Goal: Task Accomplishment & Management: Manage account settings

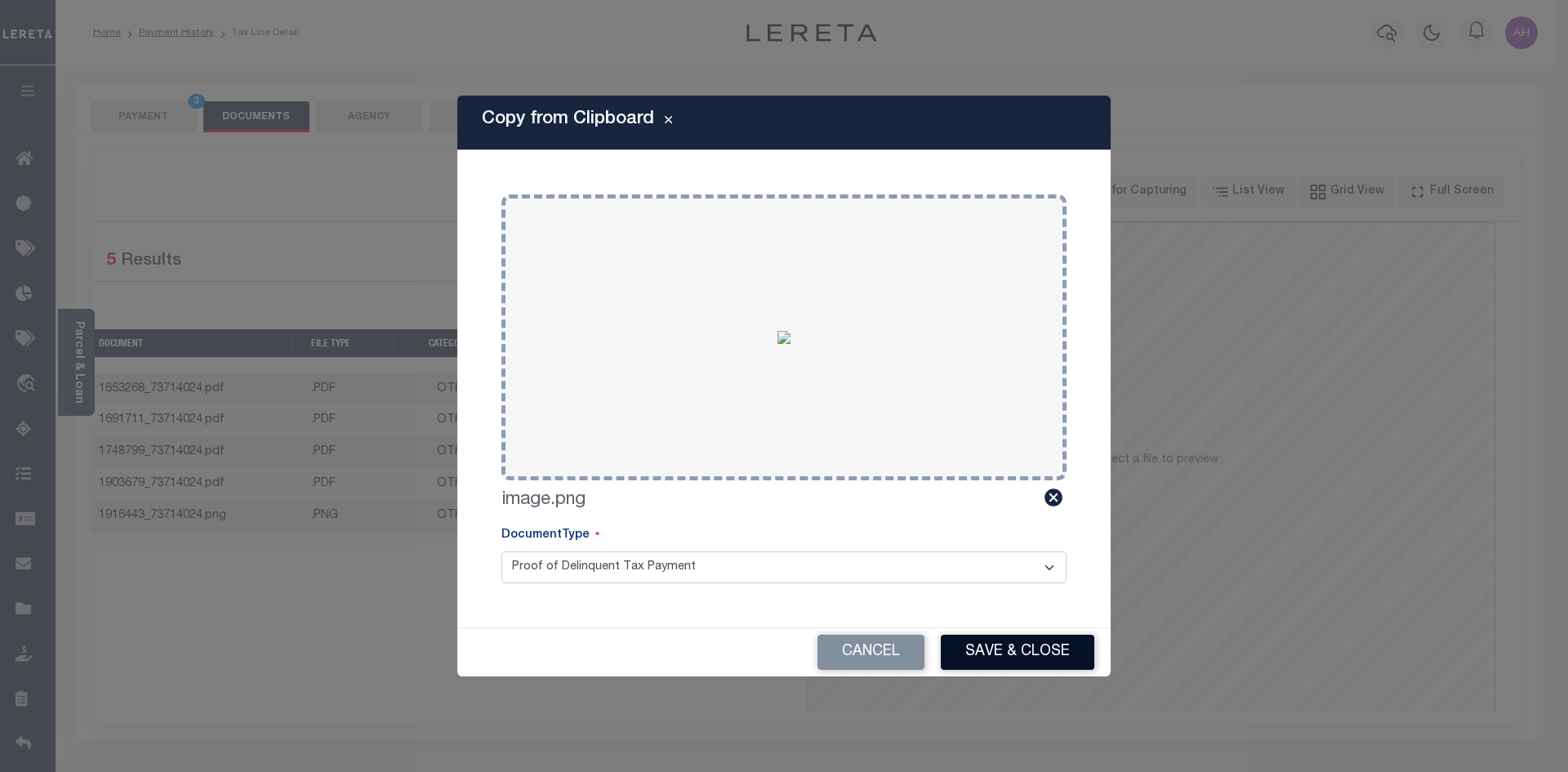
click at [1039, 650] on button "Save & Close" at bounding box center [1017, 652] width 154 height 35
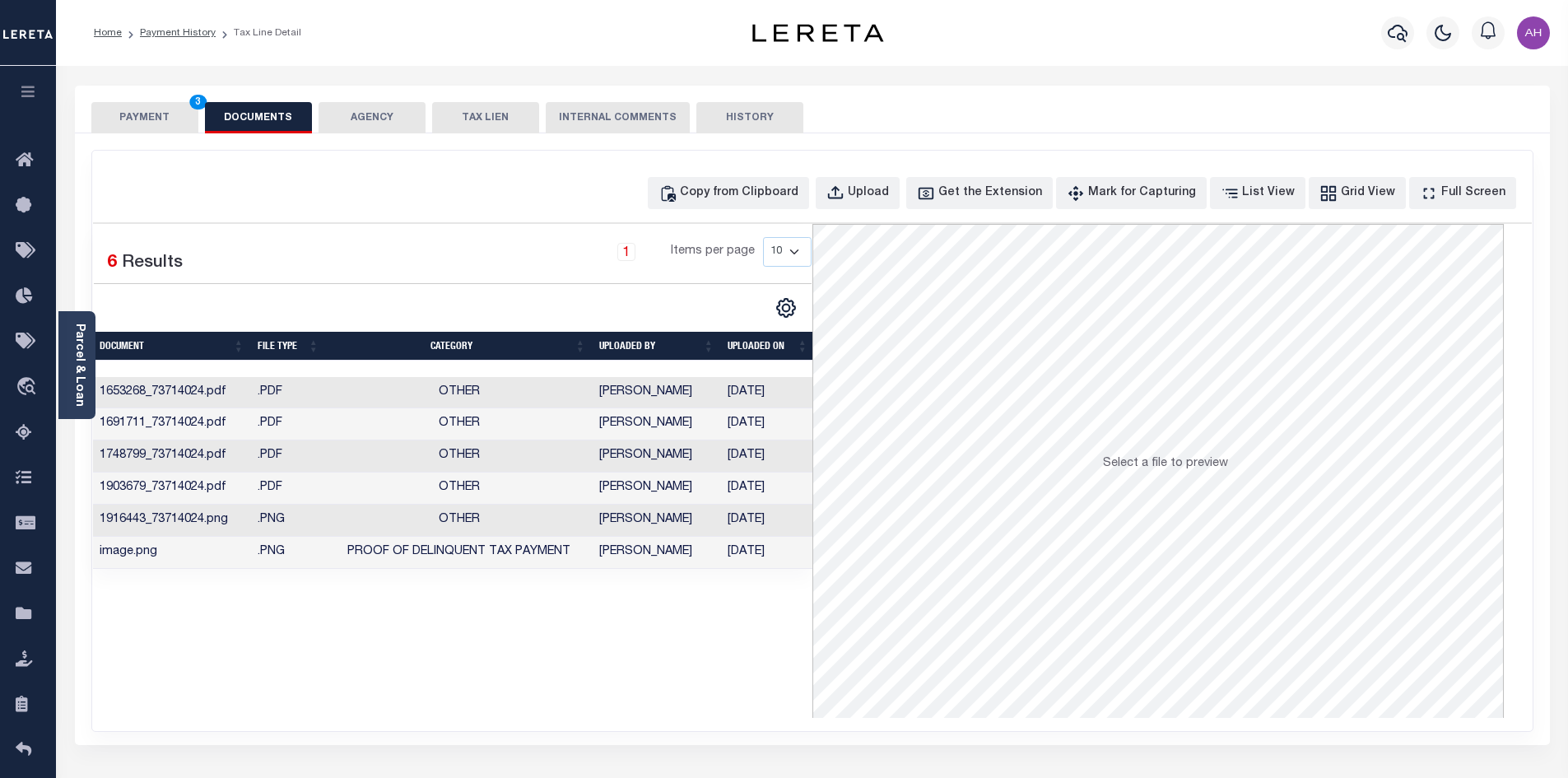
click at [158, 107] on button "PAYMENT 3" at bounding box center [145, 117] width 107 height 32
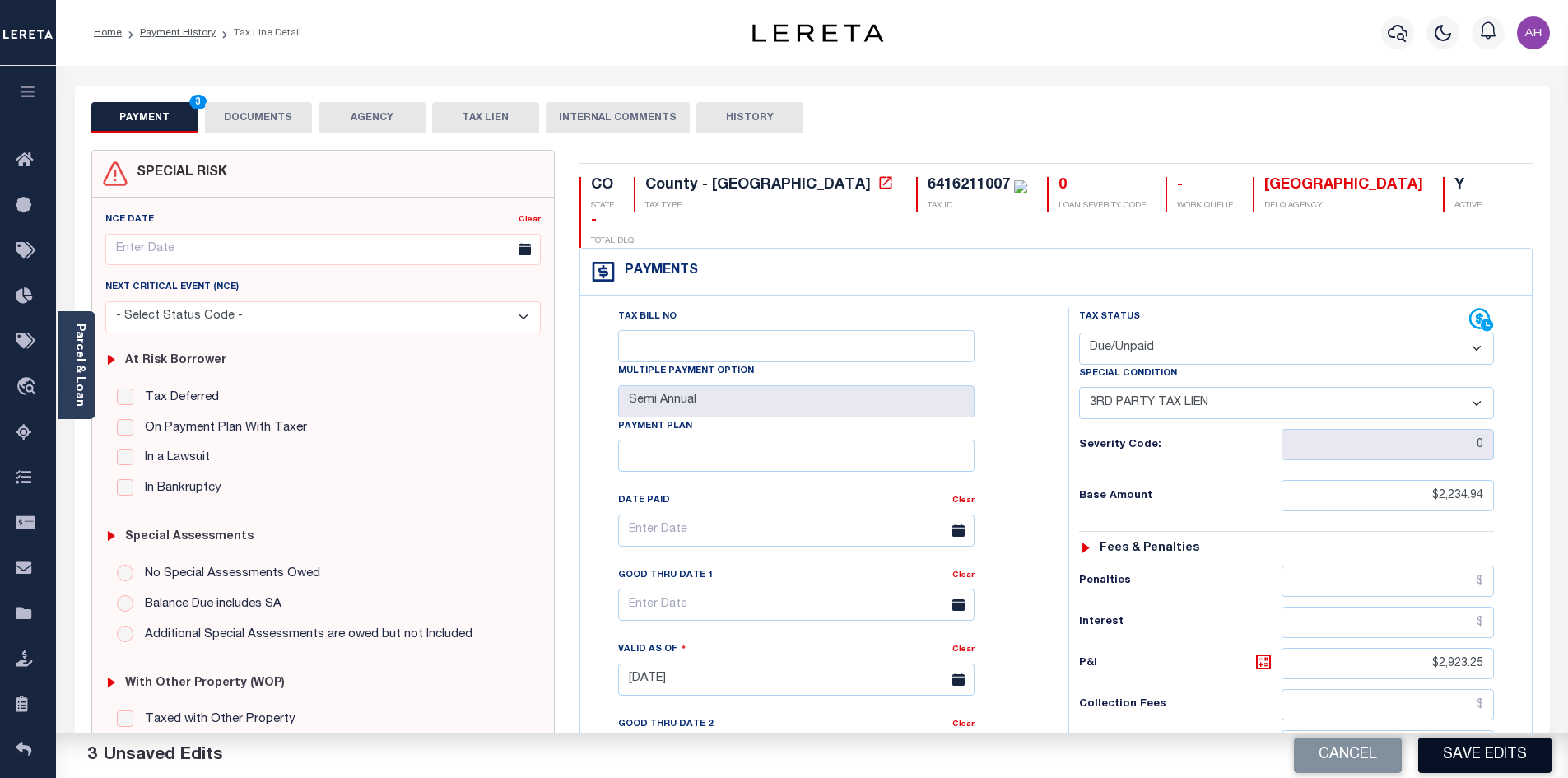
click at [1446, 759] on button "Save Edits" at bounding box center [1485, 755] width 134 height 35
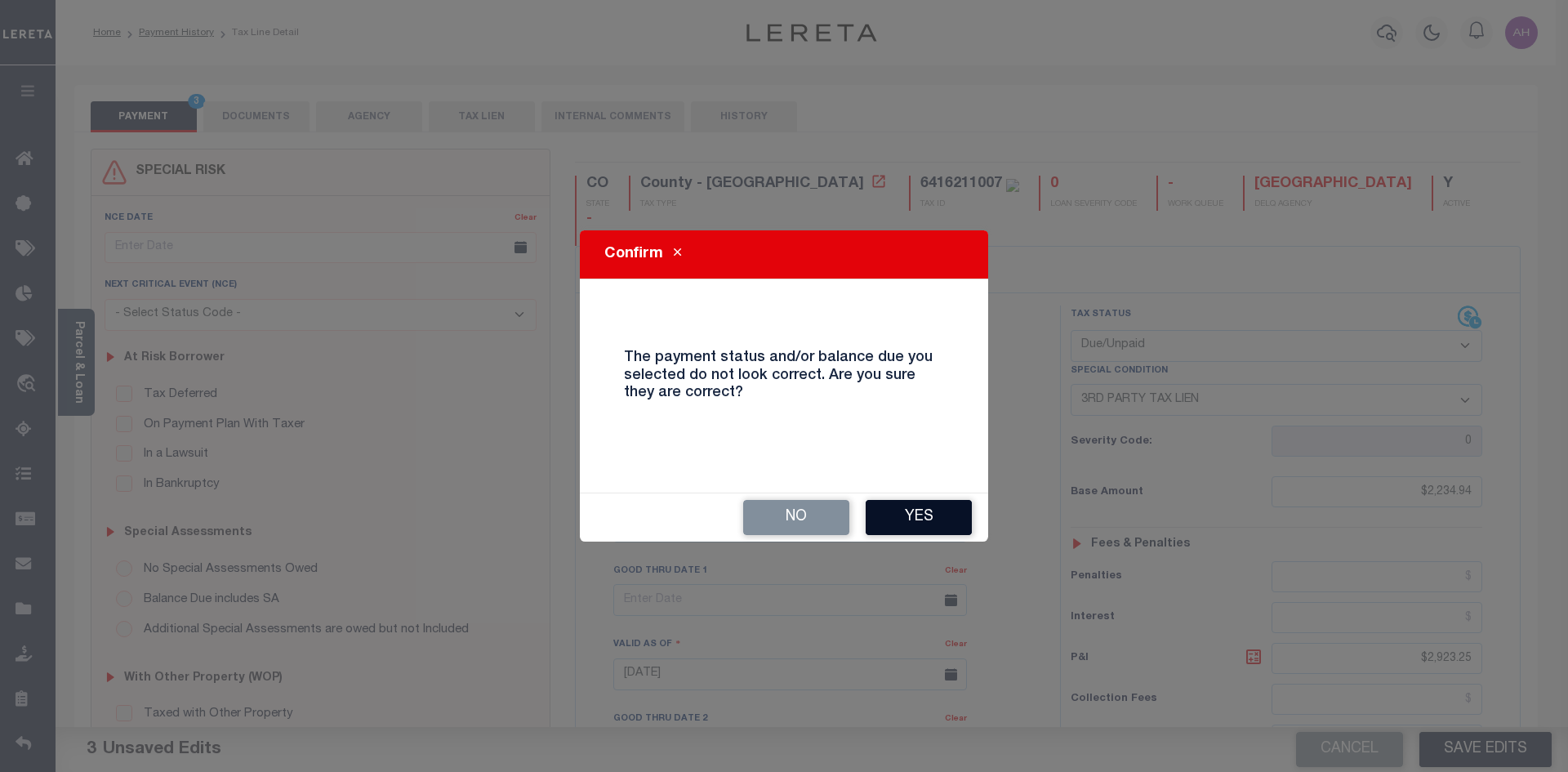
click at [913, 522] on button "Yes" at bounding box center [919, 517] width 106 height 35
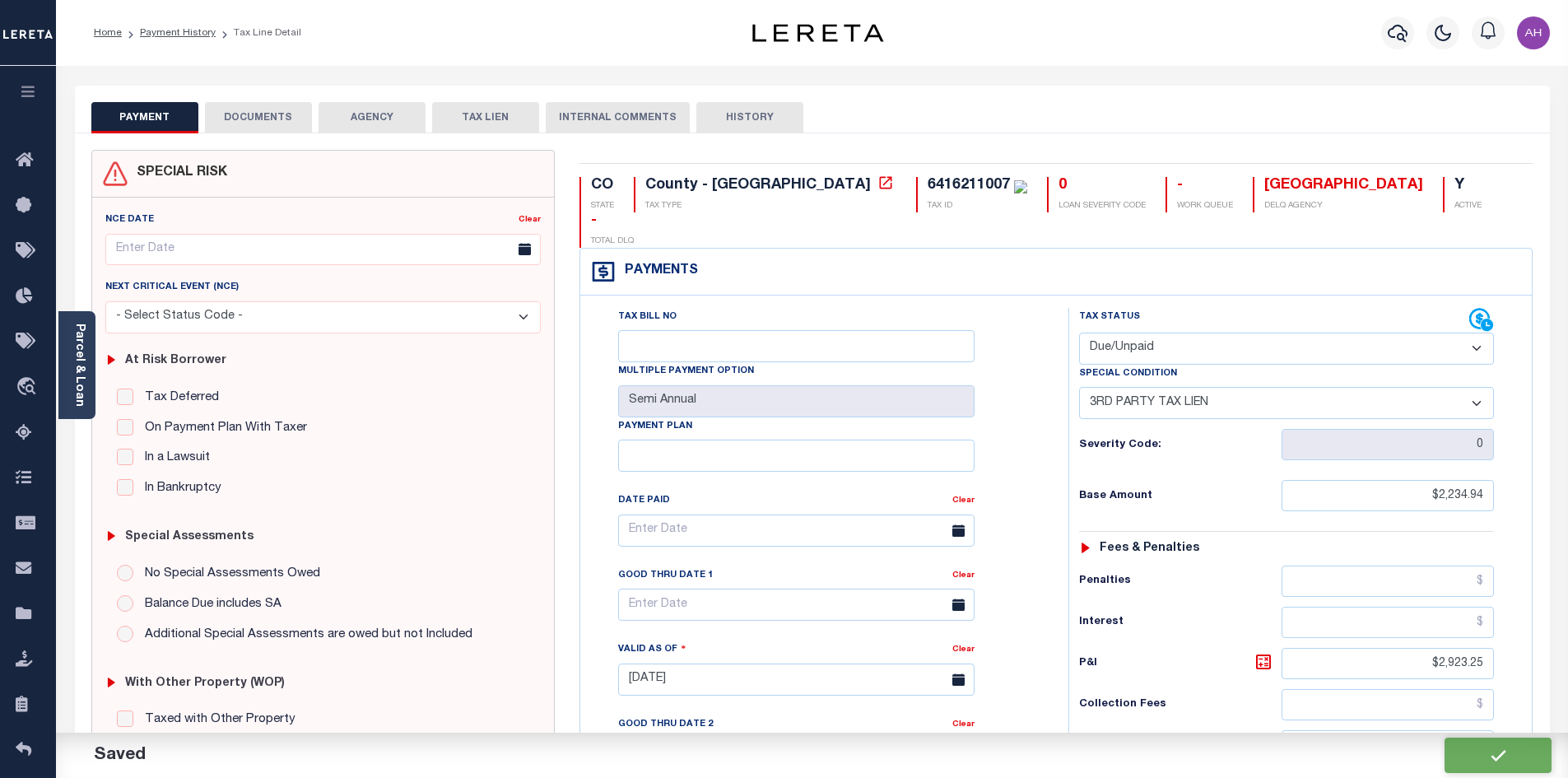
checkbox input "false"
type input "$2,234.94"
type input "$2,923.25"
type input "$5,158.19"
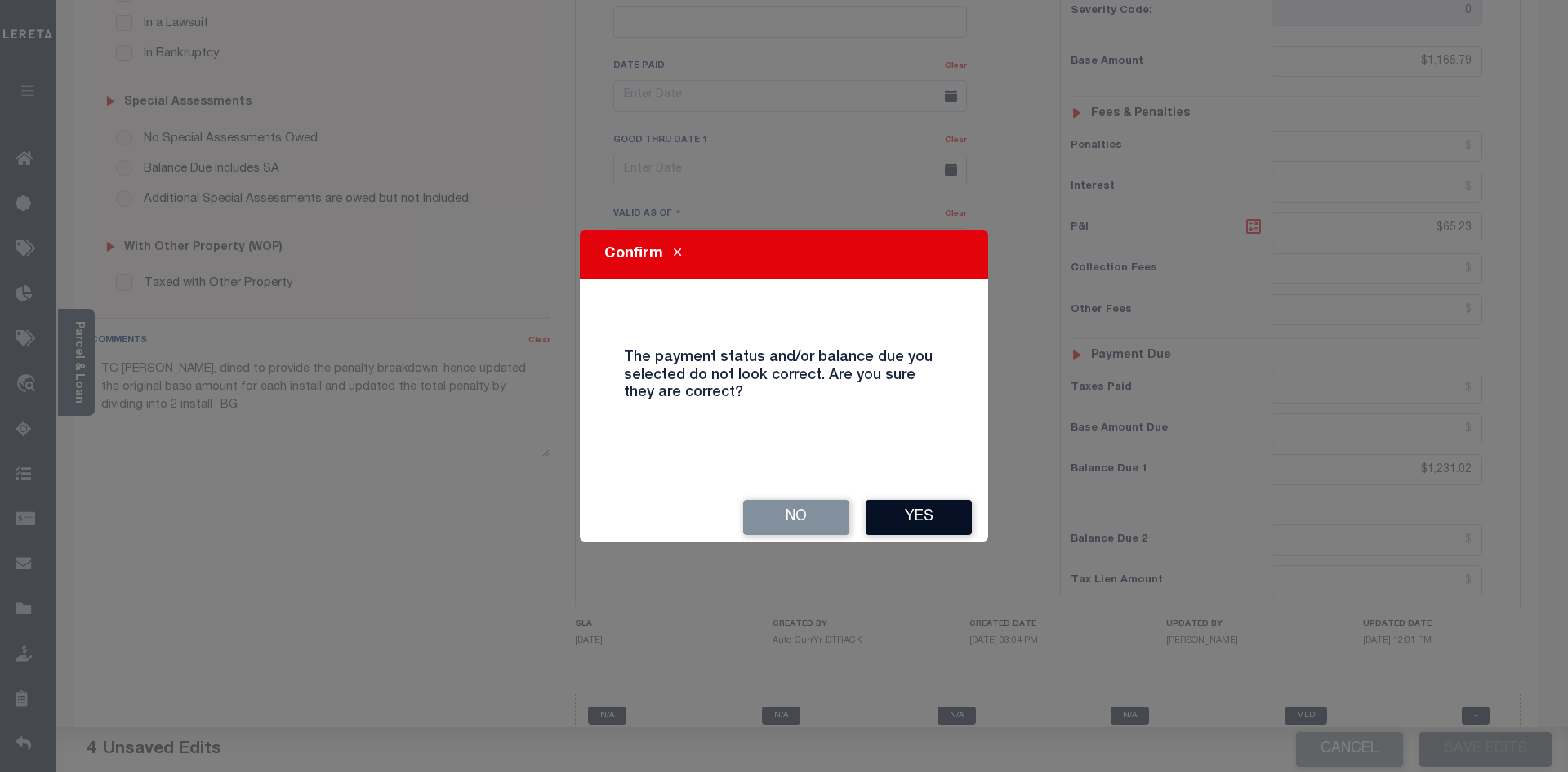
click at [934, 514] on button "Yes" at bounding box center [919, 517] width 106 height 35
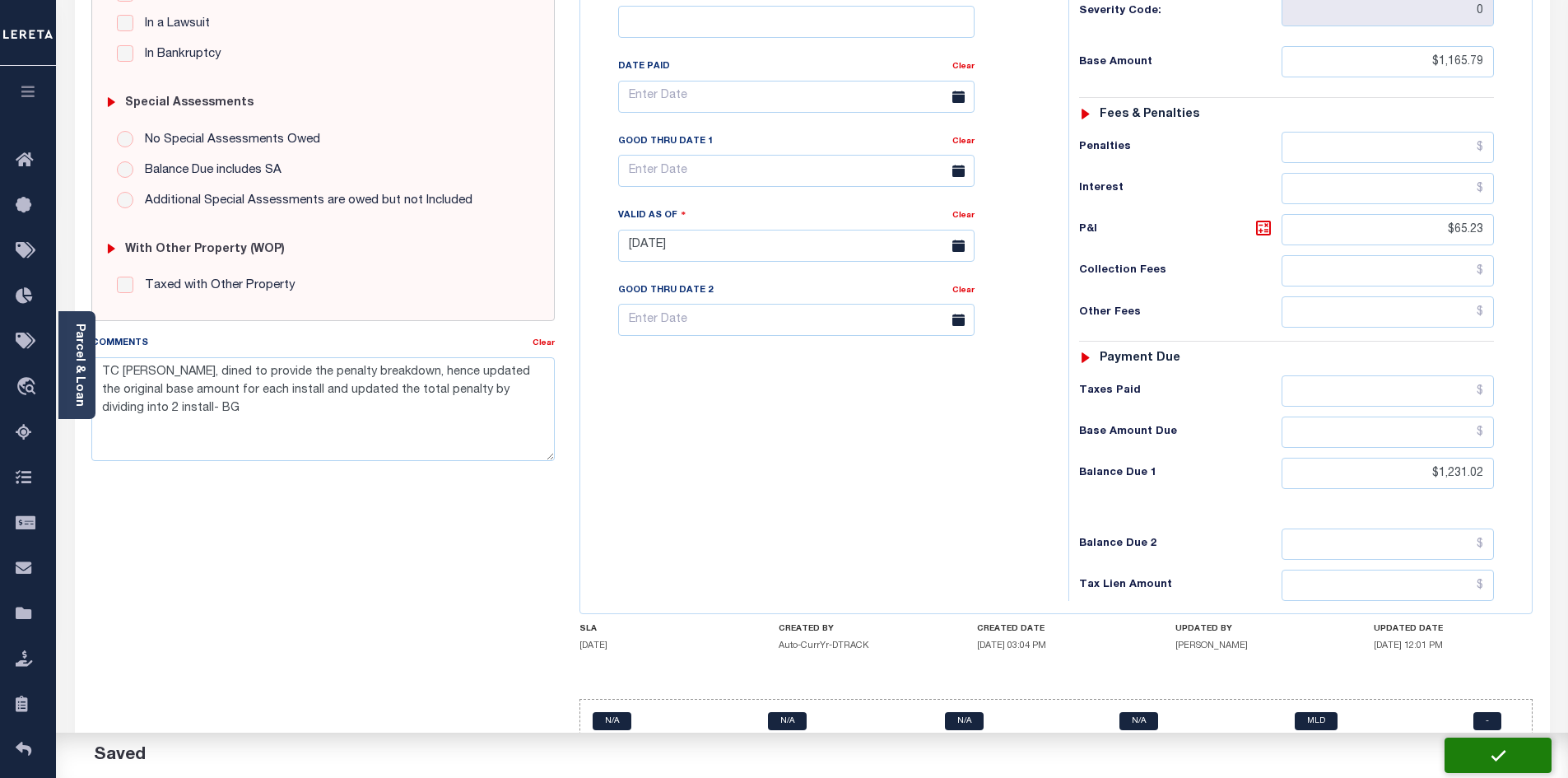
checkbox input "false"
type input "$1,165.79"
type input "$65.23"
type input "$1,231.02"
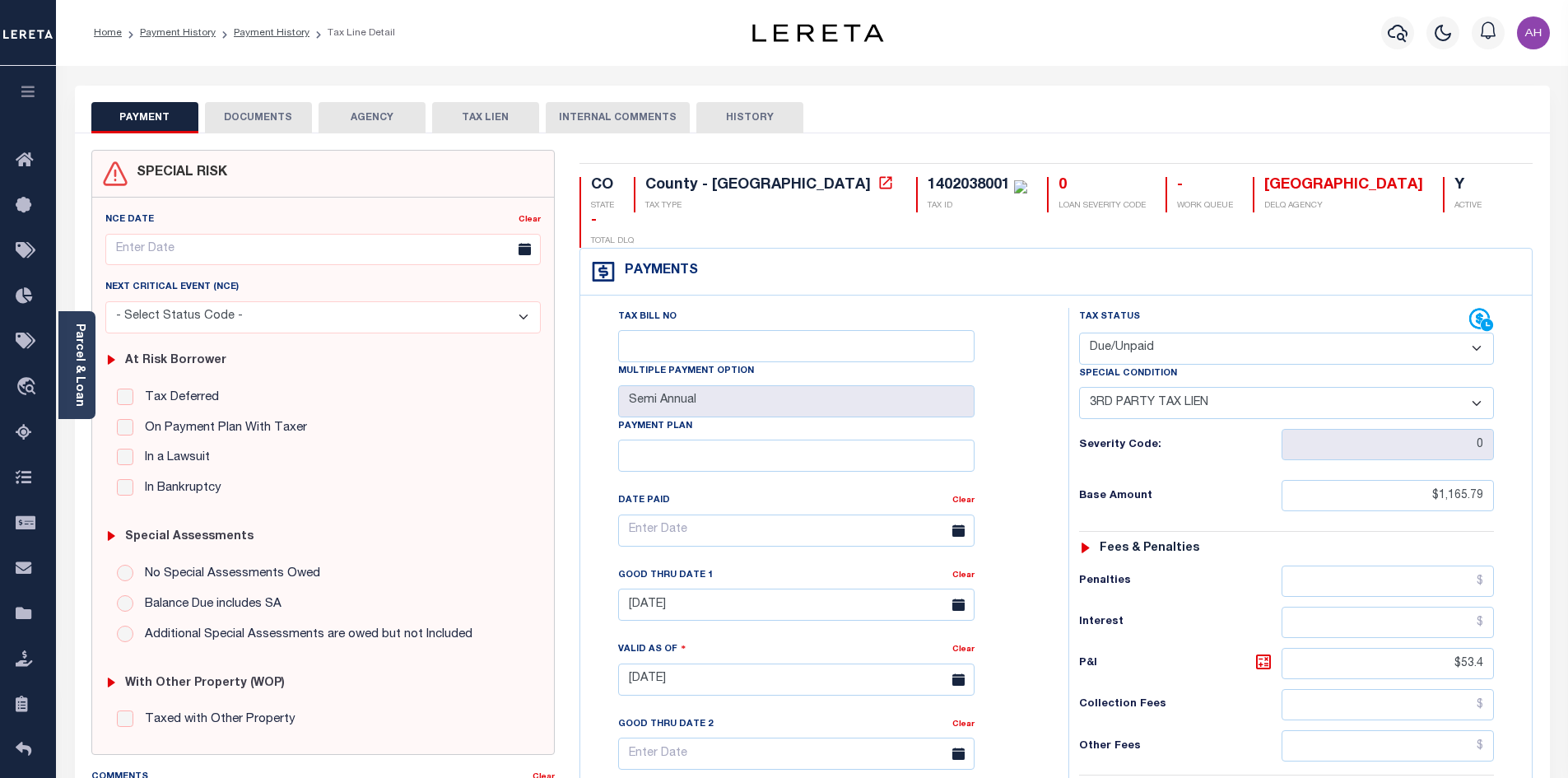
select select "PYD"
click at [1079, 332] on select "- Select Status Code - Open Due/Unpaid Paid Incomplete No Tax Due Internal Refu…" at bounding box center [1286, 348] width 414 height 32
select select "0"
type input "[DATE]"
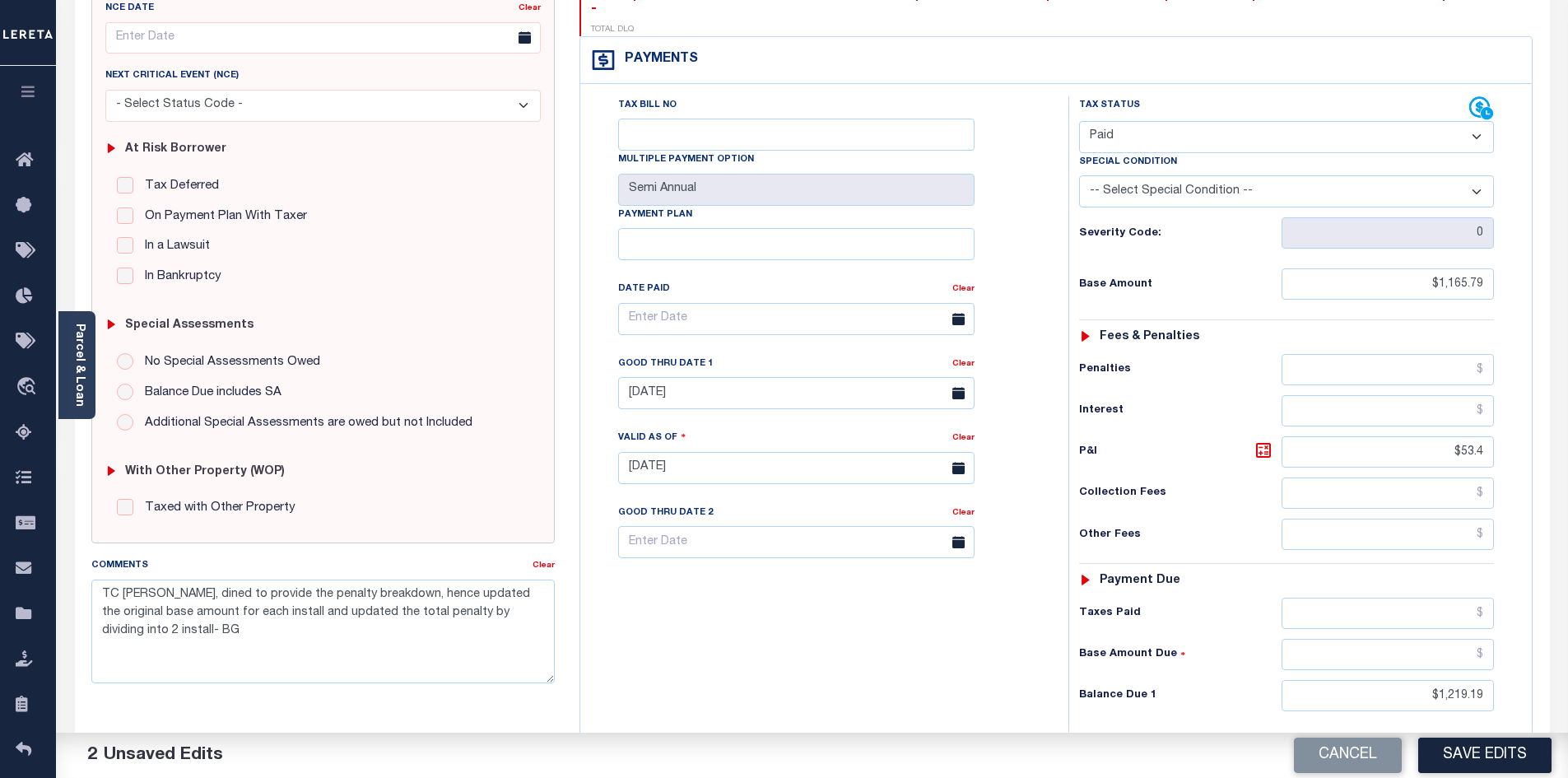
scroll to position [329, 0]
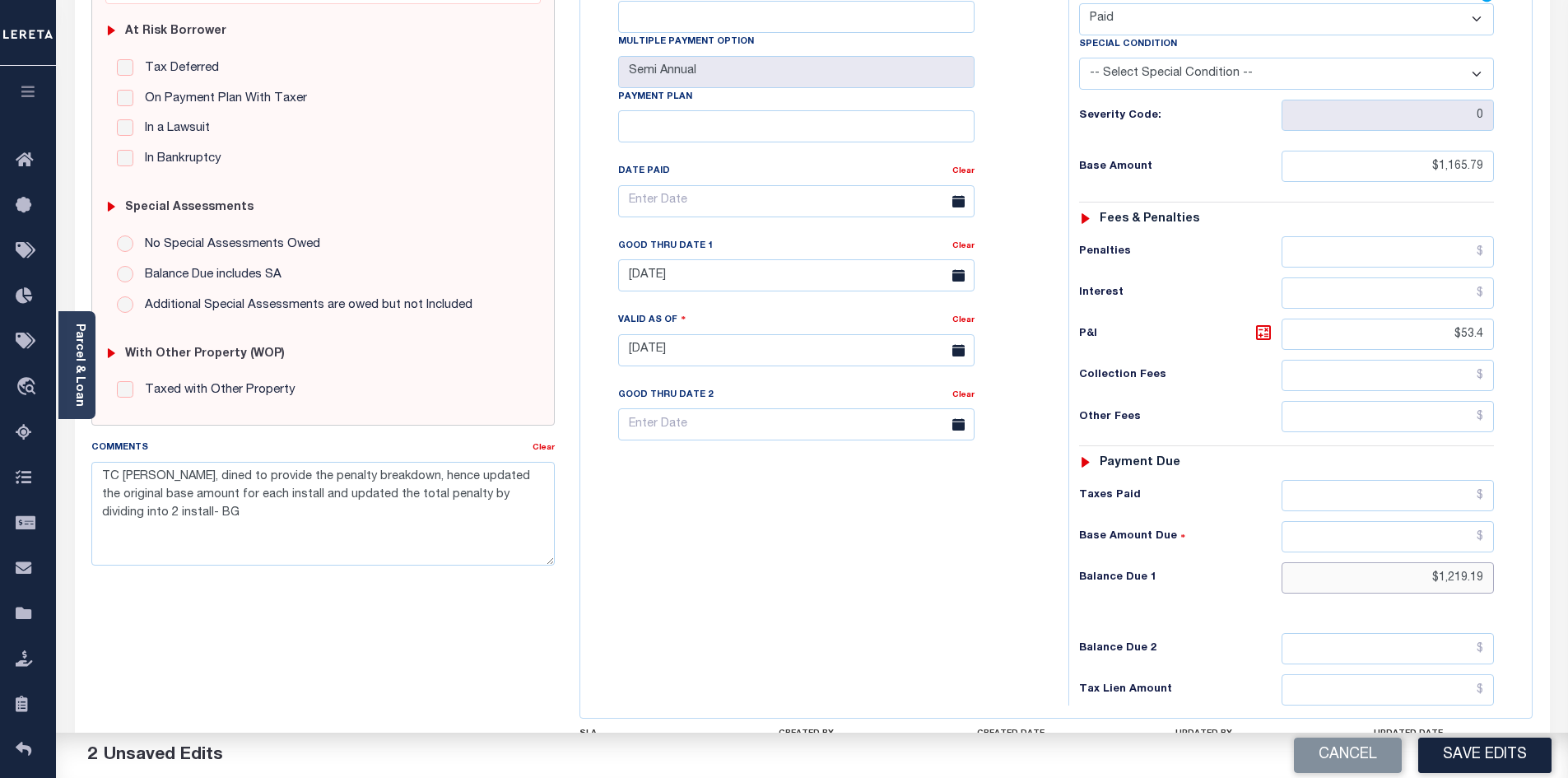
drag, startPoint x: 1393, startPoint y: 548, endPoint x: 1579, endPoint y: 545, distance: 186.0
click at [1567, 545] on html "Home Payment History Payment History Tax Line Detail Profile Sign out" at bounding box center [784, 299] width 1568 height 1257
type input "$1,231.03"
click at [1266, 328] on icon at bounding box center [1264, 333] width 10 height 10
type input "$65.24"
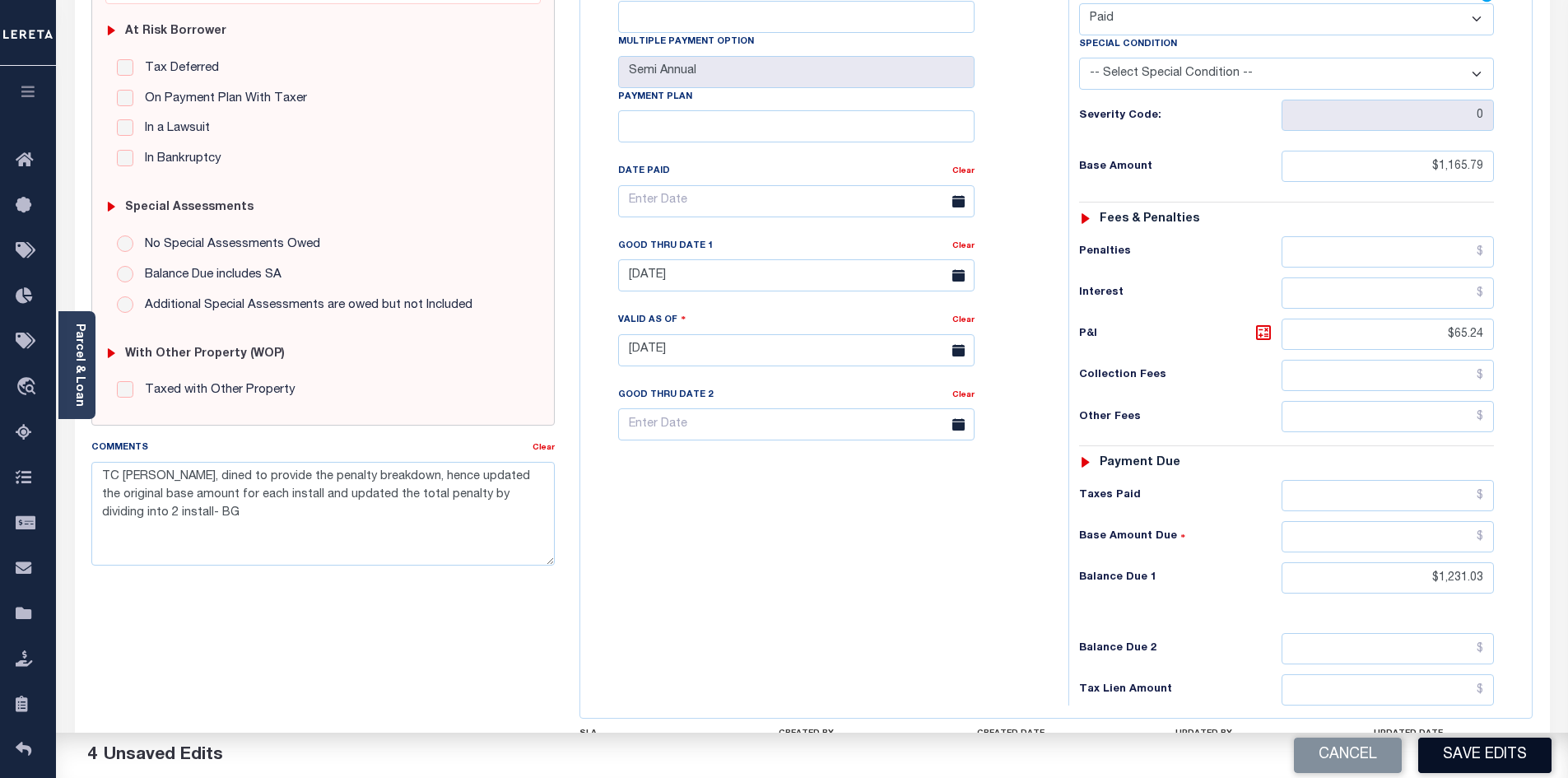
click at [1488, 761] on button "Save Edits" at bounding box center [1485, 755] width 134 height 35
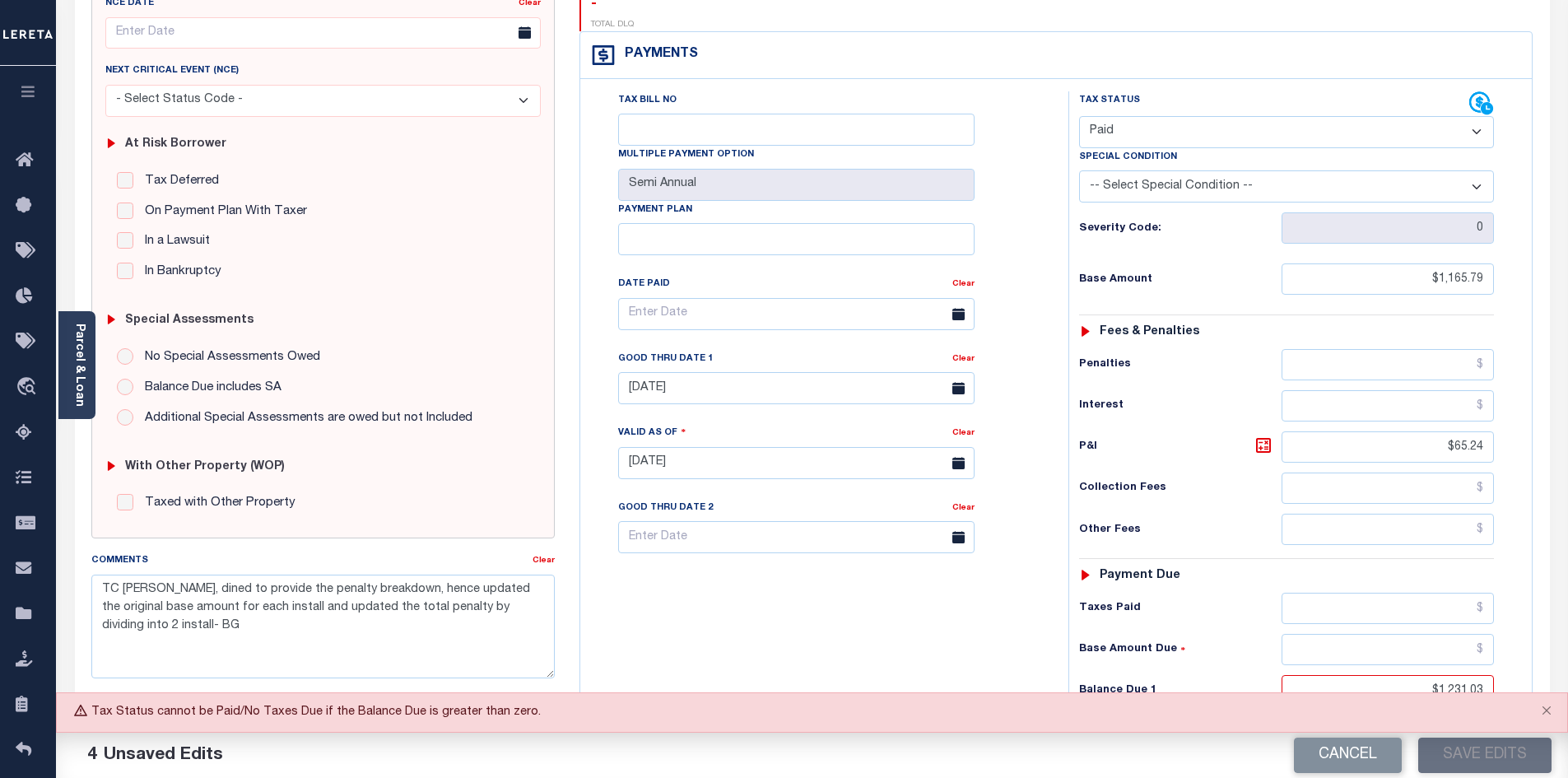
scroll to position [0, 0]
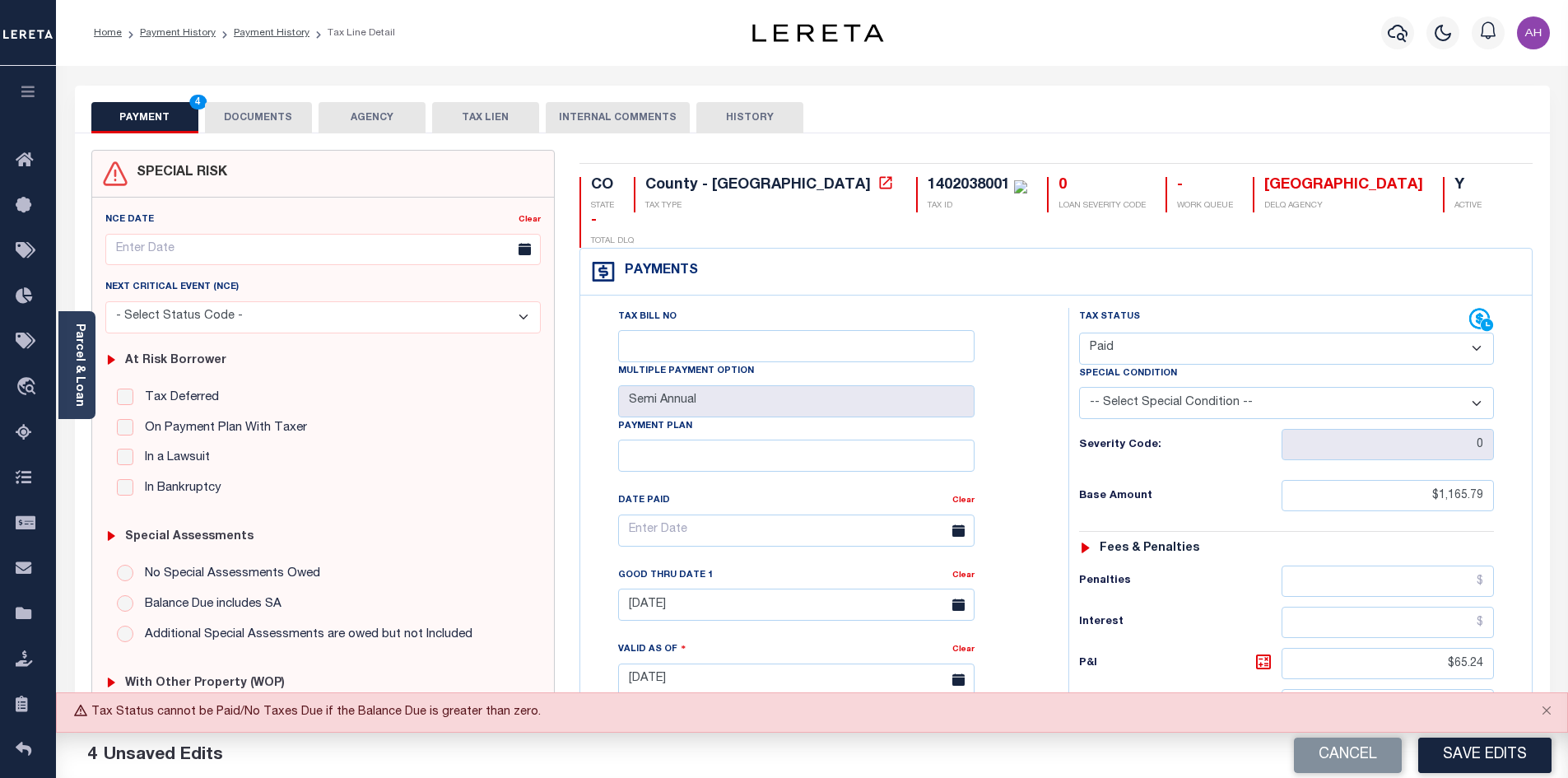
click at [1131, 332] on select "- Select Status Code - Open Due/Unpaid Paid Incomplete No Tax Due Internal Refu…" at bounding box center [1286, 348] width 414 height 32
select select "DUE"
click at [1079, 332] on select "- Select Status Code - Open Due/Unpaid Paid Incomplete No Tax Due Internal Refu…" at bounding box center [1286, 348] width 414 height 32
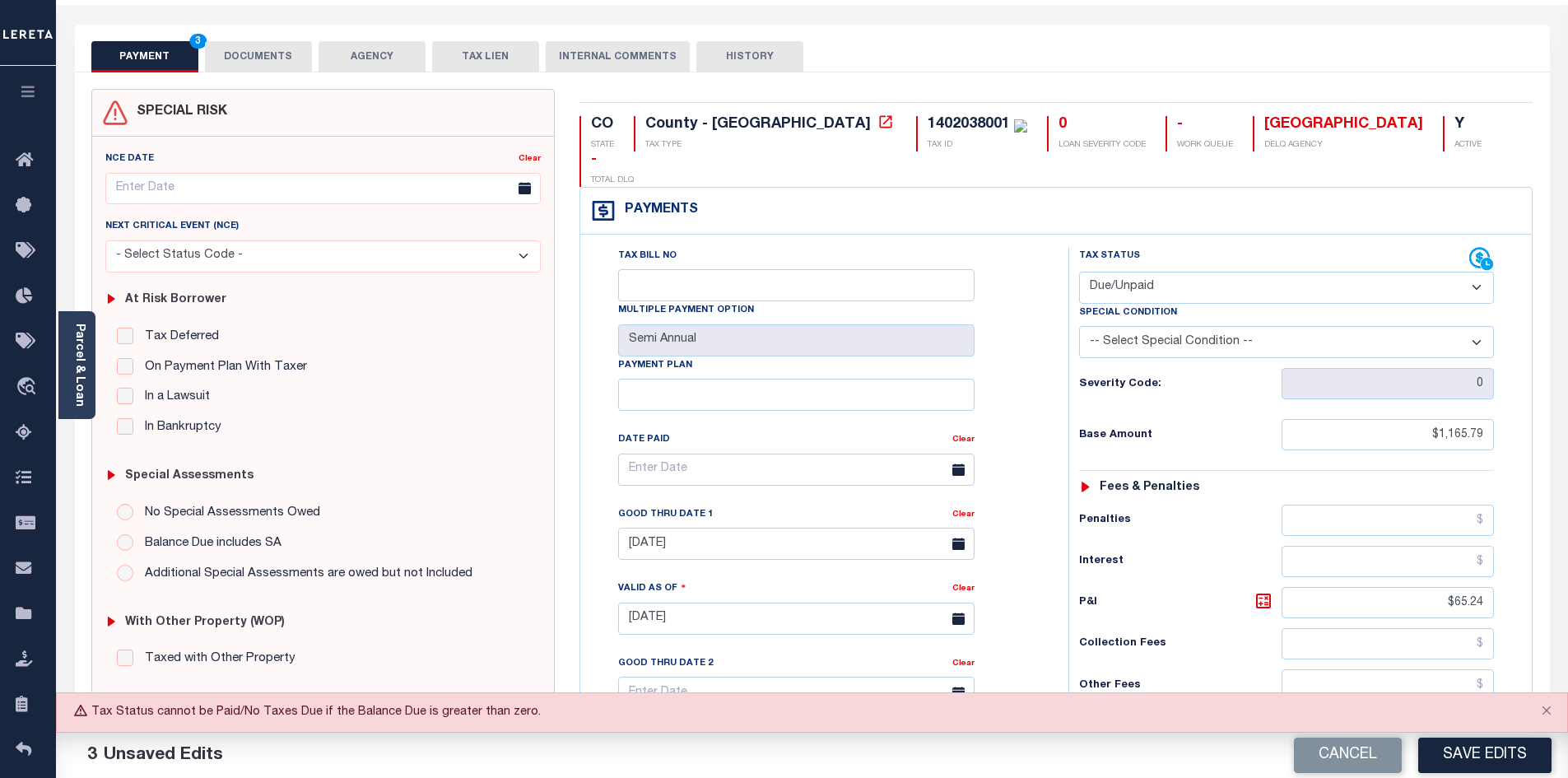
scroll to position [329, 0]
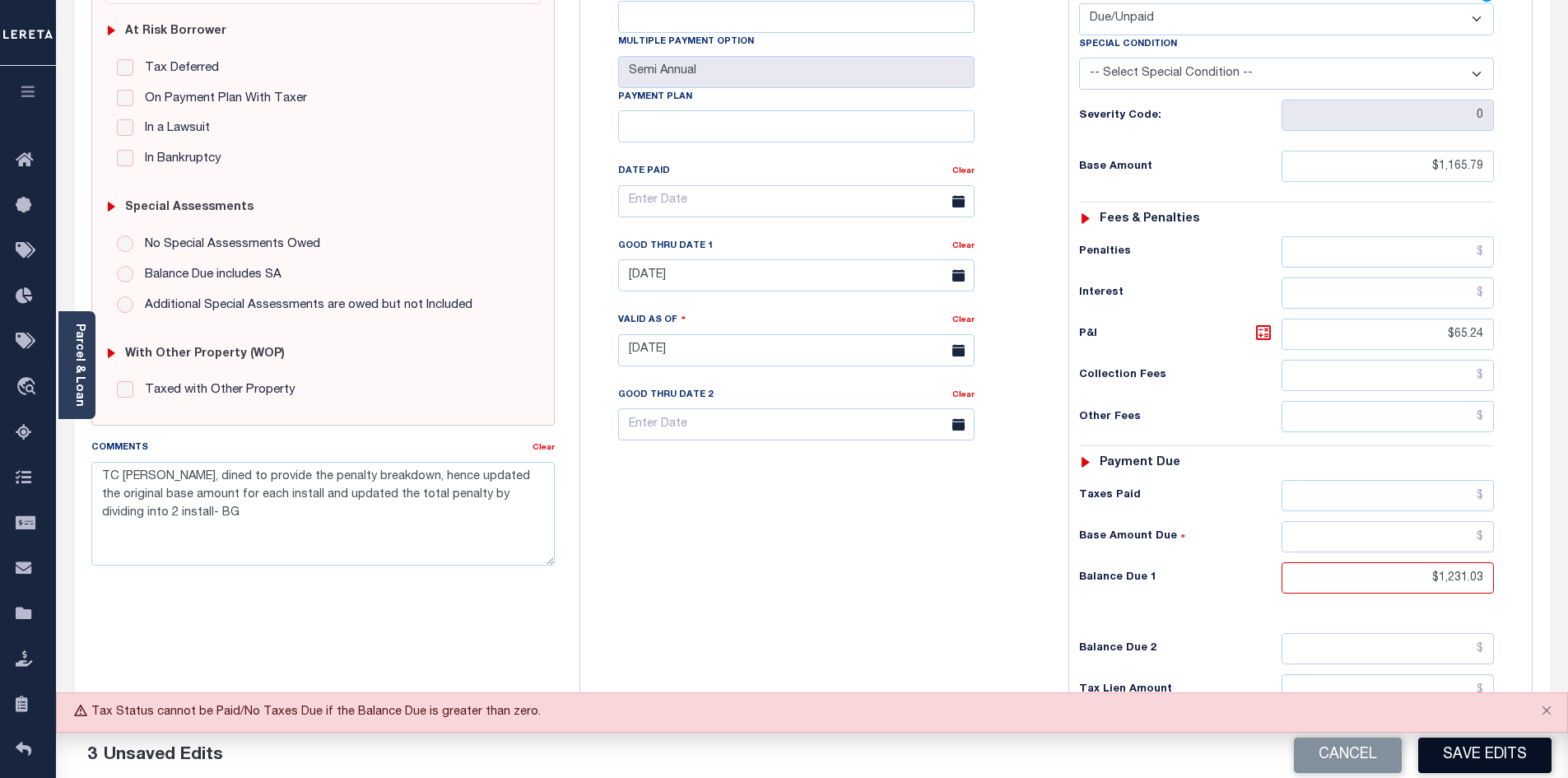
click at [1468, 751] on button "Save Edits" at bounding box center [1485, 755] width 134 height 35
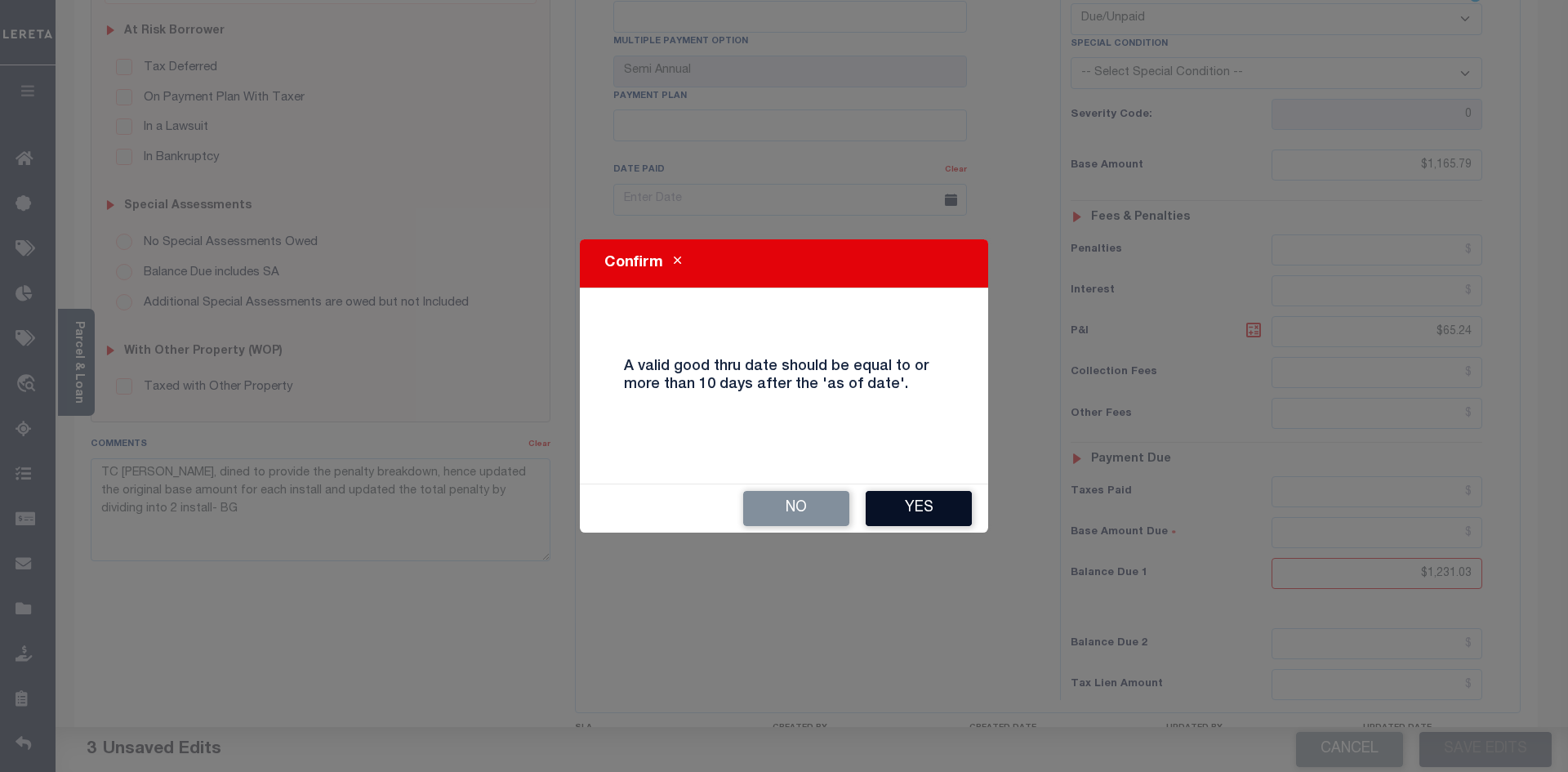
click at [949, 511] on button "Yes" at bounding box center [919, 508] width 106 height 35
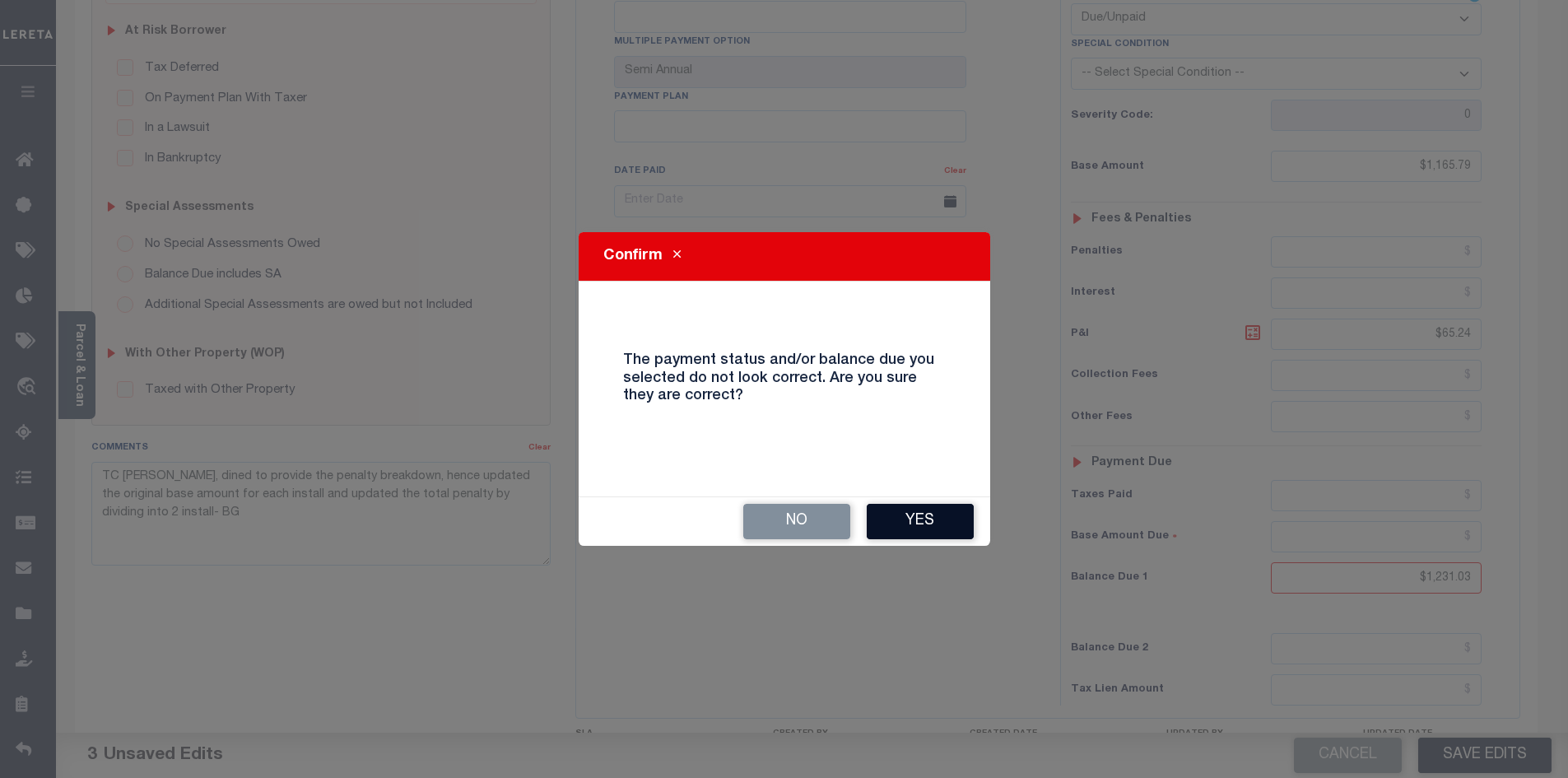
click at [903, 522] on button "Yes" at bounding box center [920, 521] width 107 height 35
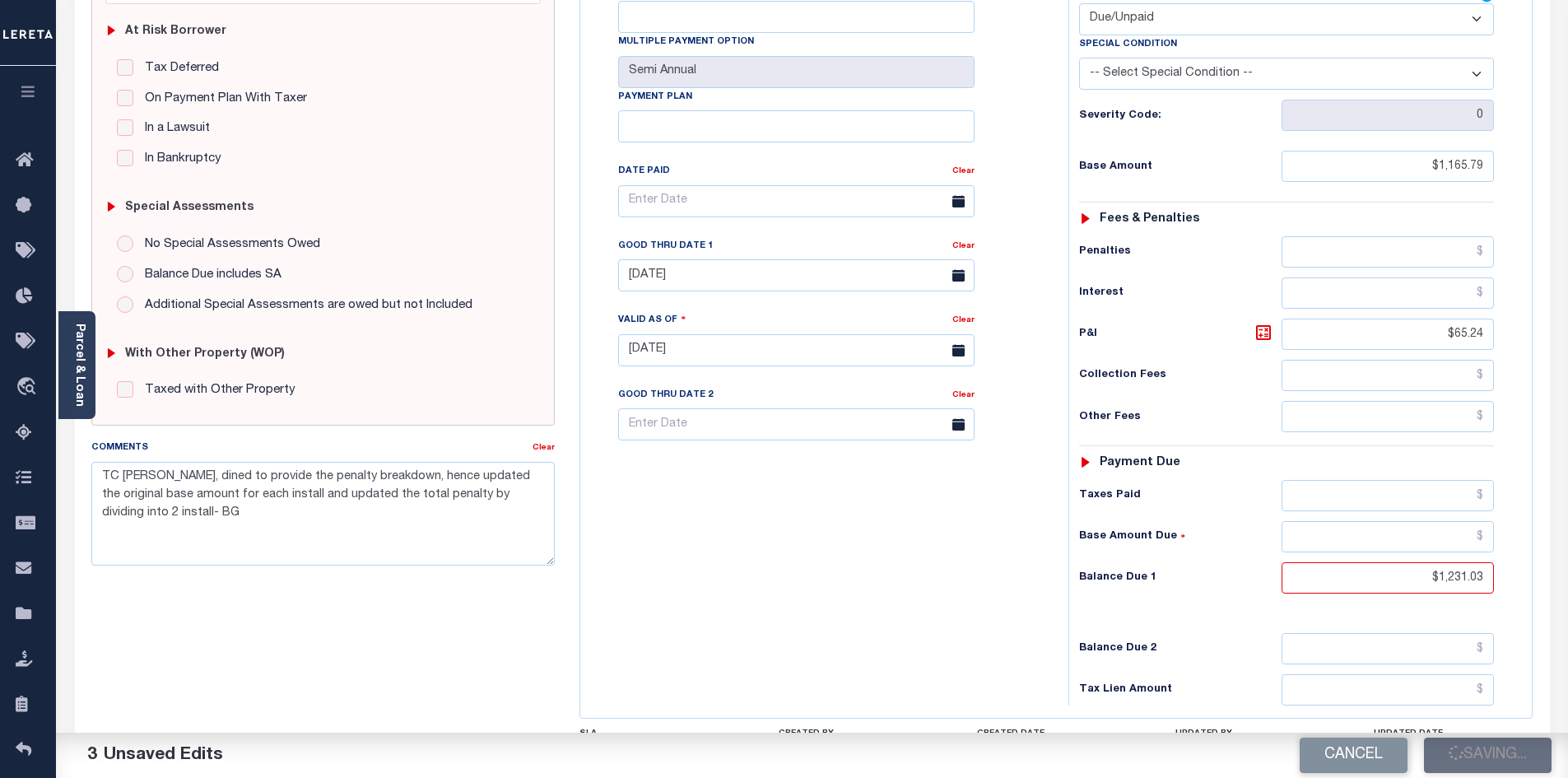
checkbox input "false"
type input "$1,165.79"
type input "$65.24"
type input "$1,231.03"
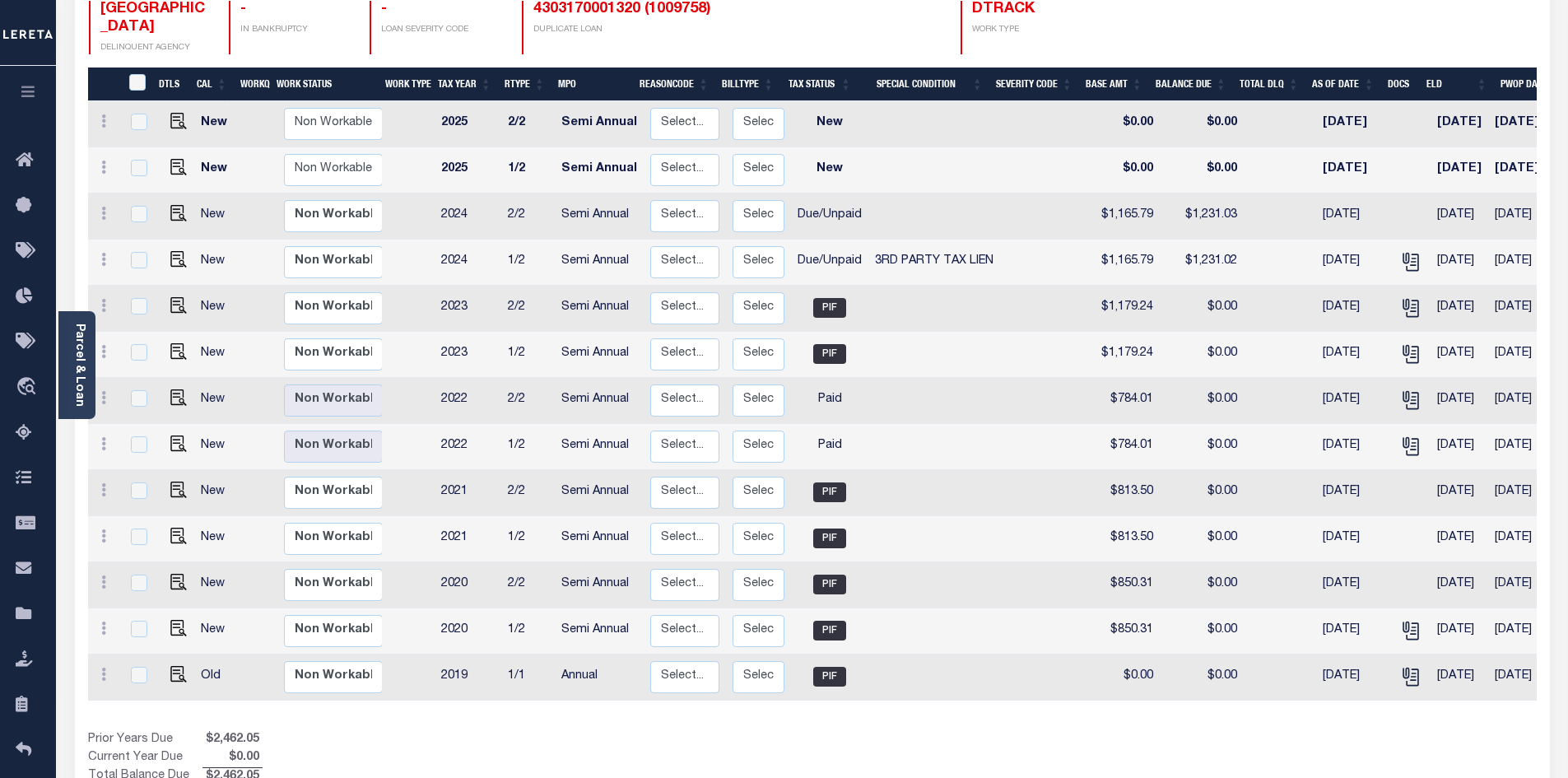
scroll to position [207, 0]
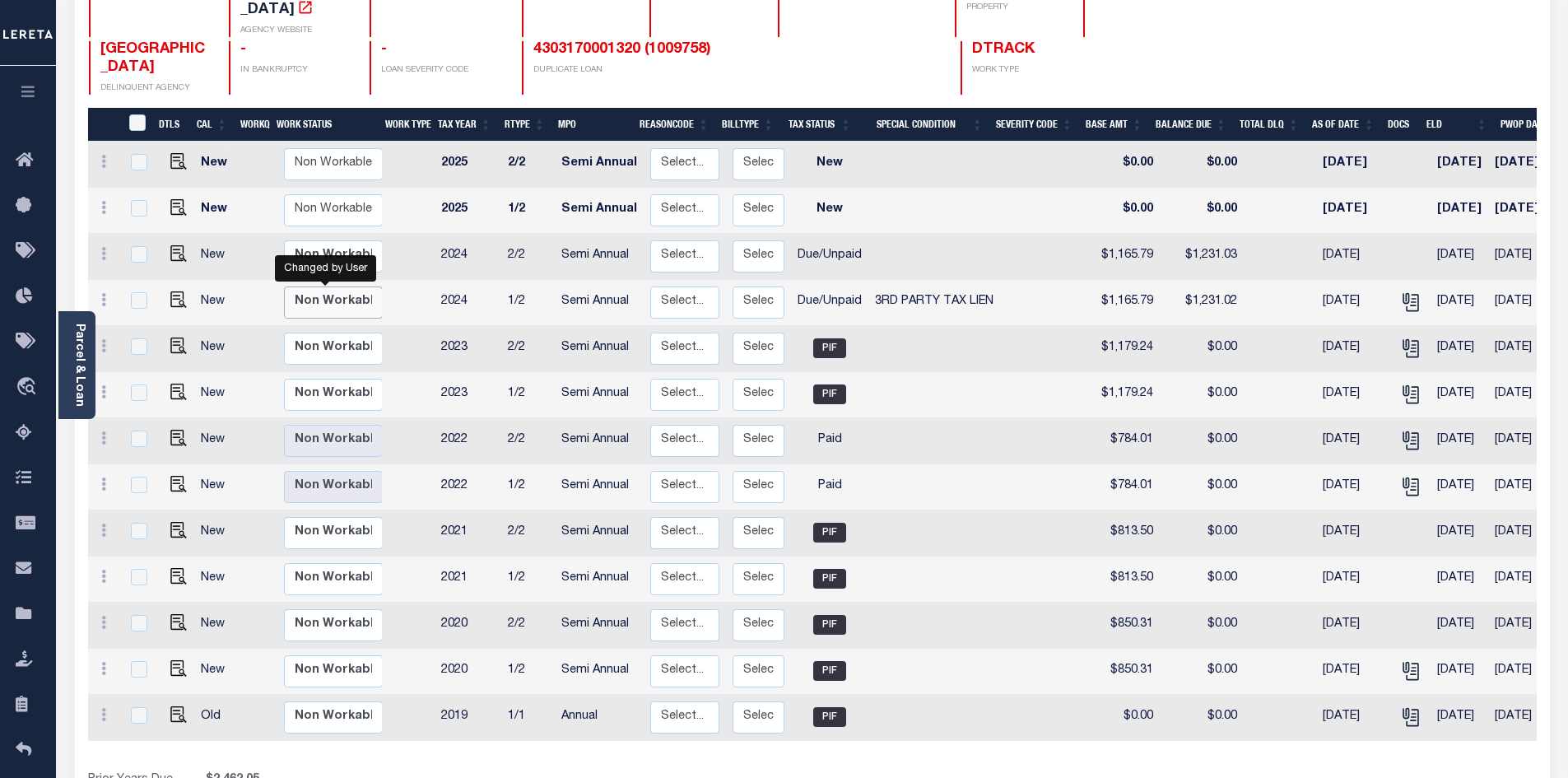
click at [339, 286] on select "Non Workable Workable" at bounding box center [333, 302] width 98 height 32
checkbox input "true"
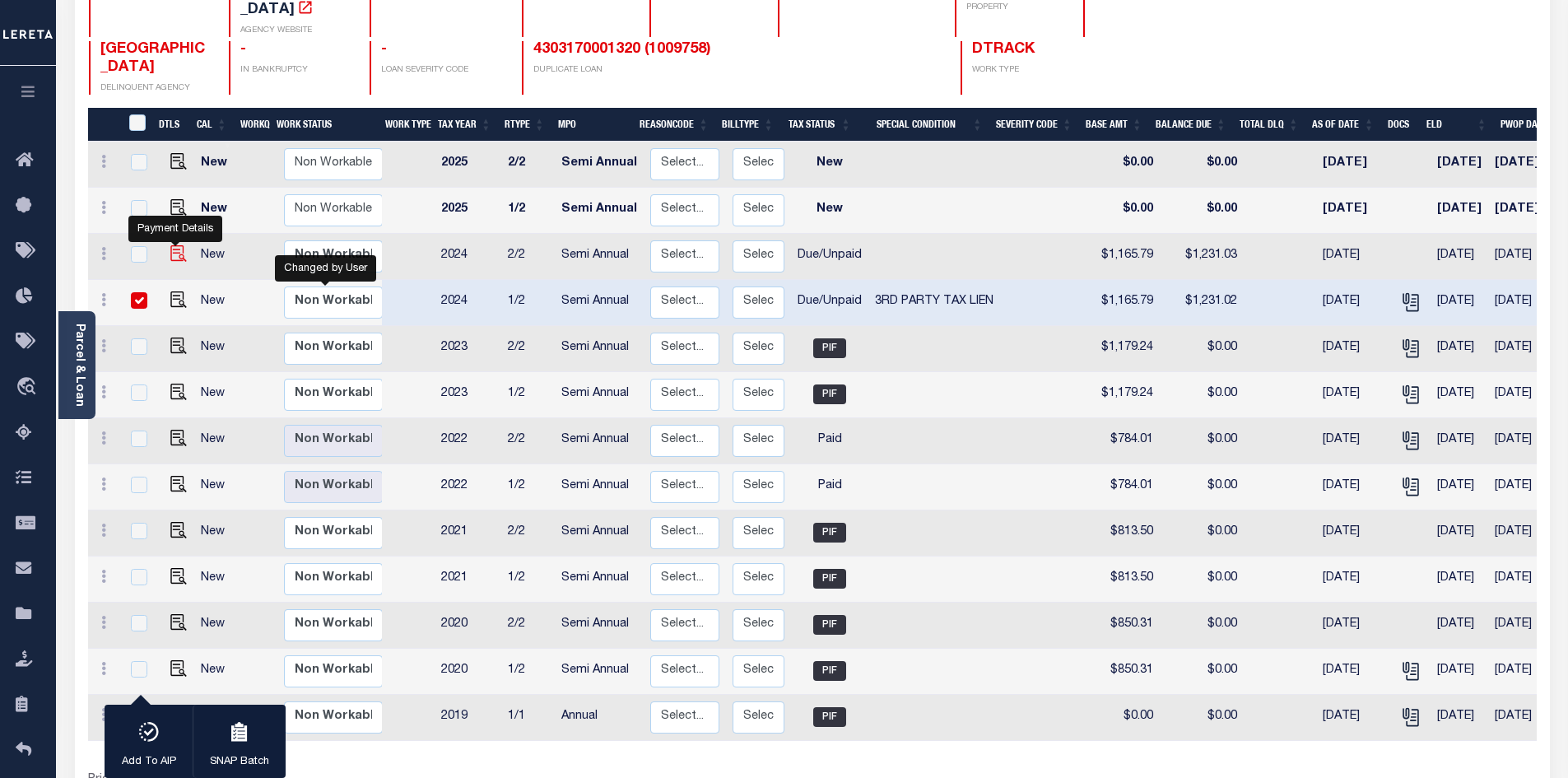
click at [176, 245] on img "" at bounding box center [178, 253] width 16 height 16
checkbox input "true"
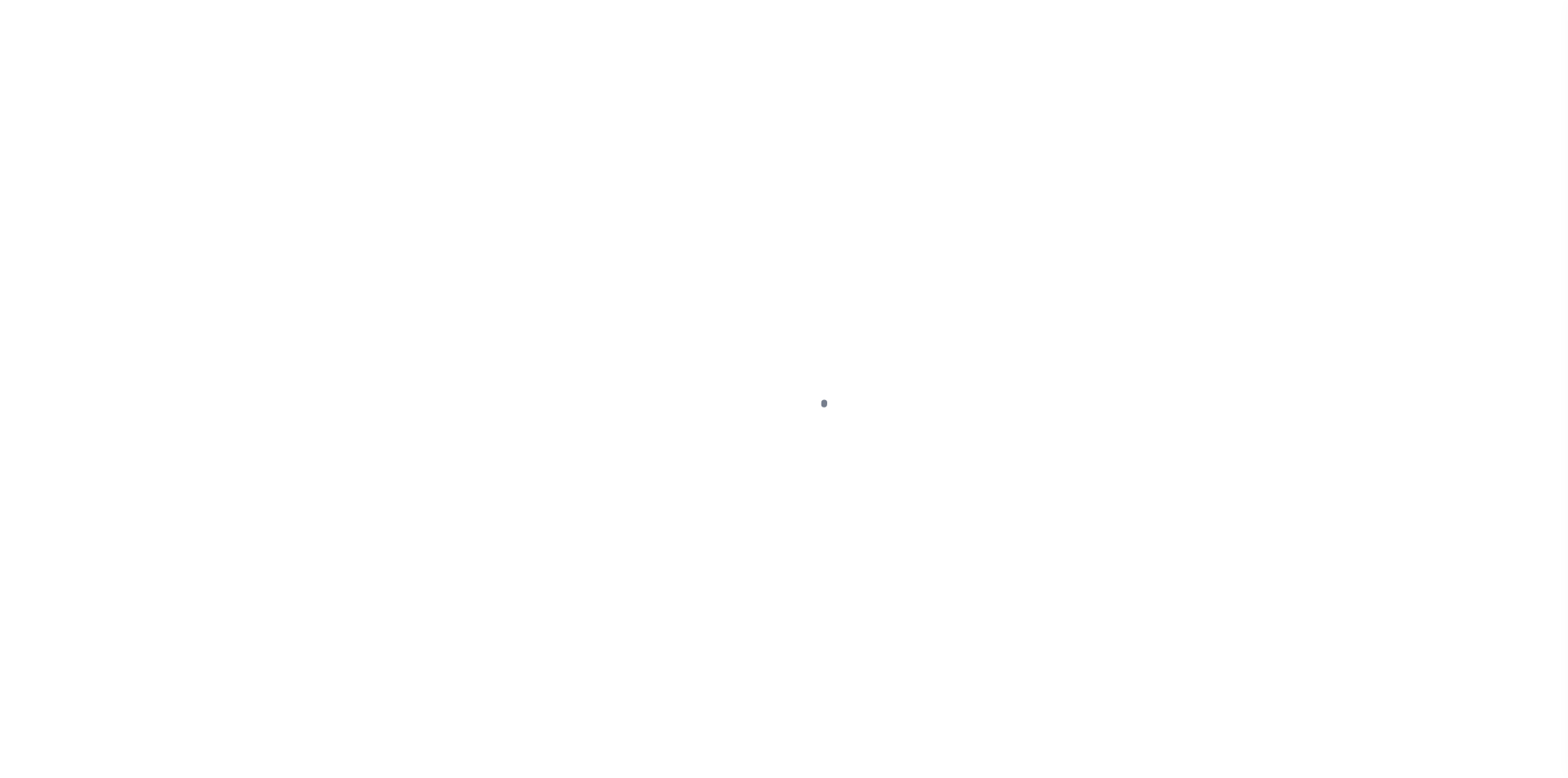
select select "DUE"
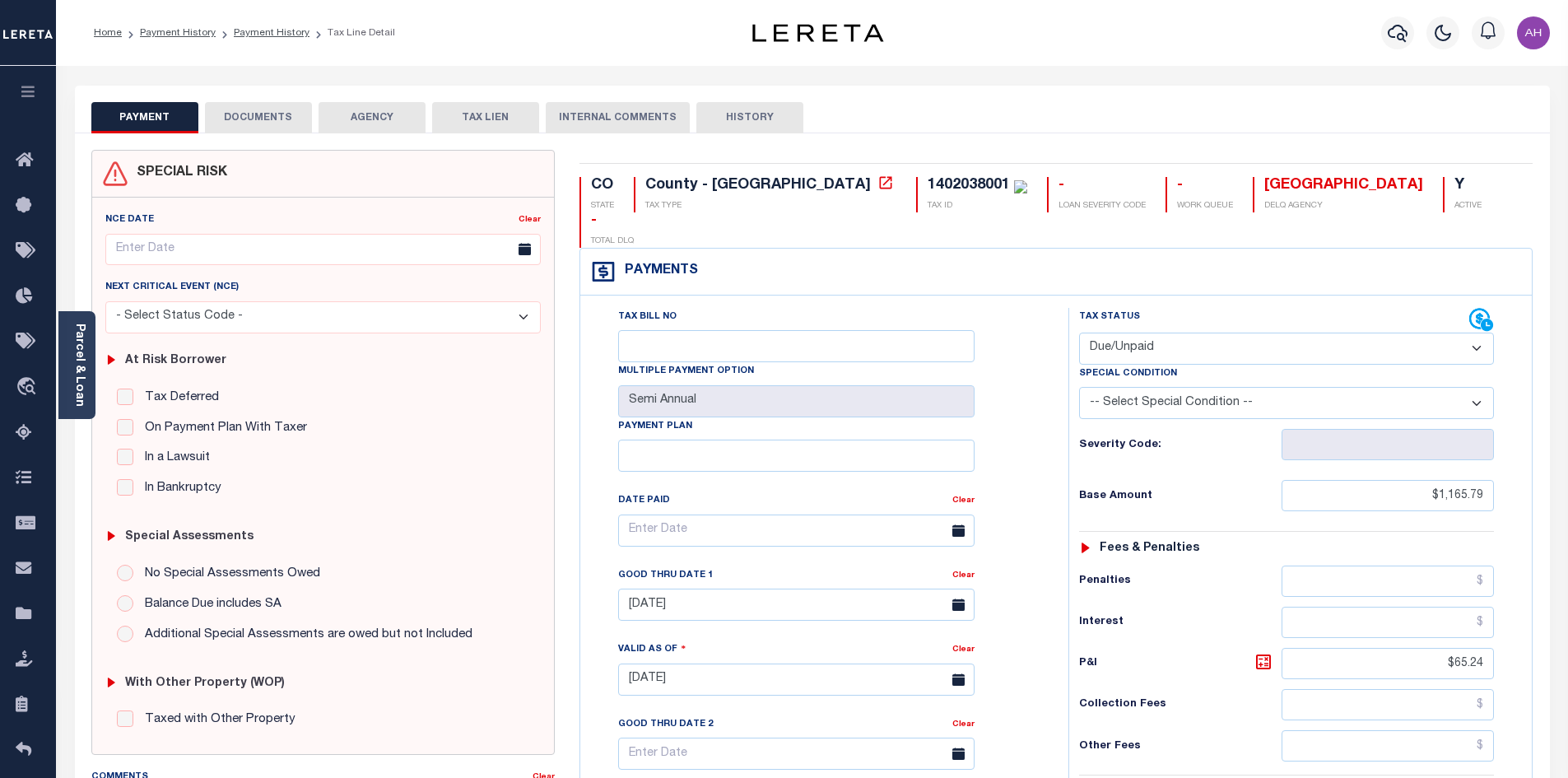
click at [1159, 387] on select "-- Select Special Condition -- 3RD PARTY TAX LIEN AGENCY TAX LIEN (A.K.A Inside…" at bounding box center [1286, 403] width 414 height 32
select select "20"
click at [1079, 387] on select "-- Select Special Condition -- 3RD PARTY TAX LIEN AGENCY TAX LIEN (A.K.A Inside…" at bounding box center [1286, 403] width 414 height 32
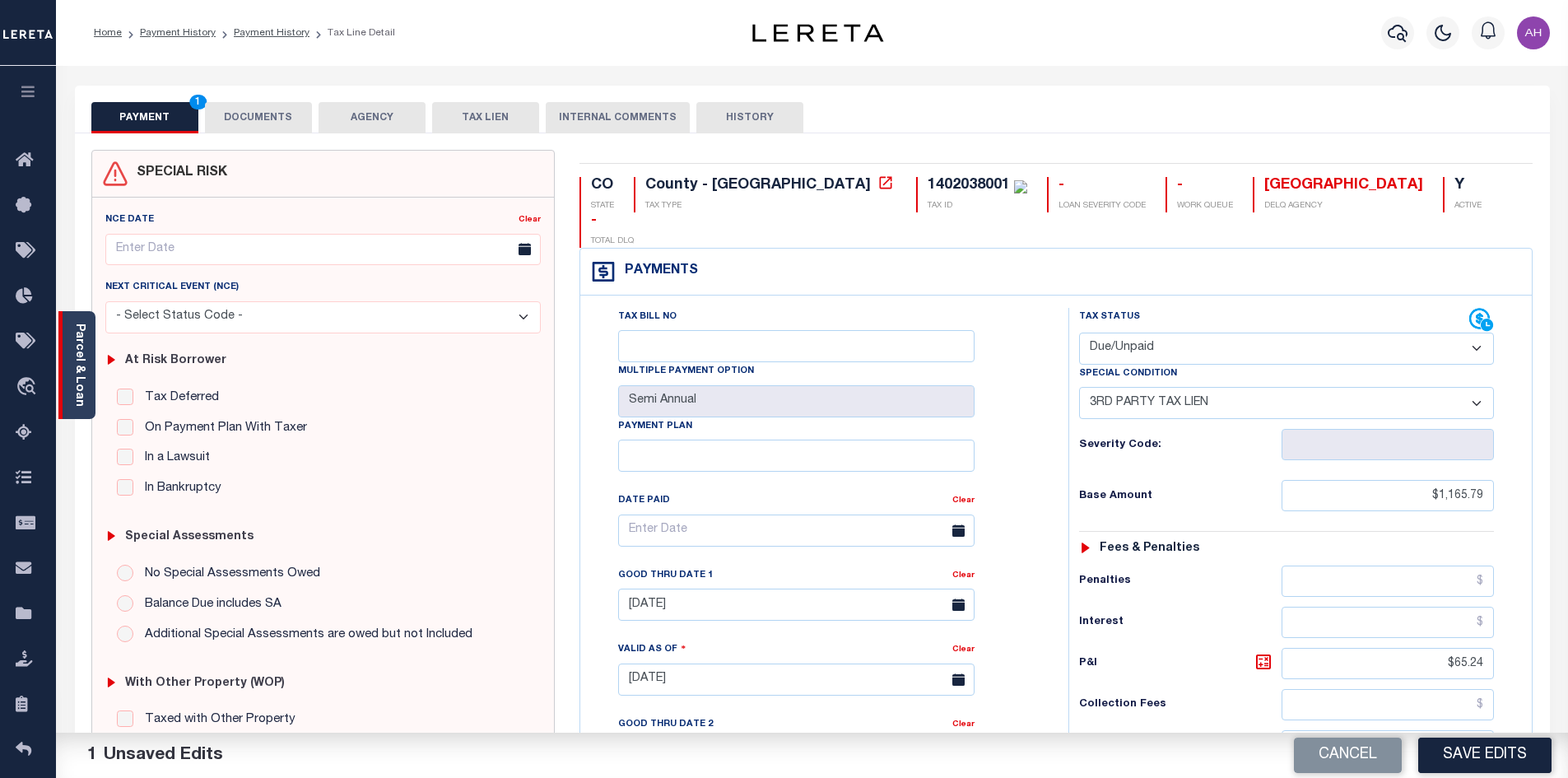
click at [75, 346] on link "Parcel & Loan" at bounding box center [79, 365] width 11 height 83
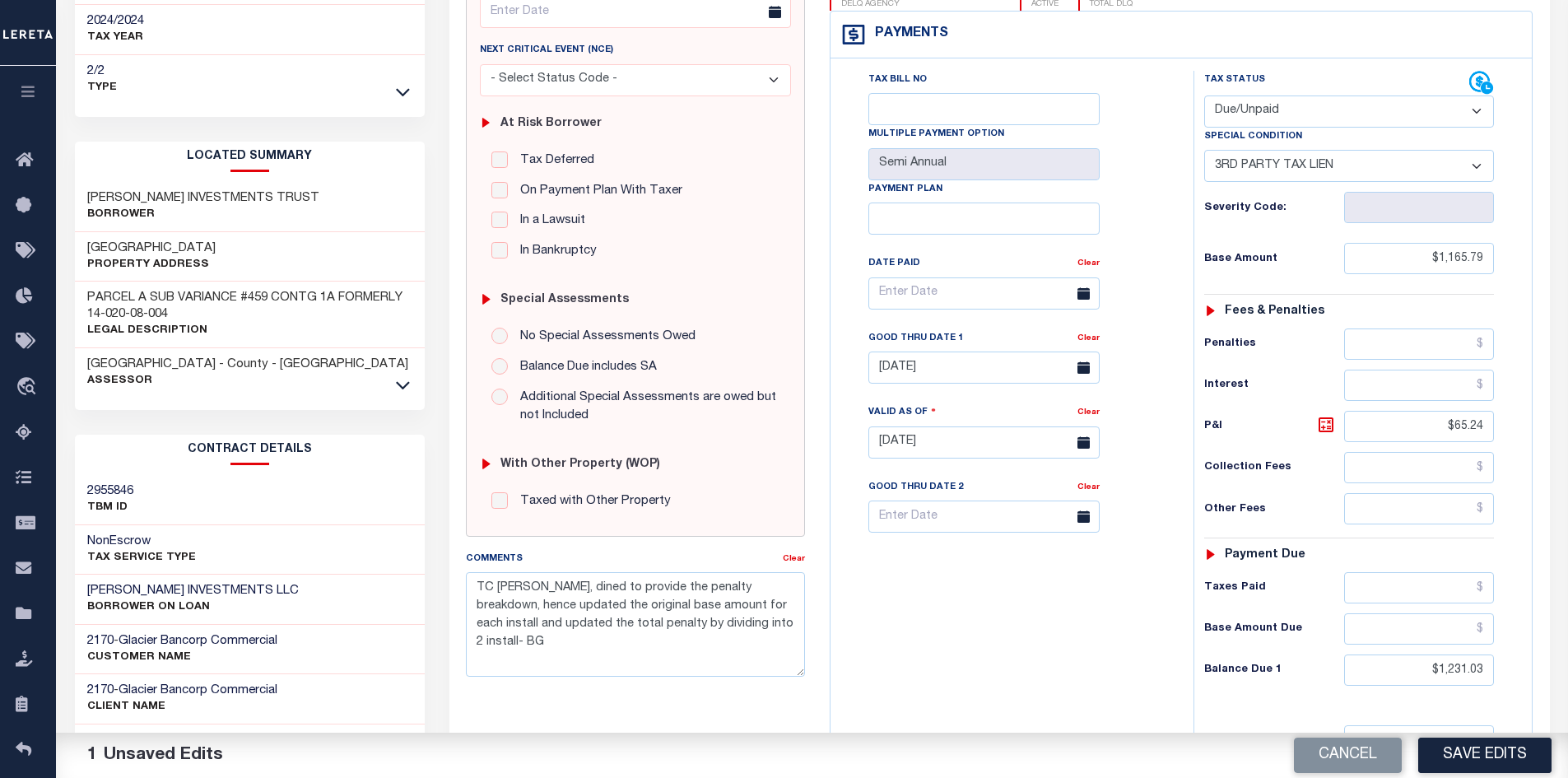
scroll to position [412, 0]
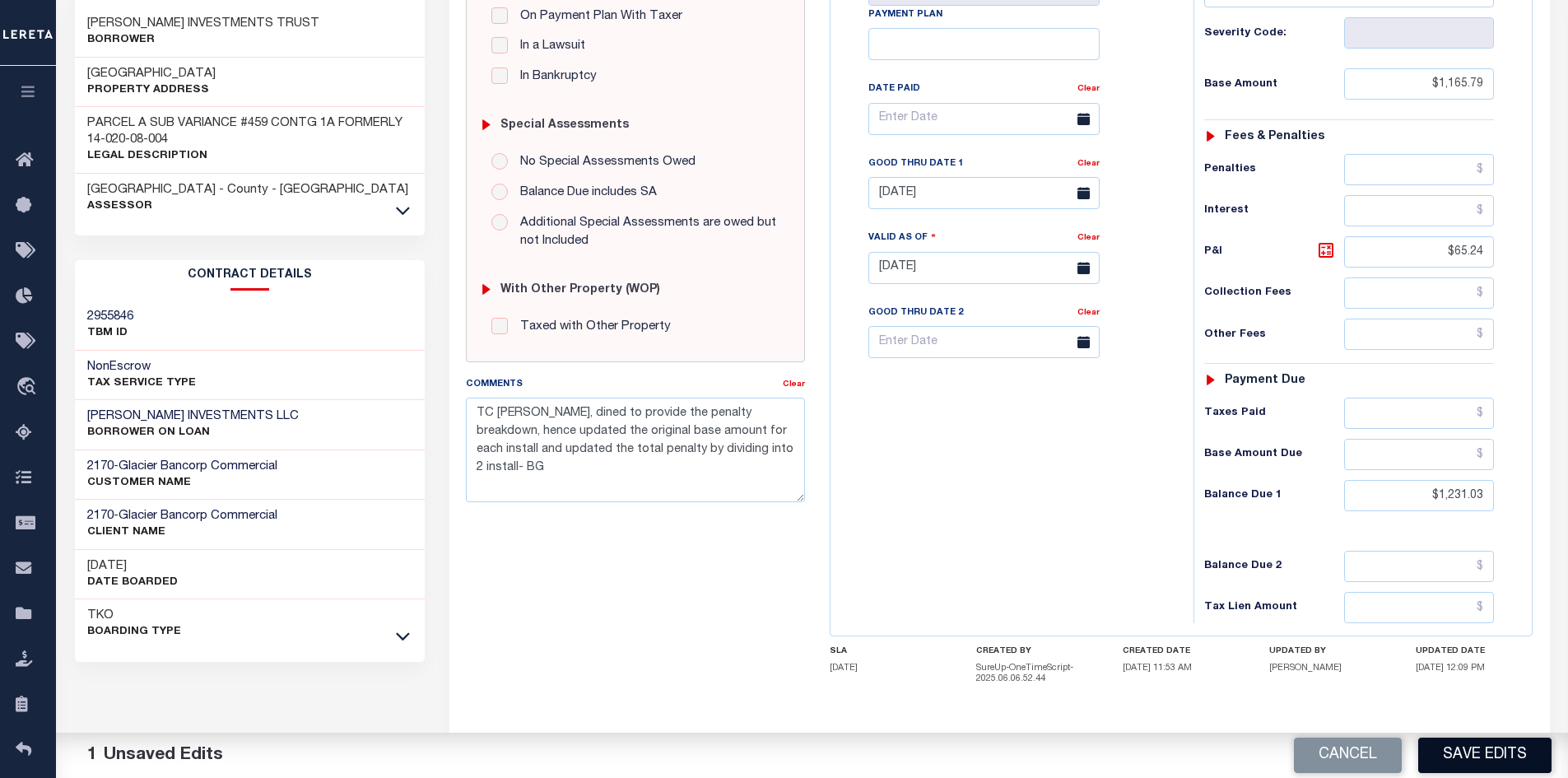
click at [1480, 762] on button "Save Edits" at bounding box center [1485, 755] width 134 height 35
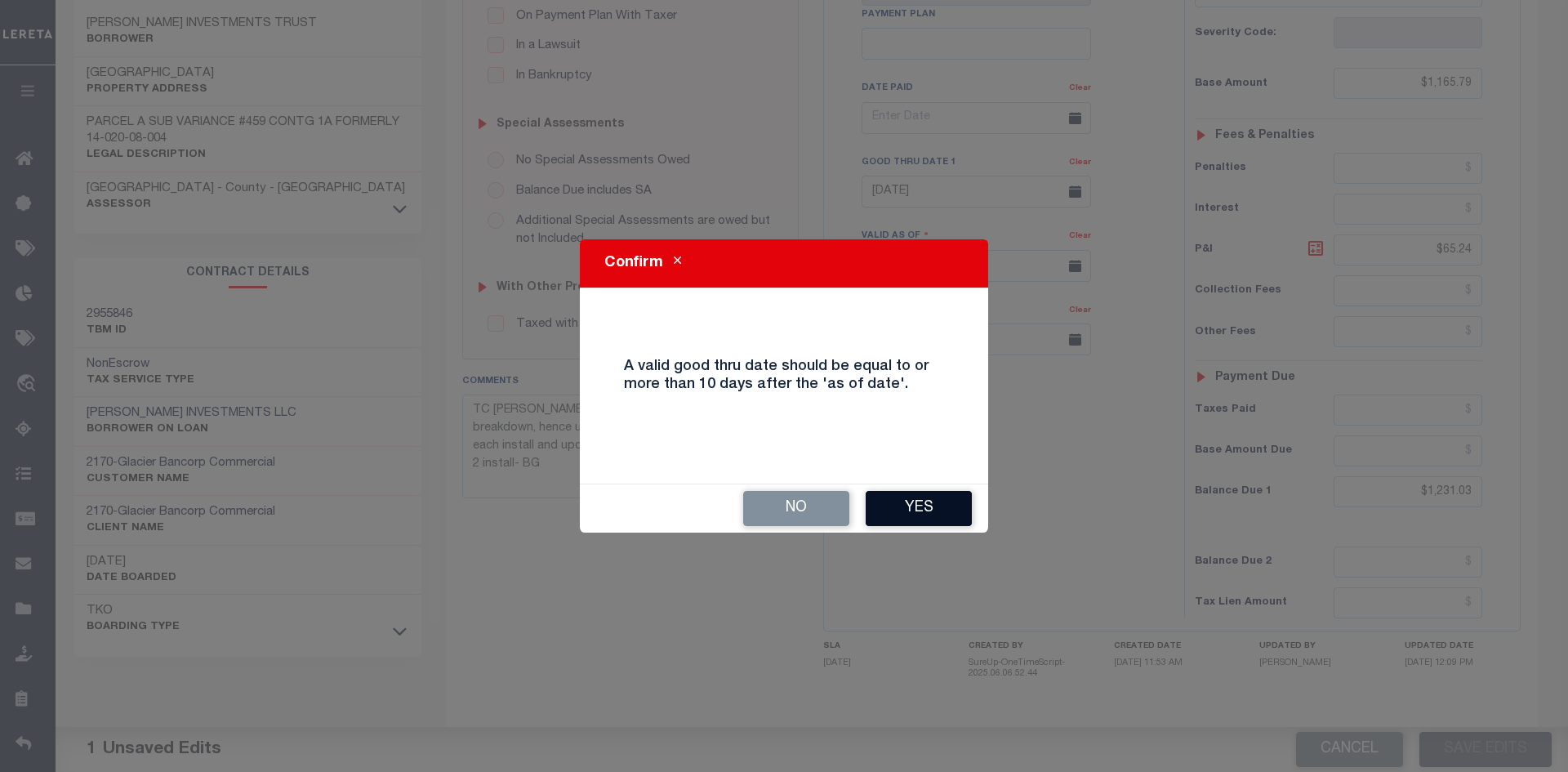
click at [942, 510] on button "Yes" at bounding box center [919, 508] width 106 height 35
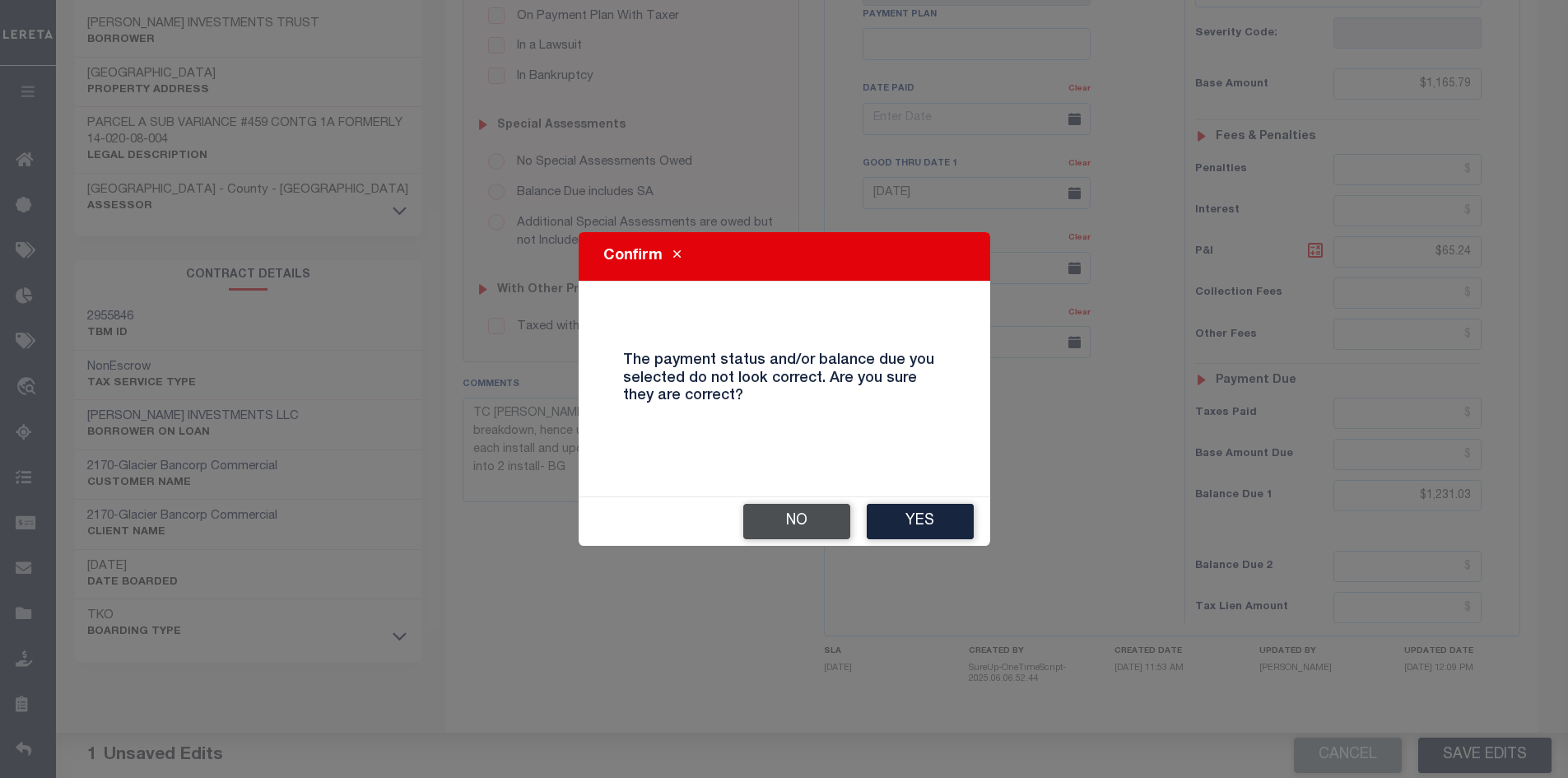
click at [808, 512] on button "No" at bounding box center [796, 521] width 107 height 35
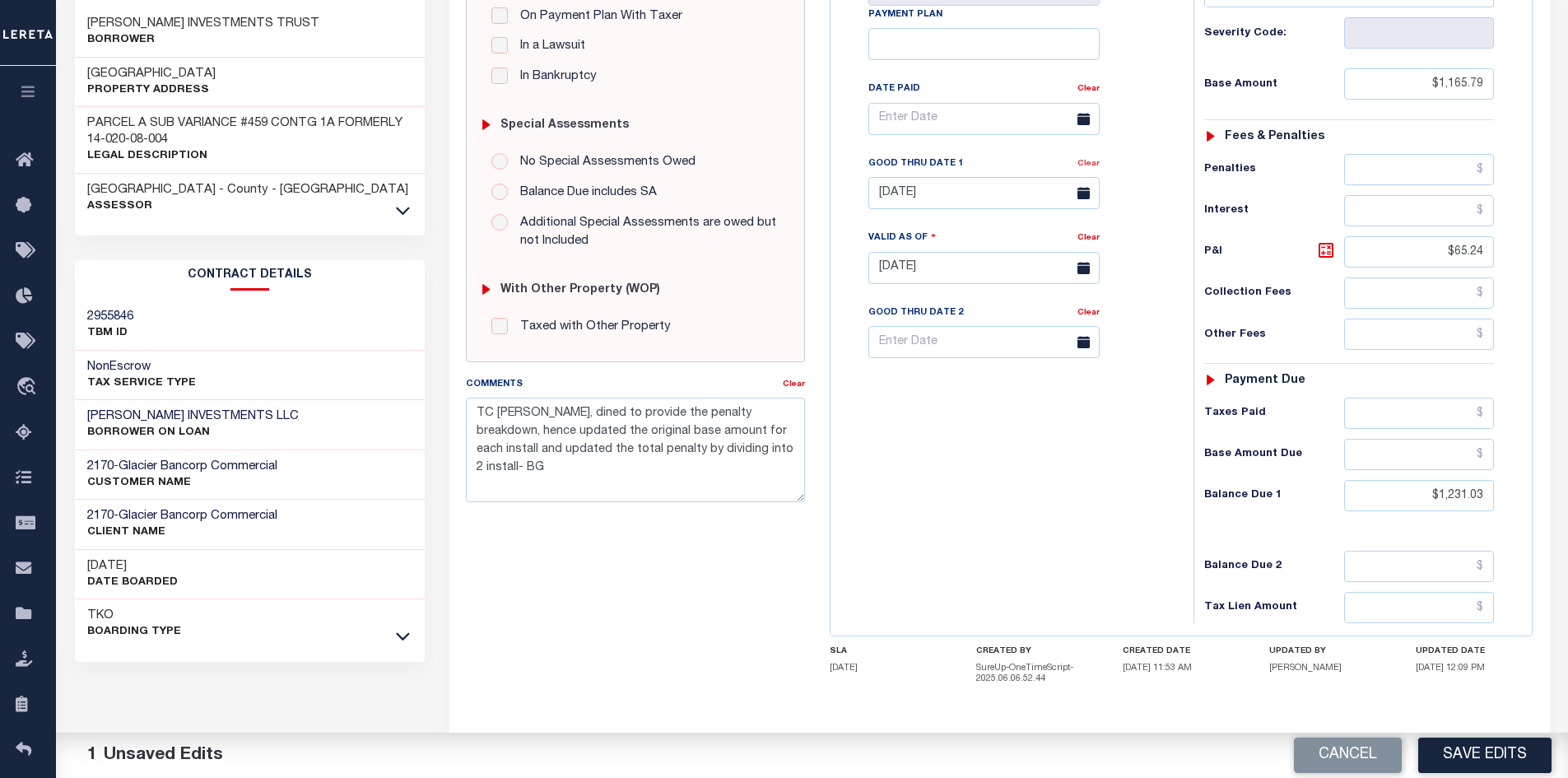
click at [1089, 168] on link "Clear" at bounding box center [1088, 164] width 22 height 9
click at [1476, 765] on button "Save Edits" at bounding box center [1485, 755] width 134 height 35
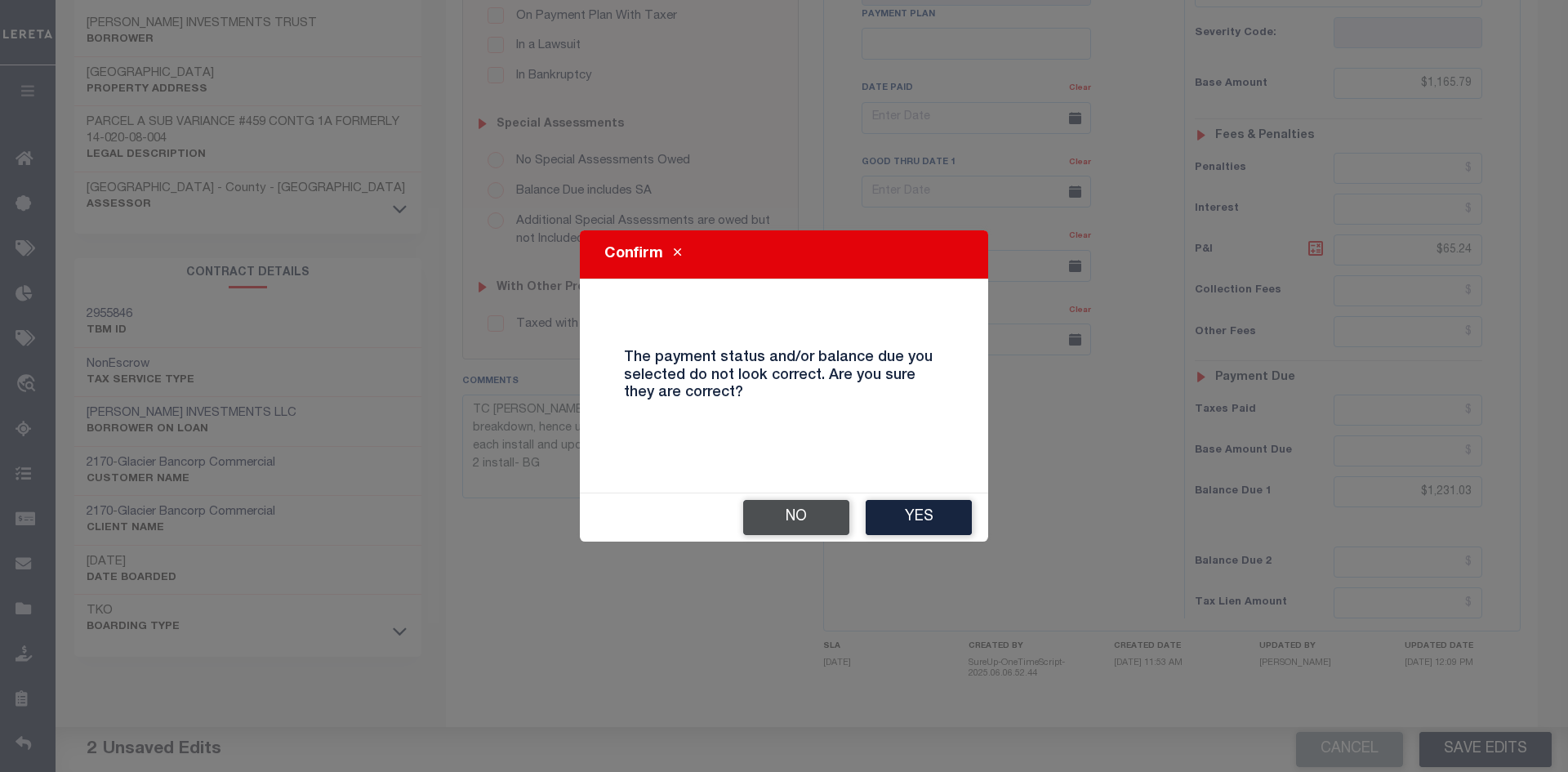
click at [801, 520] on button "No" at bounding box center [796, 517] width 106 height 35
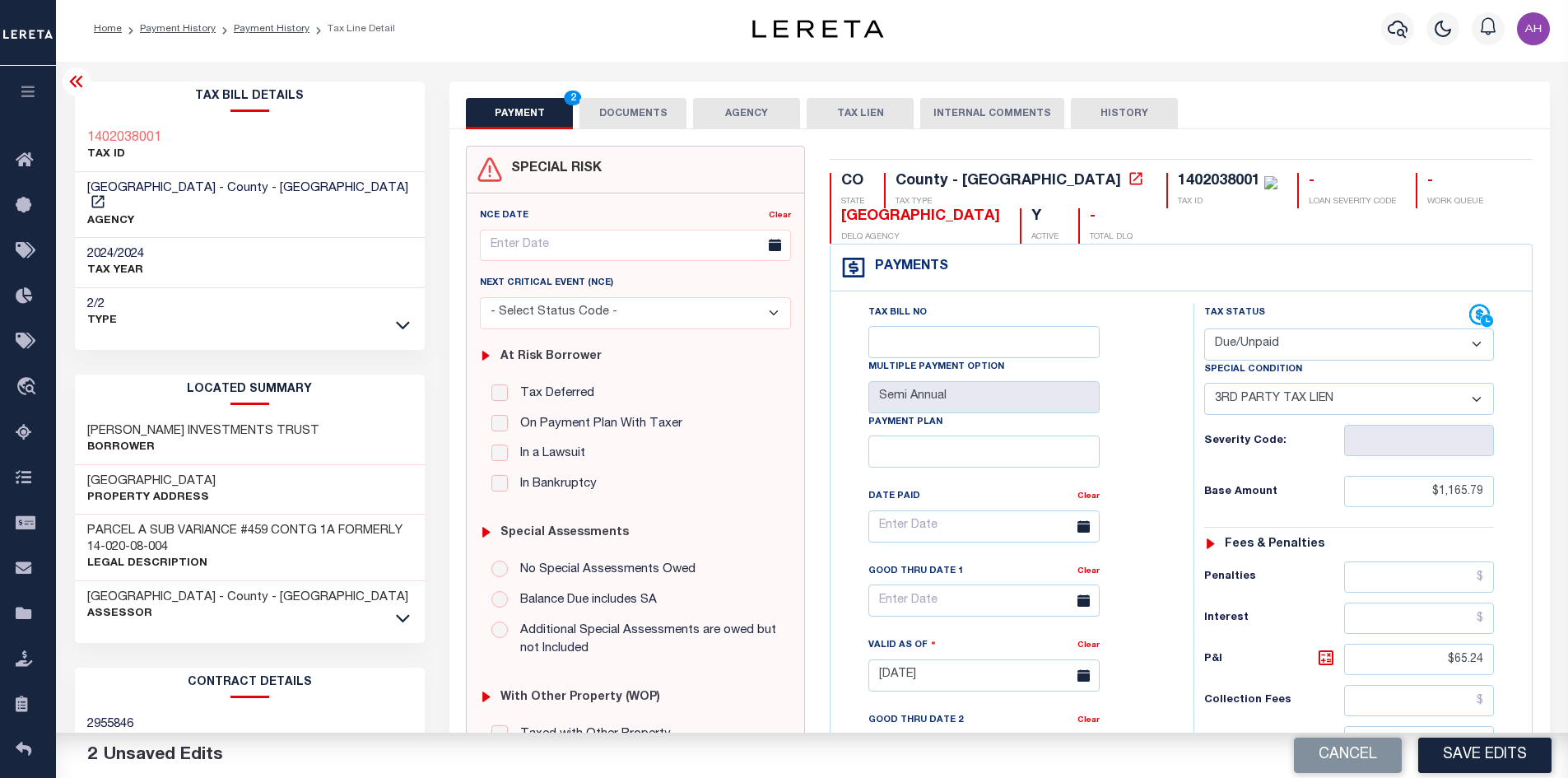
scroll to position [0, 0]
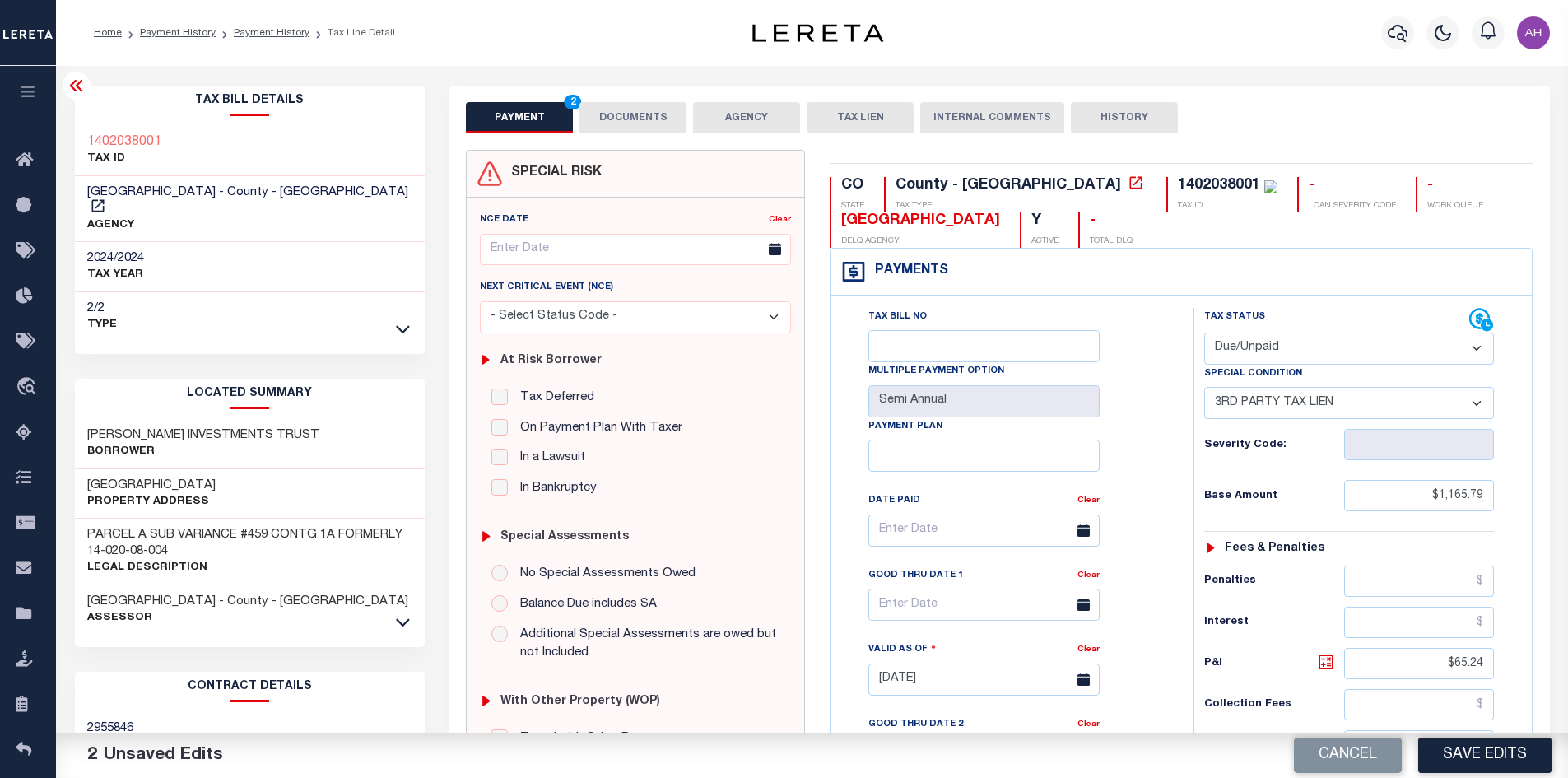
click at [629, 117] on button "DOCUMENTS" at bounding box center [633, 117] width 107 height 32
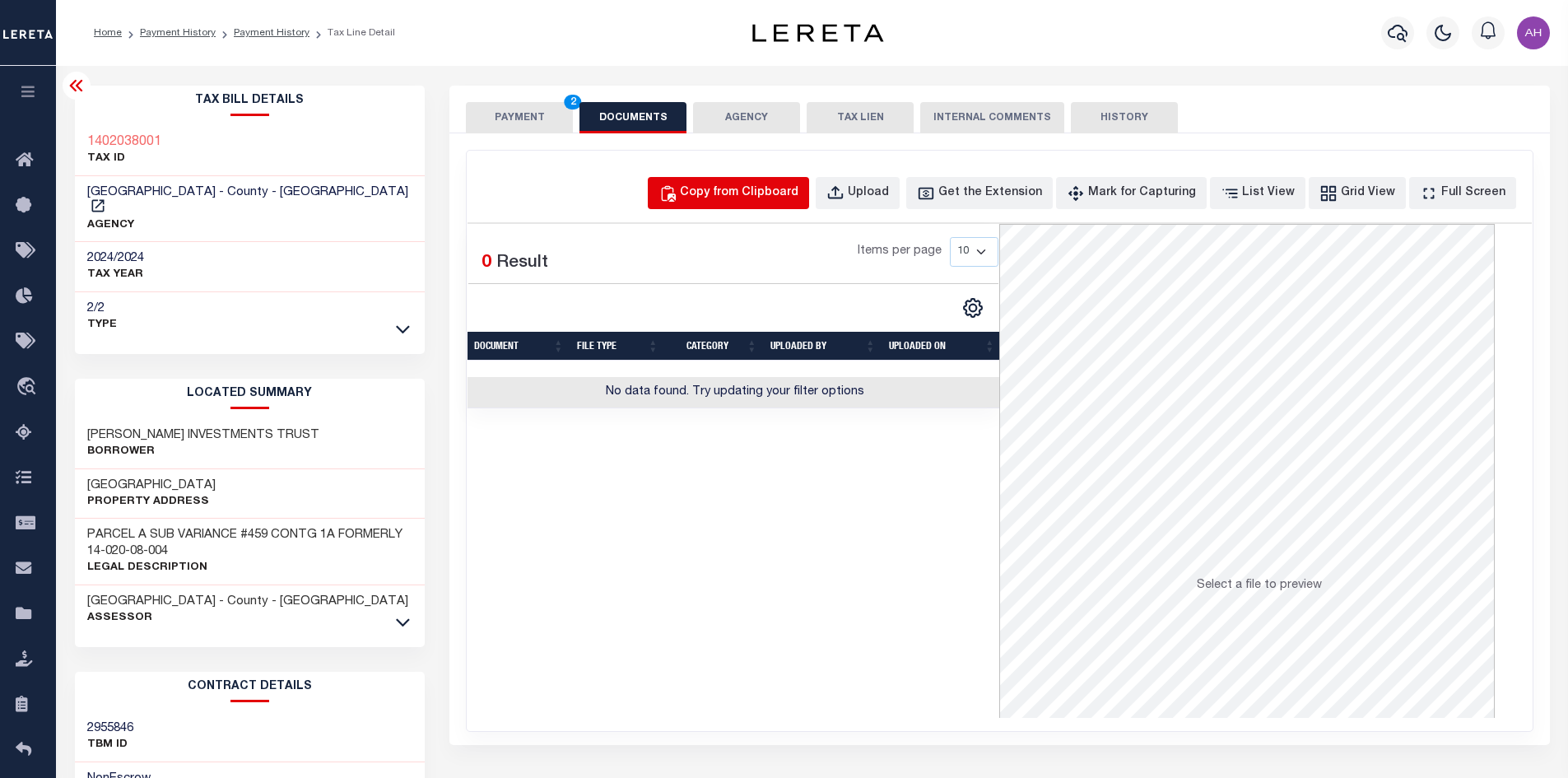
click at [756, 188] on div "Copy from Clipboard" at bounding box center [739, 193] width 118 height 18
select select "POP"
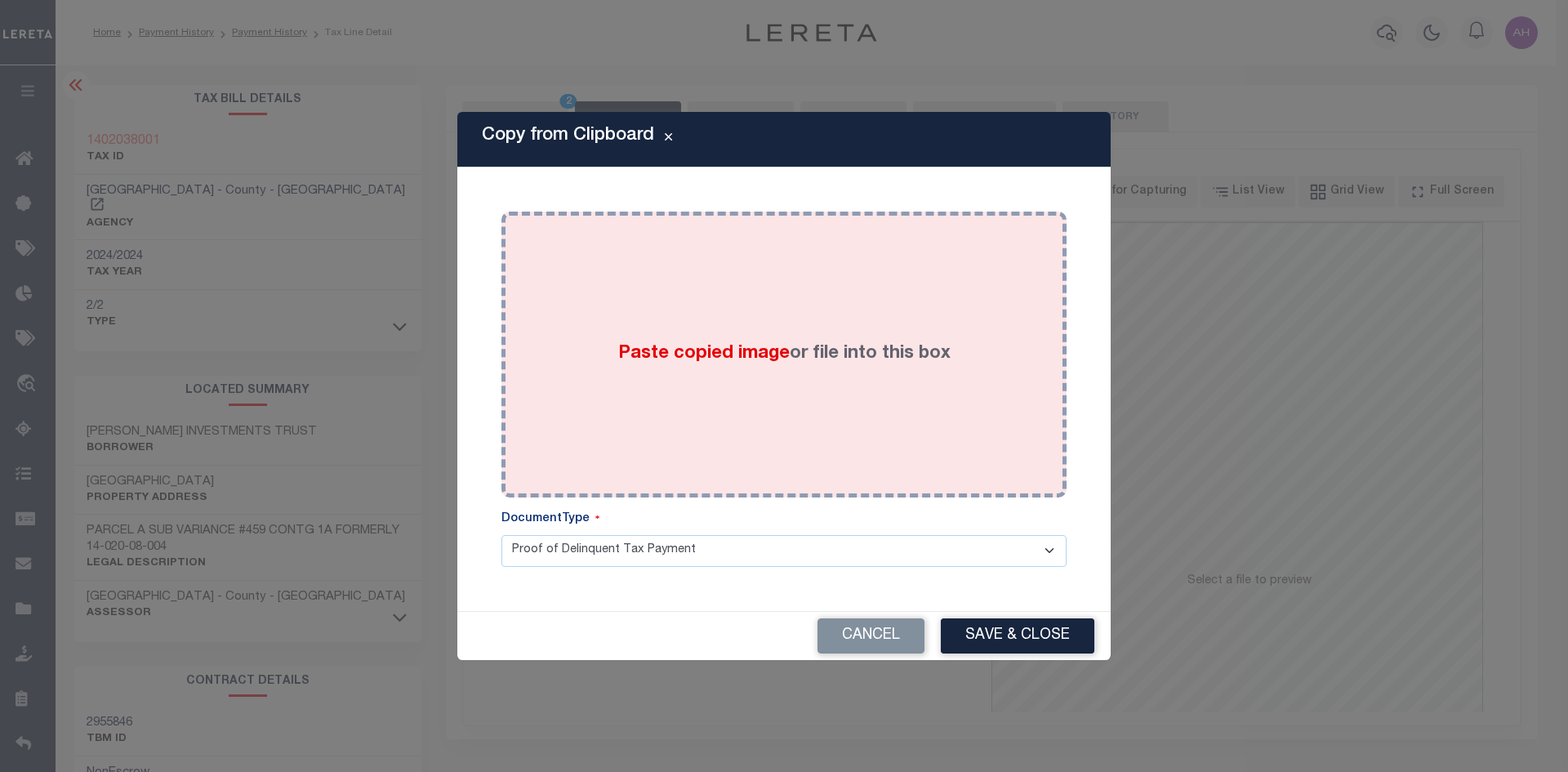
click at [664, 354] on span "Paste copied image" at bounding box center [705, 354] width 172 height 18
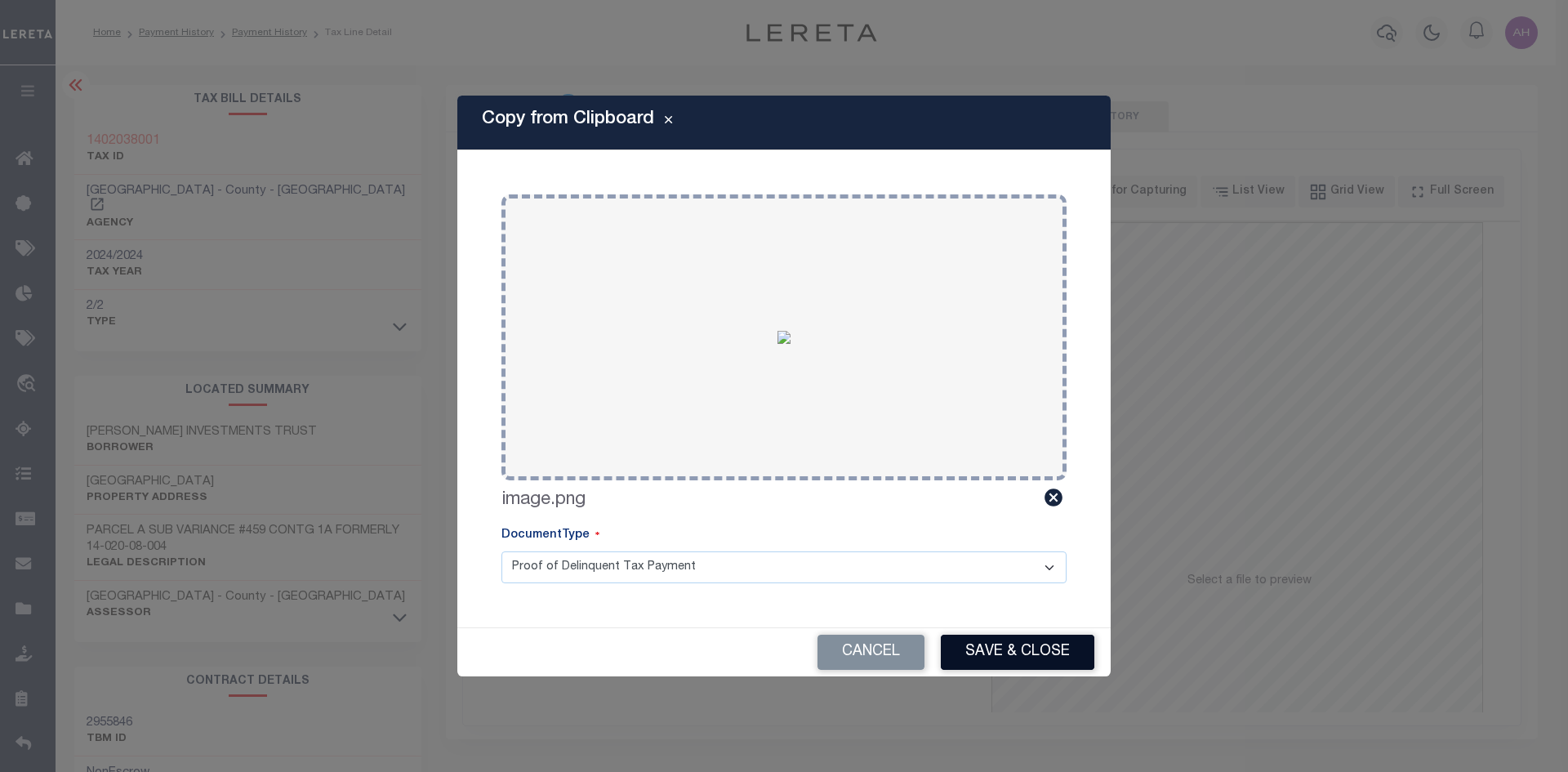
click at [988, 650] on button "Save & Close" at bounding box center [1017, 652] width 154 height 35
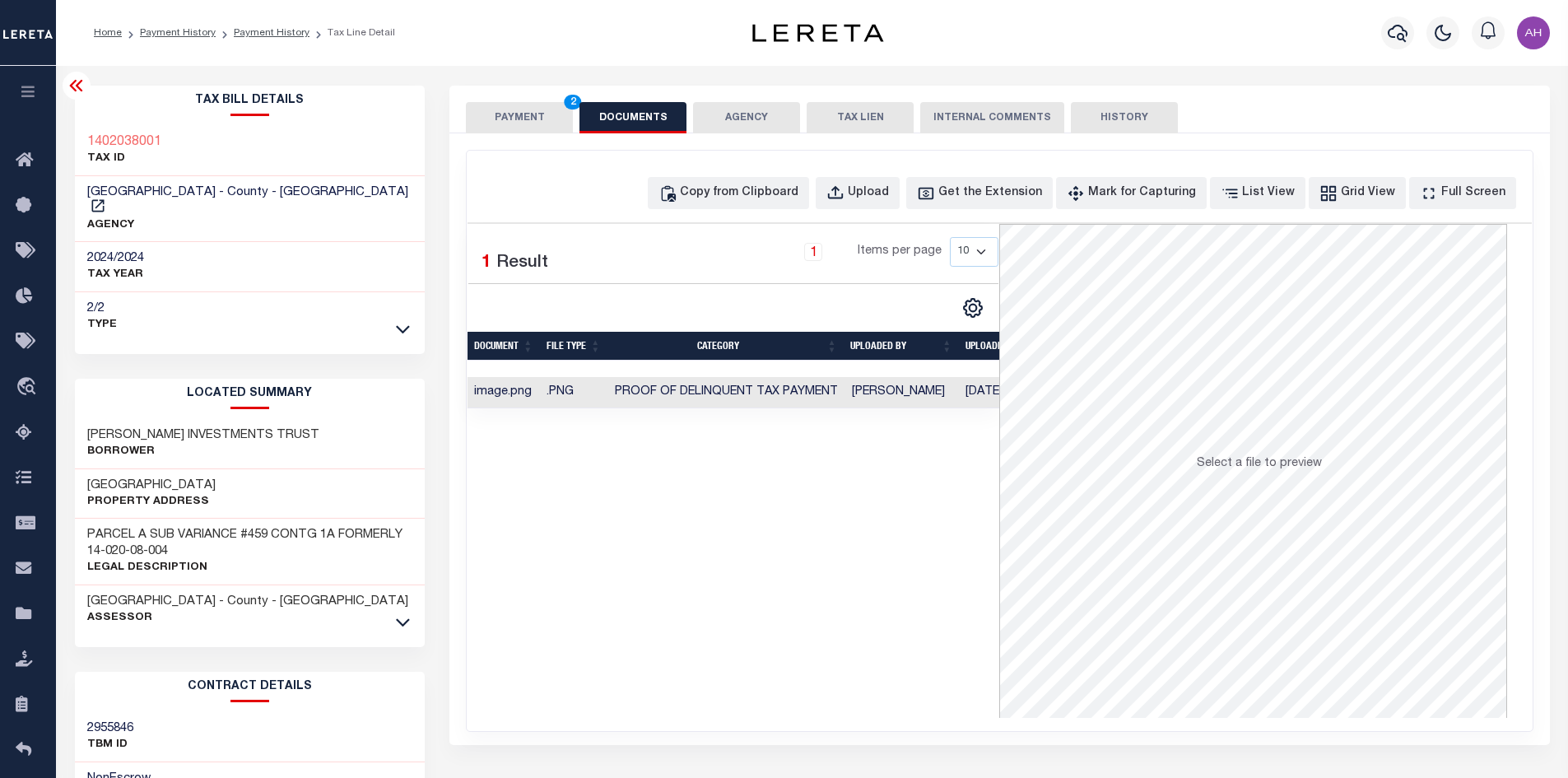
drag, startPoint x: 544, startPoint y: 105, endPoint x: 556, endPoint y: 116, distance: 16.3
click at [546, 108] on button "PAYMENT 2" at bounding box center [519, 117] width 107 height 32
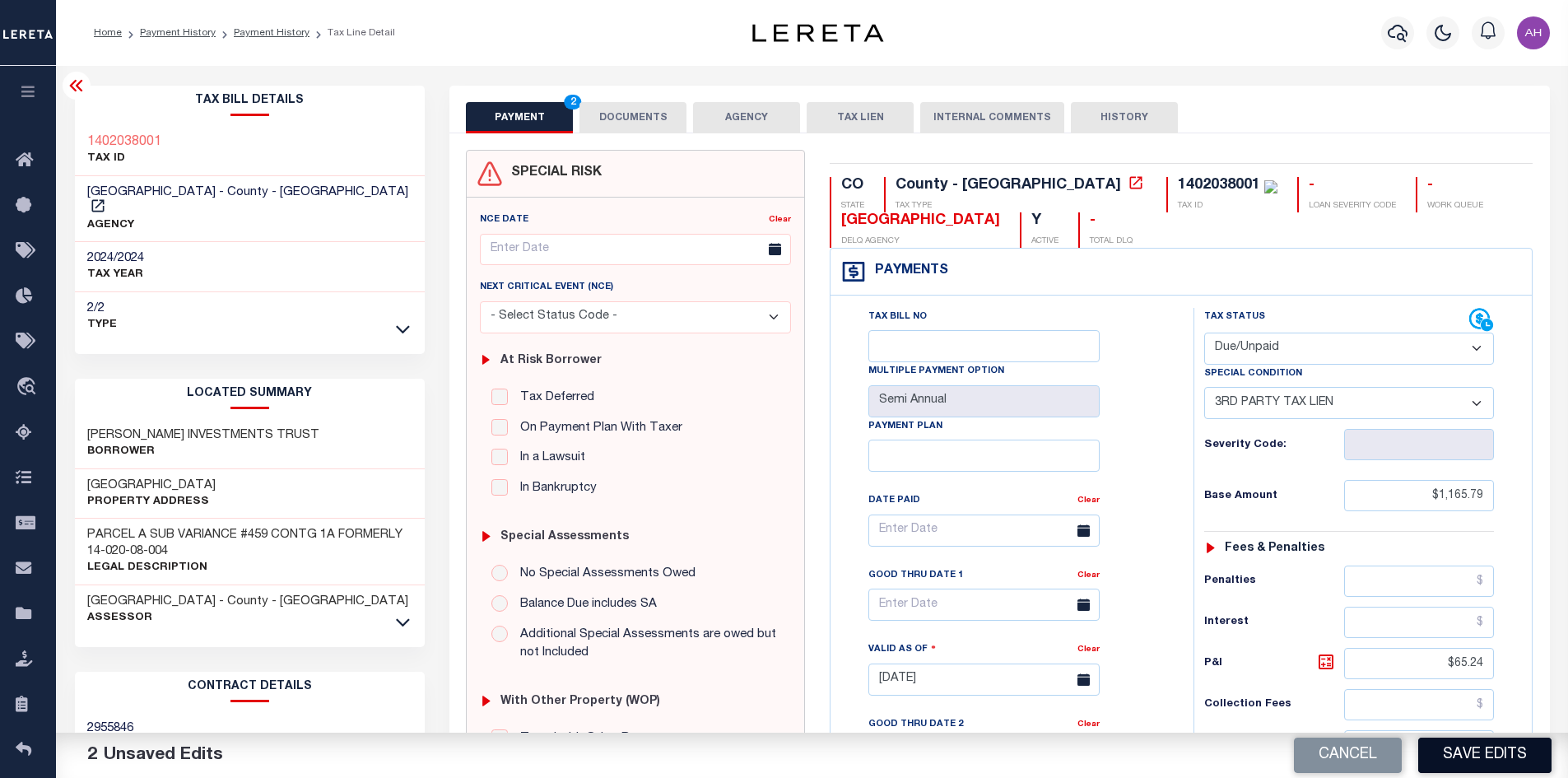
click at [1489, 762] on button "Save Edits" at bounding box center [1485, 755] width 134 height 35
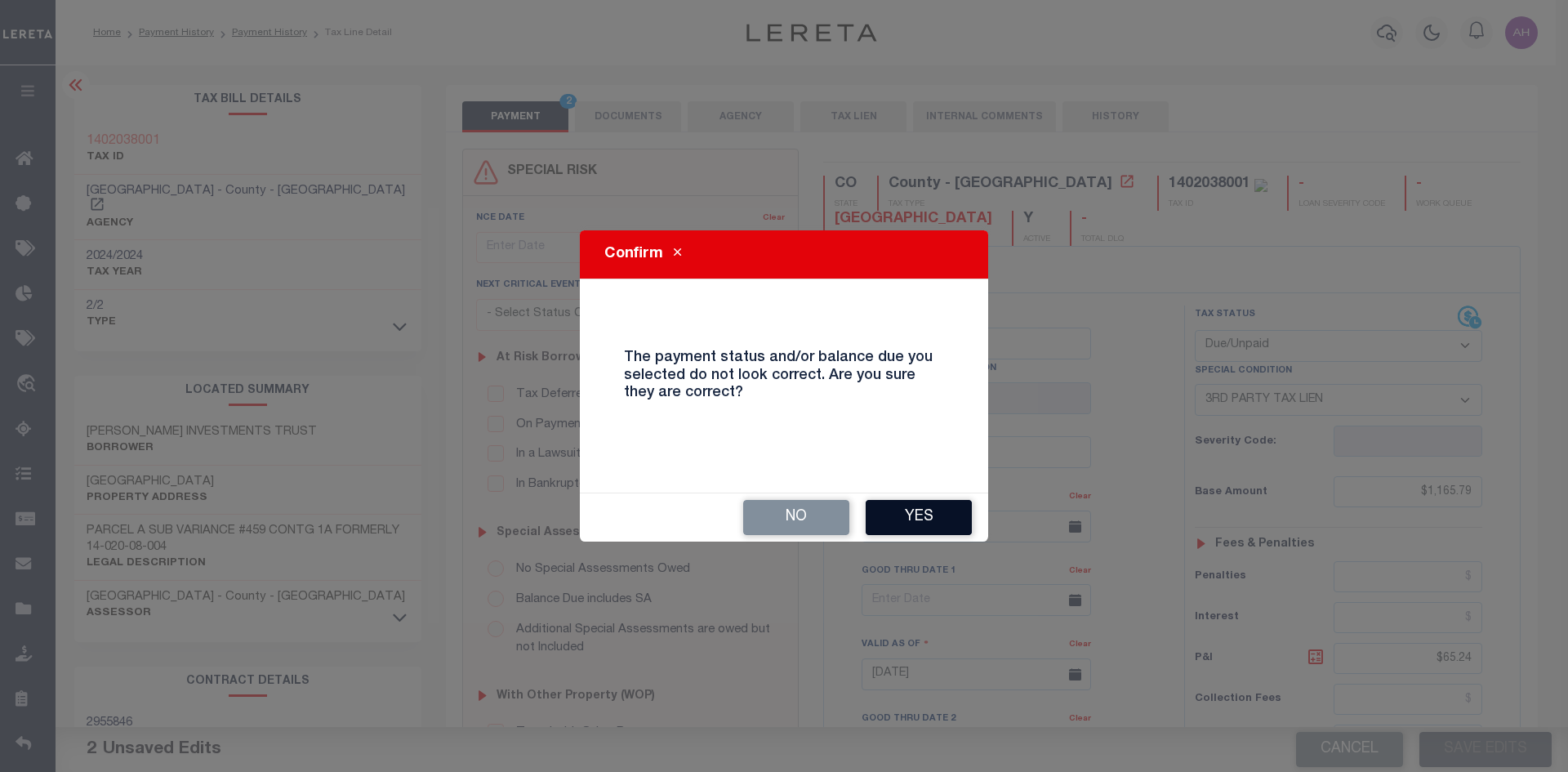
click at [917, 522] on button "Yes" at bounding box center [919, 517] width 106 height 35
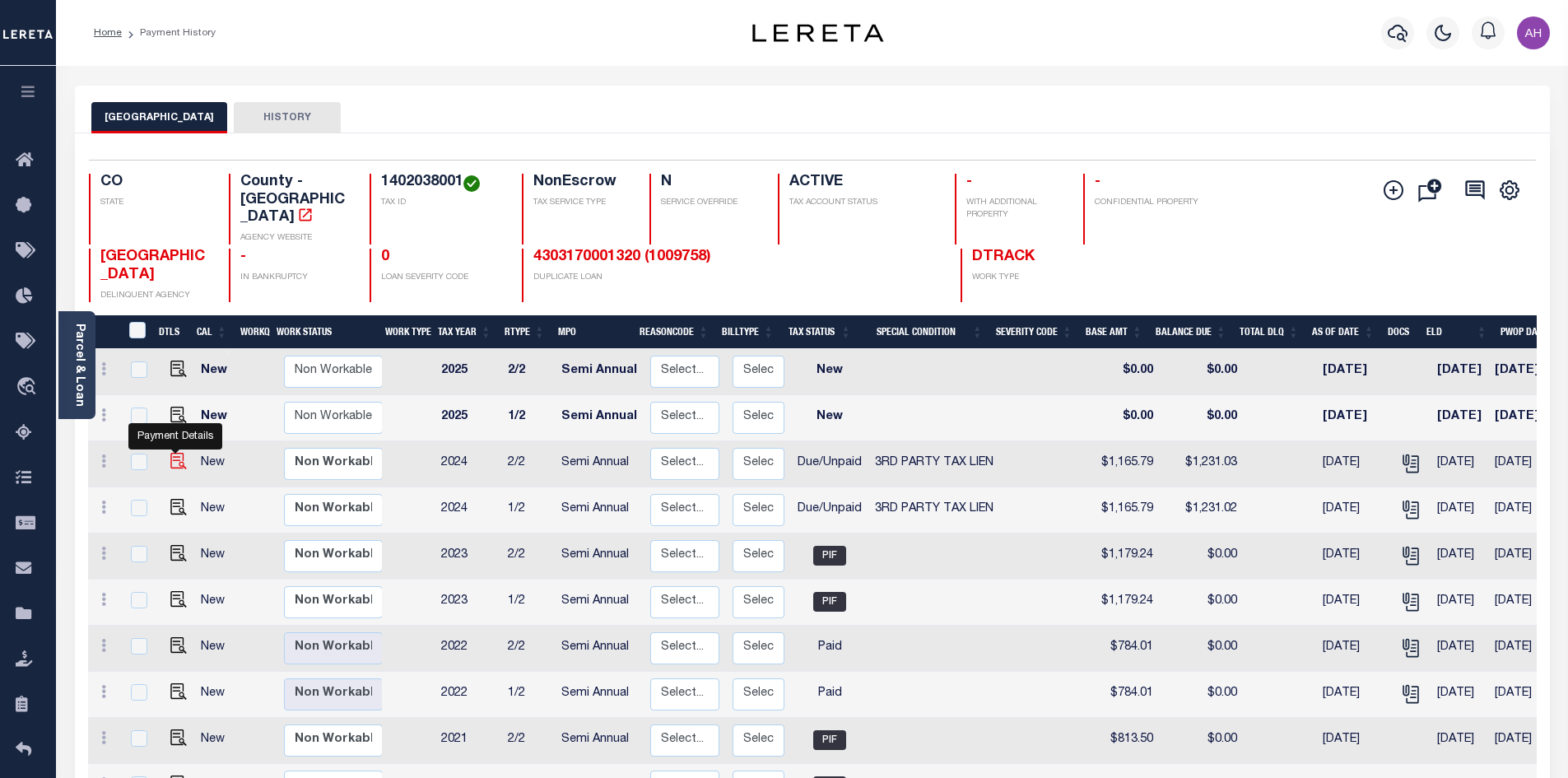
click at [173, 453] on img "" at bounding box center [178, 461] width 16 height 16
checkbox input "true"
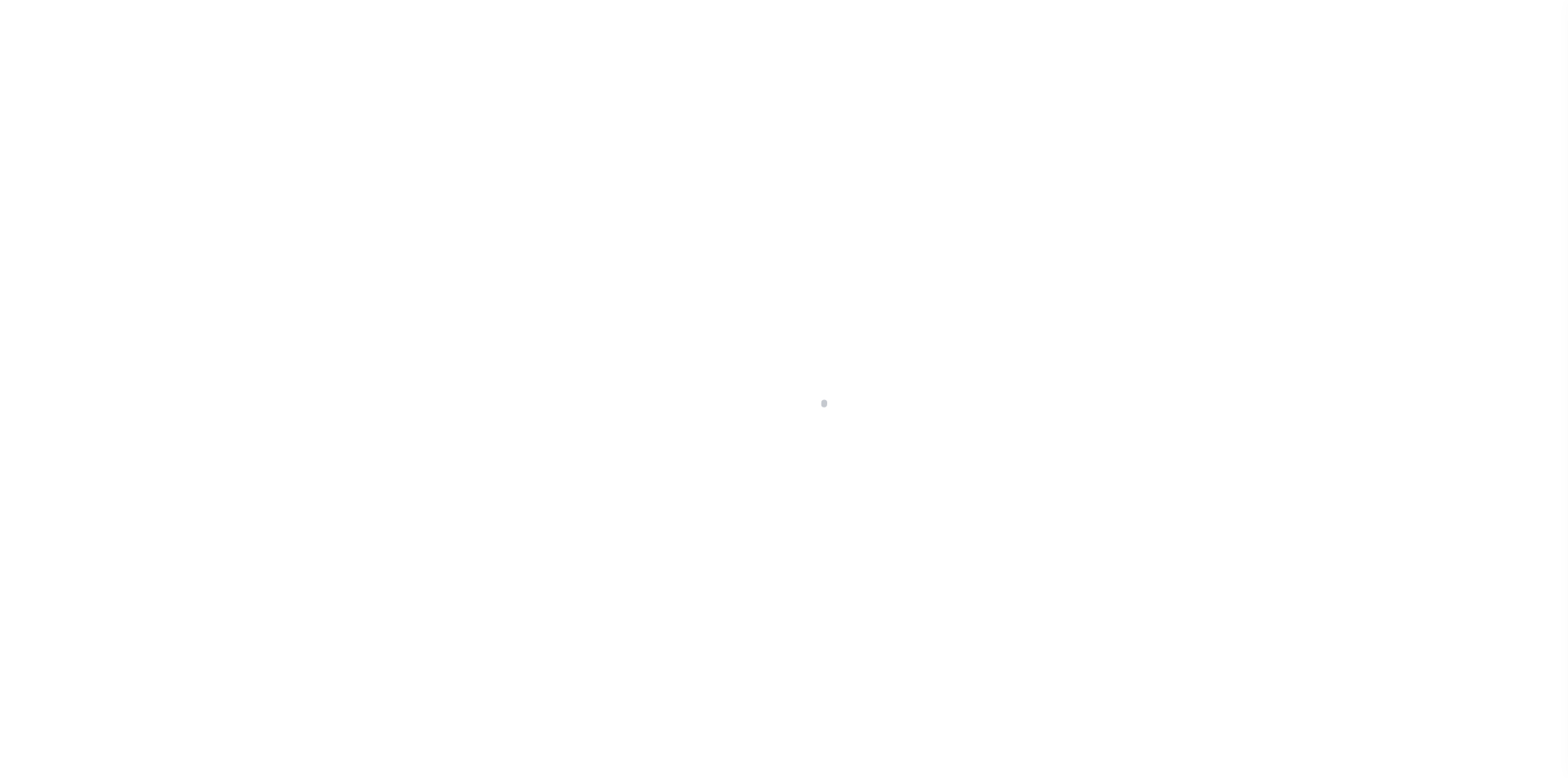
select select "DUE"
select select "20"
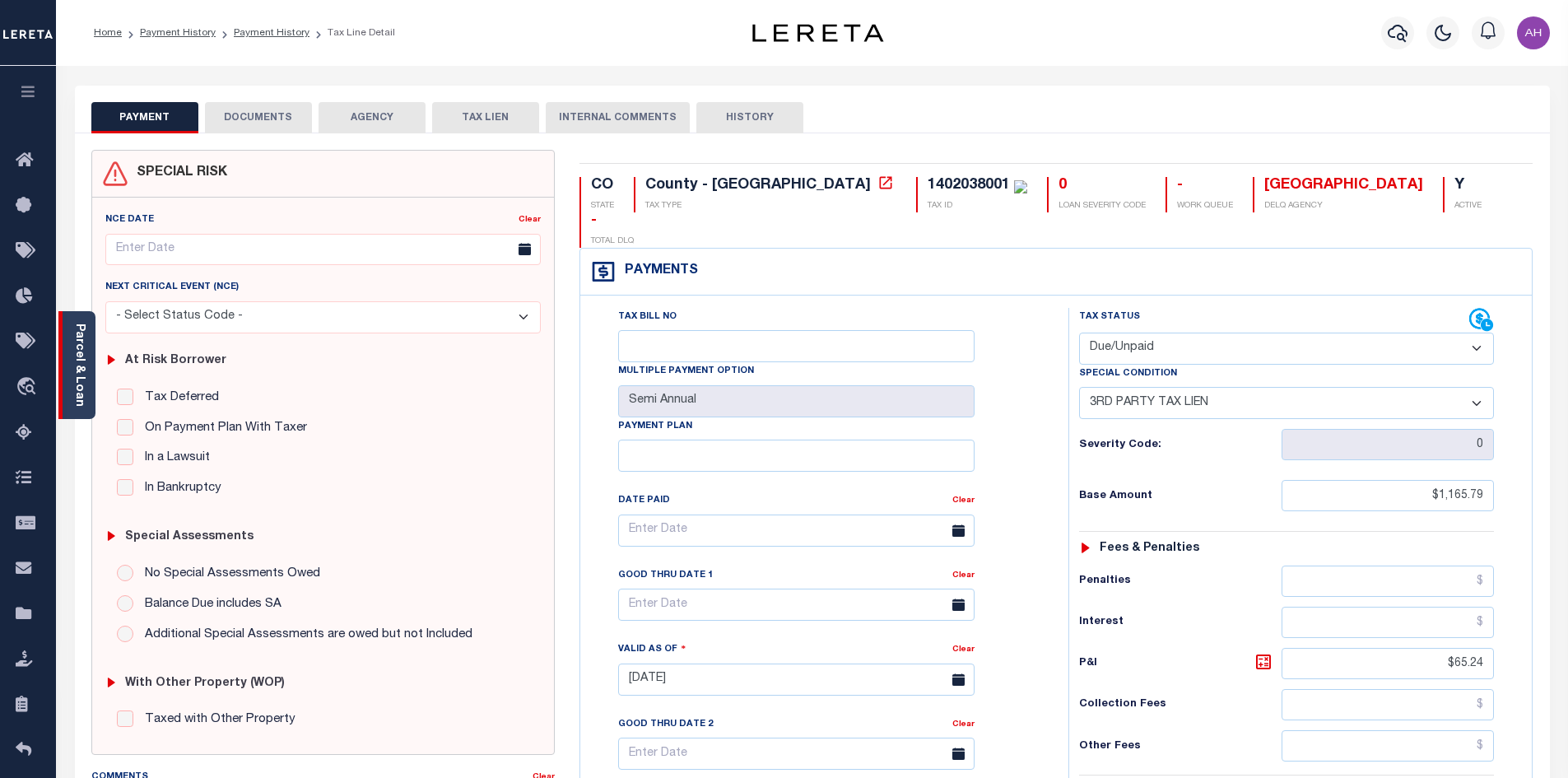
click at [76, 365] on link "Parcel & Loan" at bounding box center [79, 365] width 11 height 83
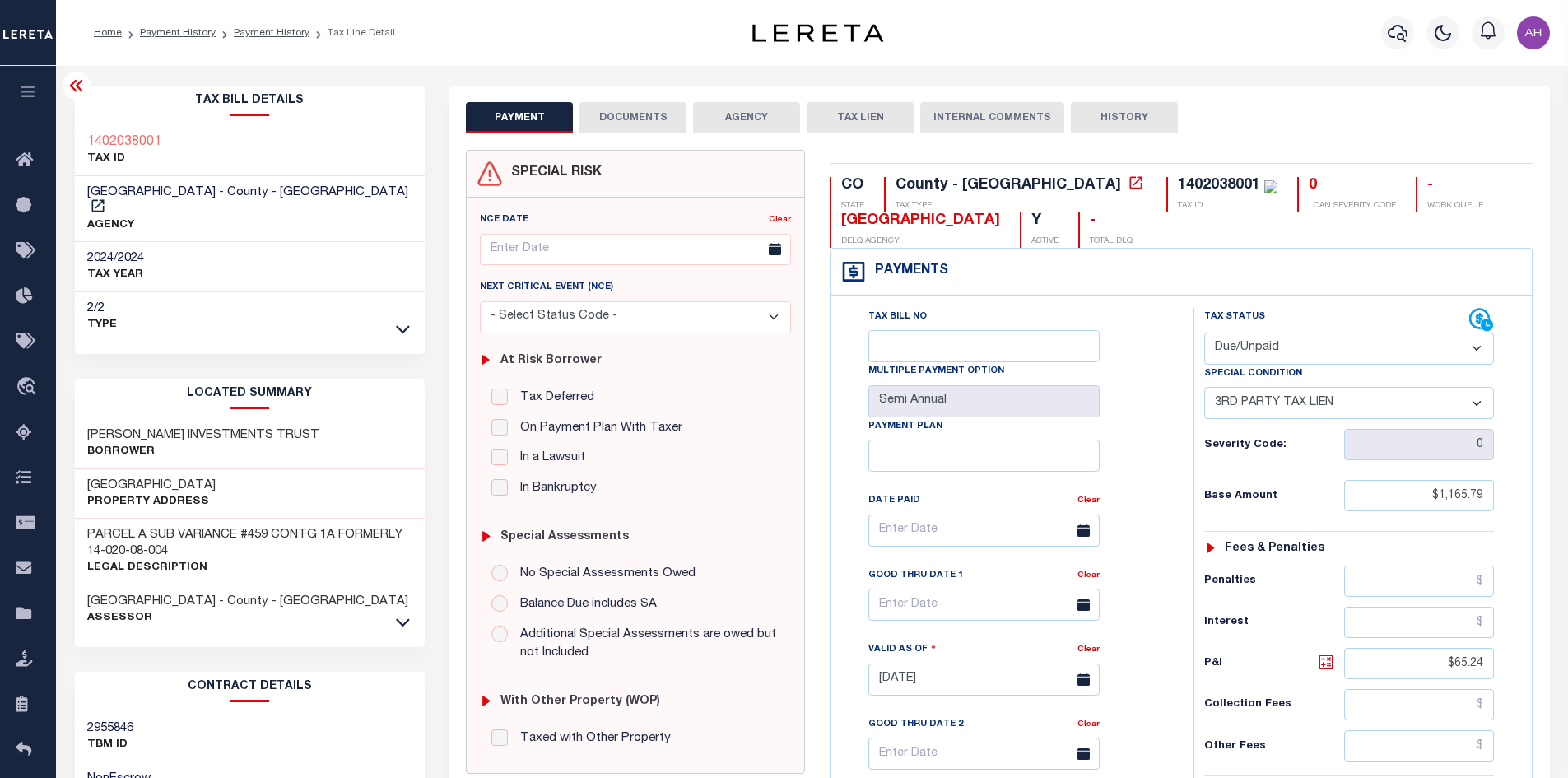
click at [668, 117] on button "DOCUMENTS" at bounding box center [633, 117] width 107 height 32
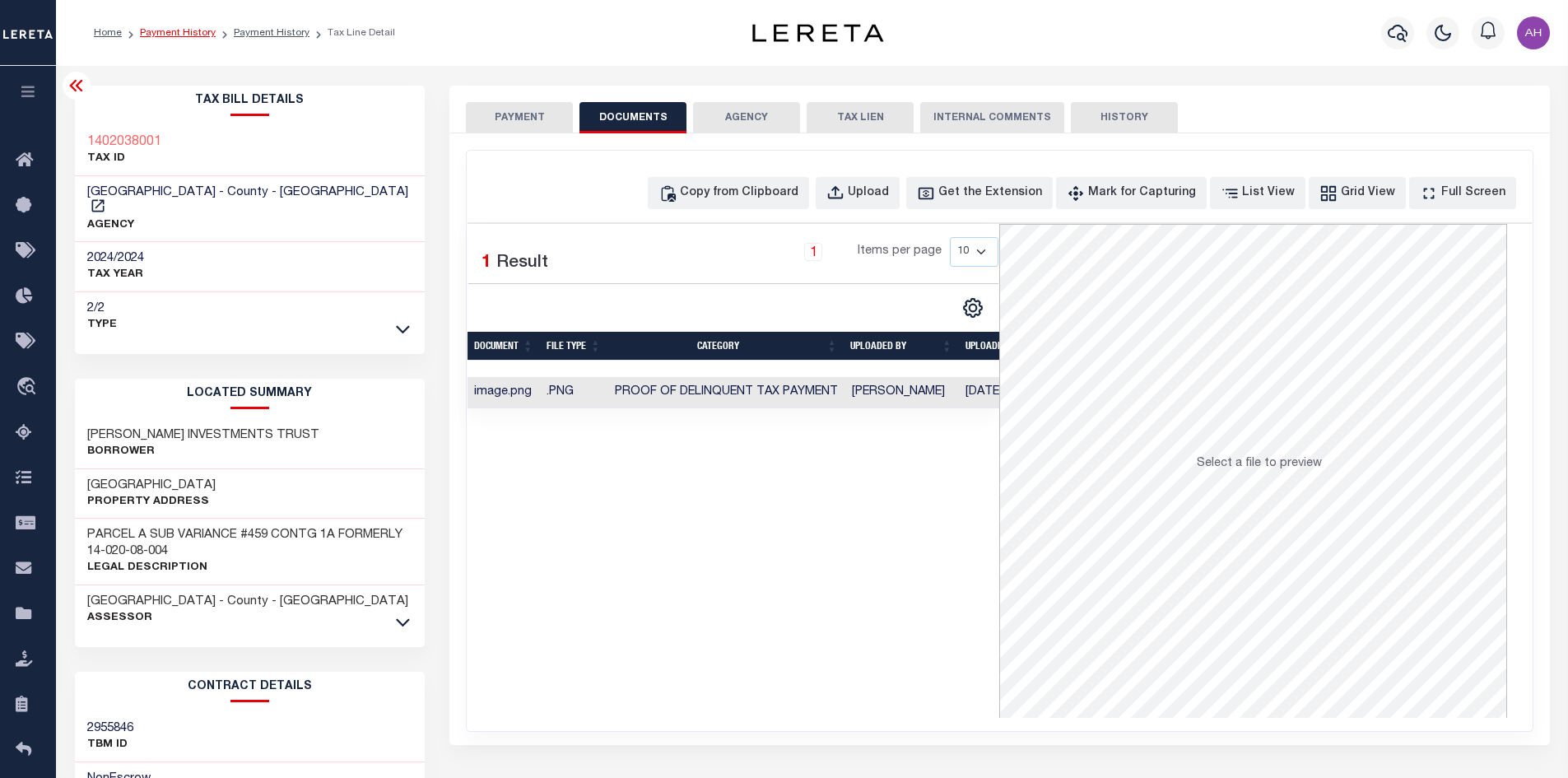
click at [166, 32] on link "Payment History" at bounding box center [177, 33] width 75 height 10
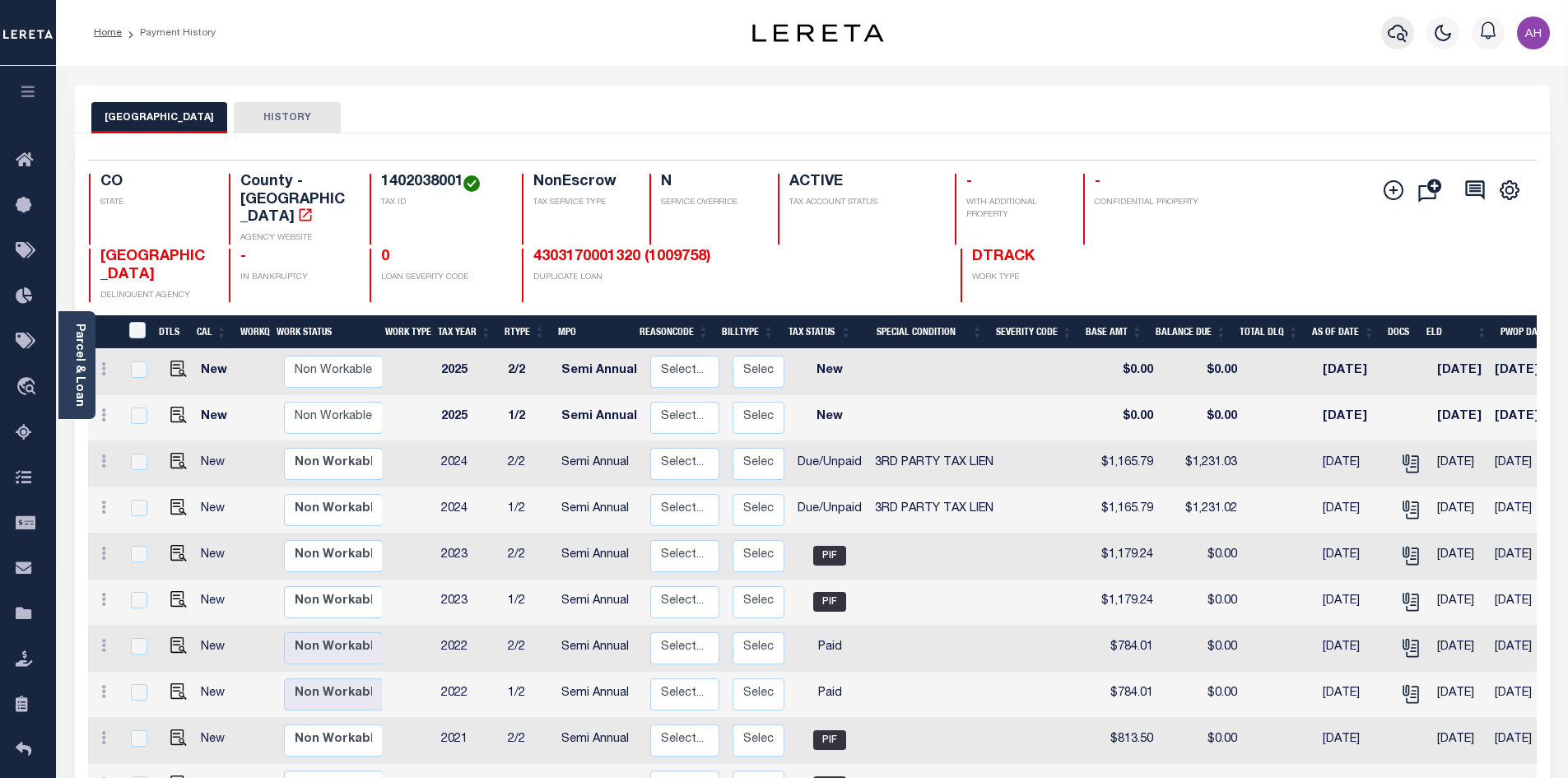
click at [1399, 37] on icon "button" at bounding box center [1397, 33] width 20 height 20
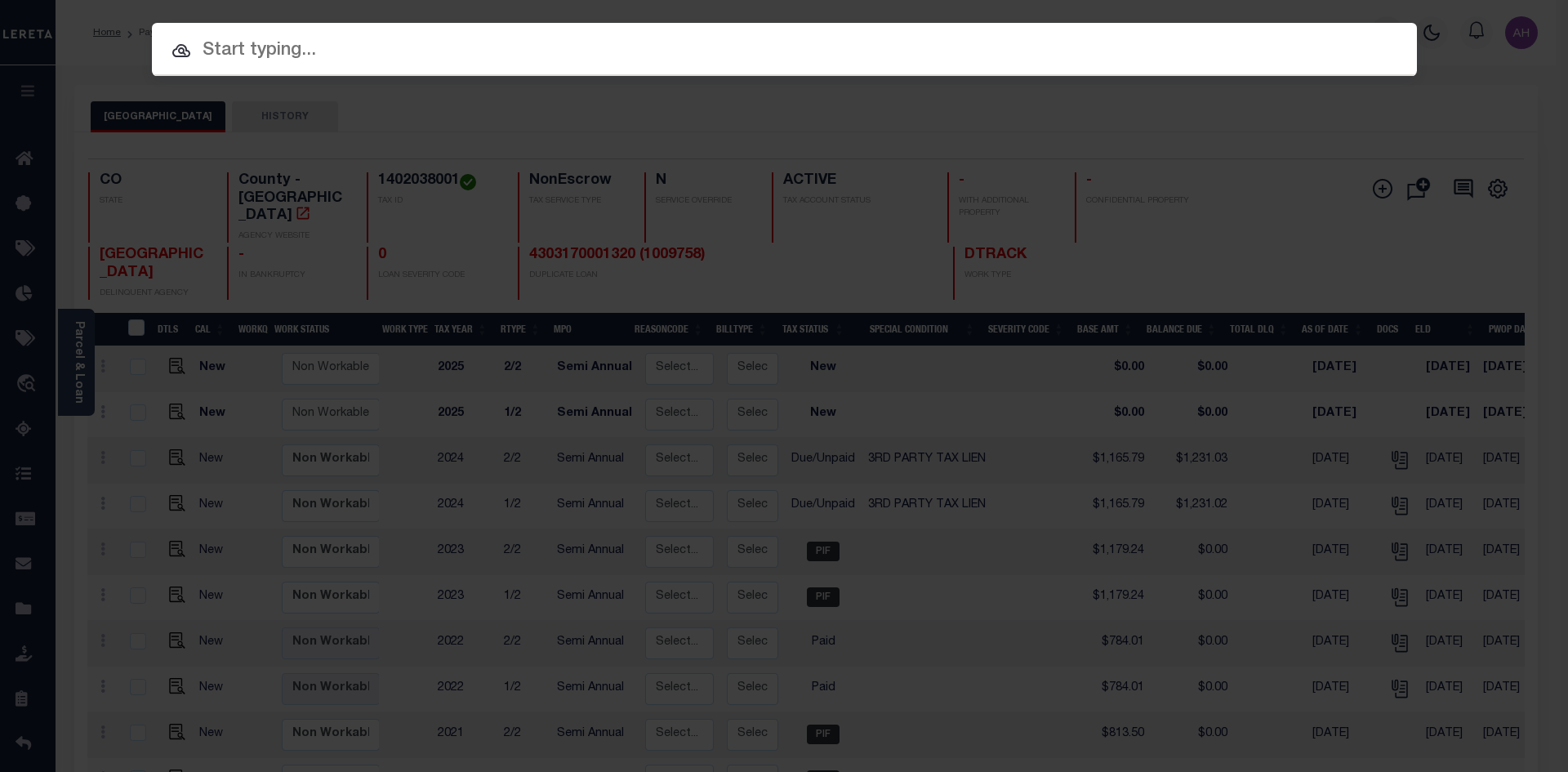
paste input "4307210008730"
type input "4307210008730"
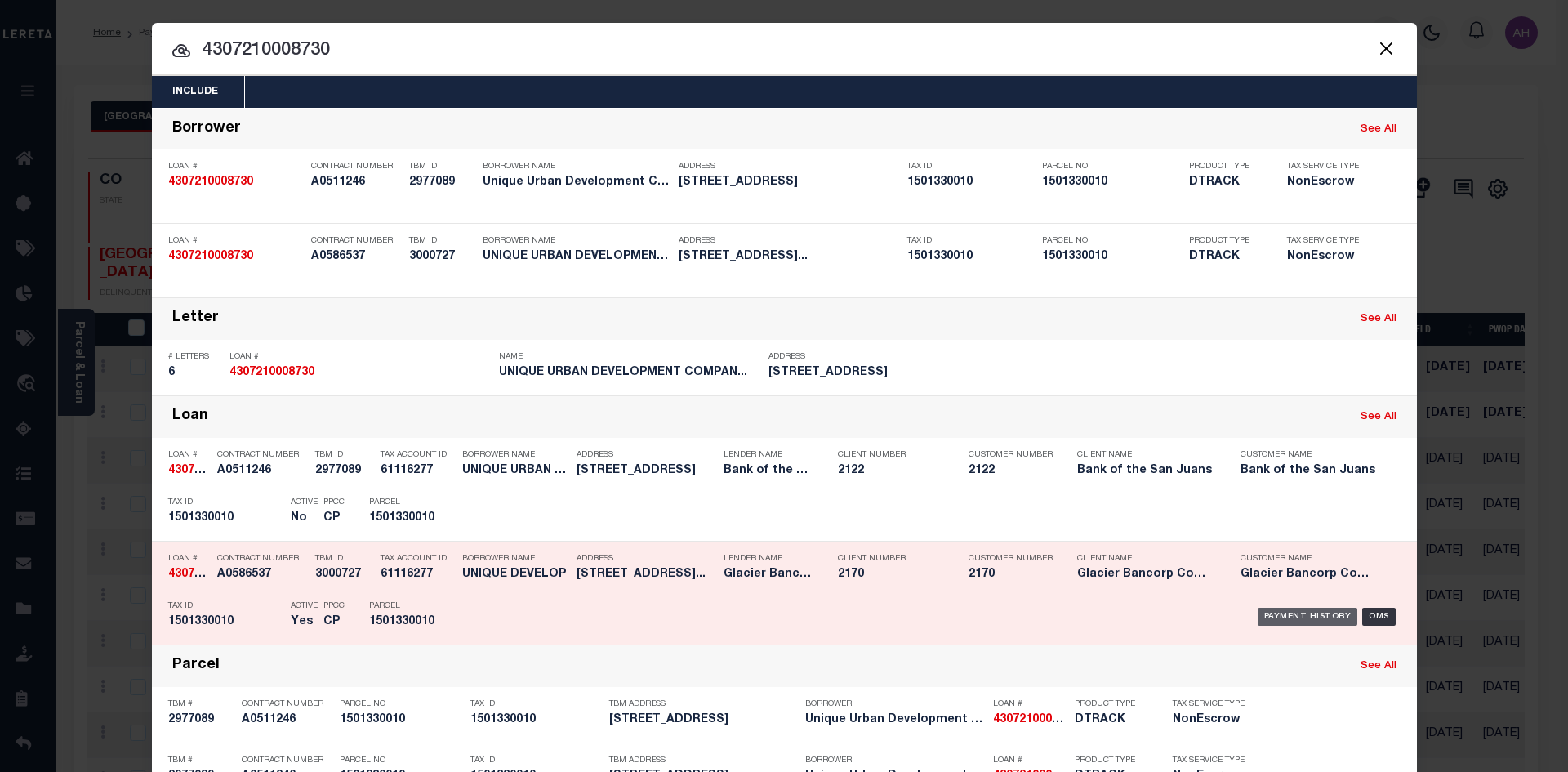
click at [1293, 620] on div "Payment History" at bounding box center [1308, 616] width 100 height 18
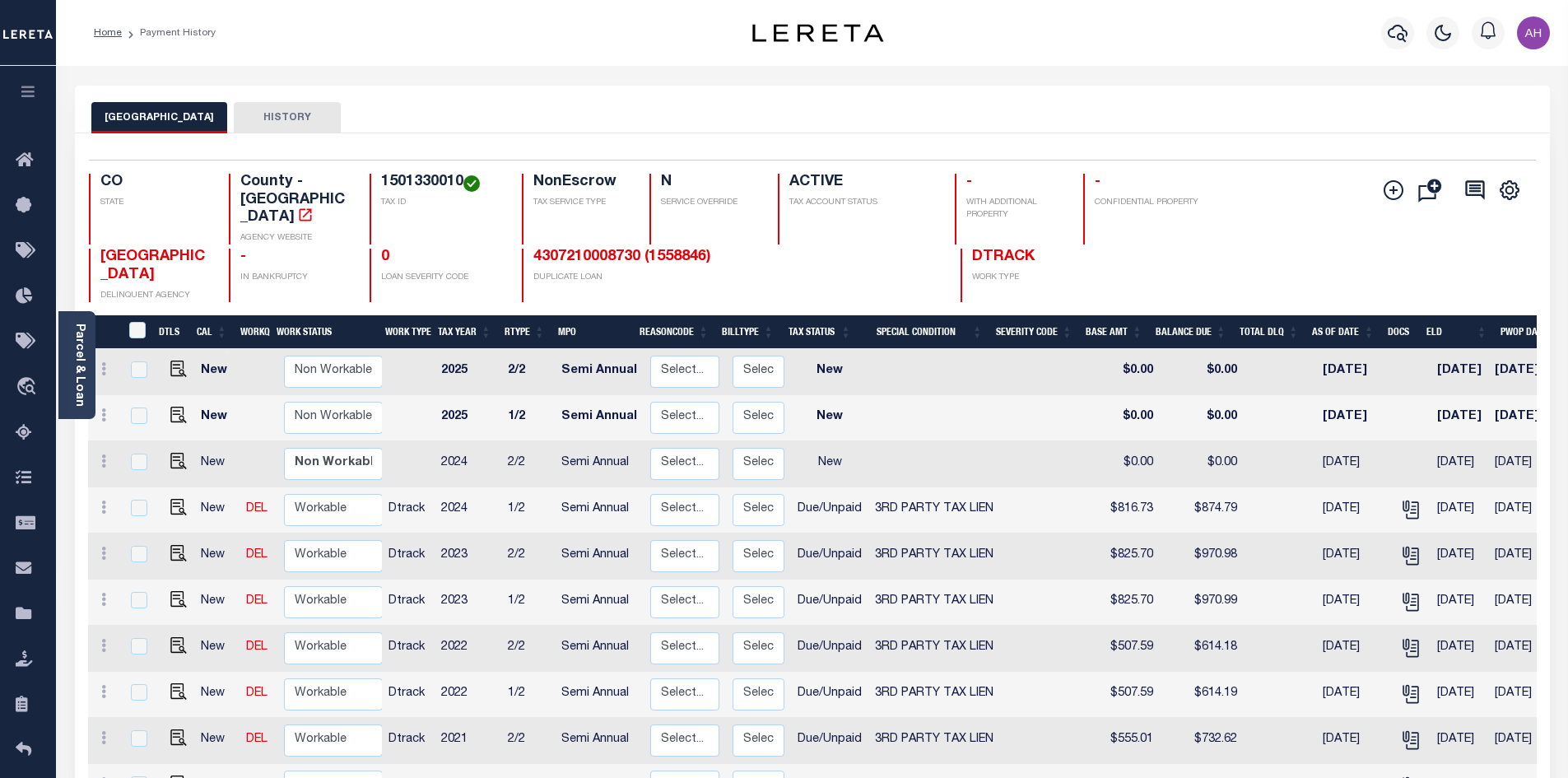
click at [82, 359] on link "Parcel & Loan" at bounding box center [79, 365] width 11 height 83
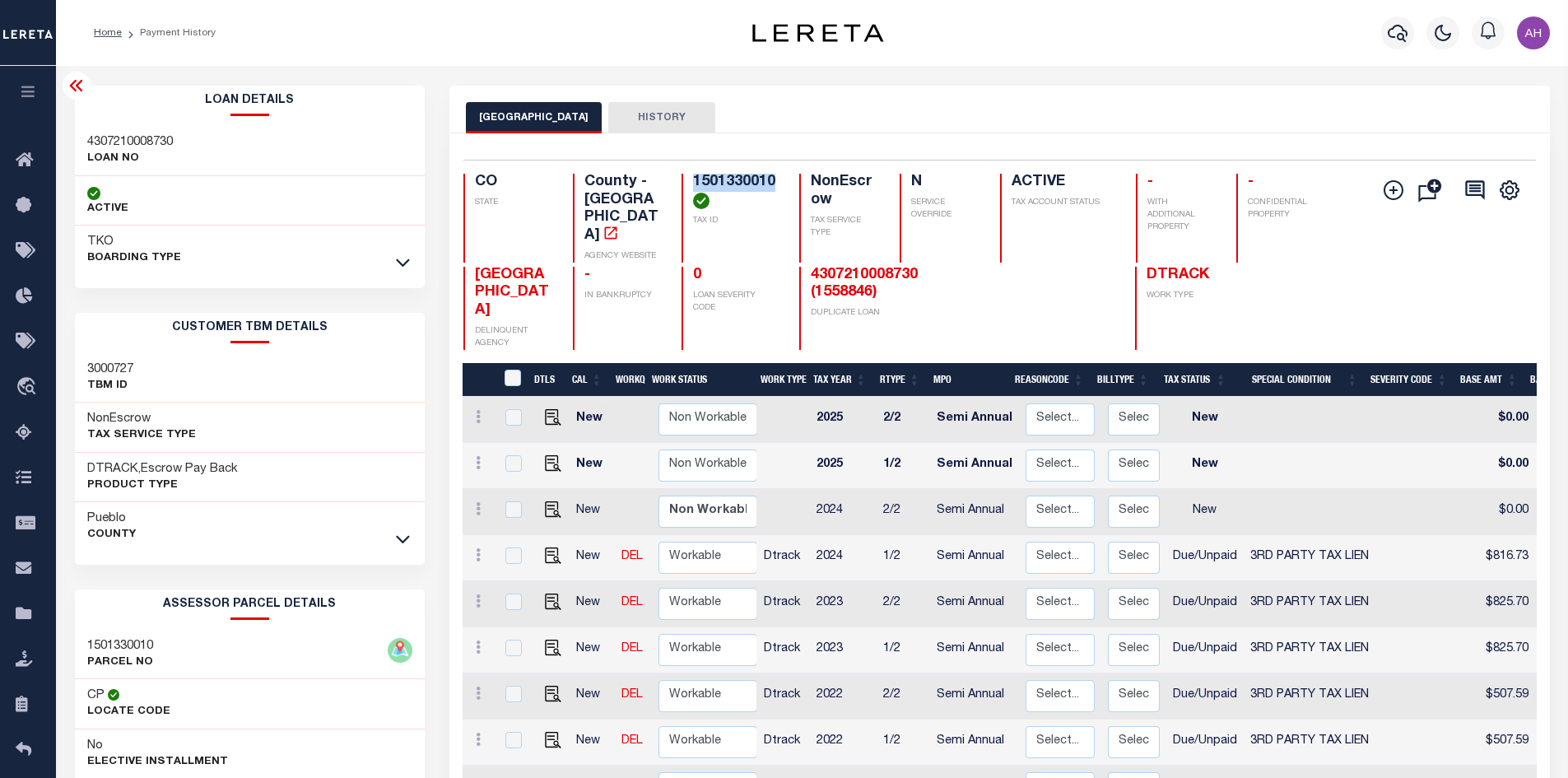
drag, startPoint x: 775, startPoint y: 177, endPoint x: 695, endPoint y: 180, distance: 80.1
click at [695, 180] on h4 "1501330010" at bounding box center [736, 191] width 86 height 35
copy h4 "1501330010"
click at [1398, 33] on icon "button" at bounding box center [1397, 33] width 20 height 20
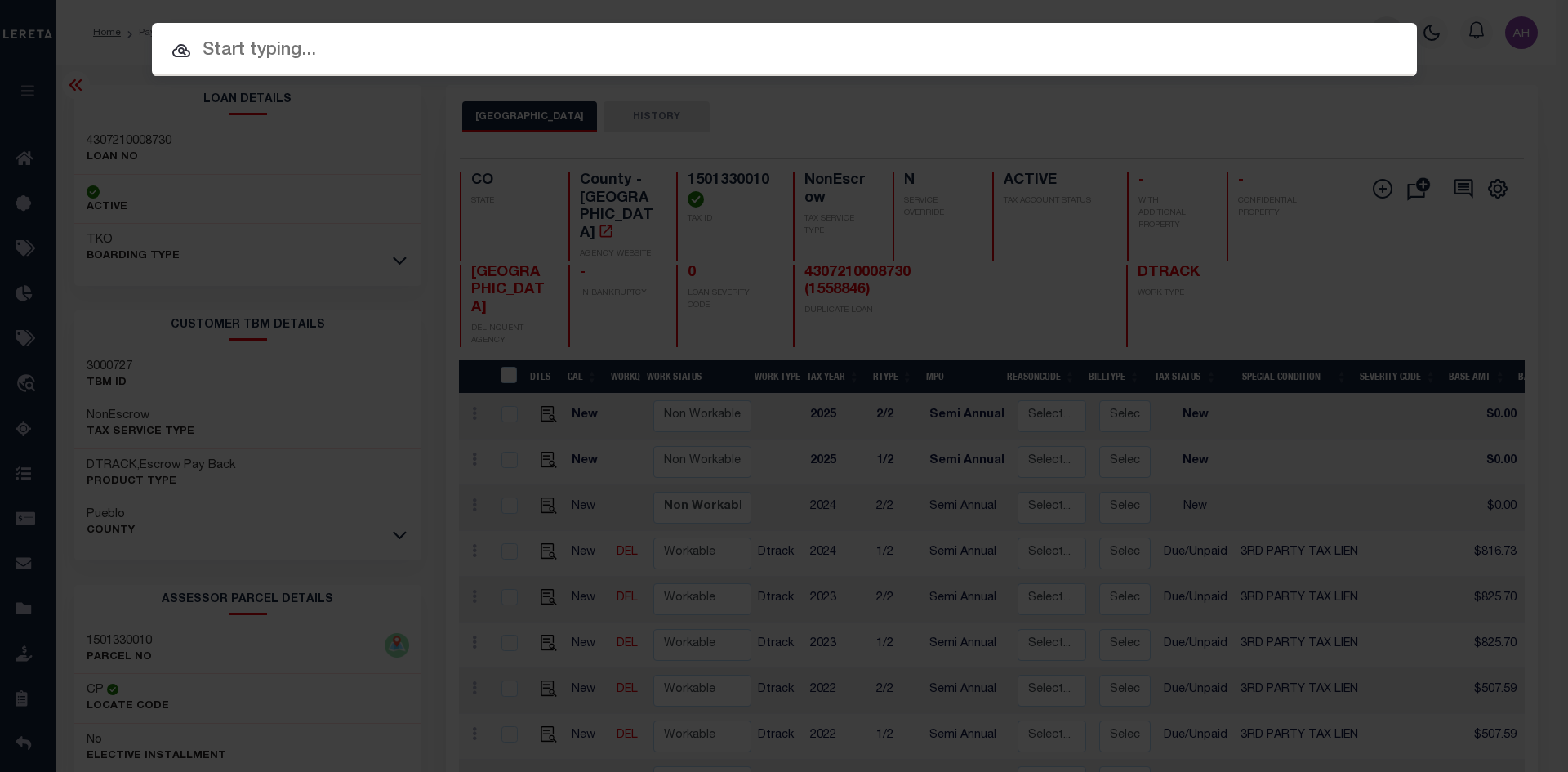
paste input "4303170001312"
type input "4303170001312"
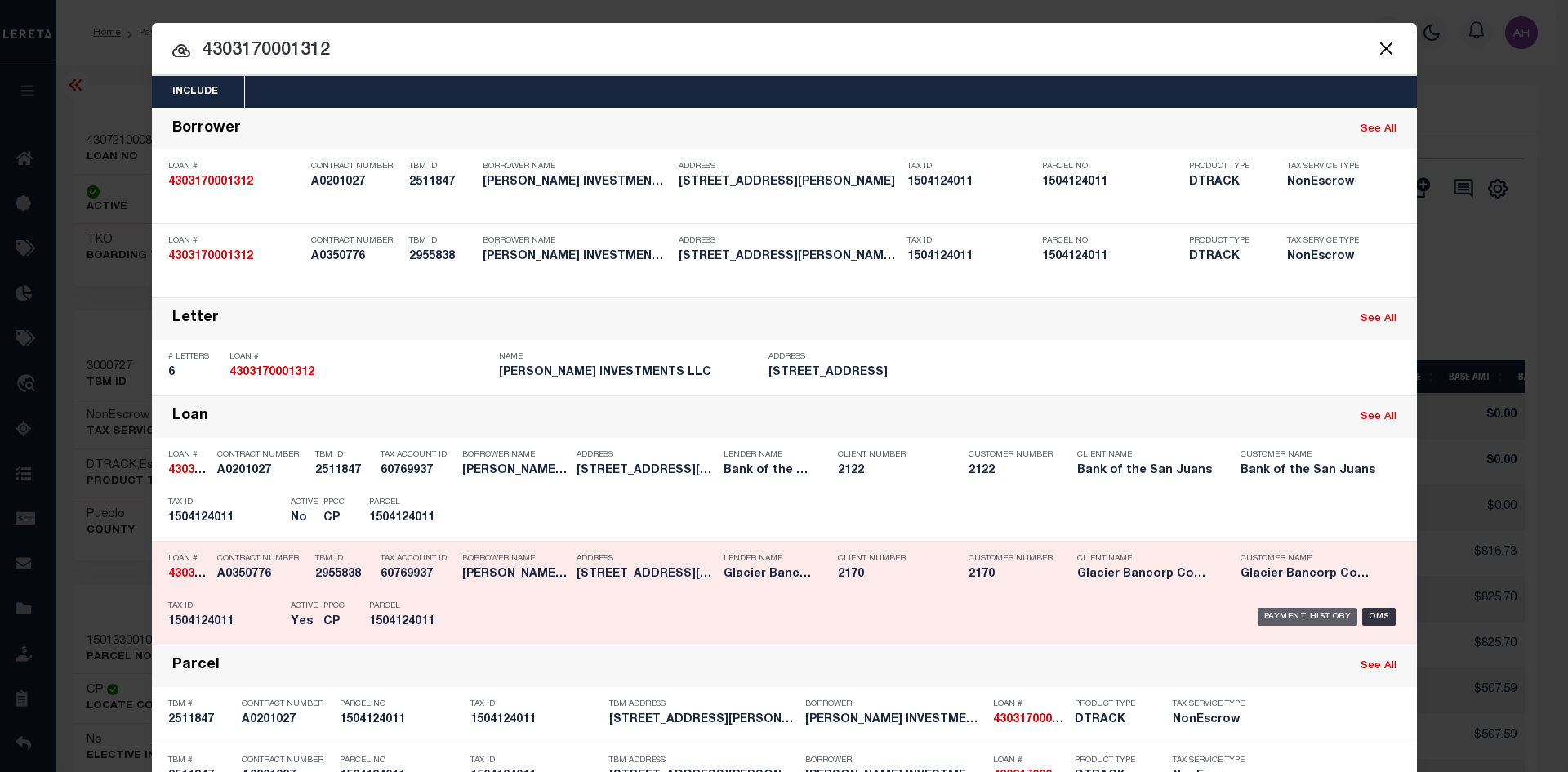
click at [1331, 622] on div "Payment History" at bounding box center [1308, 616] width 100 height 18
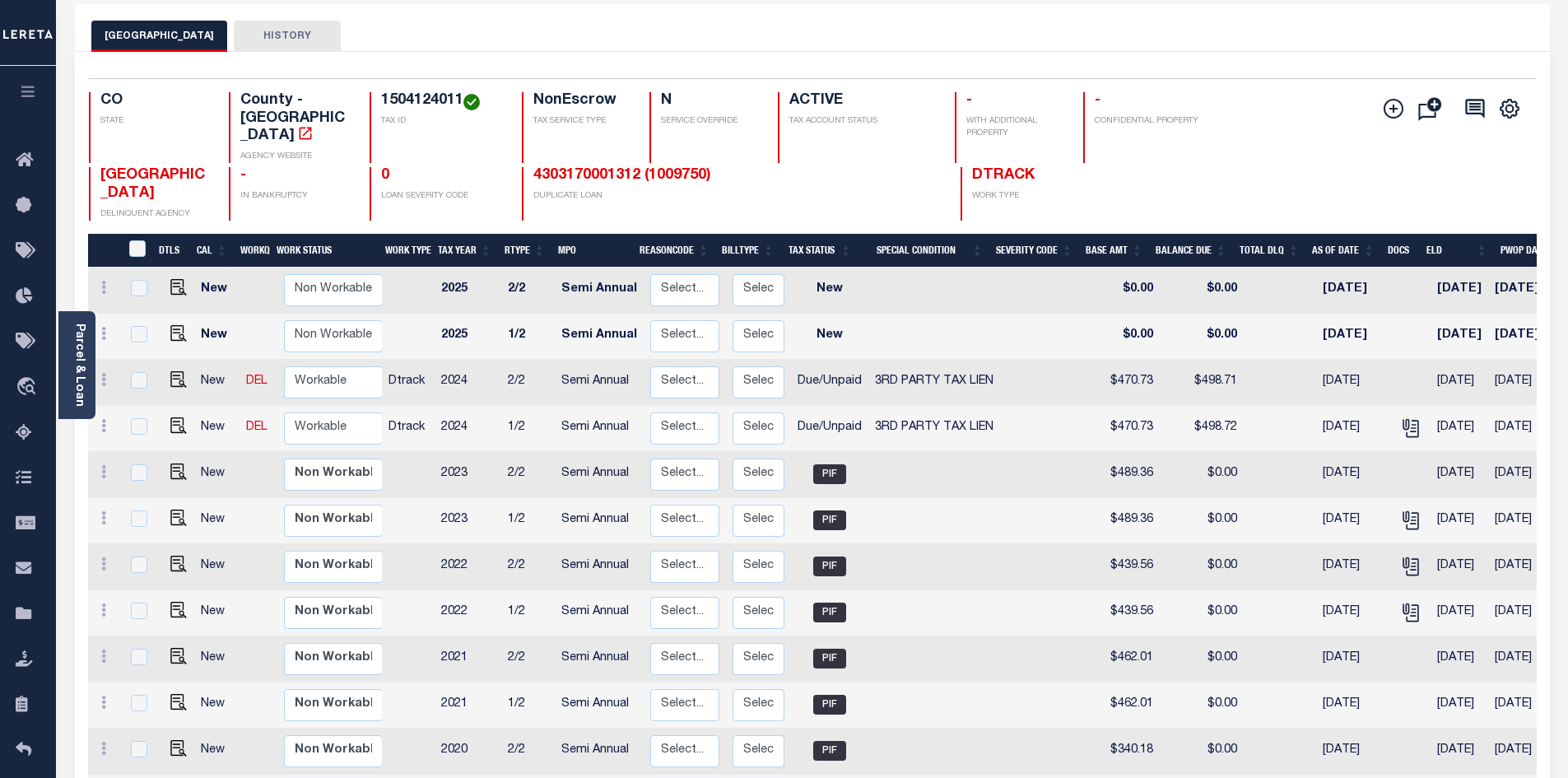
scroll to position [82, 0]
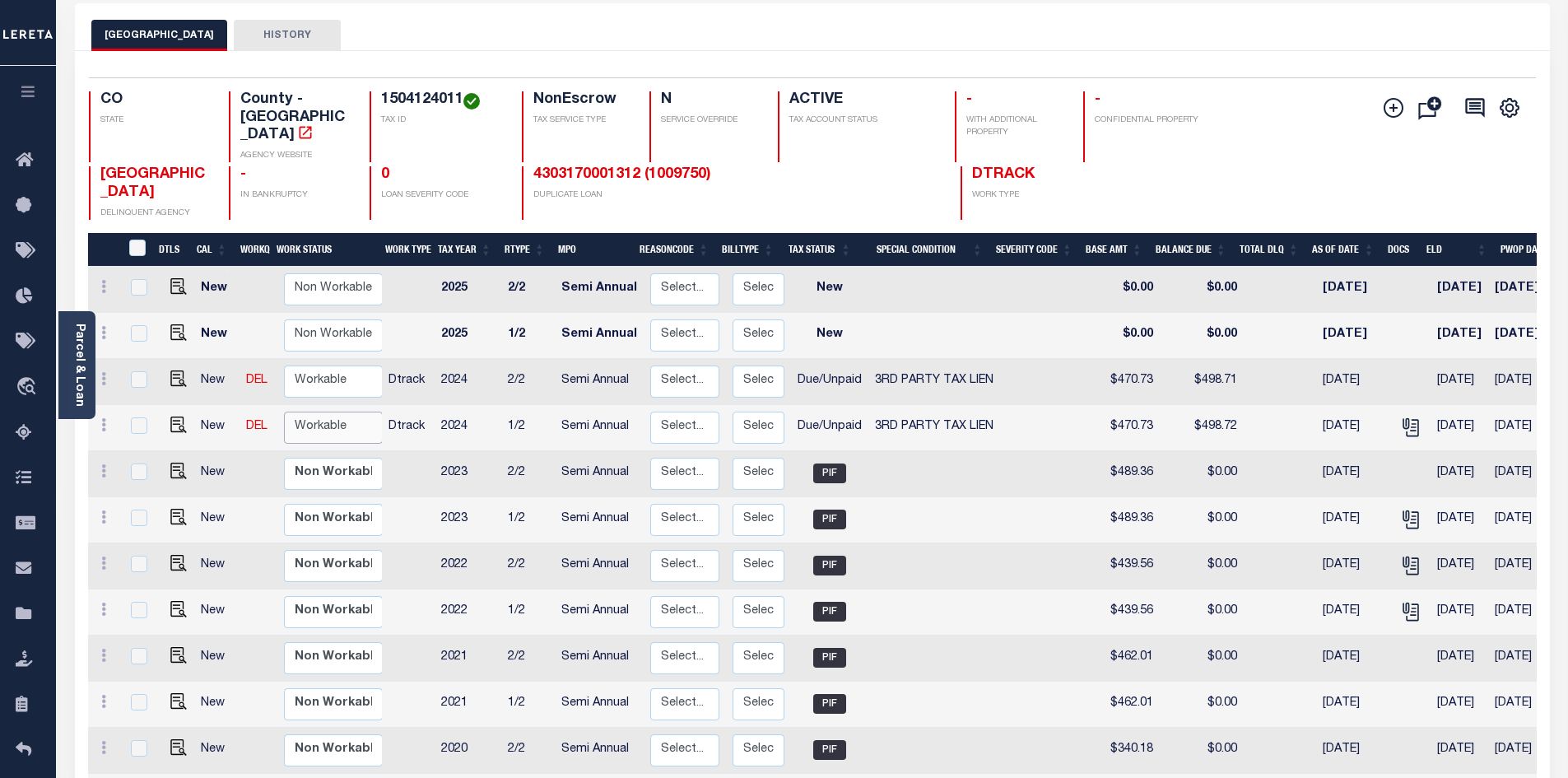
click at [335, 412] on select "Non Workable Workable" at bounding box center [333, 428] width 98 height 32
checkbox input "true"
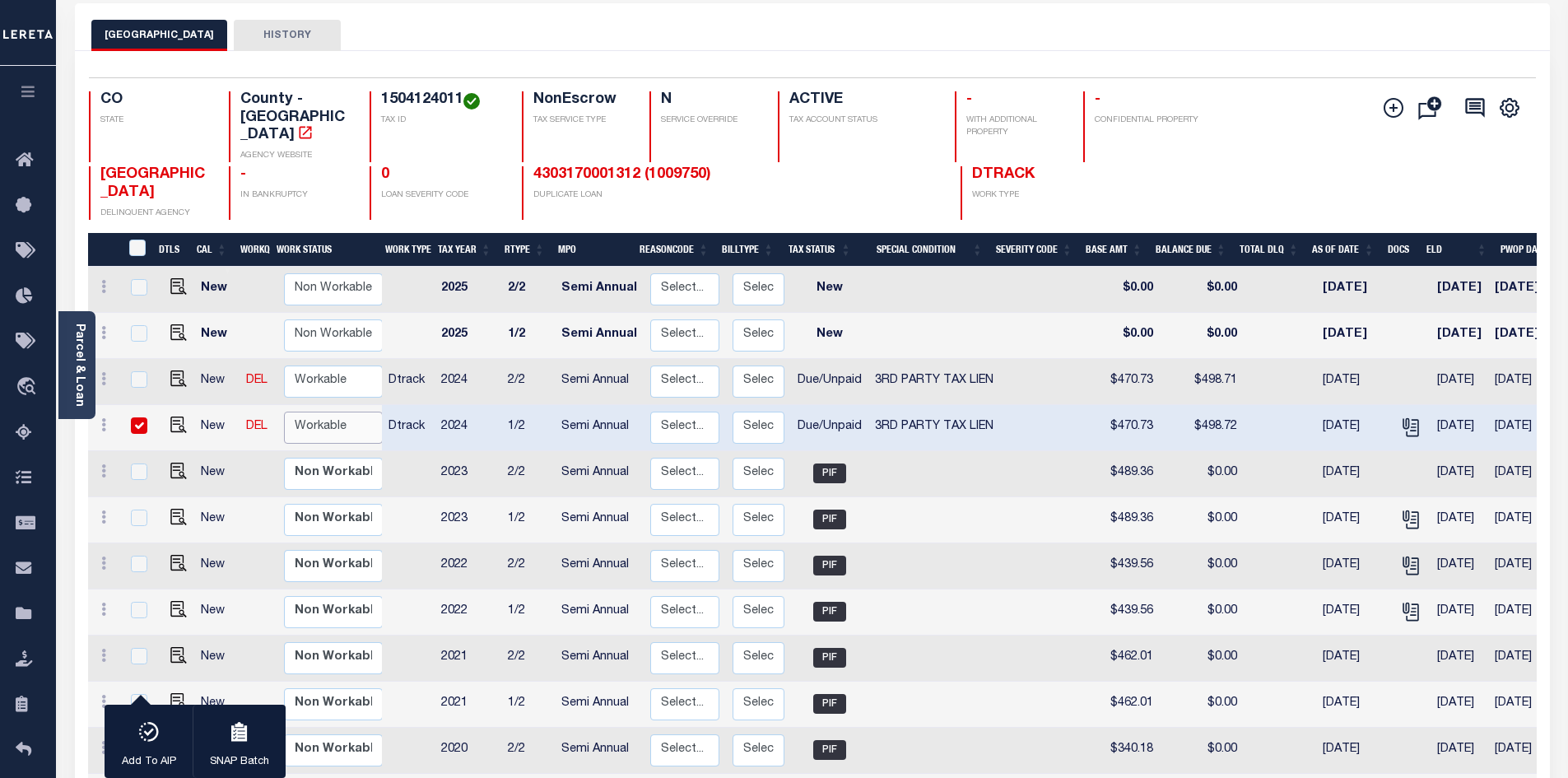
select select "true"
click at [284, 412] on select "Non Workable Workable" at bounding box center [333, 428] width 98 height 32
checkbox input "false"
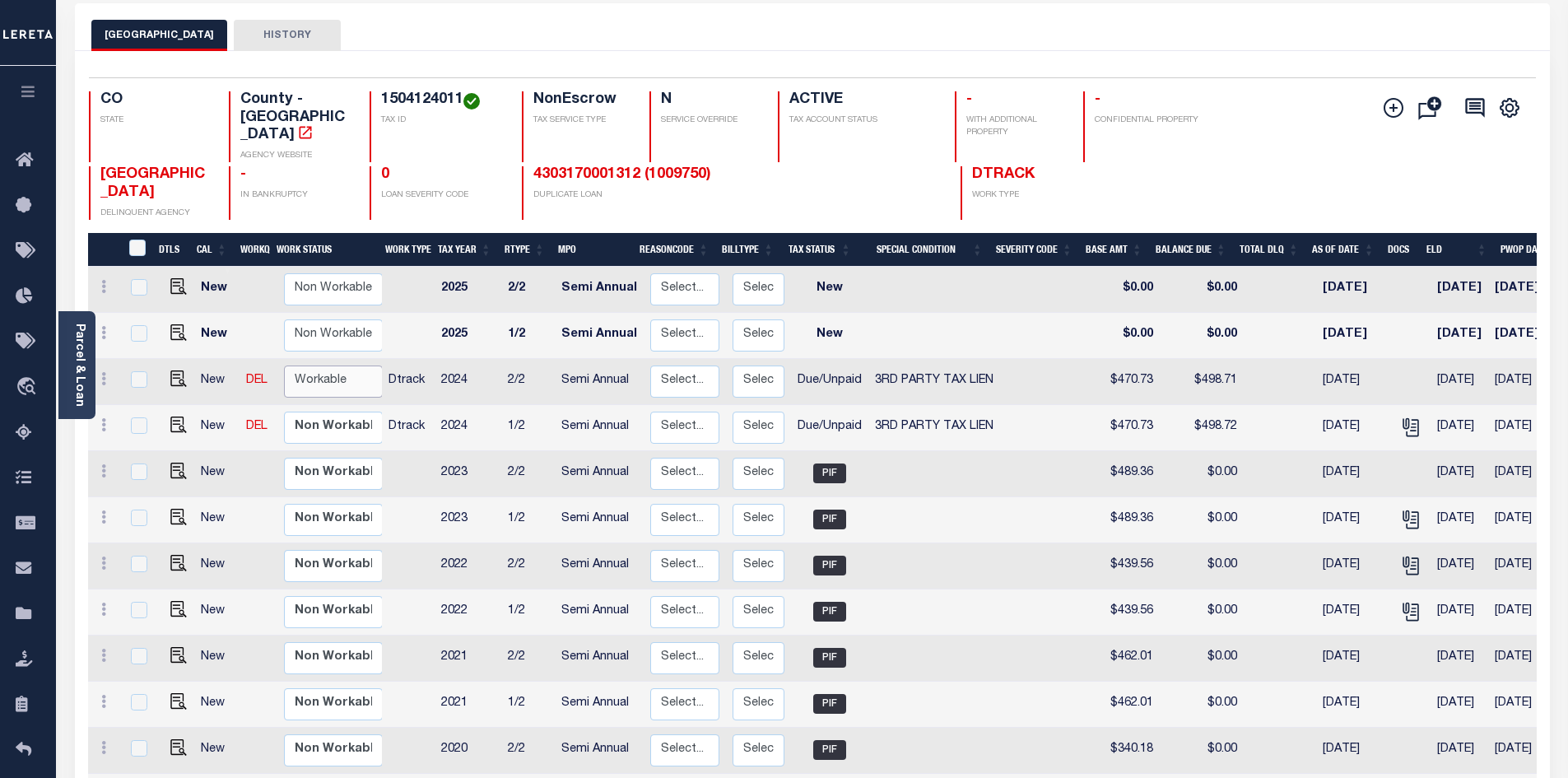
click at [329, 366] on select "Non Workable Workable" at bounding box center [333, 381] width 98 height 32
checkbox input "true"
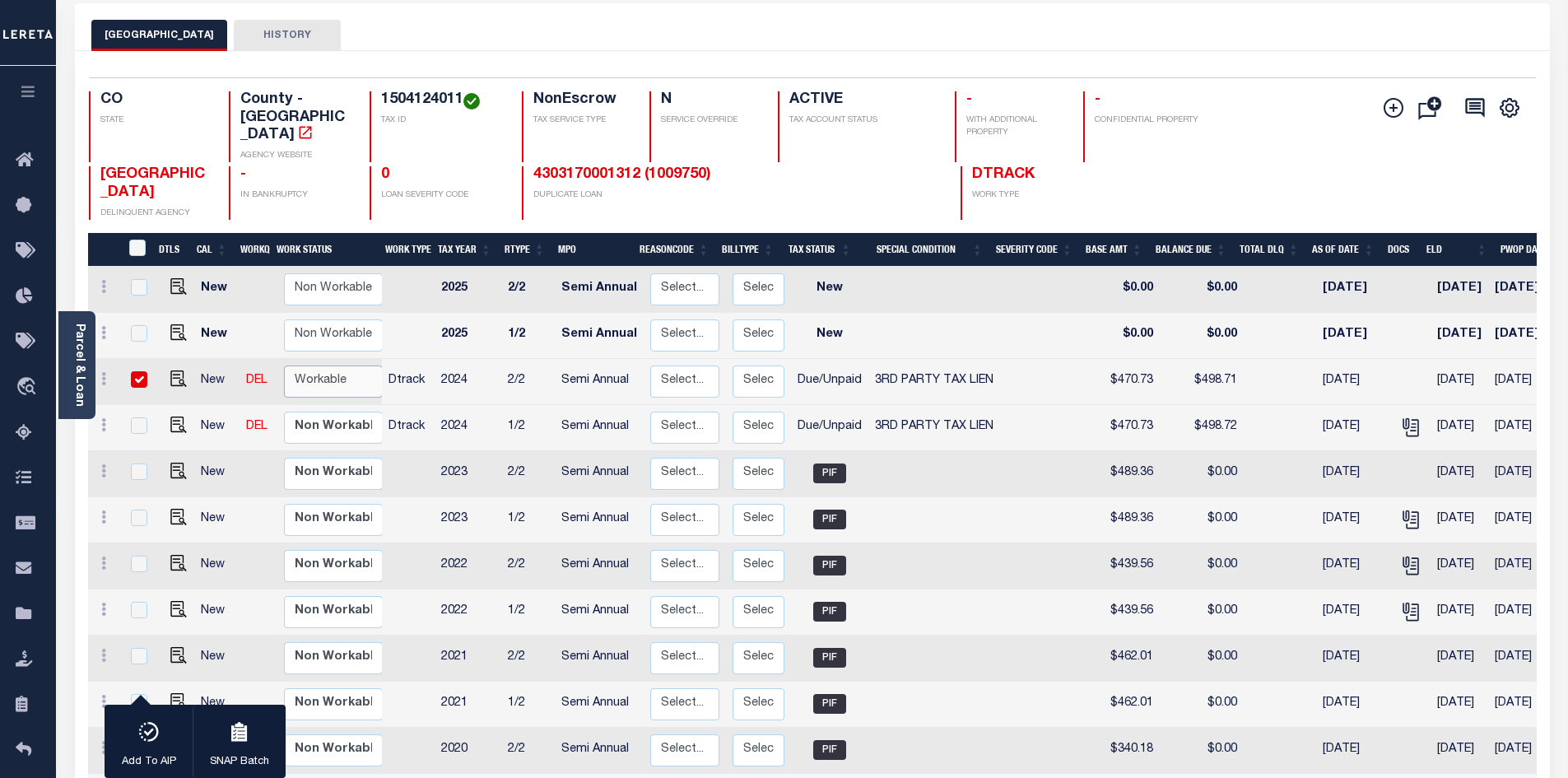
select select "true"
click at [284, 366] on select "Non Workable Workable" at bounding box center [333, 381] width 98 height 32
checkbox input "false"
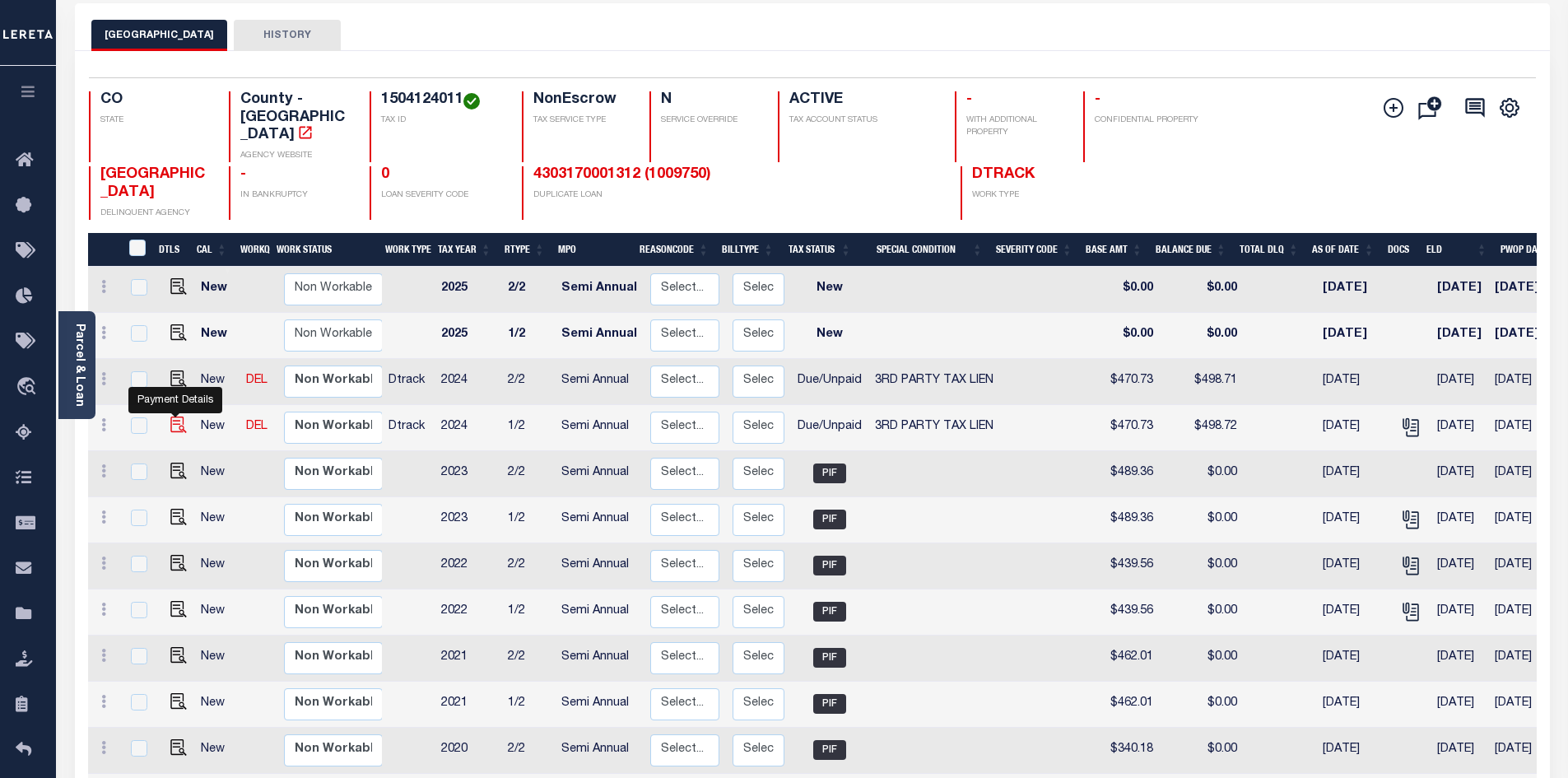
click at [176, 416] on img "" at bounding box center [178, 424] width 16 height 16
checkbox input "true"
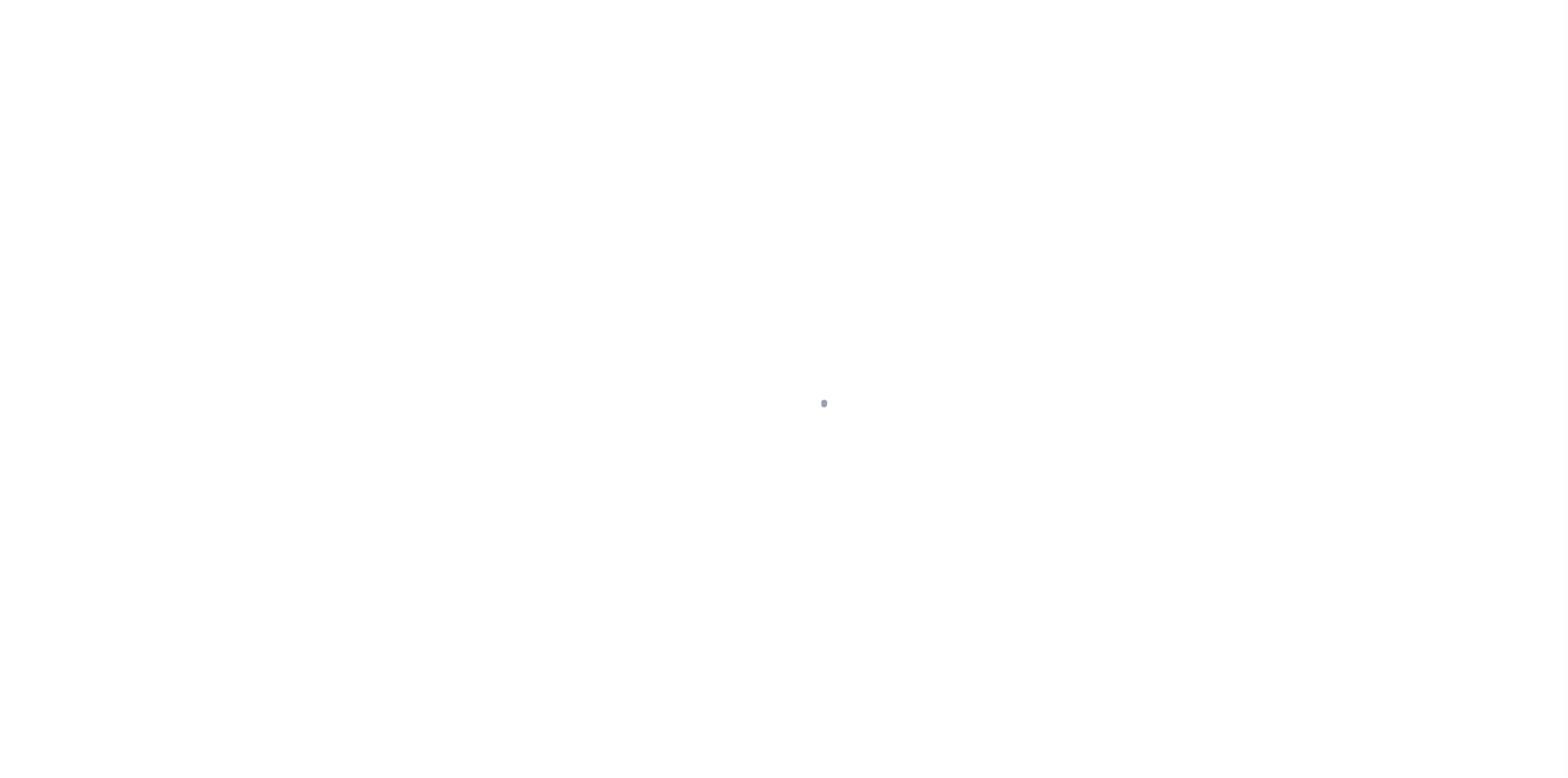
select select "DUE"
select select "20"
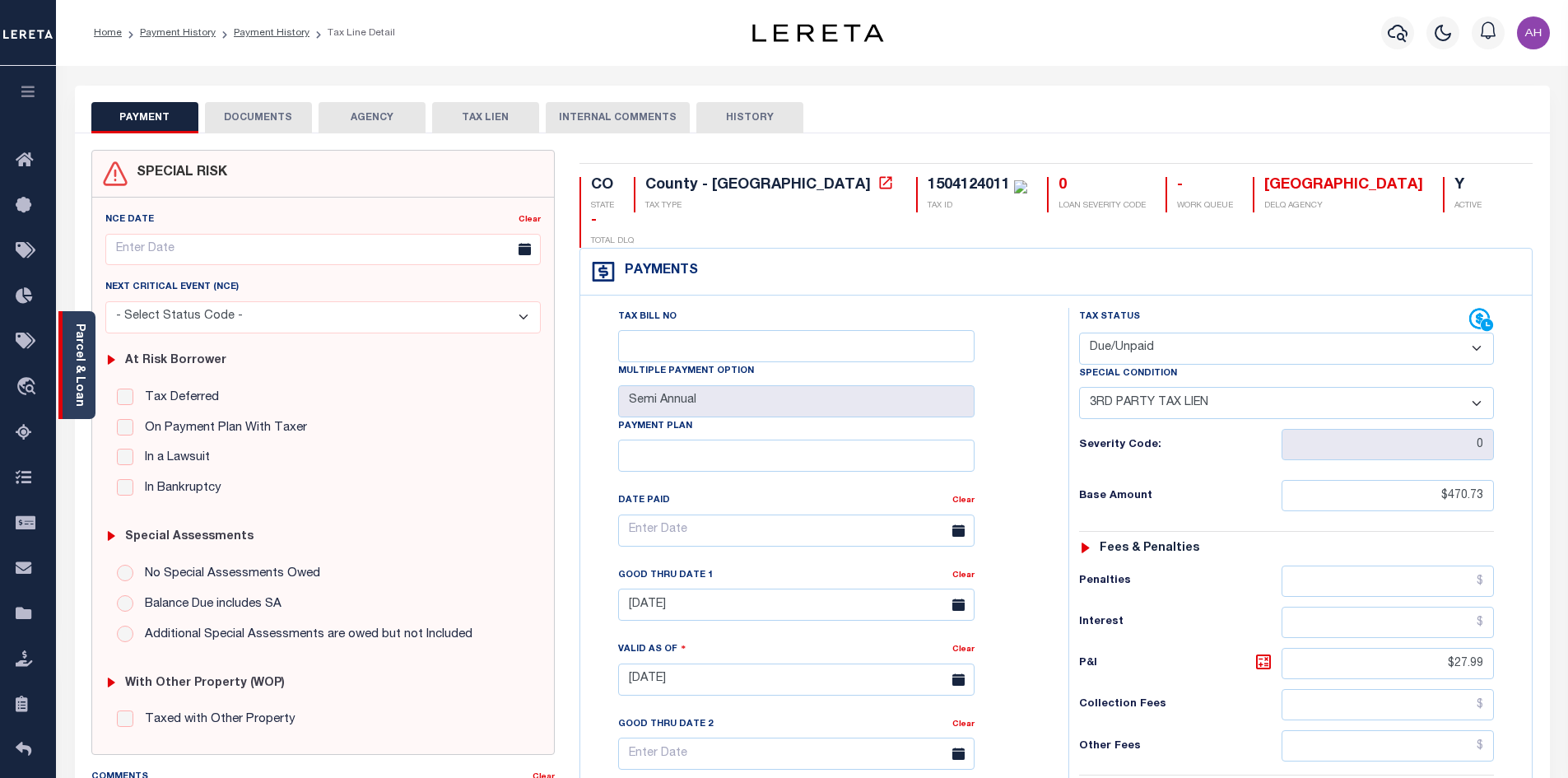
click at [80, 378] on link "Parcel & Loan" at bounding box center [79, 365] width 11 height 83
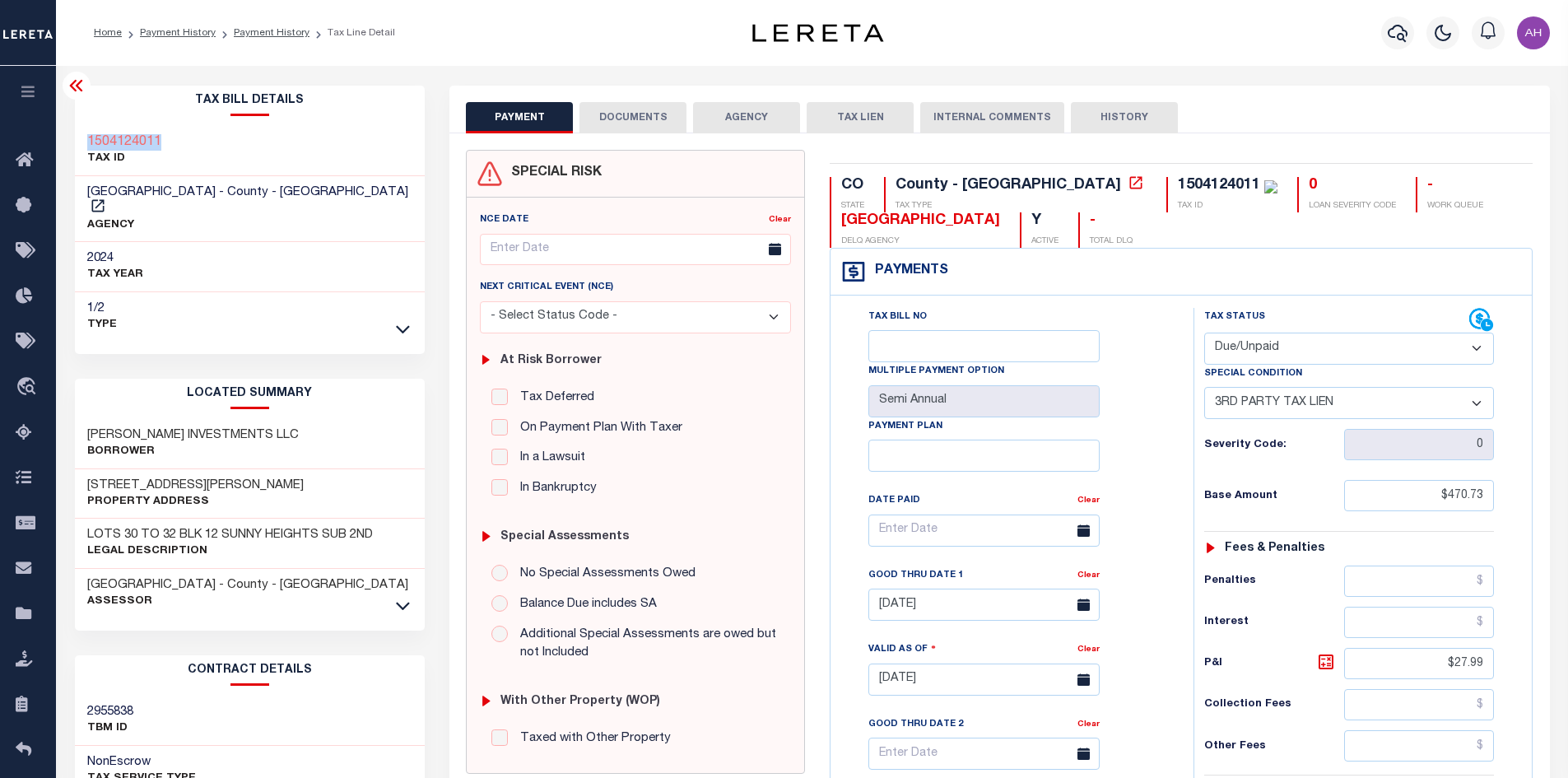
drag, startPoint x: 176, startPoint y: 139, endPoint x: 81, endPoint y: 136, distance: 95.0
click at [81, 136] on div "1504124011 TAX ID" at bounding box center [249, 151] width 350 height 51
copy h3 "1504124011"
click at [258, 33] on link "Payment History" at bounding box center [271, 33] width 75 height 10
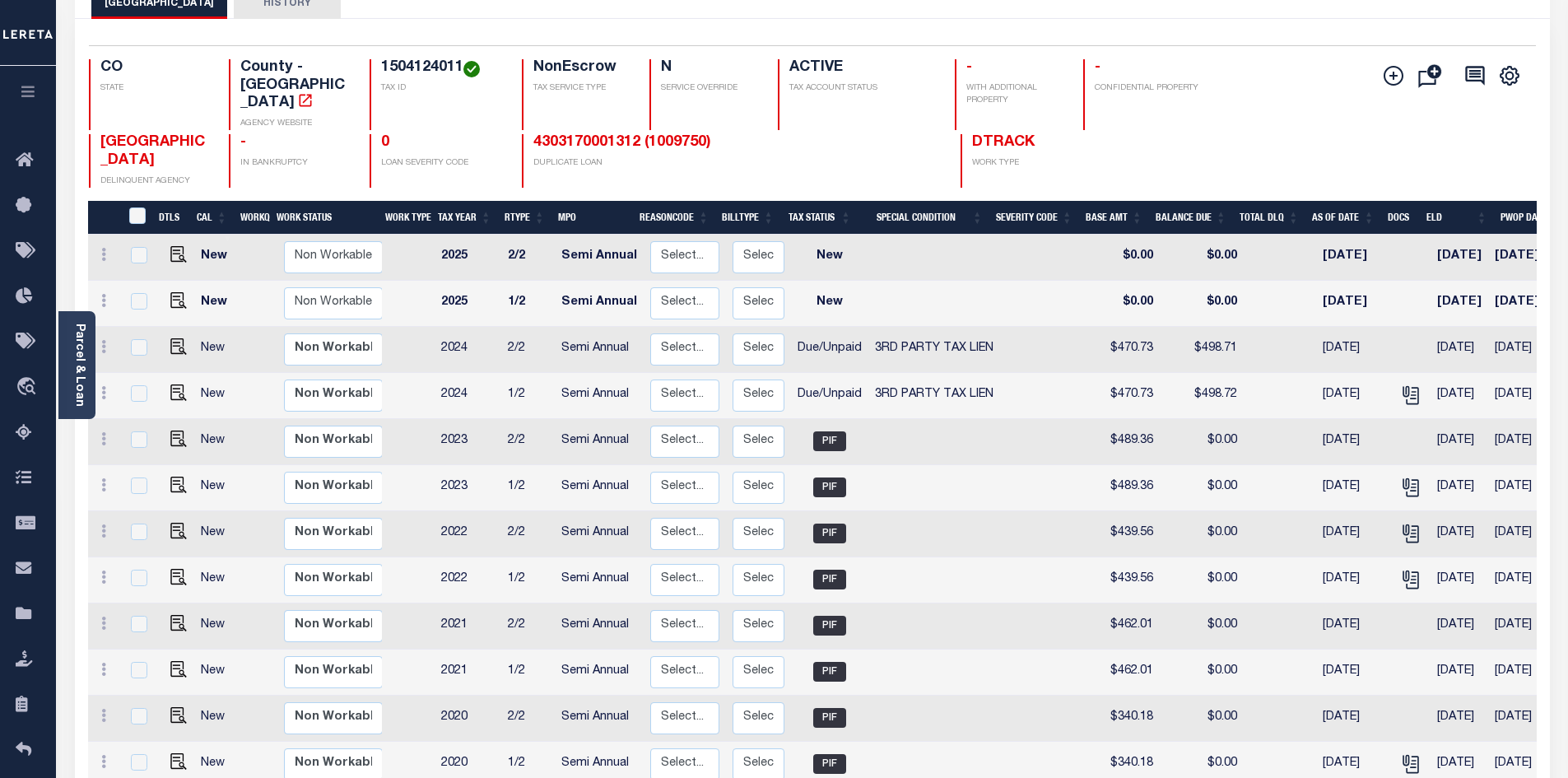
scroll to position [247, 0]
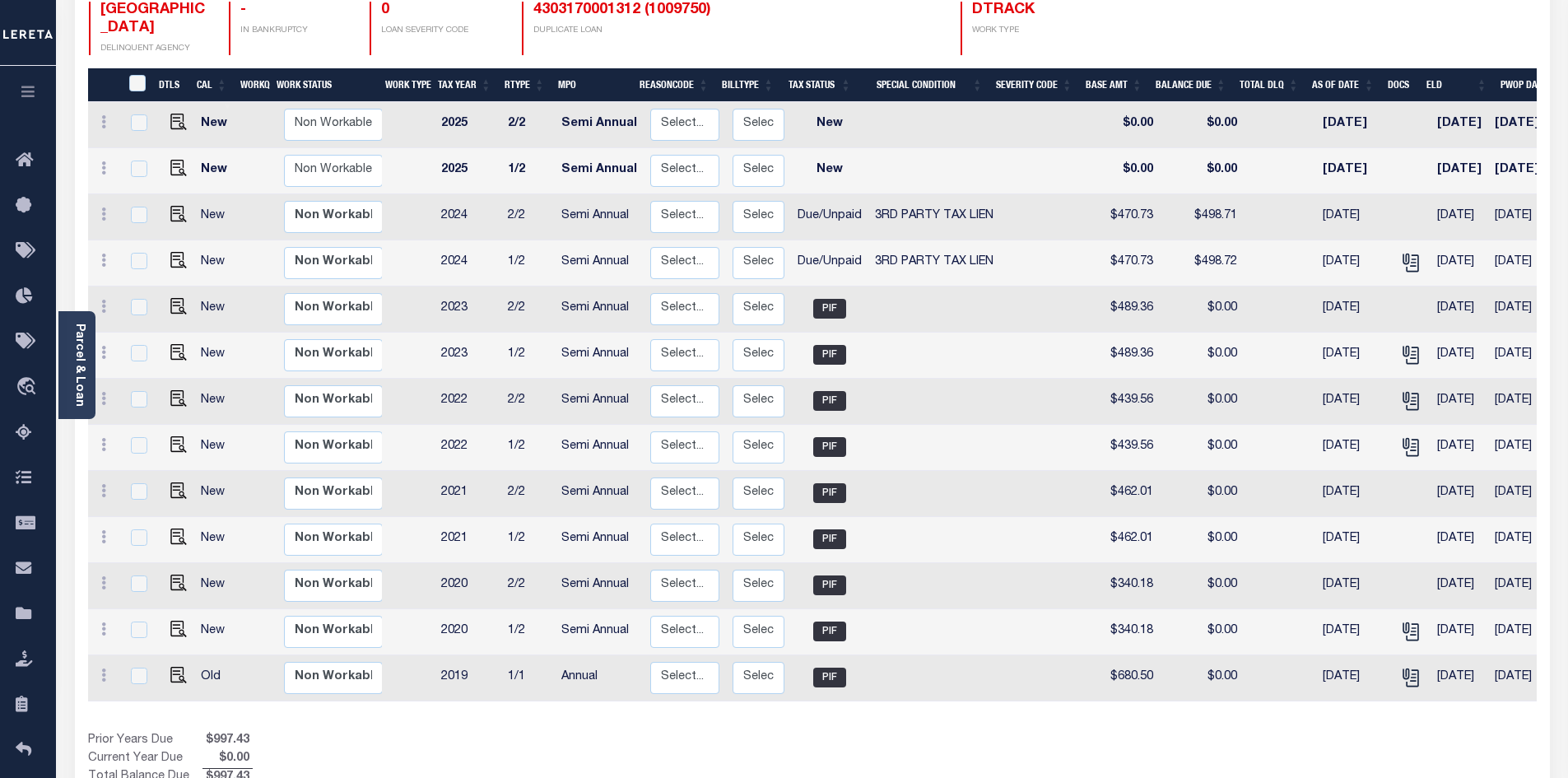
click at [164, 256] on link at bounding box center [174, 261] width 25 height 11
checkbox input "true"
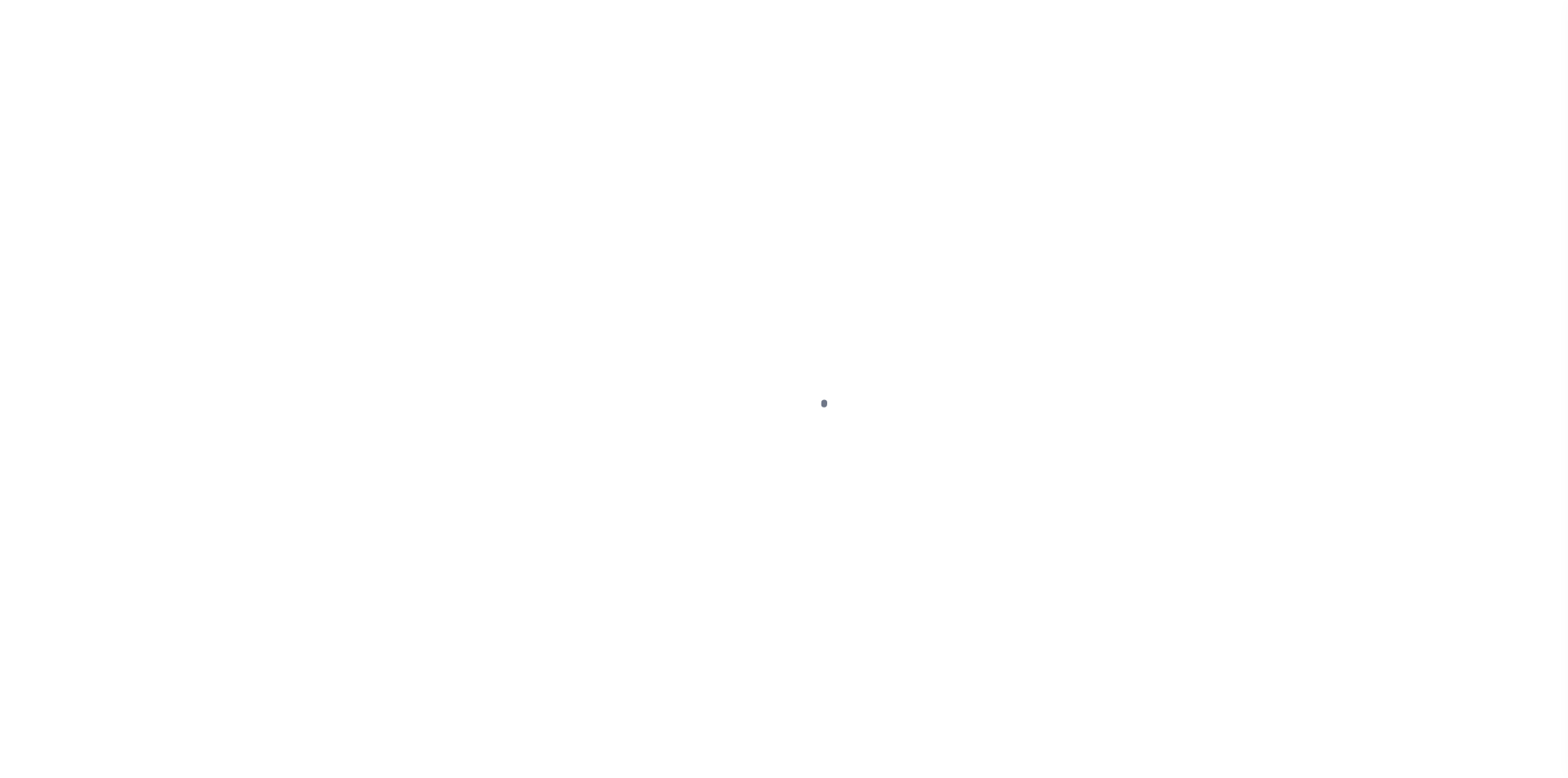
select select "DUE"
select select "20"
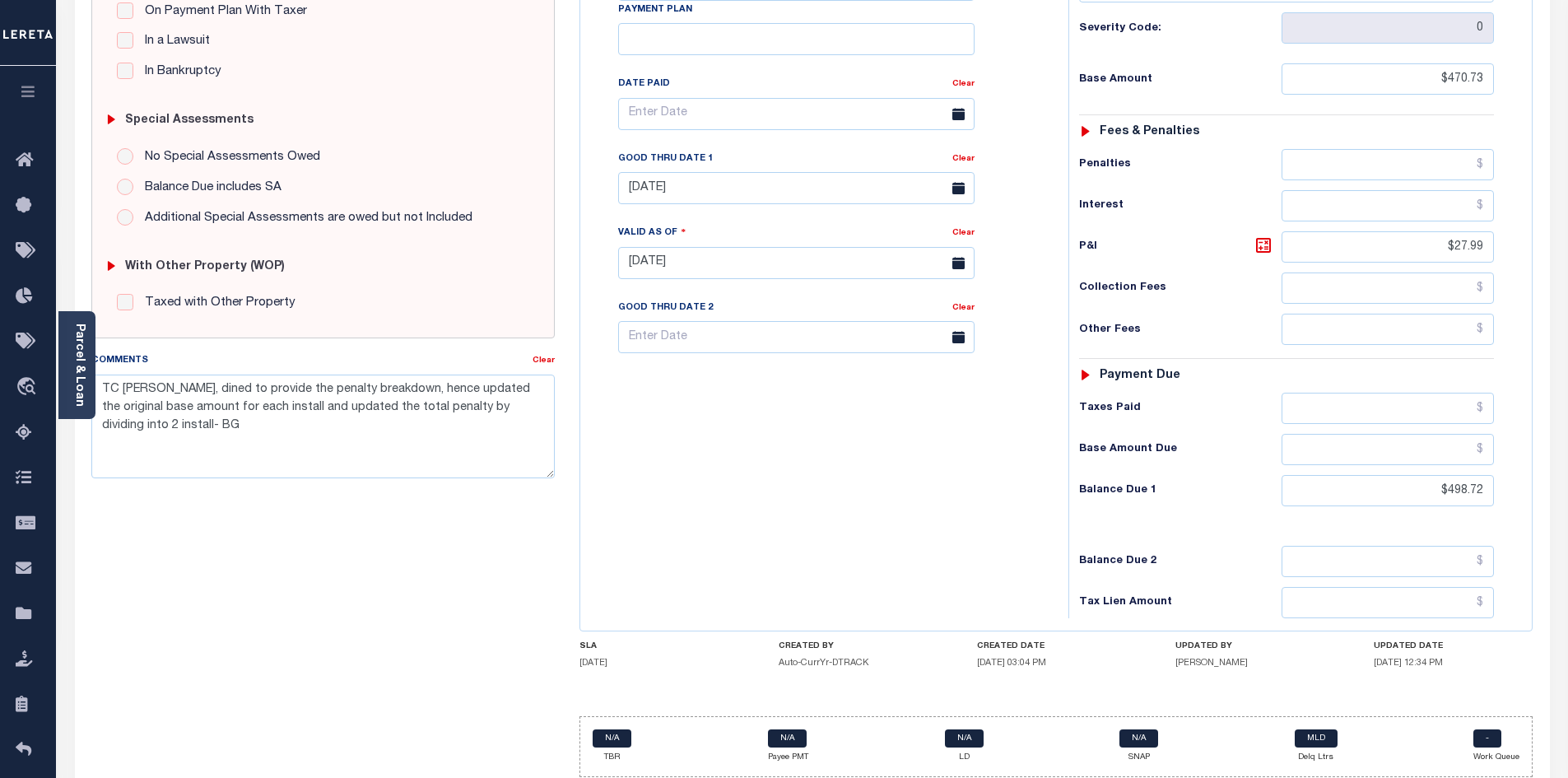
scroll to position [434, 0]
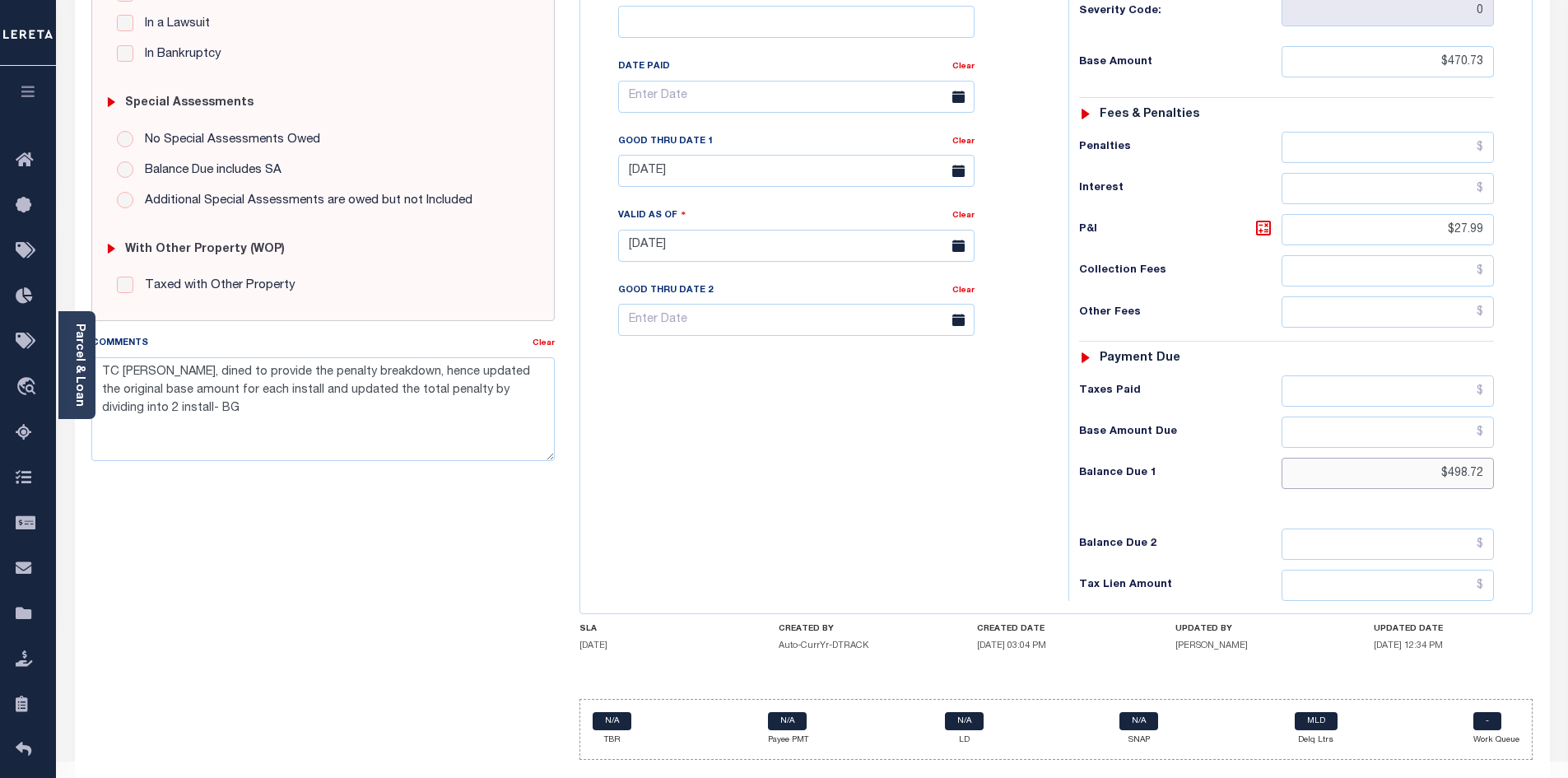
drag, startPoint x: 1411, startPoint y: 441, endPoint x: 1558, endPoint y: 437, distance: 147.1
click at [1558, 437] on div "PAYMENT DOCUMENTS AGENCY DELINQUENT PAYEE" at bounding box center [812, 230] width 1499 height 1159
type input "$50.56"
type input "08/27/2025"
click at [957, 138] on link "Clear" at bounding box center [963, 142] width 22 height 9
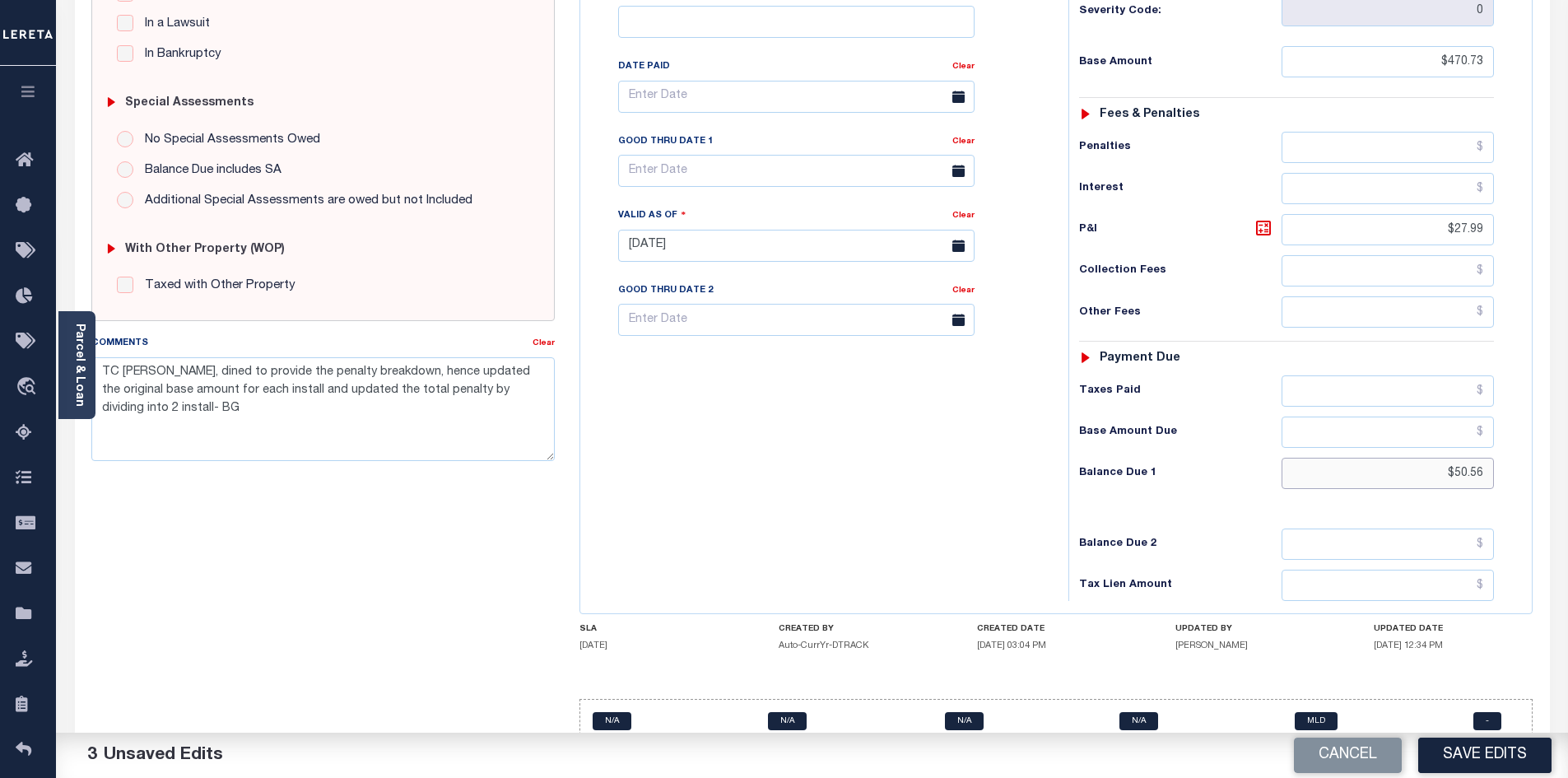
click at [1467, 458] on input "$50.56" at bounding box center [1387, 473] width 213 height 32
type input "$503.56"
click at [1267, 218] on icon at bounding box center [1263, 228] width 20 height 20
type input "$32.83"
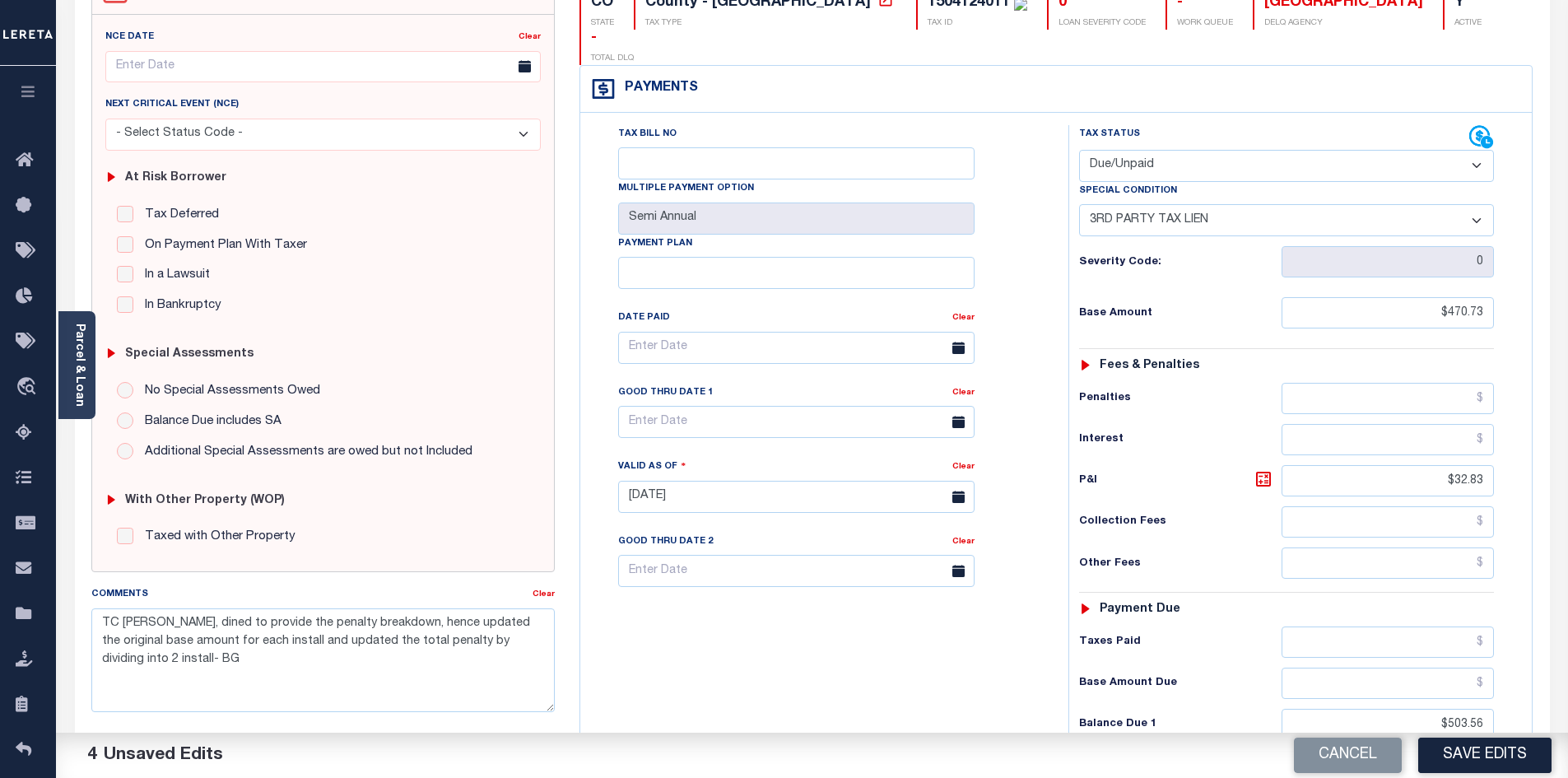
scroll to position [105, 0]
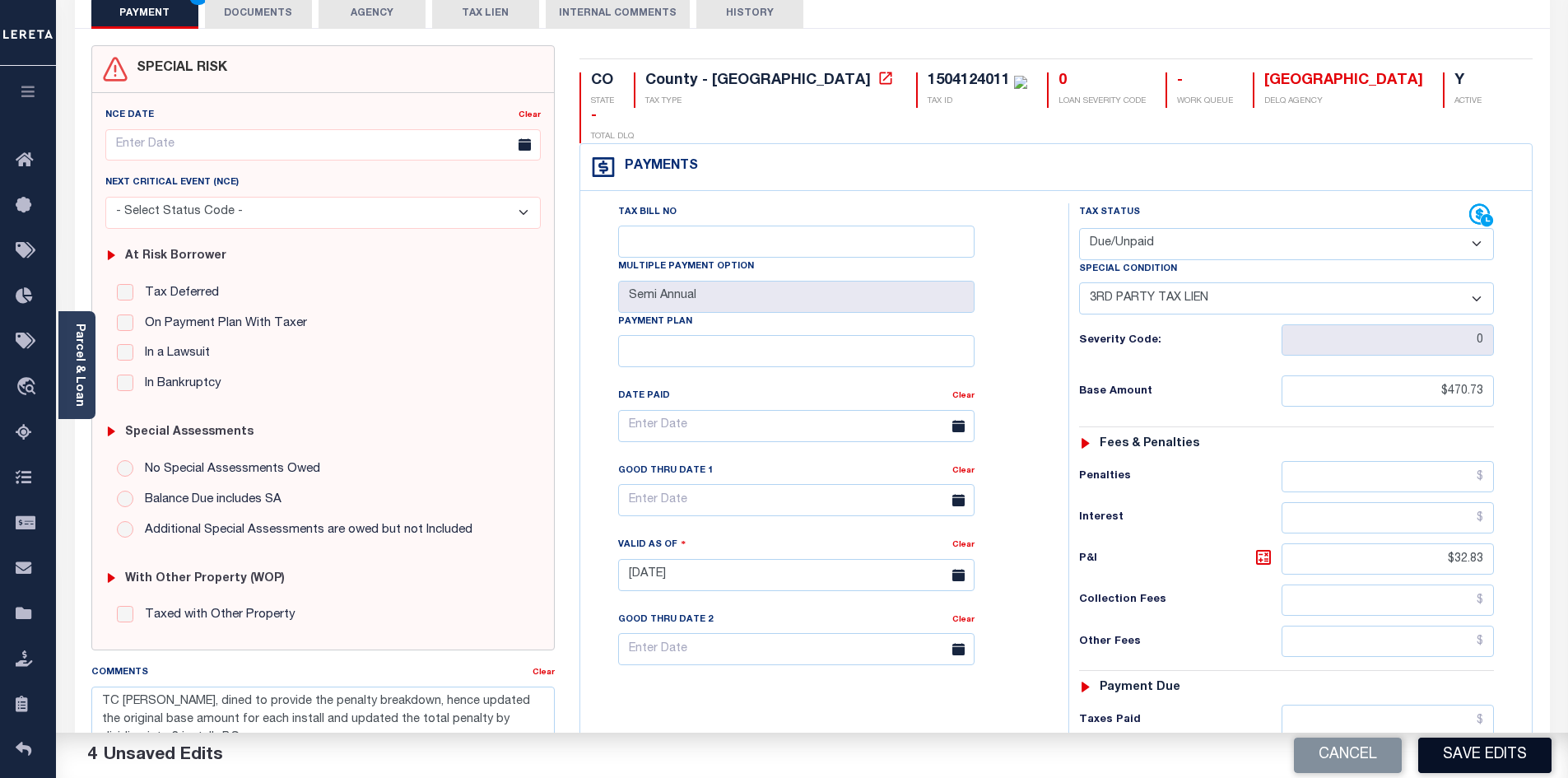
click at [1469, 755] on button "Save Edits" at bounding box center [1485, 755] width 134 height 35
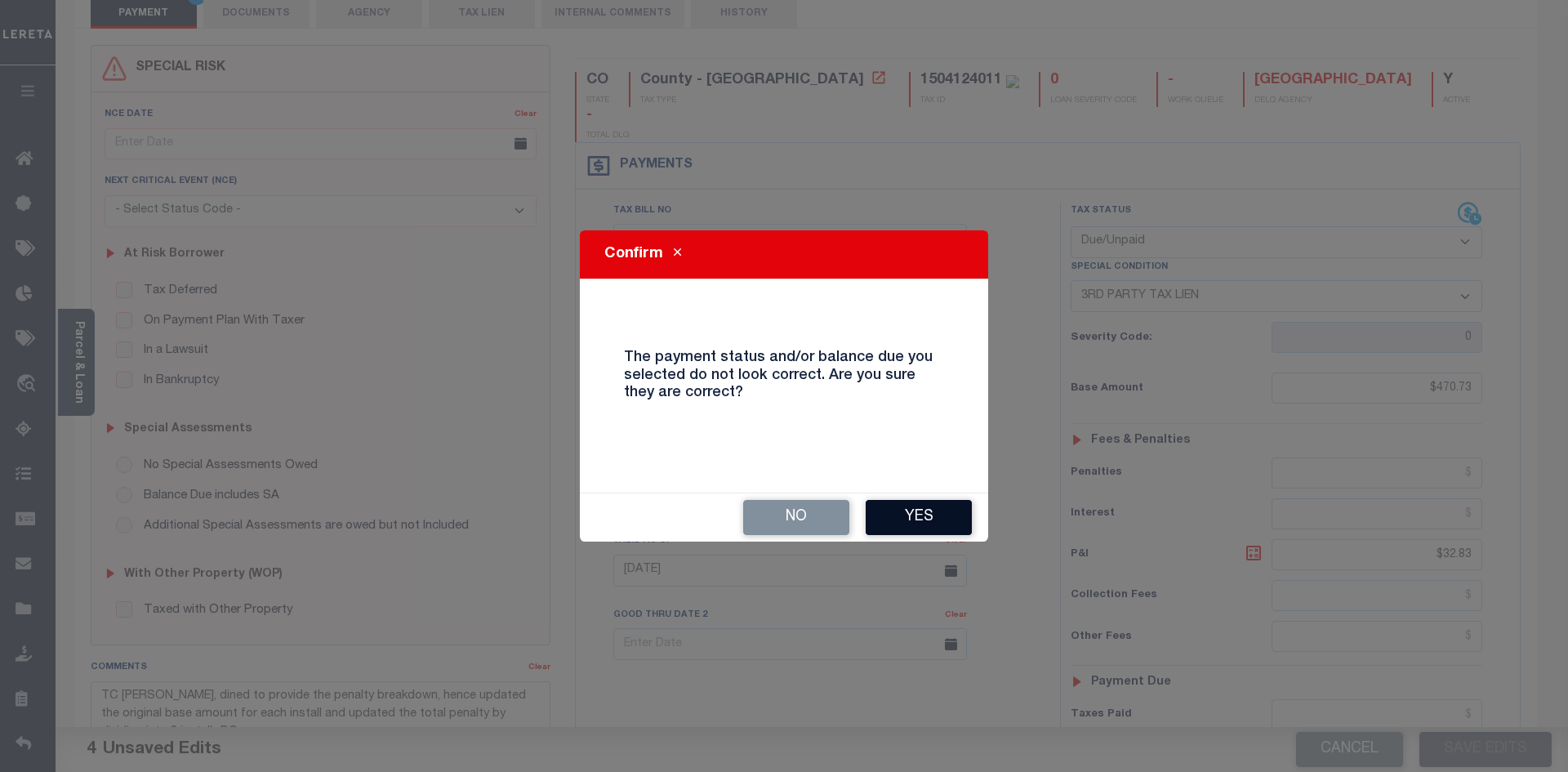
click at [930, 529] on button "Yes" at bounding box center [919, 517] width 106 height 35
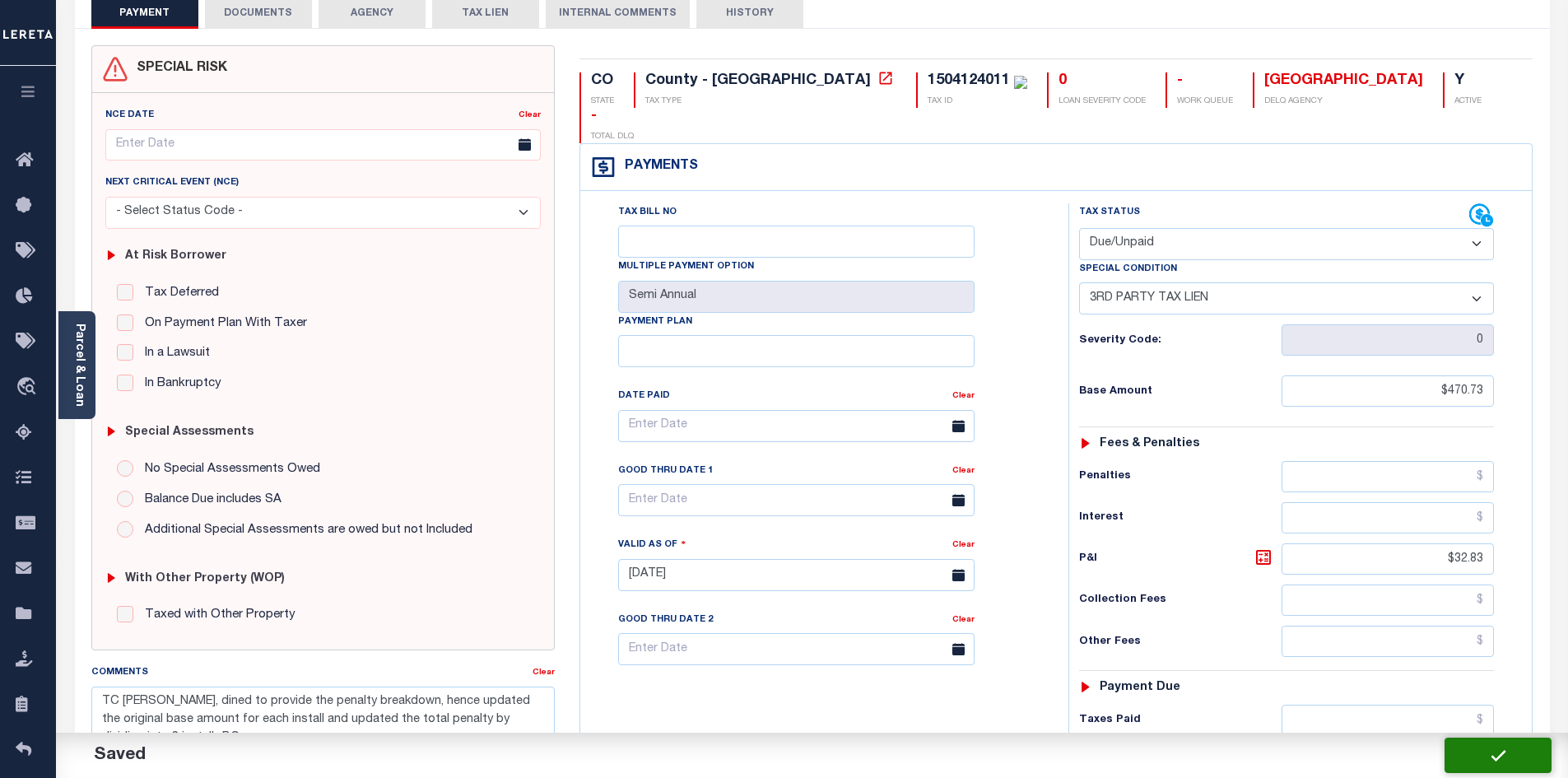
checkbox input "false"
type input "$470.73"
type input "$32.83"
type input "$503.56"
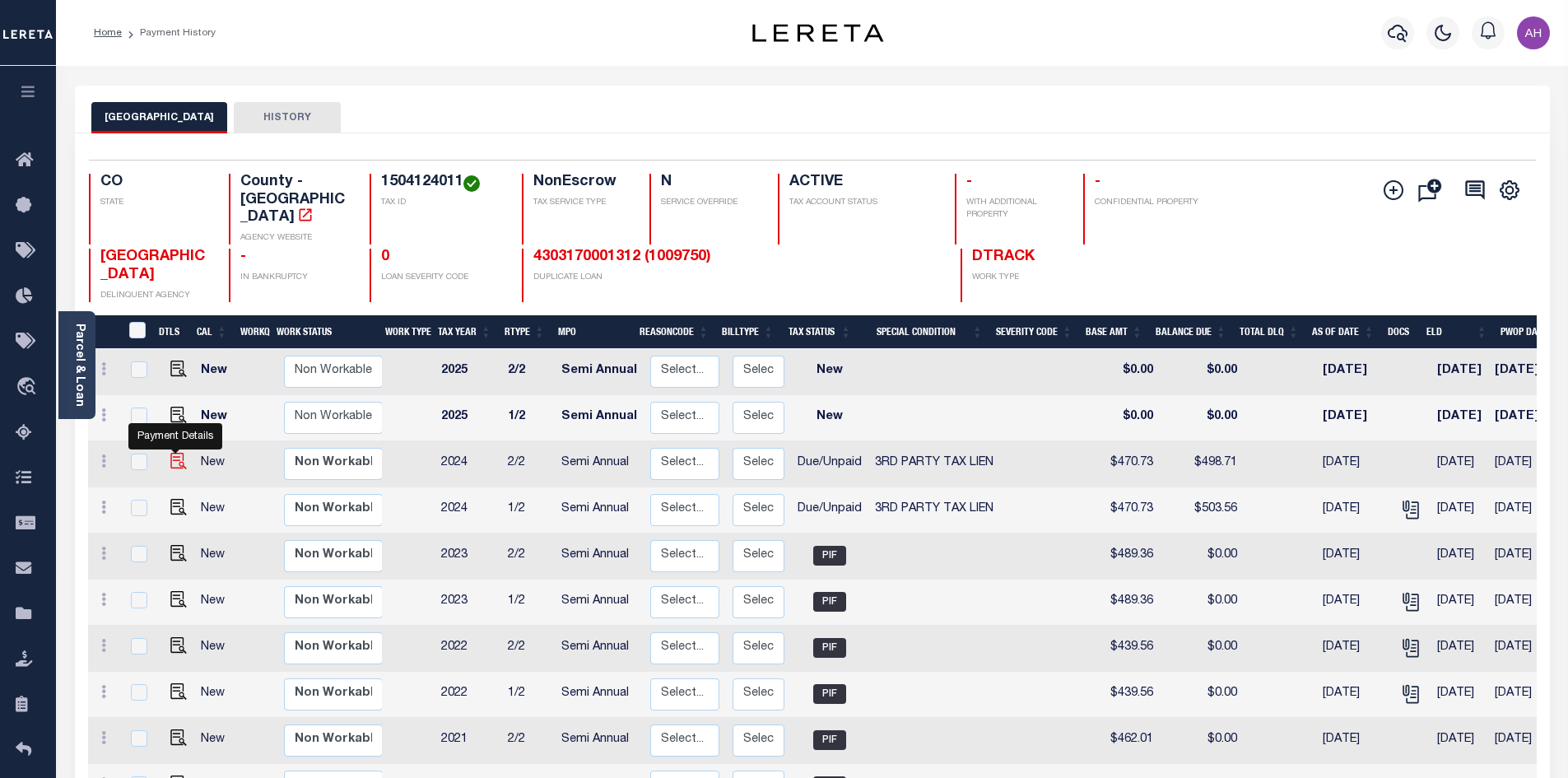
click at [177, 453] on img "" at bounding box center [178, 461] width 16 height 16
checkbox input "true"
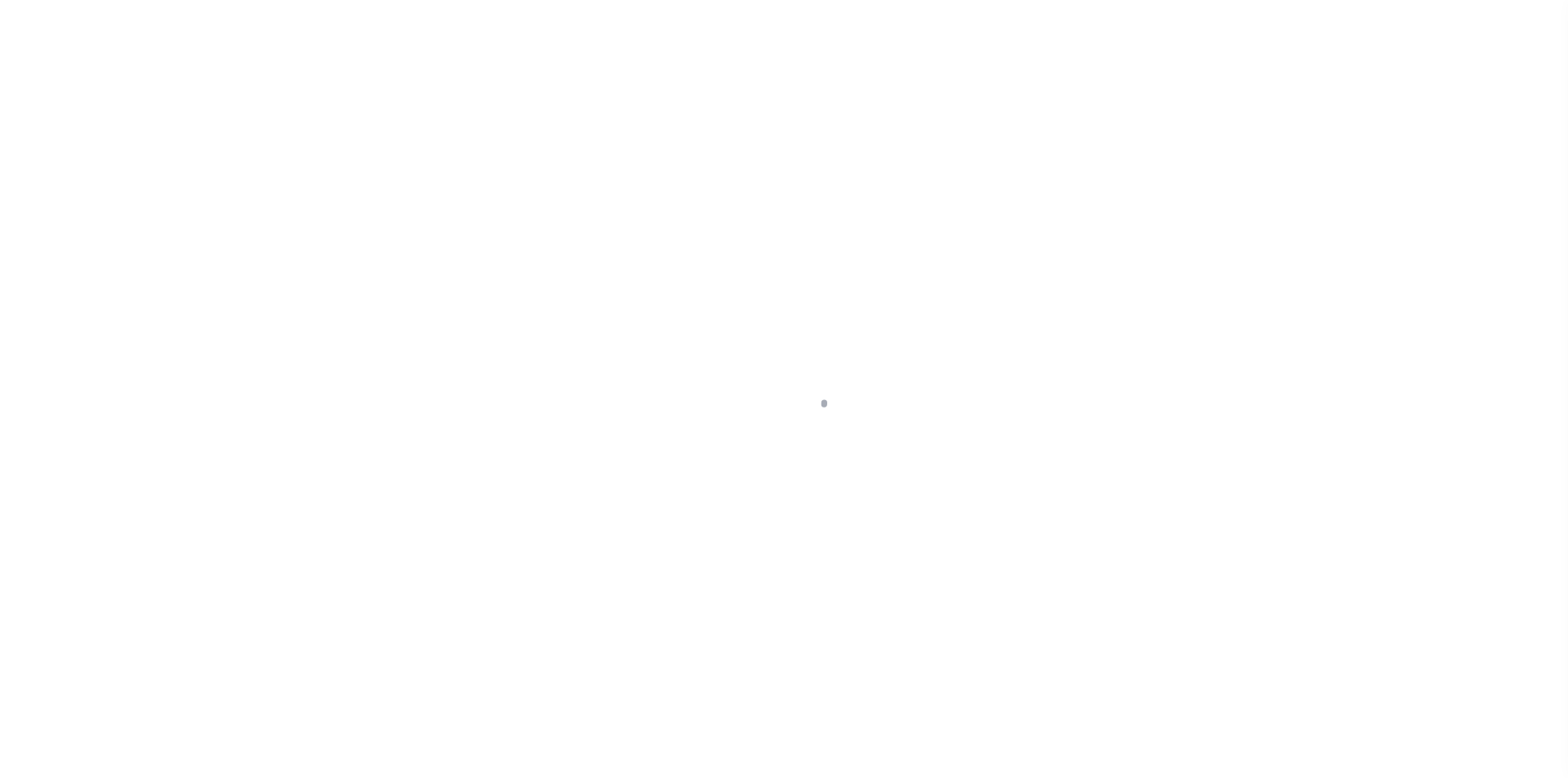
select select "DUE"
select select "20"
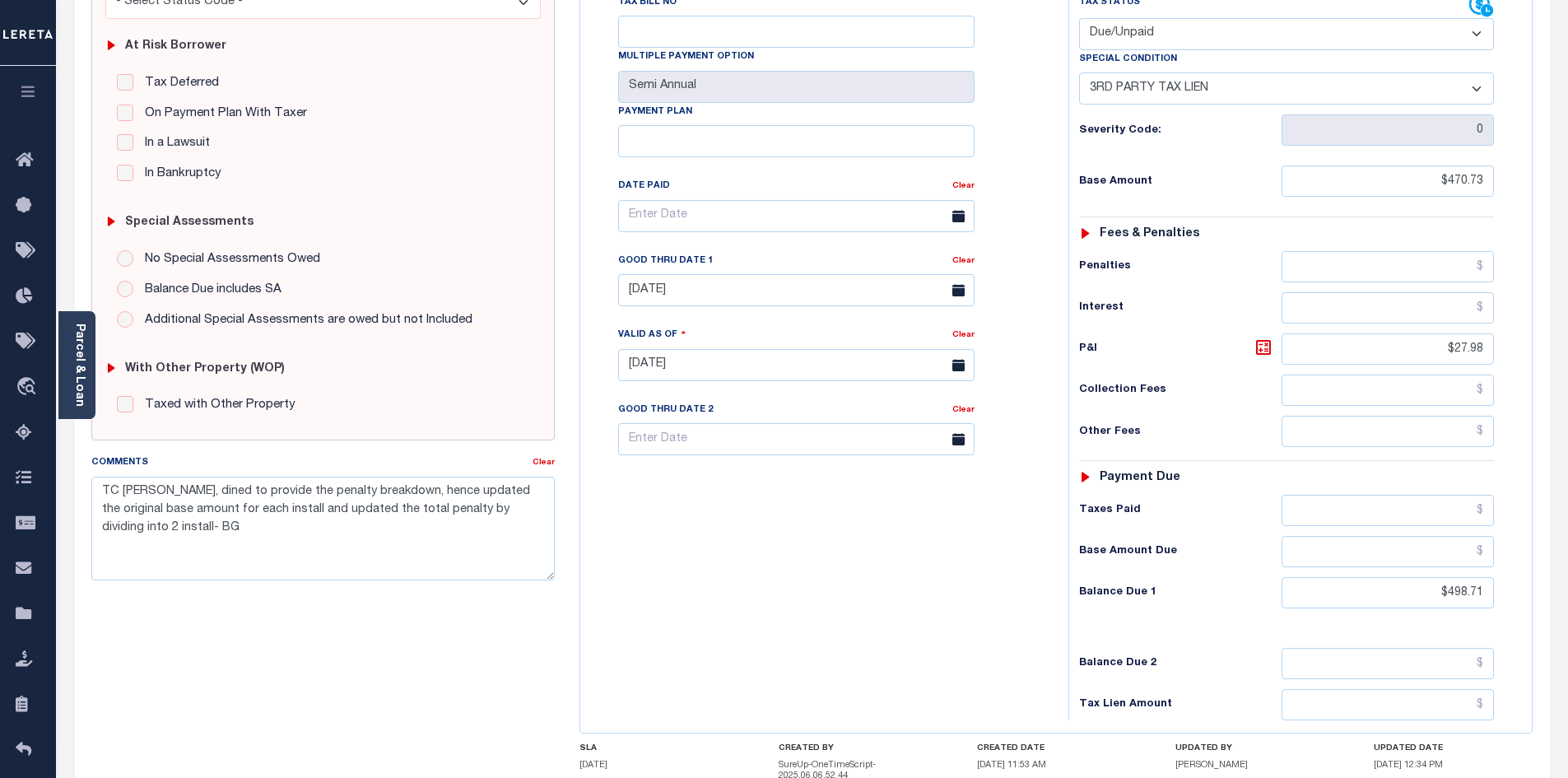
scroll to position [329, 0]
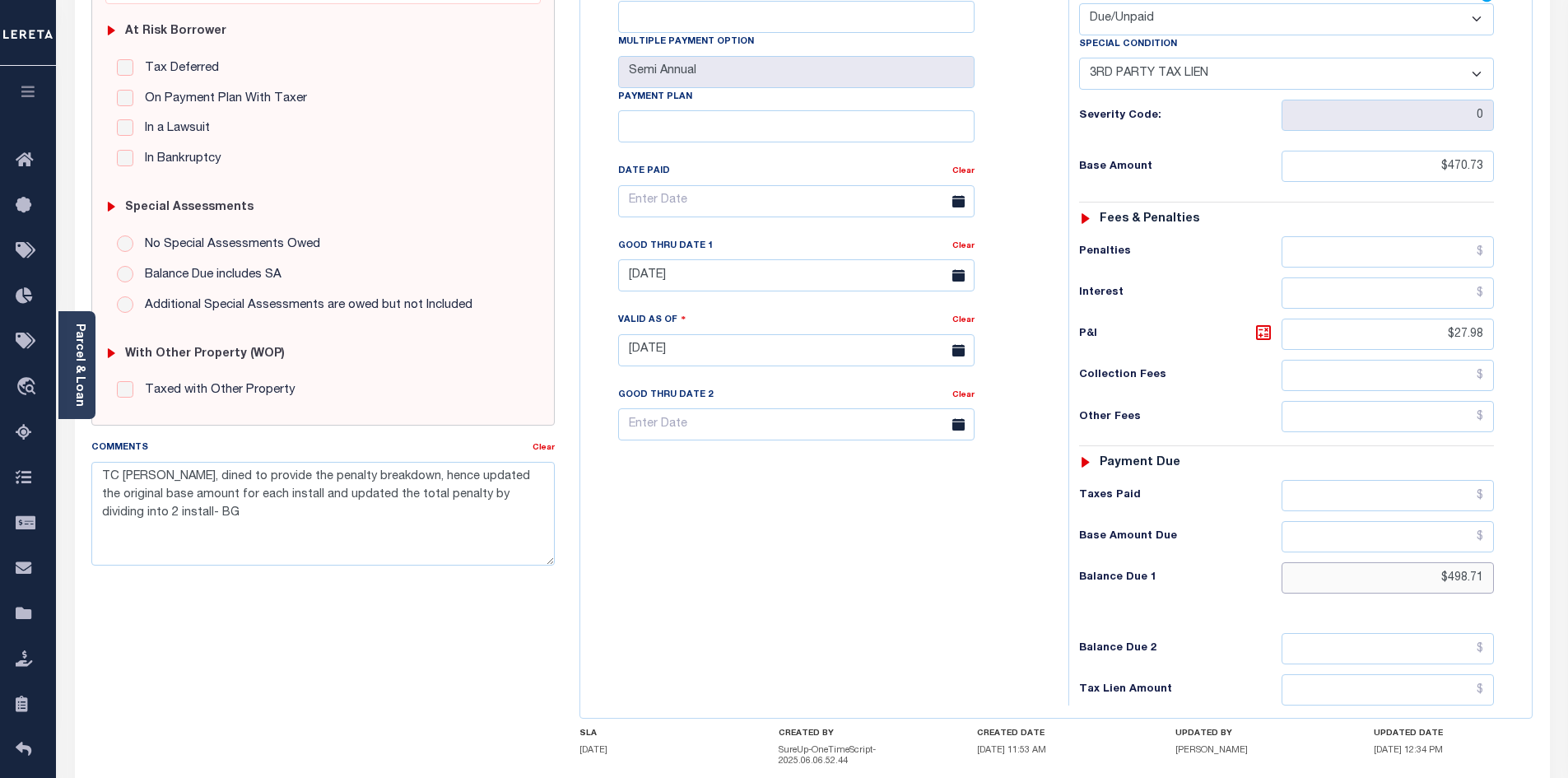
drag, startPoint x: 1387, startPoint y: 540, endPoint x: 1550, endPoint y: 534, distance: 163.1
click at [1550, 534] on div "PAYMENT DOCUMENTS AGENCY DELINQUENT PAYEE" at bounding box center [812, 342] width 1499 height 1171
type input "$503.57"
type input "[DATE]"
click at [963, 237] on div "Clear" at bounding box center [963, 248] width 22 height 23
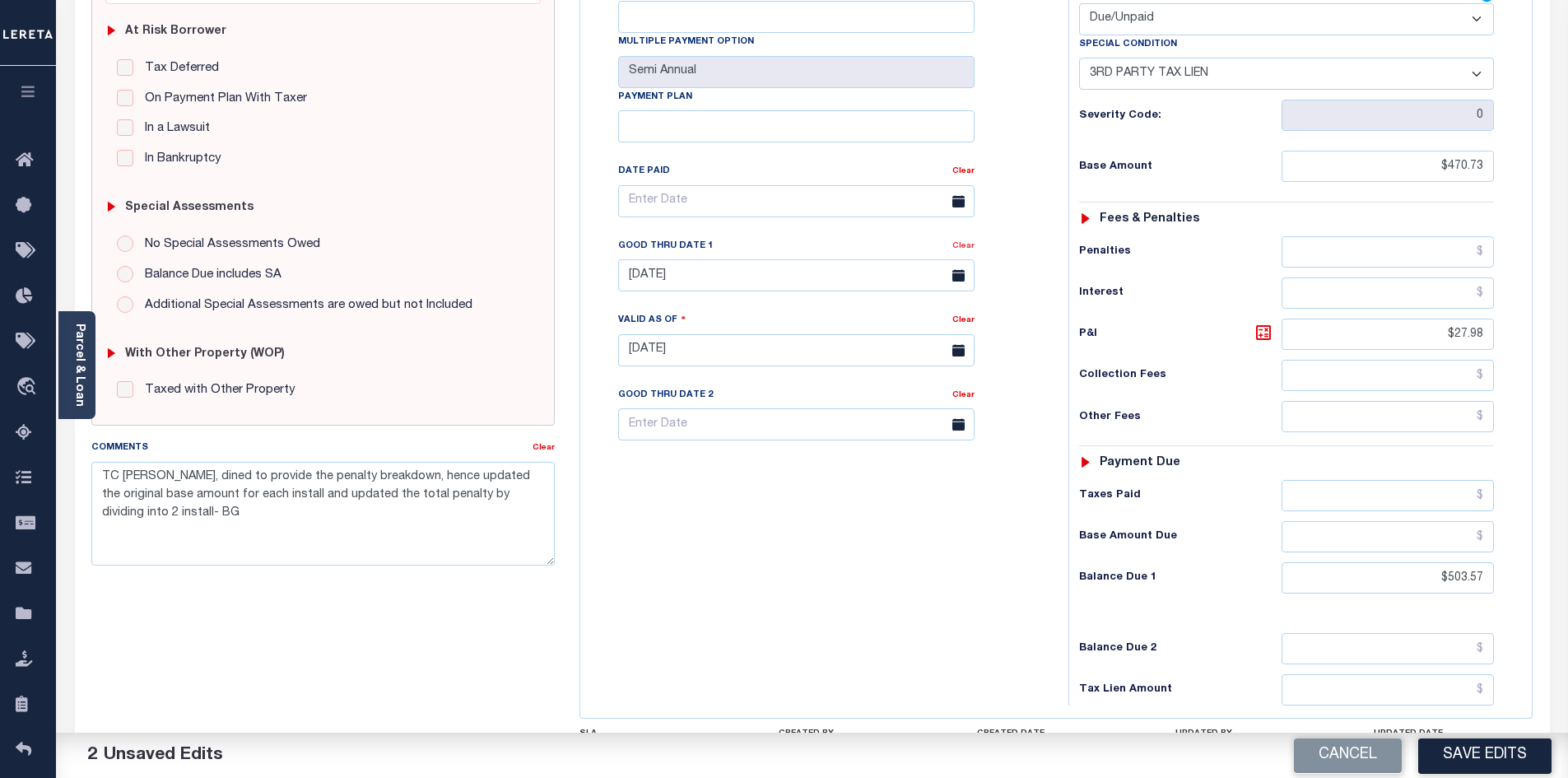
click at [963, 242] on link "Clear" at bounding box center [963, 247] width 22 height 9
click at [1263, 323] on icon at bounding box center [1263, 332] width 20 height 20
type input "$32.84"
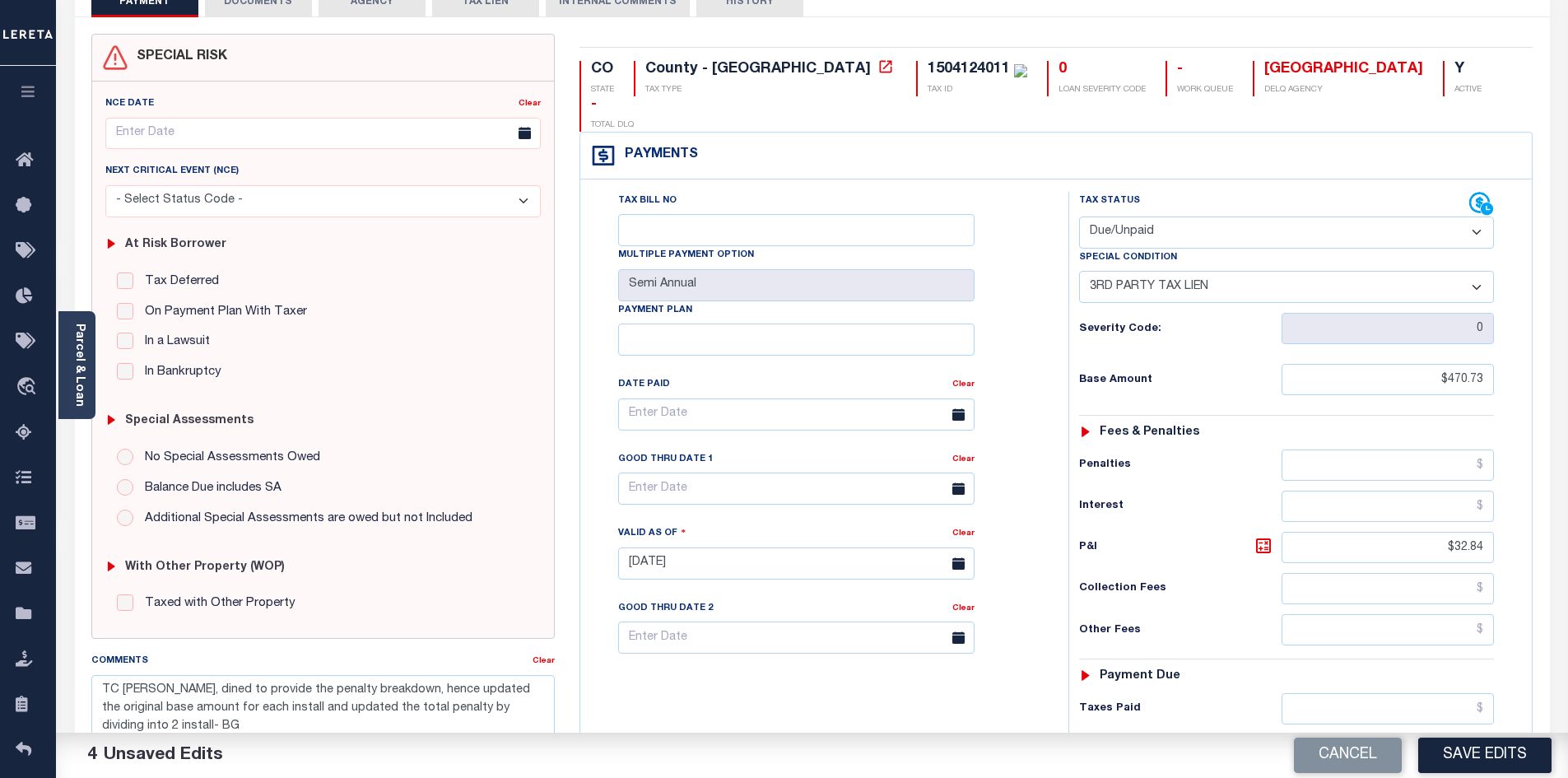
scroll to position [0, 0]
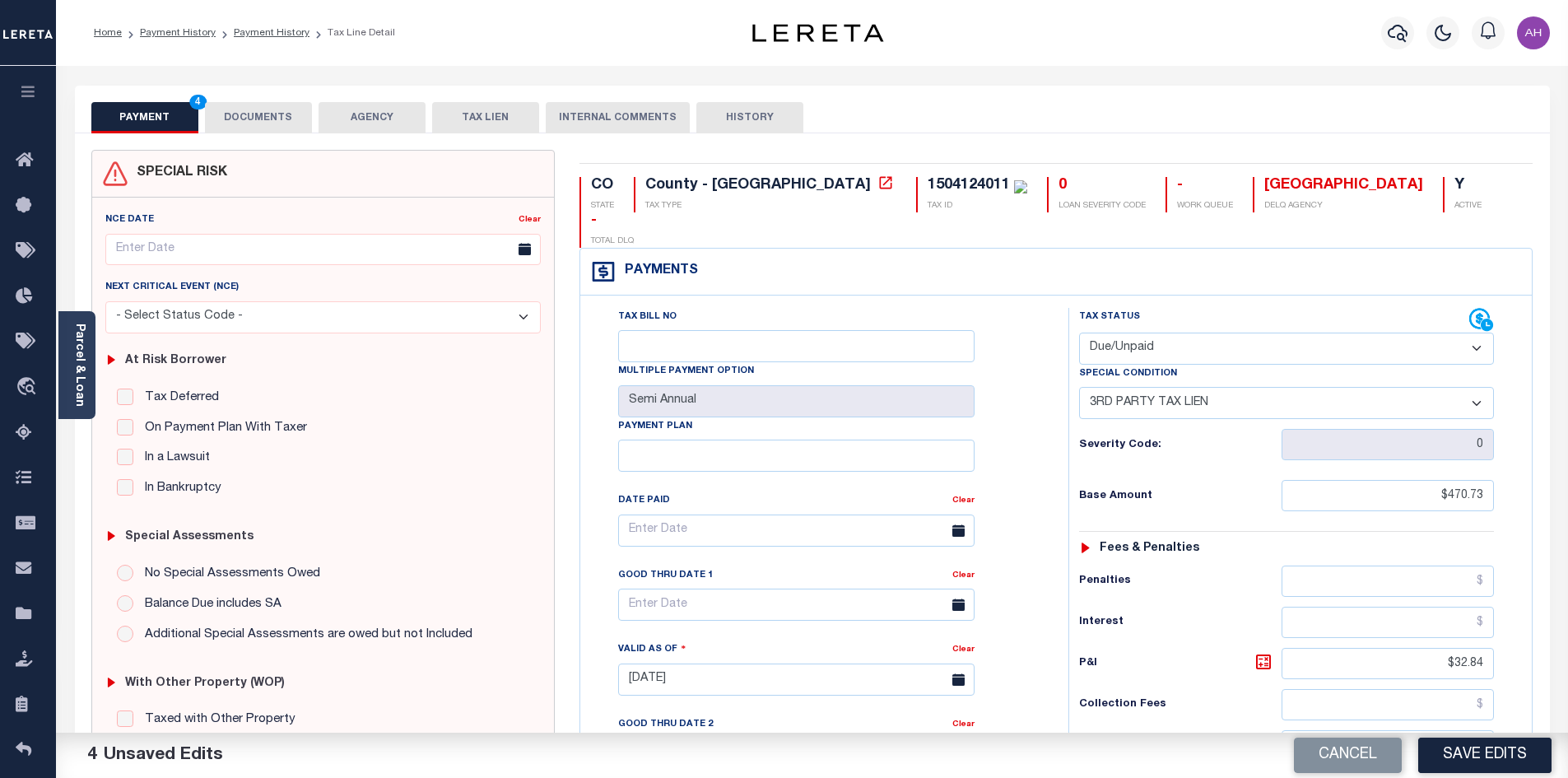
click at [295, 118] on button "DOCUMENTS" at bounding box center [258, 117] width 107 height 32
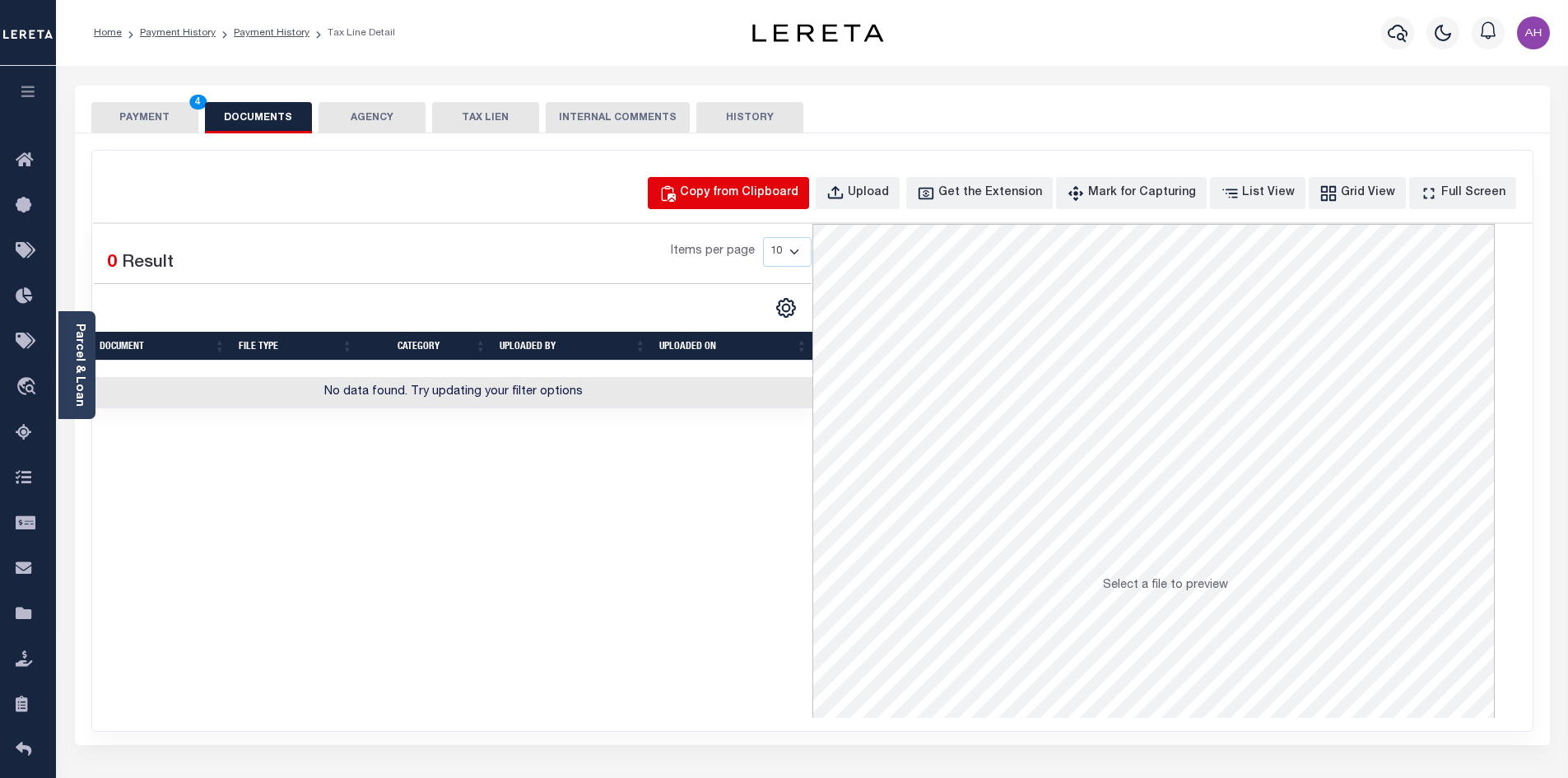
click at [782, 198] on div "Copy from Clipboard" at bounding box center [739, 193] width 118 height 18
select select "POP"
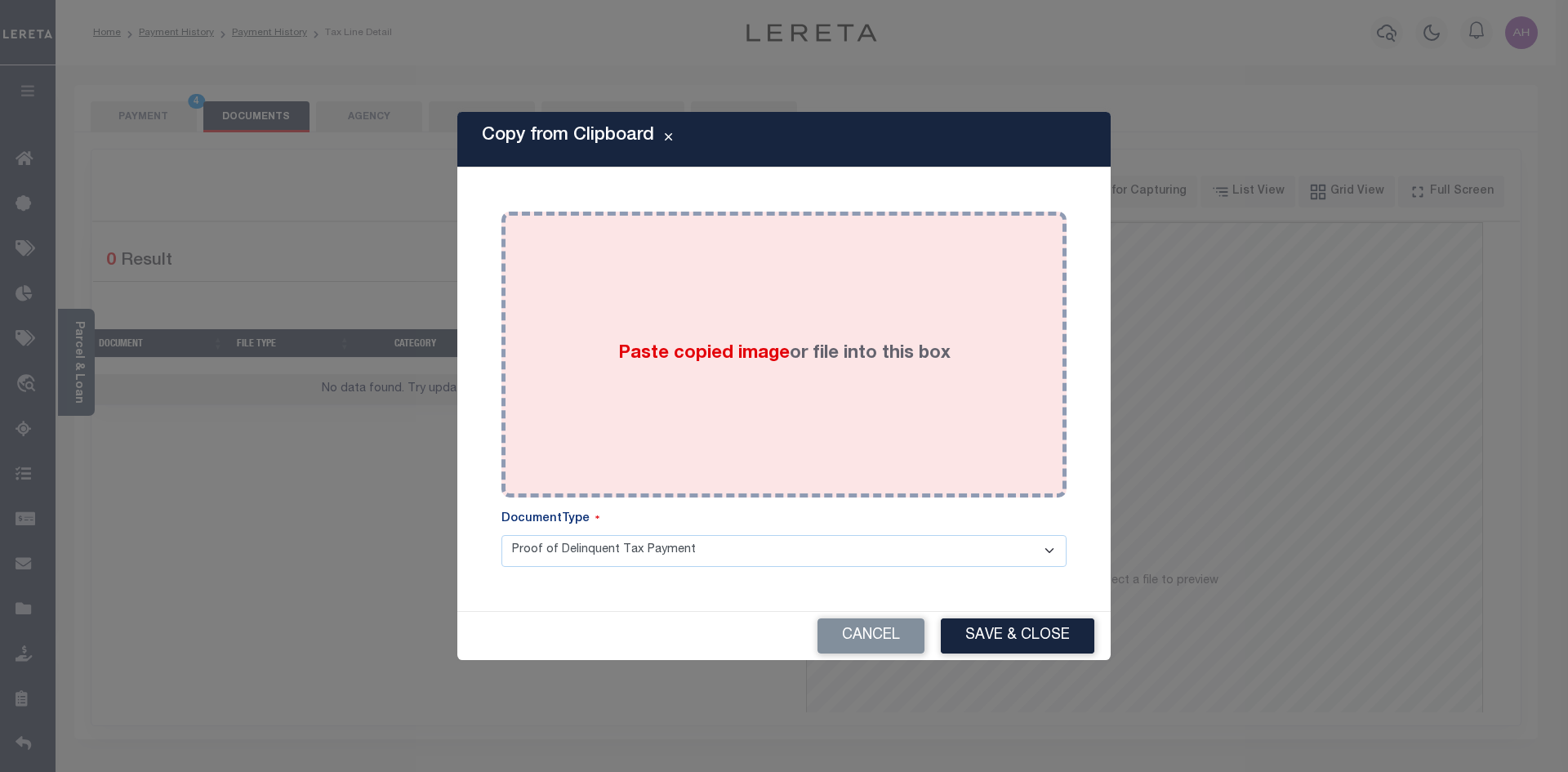
click at [676, 351] on span "Paste copied image" at bounding box center [705, 354] width 172 height 18
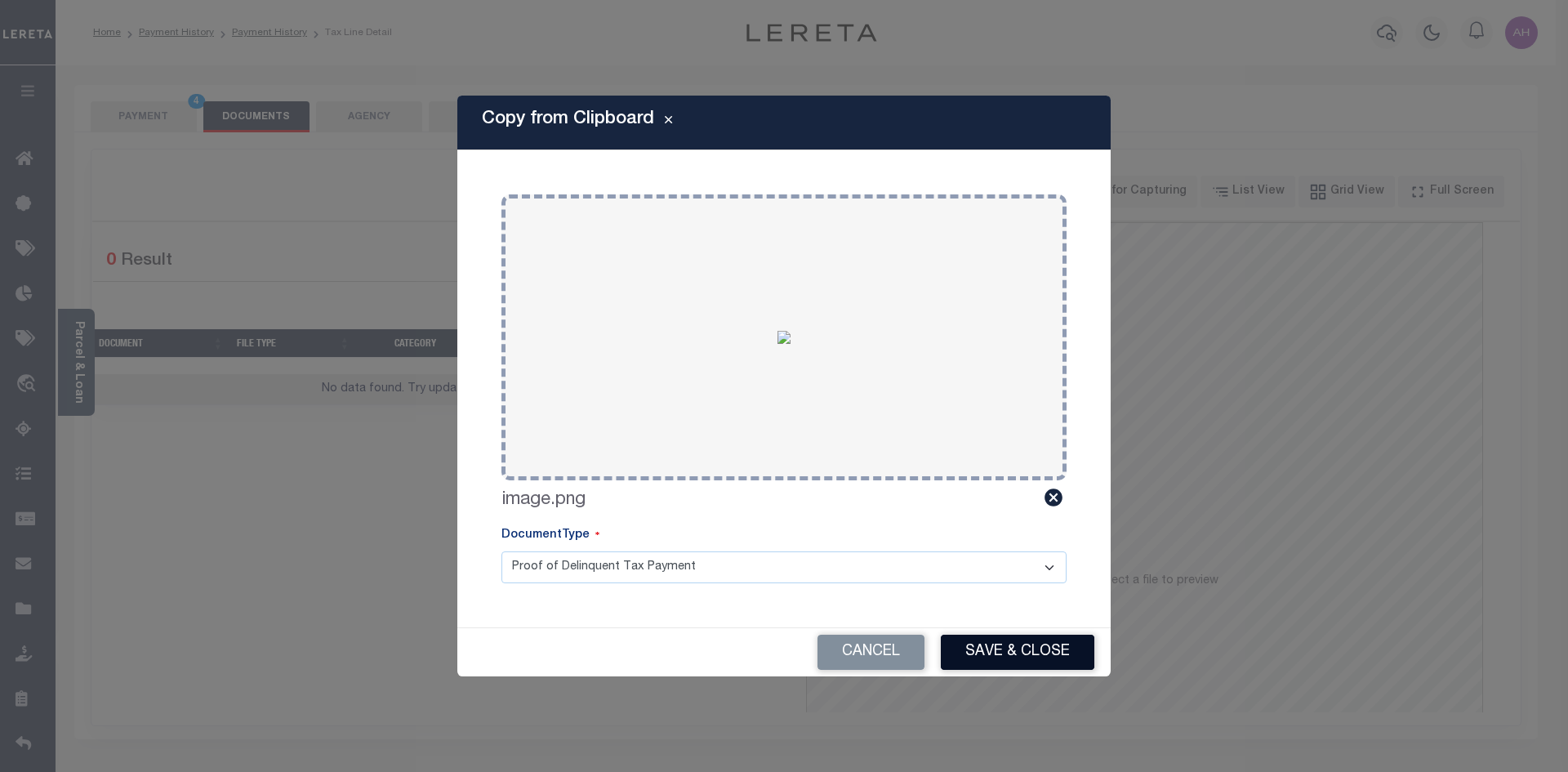
click at [1039, 660] on button "Save & Close" at bounding box center [1017, 652] width 154 height 35
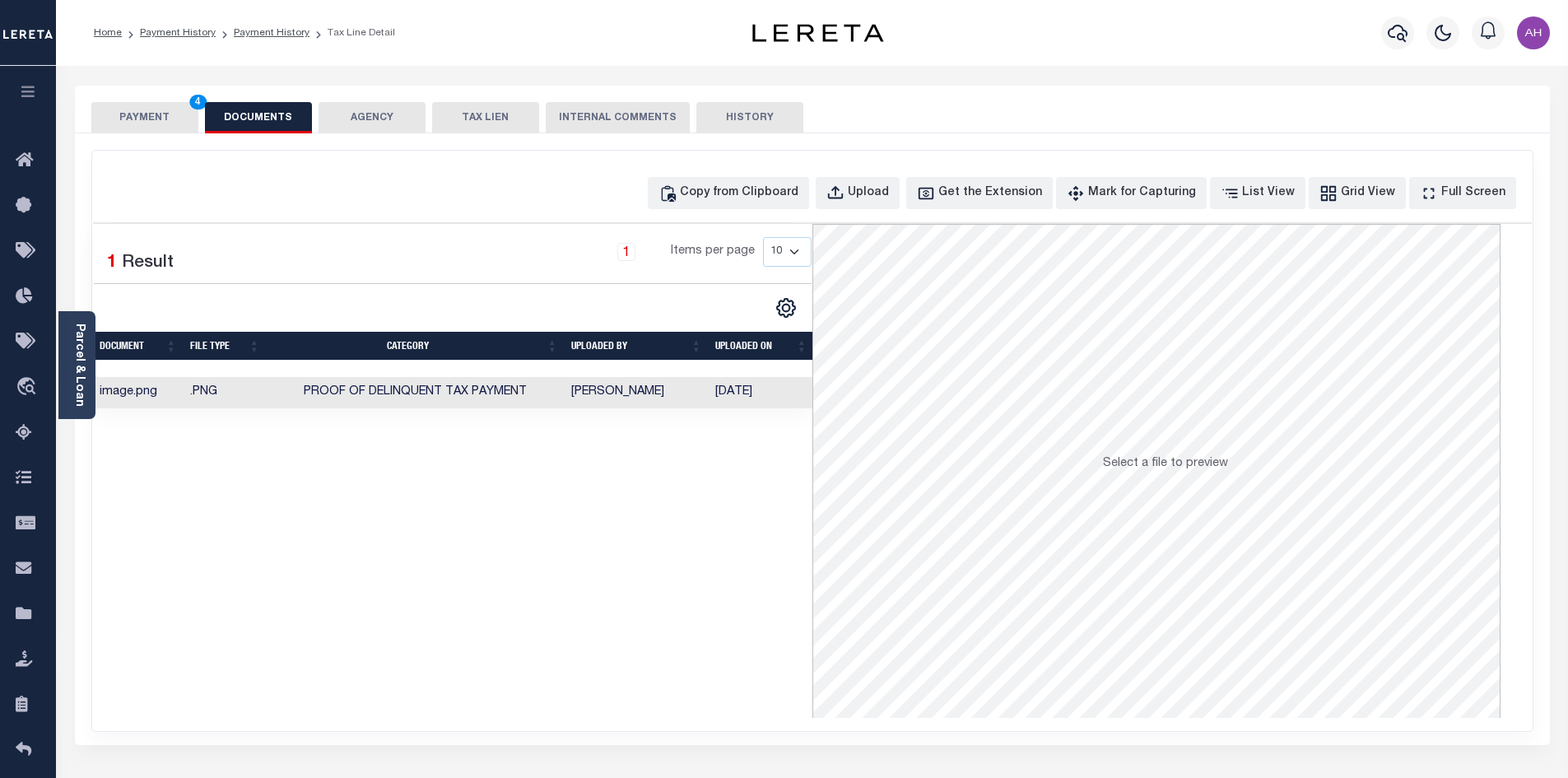
click at [174, 122] on button "PAYMENT 4" at bounding box center [145, 117] width 107 height 32
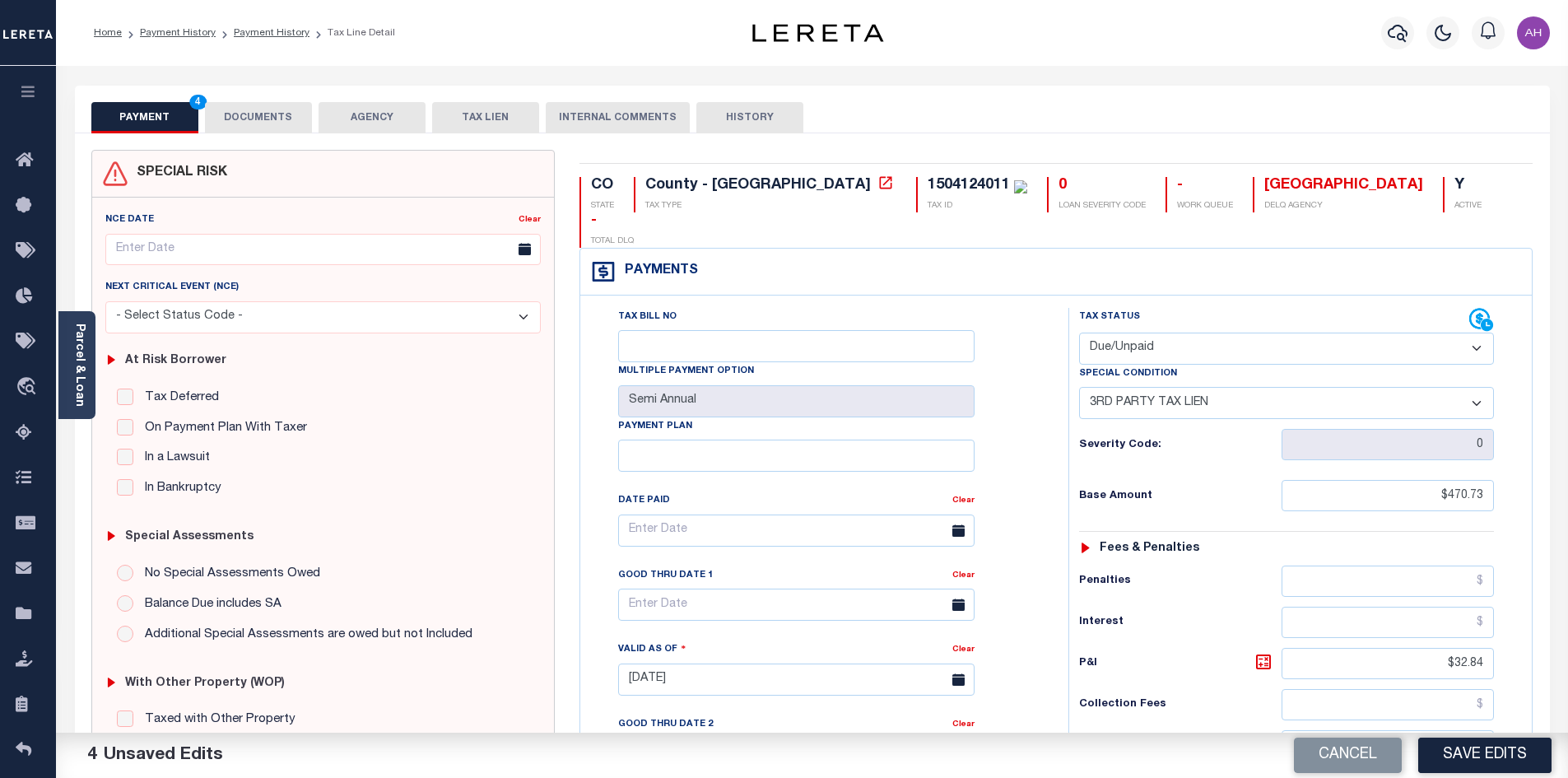
click at [1536, 760] on button "Save Edits" at bounding box center [1485, 755] width 134 height 35
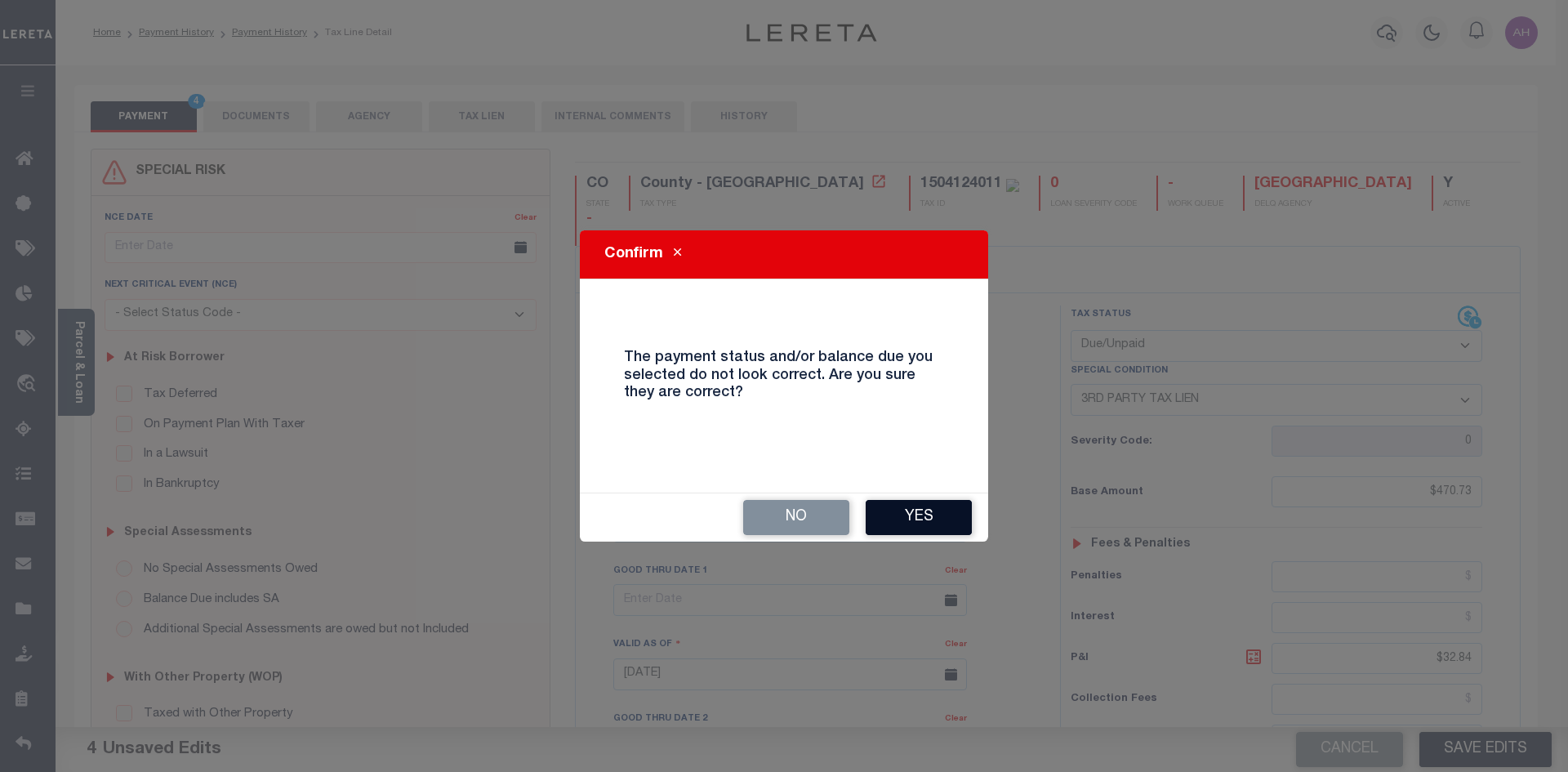
click at [910, 507] on button "Yes" at bounding box center [919, 517] width 106 height 35
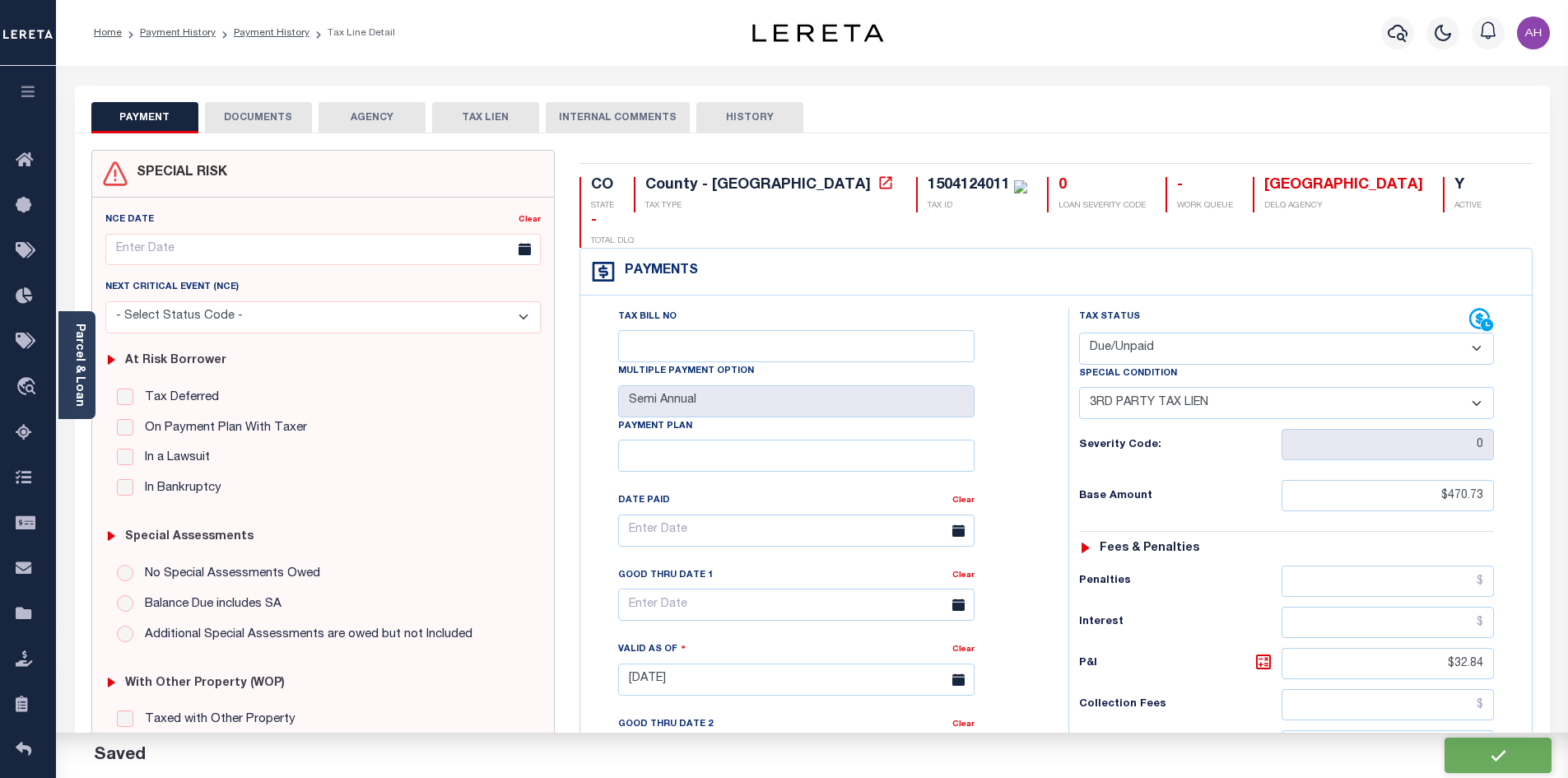
checkbox input "false"
type input "$470.73"
type input "$32.84"
type input "$503.57"
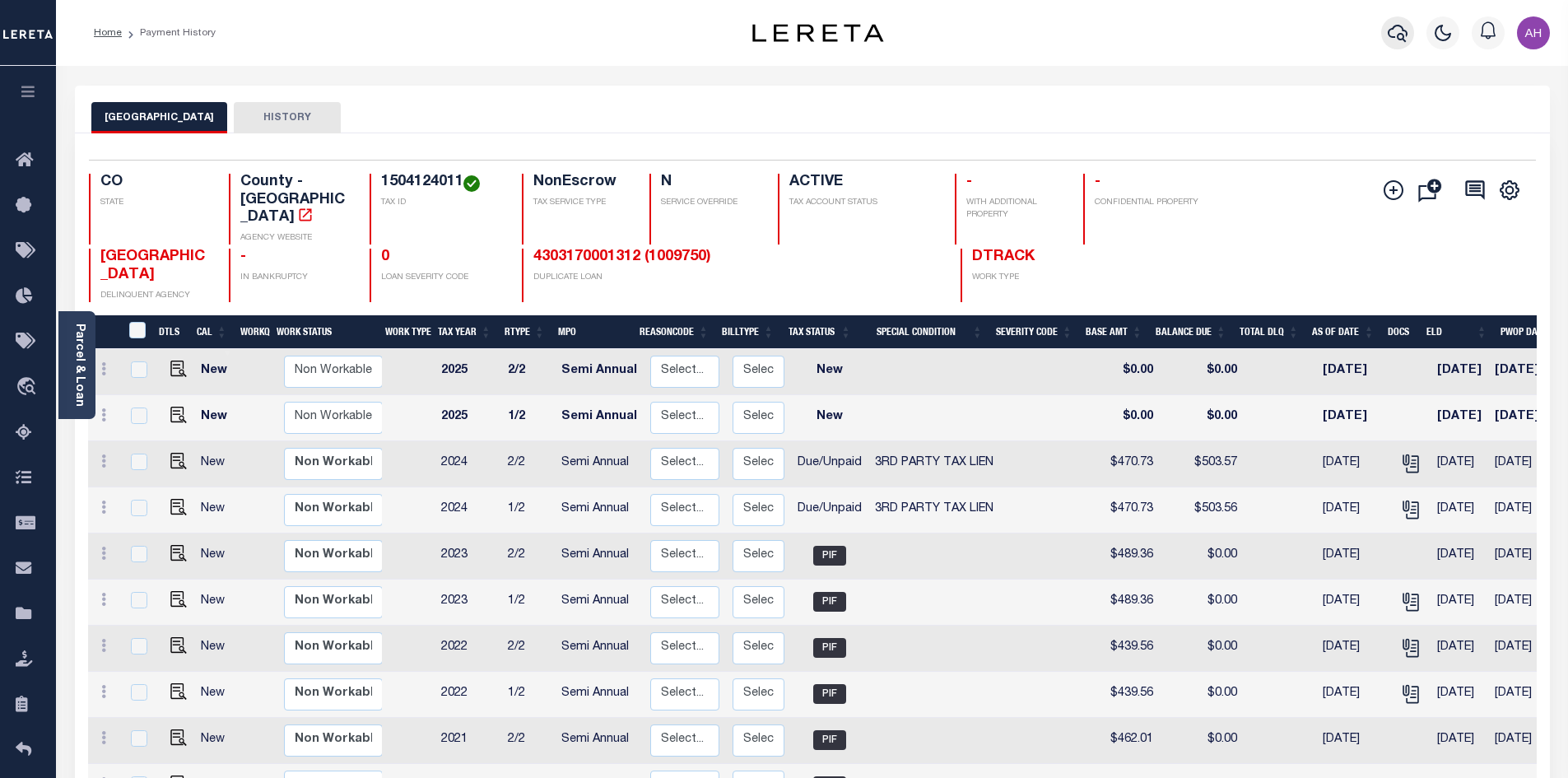
click at [1396, 33] on icon "button" at bounding box center [1397, 33] width 20 height 20
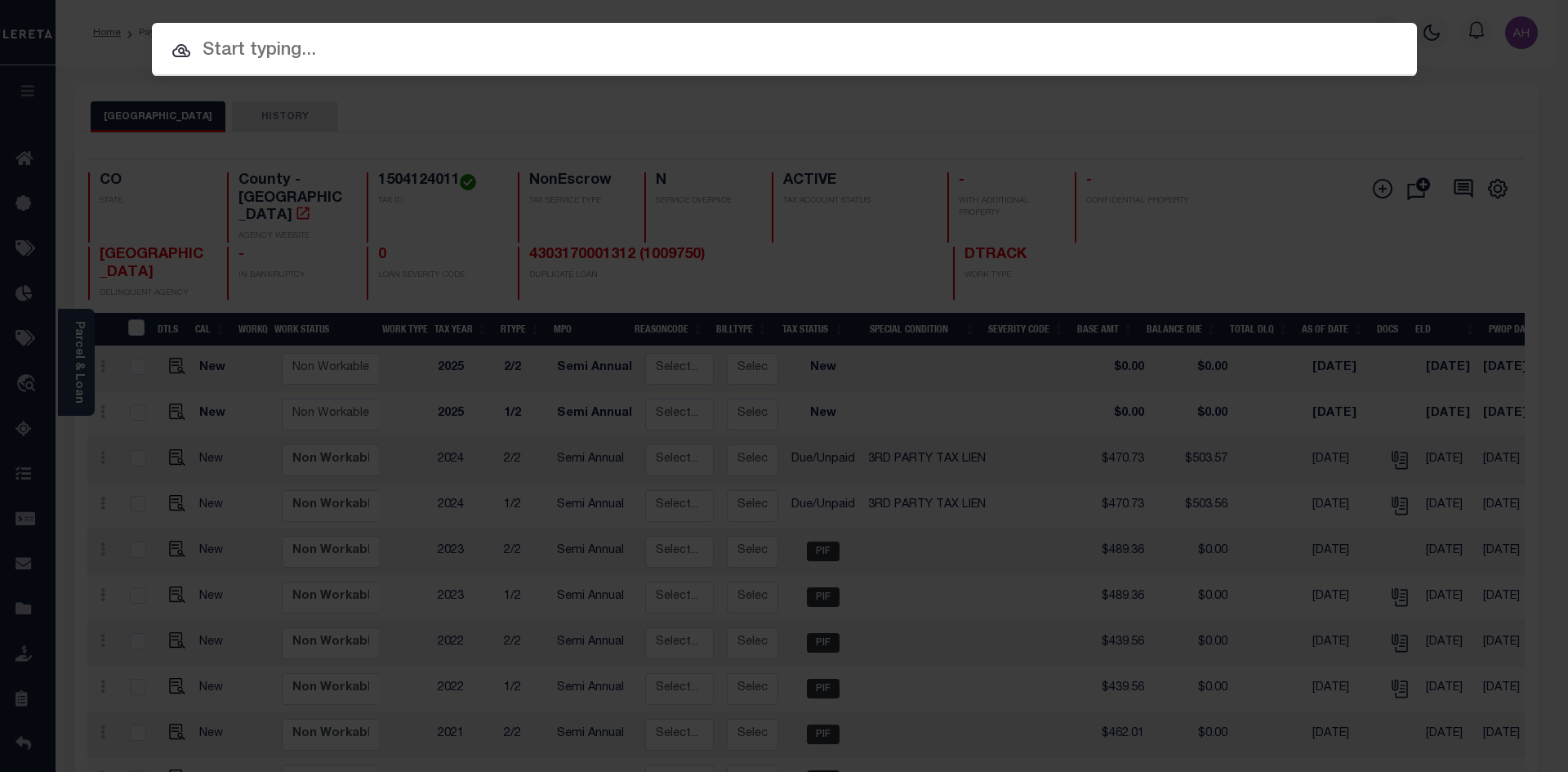
paste input "4305210008541"
type input "4305210008541"
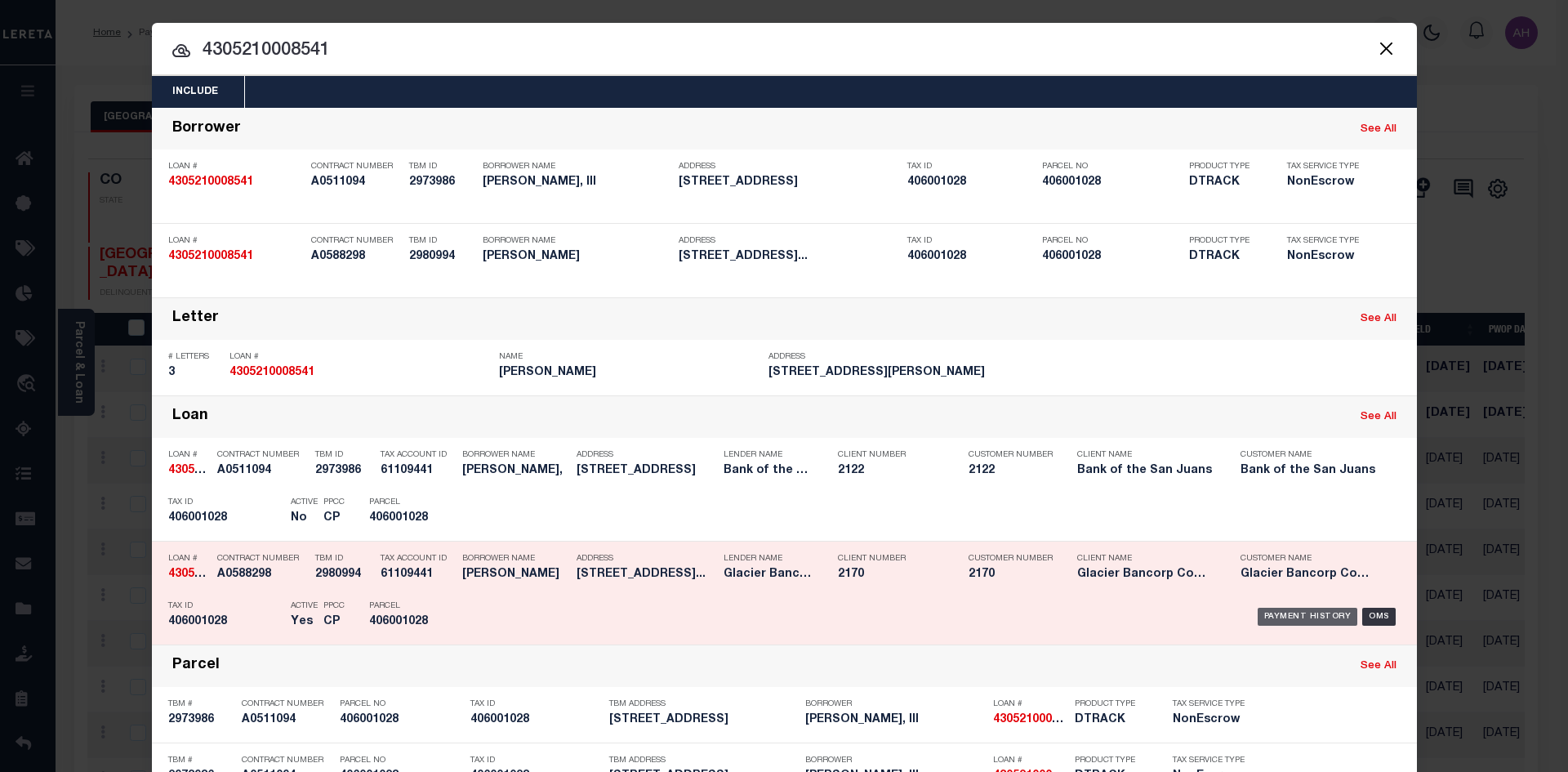
click at [1304, 626] on div "Payment History" at bounding box center [1308, 616] width 100 height 18
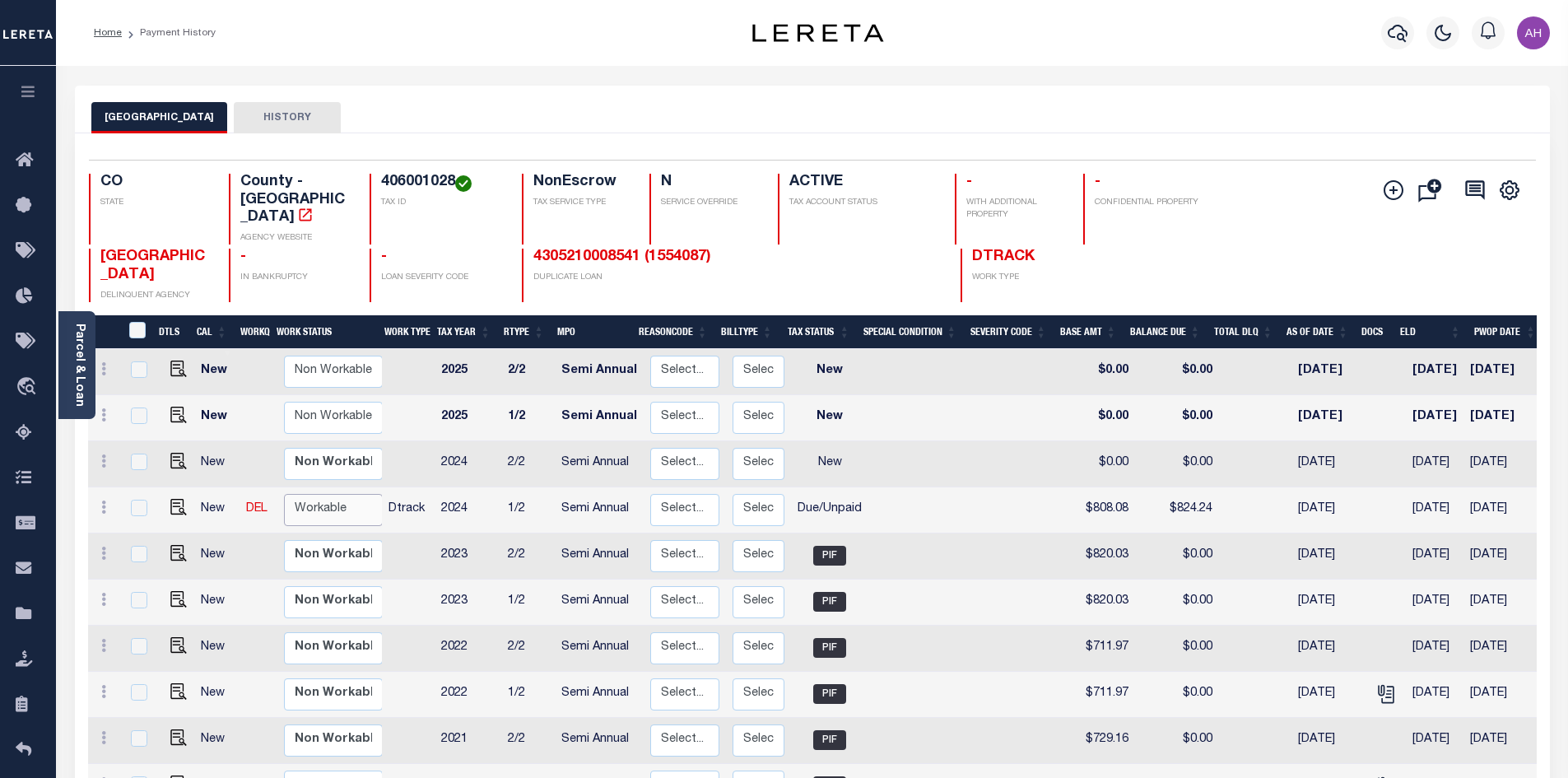
click at [307, 495] on select "Non Workable Workable" at bounding box center [333, 510] width 98 height 32
checkbox input "true"
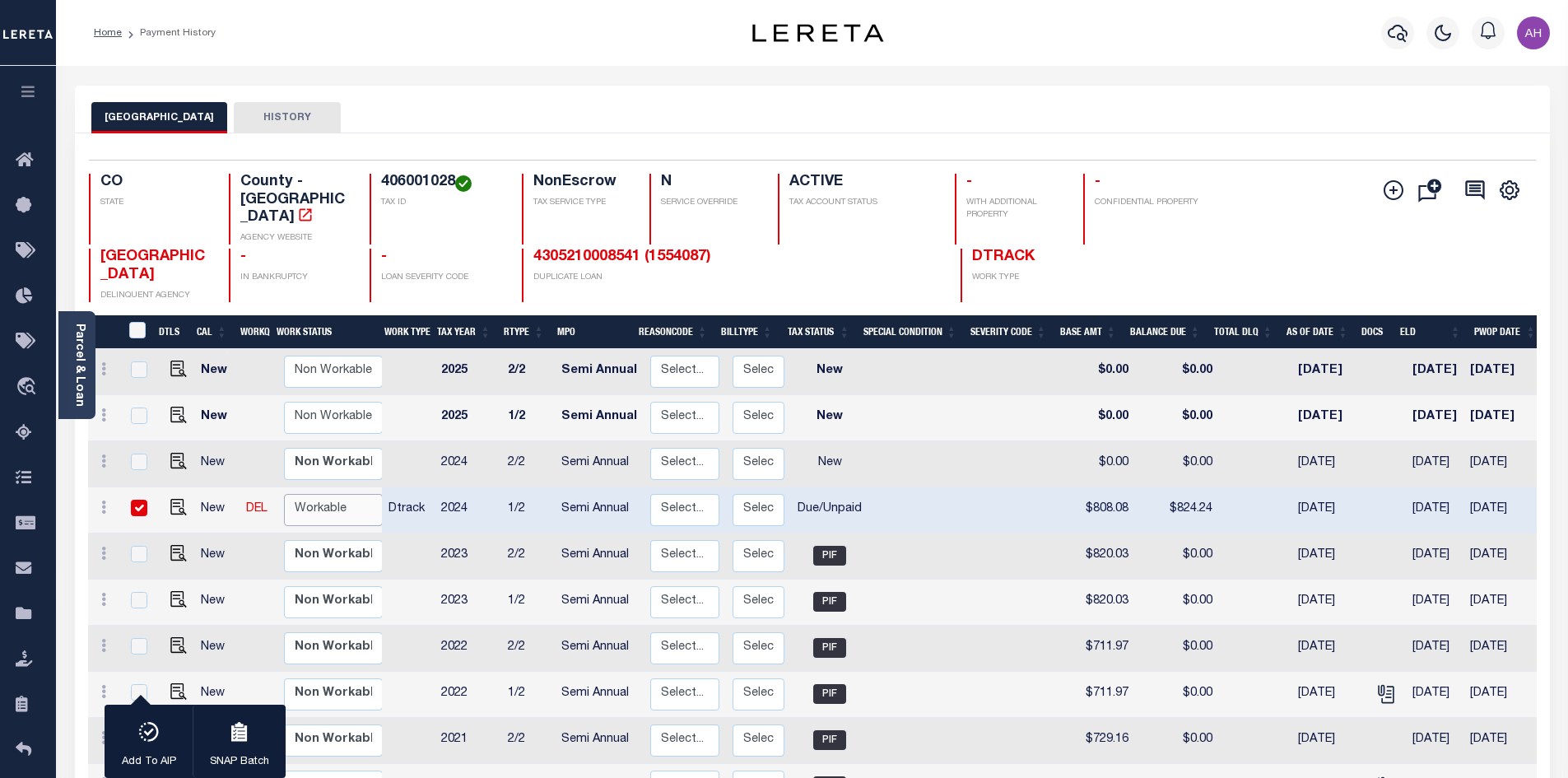
select select "true"
click at [284, 494] on select "Non Workable Workable" at bounding box center [333, 510] width 98 height 32
checkbox input "false"
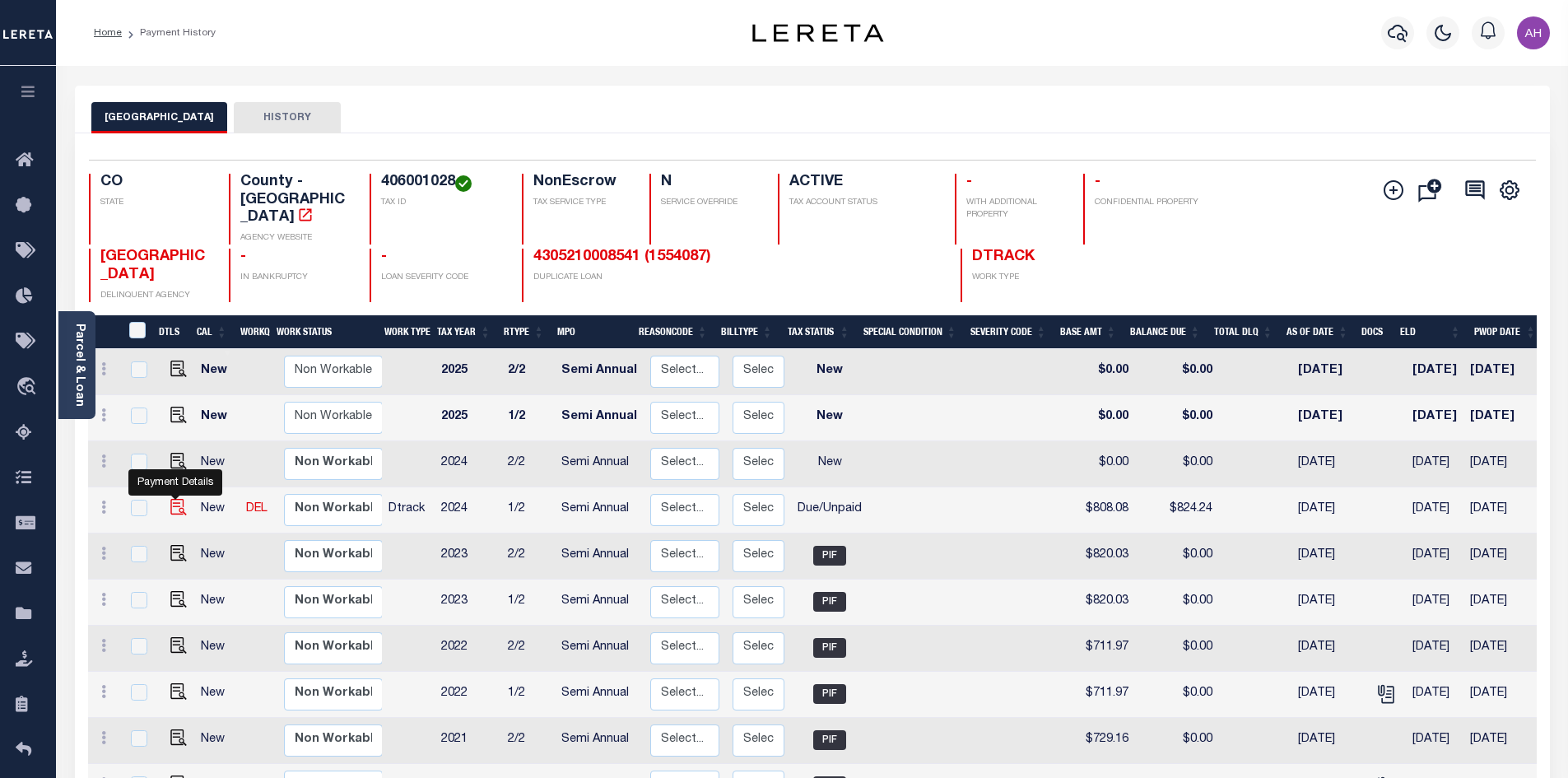
click at [180, 499] on img "" at bounding box center [178, 506] width 16 height 16
checkbox input "true"
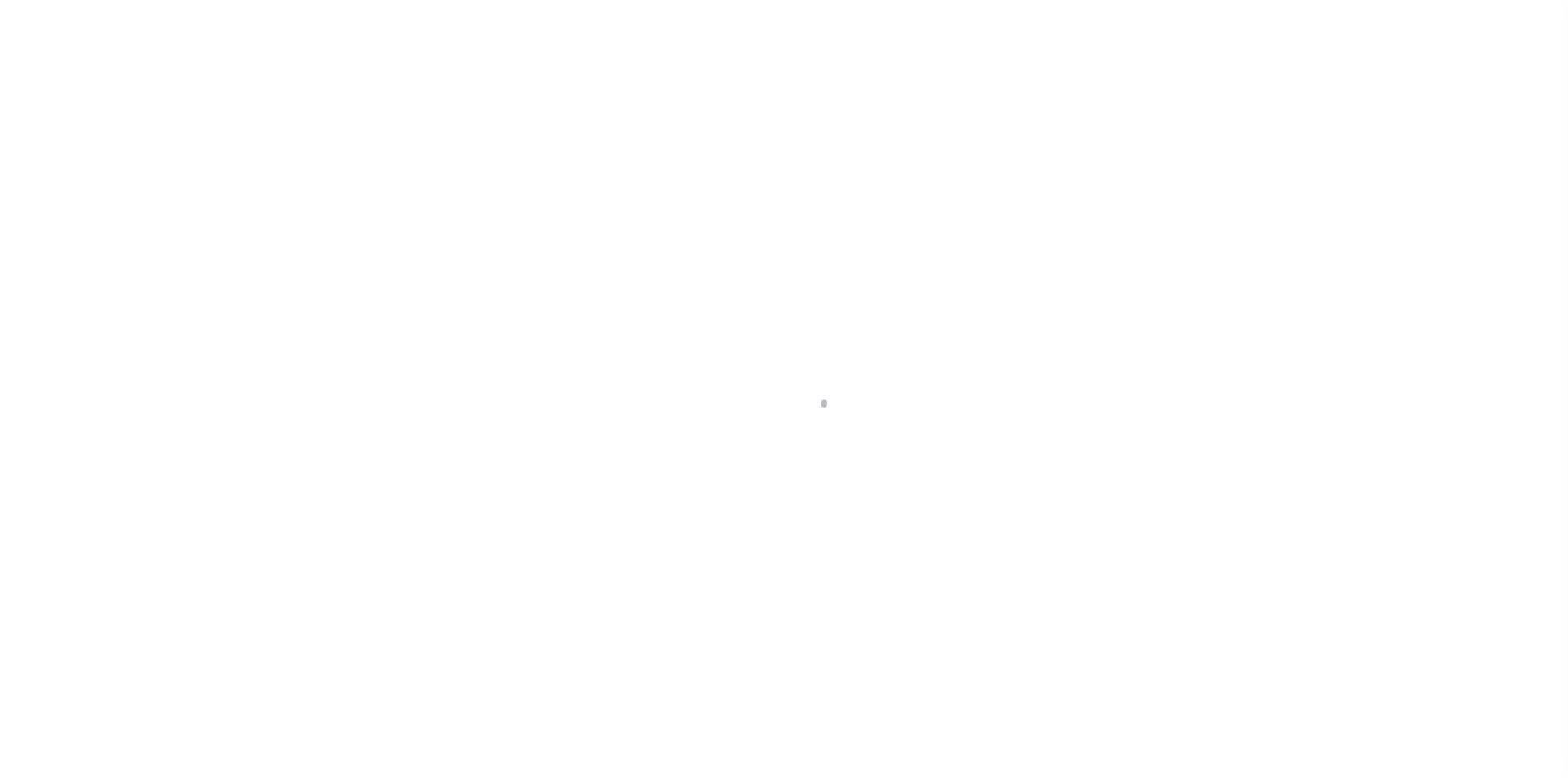
select select "DUE"
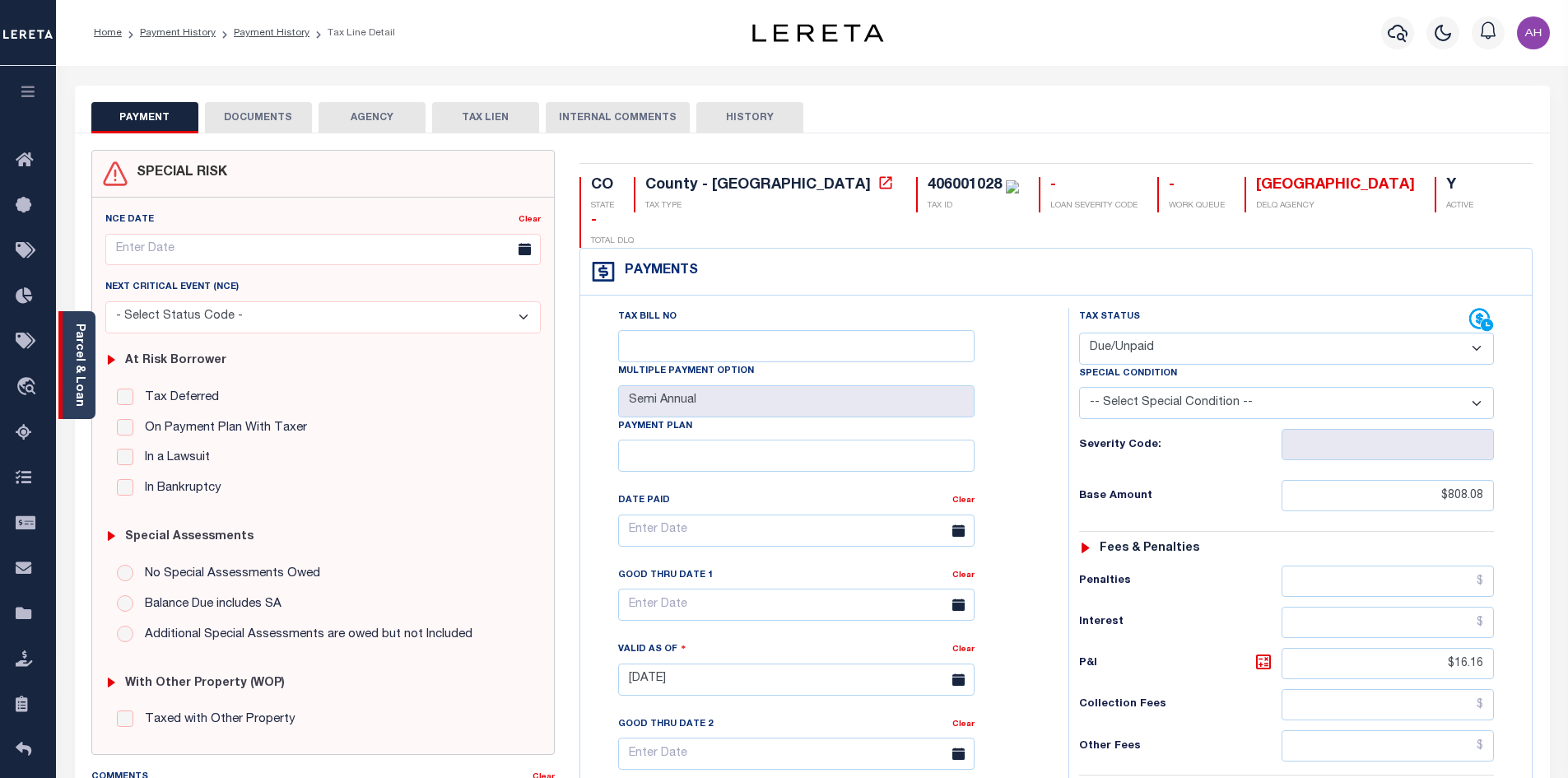
click at [84, 370] on link "Parcel & Loan" at bounding box center [79, 365] width 11 height 83
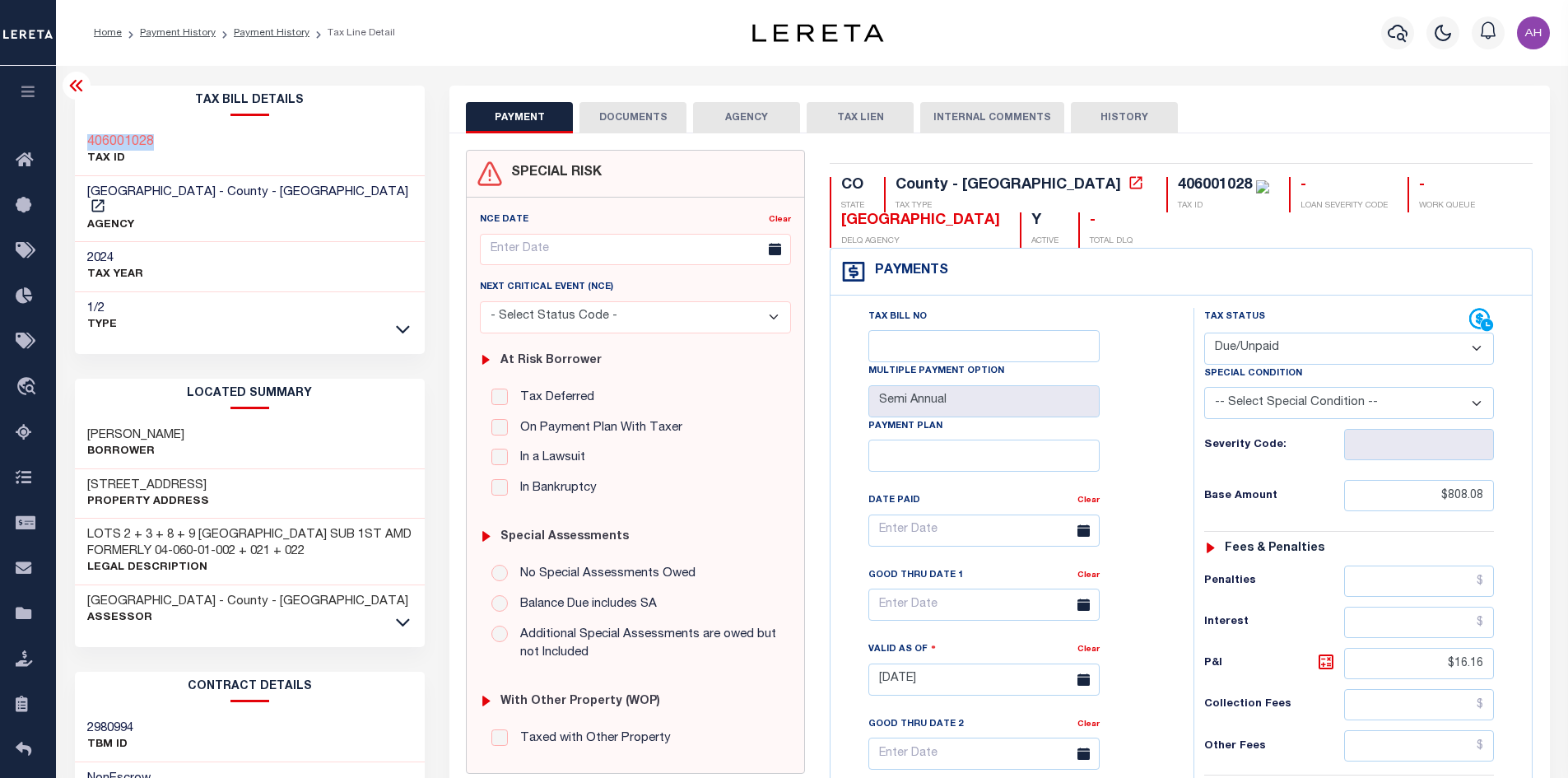
drag, startPoint x: 168, startPoint y: 141, endPoint x: 87, endPoint y: 144, distance: 81.1
click at [87, 144] on div "406001028 TAX ID" at bounding box center [249, 151] width 350 height 51
copy h3 "406001028"
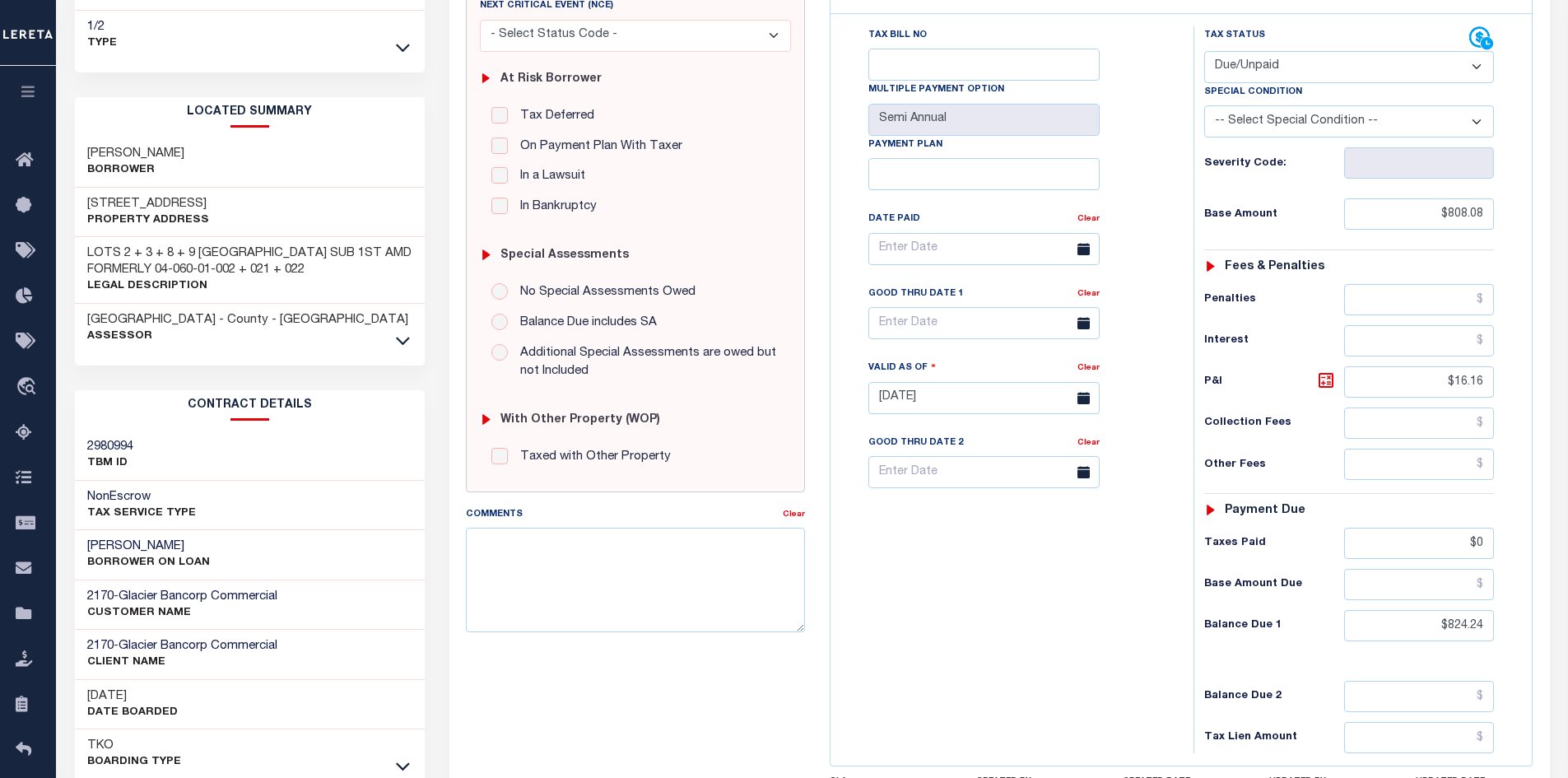
scroll to position [329, 0]
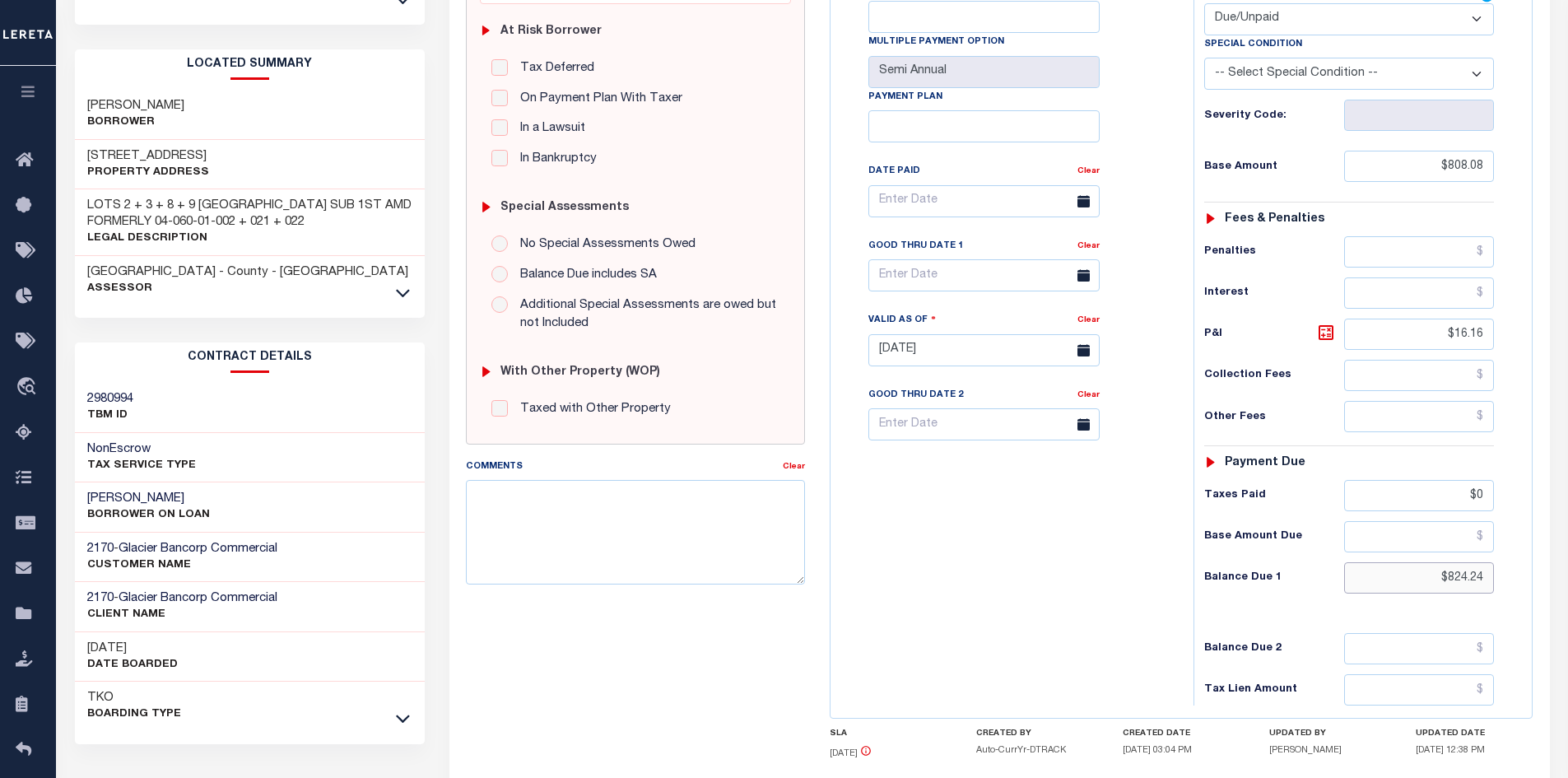
drag, startPoint x: 1407, startPoint y: 575, endPoint x: 1549, endPoint y: 580, distance: 142.1
click at [1549, 580] on div "SPECIAL RISK NCE Date Clear" at bounding box center [999, 349] width 1100 height 1090
type input "$840.41"
type input "[DATE]"
click at [1322, 334] on icon at bounding box center [1326, 332] width 20 height 20
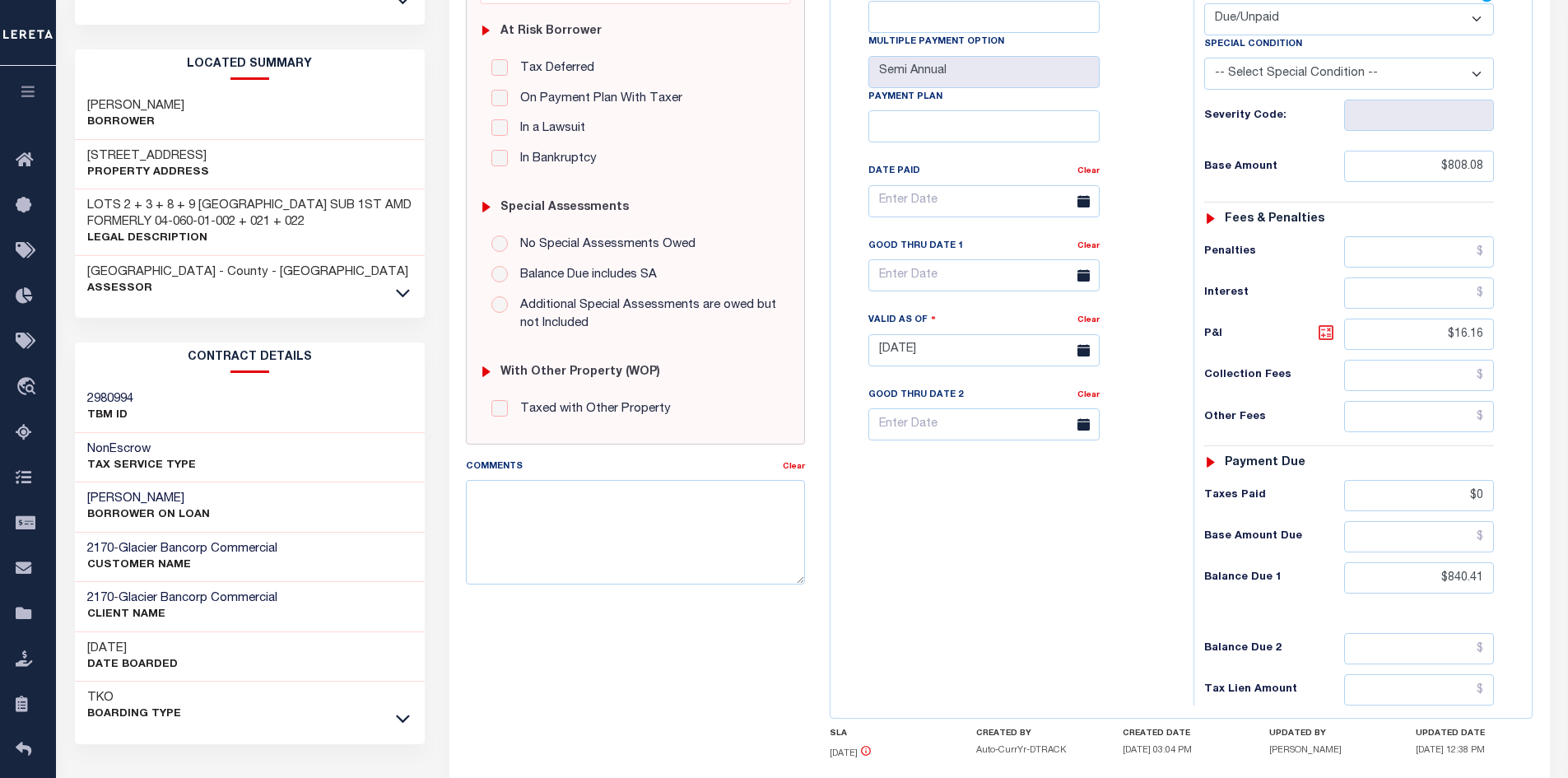
type input "$32.33"
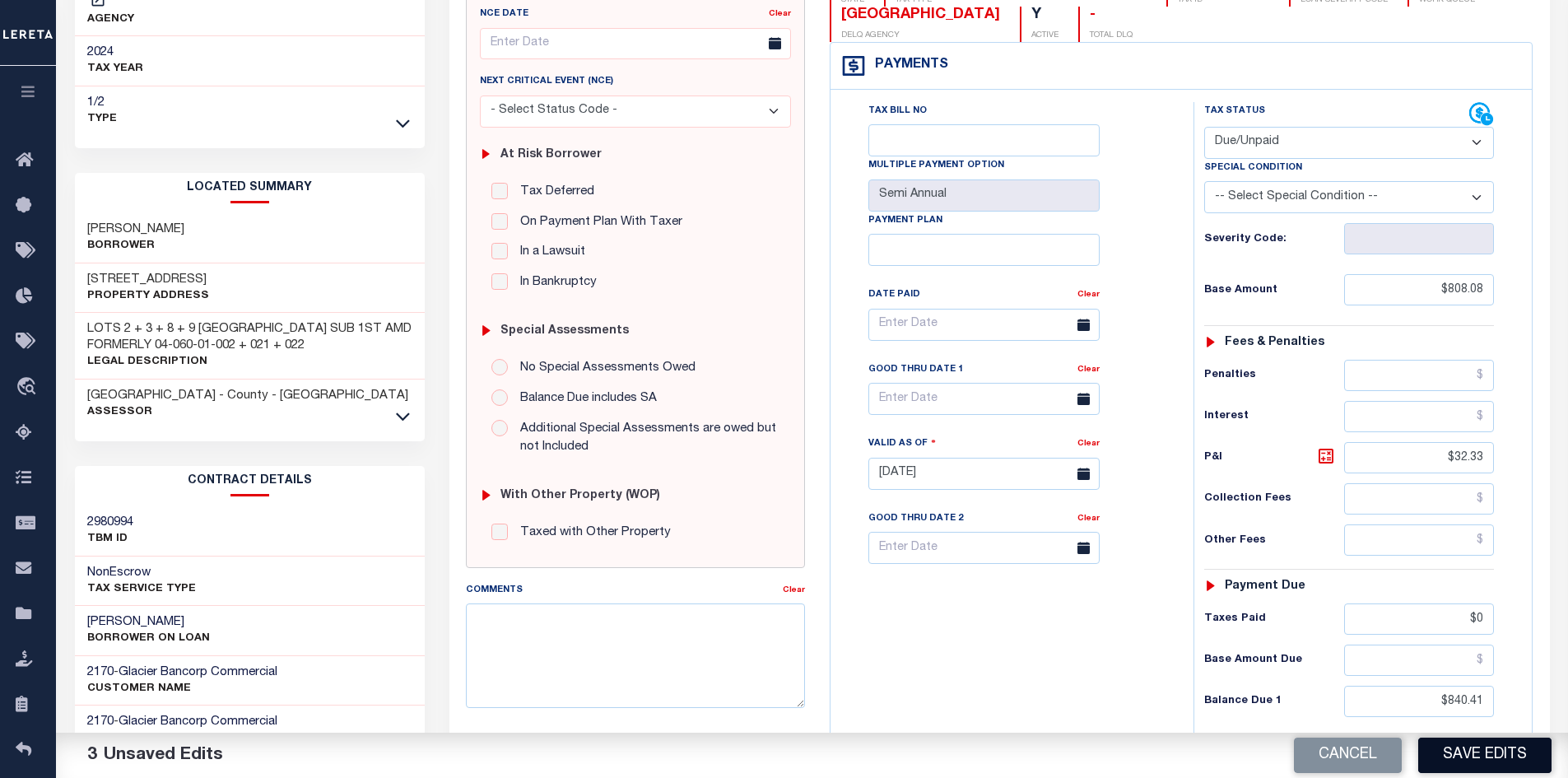
scroll to position [165, 0]
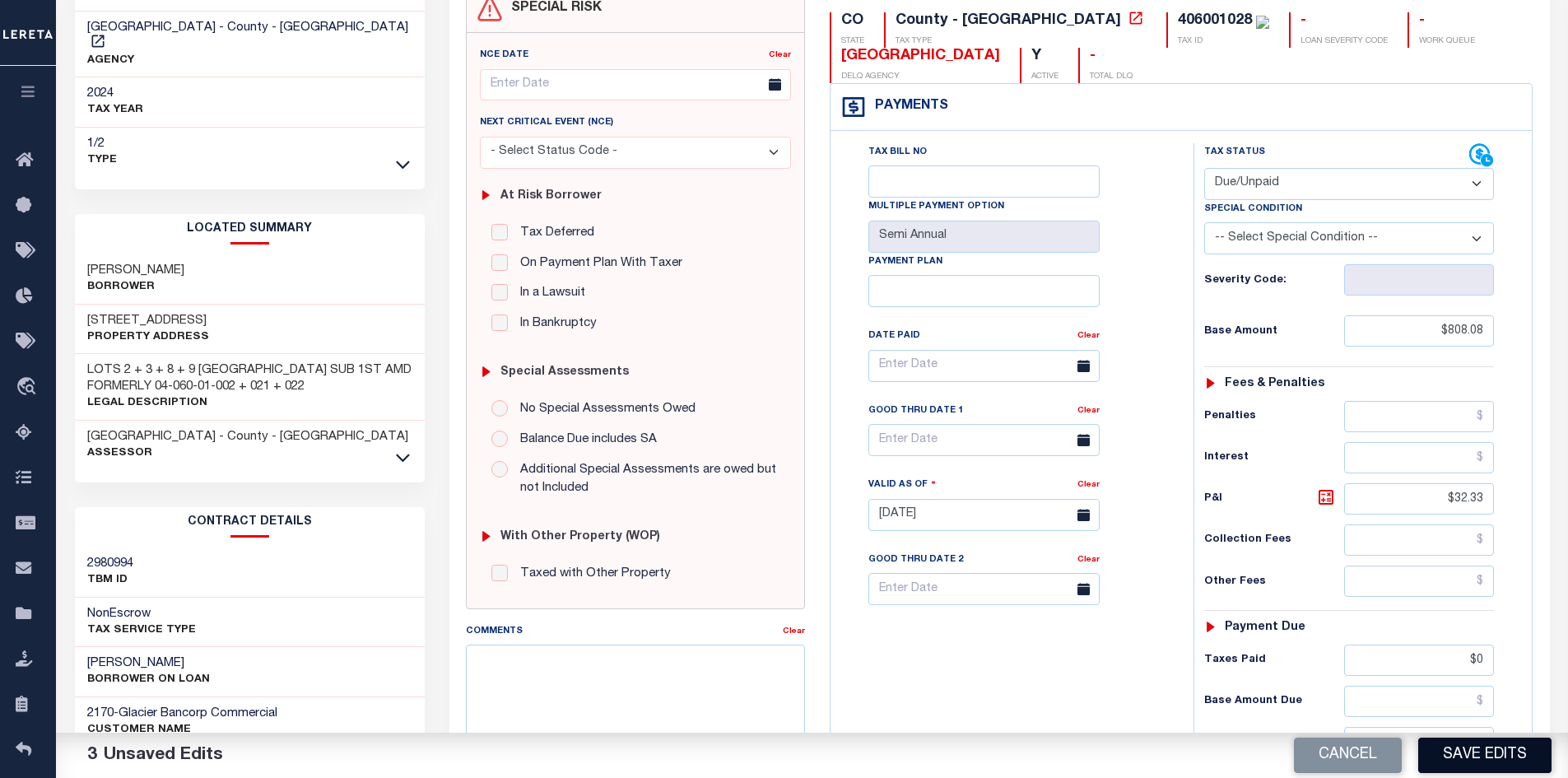
click at [1485, 751] on button "Save Edits" at bounding box center [1485, 755] width 134 height 35
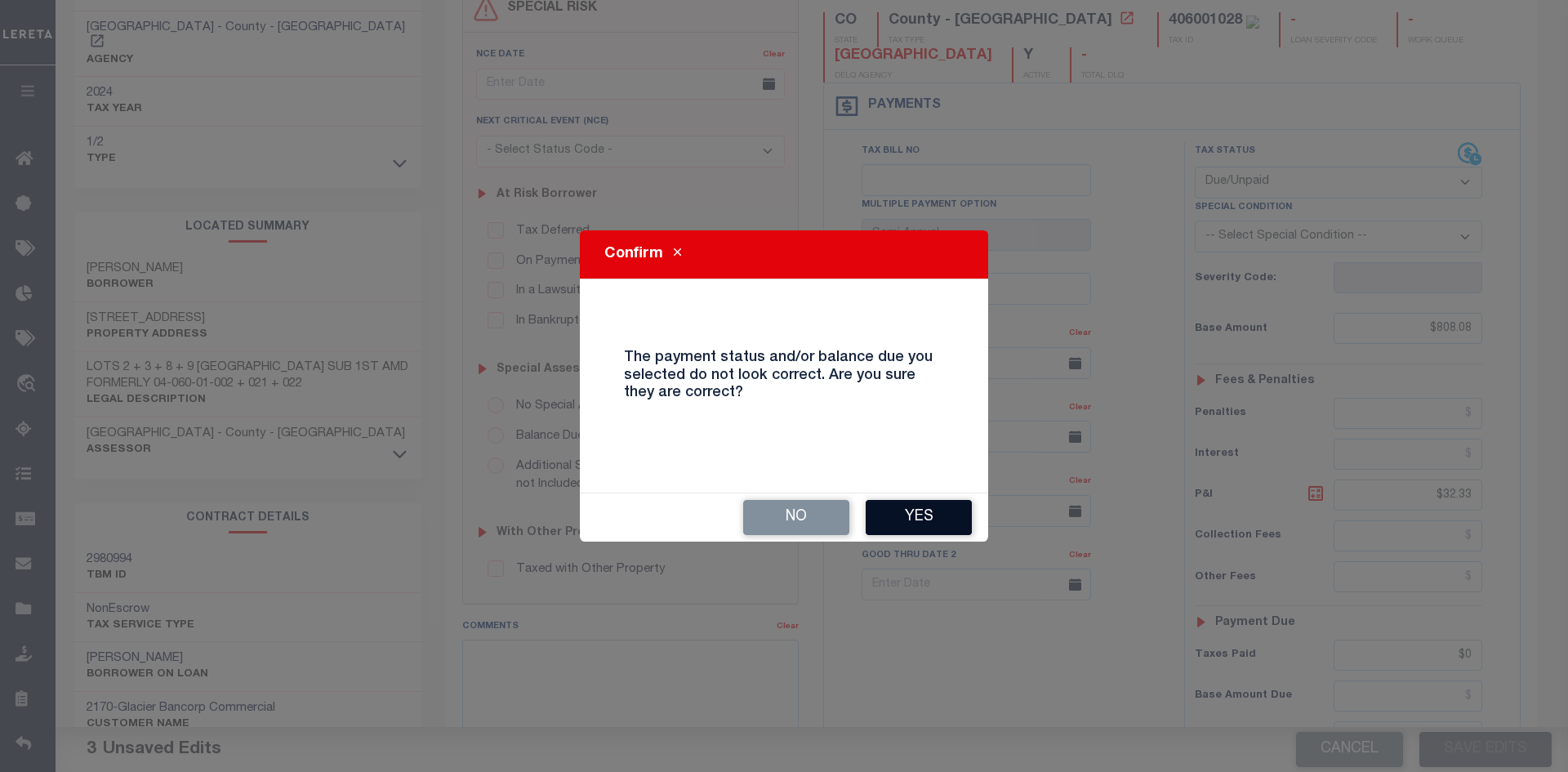
click at [904, 529] on button "Yes" at bounding box center [919, 517] width 106 height 35
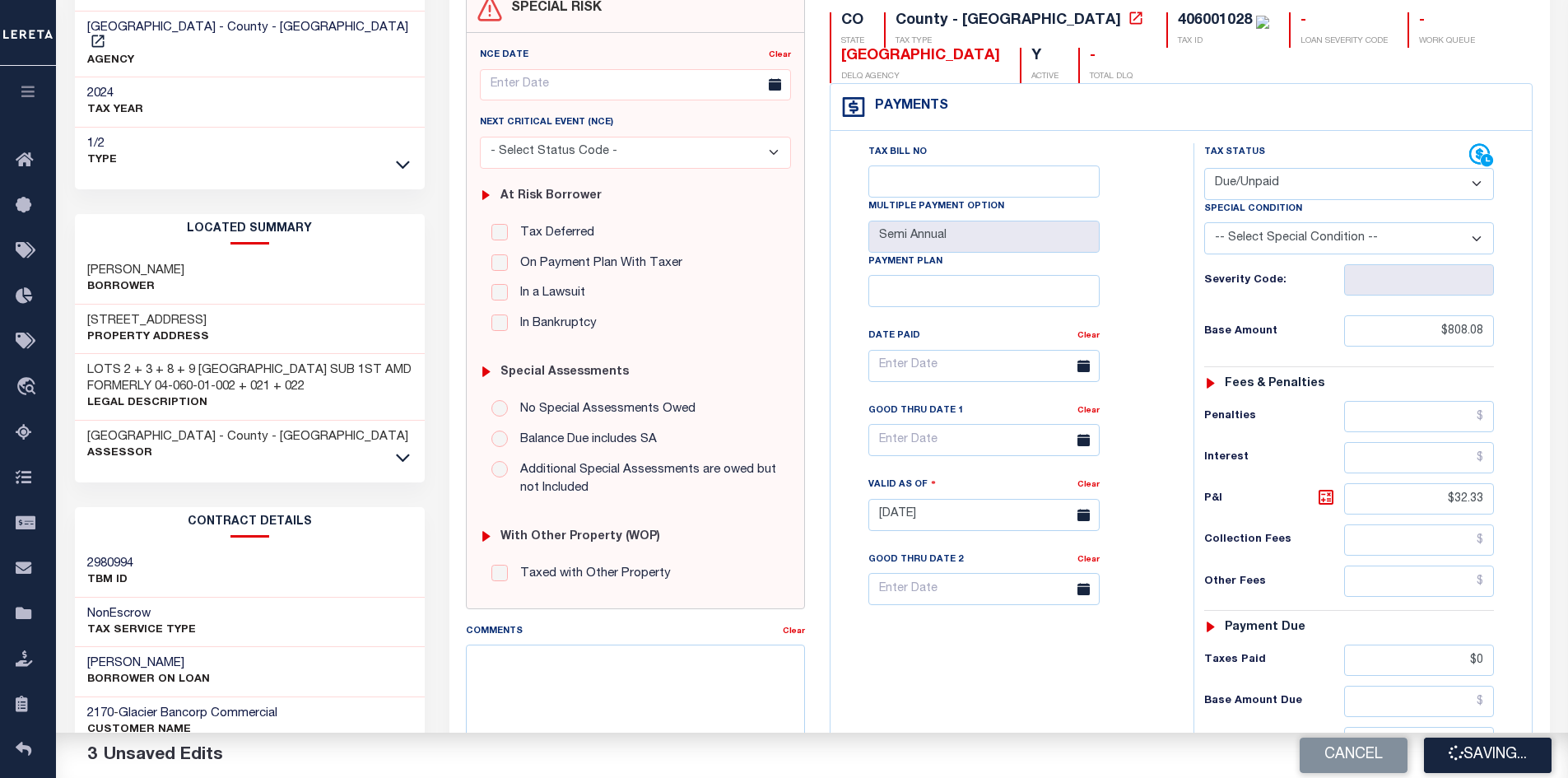
checkbox input "false"
type input "$808.08"
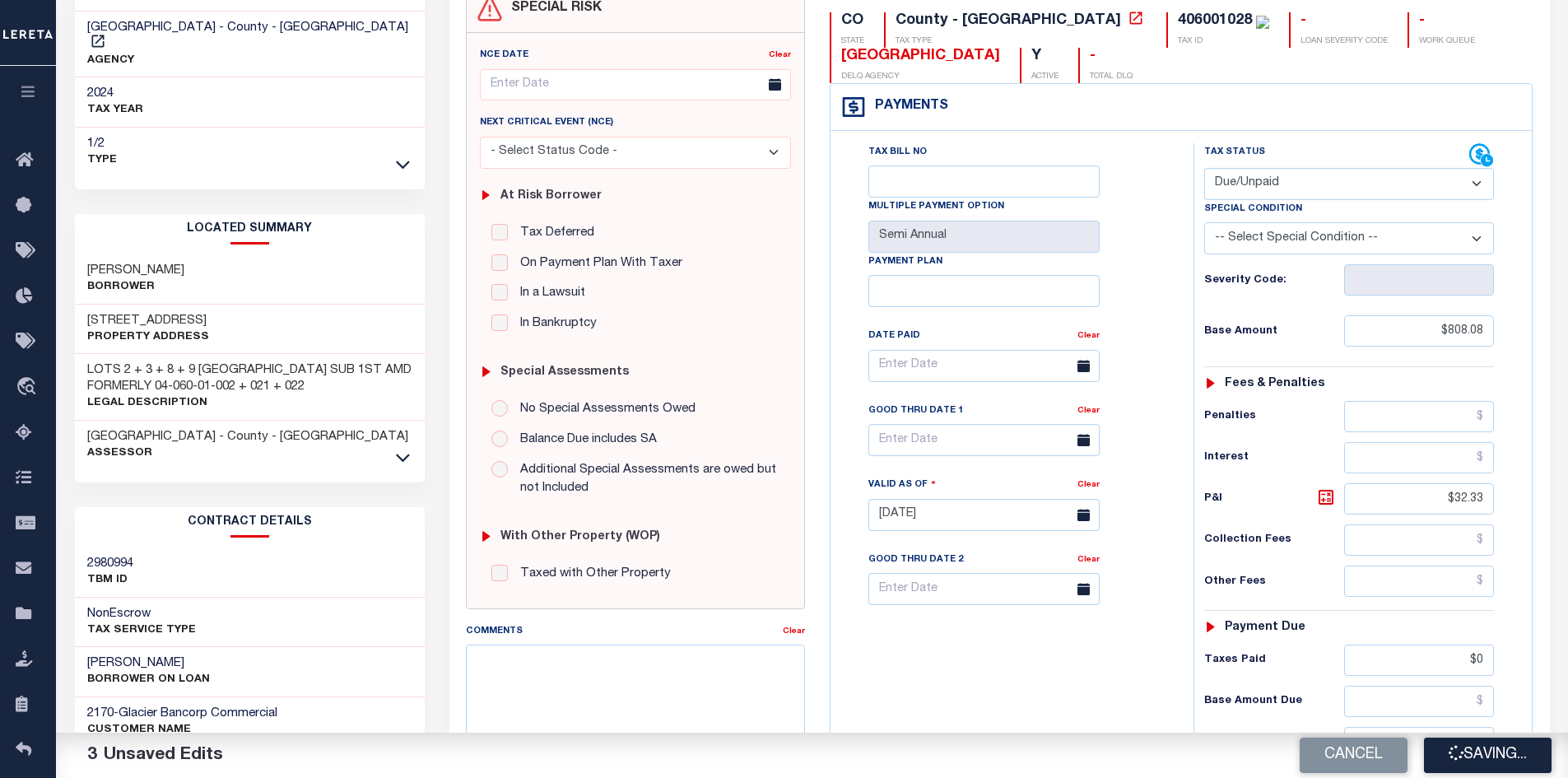
type input "$32.33"
type input "$0"
type input "$840.41"
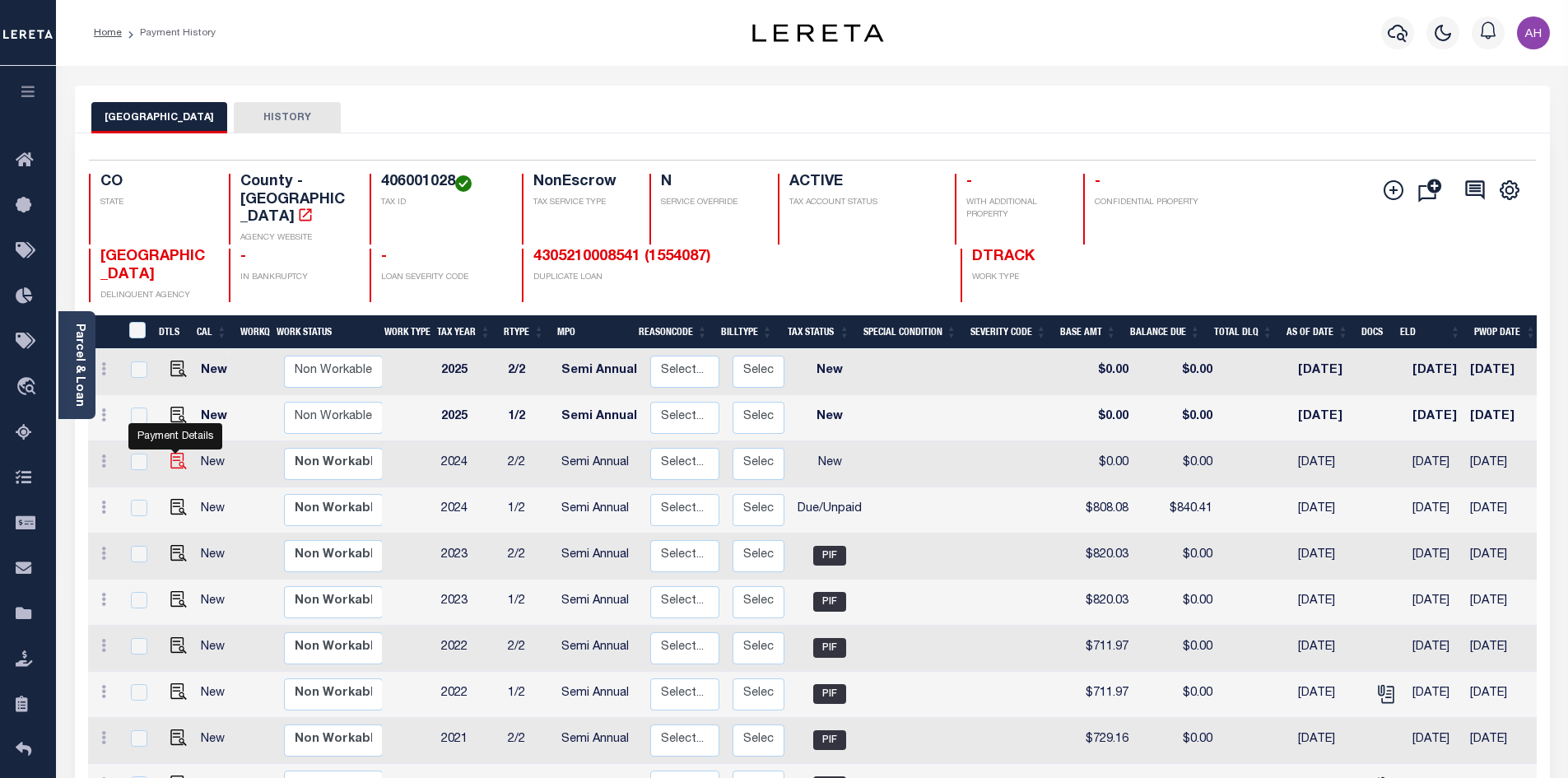
click at [176, 453] on img "" at bounding box center [178, 461] width 16 height 16
checkbox input "true"
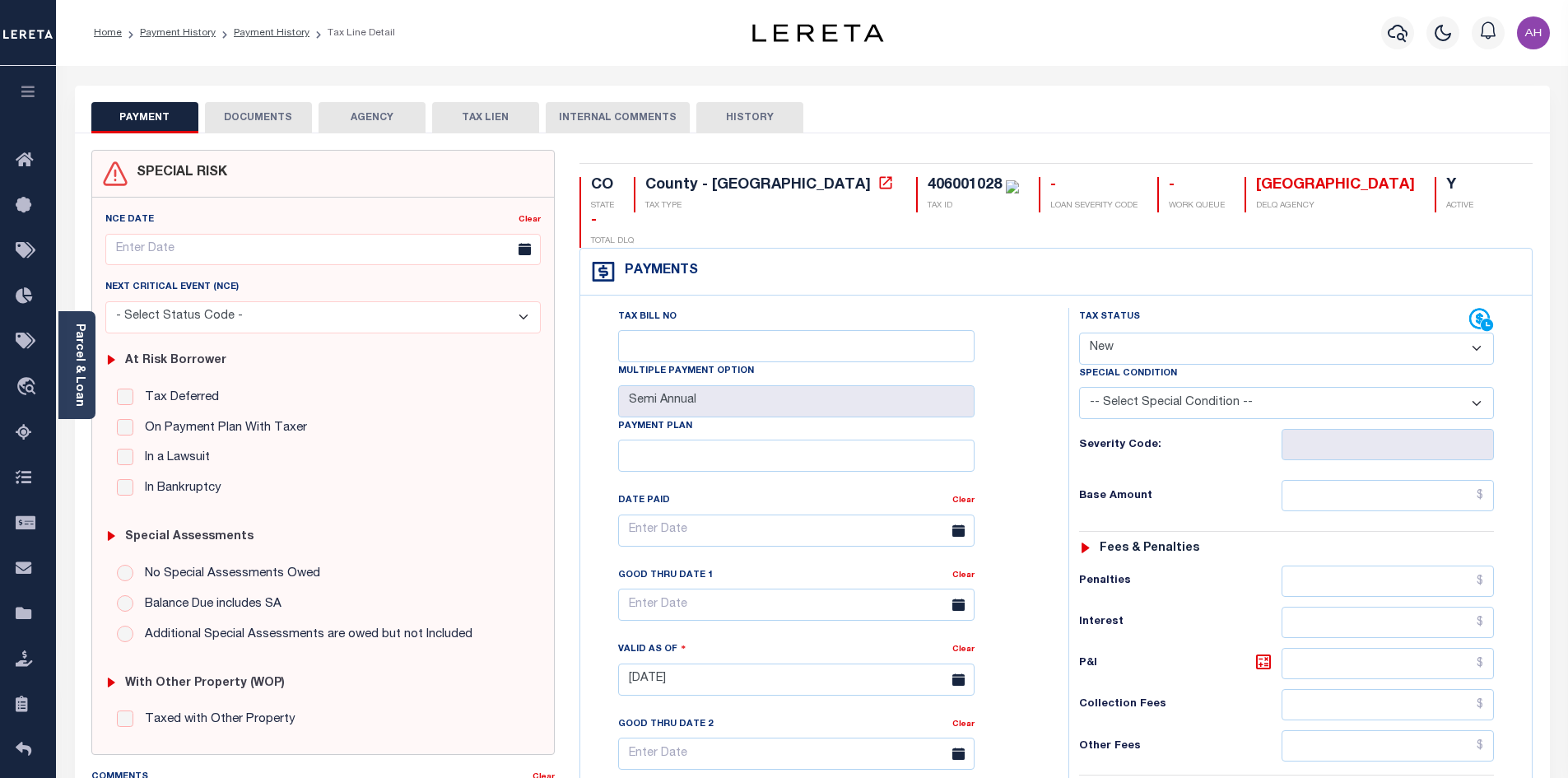
click at [1185, 332] on select "- Select Status Code - Open Due/Unpaid Paid Incomplete No Tax Due Internal Refu…" at bounding box center [1286, 348] width 414 height 32
select select "PYD"
click at [1079, 332] on select "- Select Status Code - Open Due/Unpaid Paid Incomplete No Tax Due Internal Refu…" at bounding box center [1286, 348] width 414 height 32
type input "08/27/2025"
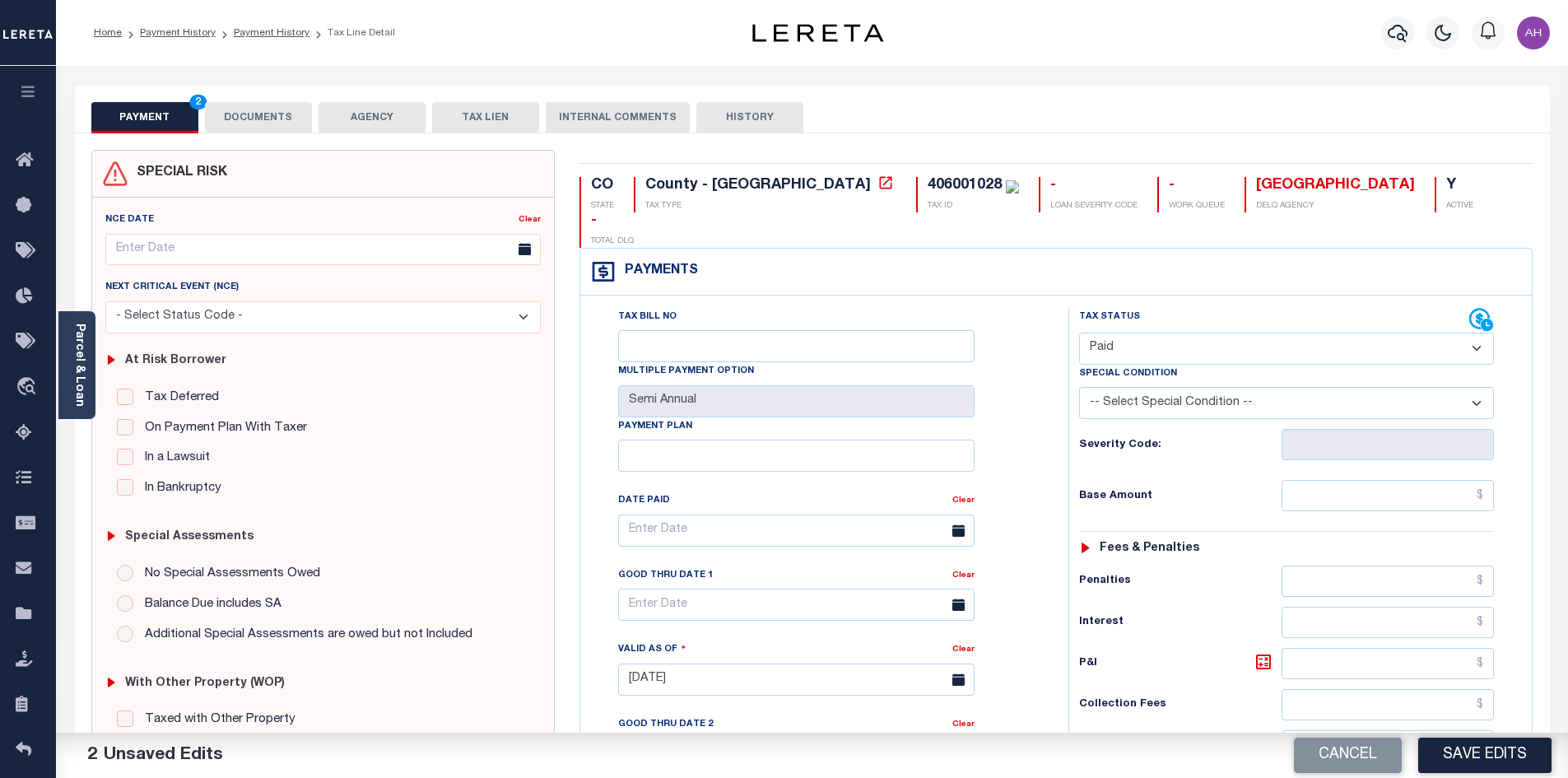
drag, startPoint x: 1111, startPoint y: 296, endPoint x: 1128, endPoint y: 309, distance: 21.4
click at [1113, 308] on div "Tax Status Status Open Paid" at bounding box center [1286, 336] width 414 height 57
click at [1129, 332] on select "- Select Status Code - Open Due/Unpaid Paid Incomplete No Tax Due Internal Refu…" at bounding box center [1286, 348] width 414 height 32
select select "DUE"
click at [1079, 332] on select "- Select Status Code - Open Due/Unpaid Paid Incomplete No Tax Due Internal Refu…" at bounding box center [1286, 348] width 414 height 32
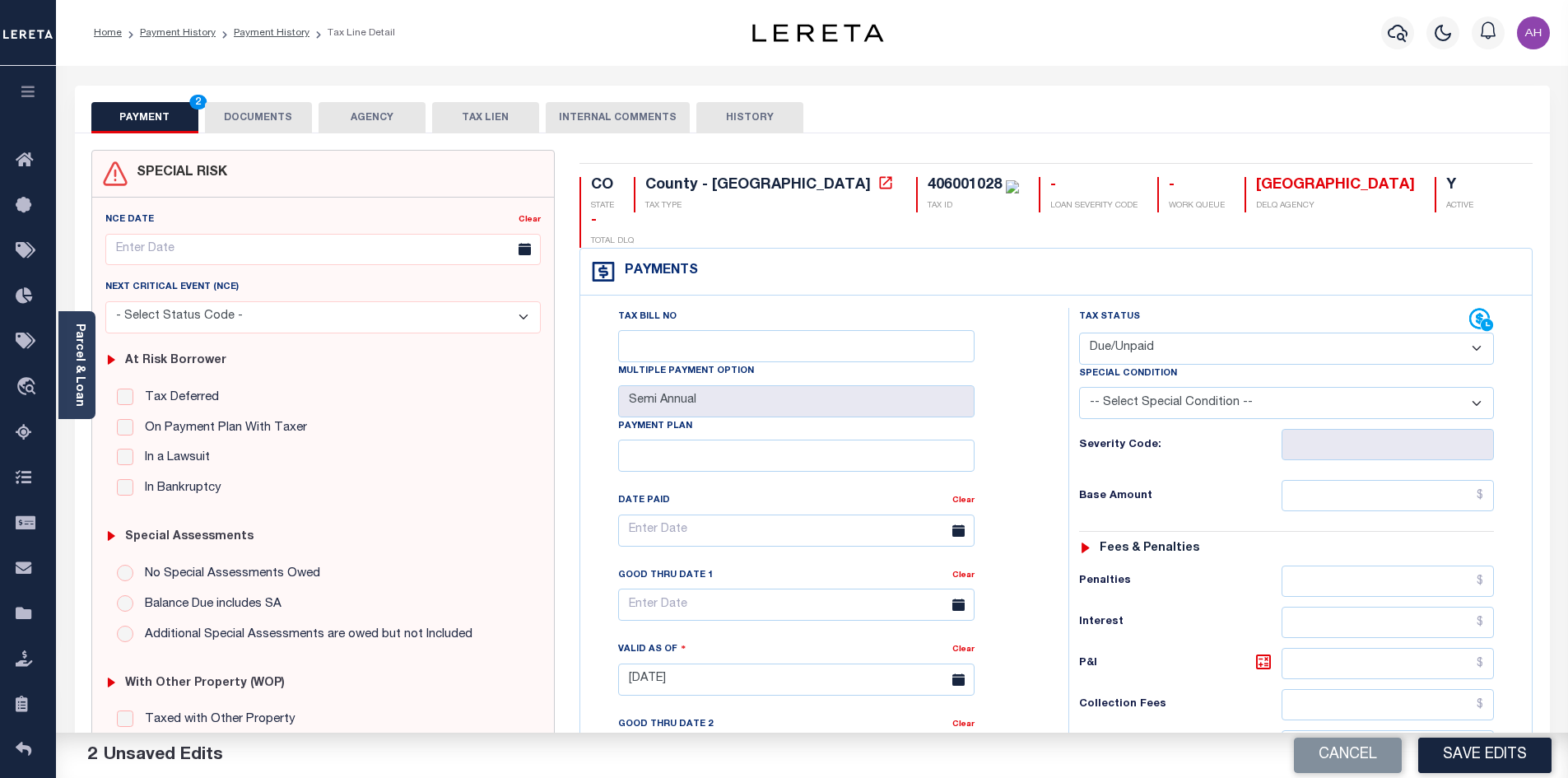
click at [1391, 446] on div "Tax Status Status - Select Status Code -" at bounding box center [1292, 671] width 447 height 727
click at [1380, 480] on input "text" at bounding box center [1387, 495] width 213 height 32
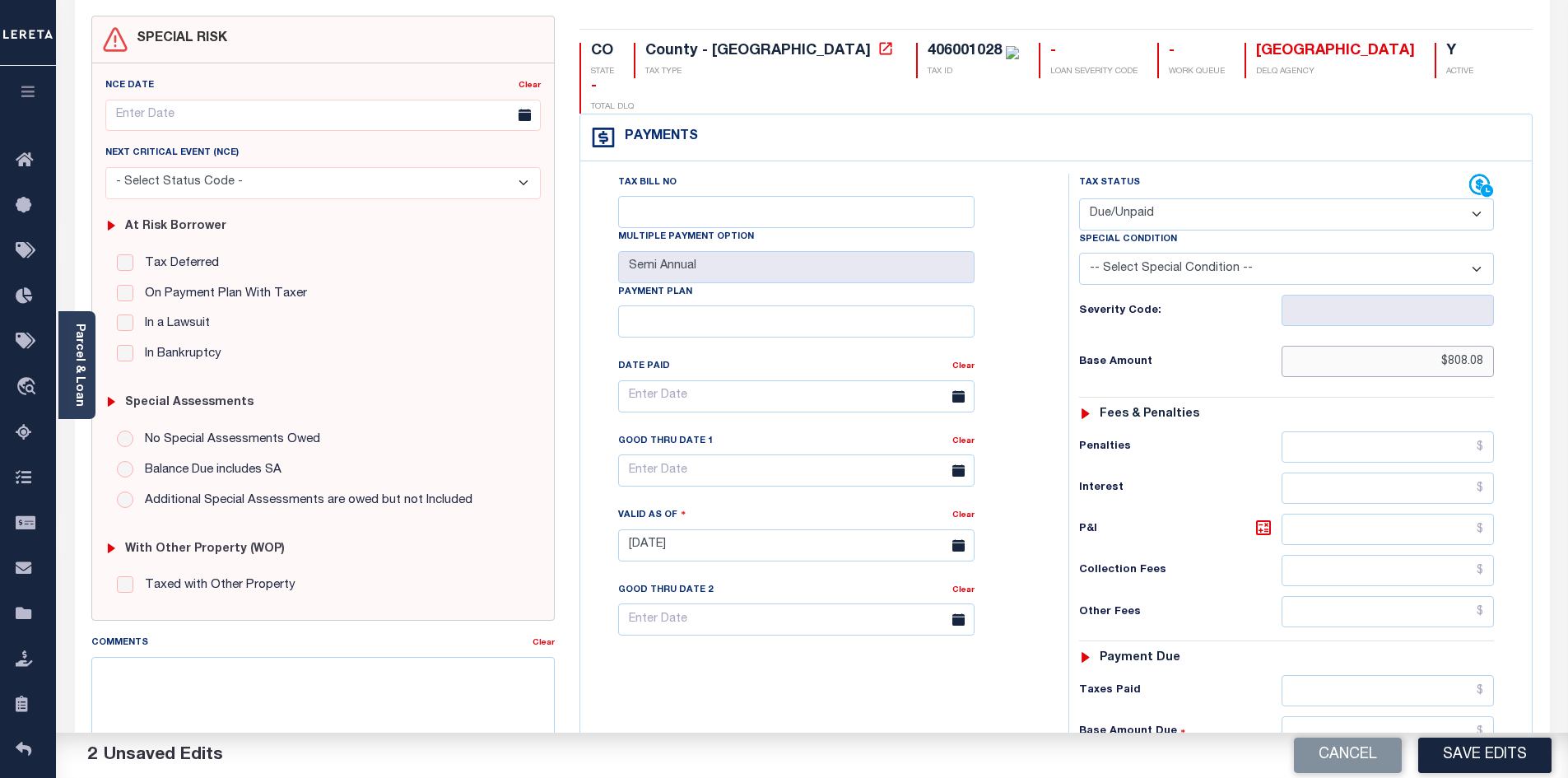
scroll to position [329, 0]
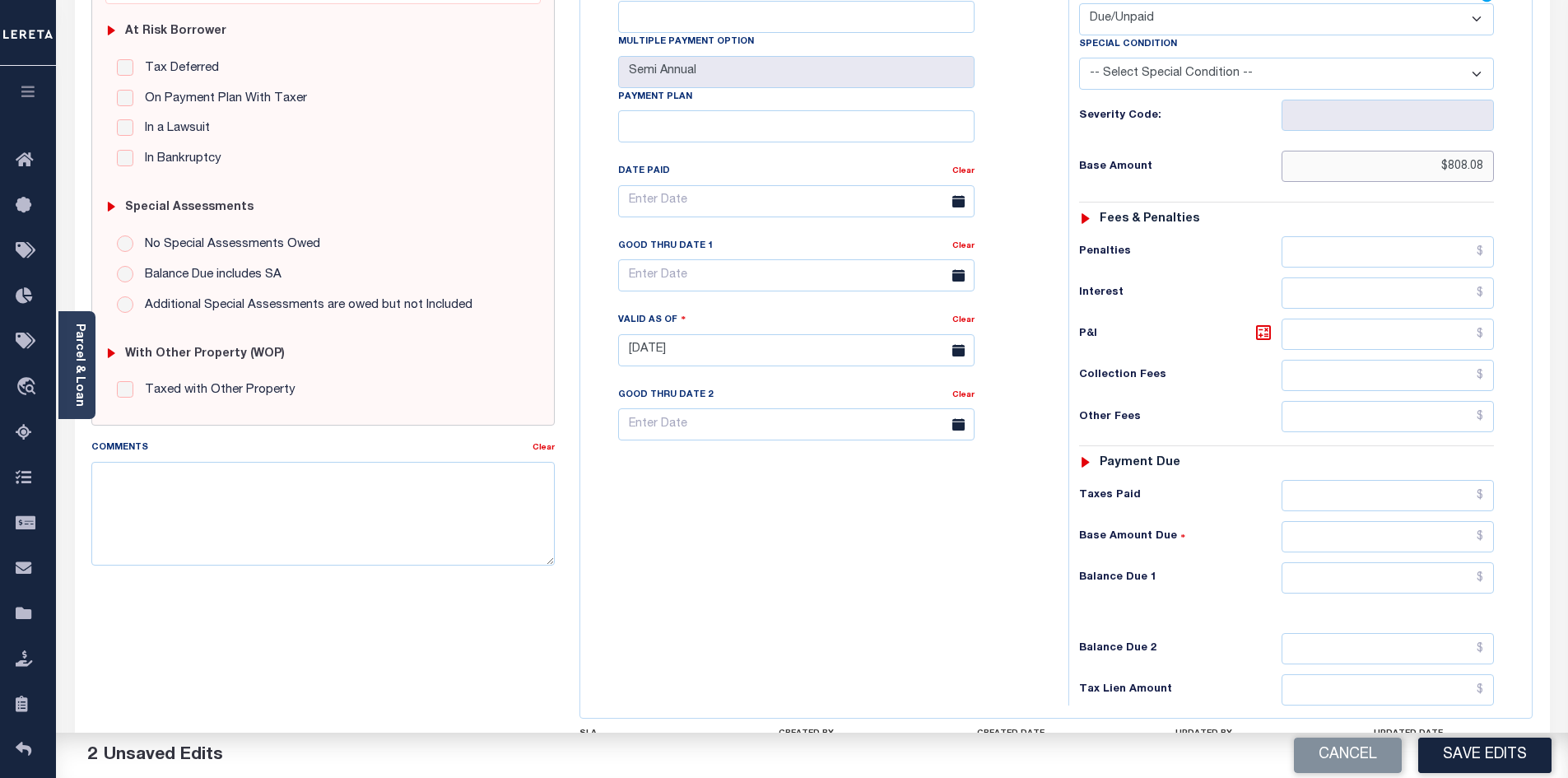
type input "$808.08"
click at [1373, 562] on input "text" at bounding box center [1387, 578] width 213 height 32
type input "$840.41"
click at [1266, 328] on icon at bounding box center [1264, 333] width 10 height 10
type input "$32.33"
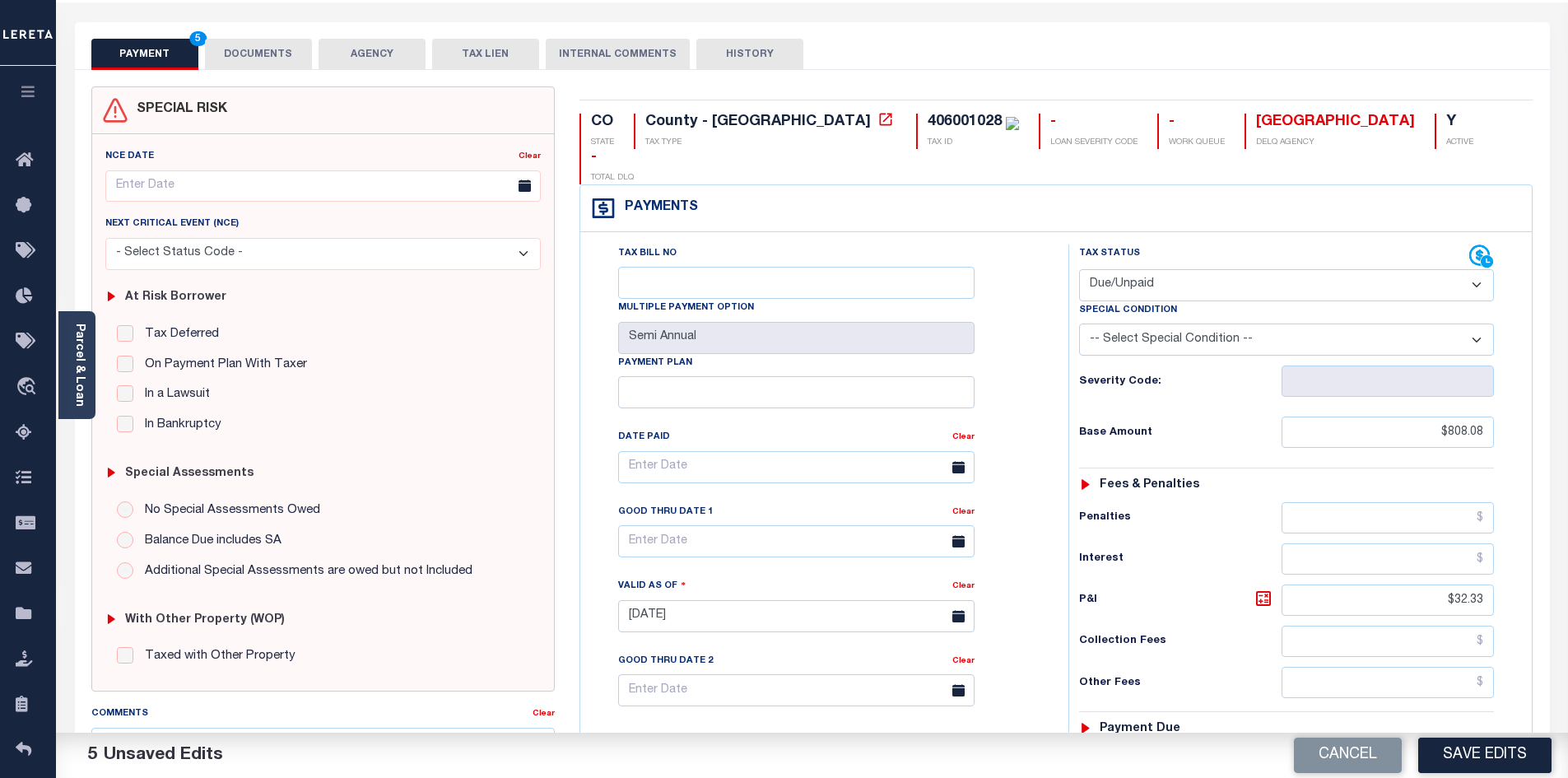
scroll to position [0, 0]
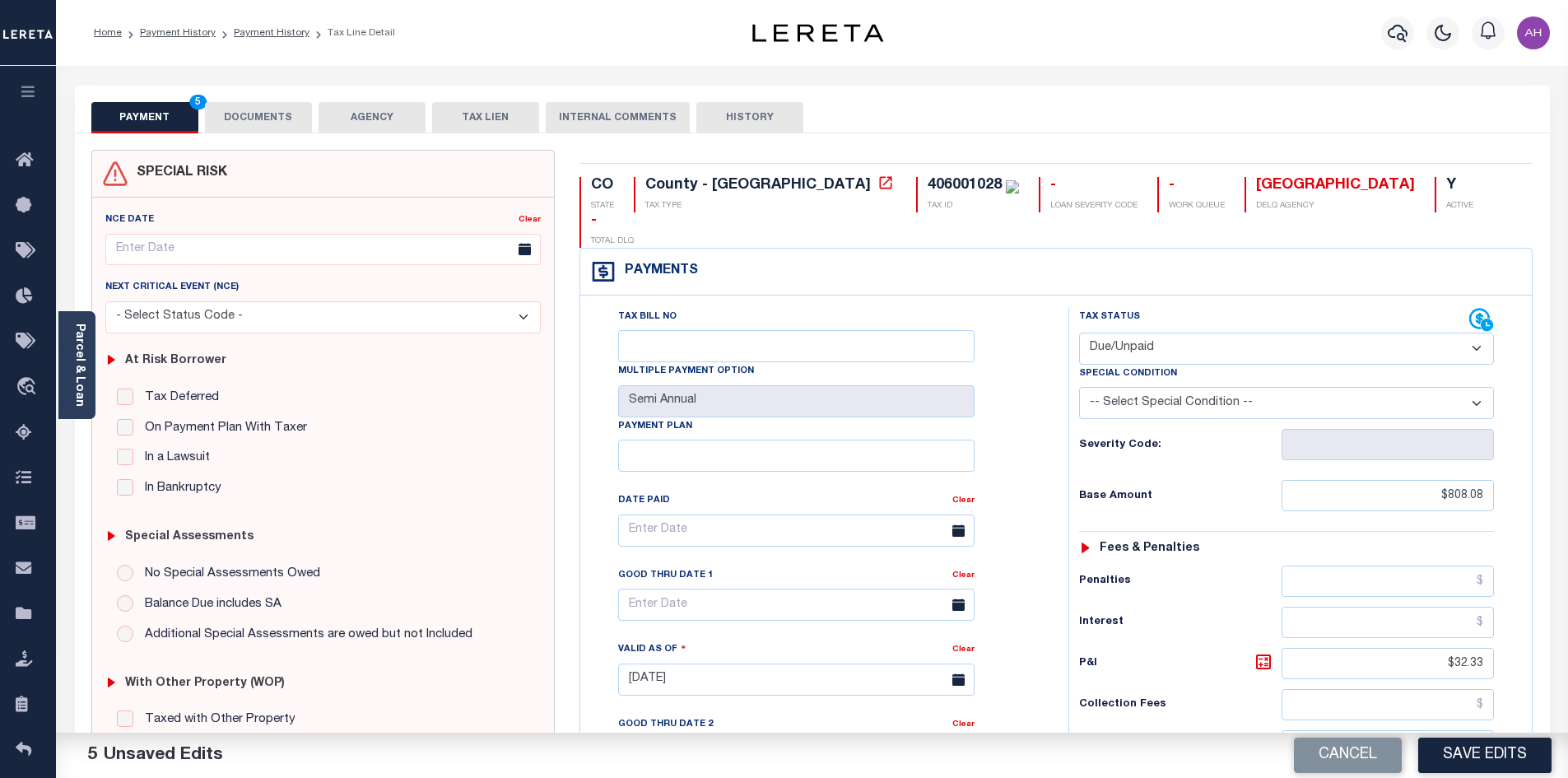
click at [313, 100] on div "PAYMENT 5 DOCUMENTS AGENCY DELINQUENT PAYEE TAX LIEN" at bounding box center [812, 110] width 1475 height 48
click at [275, 118] on button "DOCUMENTS" at bounding box center [258, 117] width 107 height 32
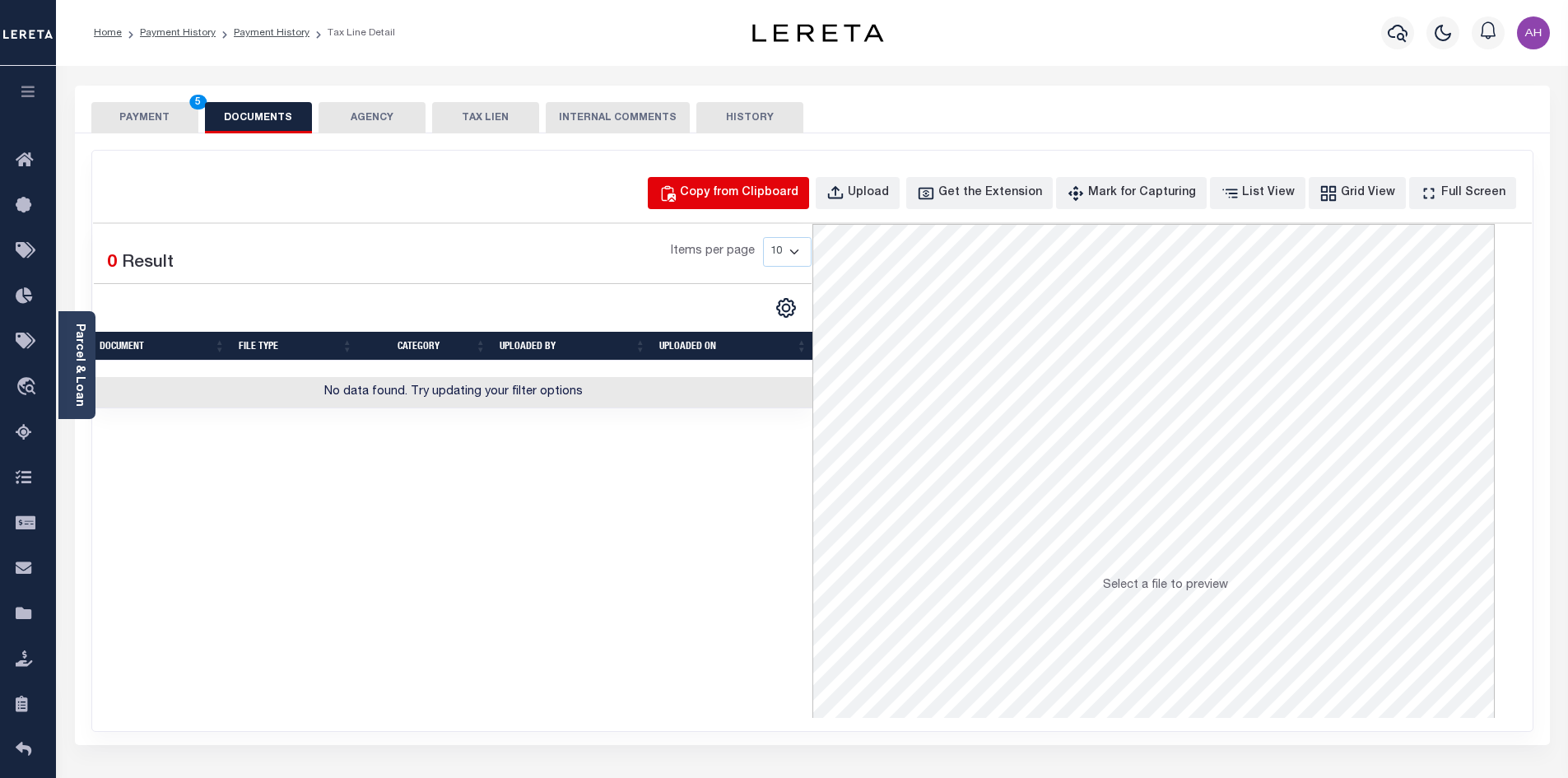
click at [772, 194] on div "Copy from Clipboard" at bounding box center [739, 193] width 118 height 18
select select "POP"
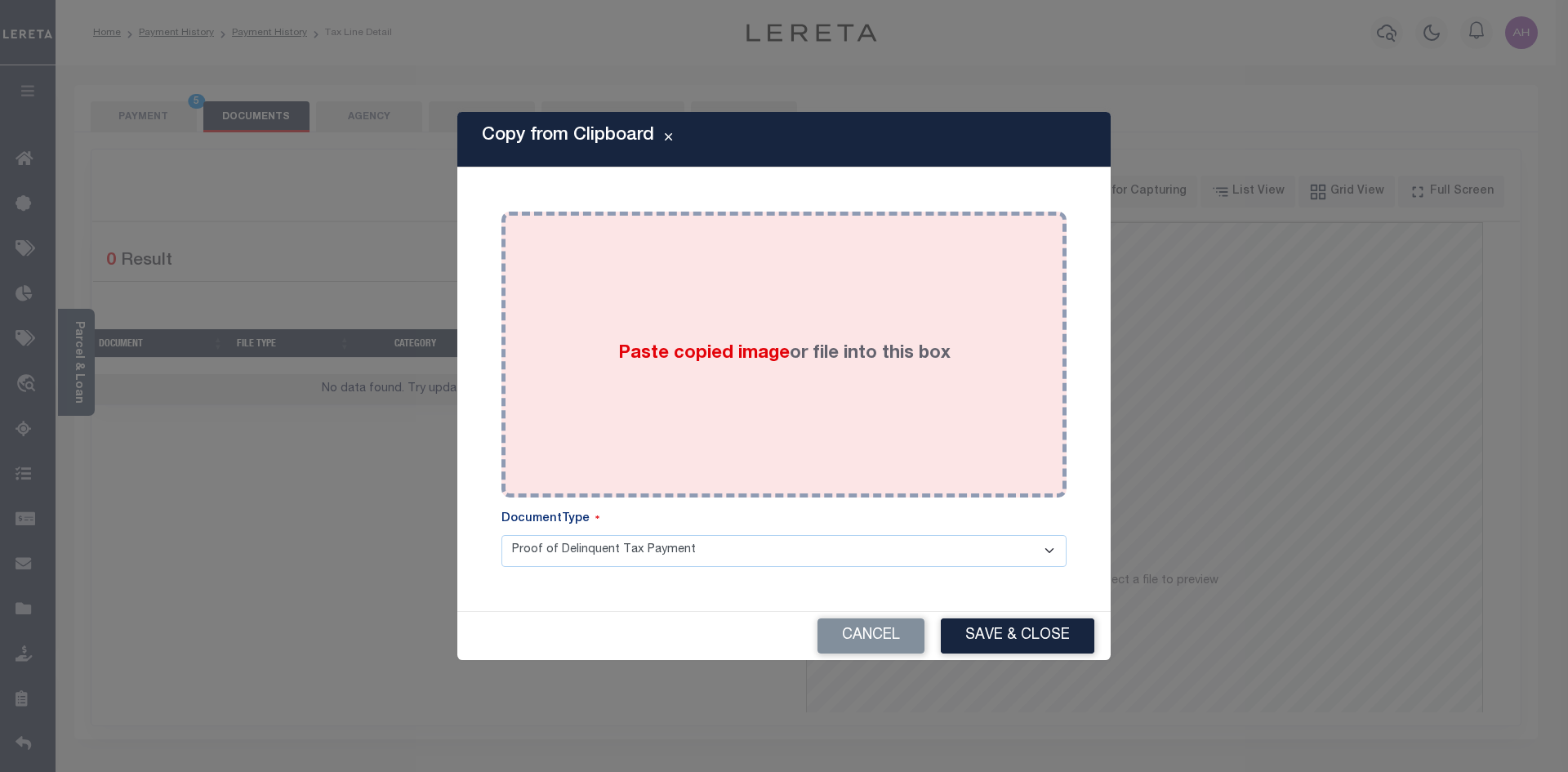
click at [671, 356] on span "Paste copied image" at bounding box center [705, 354] width 172 height 18
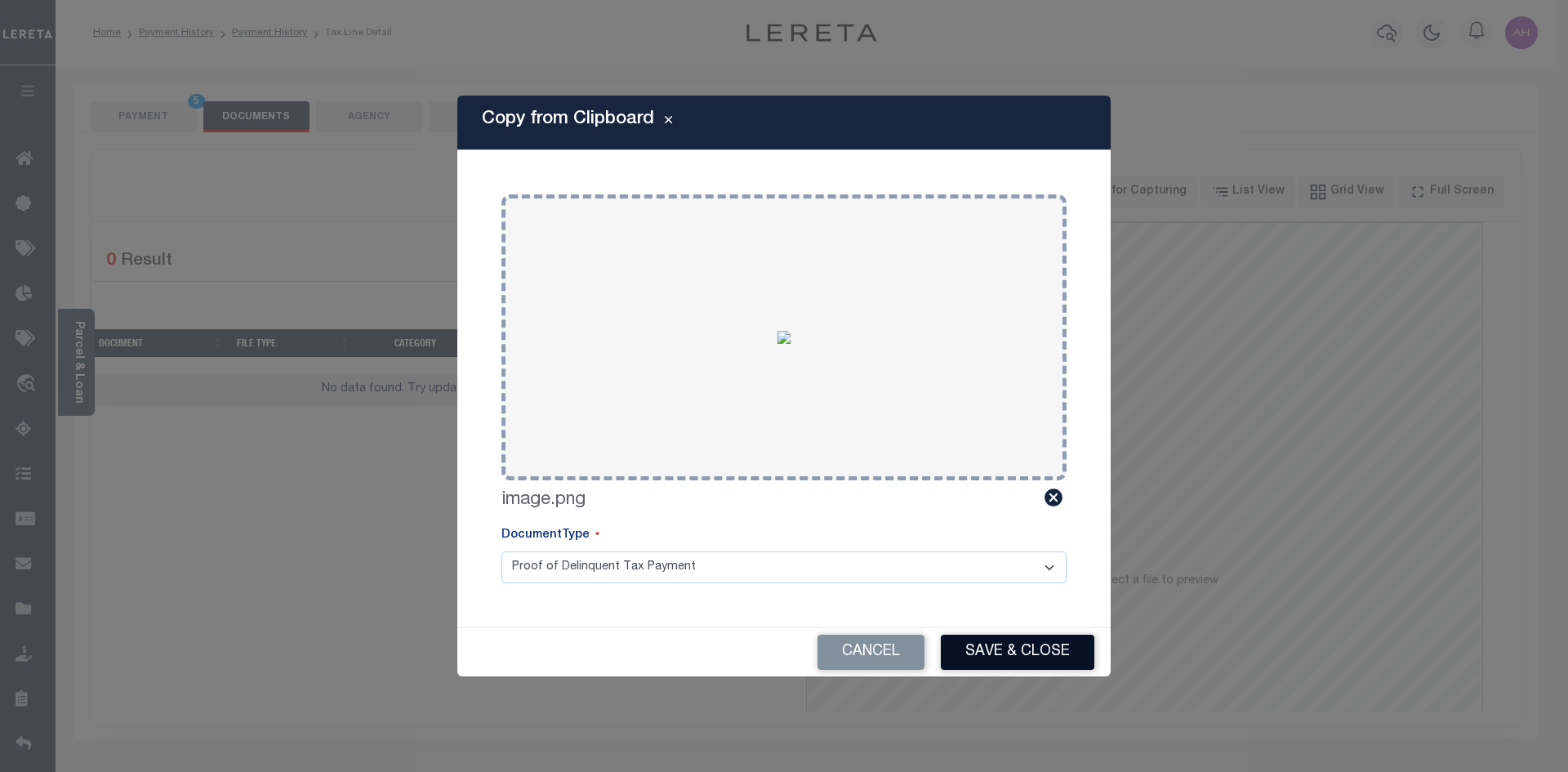
click at [1032, 648] on button "Save & Close" at bounding box center [1017, 652] width 154 height 35
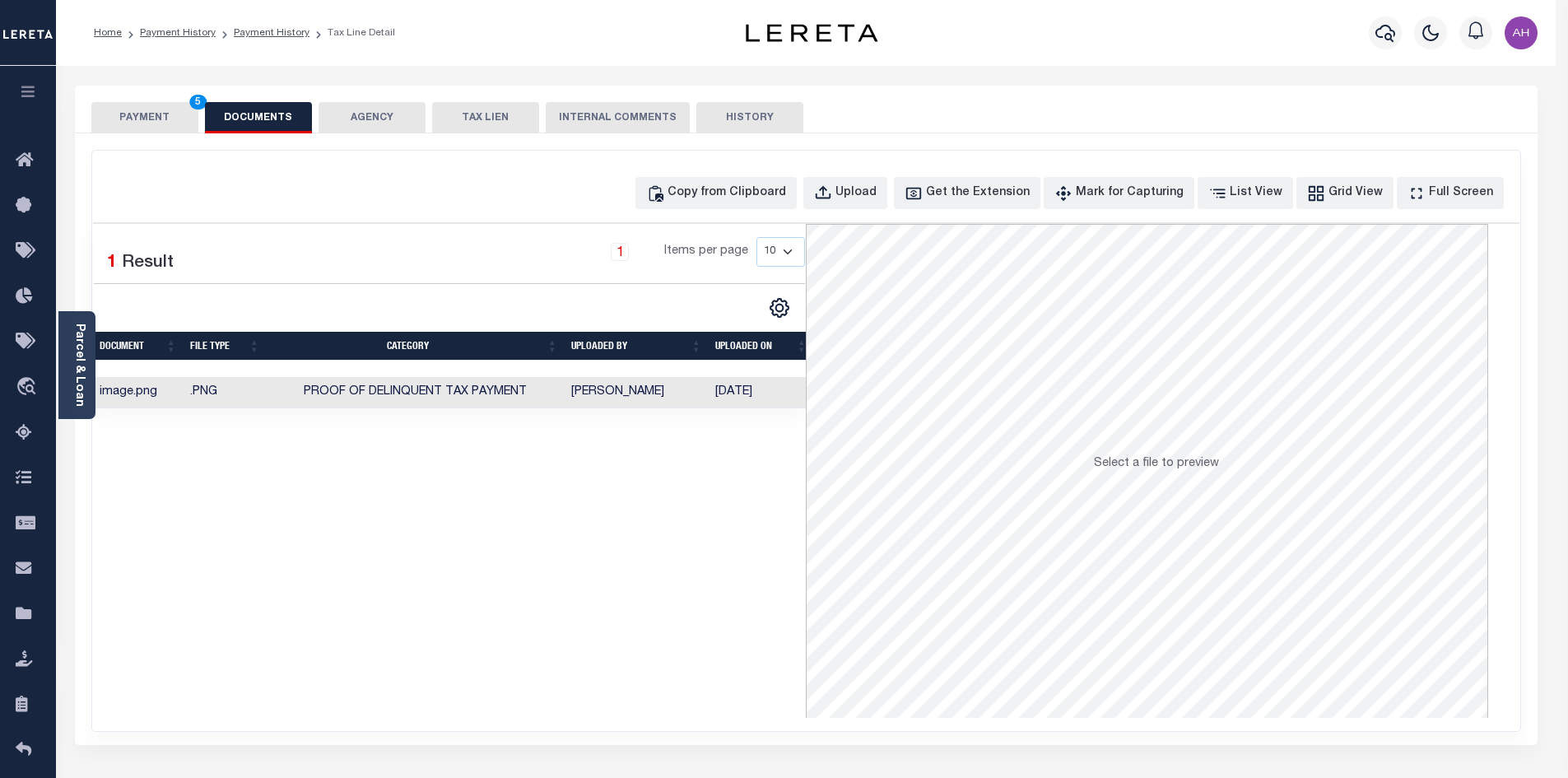
click at [148, 118] on button "PAYMENT 5" at bounding box center [145, 117] width 107 height 32
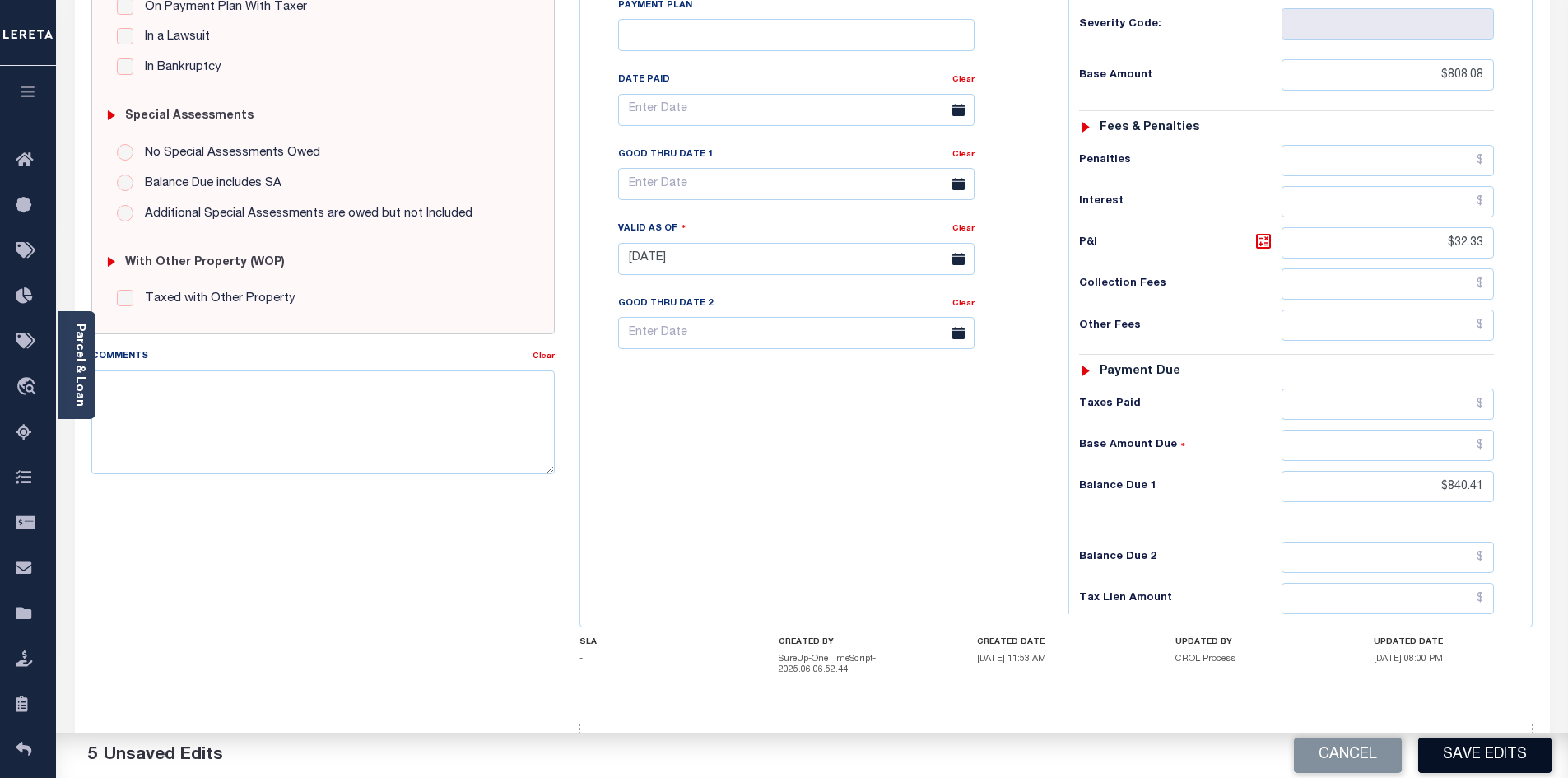
scroll to position [440, 0]
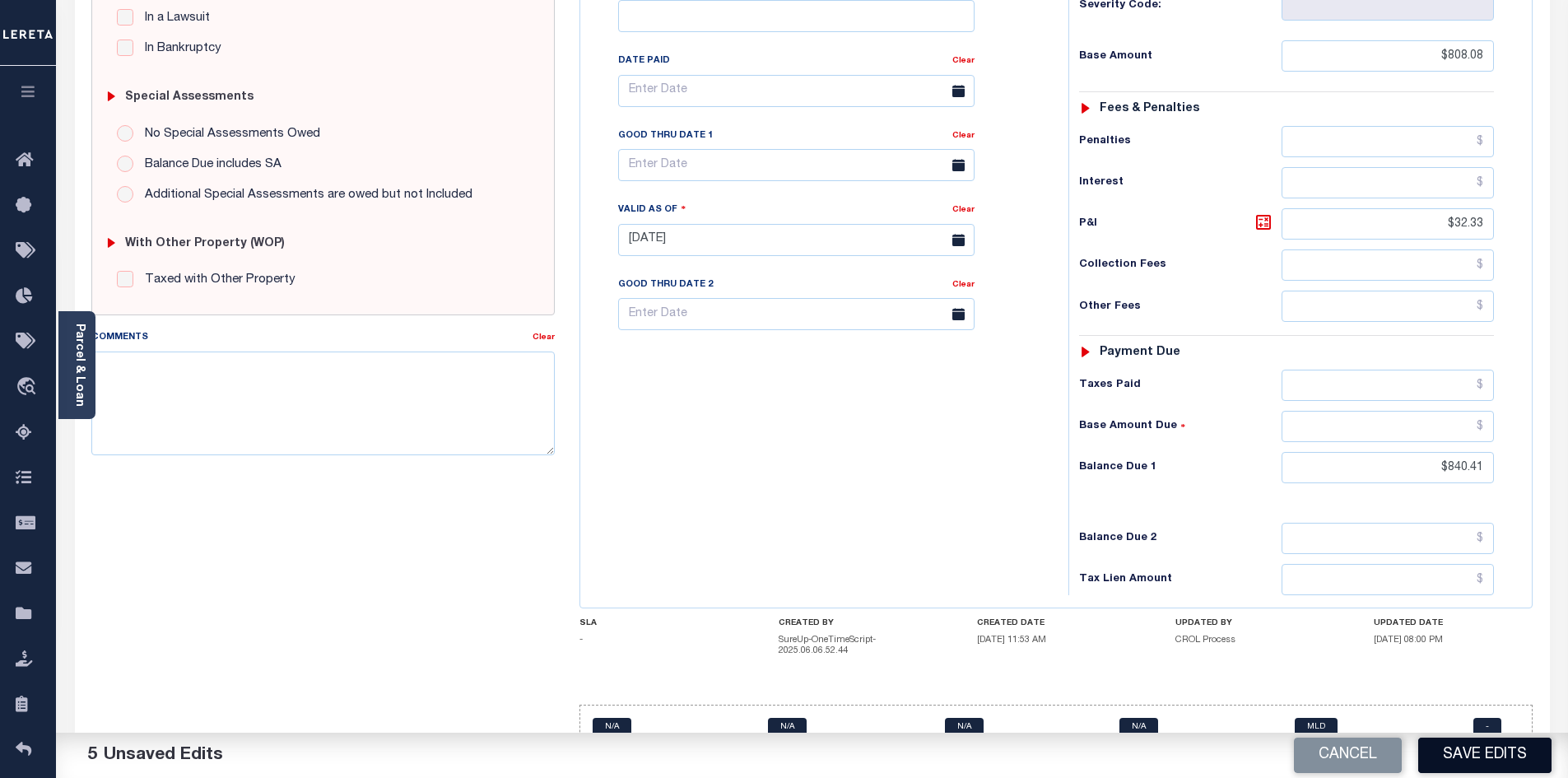
click at [1482, 756] on button "Save Edits" at bounding box center [1485, 755] width 134 height 35
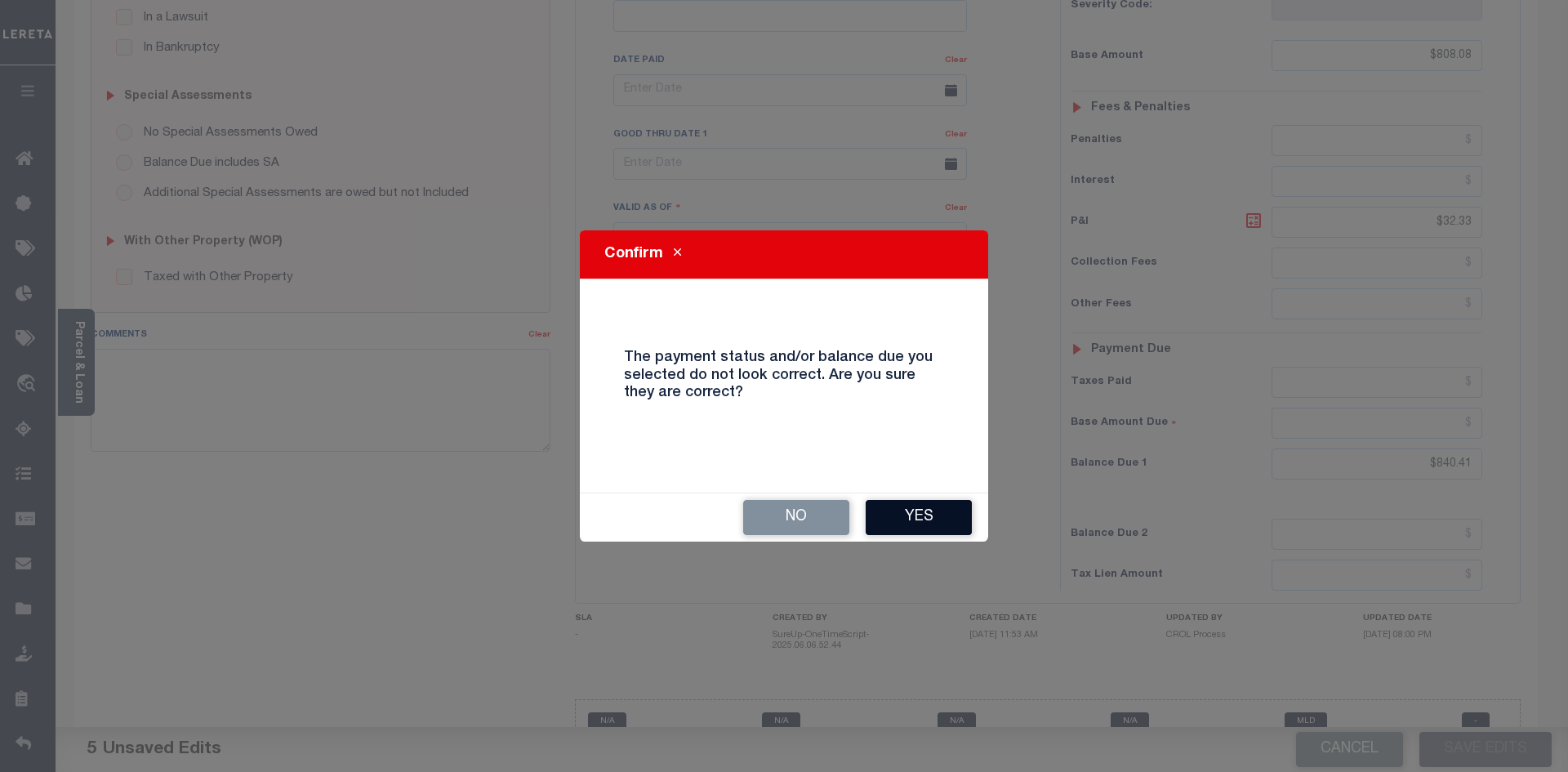
click at [921, 516] on button "Yes" at bounding box center [919, 517] width 106 height 35
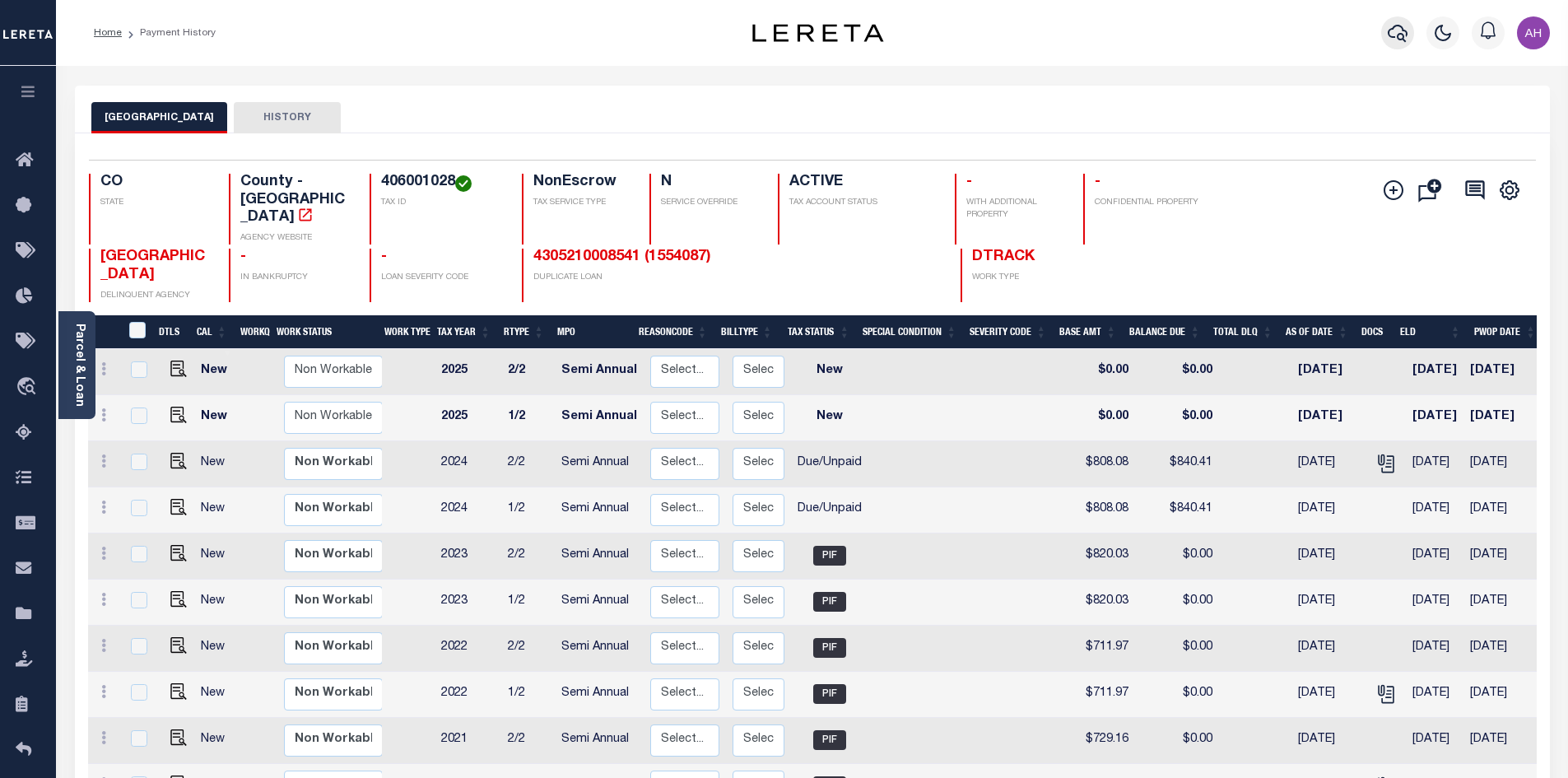
click at [1394, 35] on icon "button" at bounding box center [1397, 33] width 20 height 20
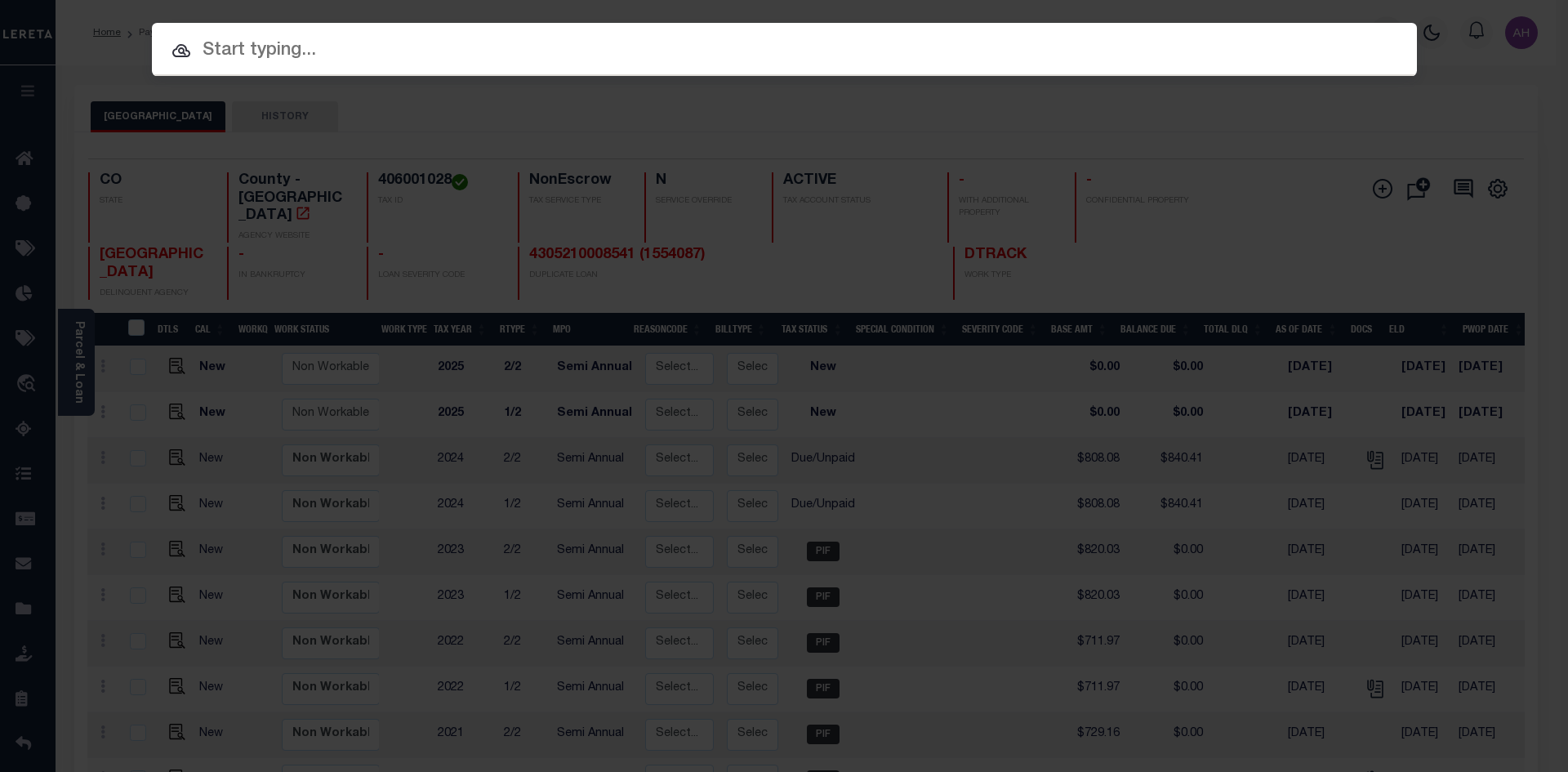
paste input "4302220009324"
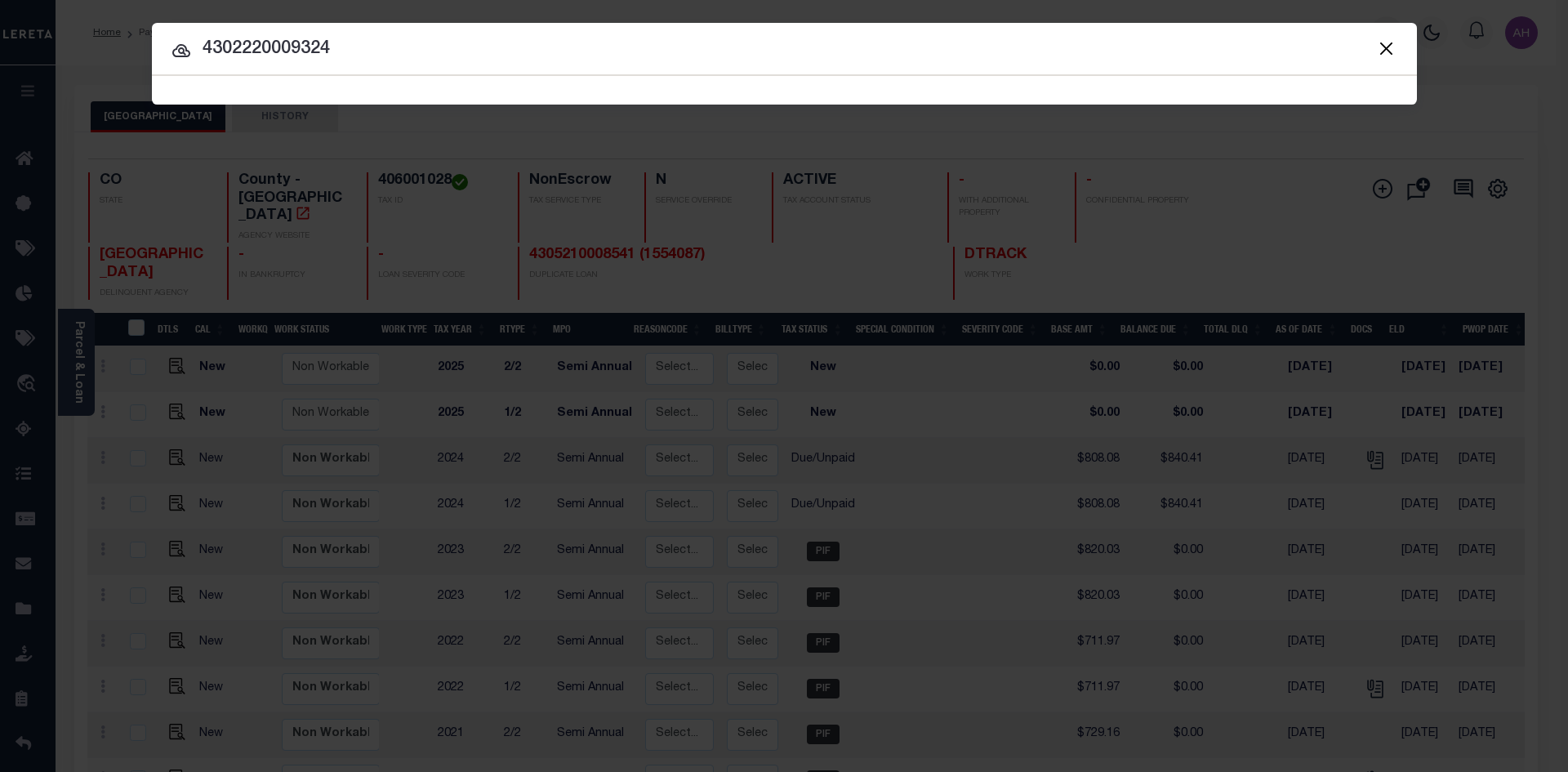
type input "4302220009324"
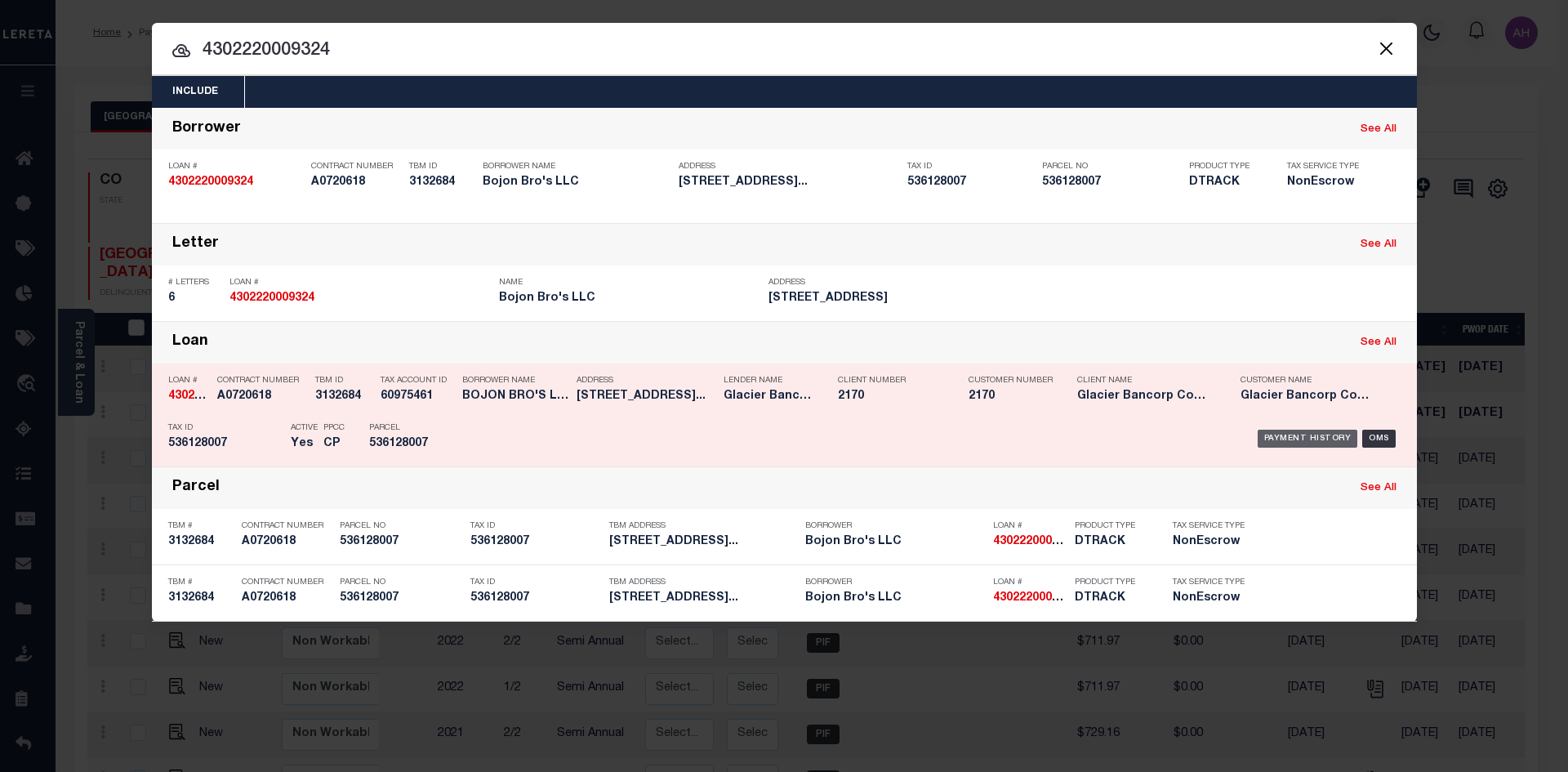
click at [1310, 437] on div "Payment History" at bounding box center [1308, 439] width 100 height 18
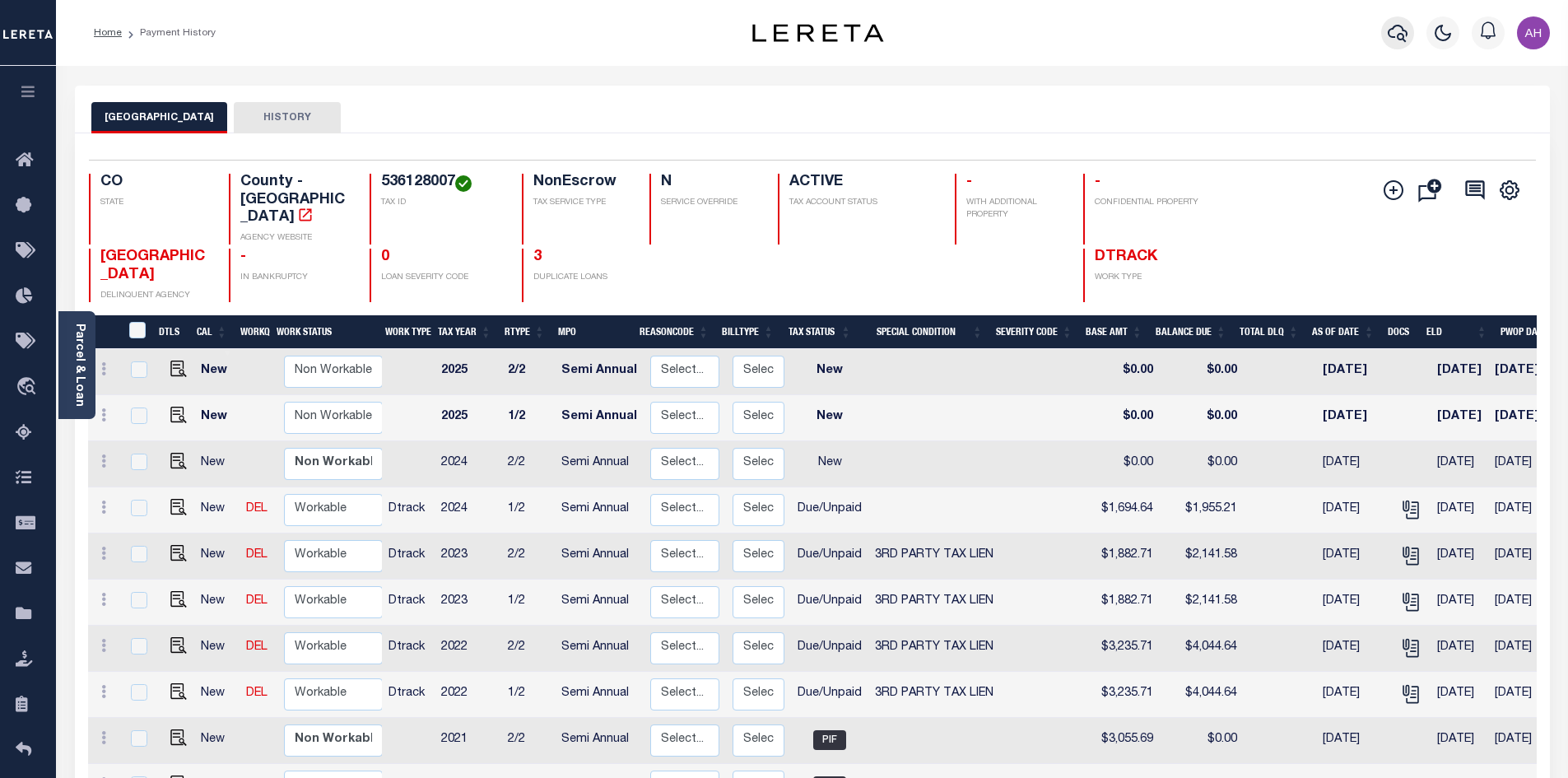
click at [1394, 31] on icon "button" at bounding box center [1397, 33] width 20 height 20
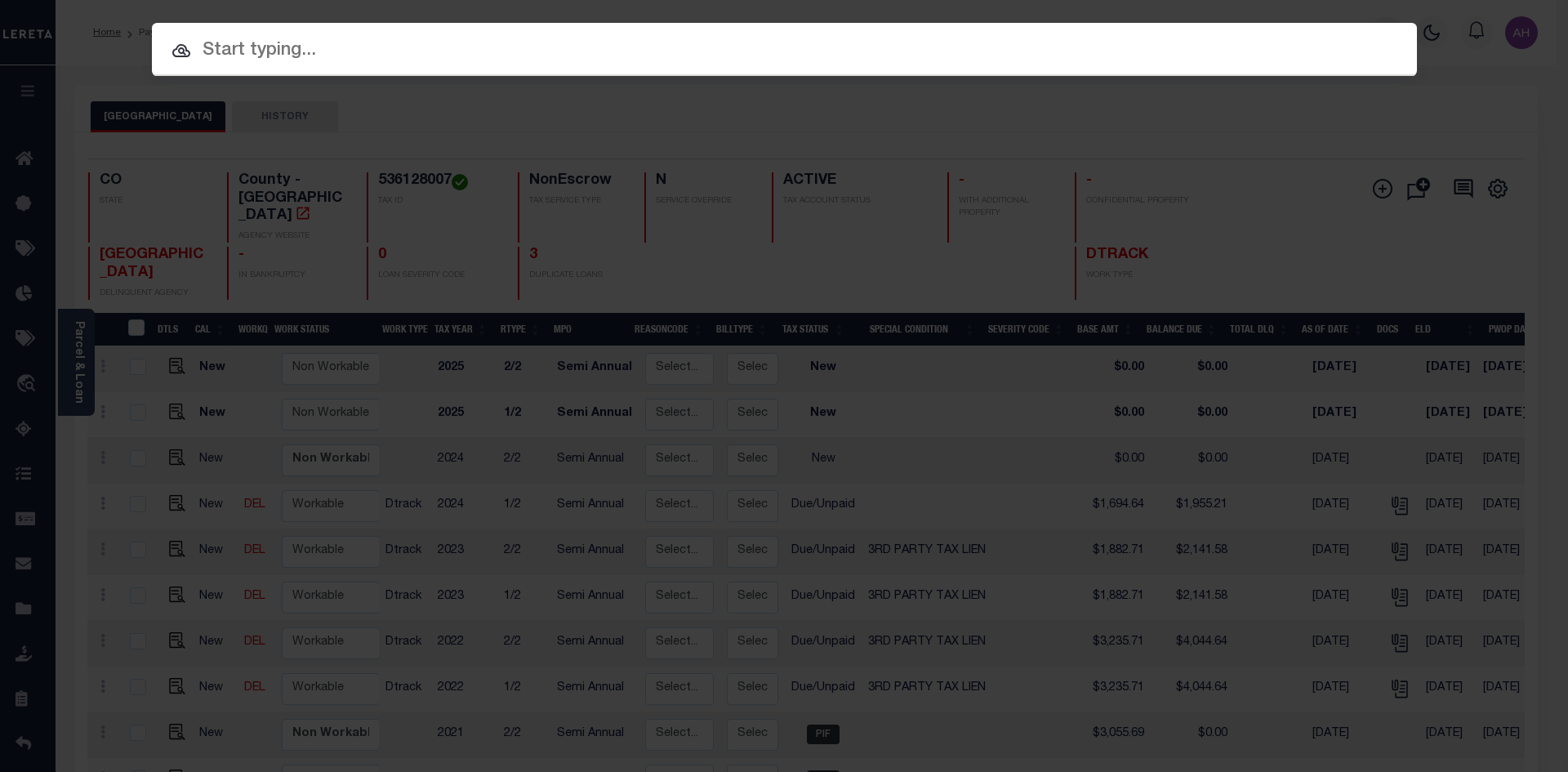
paste input "4312170002364"
type input "4312170002364"
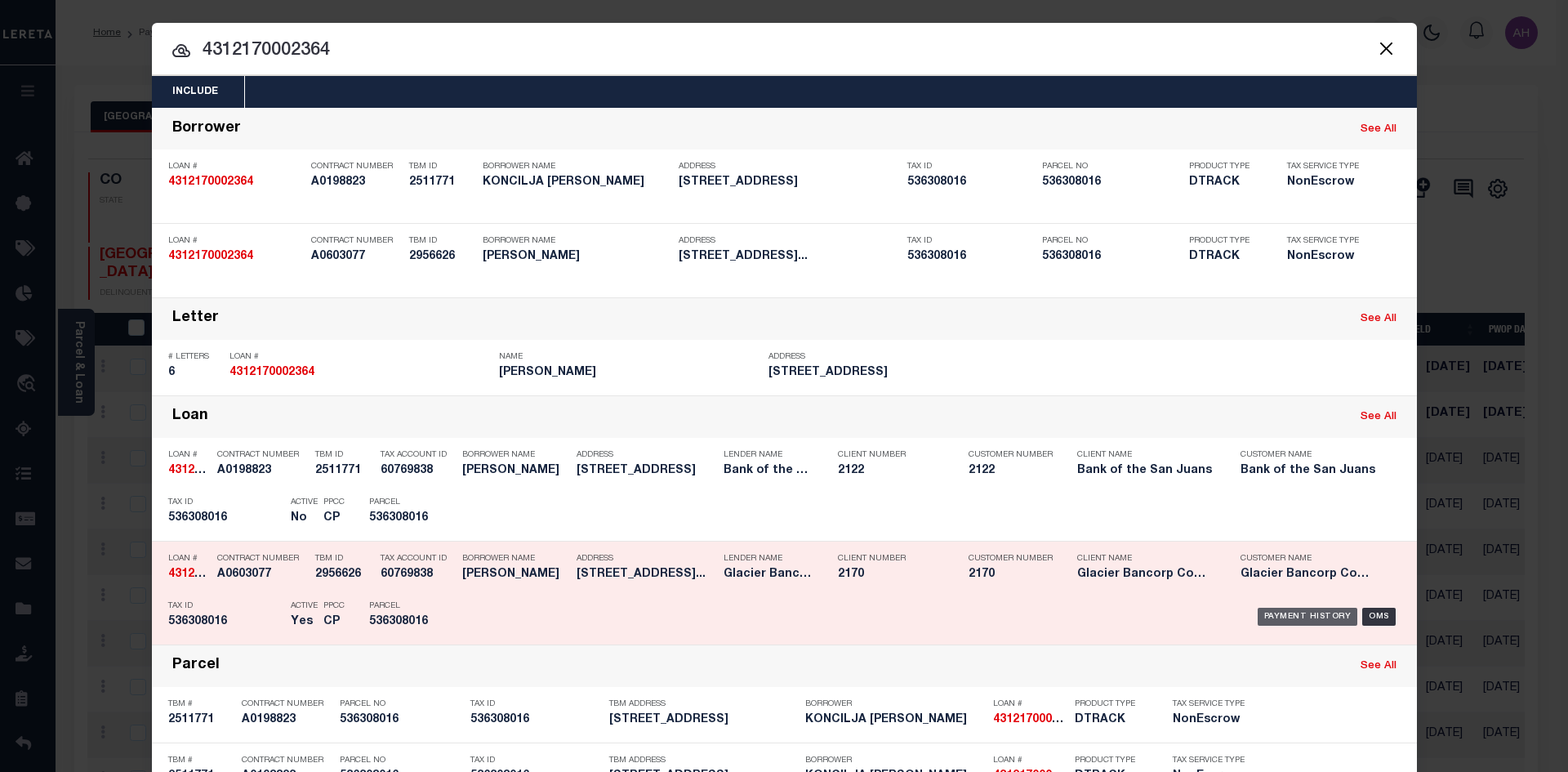
click at [1288, 620] on div "Payment History" at bounding box center [1308, 616] width 100 height 18
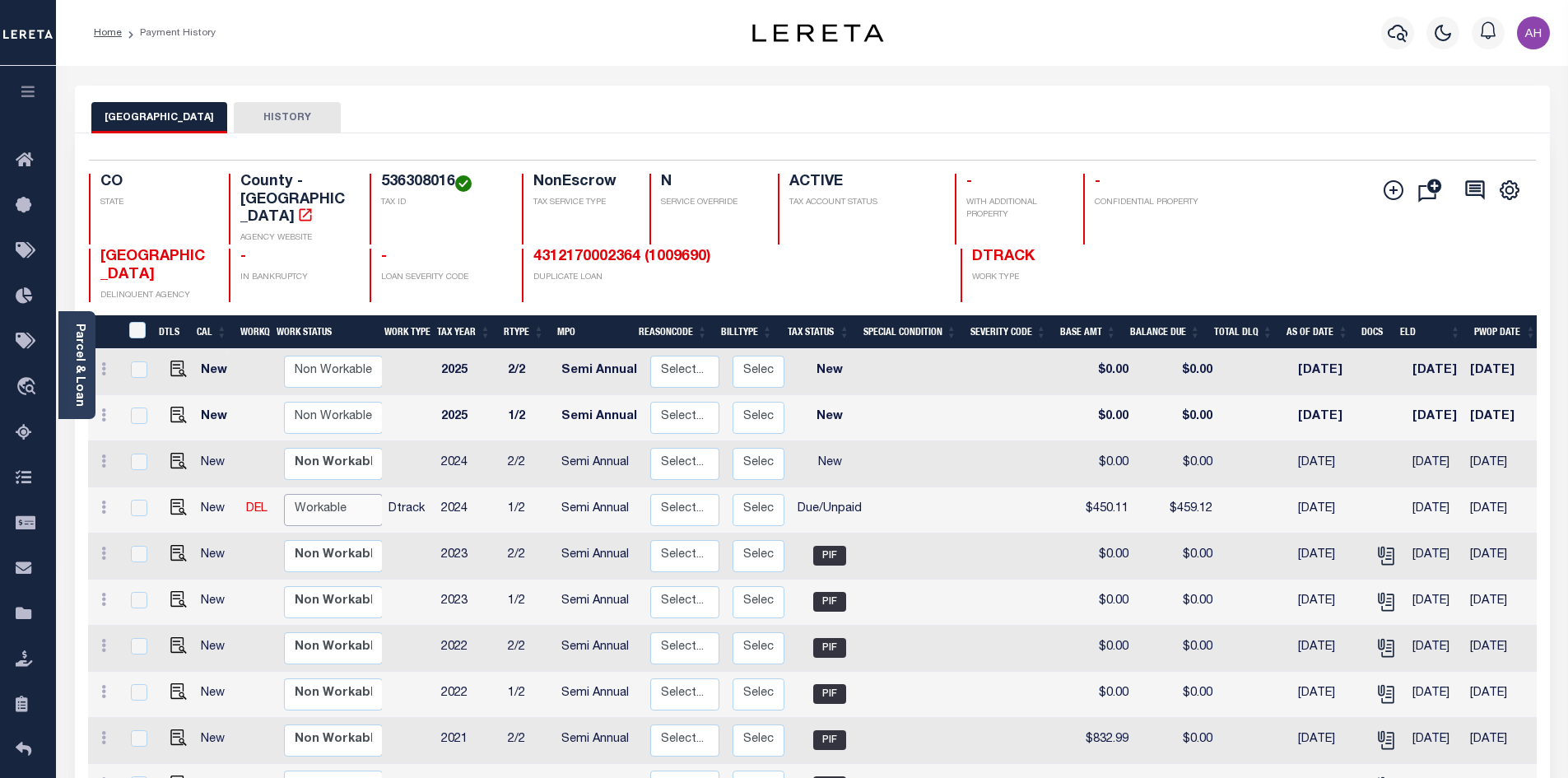
click at [290, 494] on select "Non Workable Workable" at bounding box center [333, 510] width 98 height 32
checkbox input "true"
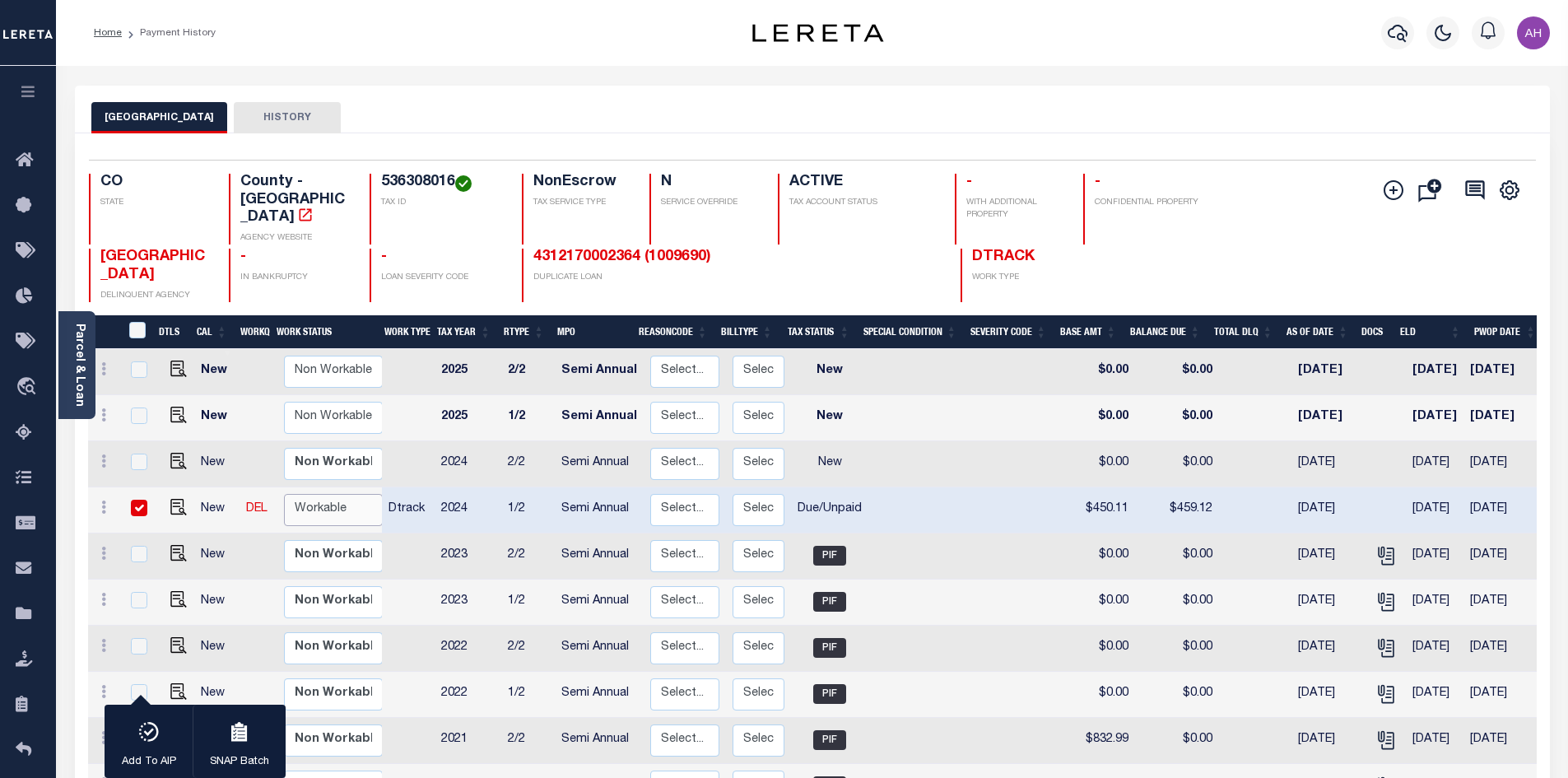
select select "true"
click at [284, 494] on select "Non Workable Workable" at bounding box center [333, 510] width 98 height 32
checkbox input "false"
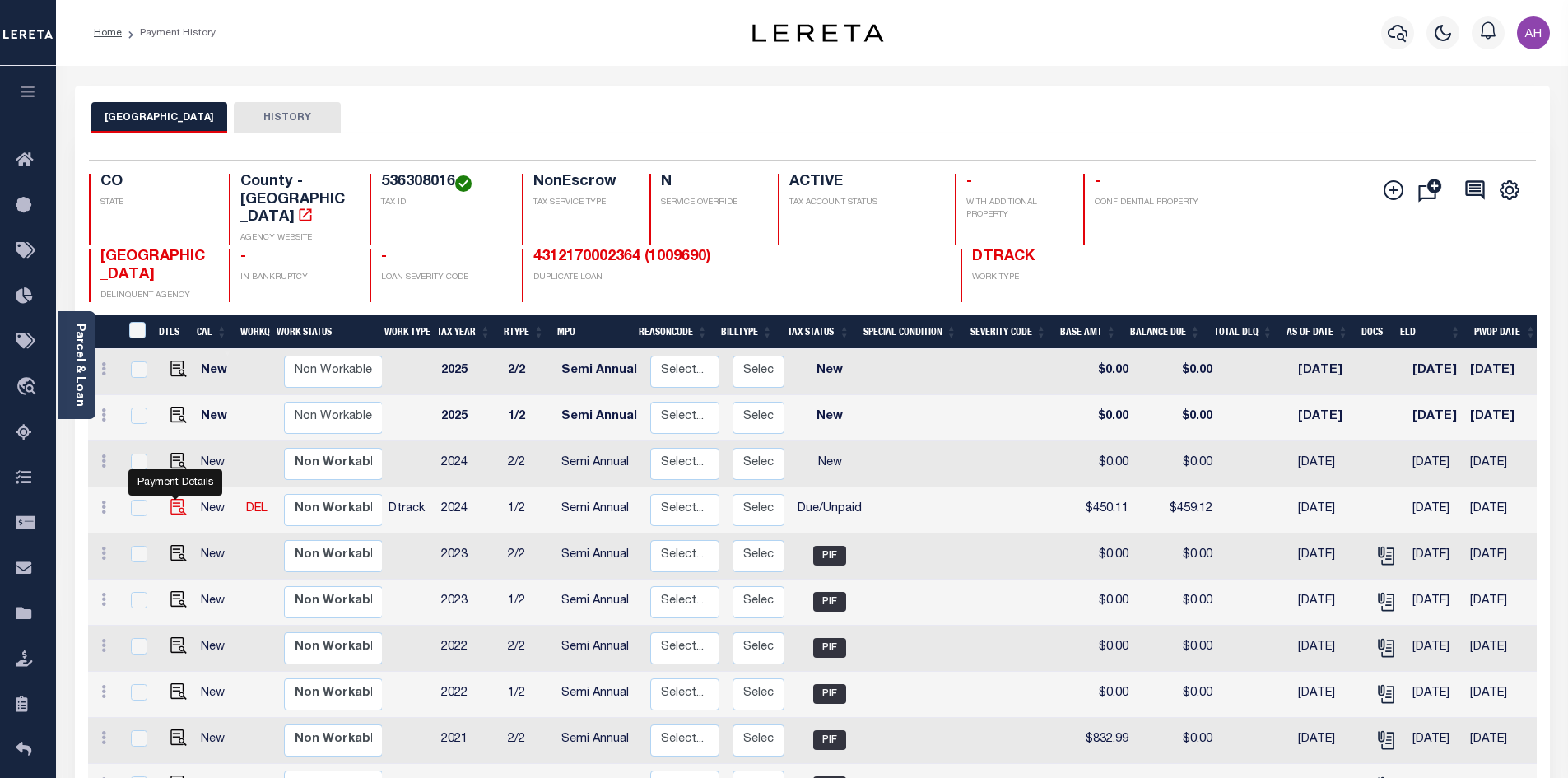
click at [178, 499] on img "" at bounding box center [178, 506] width 16 height 16
checkbox input "true"
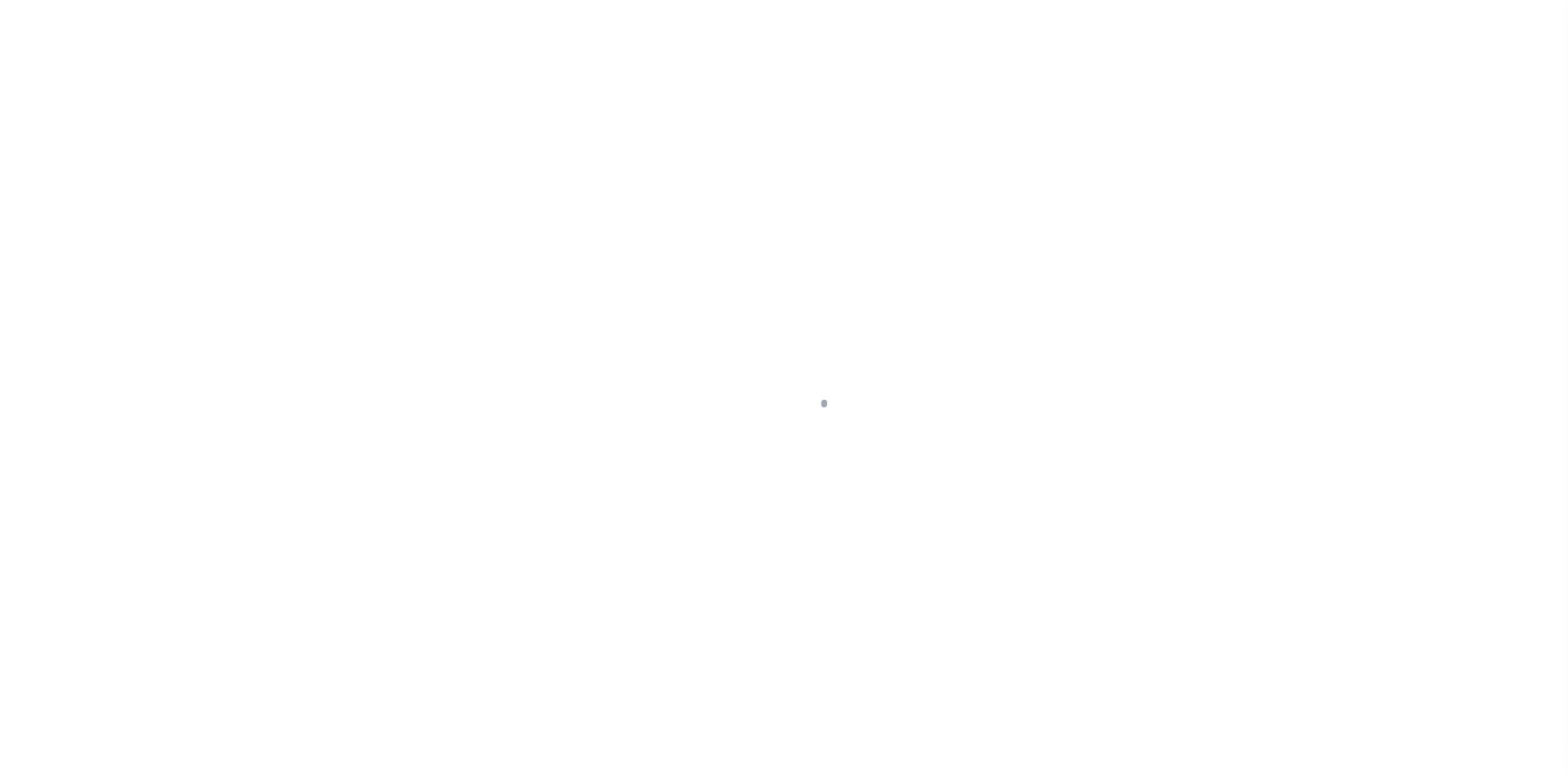
select select "DUE"
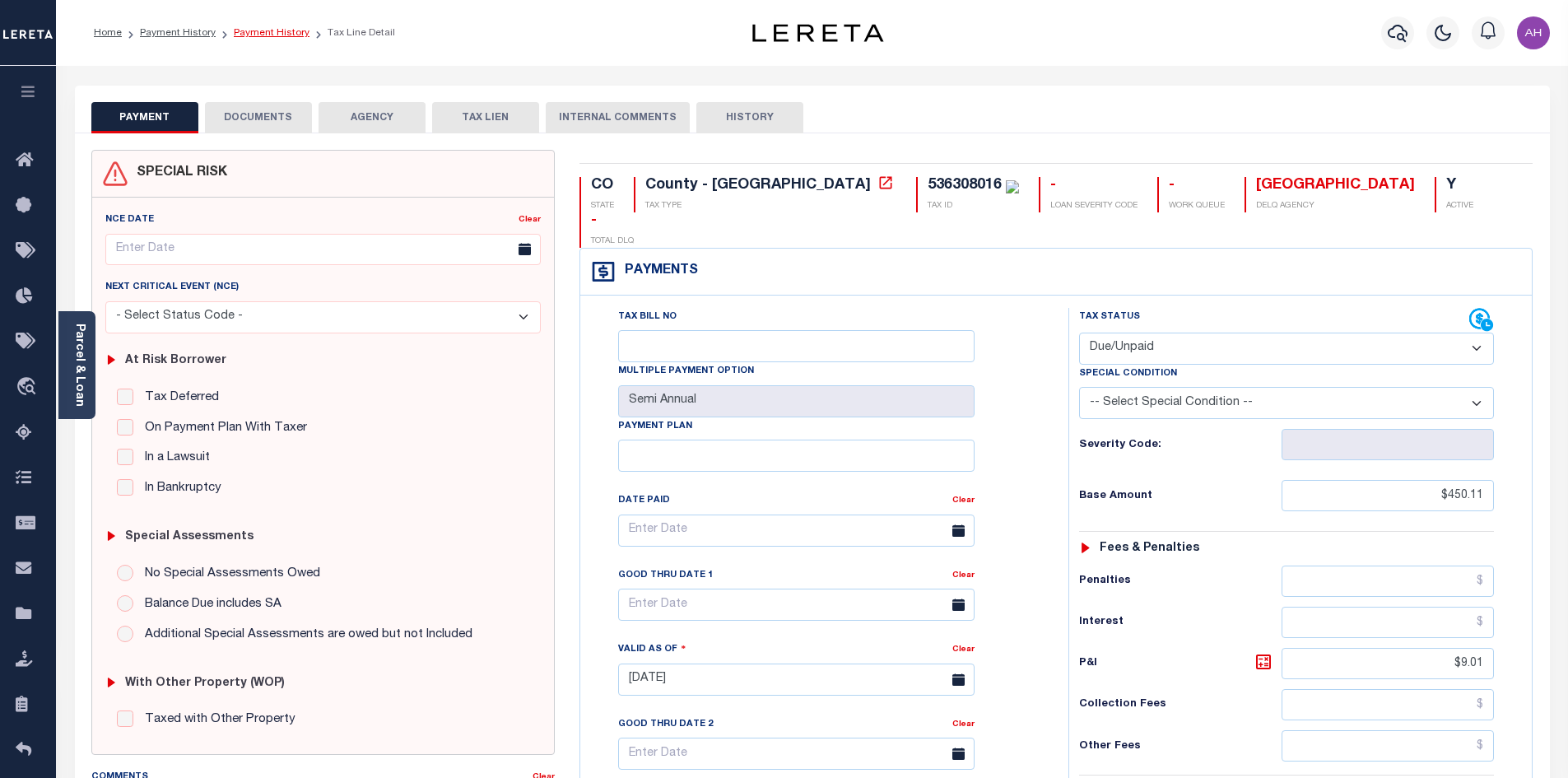
click at [265, 33] on link "Payment History" at bounding box center [271, 33] width 75 height 10
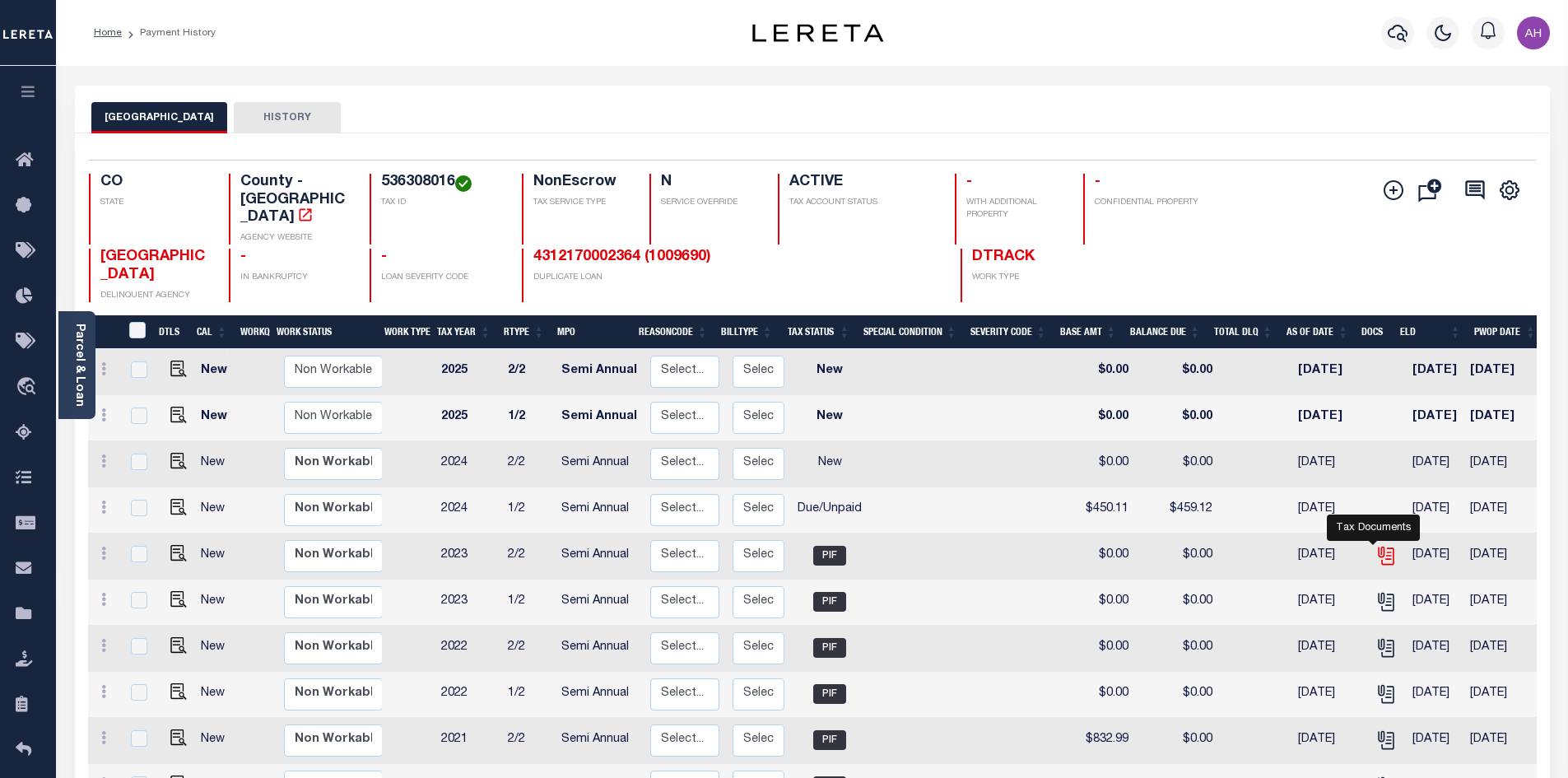
click at [1379, 547] on icon "" at bounding box center [1385, 553] width 13 height 13
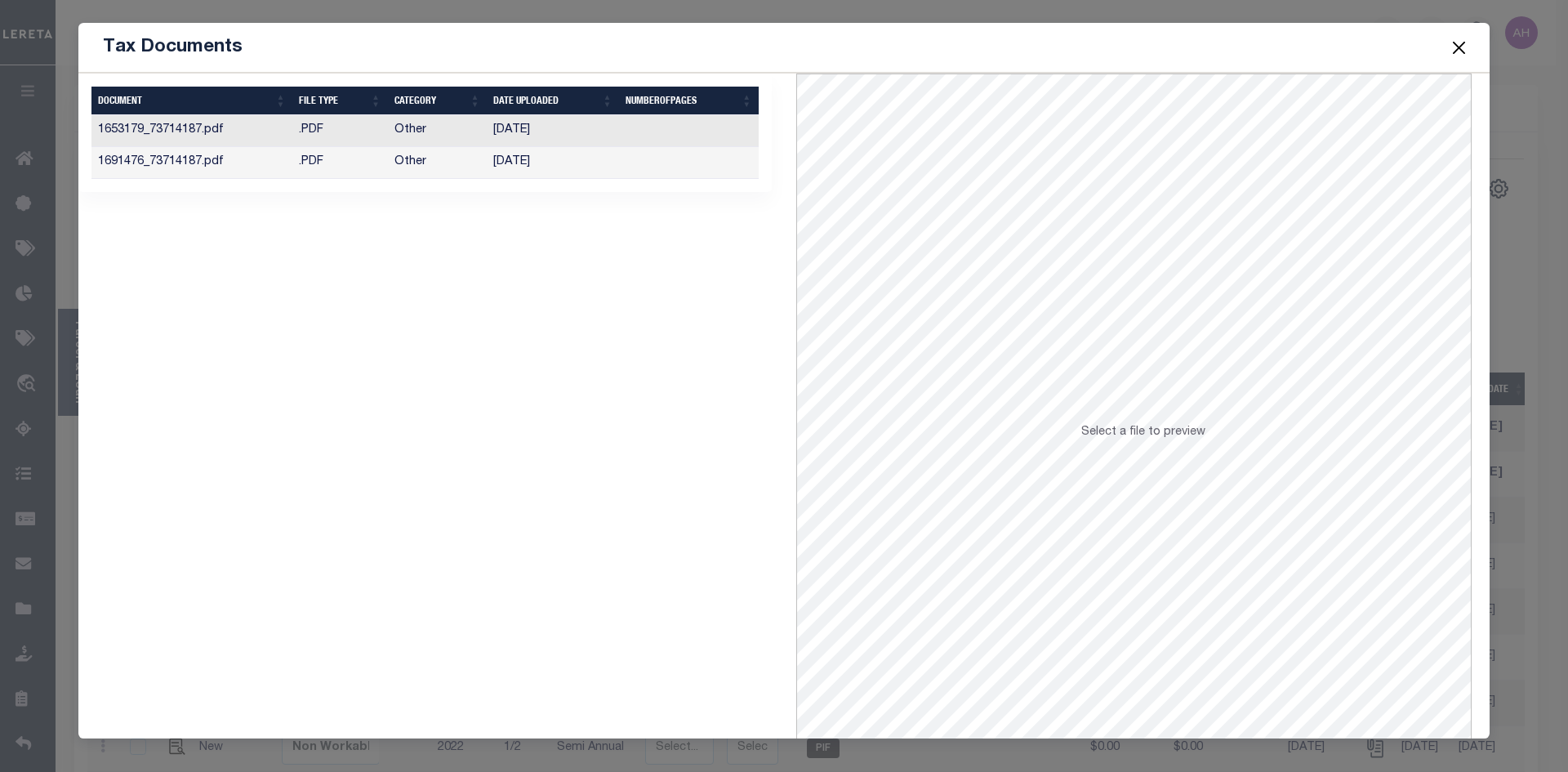
click at [529, 128] on td "[DATE]" at bounding box center [553, 131] width 133 height 31
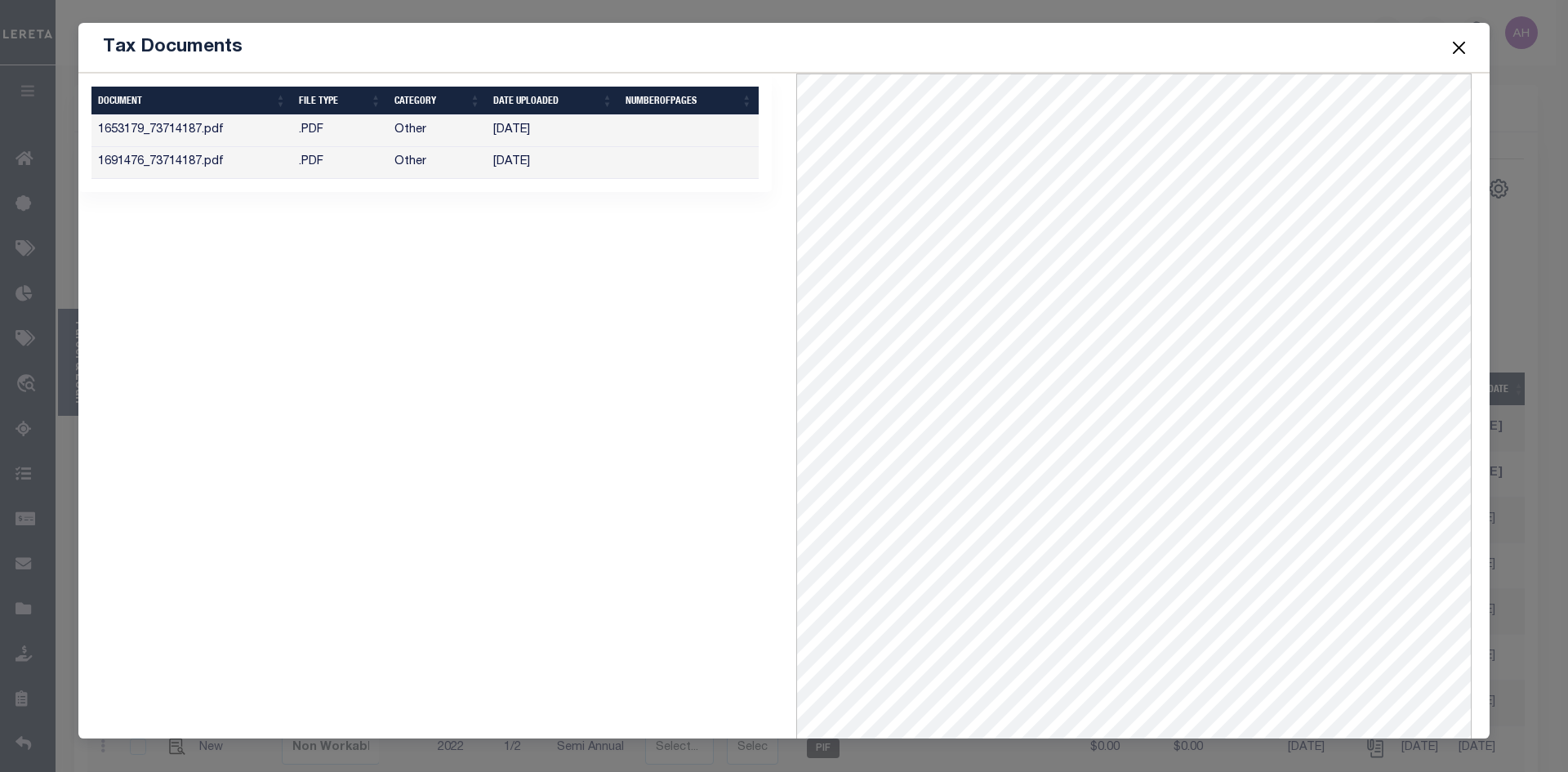
click at [529, 161] on td "10/02/2024" at bounding box center [553, 162] width 133 height 31
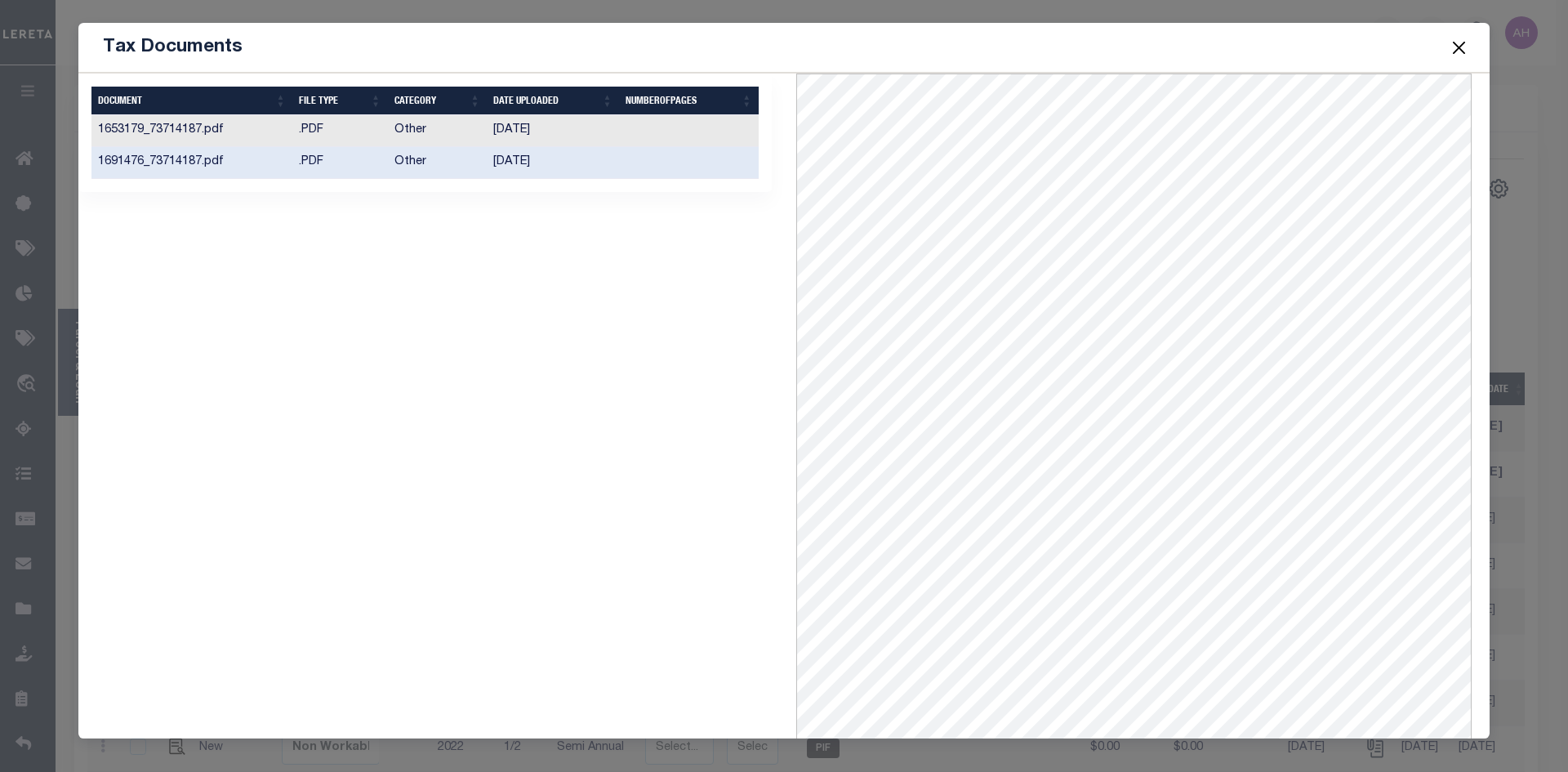
click at [1463, 46] on button "Close" at bounding box center [1459, 47] width 21 height 21
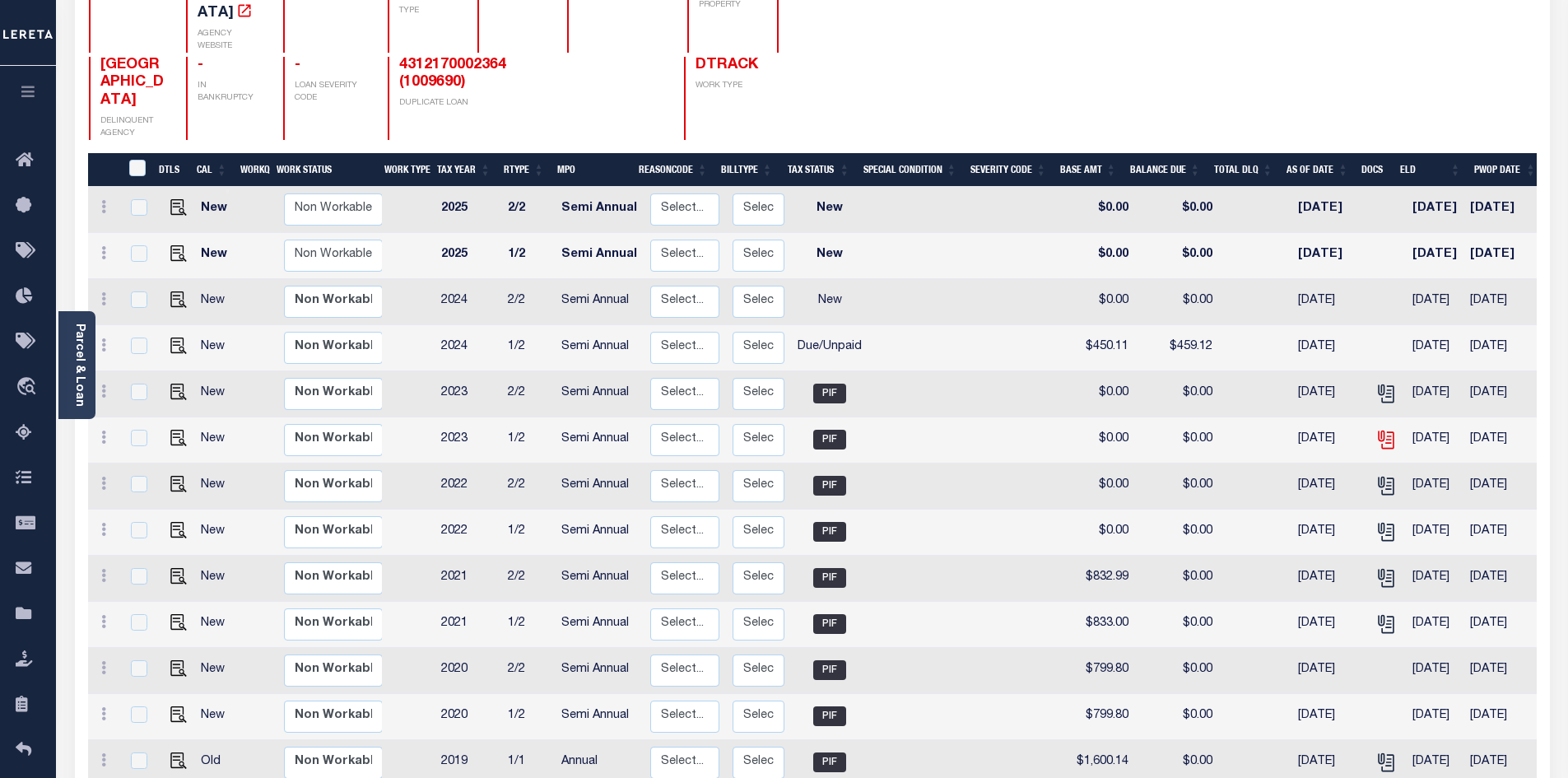
scroll to position [247, 0]
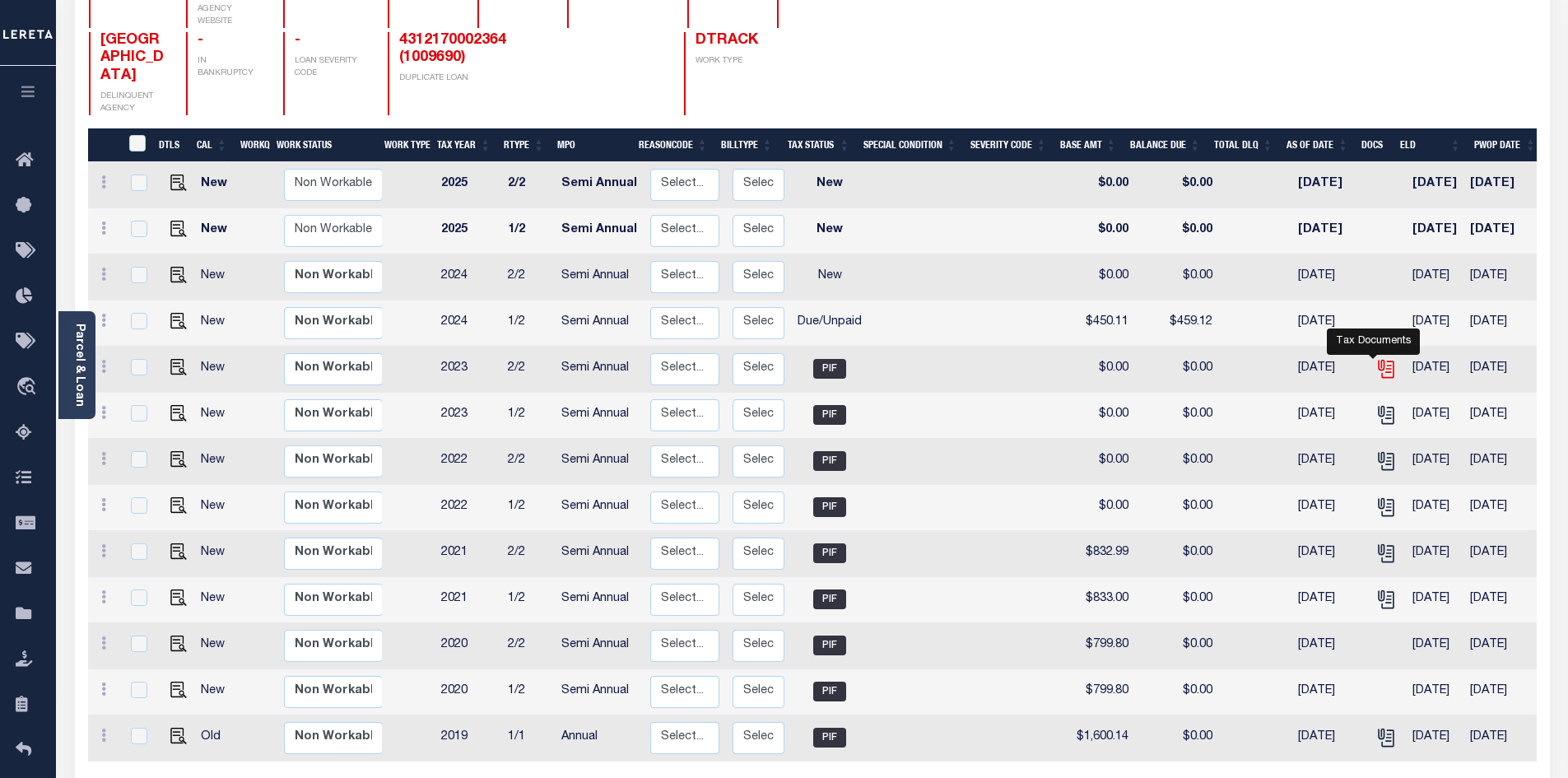
click at [1379, 360] on icon "" at bounding box center [1385, 366] width 13 height 13
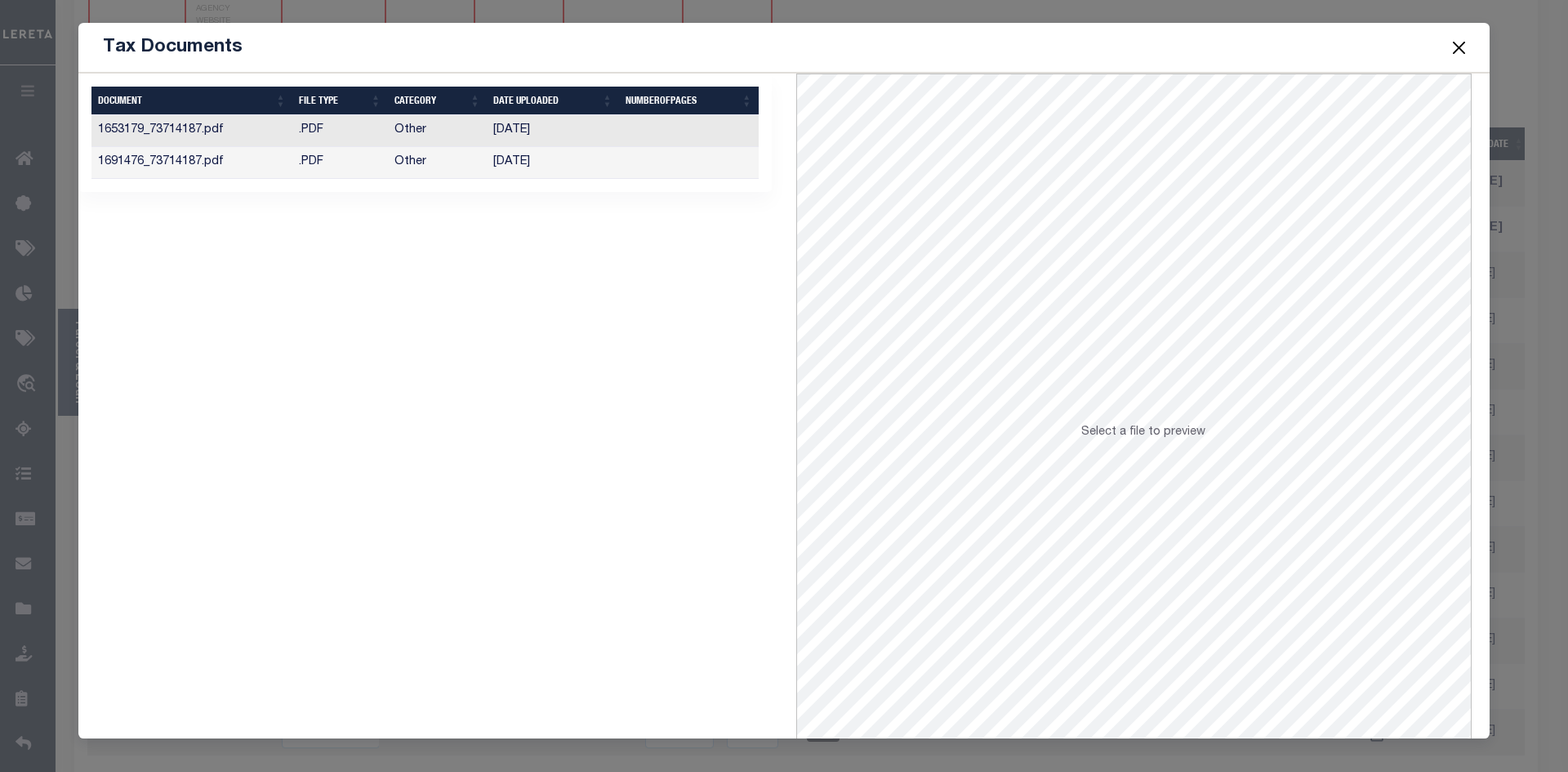
click at [1453, 42] on button "Close" at bounding box center [1459, 47] width 21 height 21
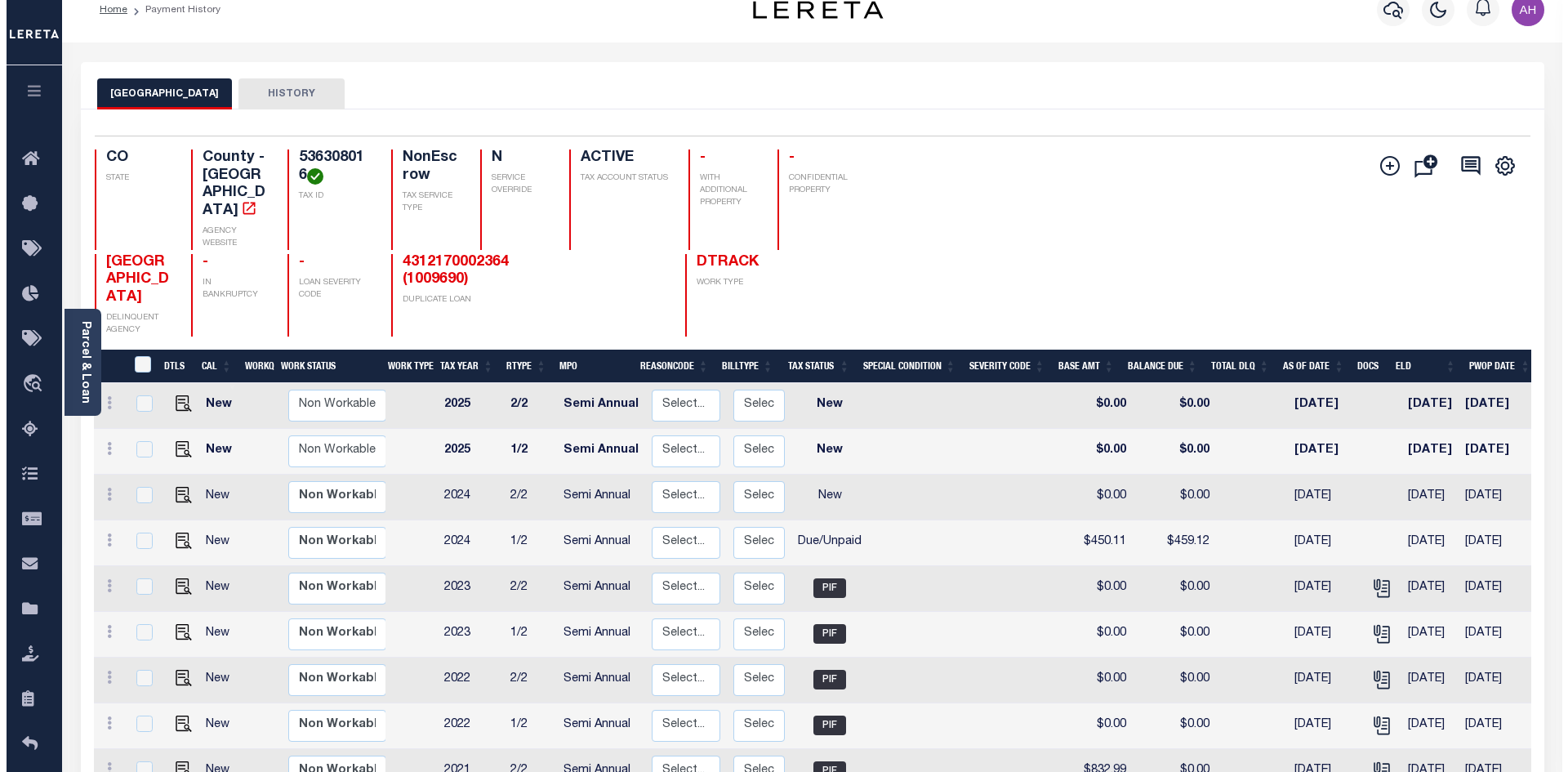
scroll to position [0, 0]
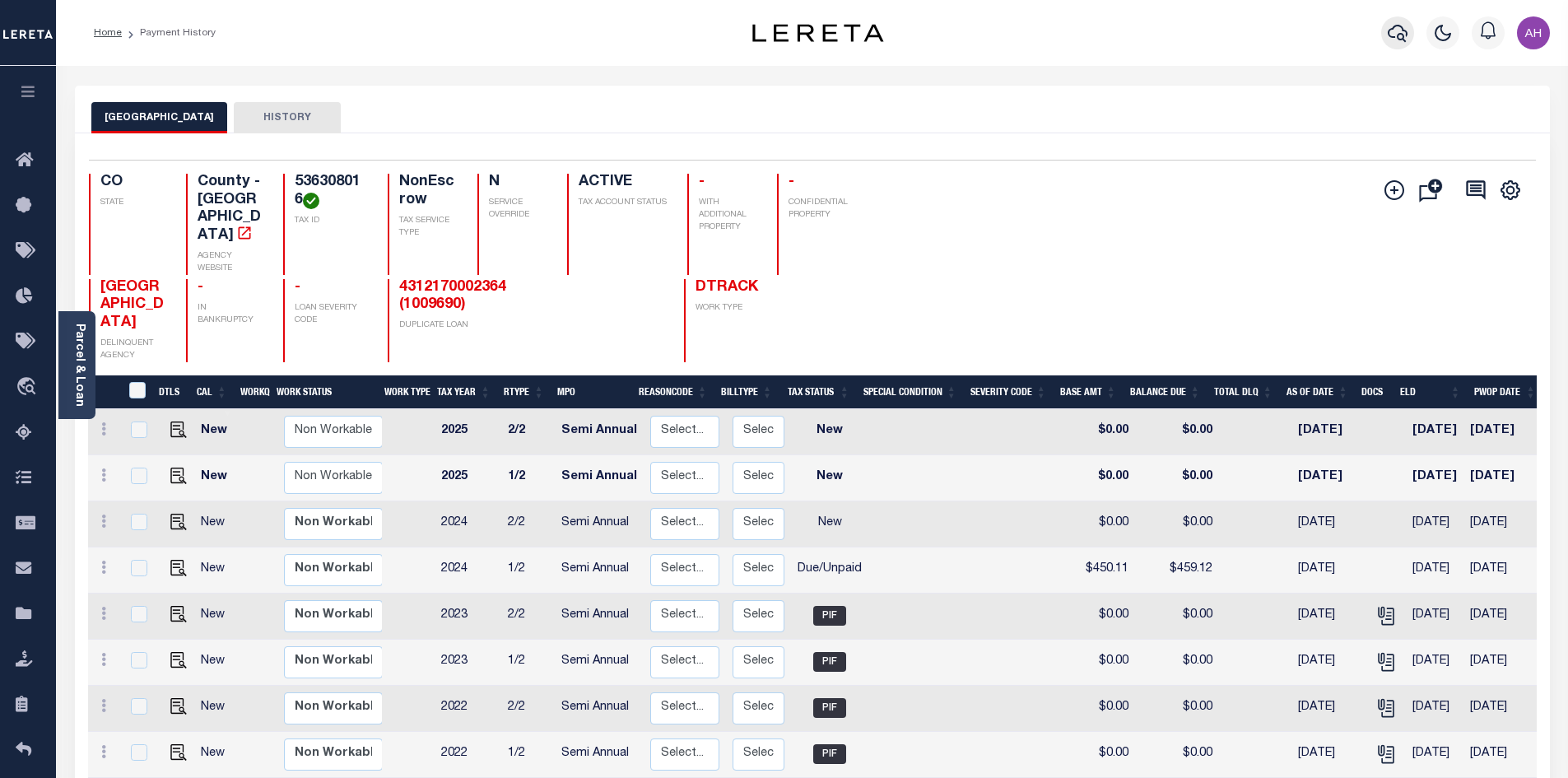
click at [1404, 37] on icon "button" at bounding box center [1397, 33] width 20 height 17
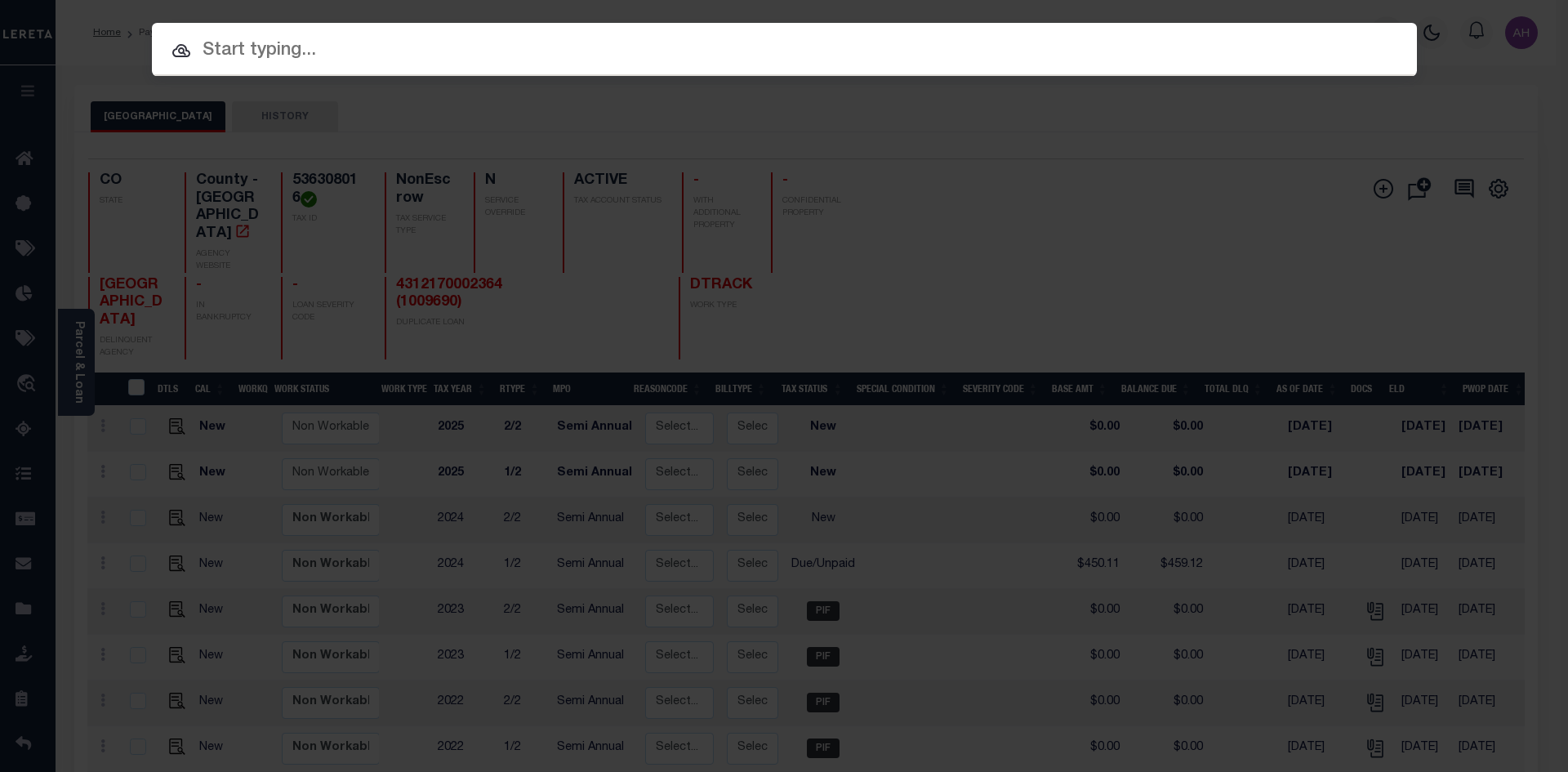
paste input "4311170002268"
type input "4311170002268"
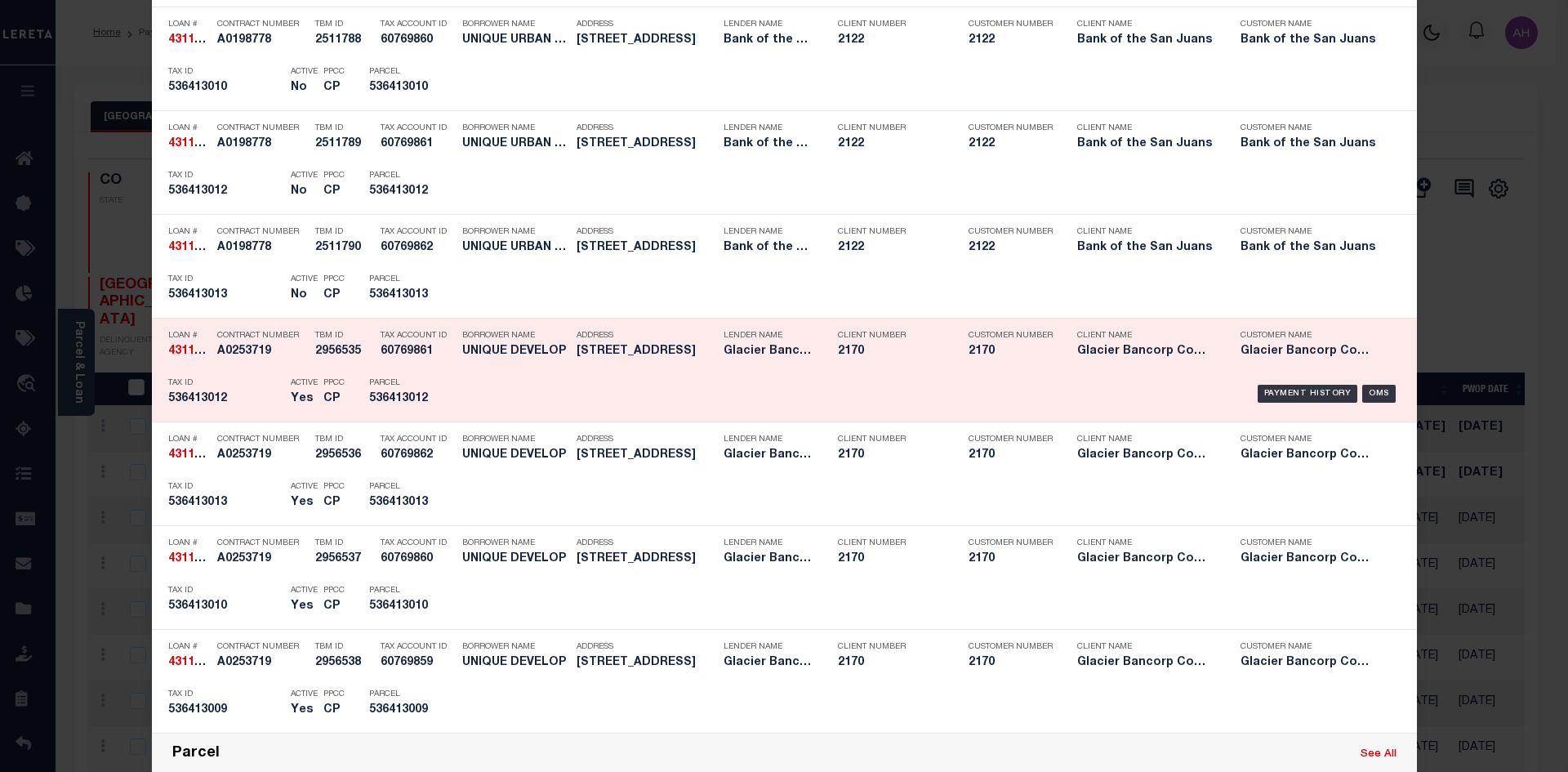
scroll to position [1226, 0]
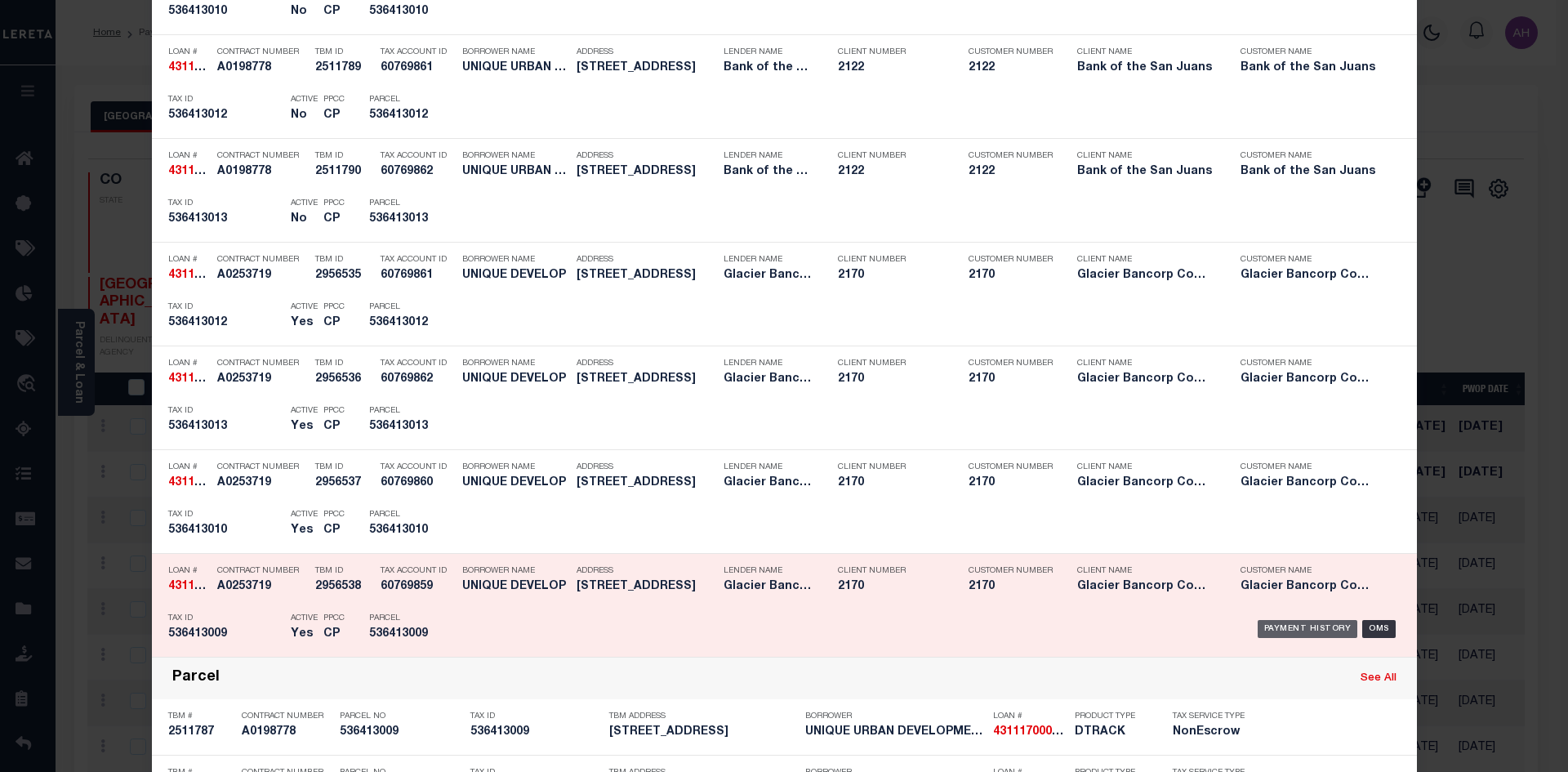
click at [1322, 636] on div "Payment History" at bounding box center [1308, 628] width 100 height 18
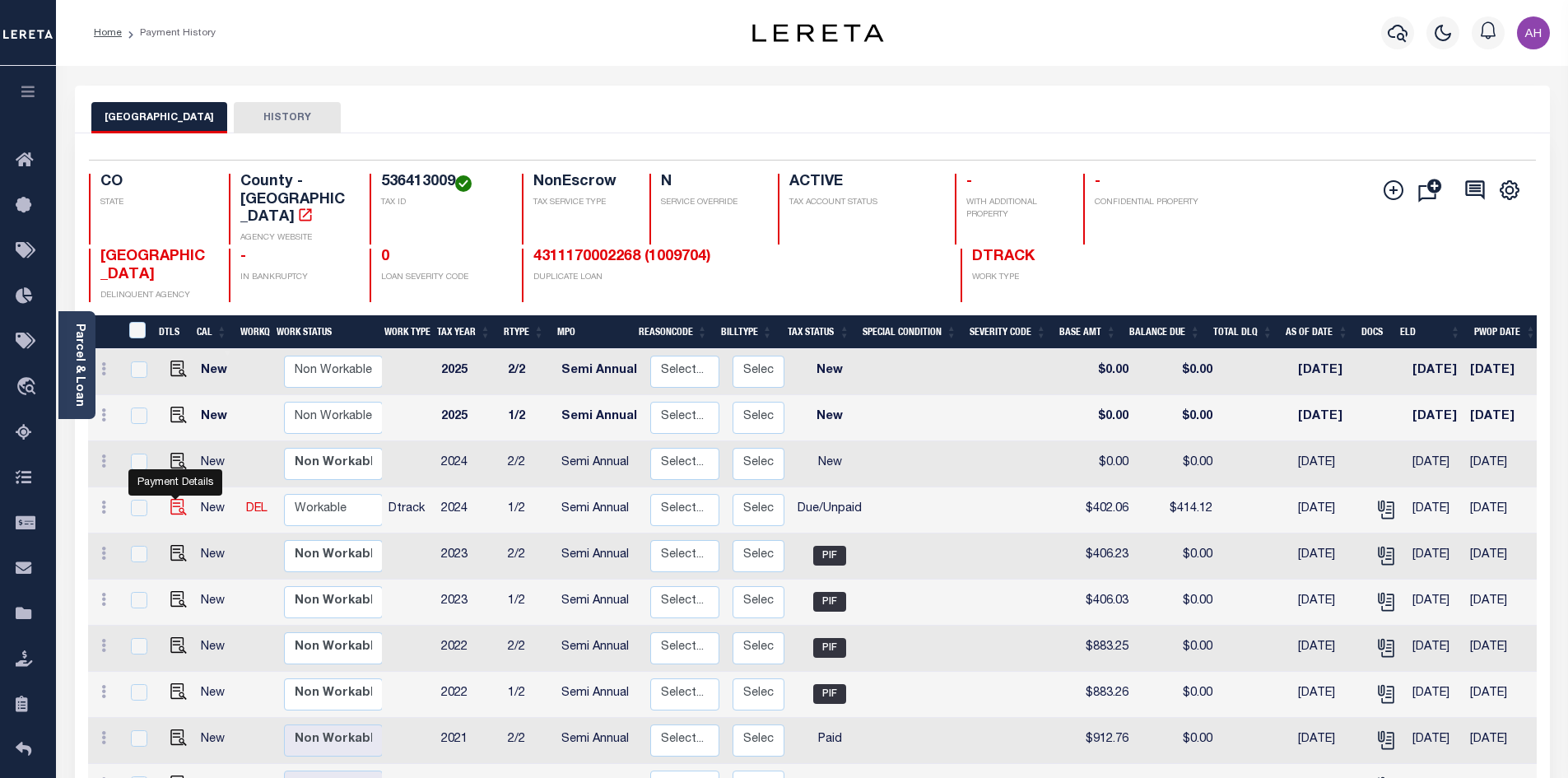
click at [179, 499] on img "" at bounding box center [178, 506] width 16 height 16
checkbox input "true"
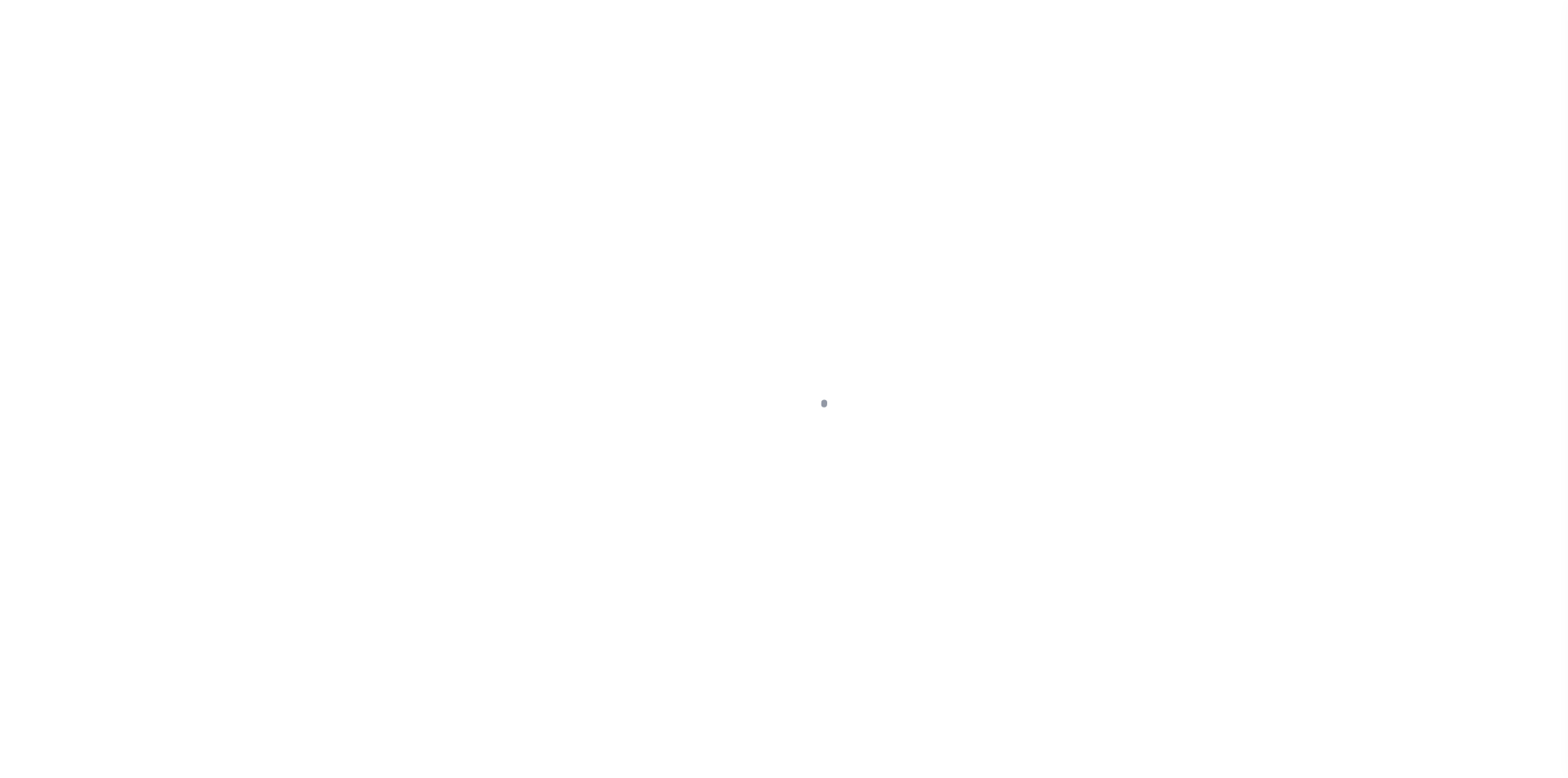
select select "DUE"
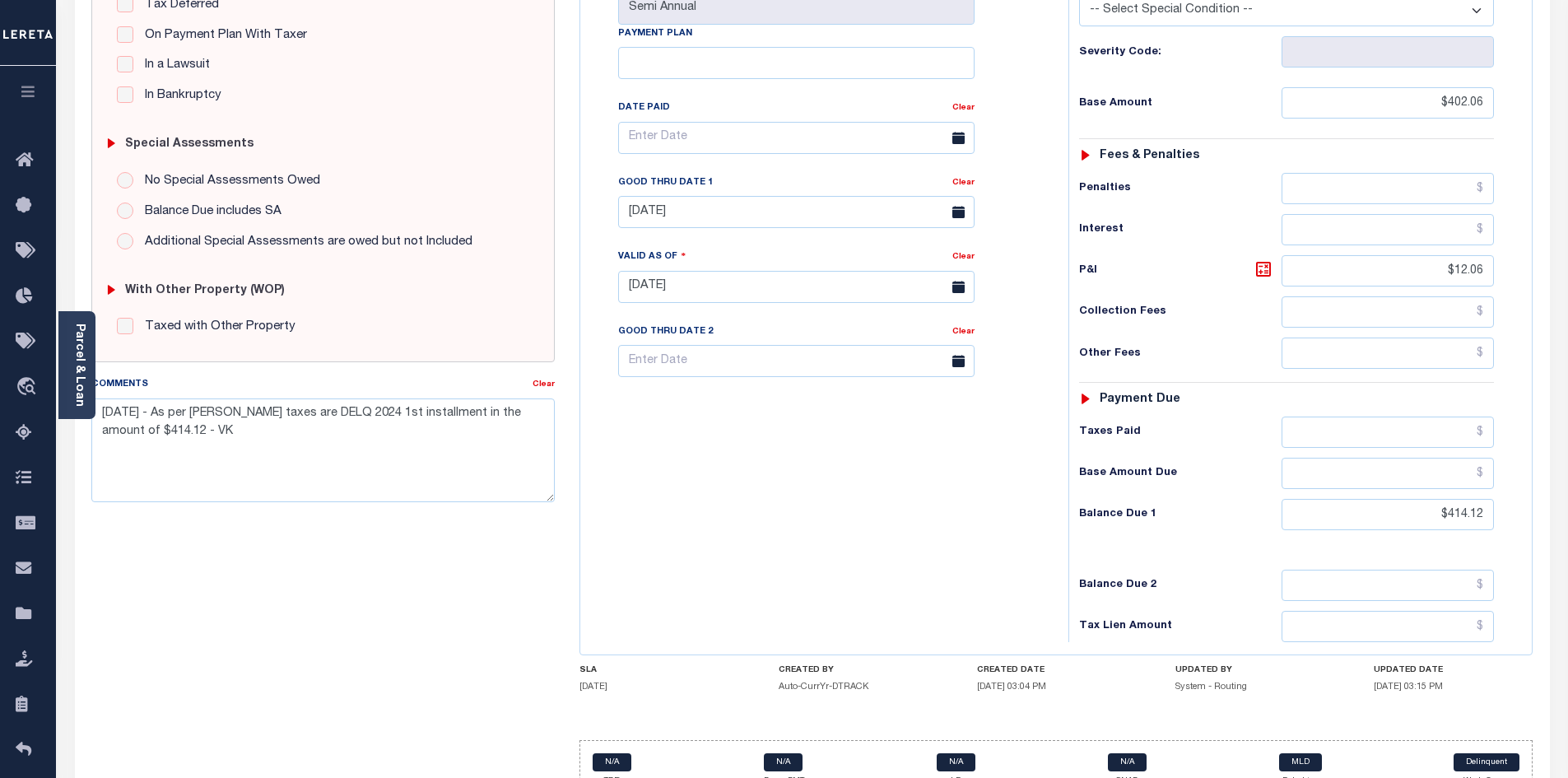
scroll to position [412, 0]
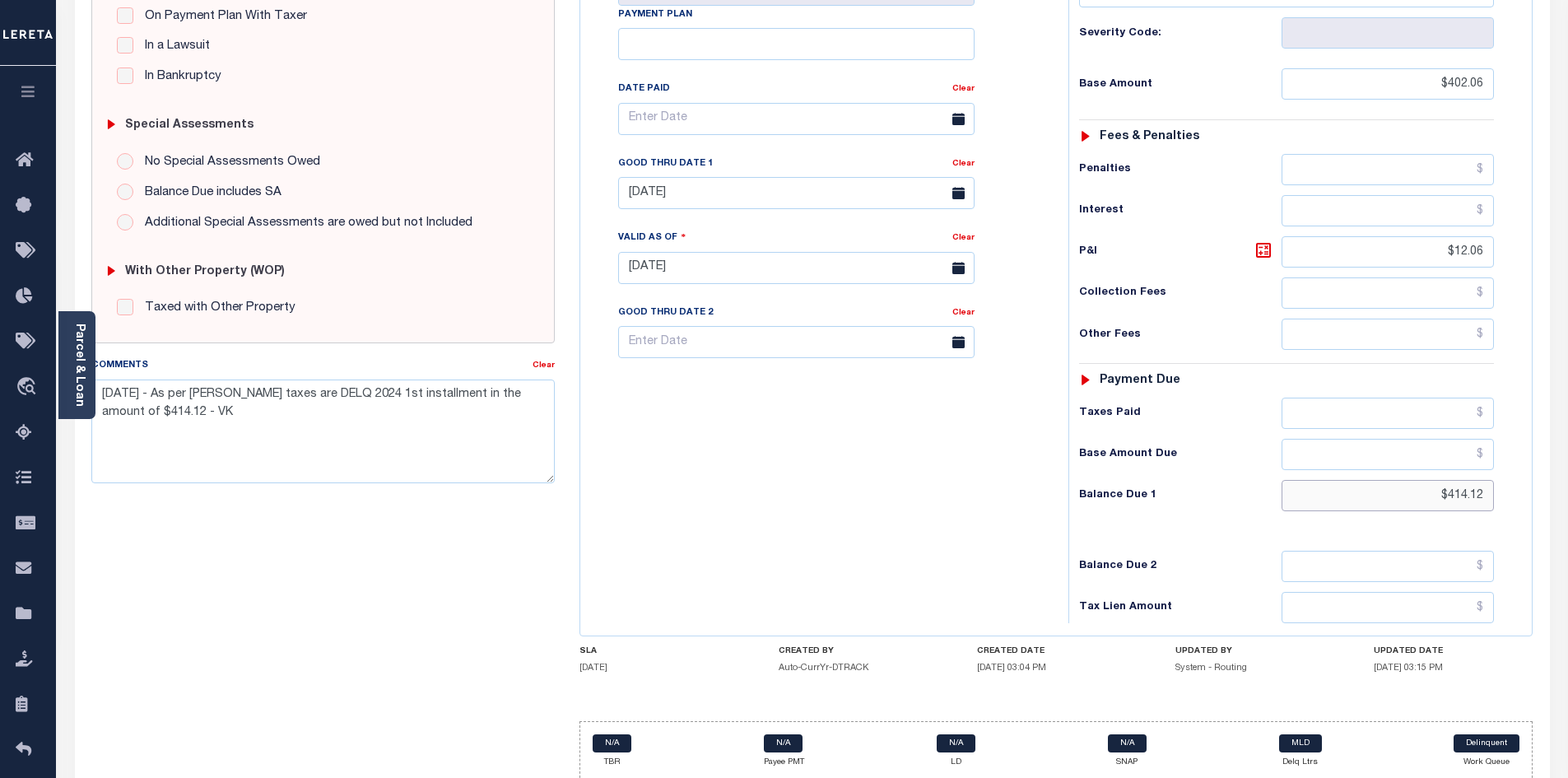
drag, startPoint x: 1416, startPoint y: 472, endPoint x: 1553, endPoint y: 469, distance: 137.0
click at [1553, 469] on div "PAYMENT DOCUMENTS AGENCY DELINQUENT PAYEE" at bounding box center [812, 253] width 1499 height 1159
type input "$418.14"
type input "08/27/2025"
click at [1261, 241] on icon at bounding box center [1263, 250] width 20 height 20
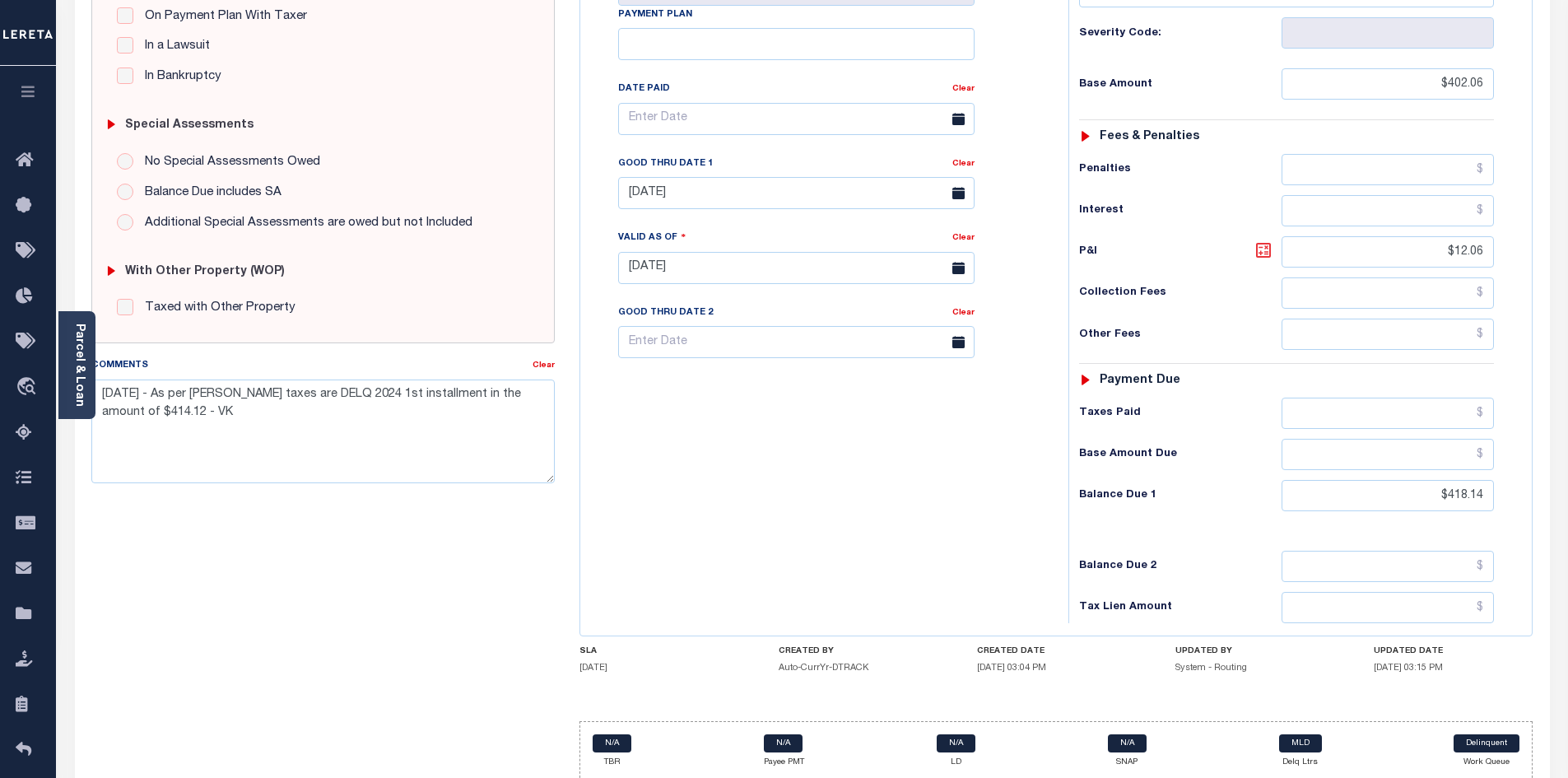
type input "$16.08"
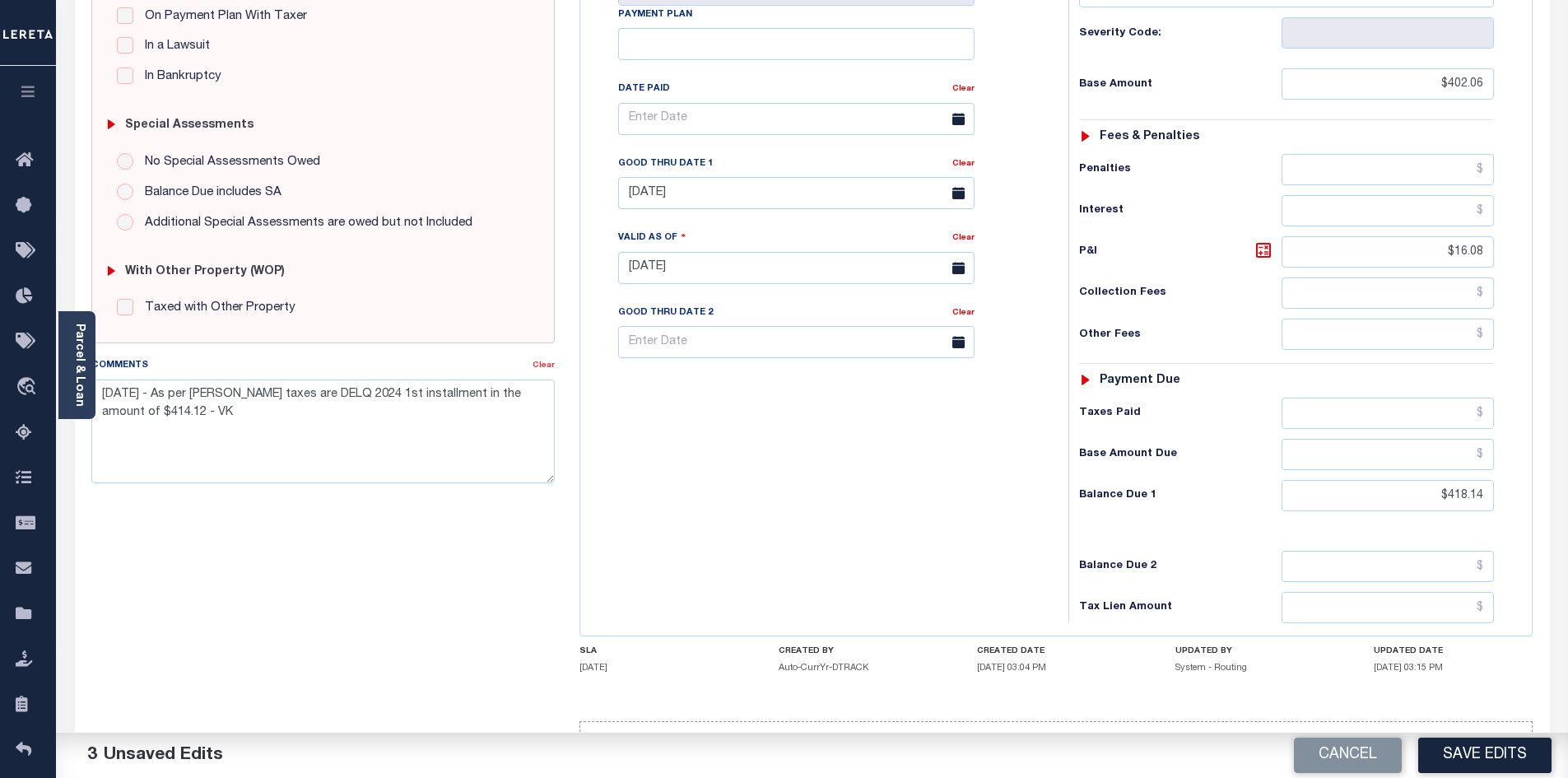
click at [540, 367] on link "Clear" at bounding box center [544, 366] width 22 height 9
click at [965, 159] on link "Clear" at bounding box center [963, 164] width 22 height 9
click at [1491, 763] on button "Save Edits" at bounding box center [1485, 755] width 134 height 35
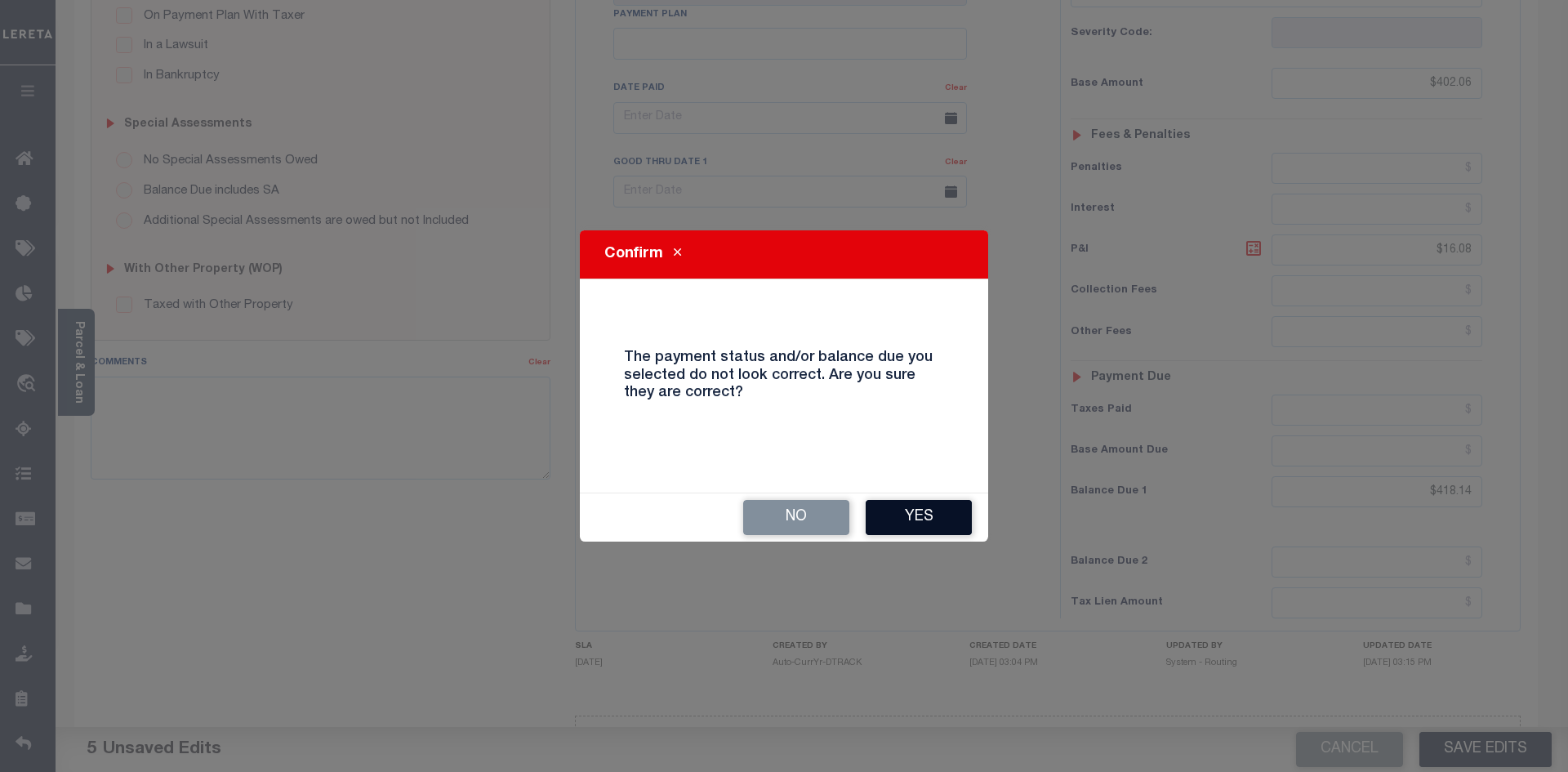
click at [912, 512] on button "Yes" at bounding box center [919, 517] width 106 height 35
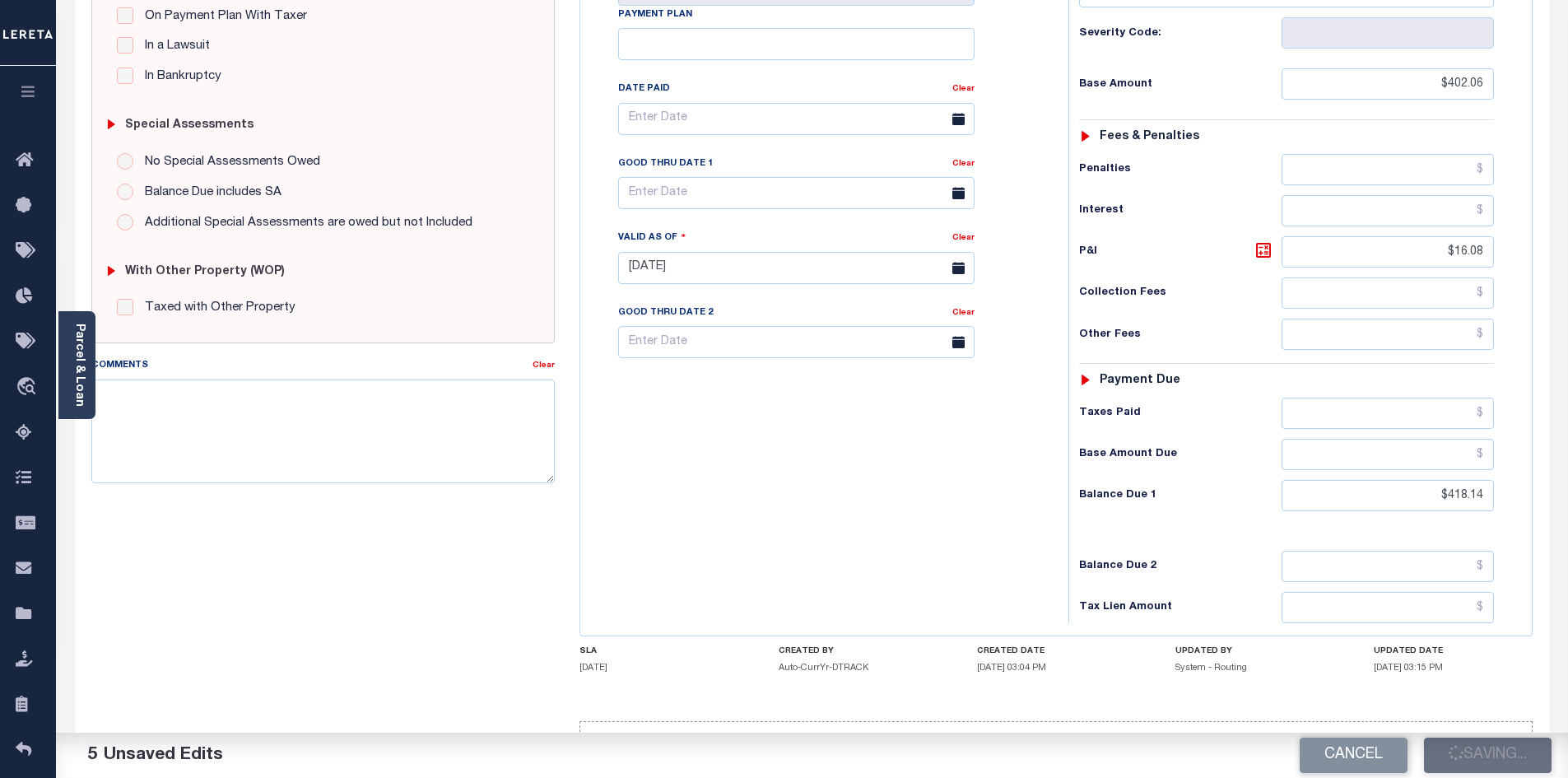
checkbox input "false"
type input "$402.06"
type input "$16.08"
type input "$418.14"
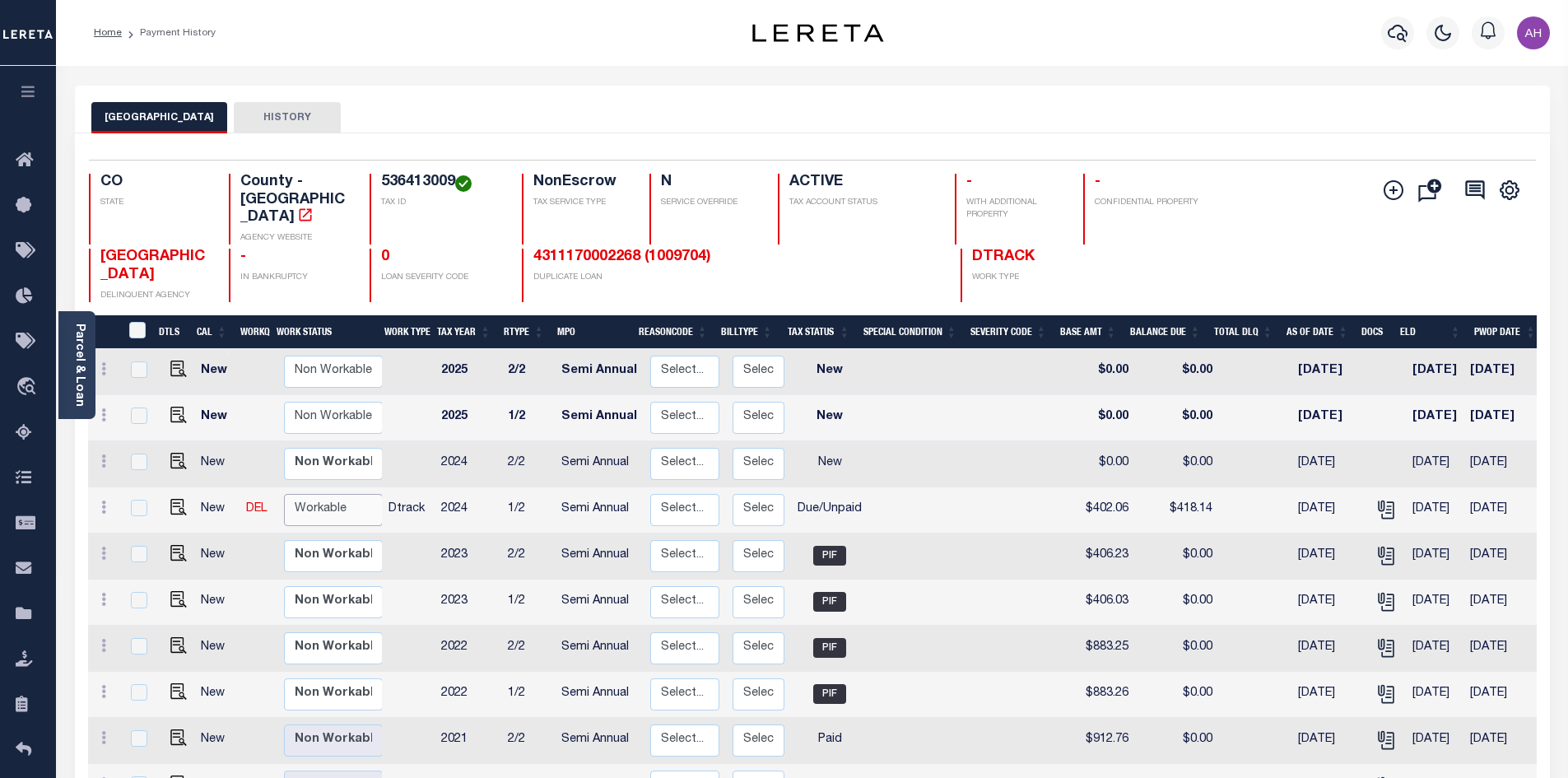
click at [317, 494] on select "Non Workable Workable" at bounding box center [333, 510] width 98 height 32
checkbox input "true"
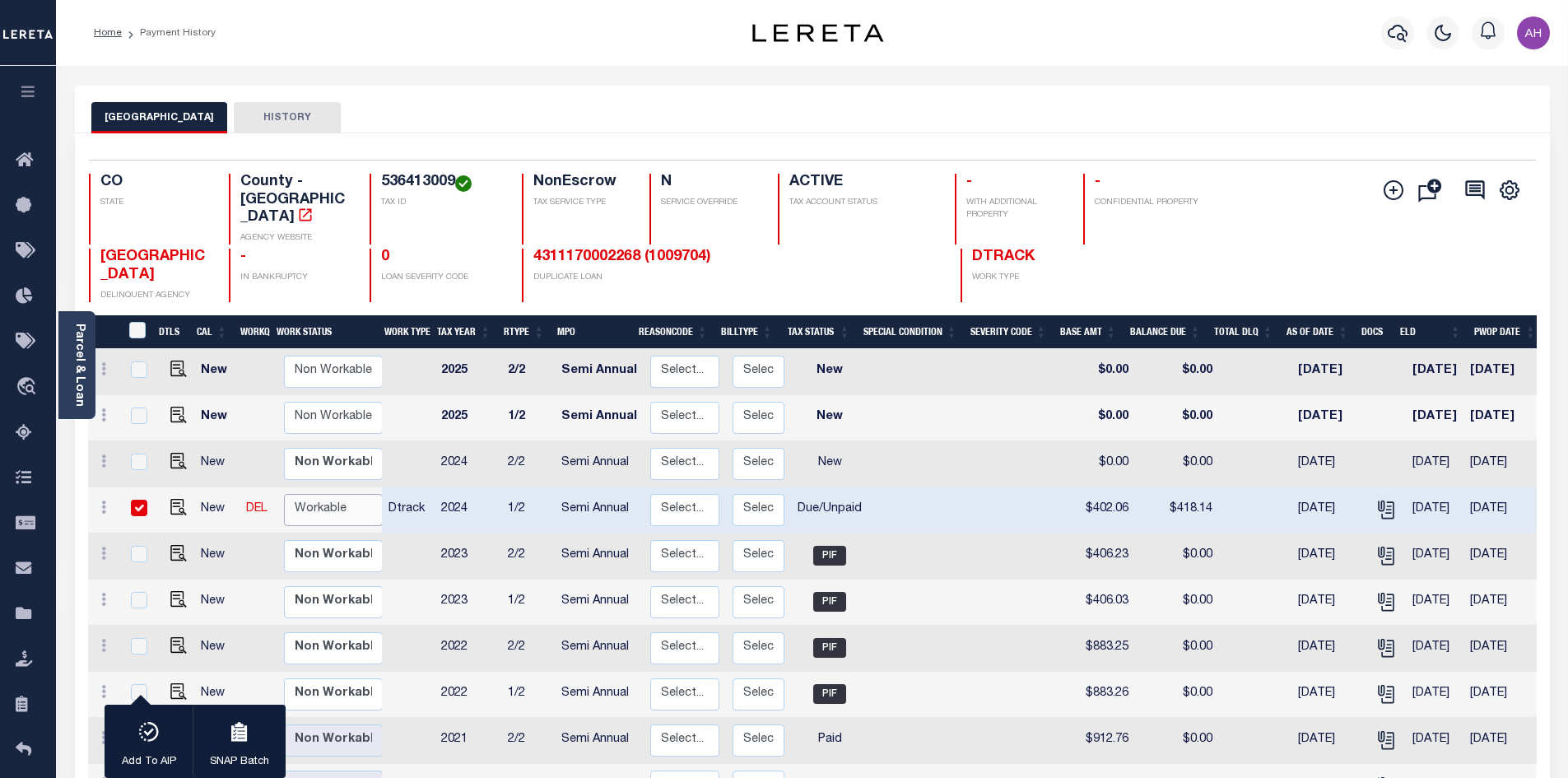
select select "true"
click at [284, 494] on select "Non Workable Workable" at bounding box center [333, 510] width 98 height 32
checkbox input "false"
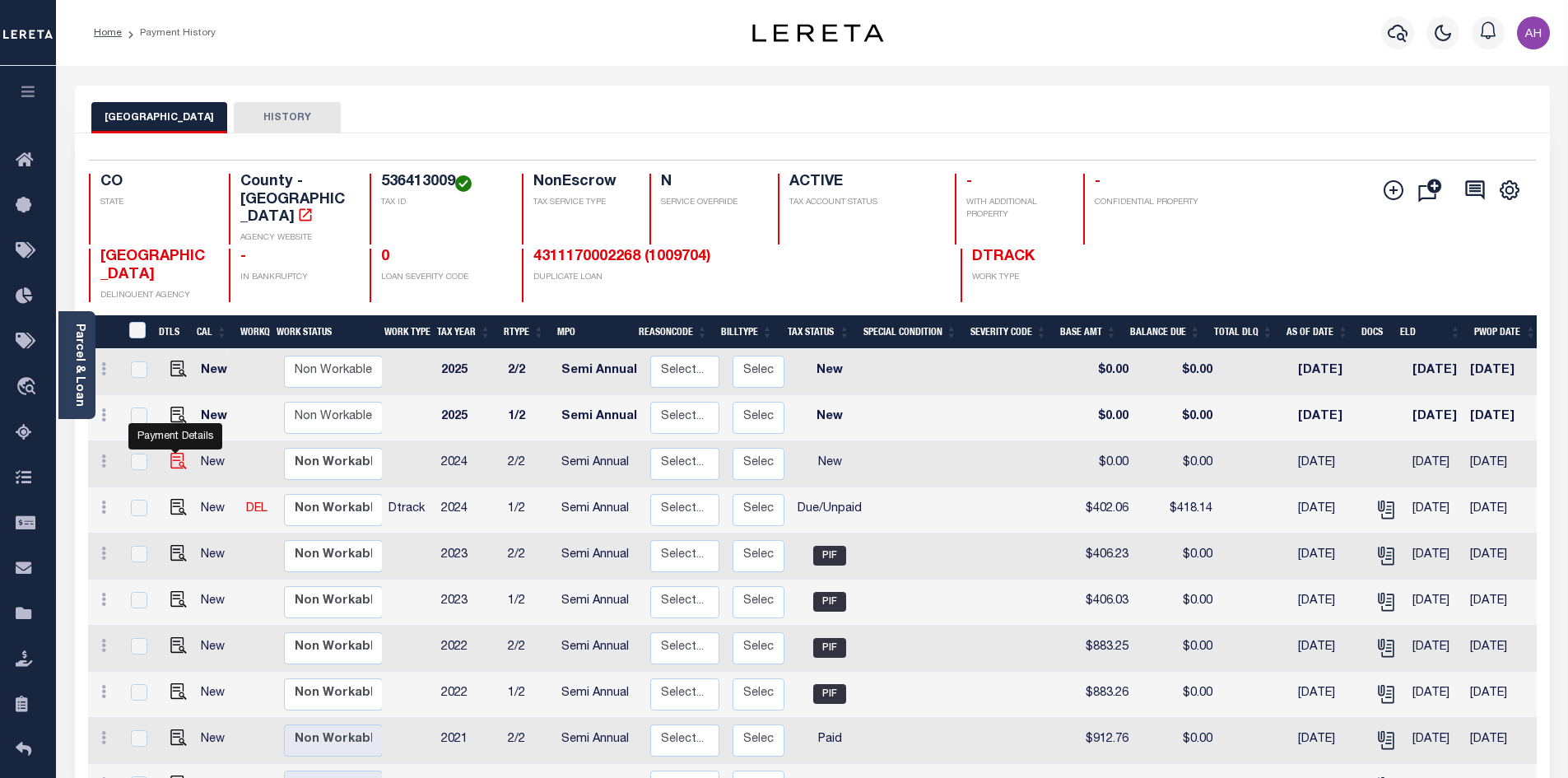
click at [176, 453] on img "" at bounding box center [178, 461] width 16 height 16
checkbox input "true"
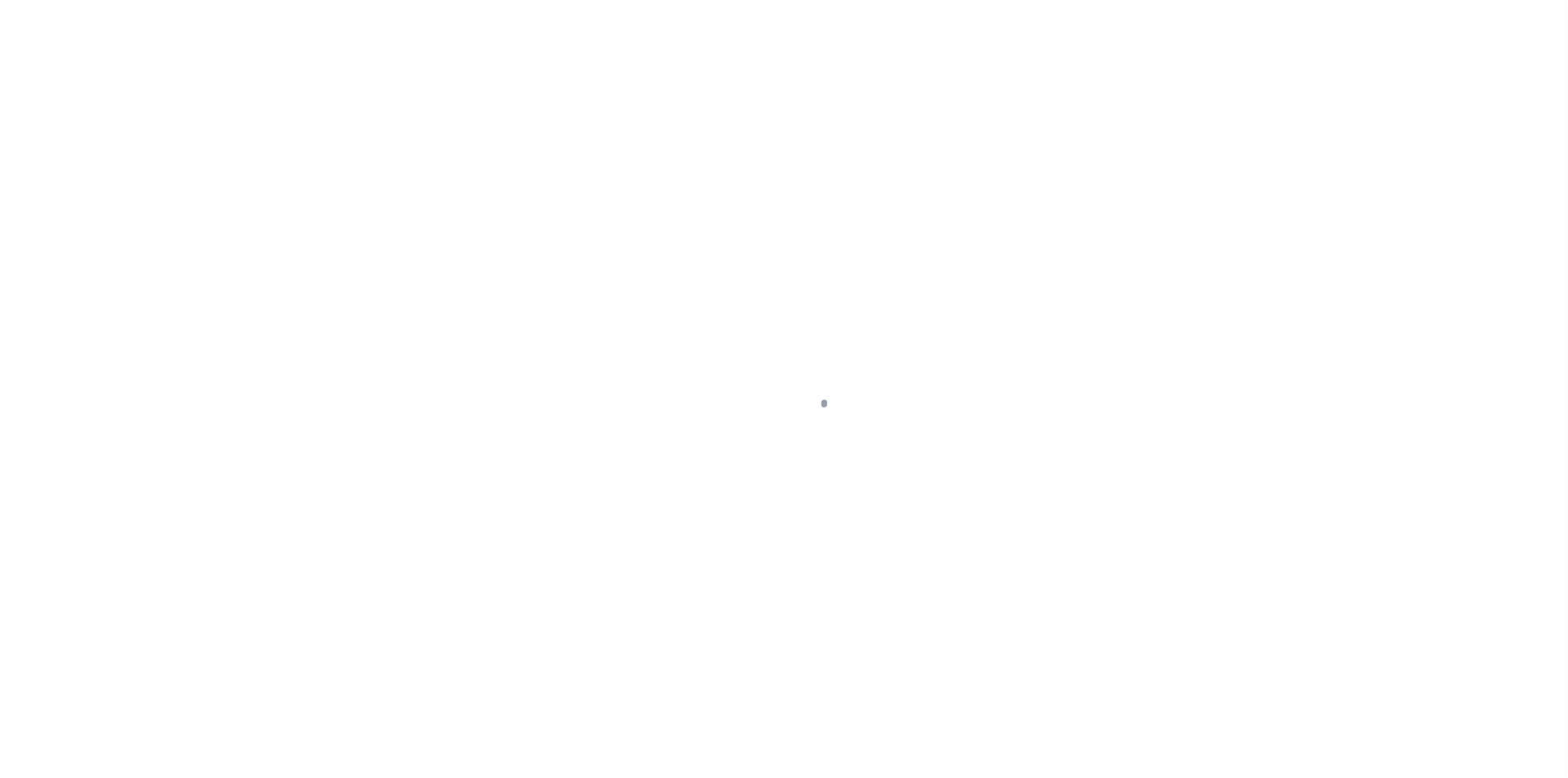
select select "NW2"
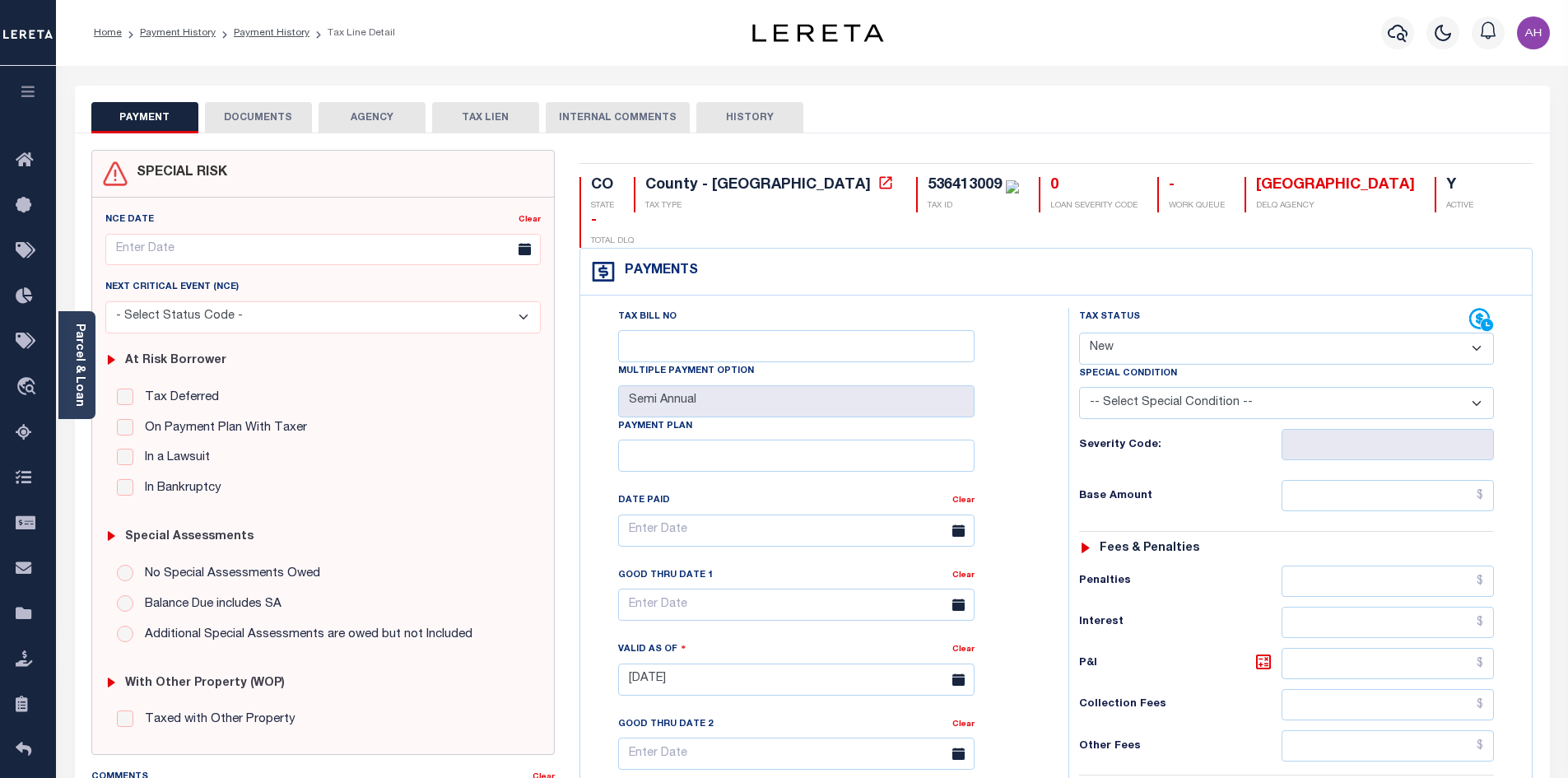
click at [1147, 332] on select "- Select Status Code - Open Due/Unpaid Paid Incomplete No Tax Due Internal Refu…" at bounding box center [1286, 348] width 414 height 32
click at [262, 35] on link "Payment History" at bounding box center [271, 33] width 75 height 10
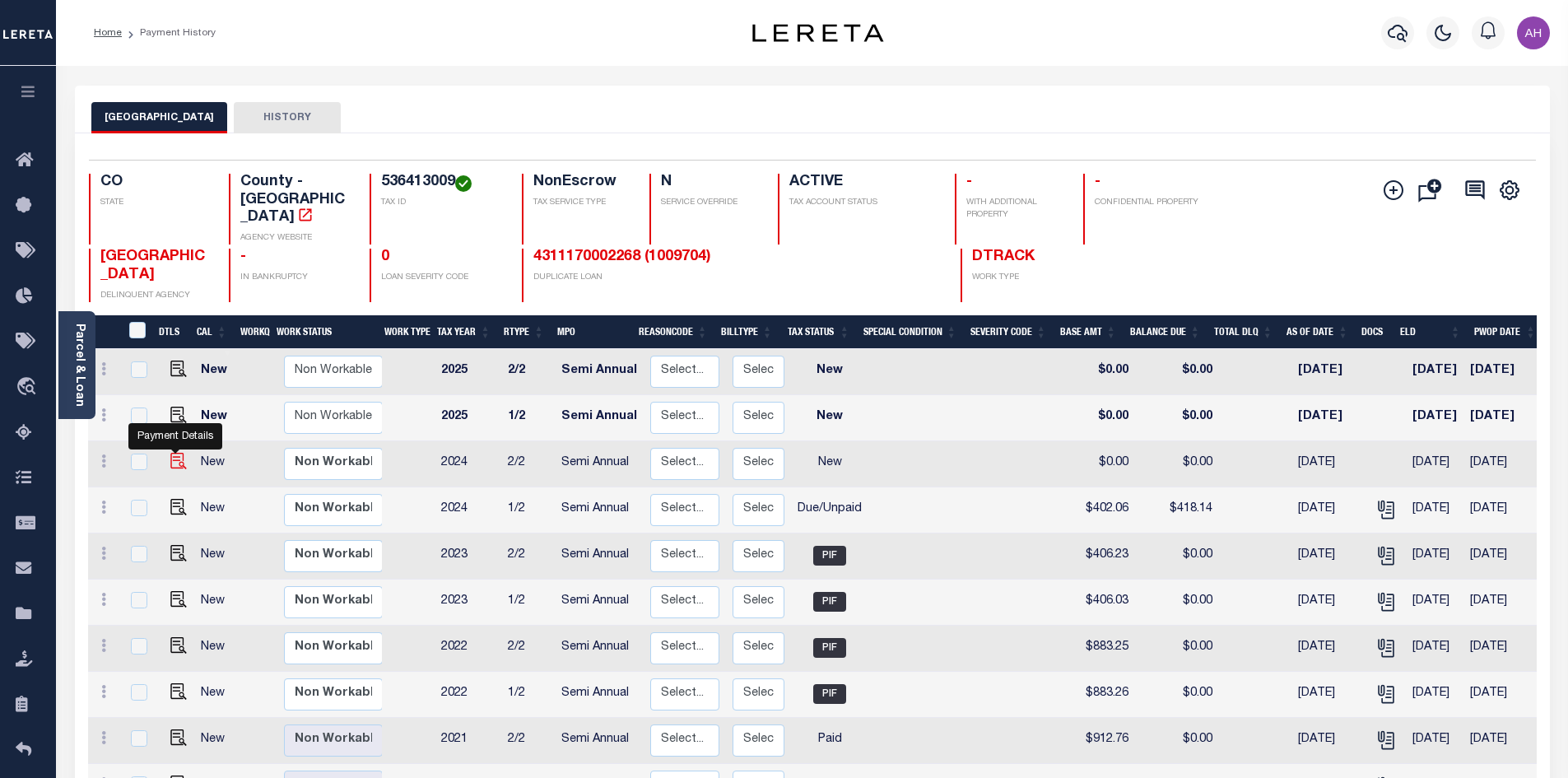
drag, startPoint x: 178, startPoint y: 436, endPoint x: 261, endPoint y: 463, distance: 87.3
click at [180, 453] on img "" at bounding box center [178, 461] width 16 height 16
checkbox input "true"
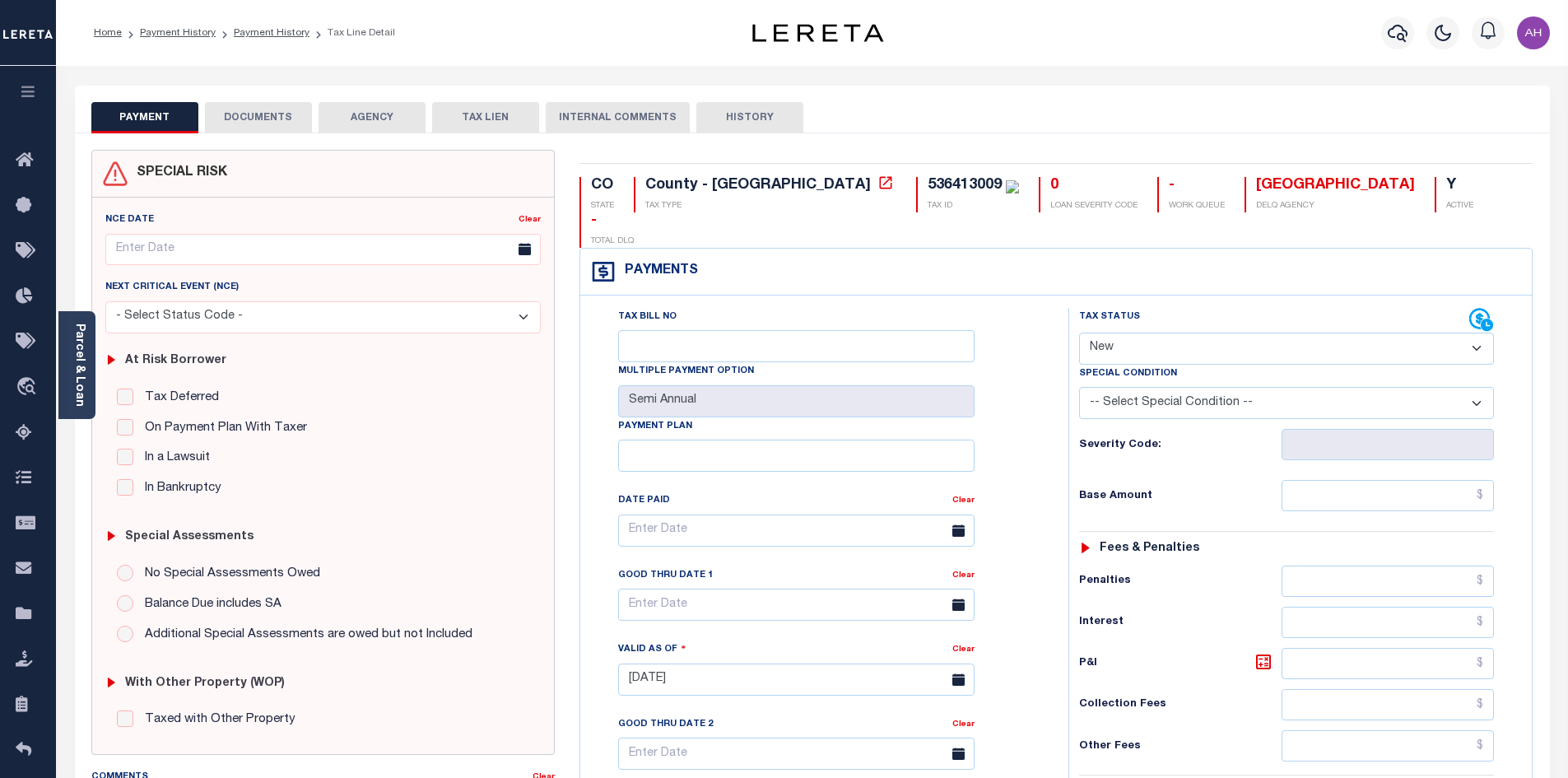
click at [1155, 332] on select "- Select Status Code - Open Due/Unpaid Paid Incomplete No Tax Due Internal Refu…" at bounding box center [1286, 348] width 414 height 32
select select "DUE"
click at [1079, 332] on select "- Select Status Code - Open Due/Unpaid Paid Incomplete No Tax Due Internal Refu…" at bounding box center [1286, 348] width 414 height 32
type input "[DATE]"
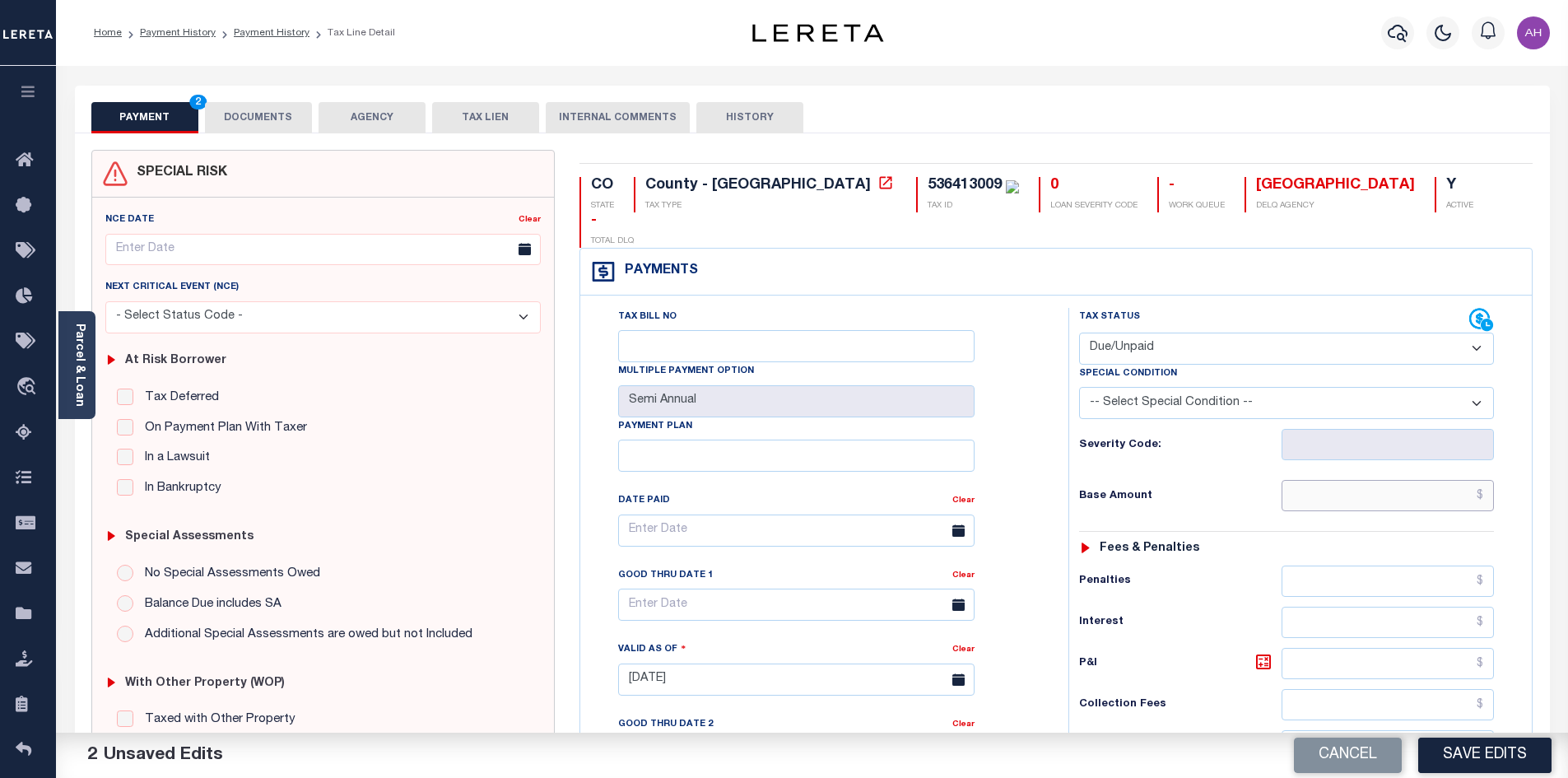
click at [1348, 480] on input "text" at bounding box center [1387, 495] width 213 height 32
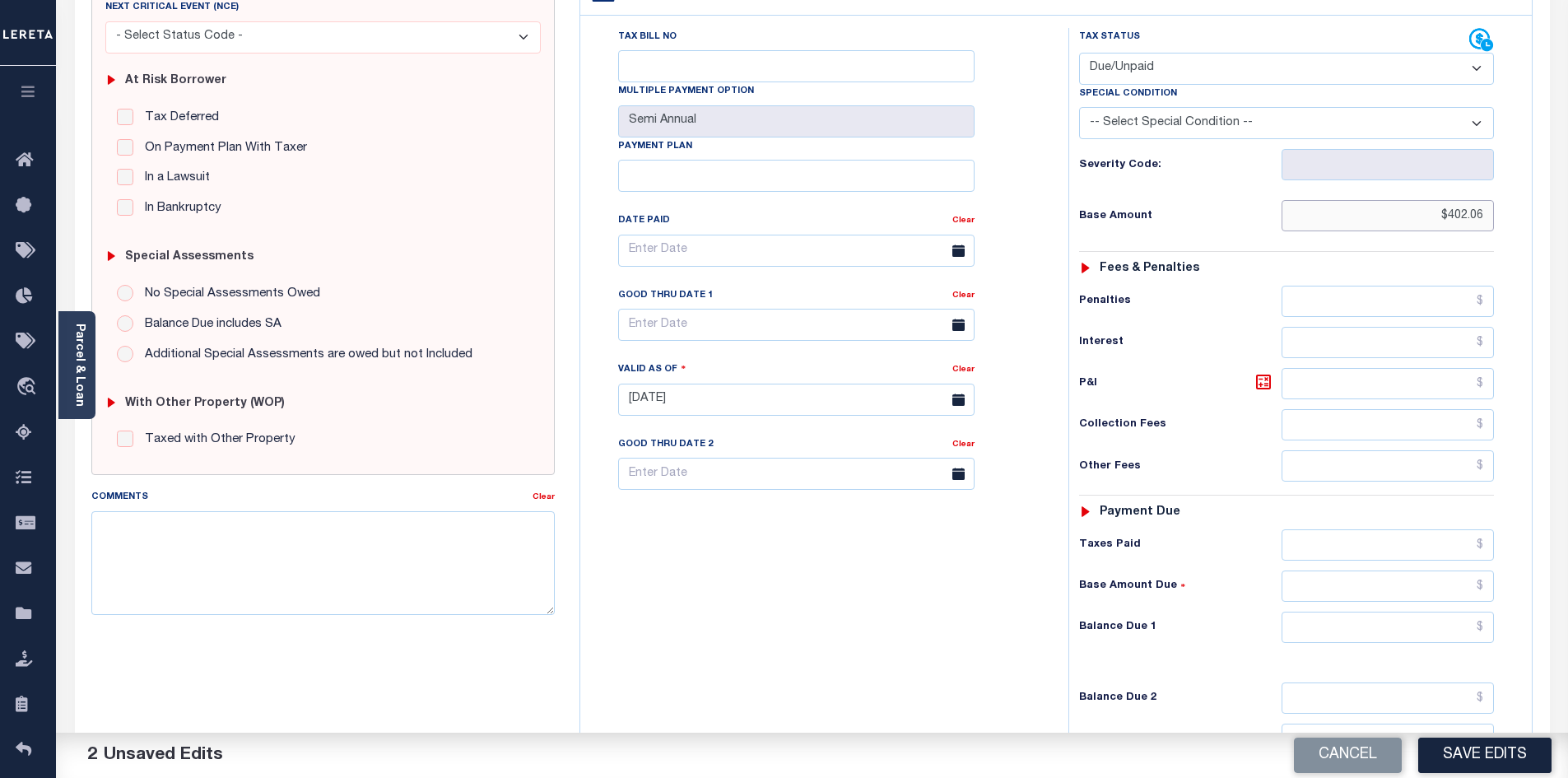
scroll to position [445, 0]
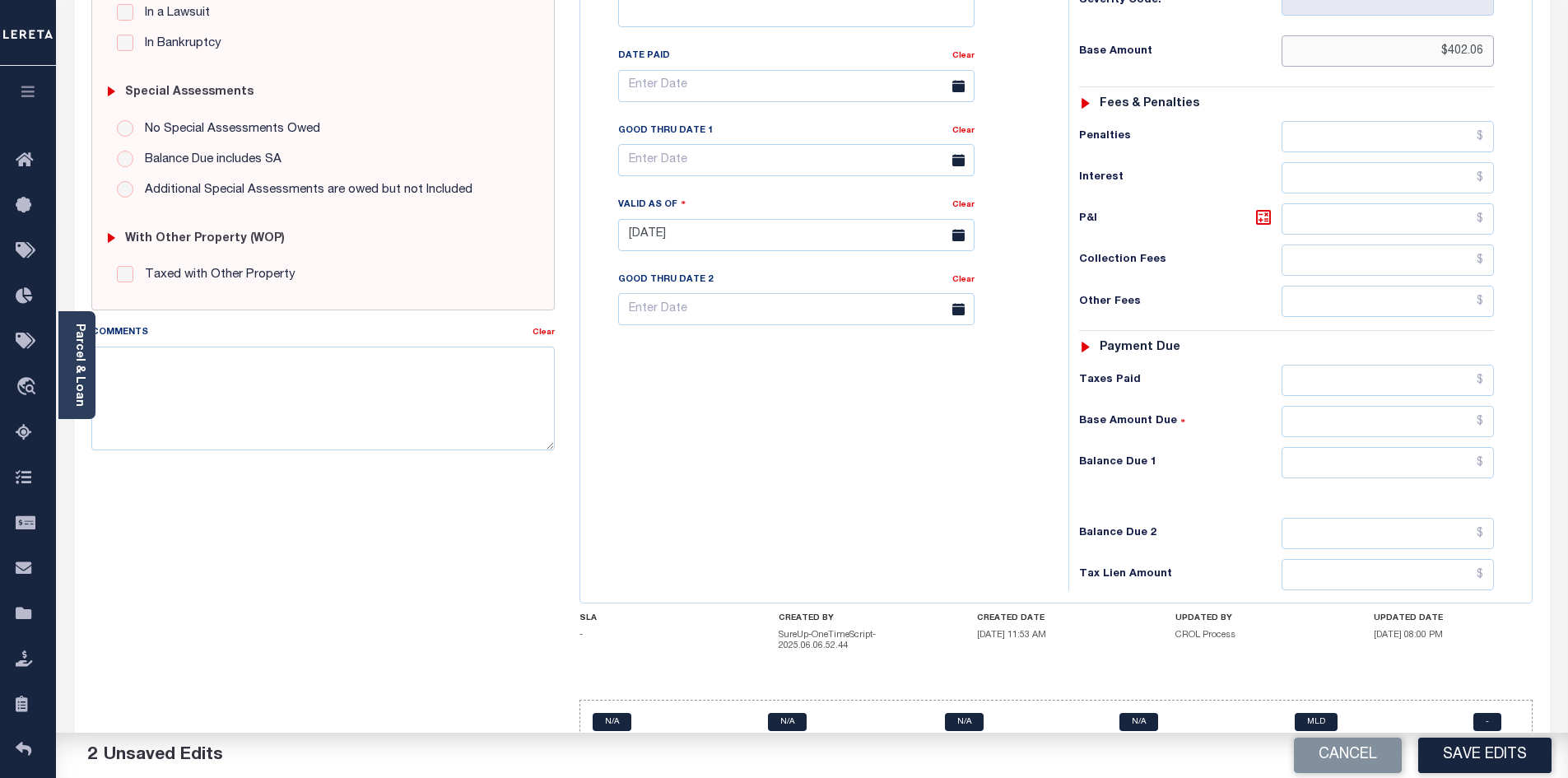
type input "$402.06"
click at [1388, 447] on input "text" at bounding box center [1387, 463] width 213 height 32
type input "$418.14"
click at [1273, 207] on icon at bounding box center [1263, 217] width 20 height 20
type input "$16.08"
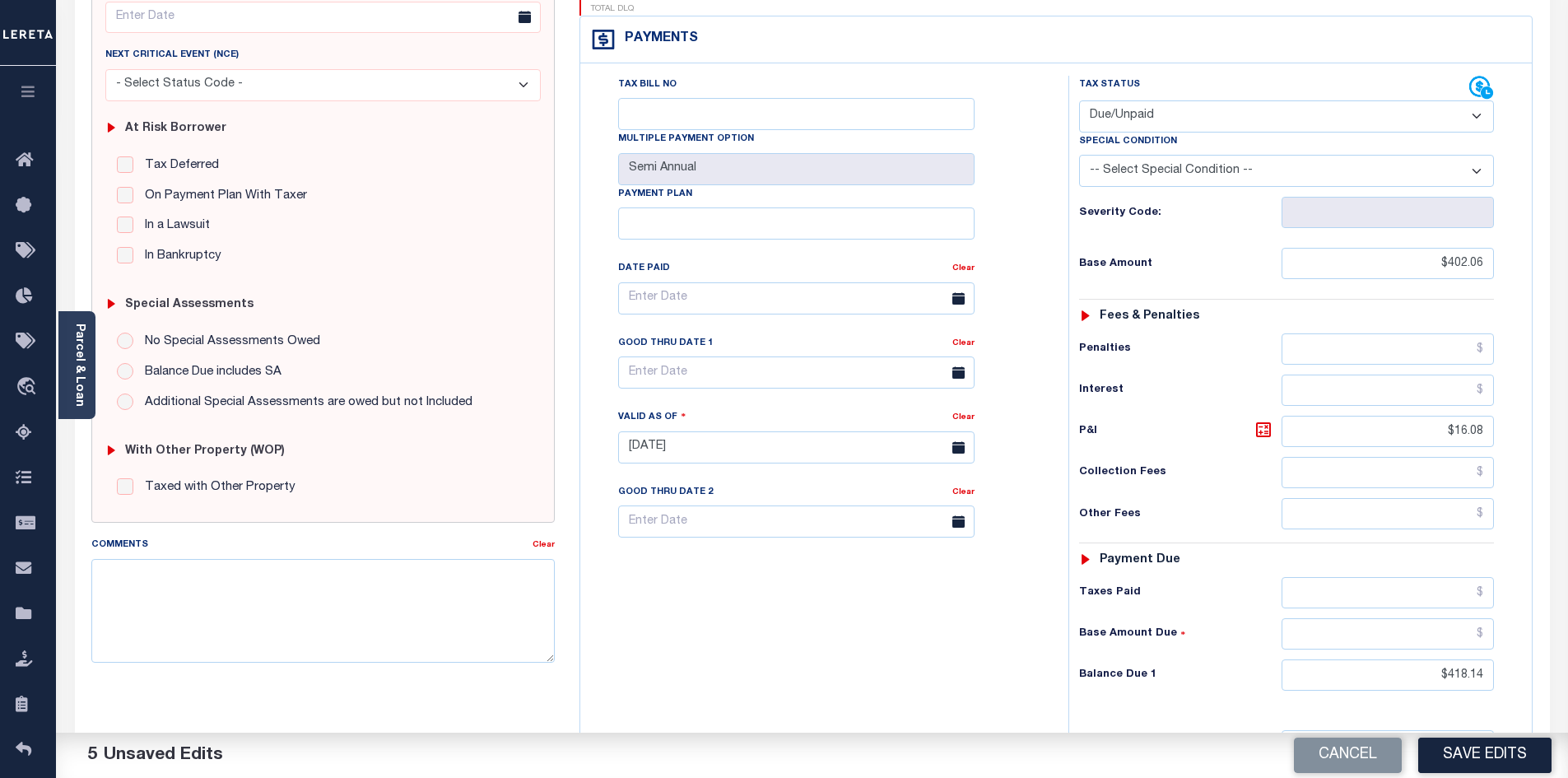
scroll to position [33, 0]
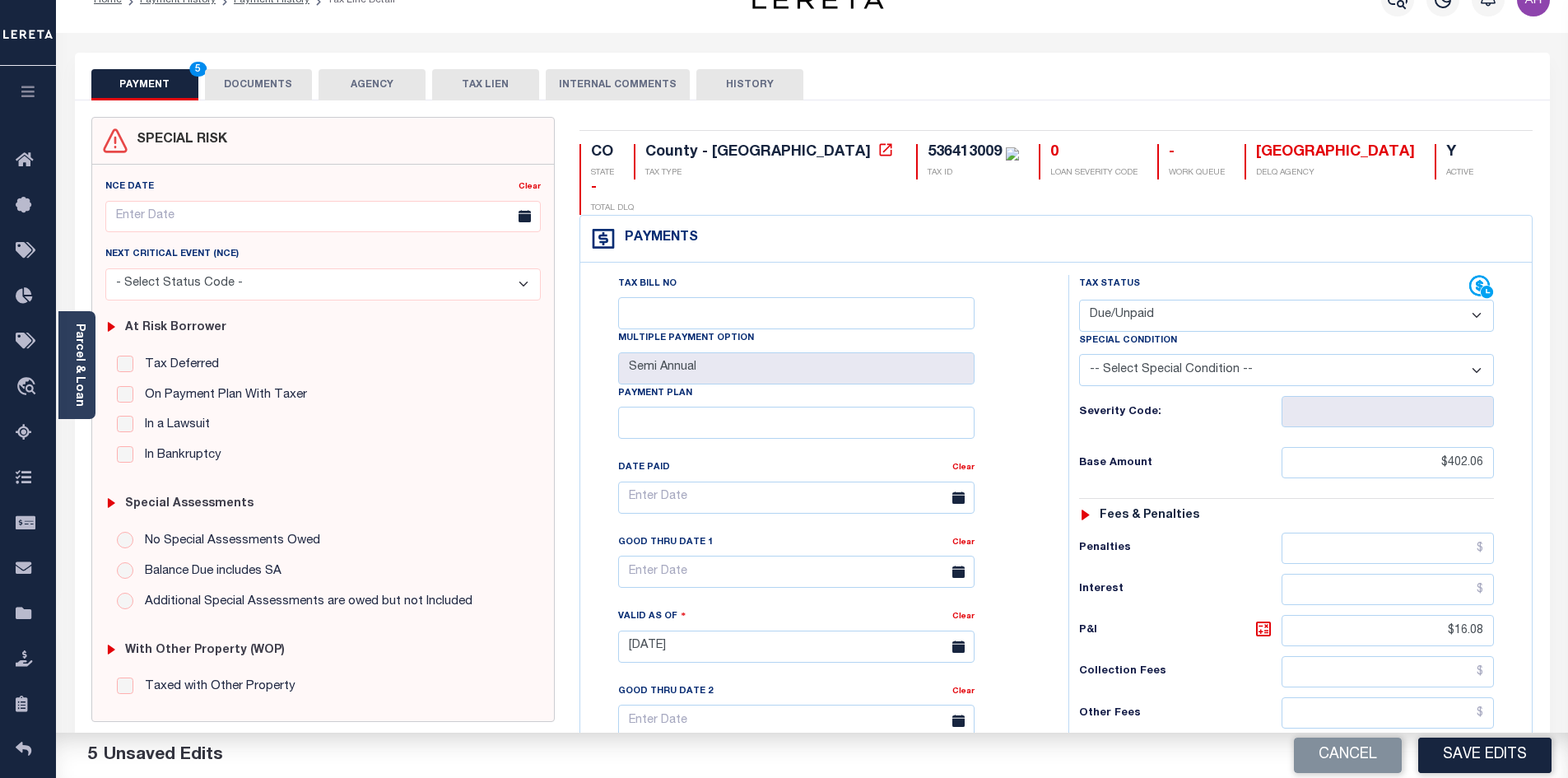
click at [248, 74] on button "DOCUMENTS" at bounding box center [258, 85] width 107 height 32
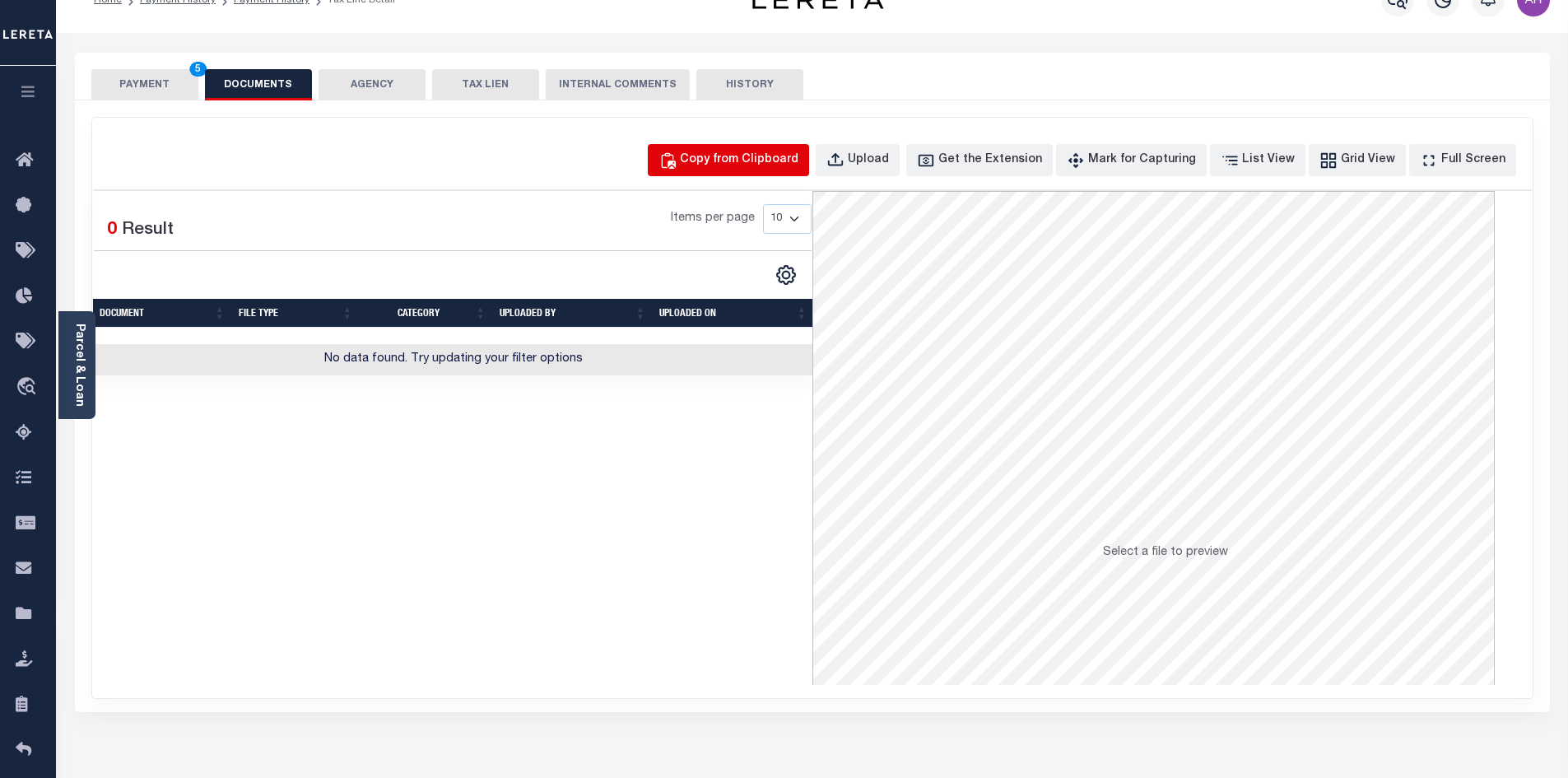
click at [765, 169] on div "Copy from Clipboard" at bounding box center [739, 160] width 118 height 18
select select "POP"
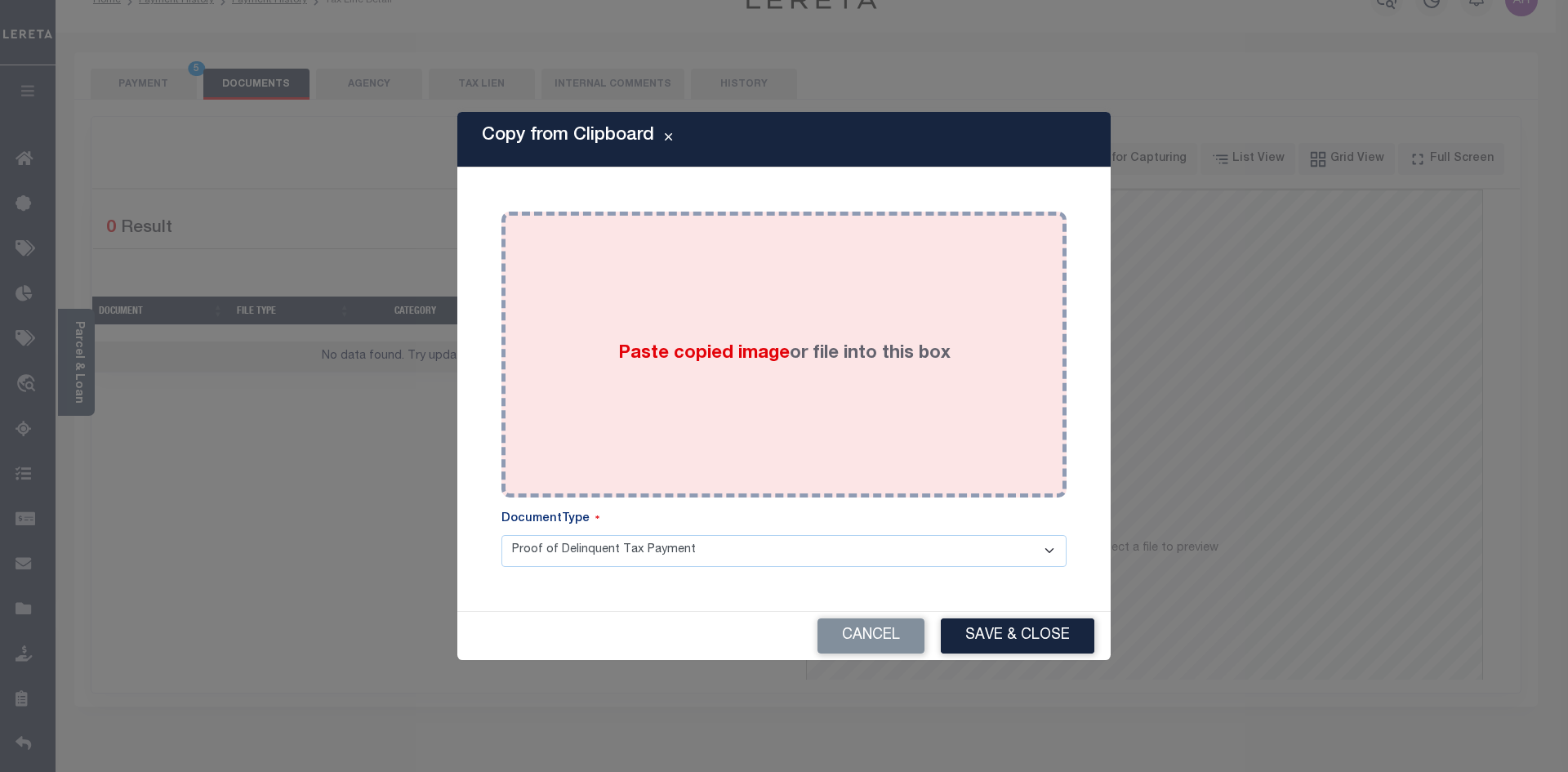
click at [691, 367] on label "Paste copied image or file into this box" at bounding box center [784, 355] width 332 height 27
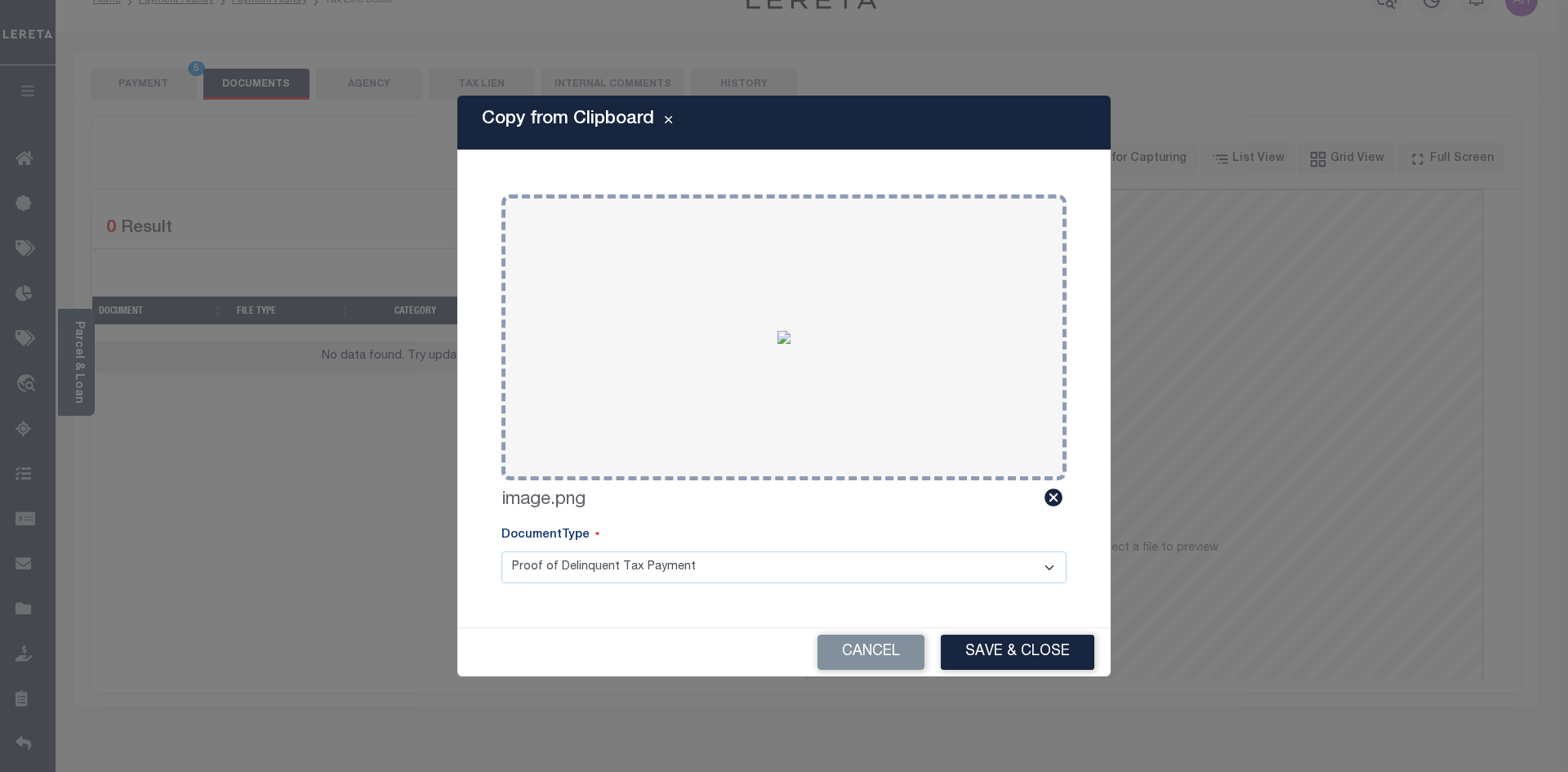
click at [1044, 661] on button "Save & Close" at bounding box center [1017, 652] width 154 height 35
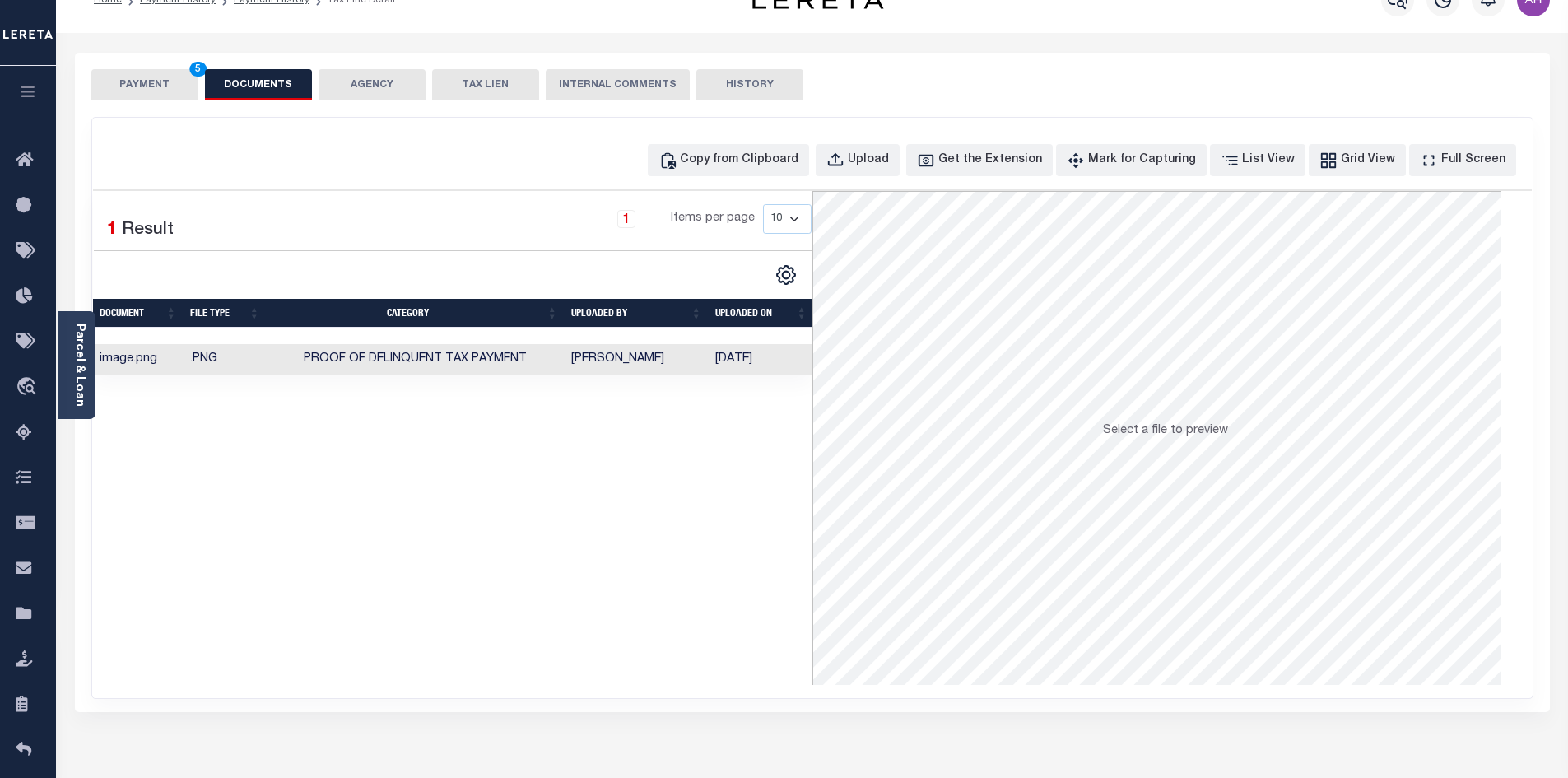
click at [158, 85] on button "PAYMENT 5" at bounding box center [145, 85] width 107 height 32
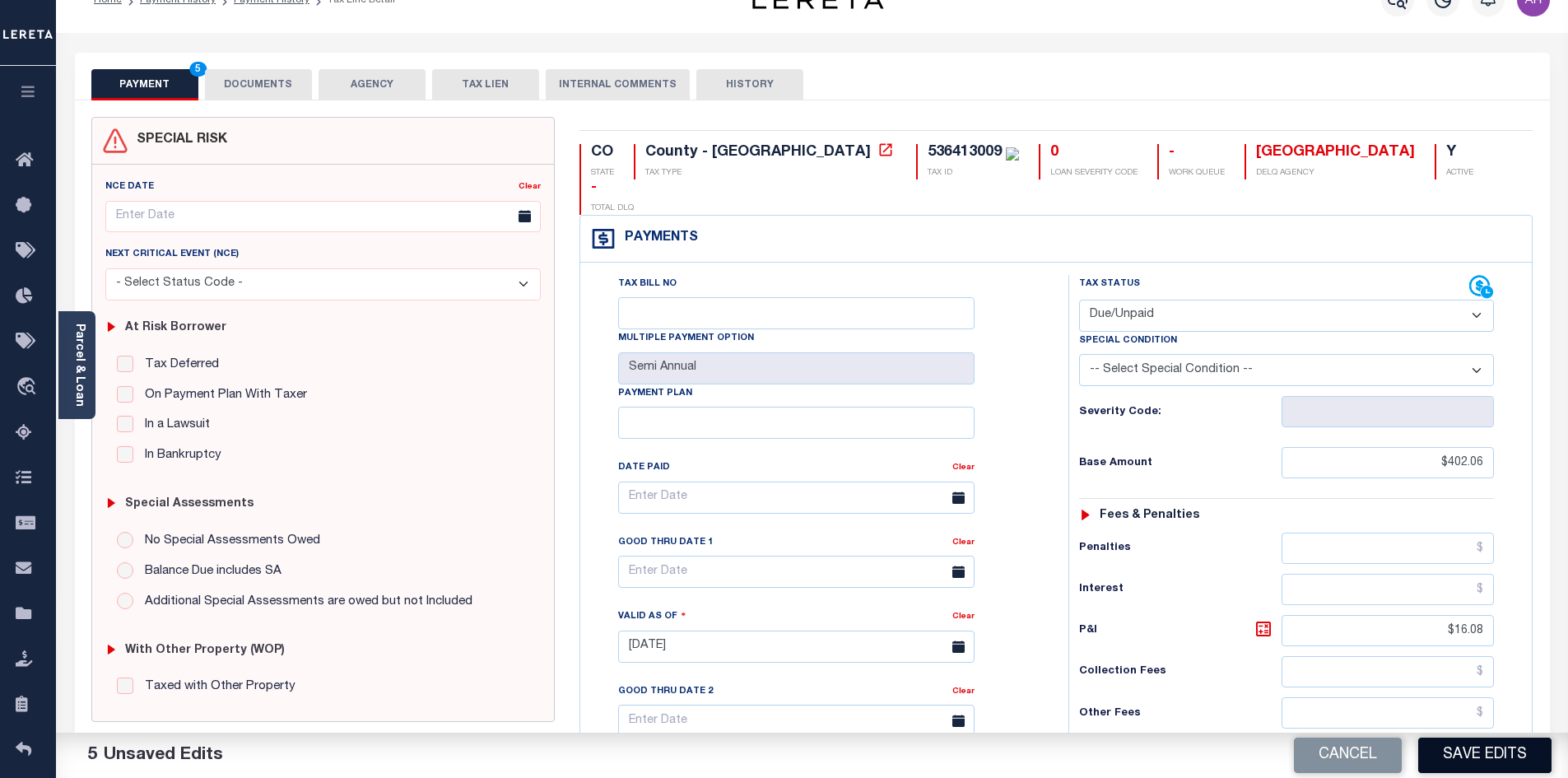
click at [1488, 738] on button "Save Edits" at bounding box center [1485, 755] width 134 height 35
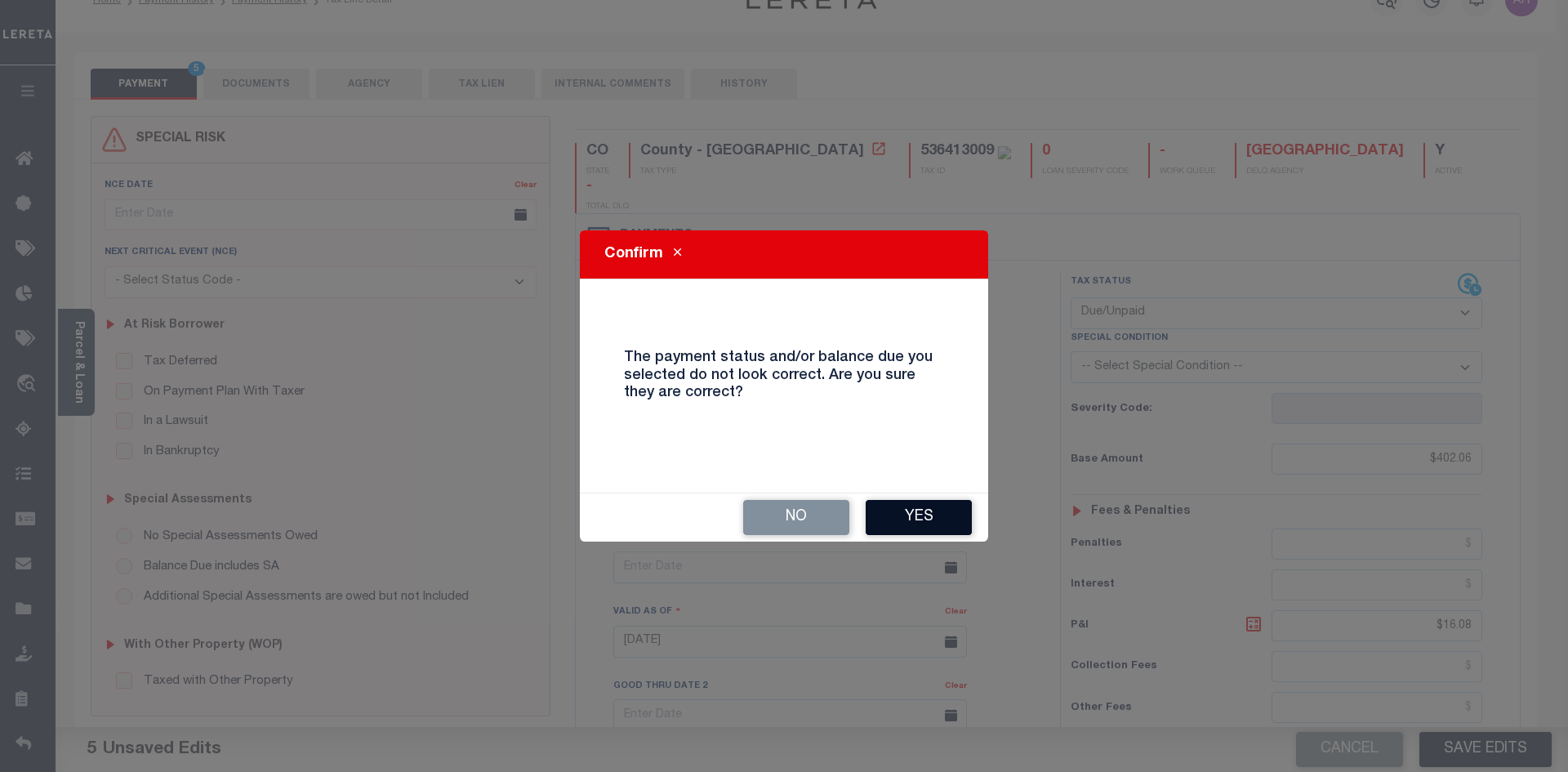
click at [931, 530] on button "Yes" at bounding box center [919, 517] width 106 height 35
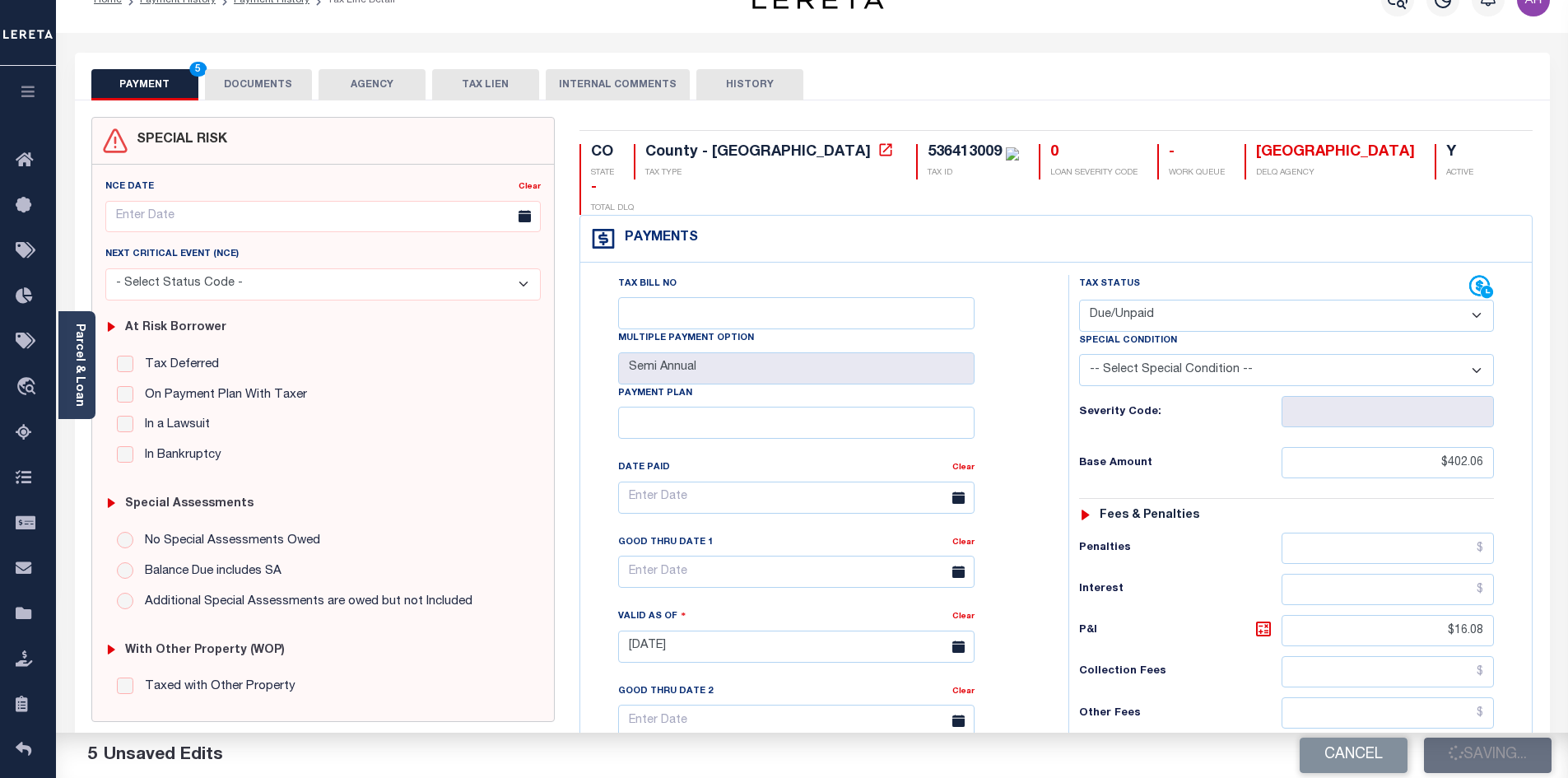
checkbox input "false"
type input "$402.06"
type input "$16.08"
type input "$418.14"
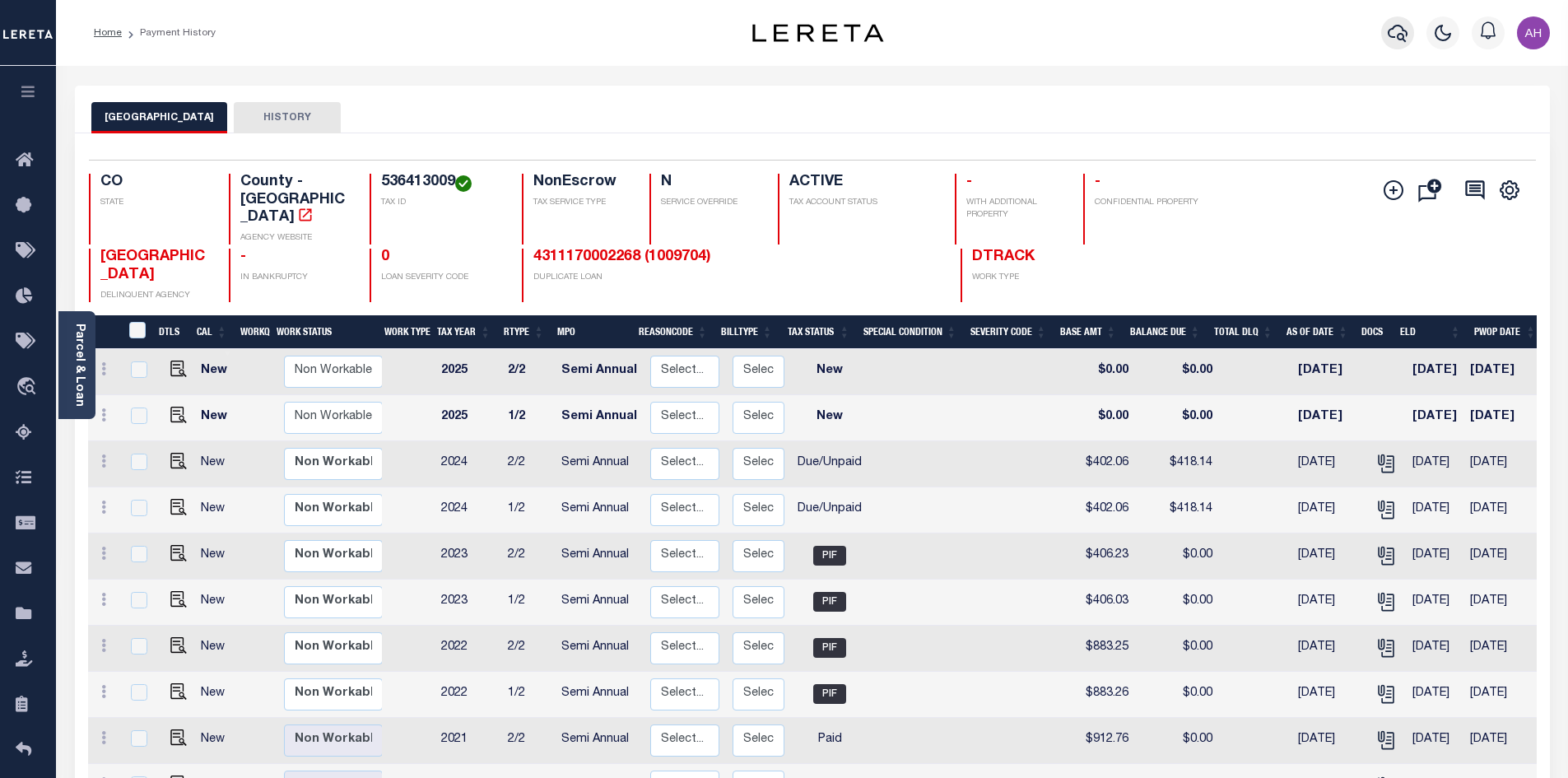
click at [1407, 37] on button "button" at bounding box center [1398, 33] width 33 height 33
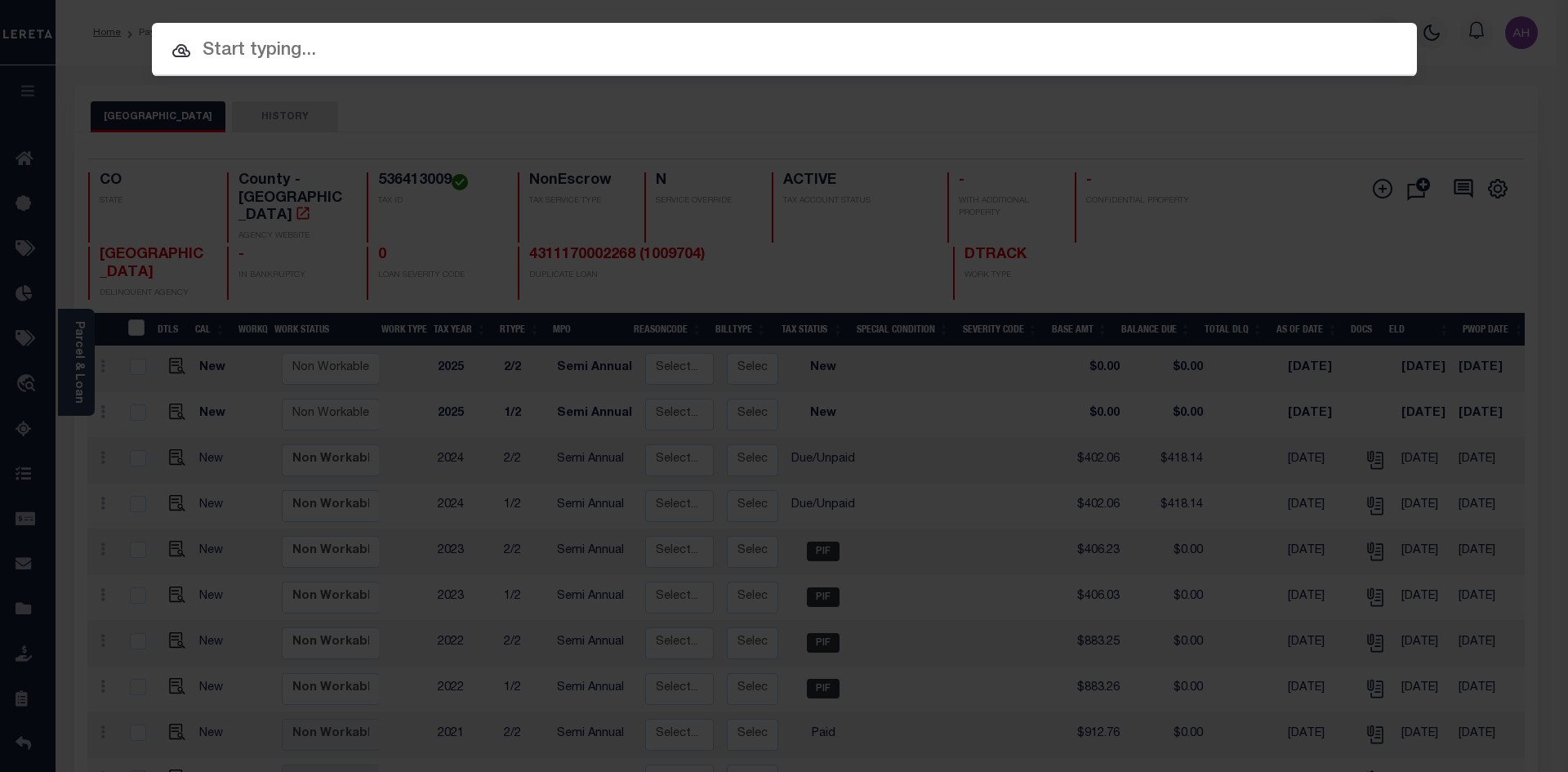
paste input "536413010"
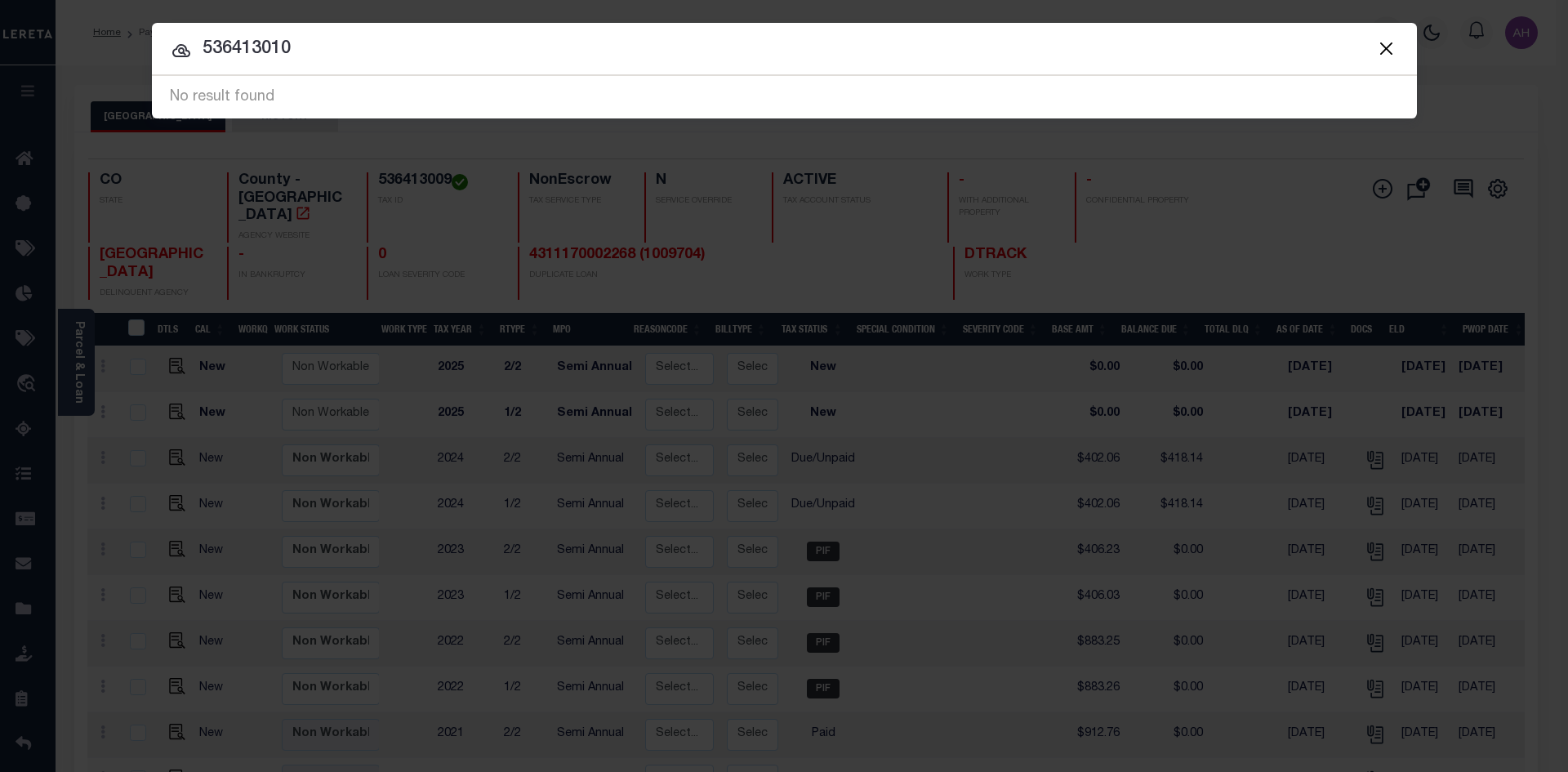
drag, startPoint x: 335, startPoint y: 46, endPoint x: 177, endPoint y: 53, distance: 158.2
click at [177, 76] on div "536413010 No result found" at bounding box center [784, 97] width 1265 height 43
type input "v"
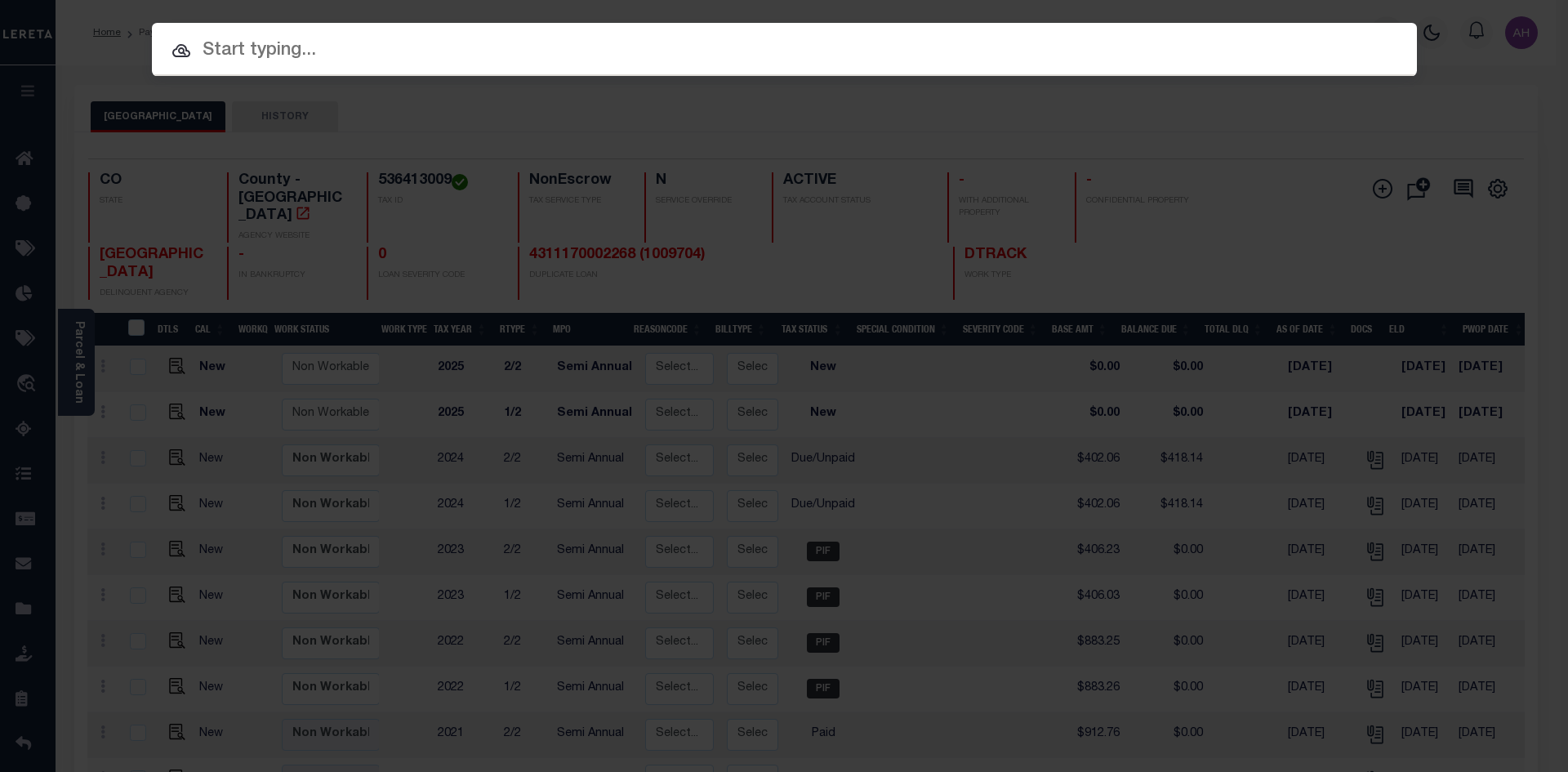
paste input "4311170002268"
type input "4311170002268"
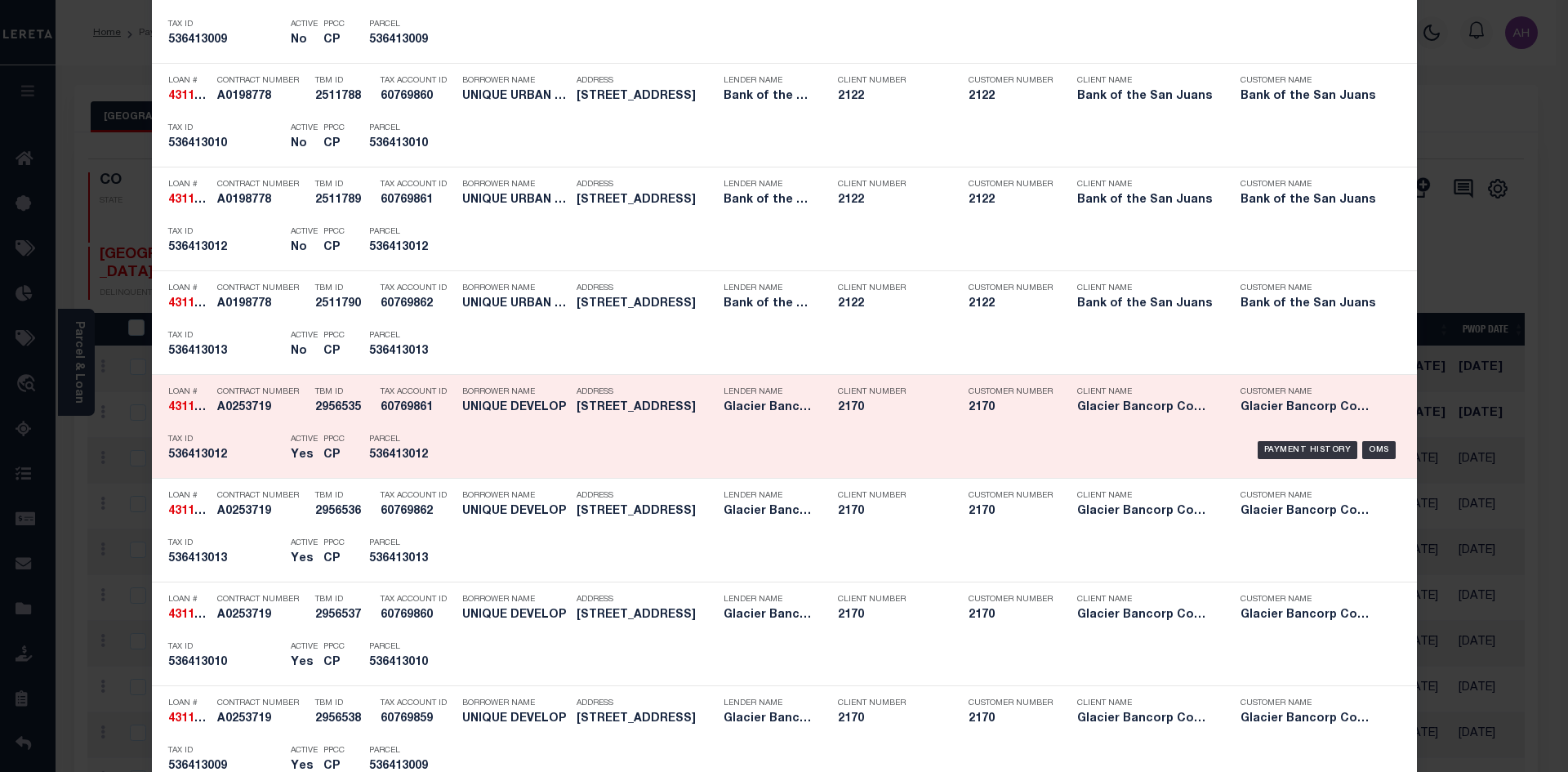
scroll to position [1144, 0]
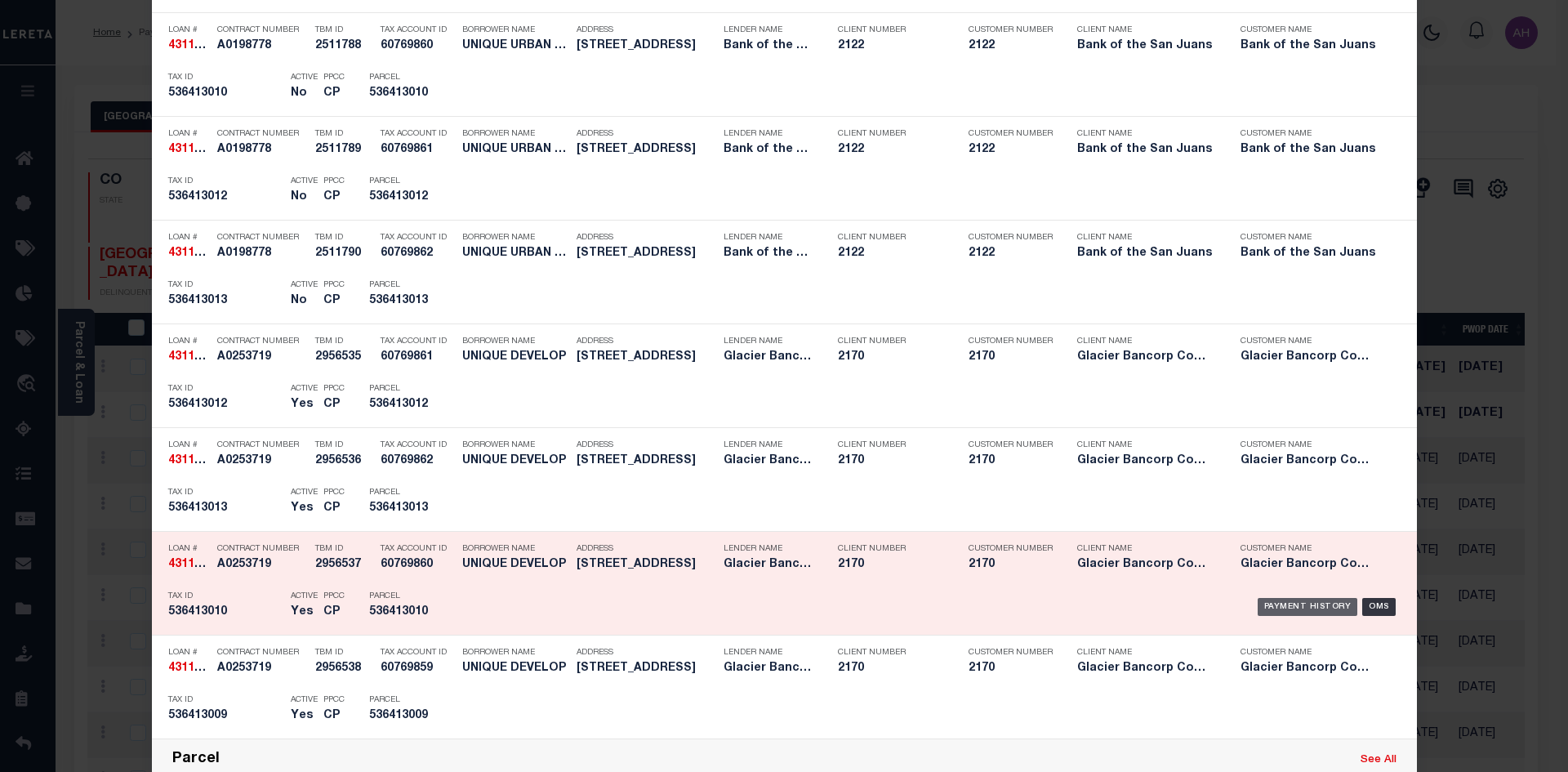
click at [1304, 605] on div "Payment History" at bounding box center [1308, 607] width 100 height 18
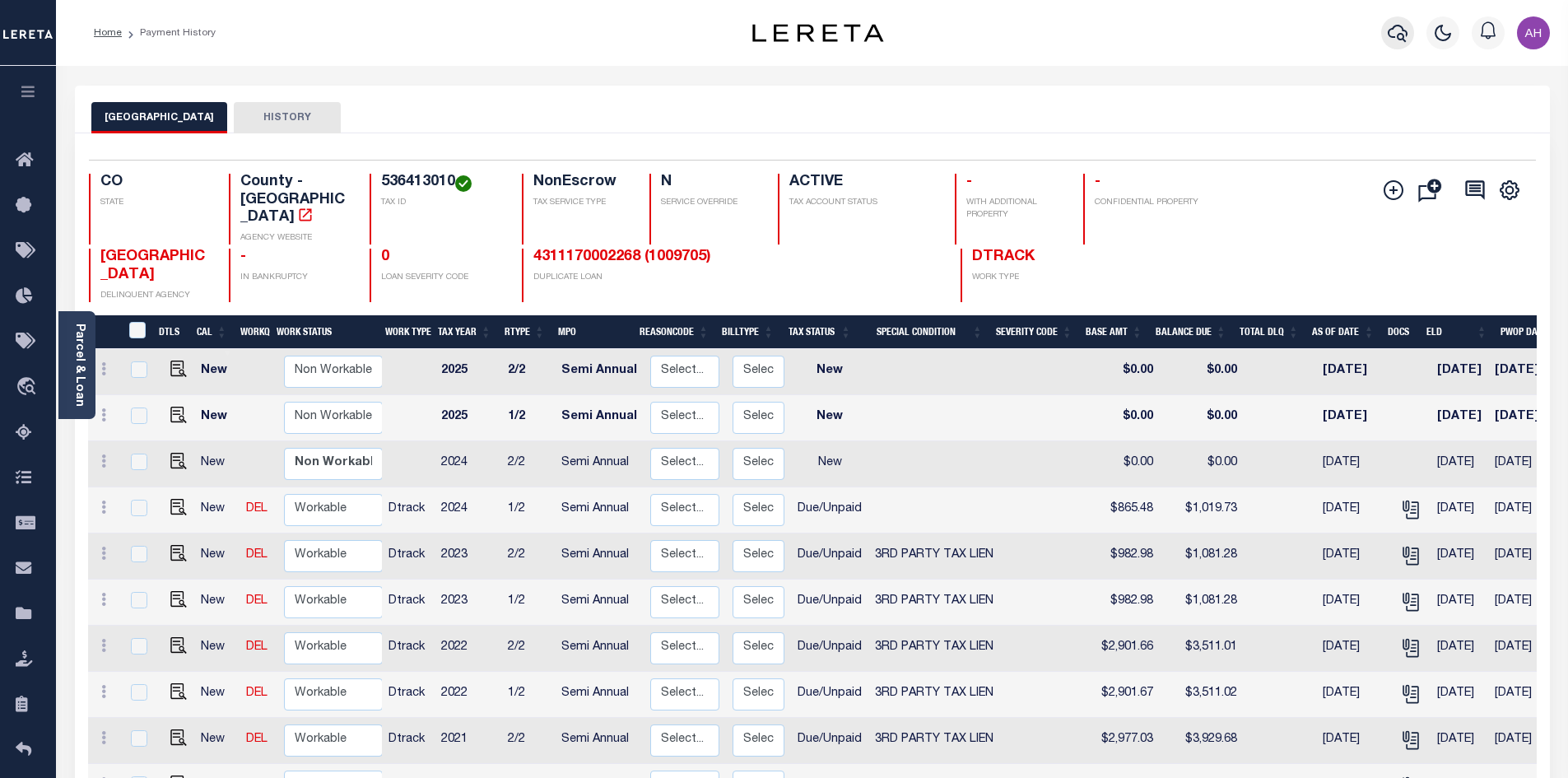
click at [1397, 26] on icon "button" at bounding box center [1397, 33] width 20 height 20
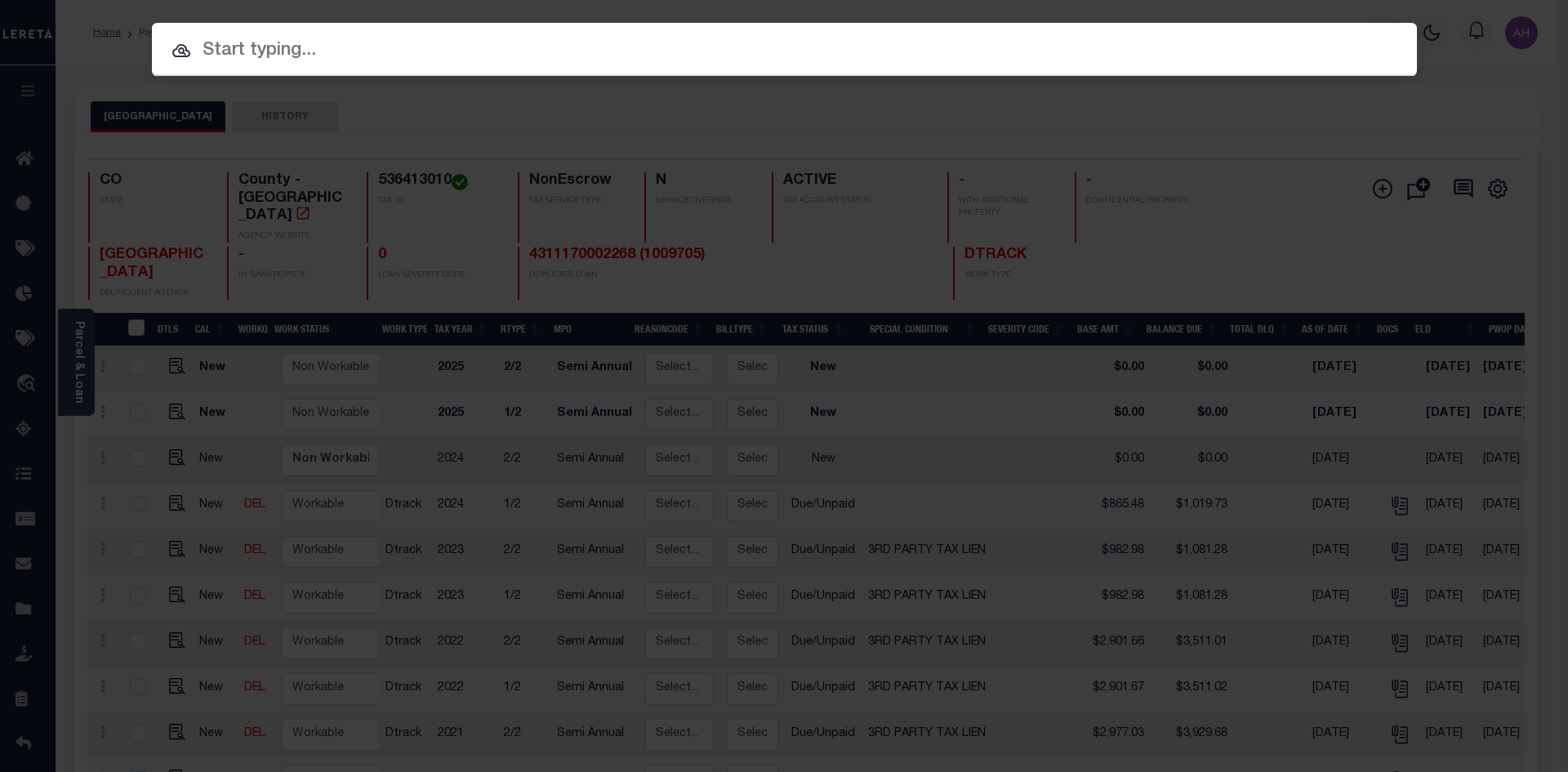
paste input "4311170002268"
type input "4311170002268"
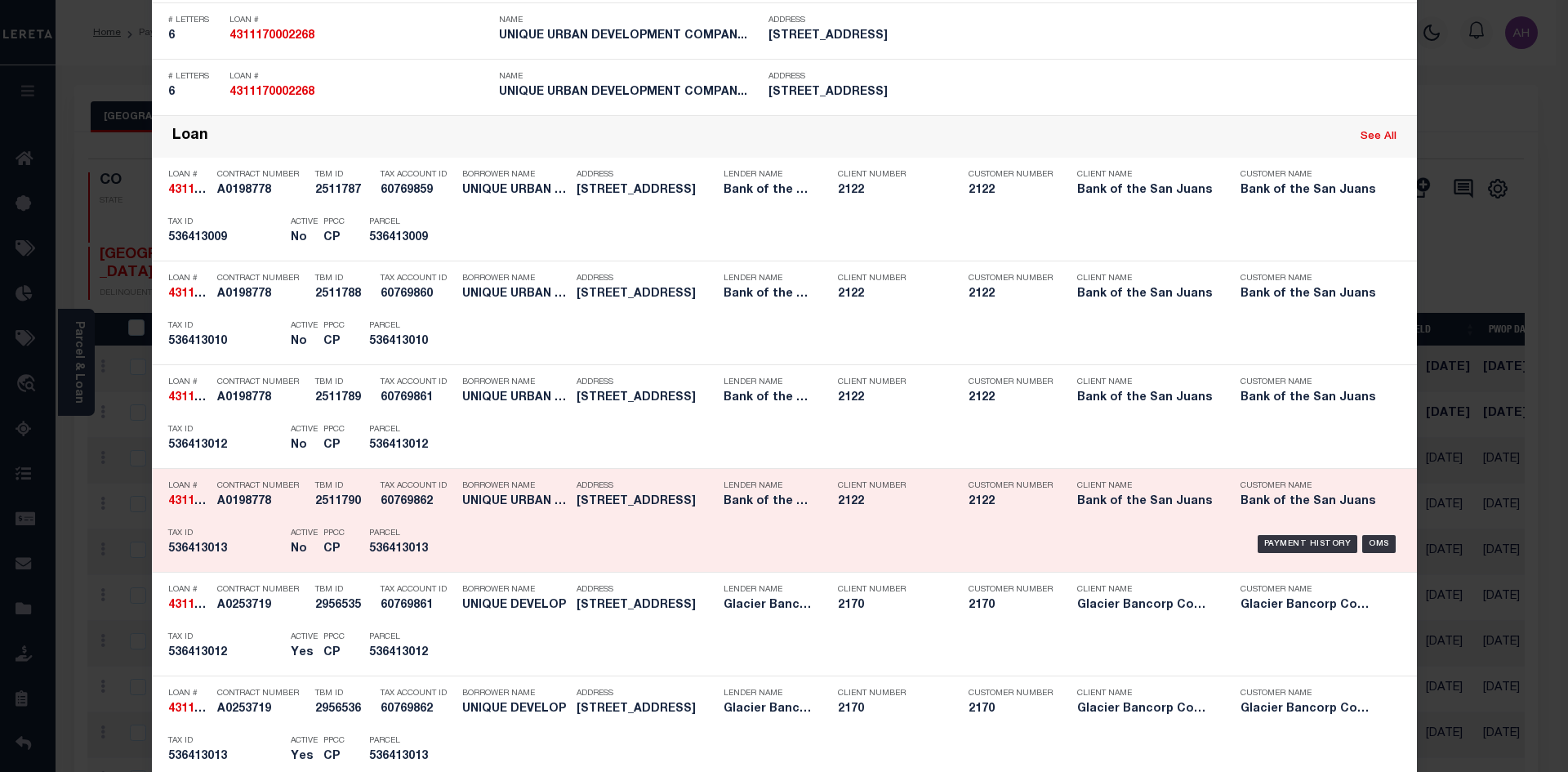
scroll to position [899, 0]
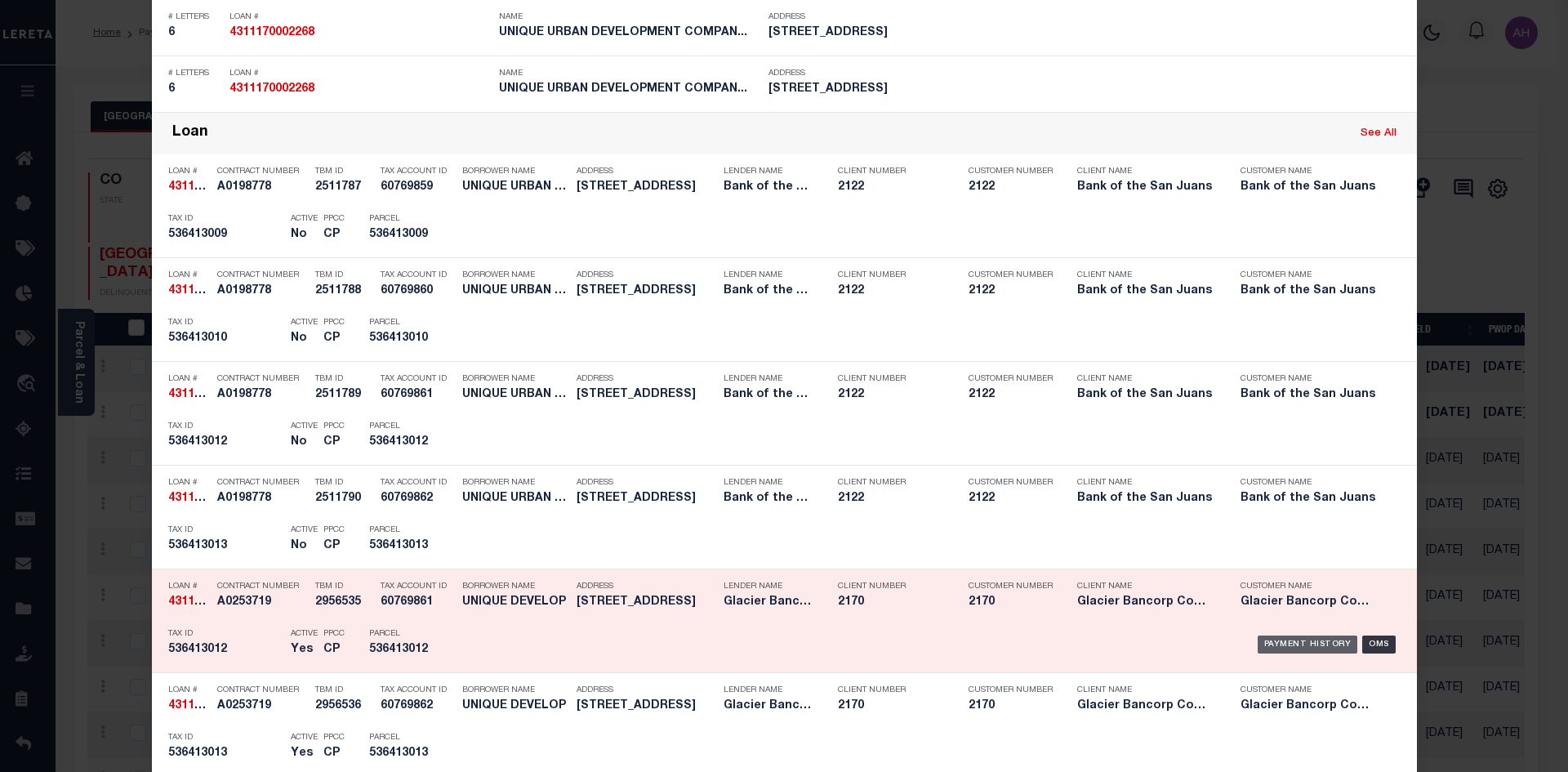
click at [1281, 649] on div "Payment History" at bounding box center [1308, 644] width 100 height 18
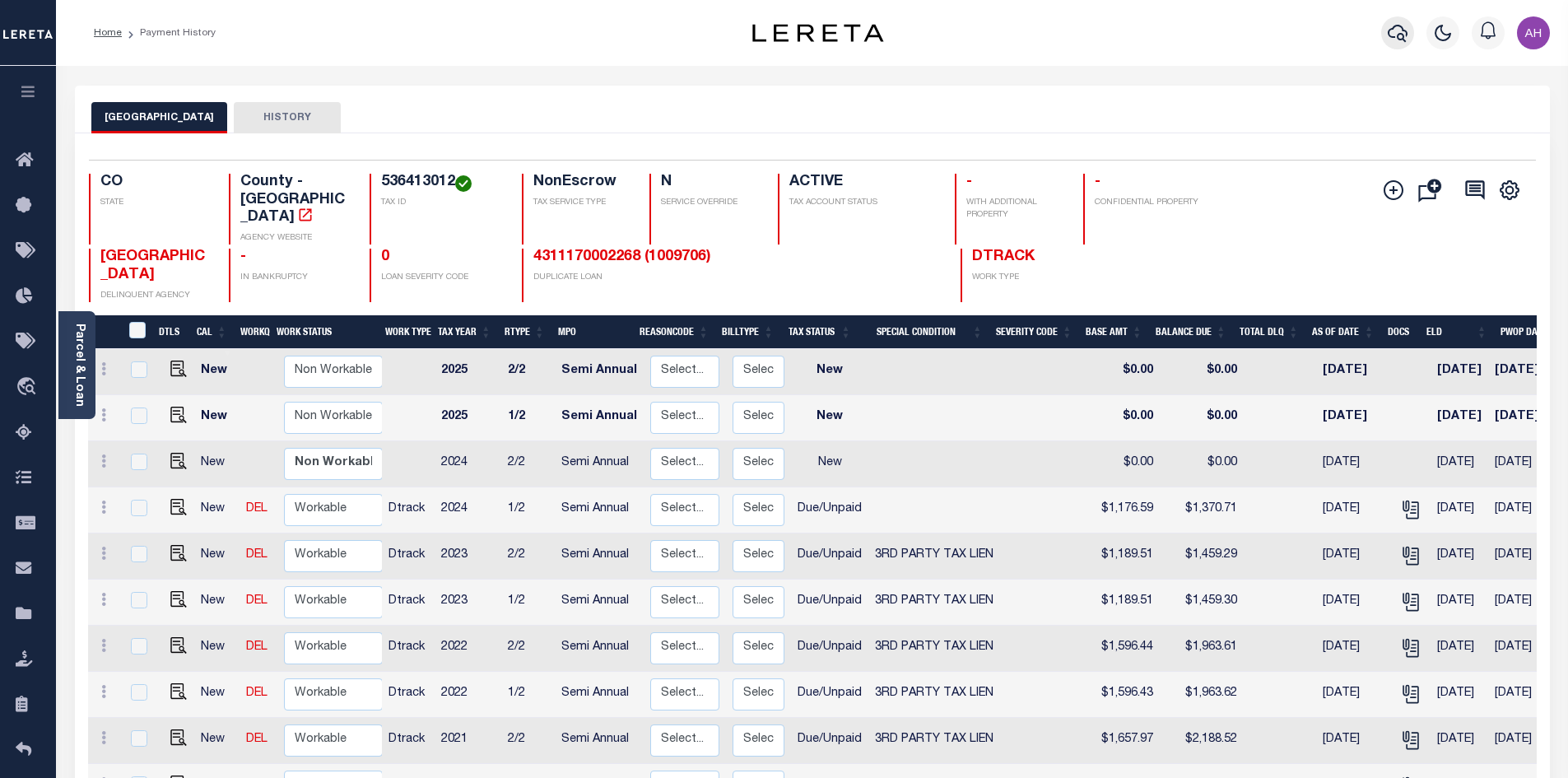
click at [1400, 32] on icon "button" at bounding box center [1397, 33] width 20 height 20
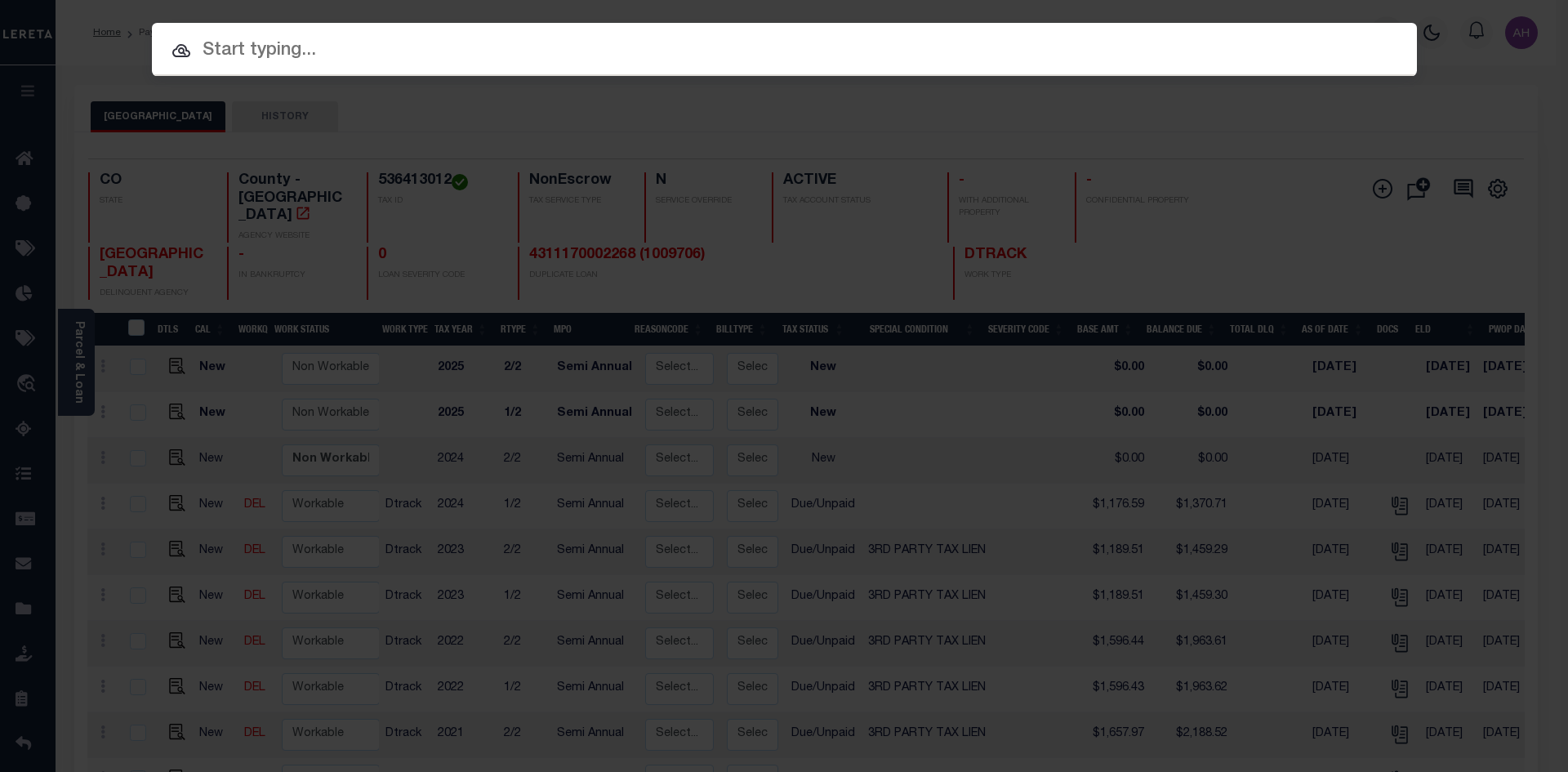
paste input "4311170002268"
type input "4311170002268"
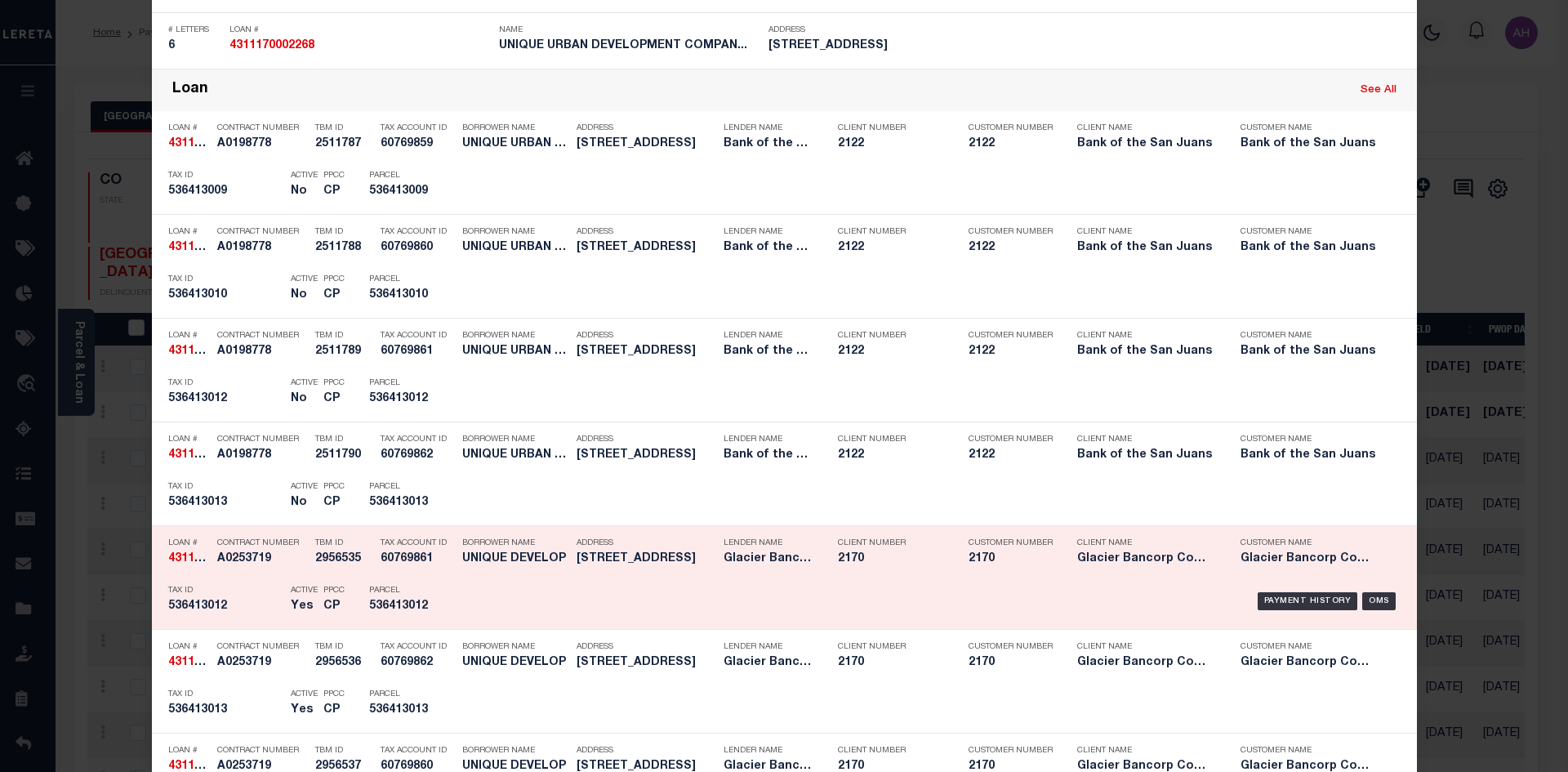
scroll to position [980, 0]
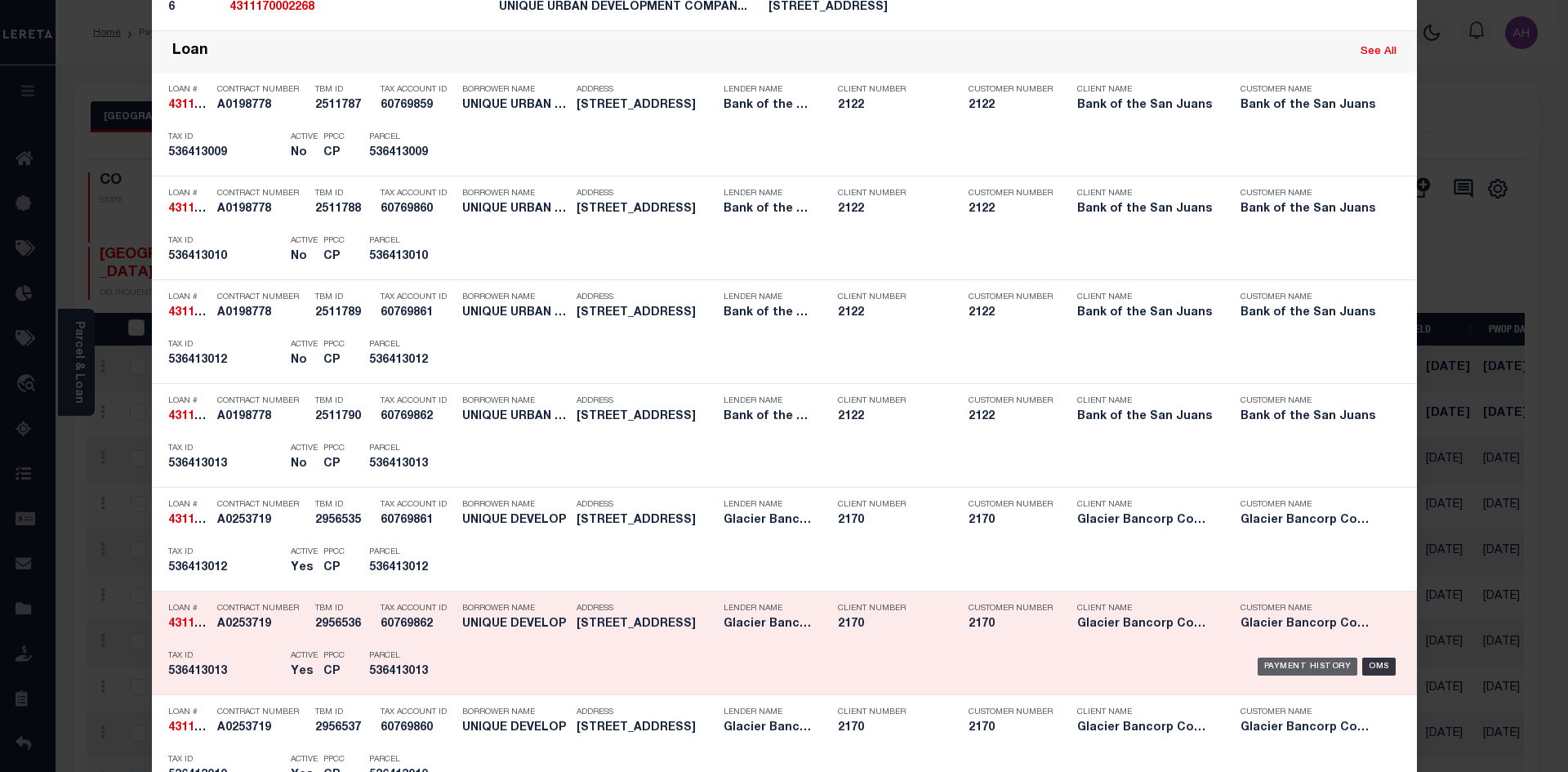
click at [1282, 667] on div "Payment History" at bounding box center [1308, 667] width 100 height 18
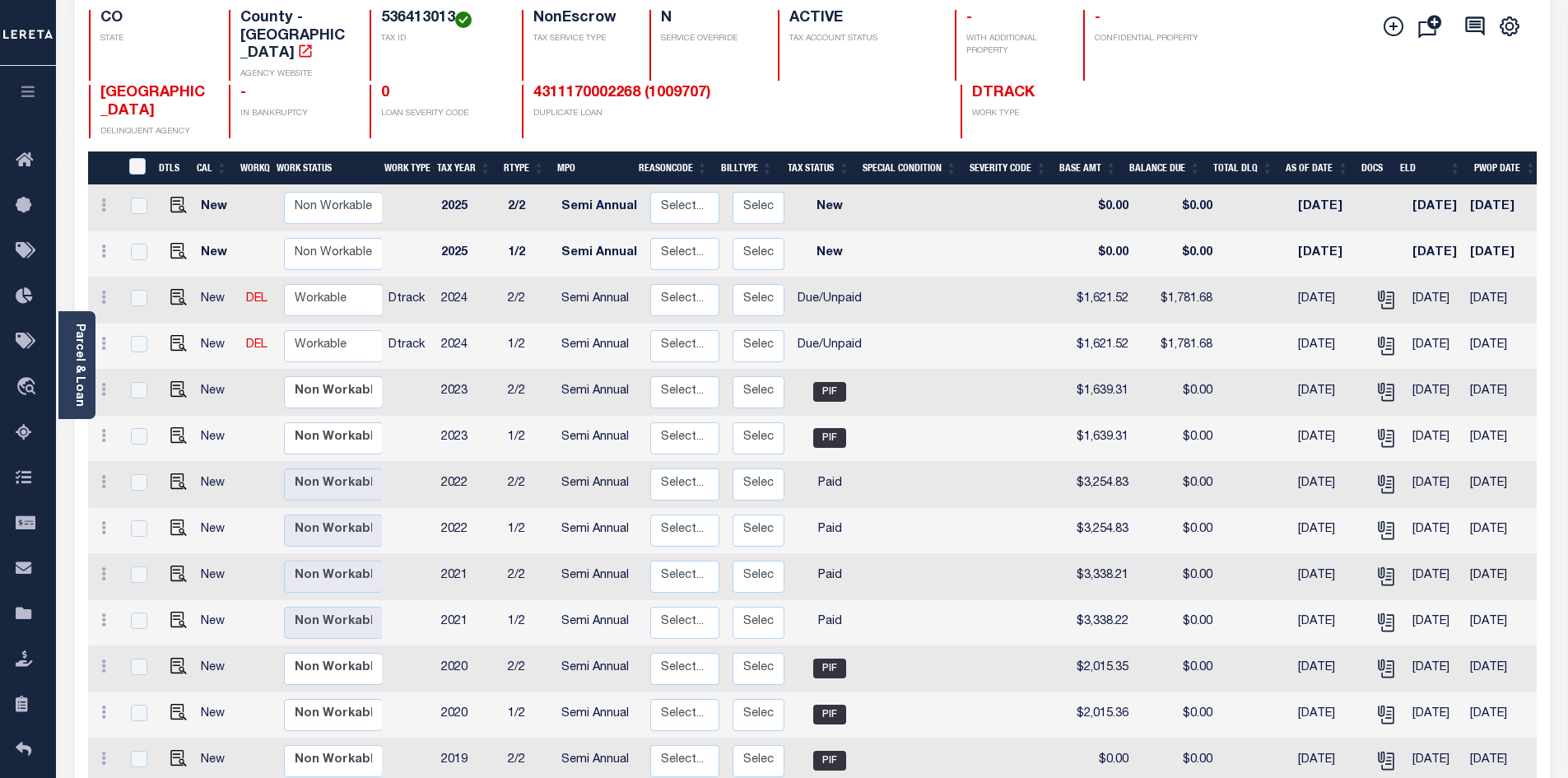
scroll to position [53, 0]
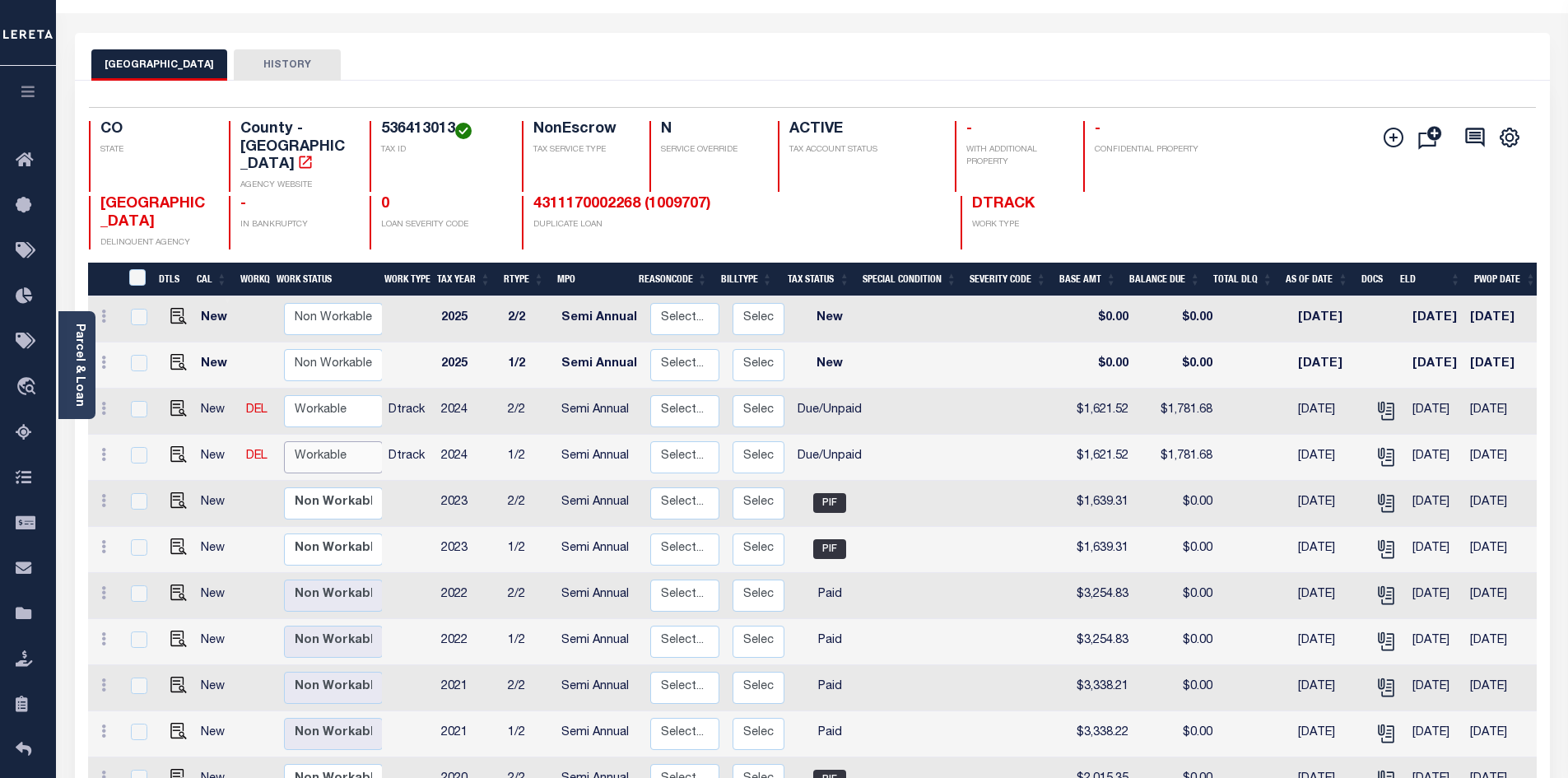
click at [321, 441] on select "Non Workable Workable" at bounding box center [333, 457] width 98 height 32
checkbox input "true"
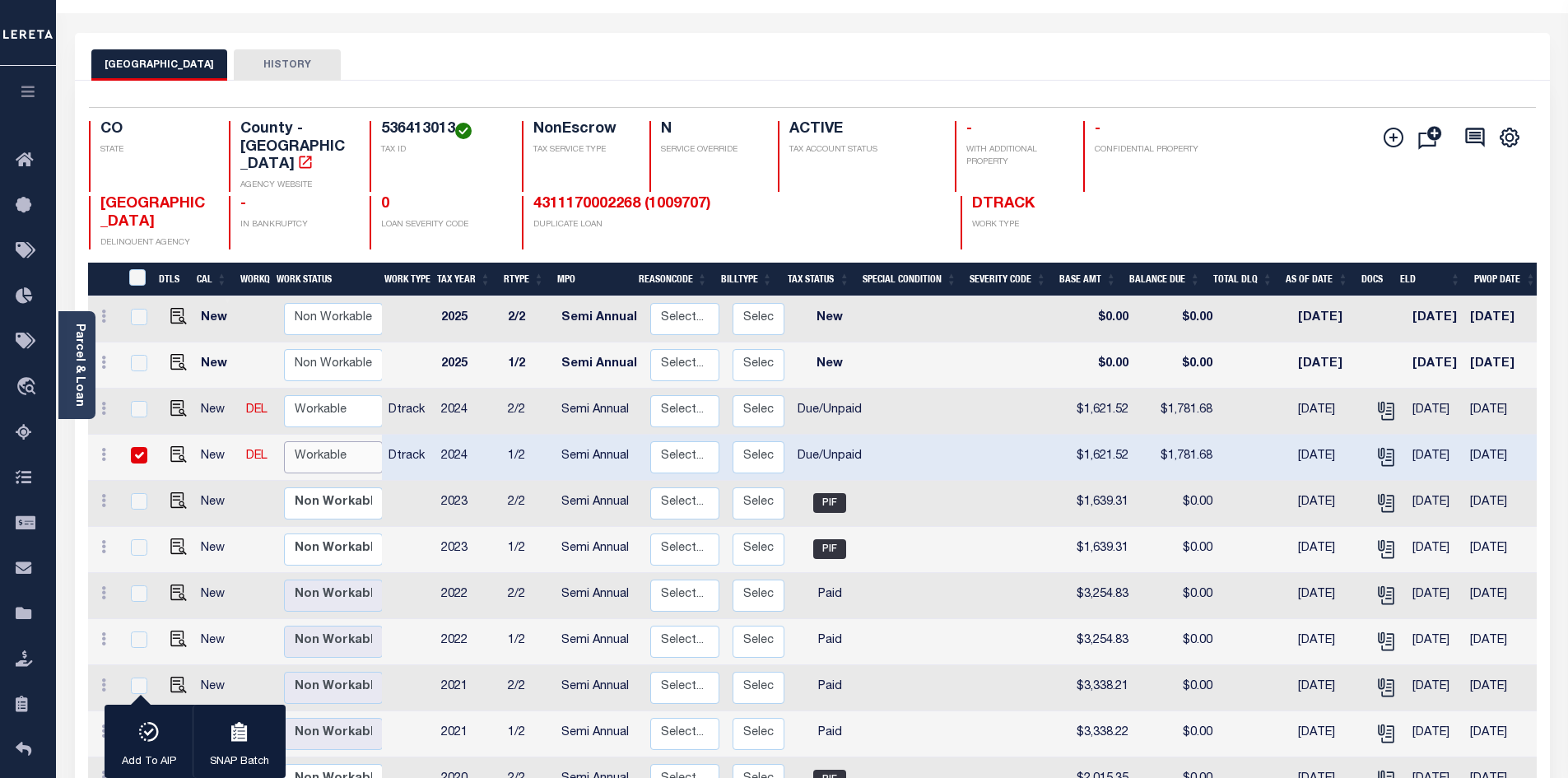
select select "true"
click at [284, 441] on select "Non Workable Workable" at bounding box center [333, 457] width 98 height 32
checkbox input "false"
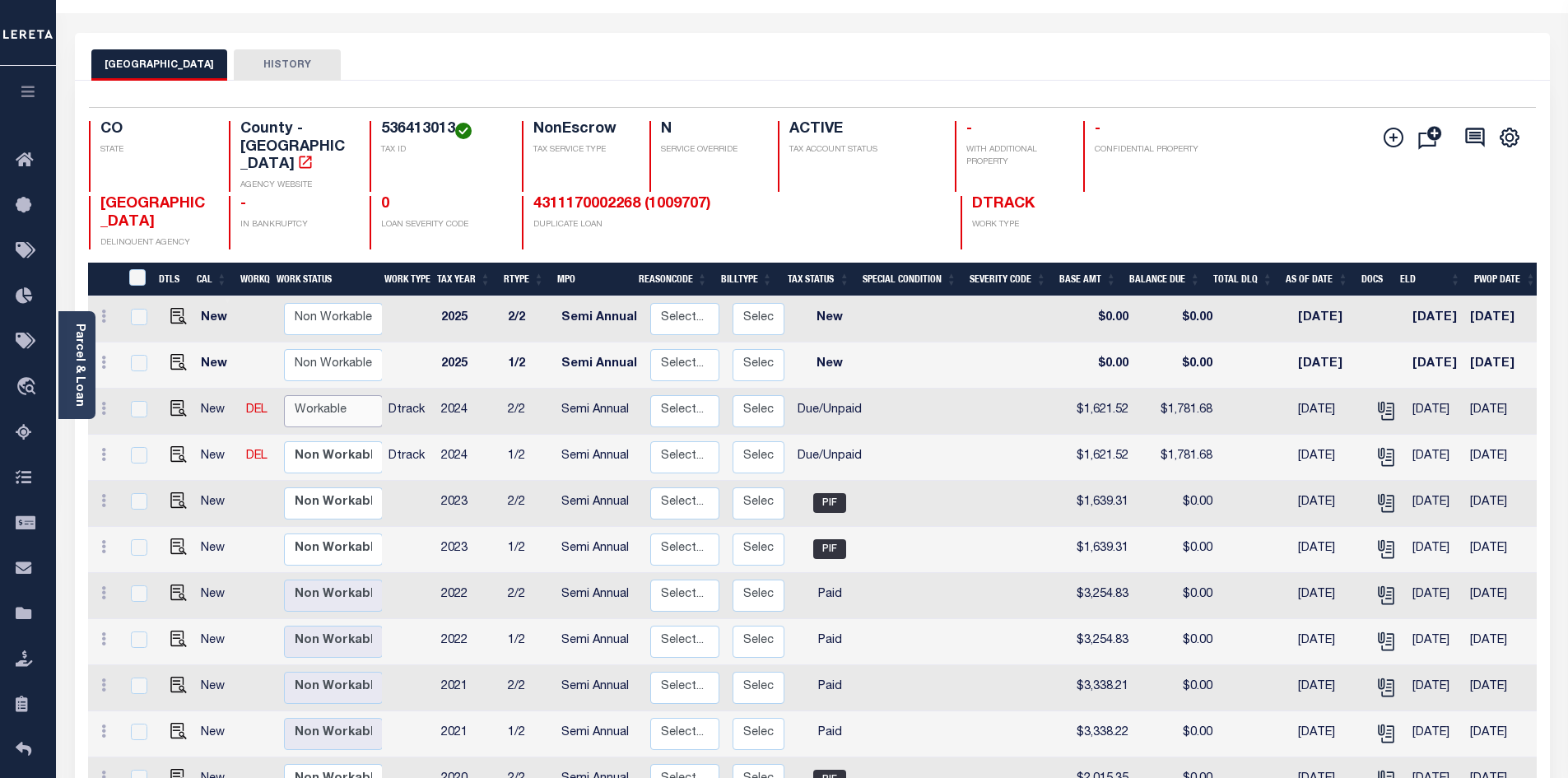
click at [331, 395] on select "Non Workable Workable" at bounding box center [333, 410] width 98 height 32
checkbox input "true"
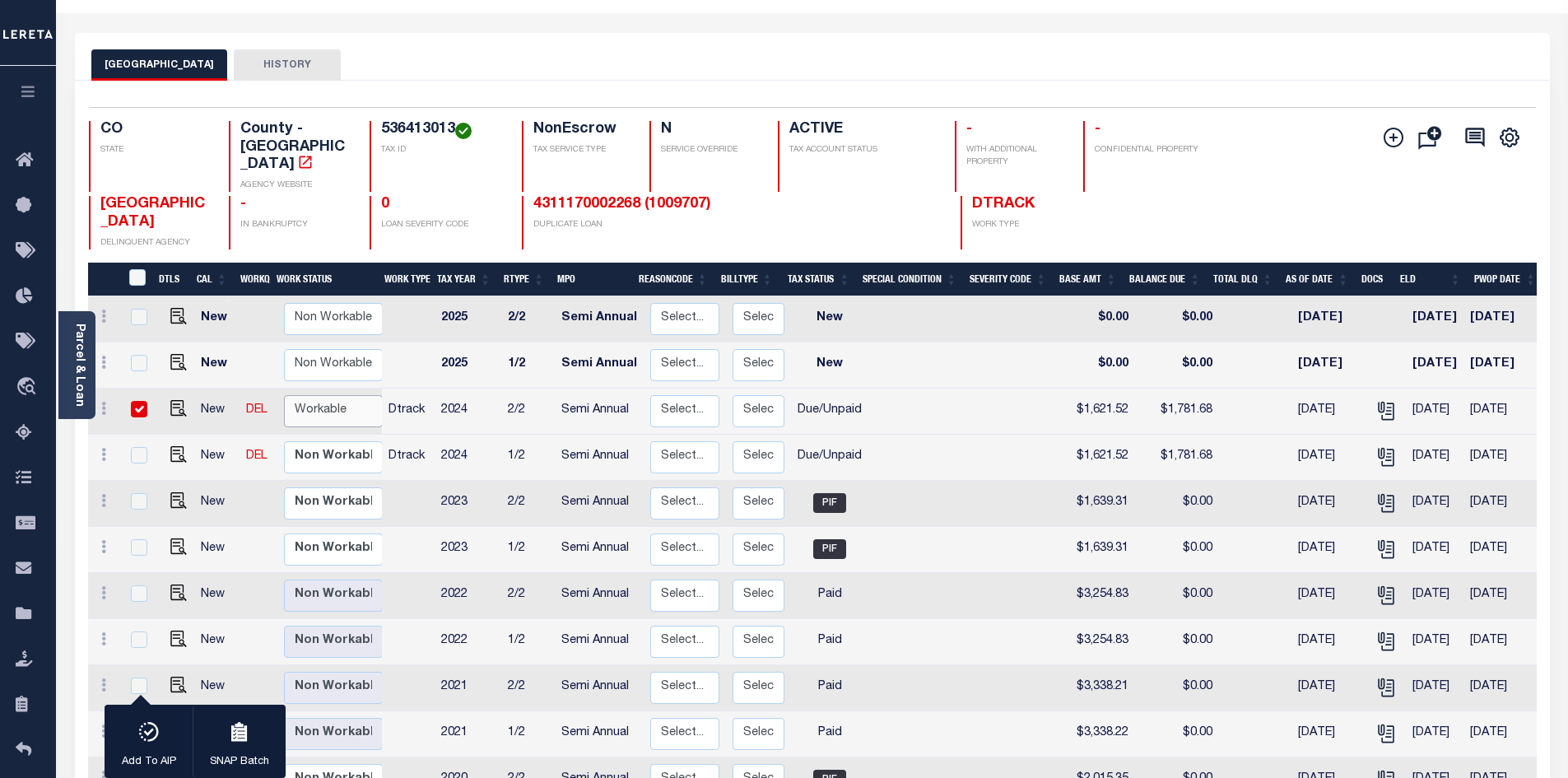
select select "true"
click at [284, 395] on select "Non Workable Workable" at bounding box center [333, 410] width 98 height 32
checkbox input "false"
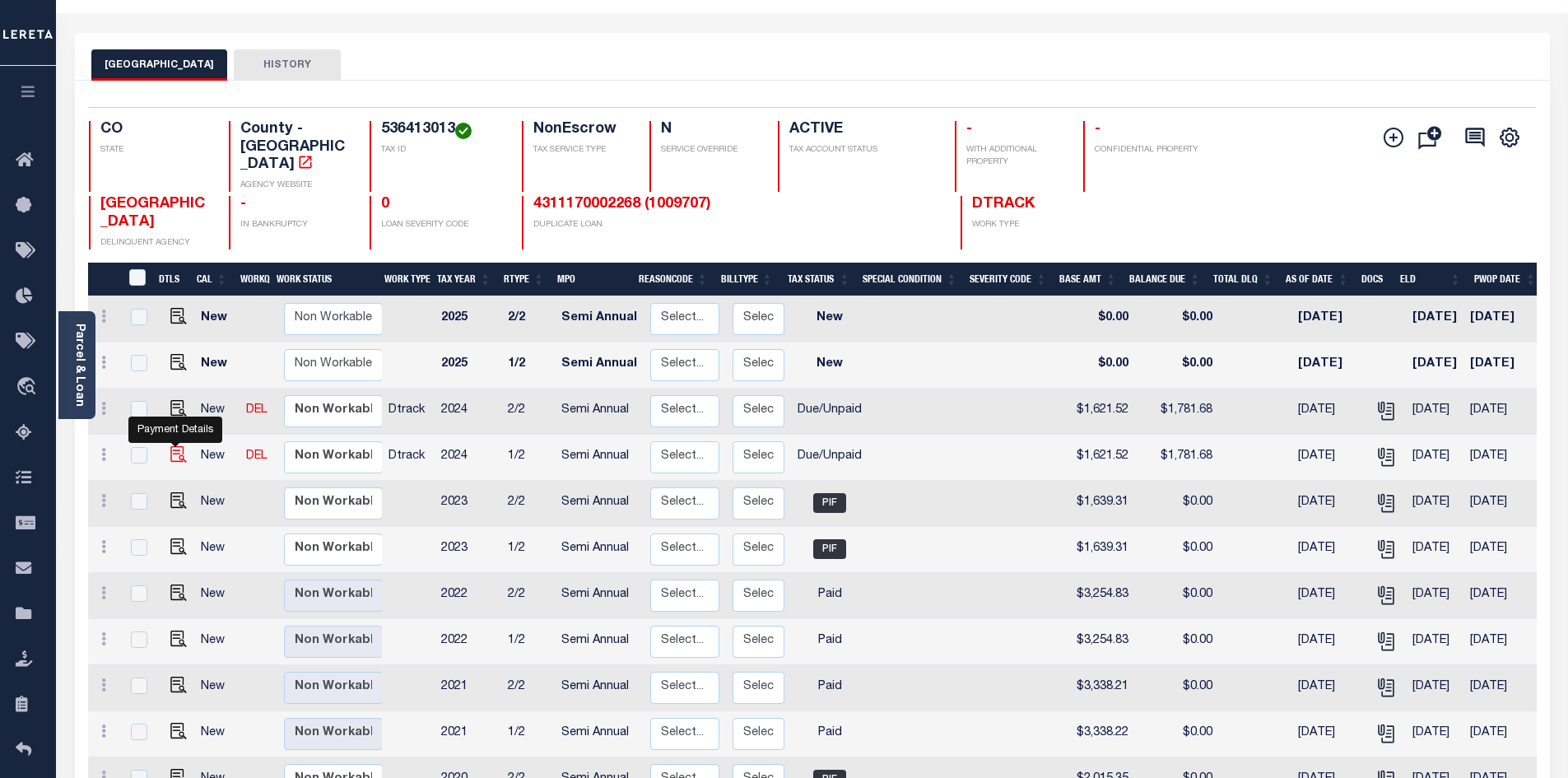
click at [172, 446] on img "" at bounding box center [178, 454] width 16 height 16
checkbox input "true"
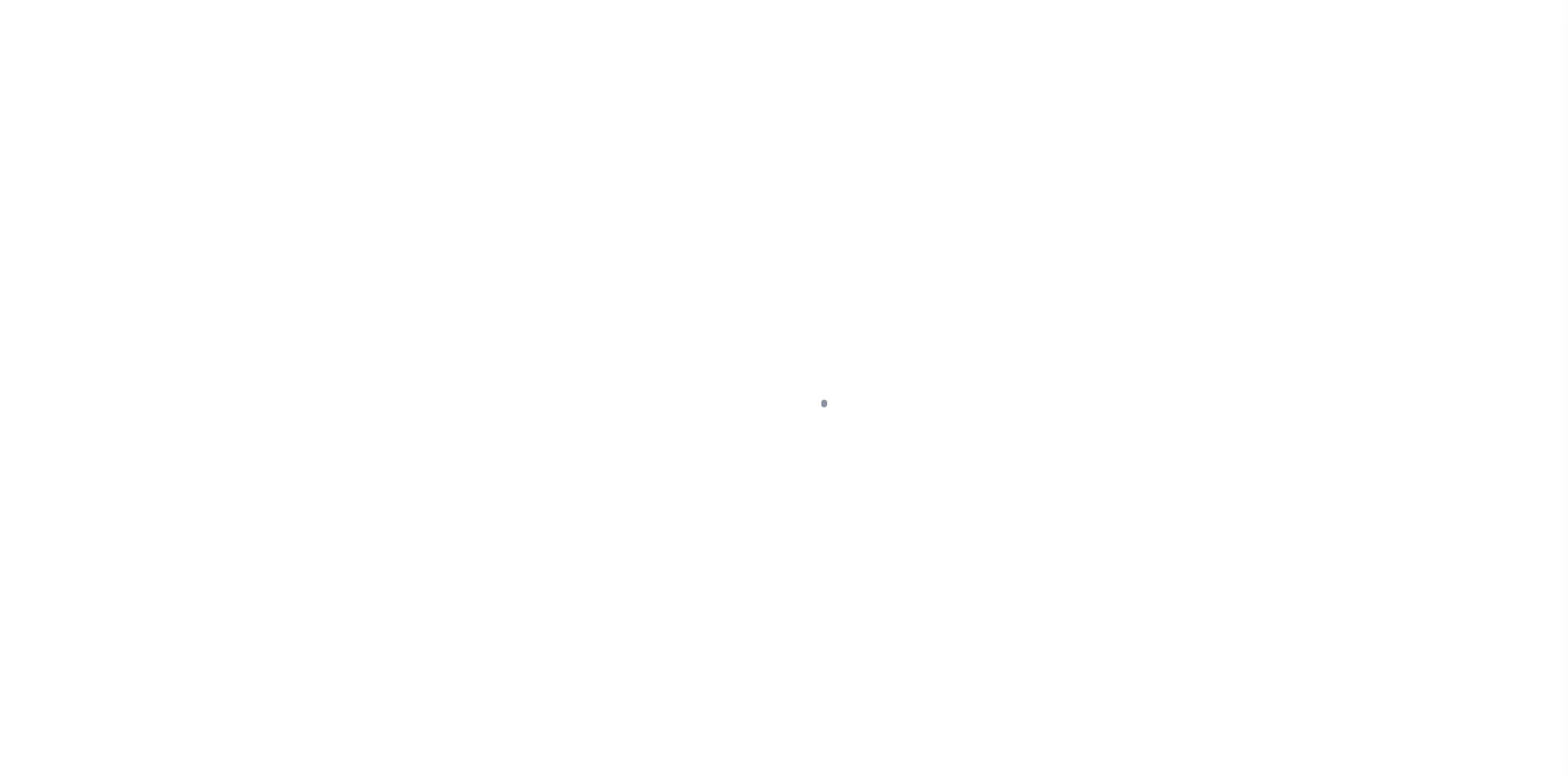
select select "DUE"
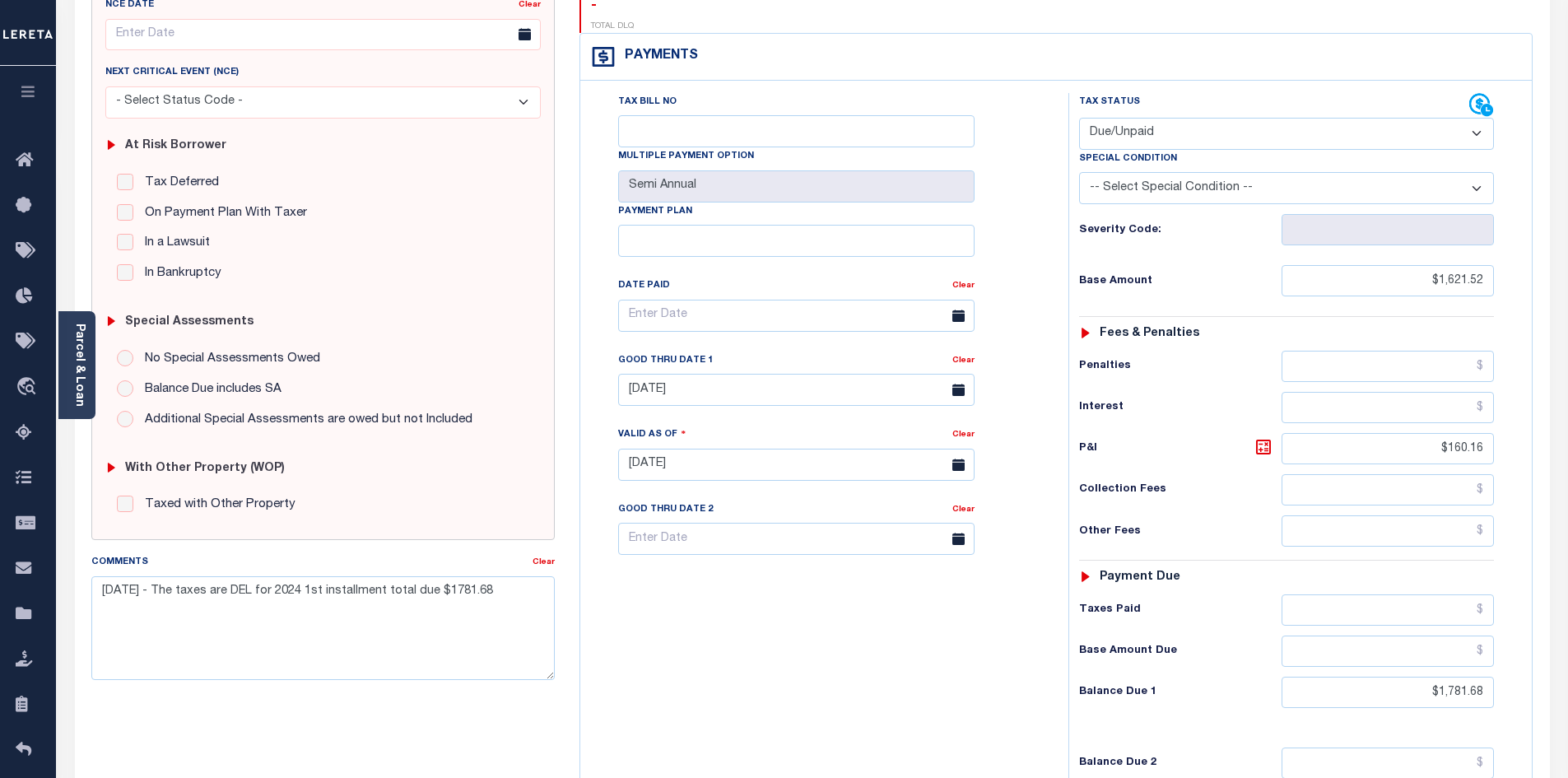
scroll to position [247, 0]
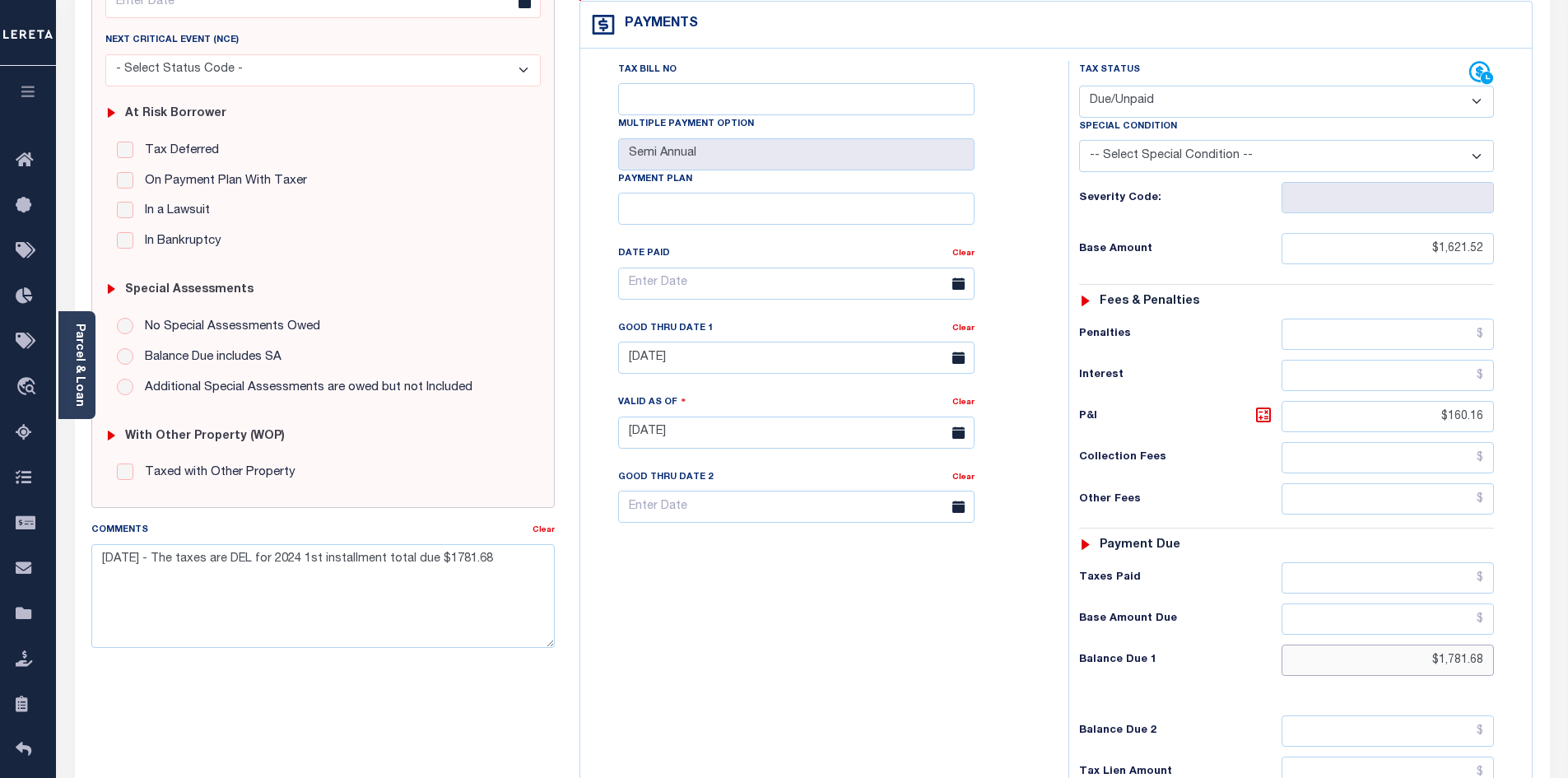
drag, startPoint x: 1386, startPoint y: 623, endPoint x: 1579, endPoint y: 630, distance: 193.1
click at [1567, 630] on html "Home Payment History Payment History Tax Line Detail Profile Sign out" at bounding box center [784, 375] width 1568 height 1245
type input "$1,798.98"
type input "[DATE]"
click at [1267, 405] on icon at bounding box center [1263, 415] width 20 height 20
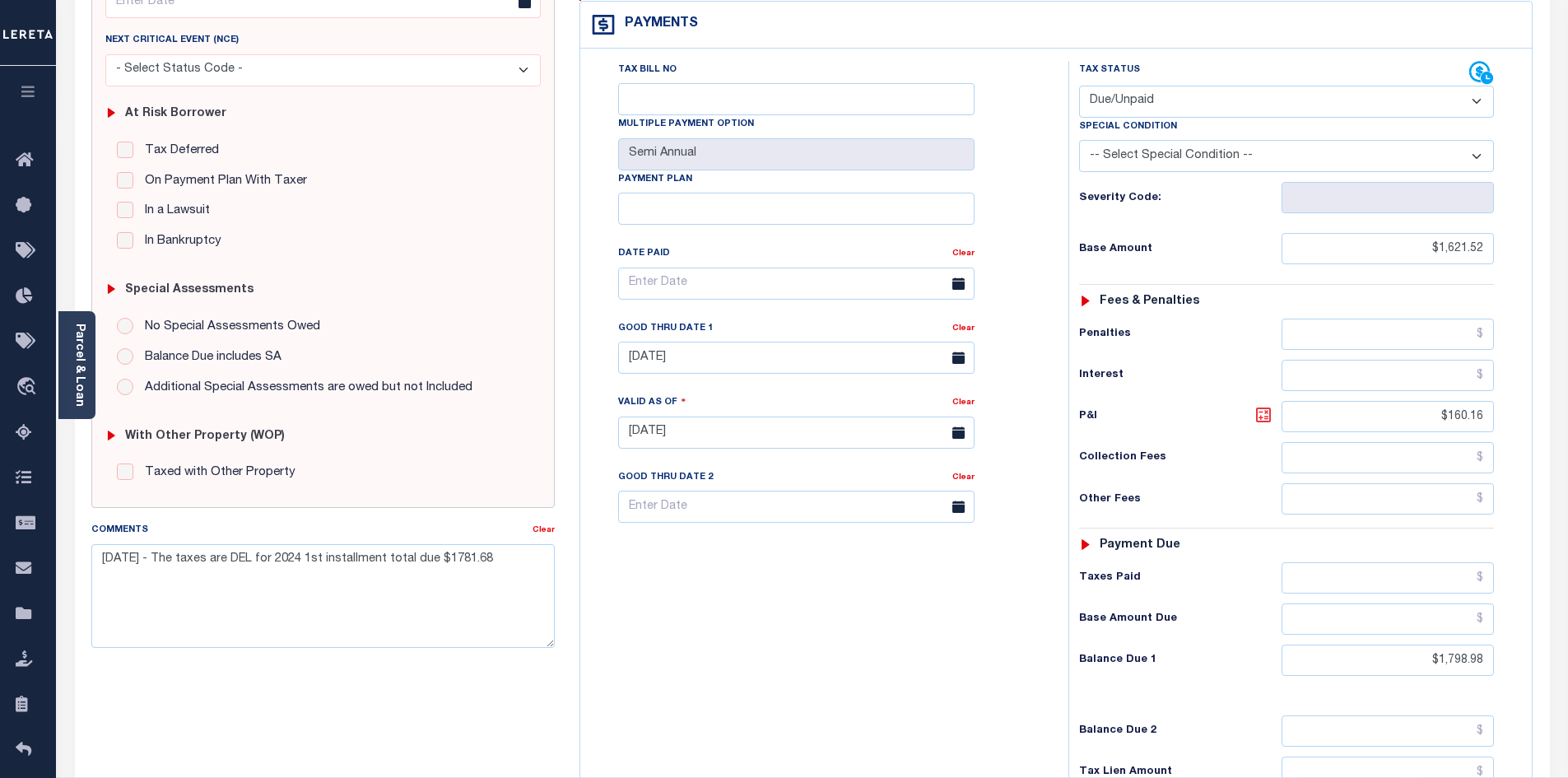
type input "$177.46"
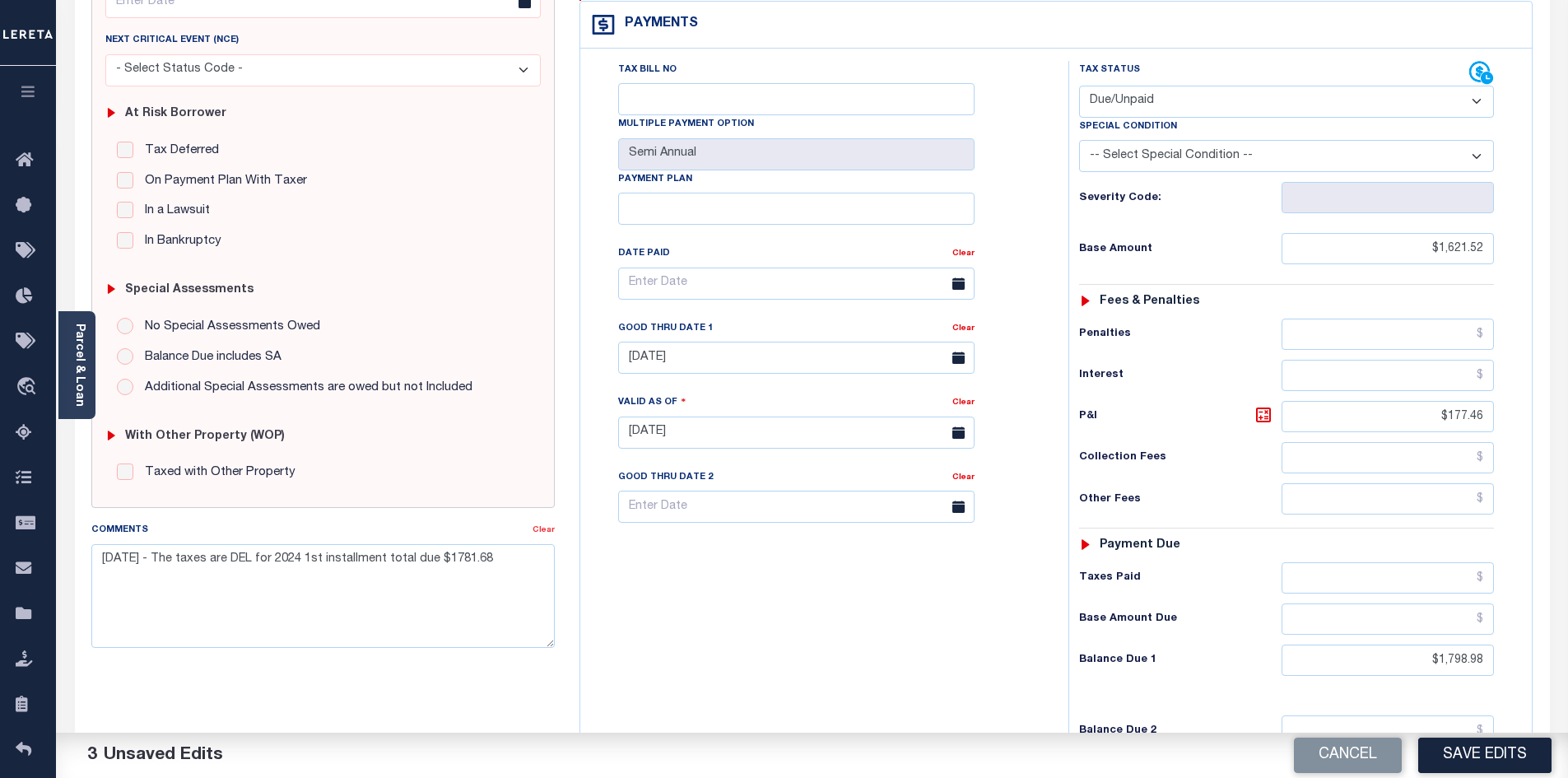
click at [550, 528] on link "Clear" at bounding box center [544, 530] width 22 height 9
click at [971, 325] on link "Clear" at bounding box center [963, 329] width 22 height 9
click at [1477, 756] on button "Save Edits" at bounding box center [1485, 755] width 134 height 35
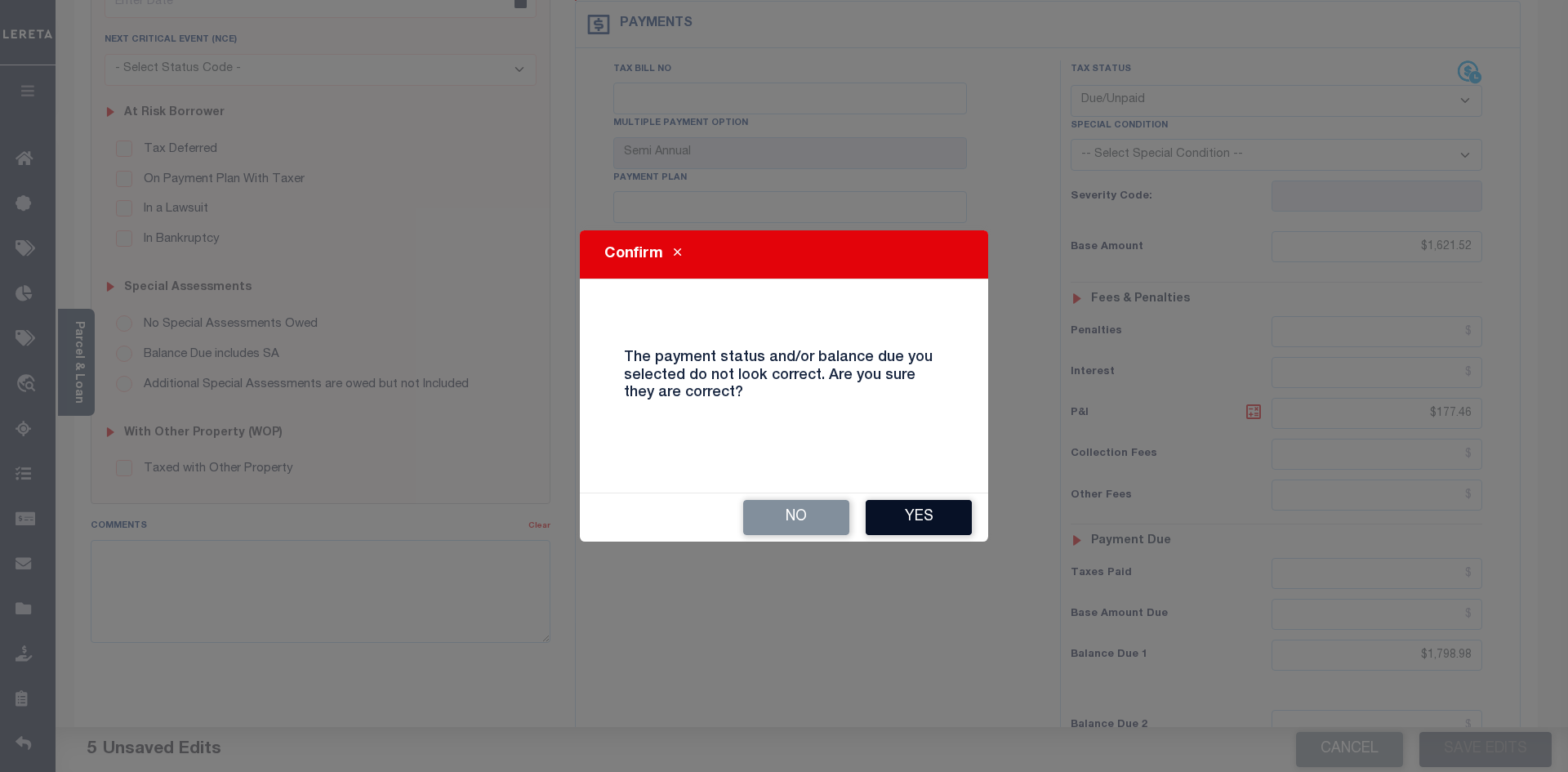
click at [927, 518] on button "Yes" at bounding box center [919, 517] width 106 height 35
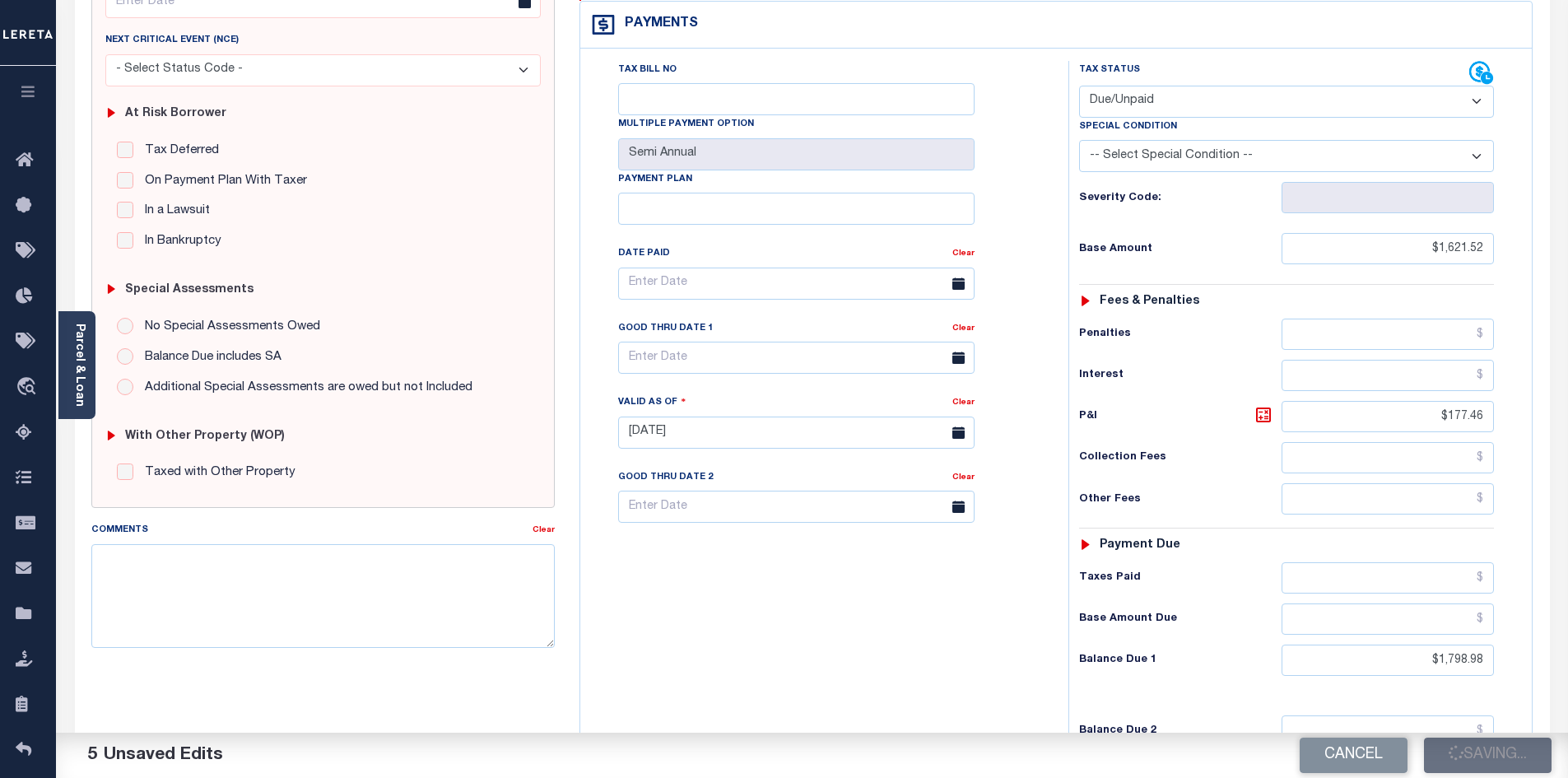
checkbox input "false"
type input "$1,621.52"
type input "$177.46"
type input "$1,798.98"
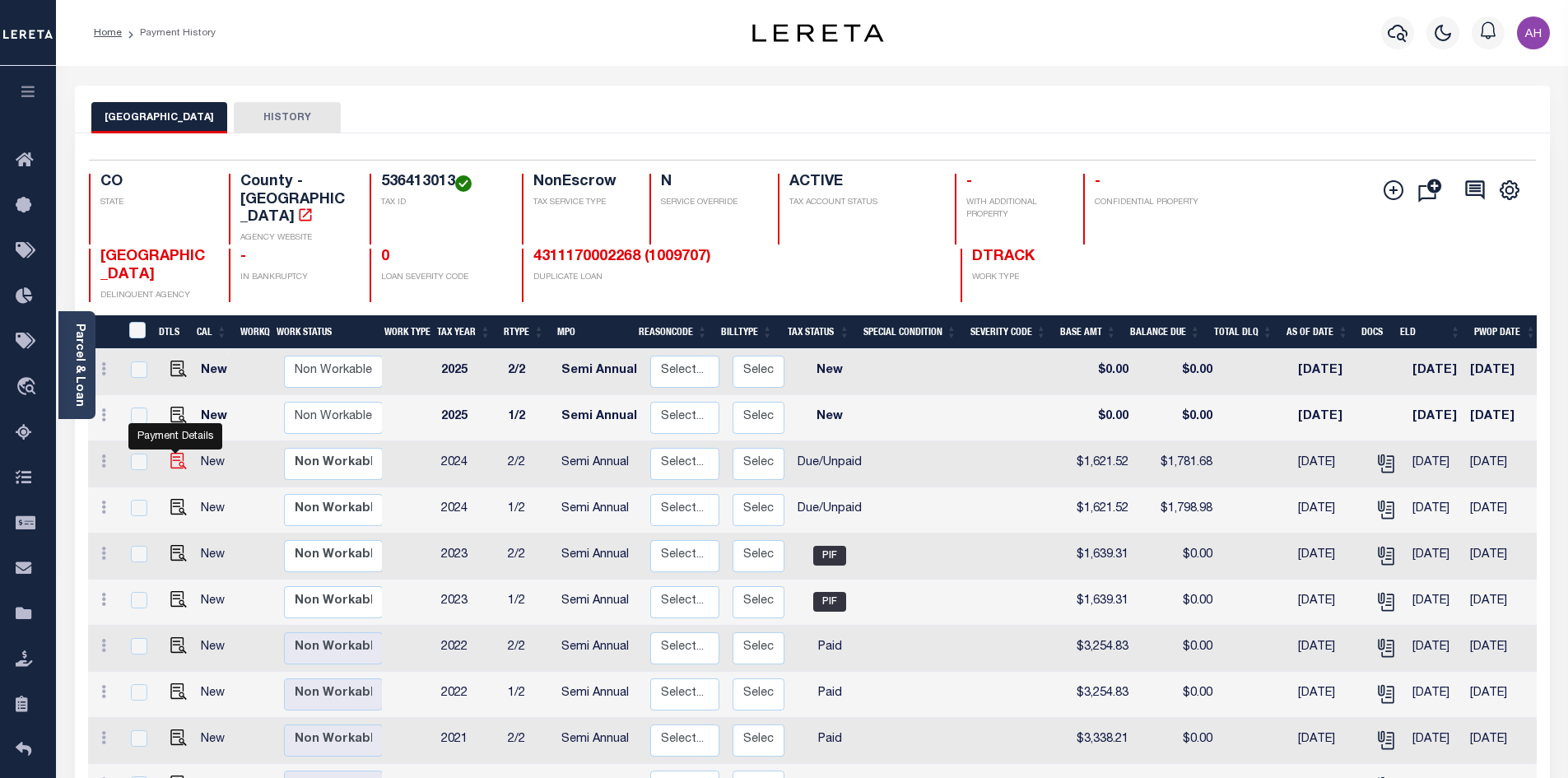
click at [176, 453] on img "" at bounding box center [178, 461] width 16 height 16
checkbox input "true"
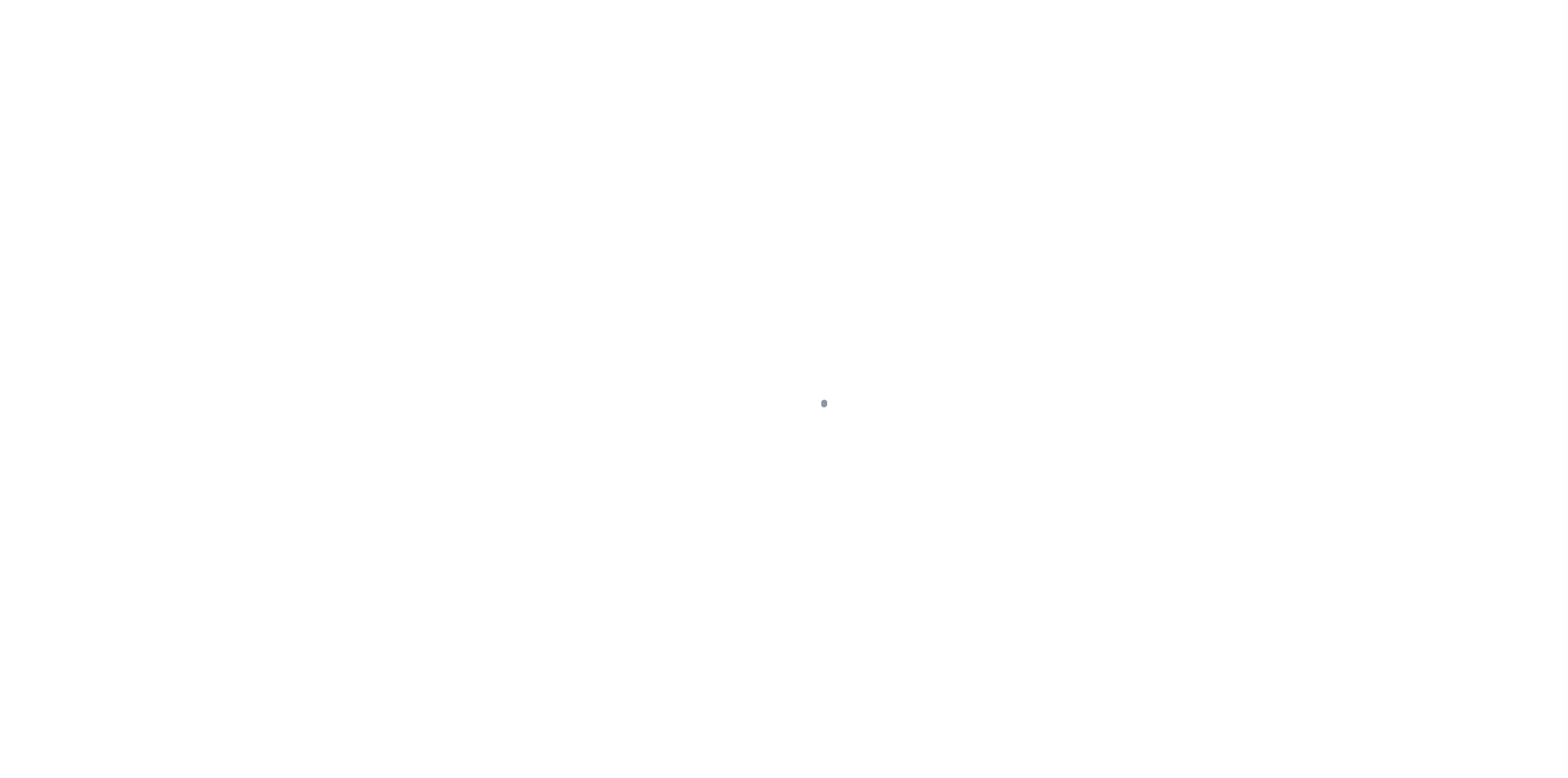
select select "DUE"
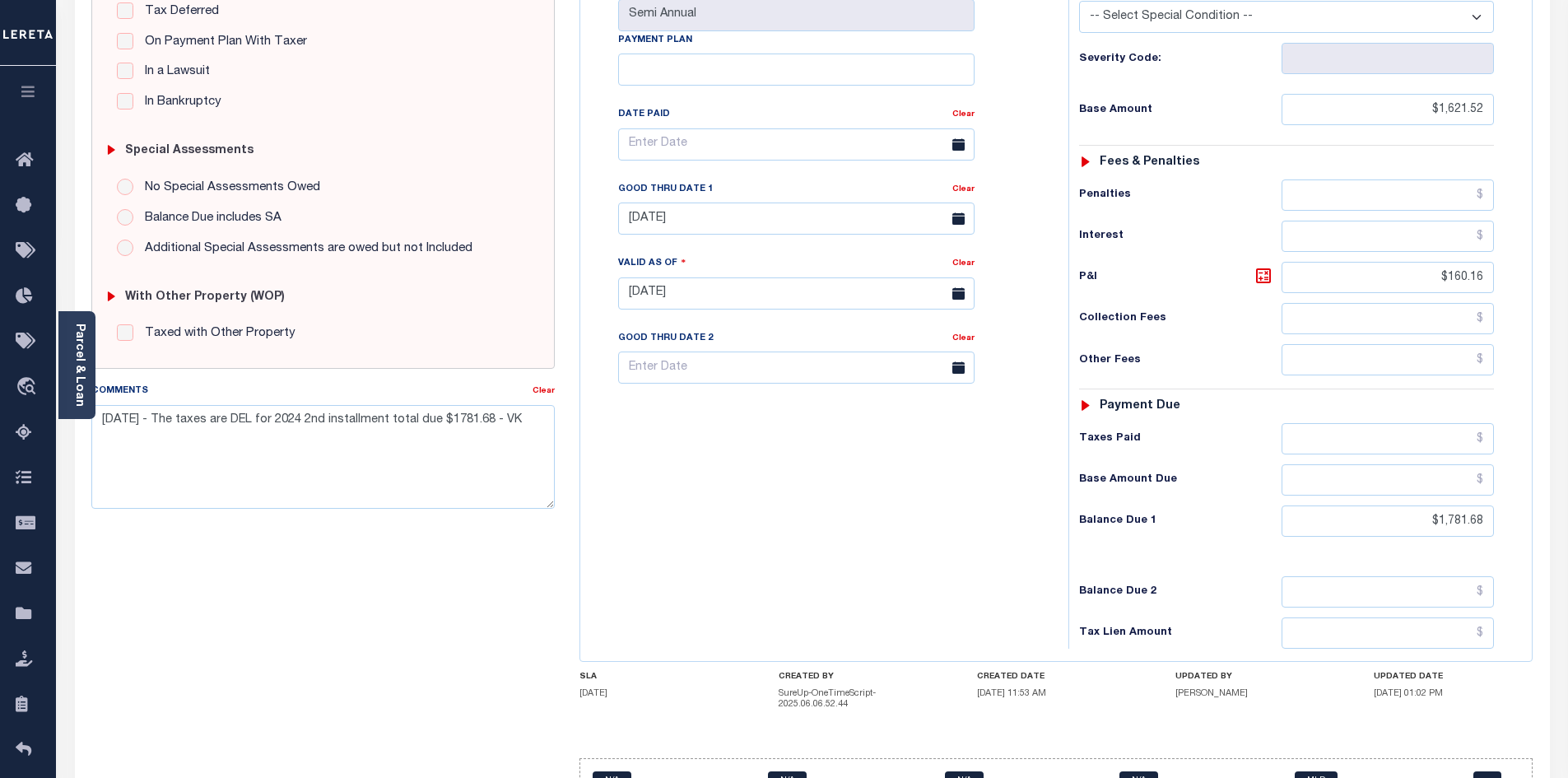
scroll to position [445, 0]
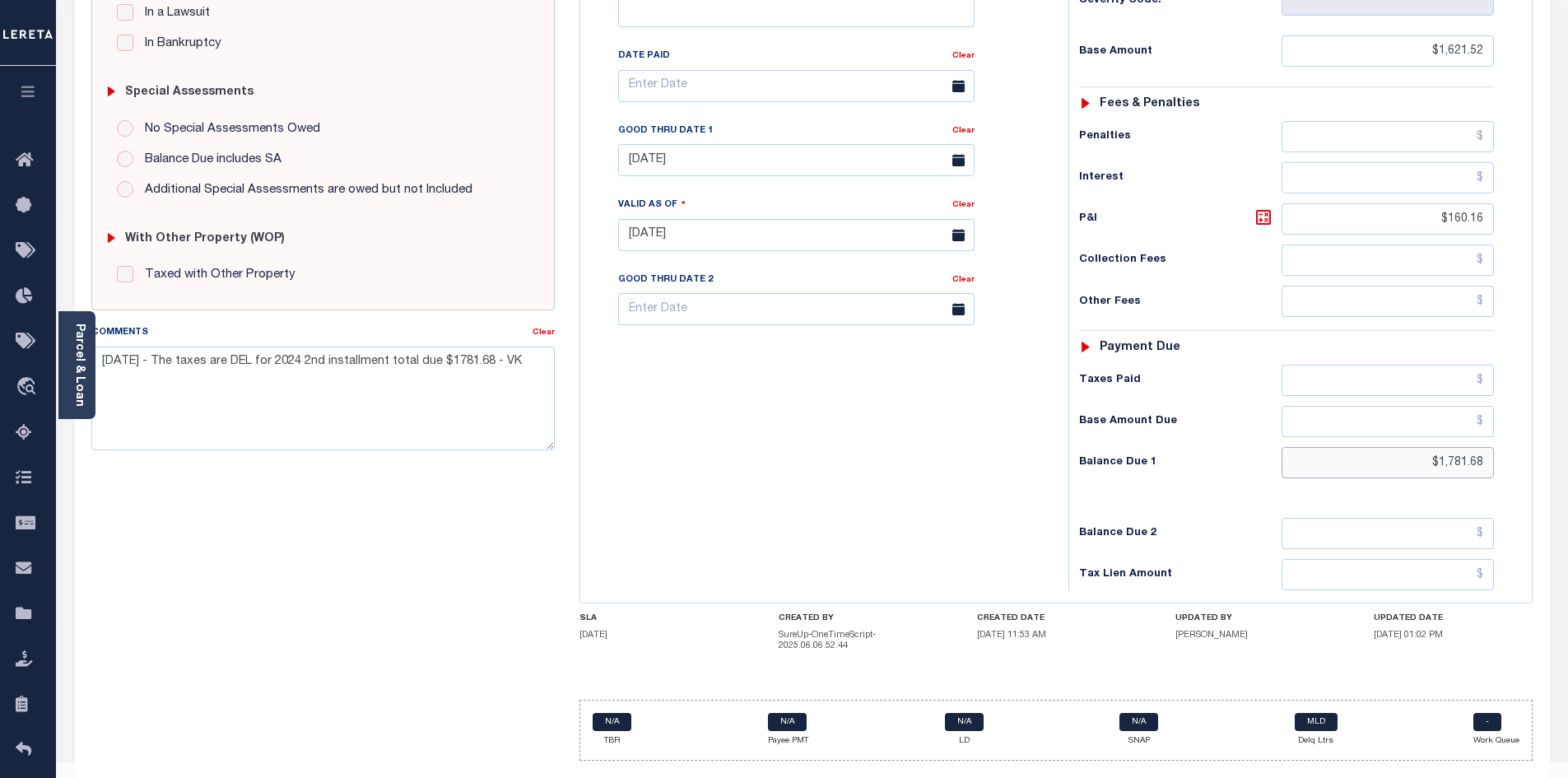
drag, startPoint x: 1404, startPoint y: 435, endPoint x: 1554, endPoint y: 435, distance: 150.0
click at [1554, 435] on div "PAYMENT DOCUMENTS AGENCY DELINQUENT PAYEE" at bounding box center [812, 226] width 1499 height 1171
type input "$1,798.98"
type input "[DATE]"
click at [1259, 207] on icon at bounding box center [1263, 217] width 20 height 20
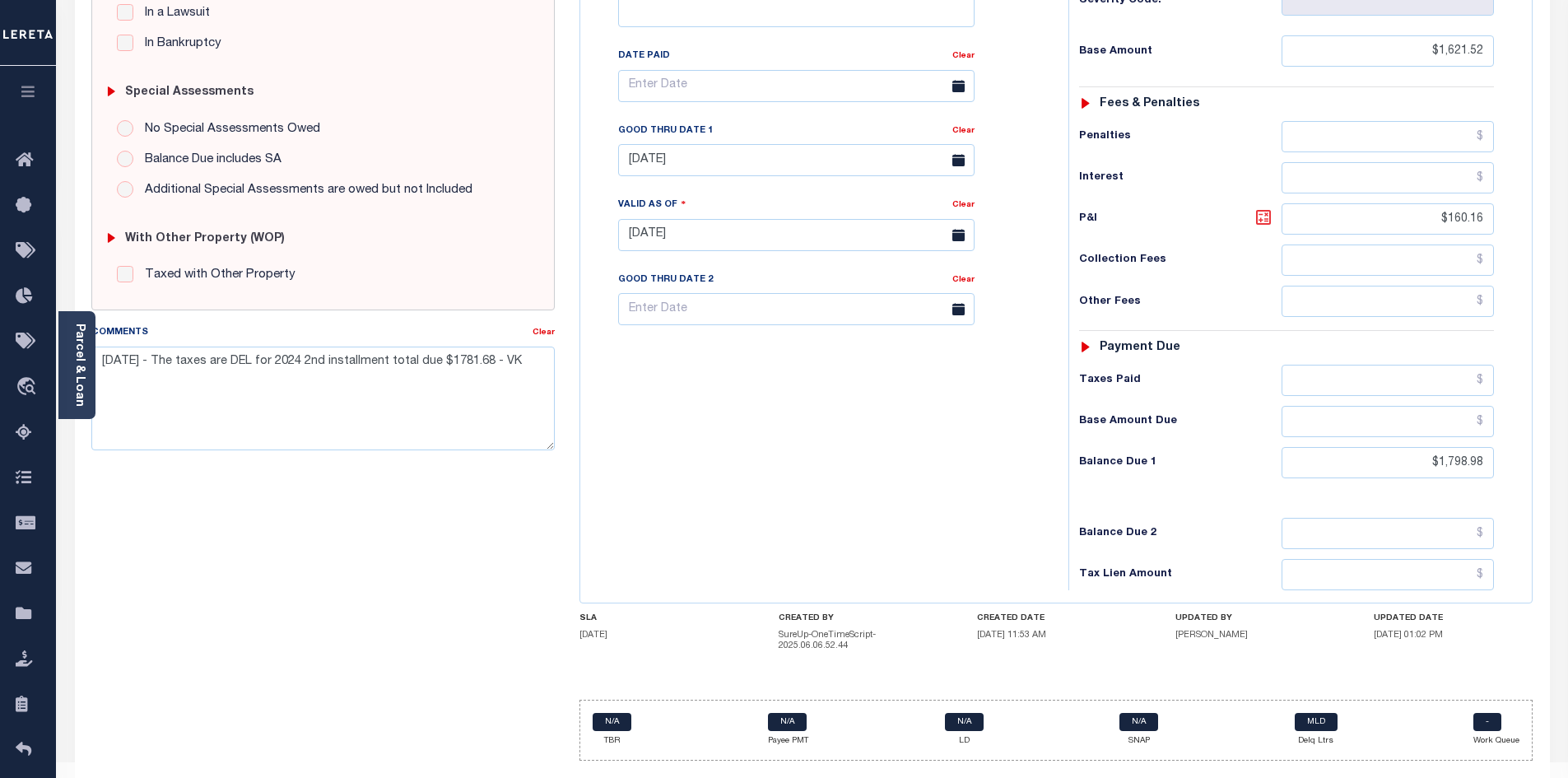
type input "$177.46"
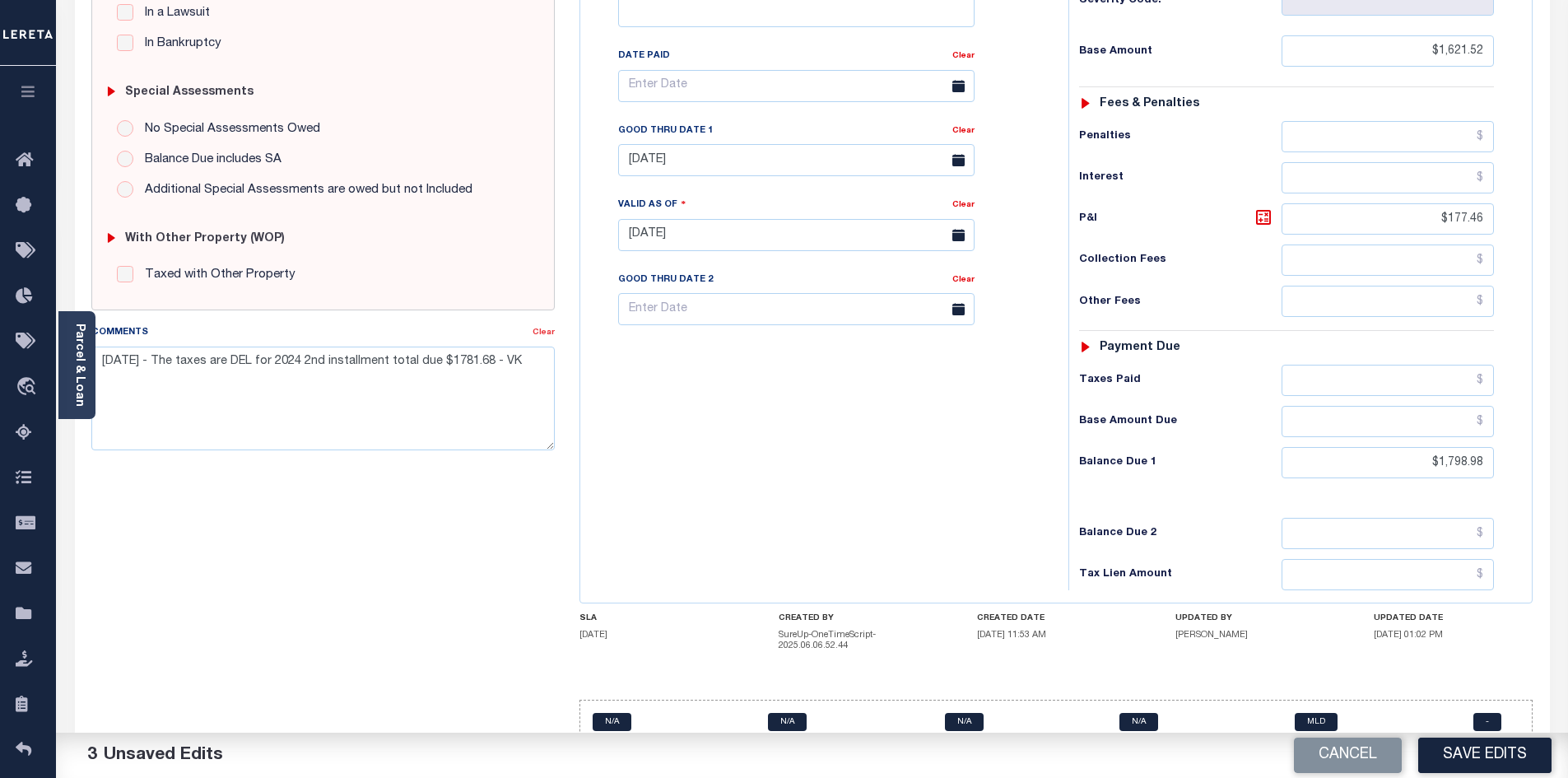
click at [544, 331] on link "Clear" at bounding box center [544, 332] width 22 height 9
click at [964, 127] on link "Clear" at bounding box center [963, 131] width 22 height 9
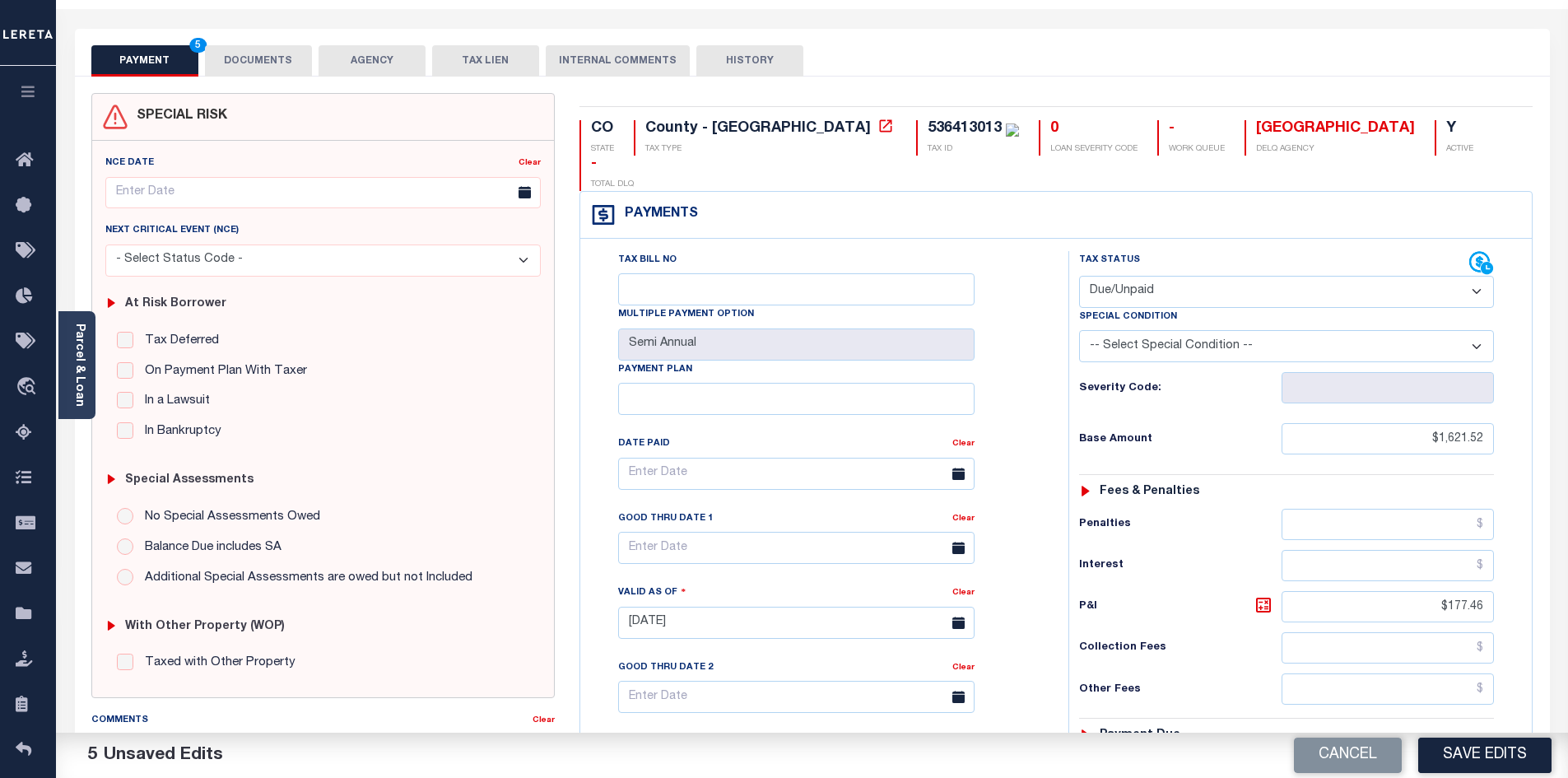
scroll to position [0, 0]
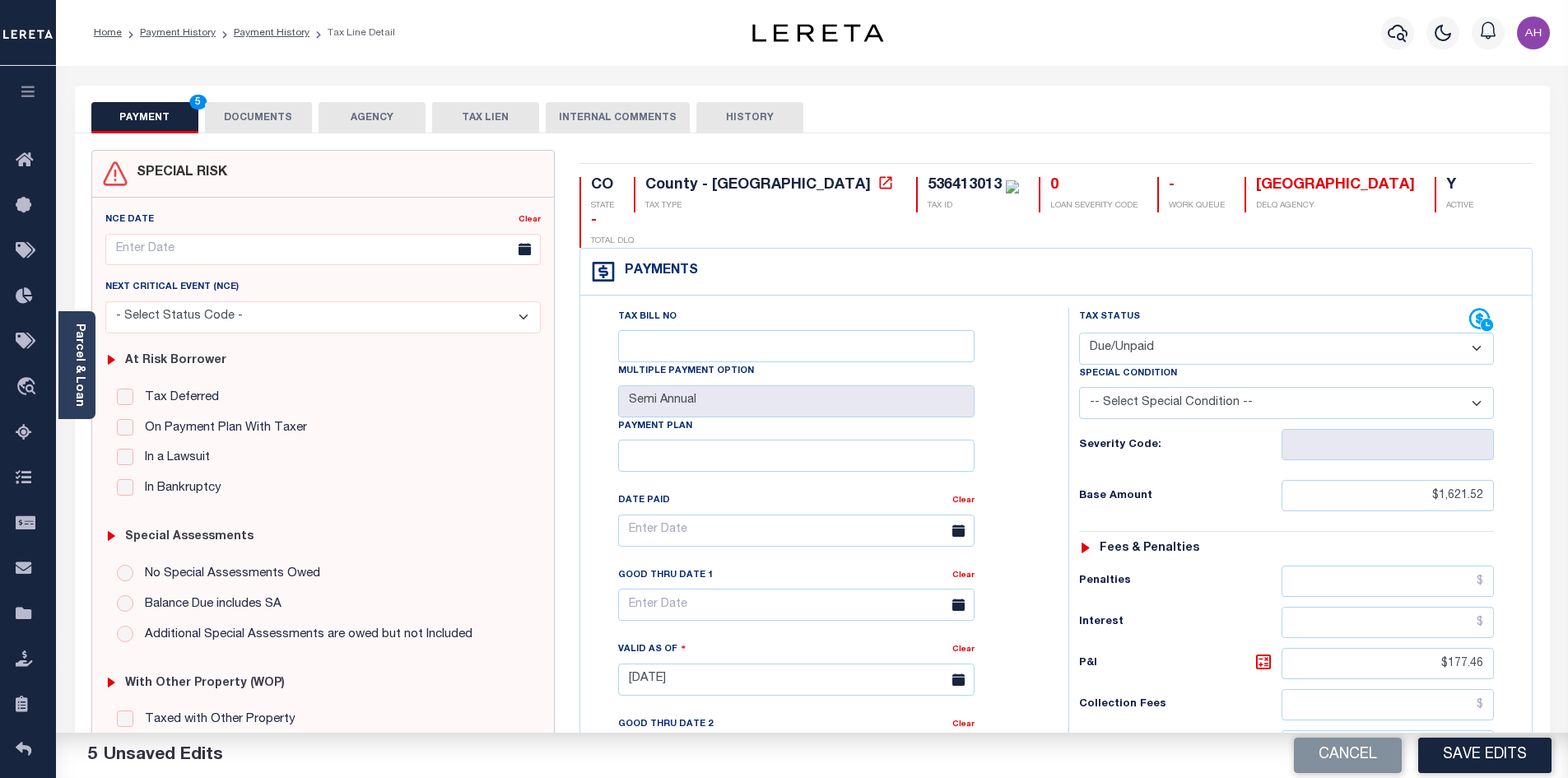
click at [256, 121] on button "DOCUMENTS" at bounding box center [258, 117] width 107 height 32
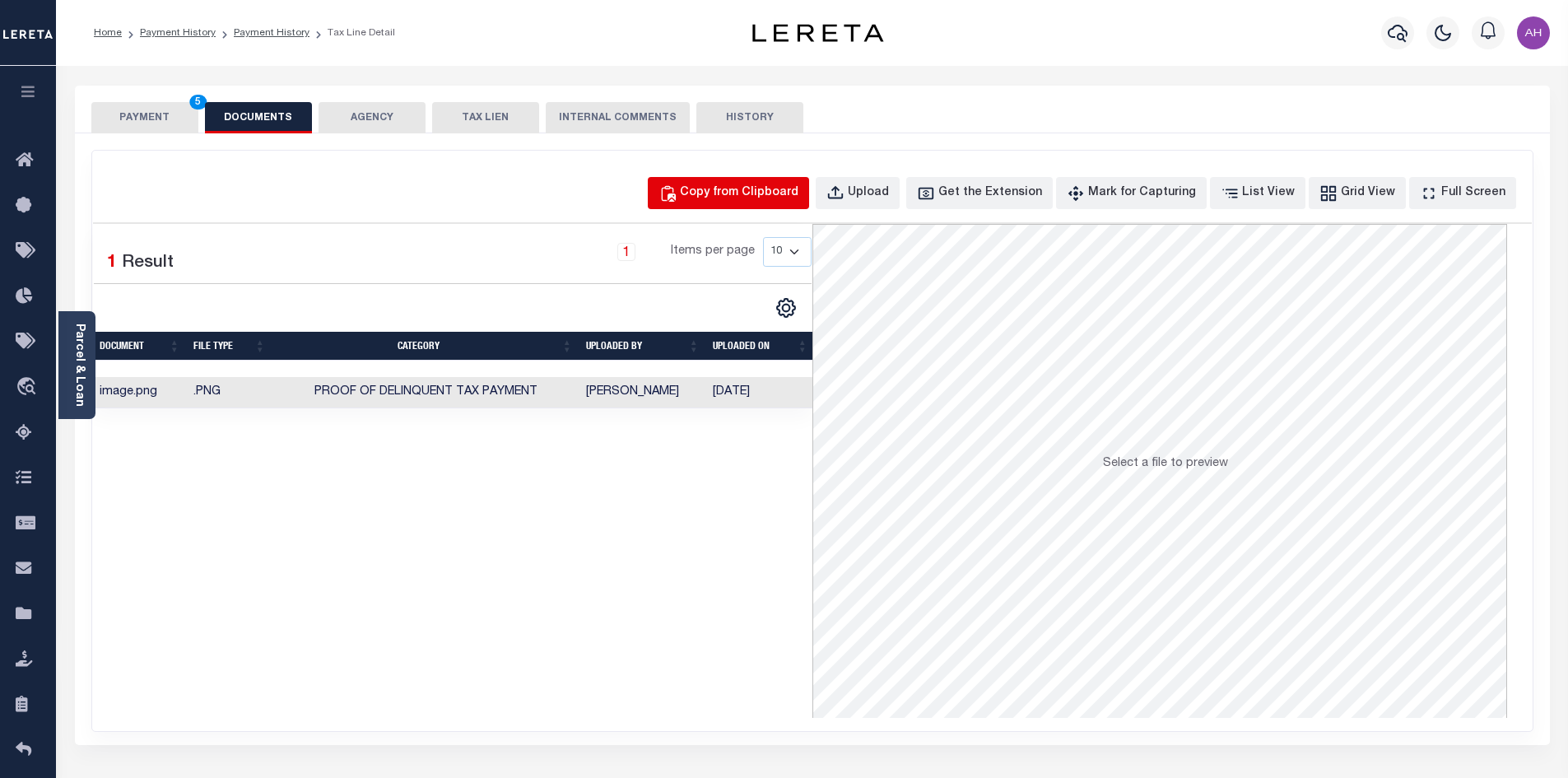
click at [777, 193] on div "Copy from Clipboard" at bounding box center [739, 193] width 118 height 18
select select "POP"
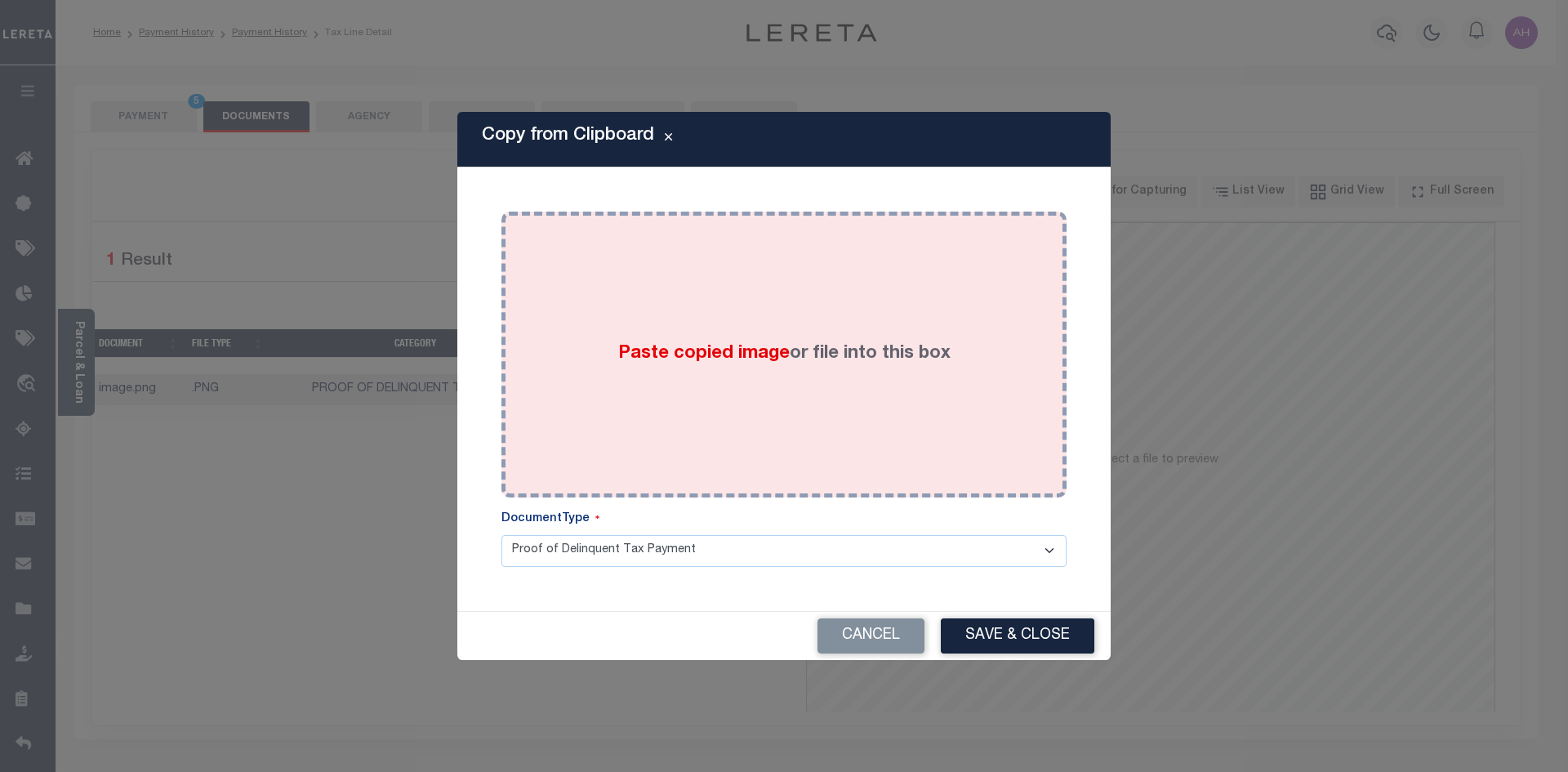
click at [704, 361] on span "Paste copied image" at bounding box center [705, 354] width 172 height 18
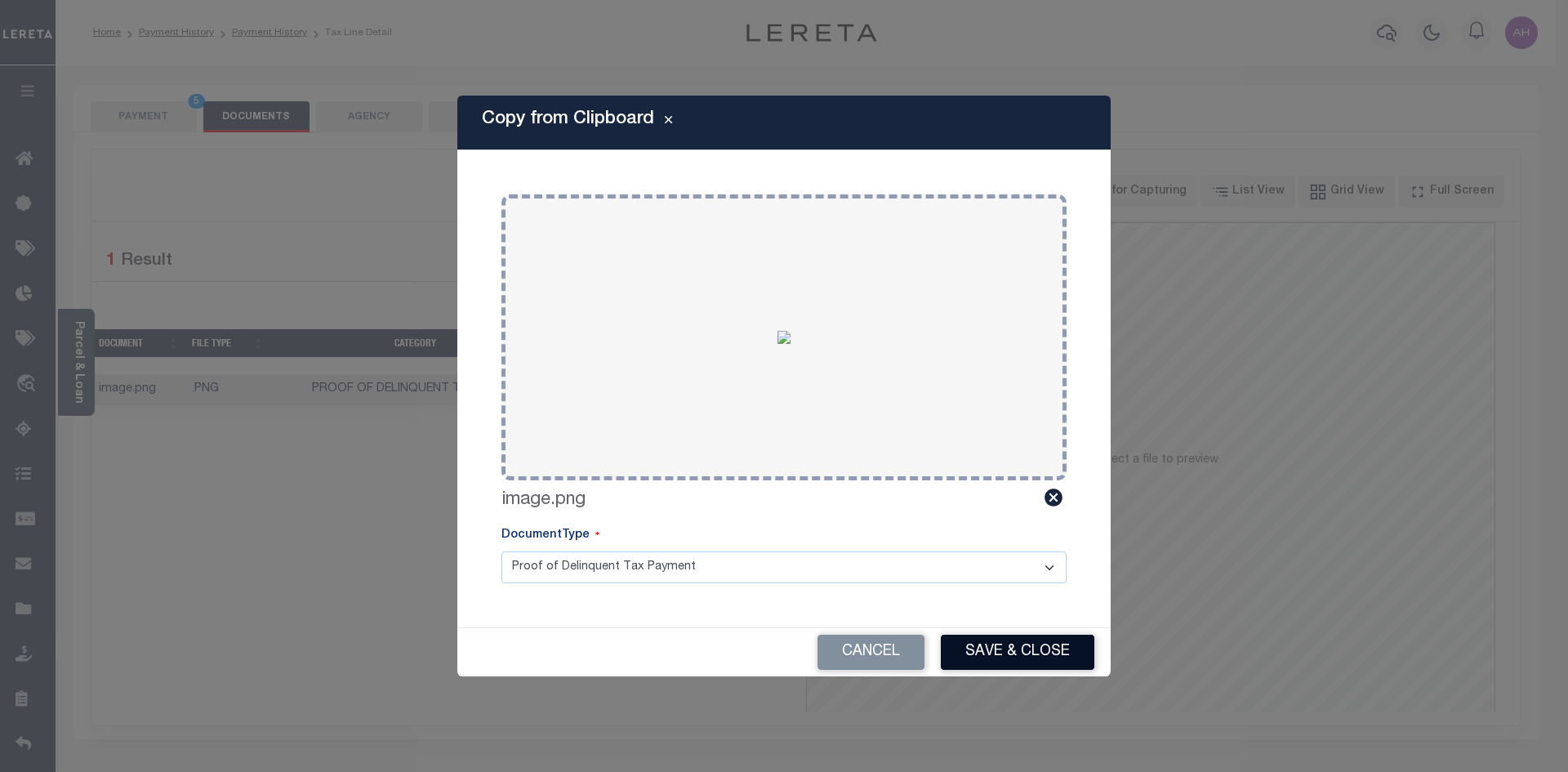
click at [1039, 644] on button "Save & Close" at bounding box center [1017, 652] width 154 height 35
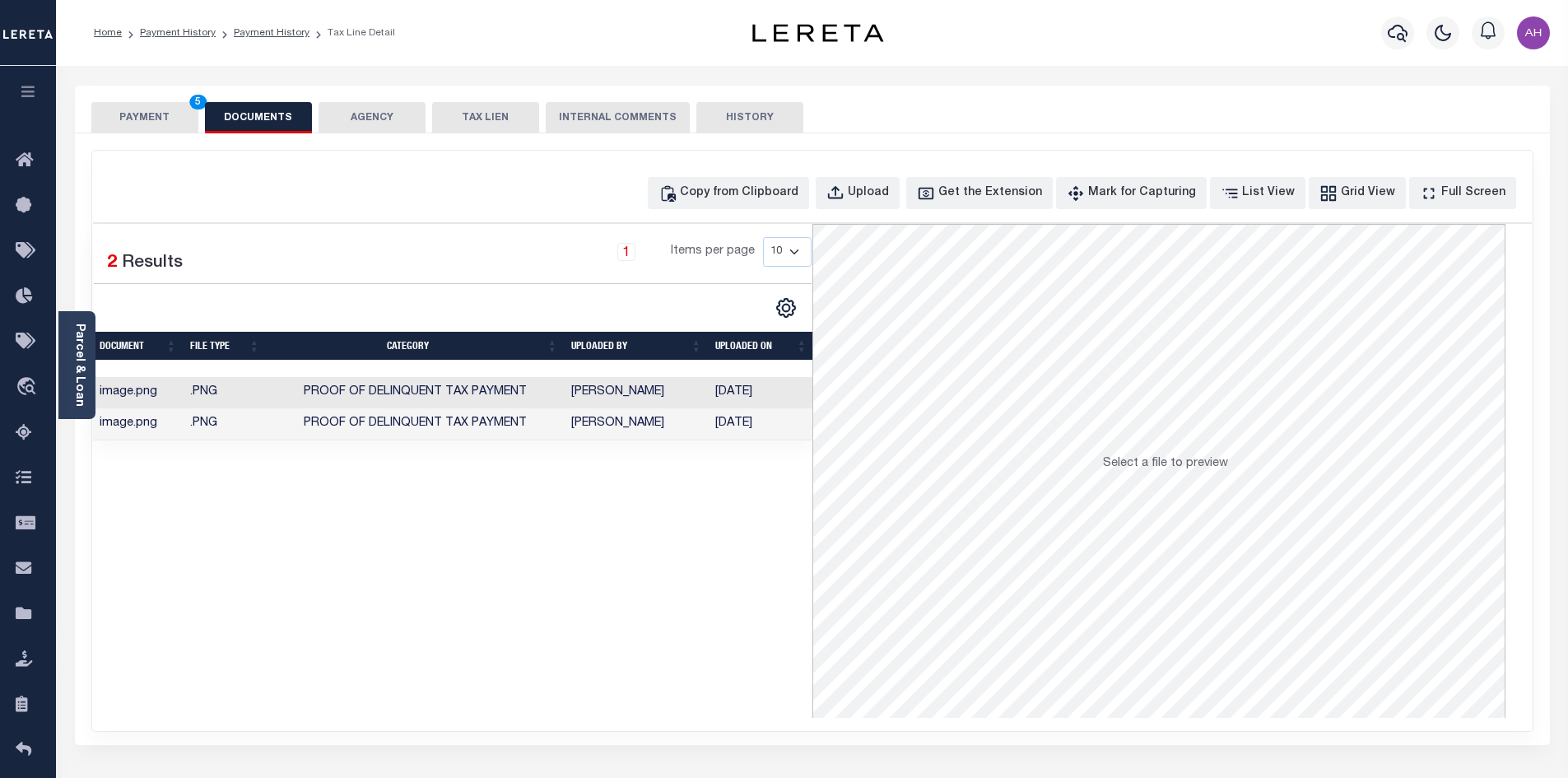
click at [152, 116] on button "PAYMENT 5" at bounding box center [145, 117] width 107 height 32
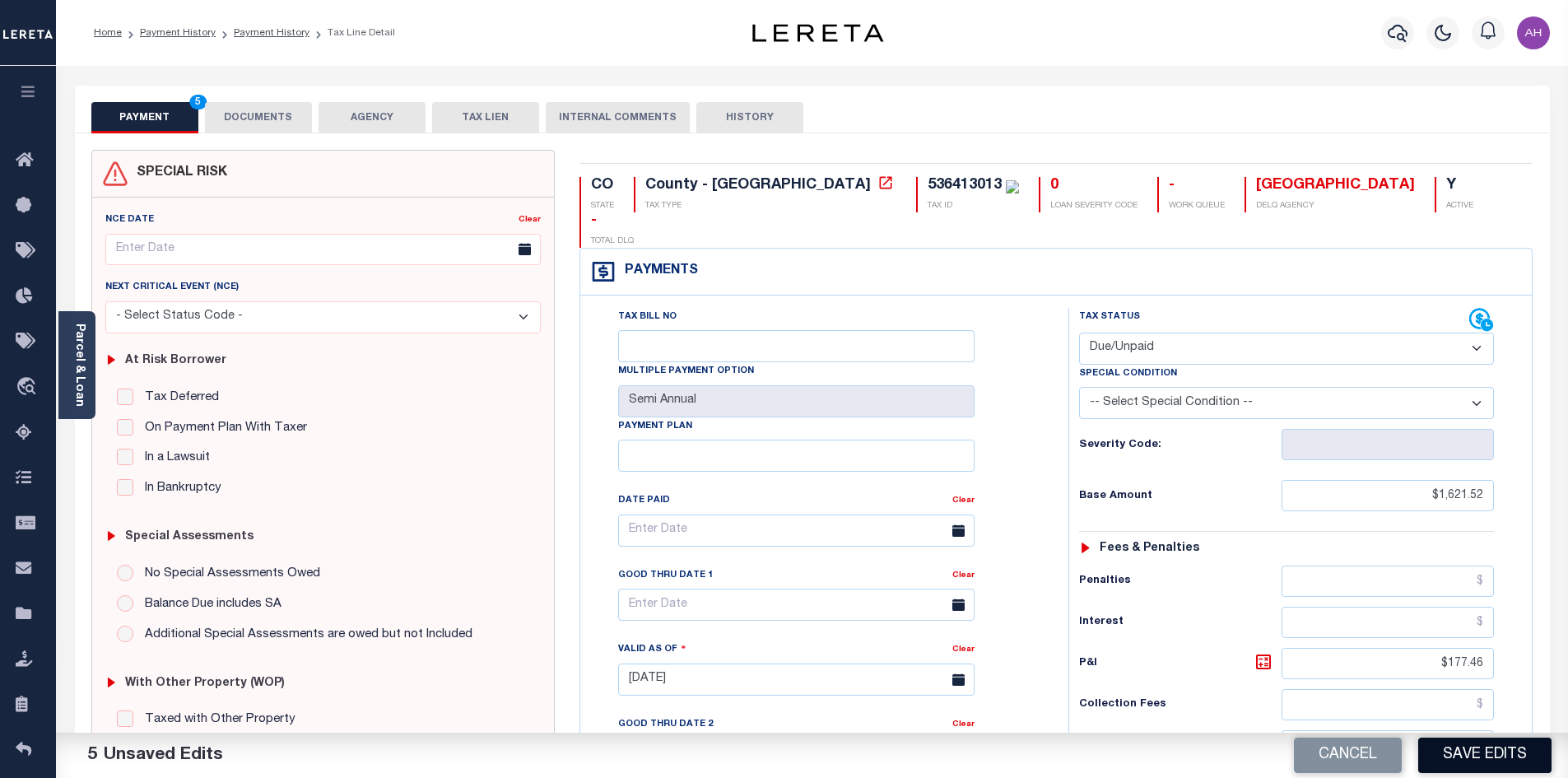
click at [1482, 754] on button "Save Edits" at bounding box center [1485, 755] width 134 height 35
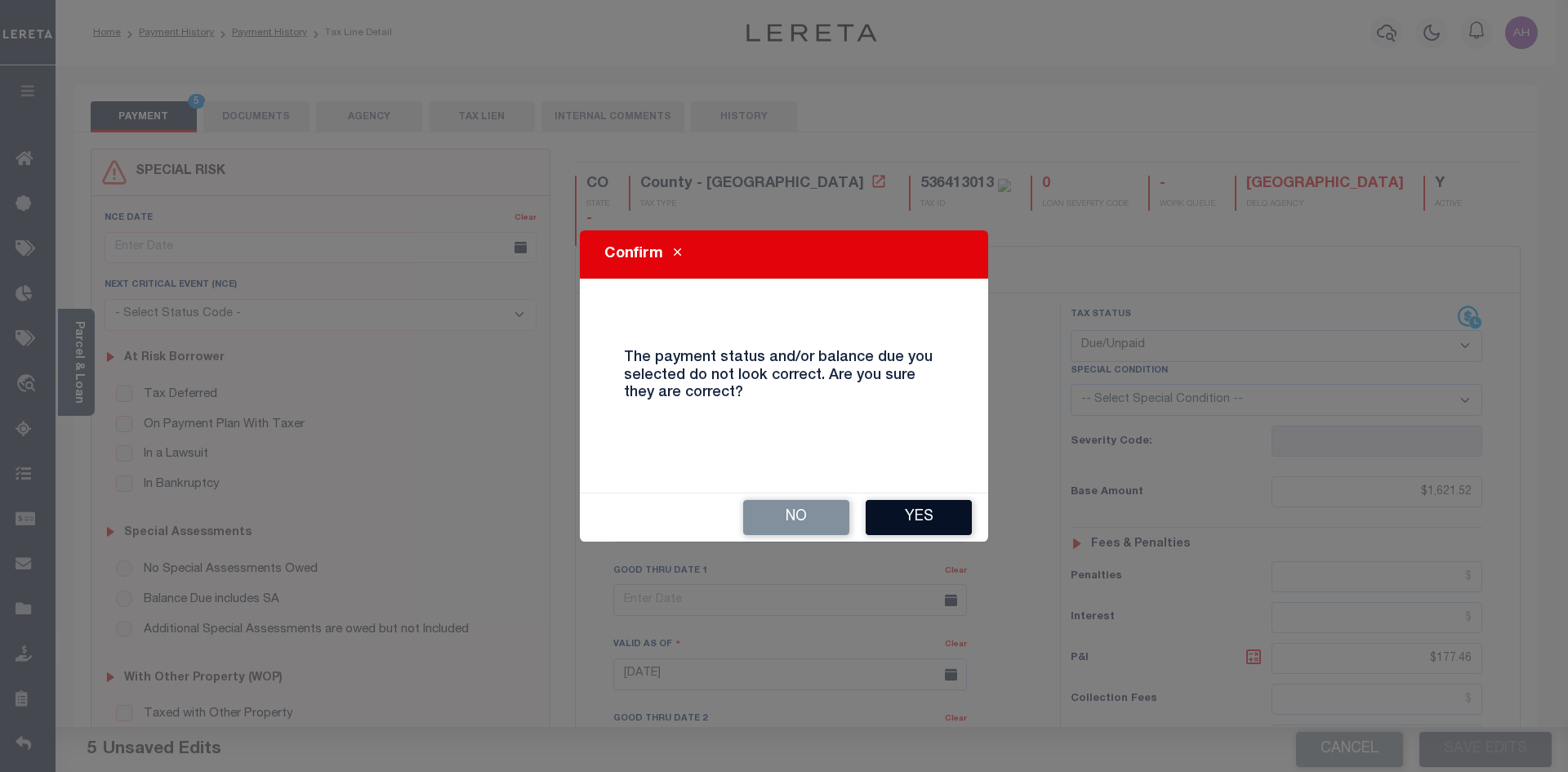
click at [923, 519] on button "Yes" at bounding box center [919, 517] width 106 height 35
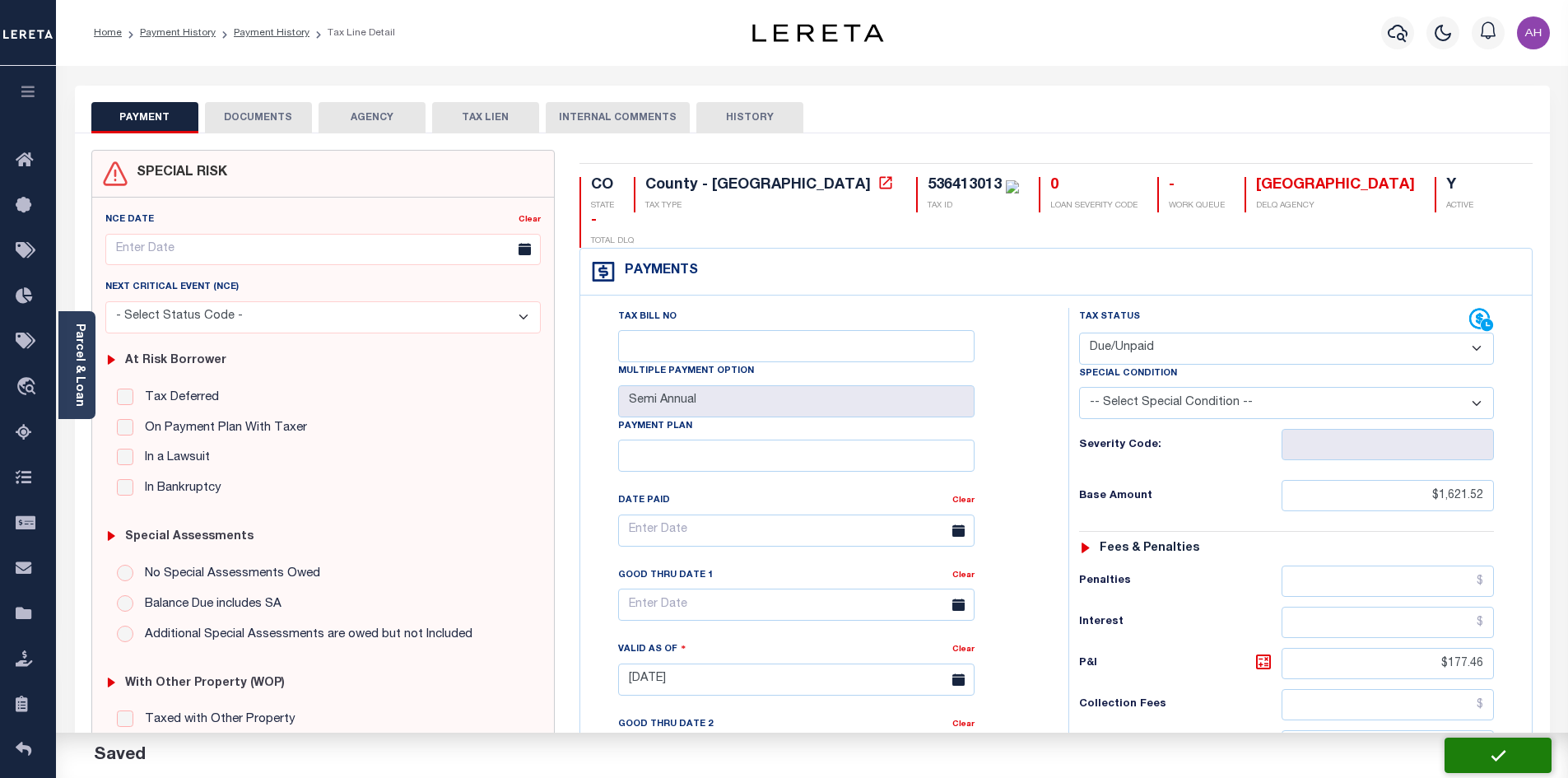
checkbox input "false"
type input "$1,621.52"
type input "$177.46"
type input "$1,798.98"
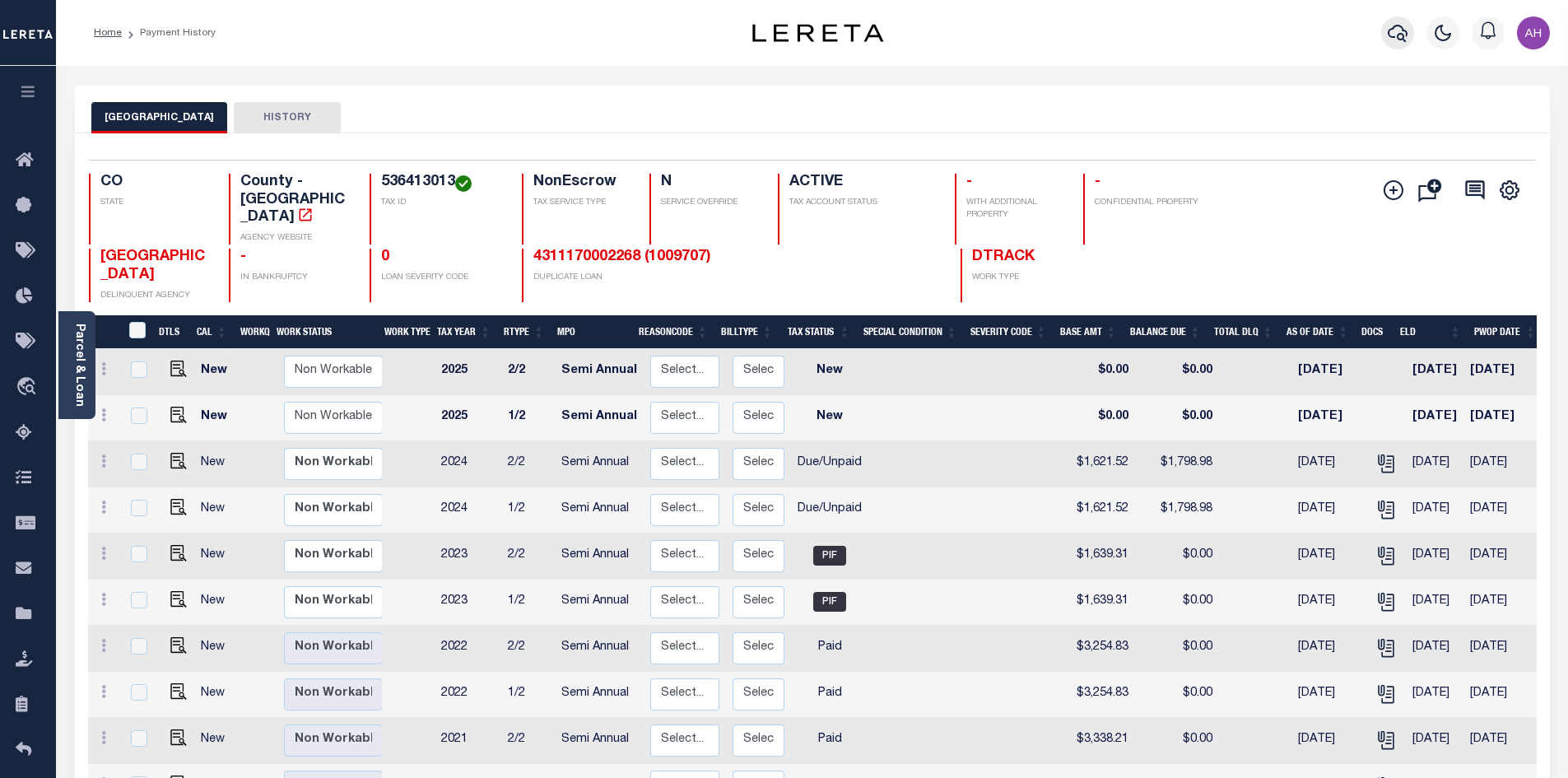
click at [1392, 34] on icon "button" at bounding box center [1397, 33] width 20 height 20
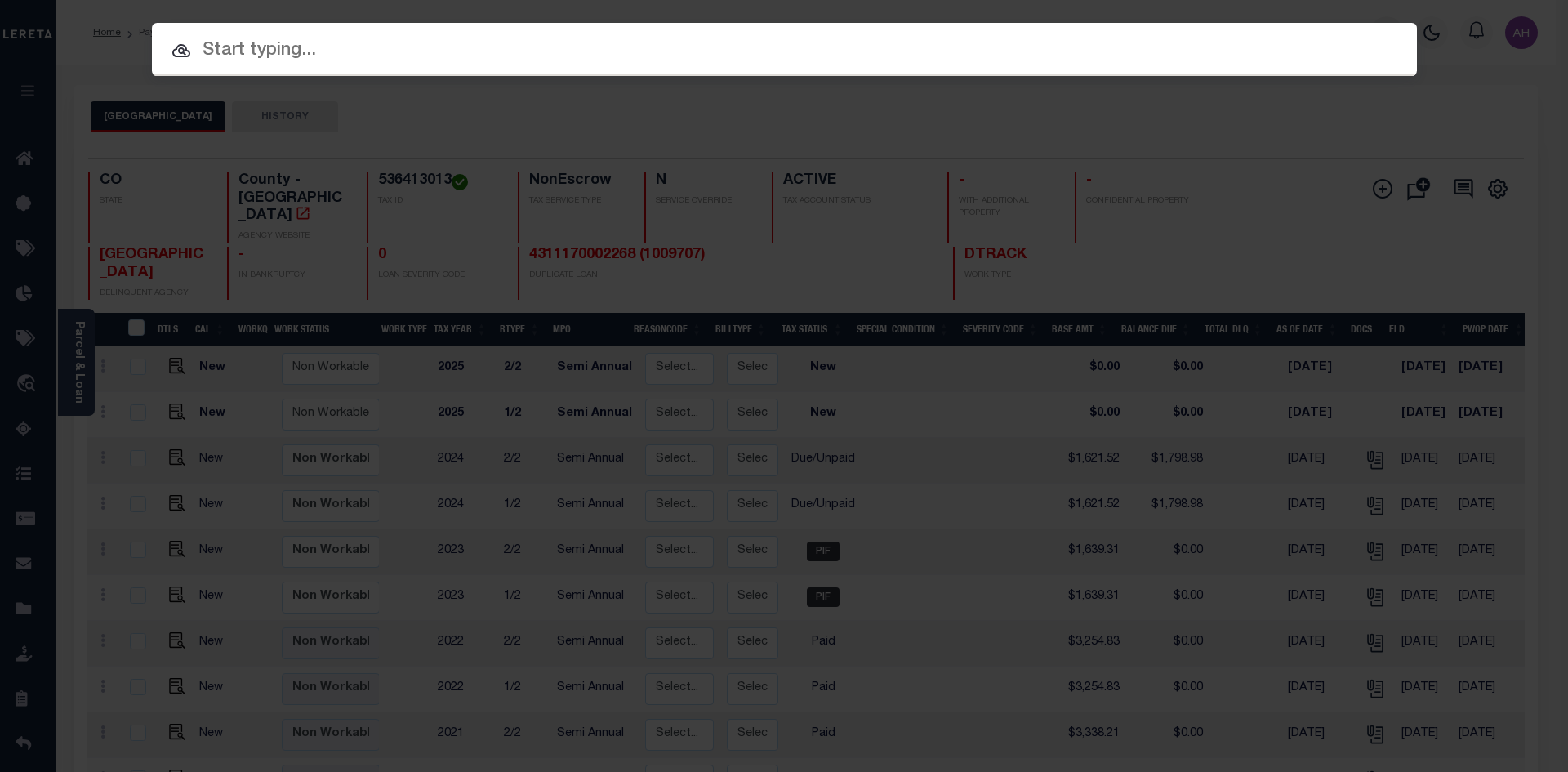
paste input "4303210008062"
type input "4303210008062"
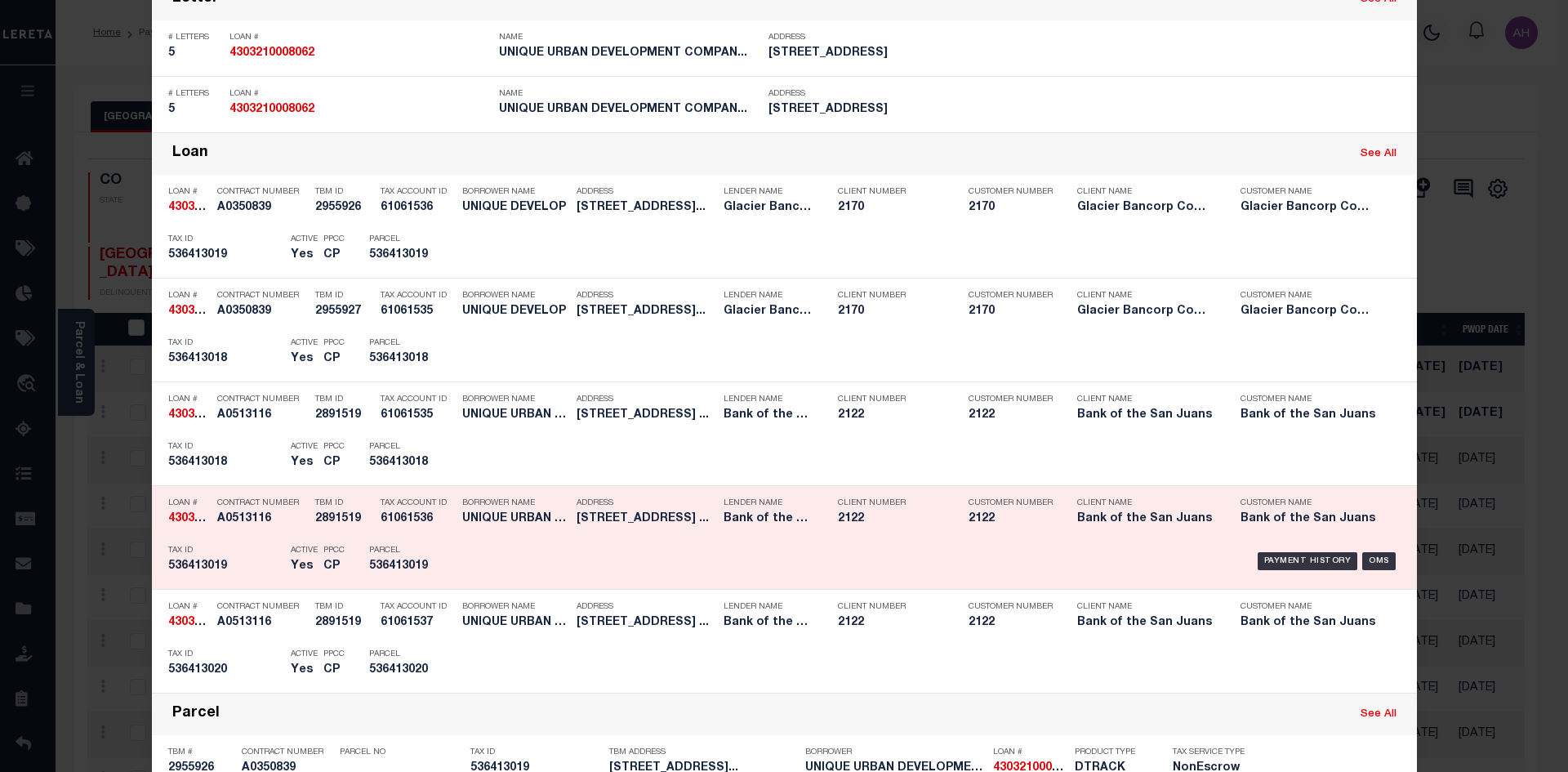
scroll to position [654, 0]
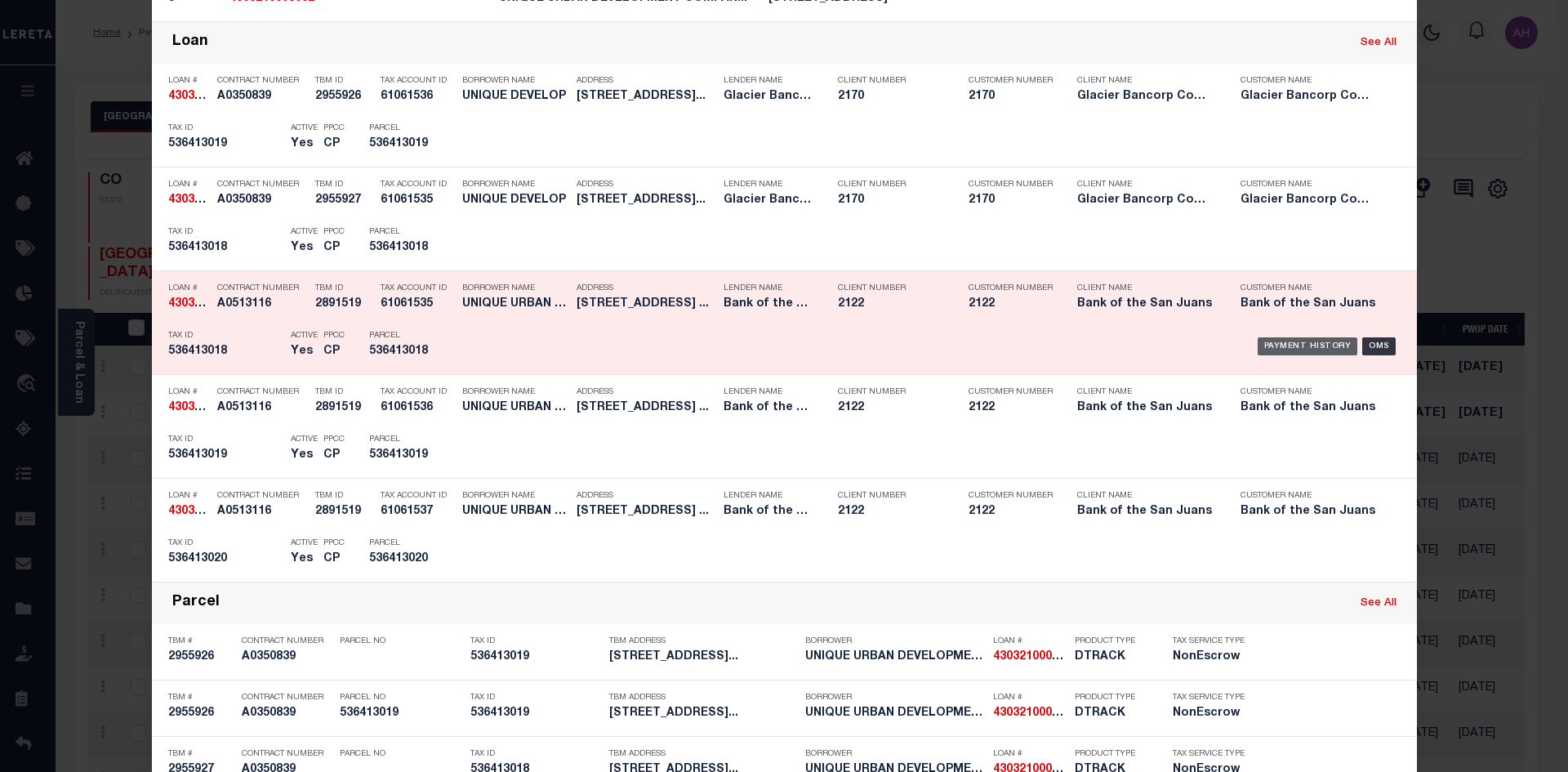
click at [1276, 349] on div "Payment History" at bounding box center [1308, 346] width 100 height 18
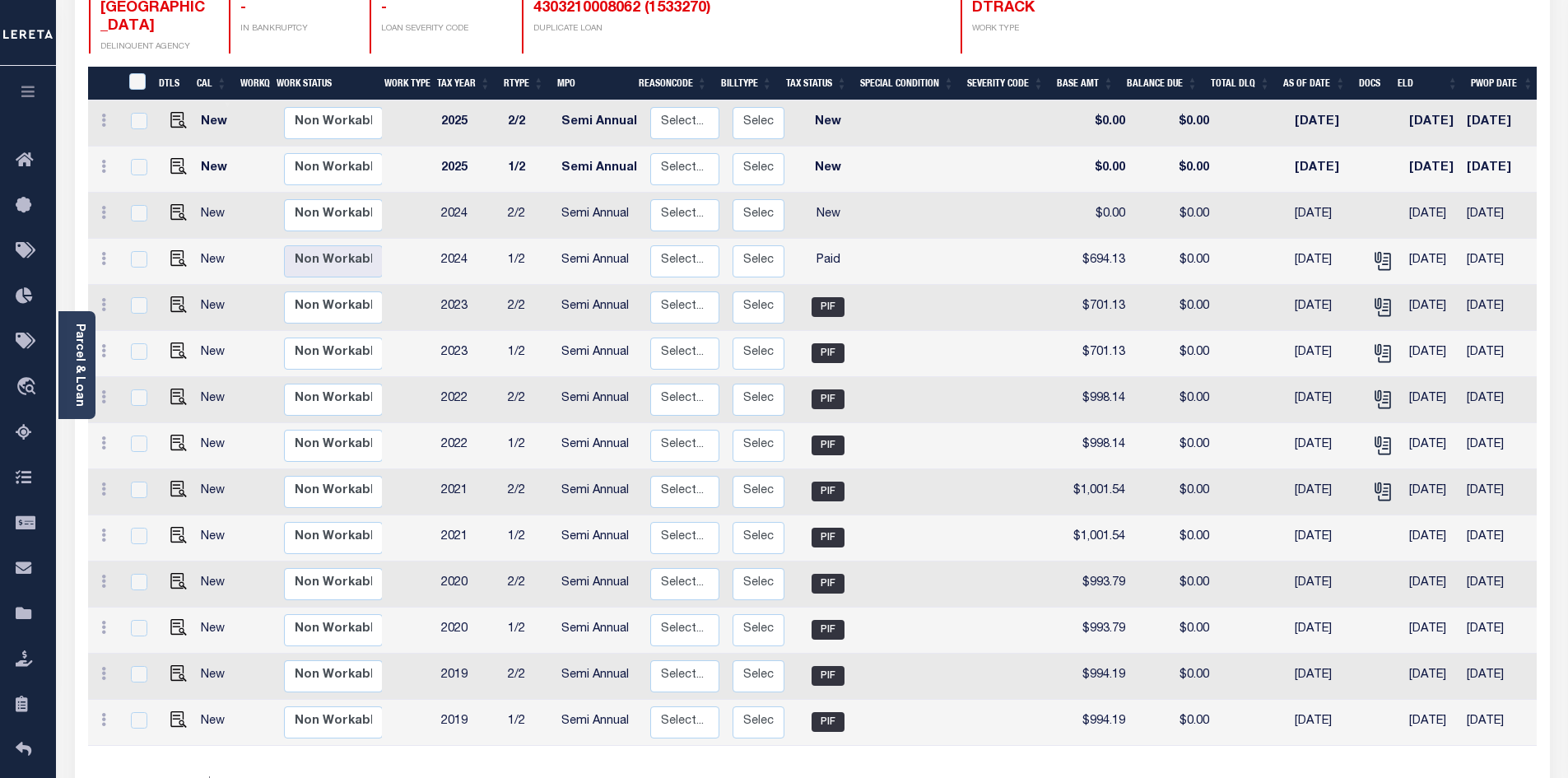
scroll to position [247, 0]
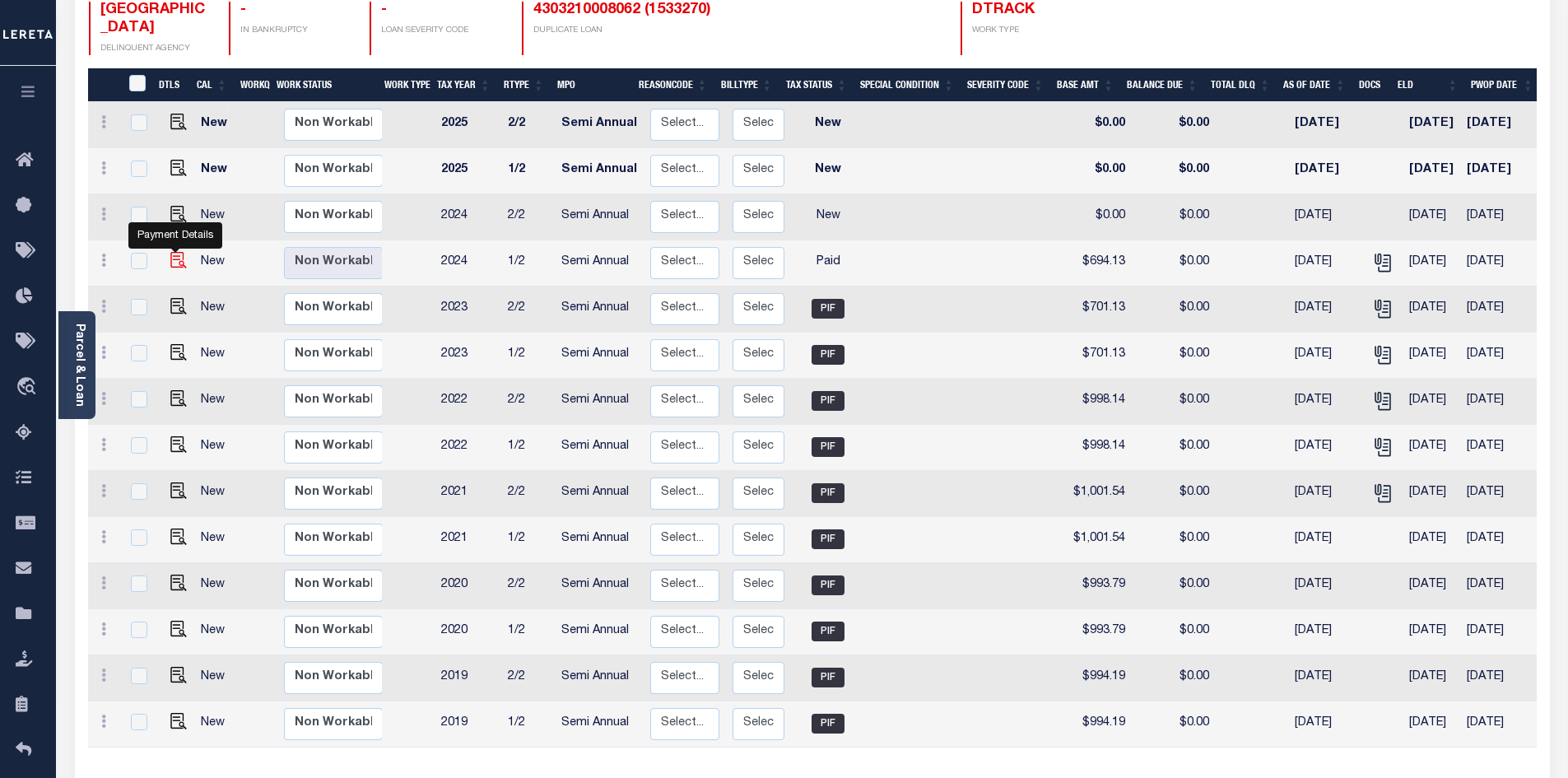
click at [177, 252] on img "" at bounding box center [178, 260] width 16 height 16
checkbox input "true"
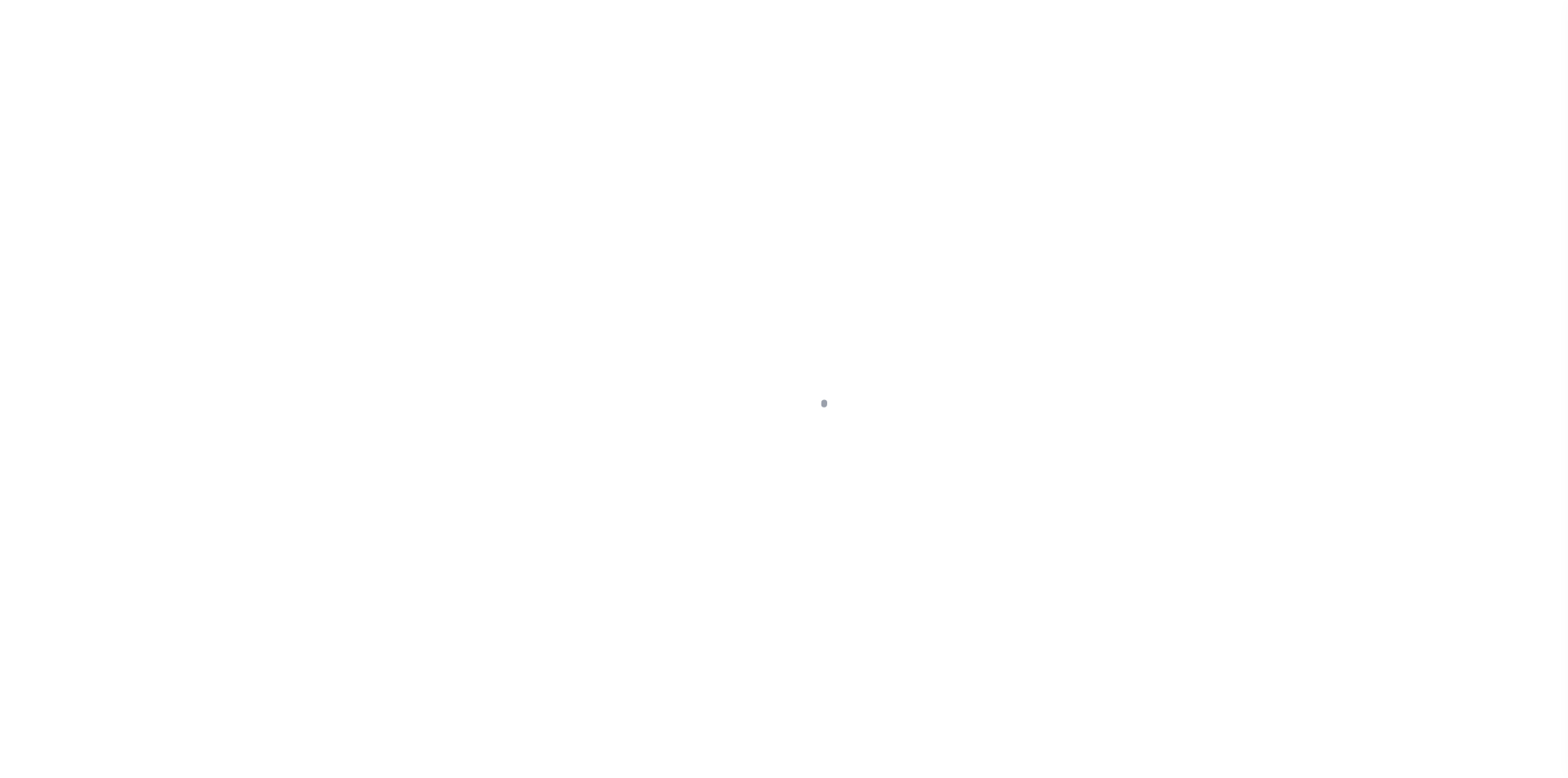
select select "PYD"
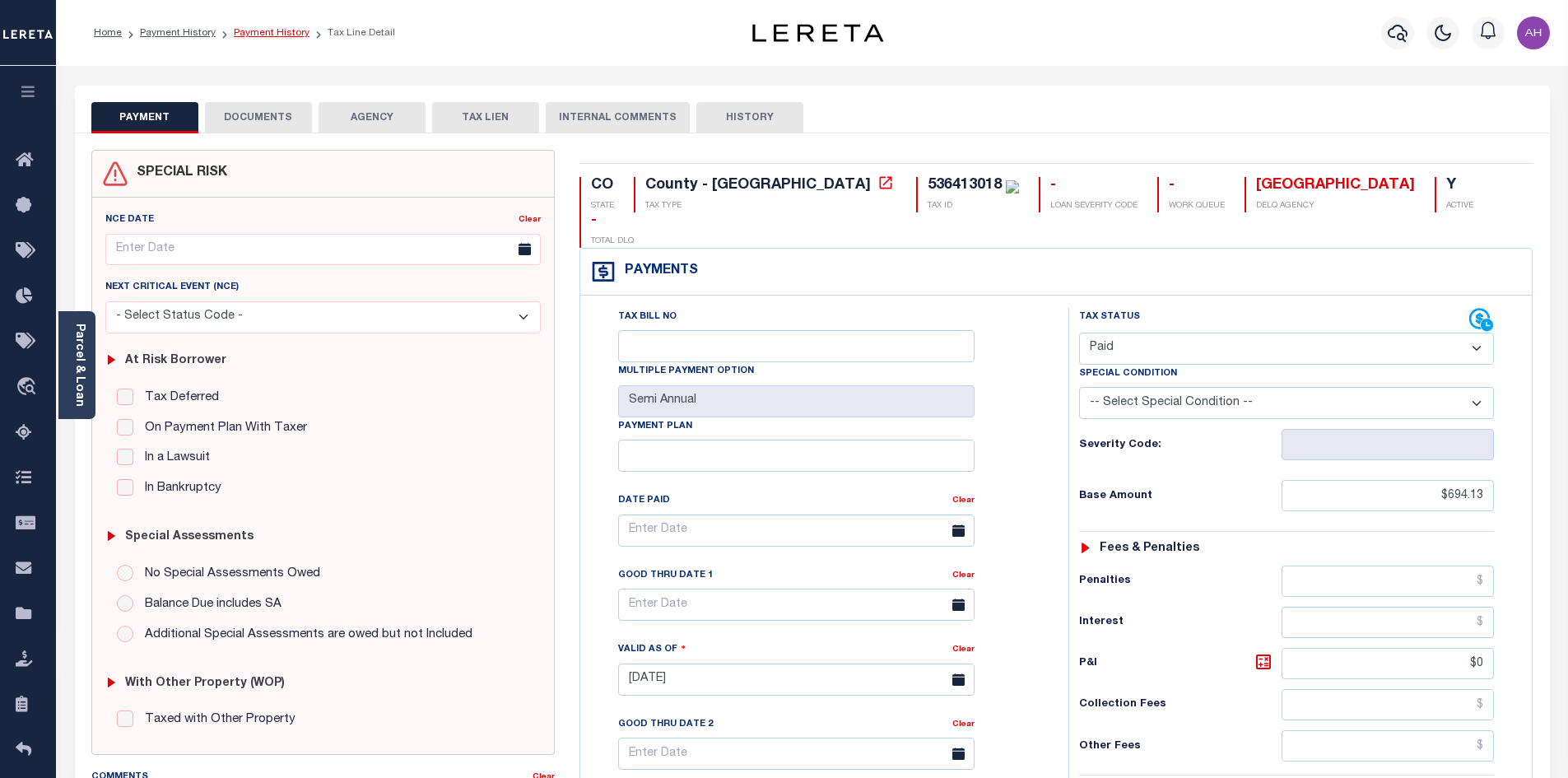
click at [283, 35] on link "Payment History" at bounding box center [271, 33] width 75 height 10
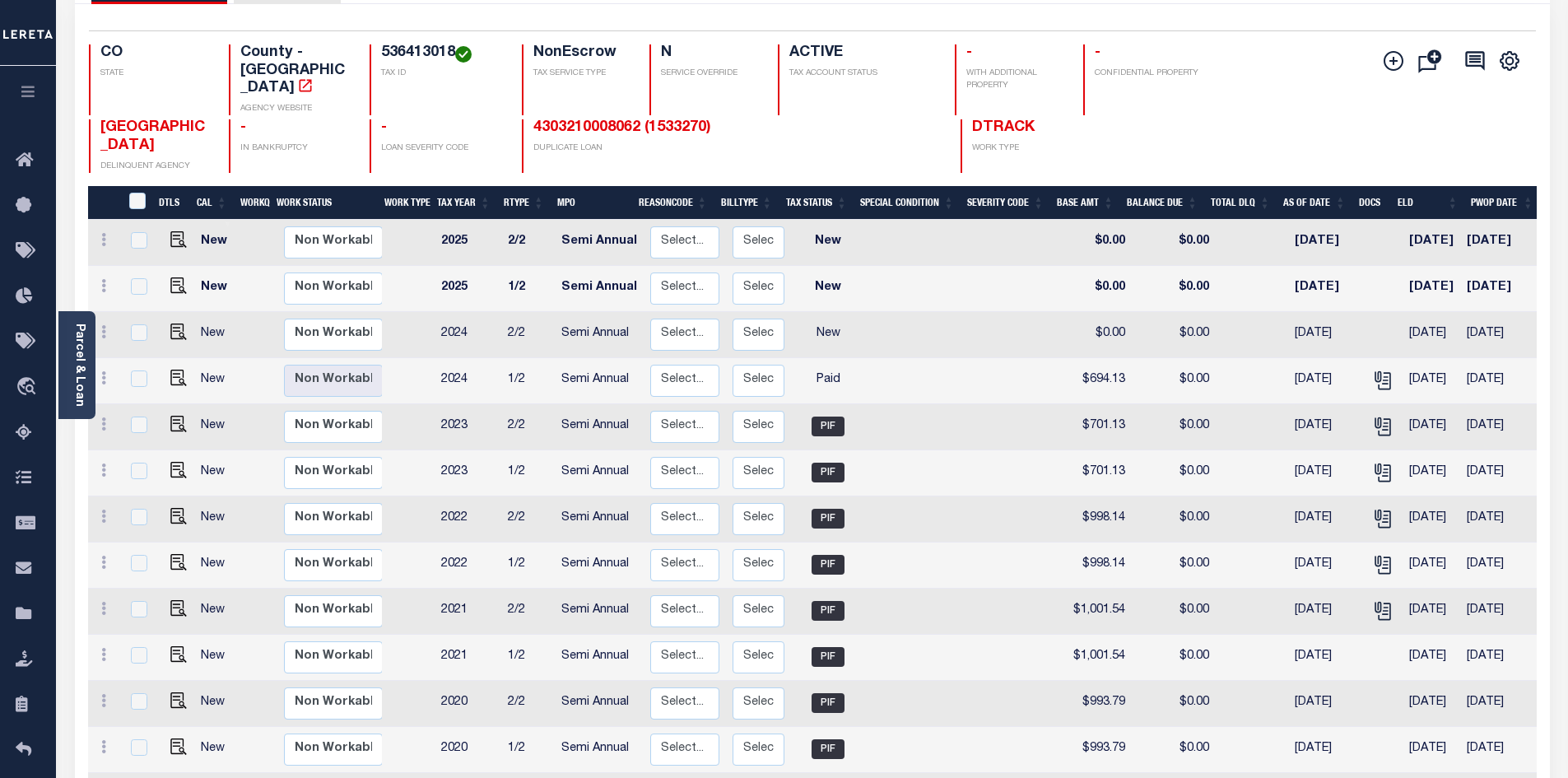
scroll to position [247, 0]
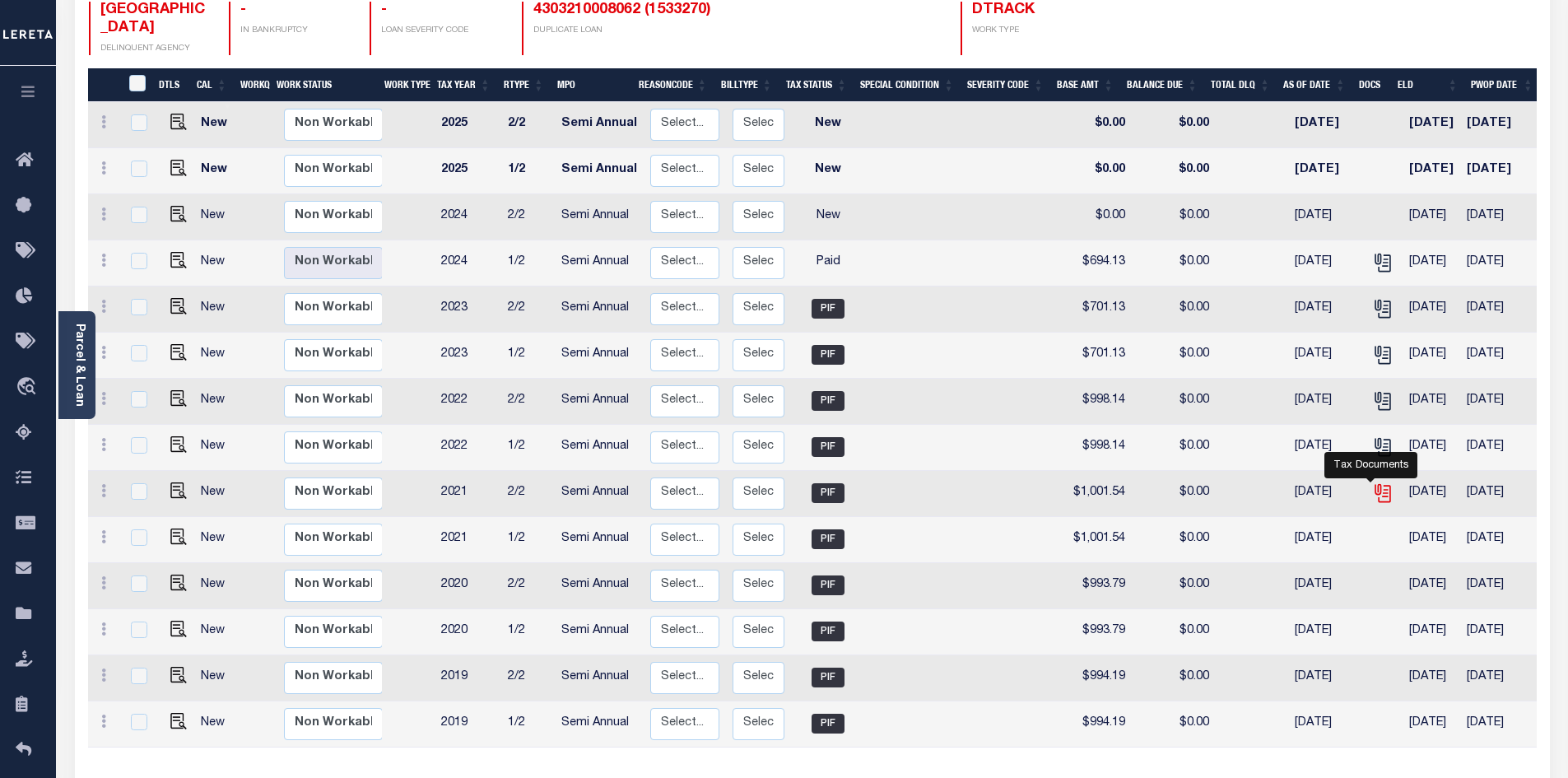
click at [1372, 482] on icon "" at bounding box center [1382, 493] width 21 height 21
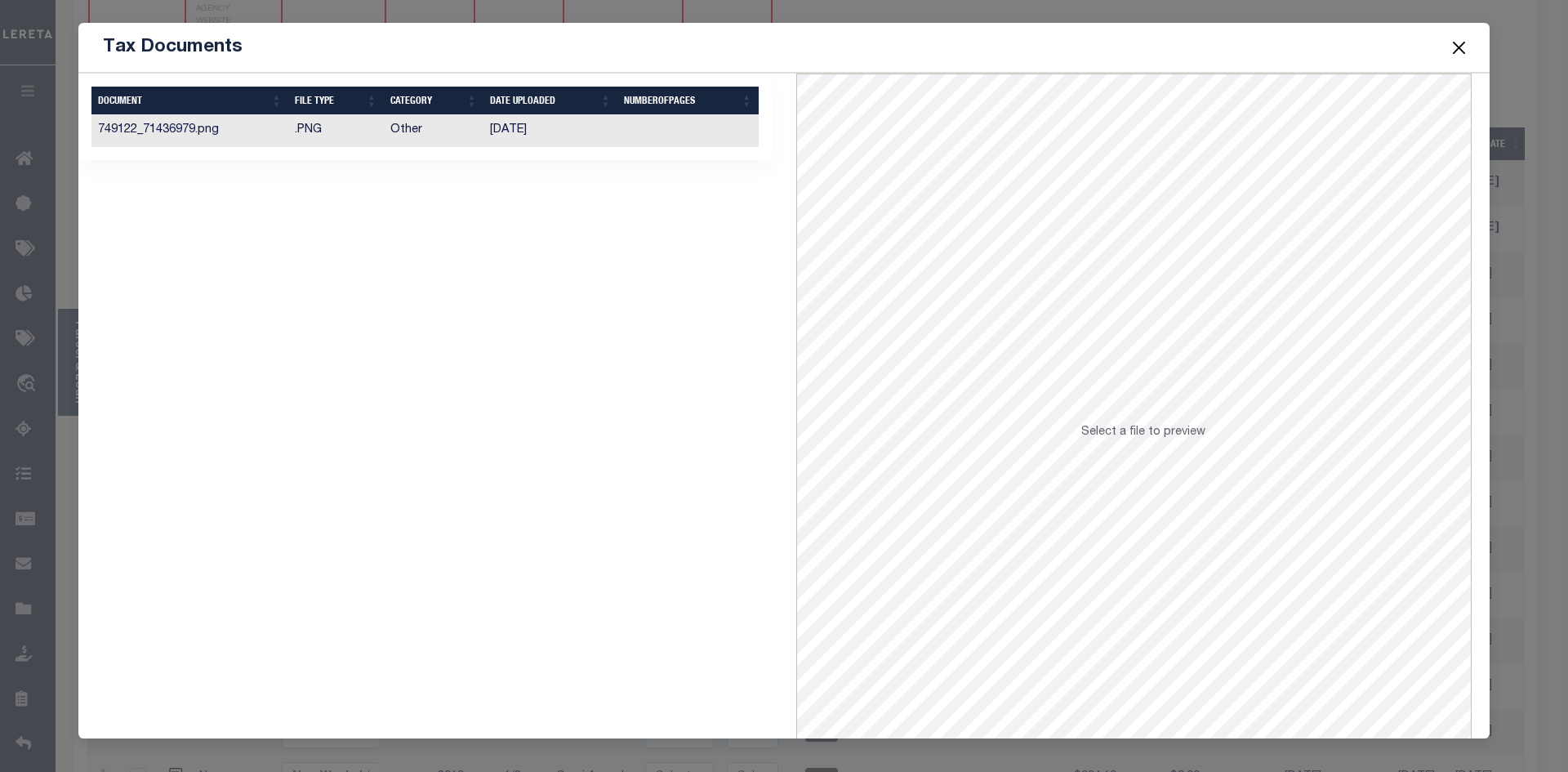
click at [474, 133] on td "Other" at bounding box center [434, 131] width 100 height 31
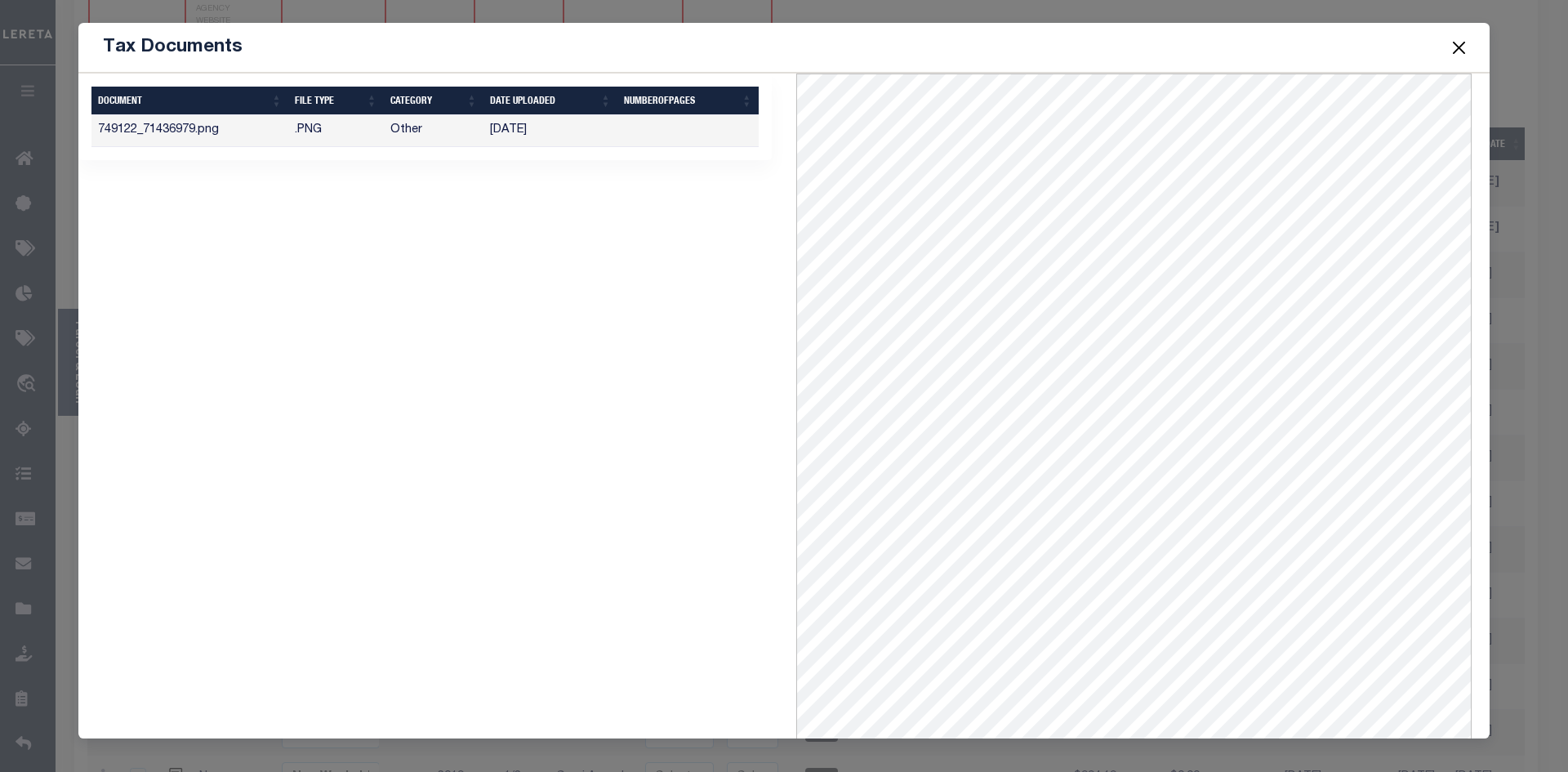
click at [1458, 46] on button "Close" at bounding box center [1459, 47] width 21 height 21
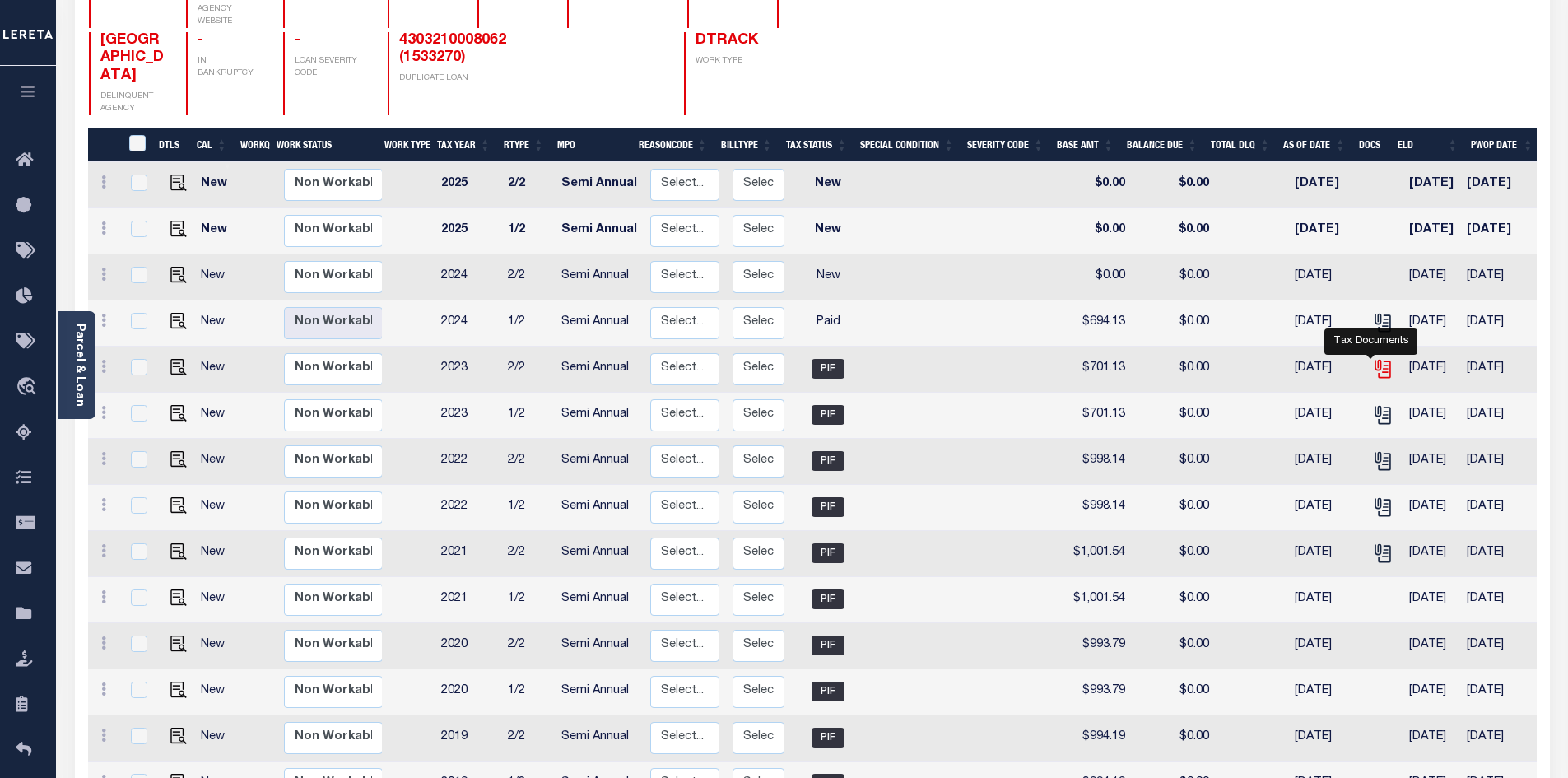
click at [1375, 360] on icon "" at bounding box center [1381, 366] width 13 height 13
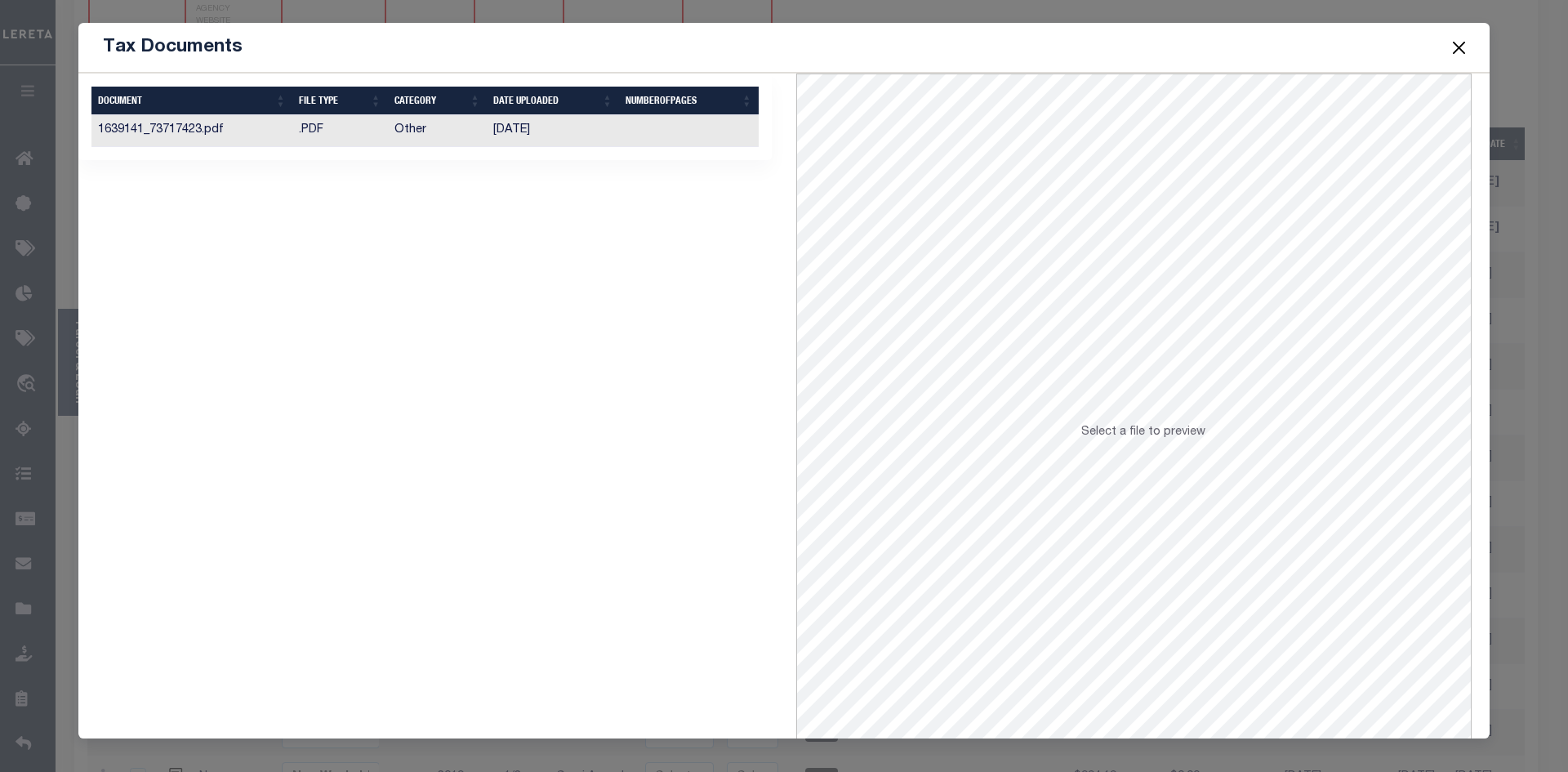
click at [405, 132] on td "Other" at bounding box center [438, 131] width 99 height 31
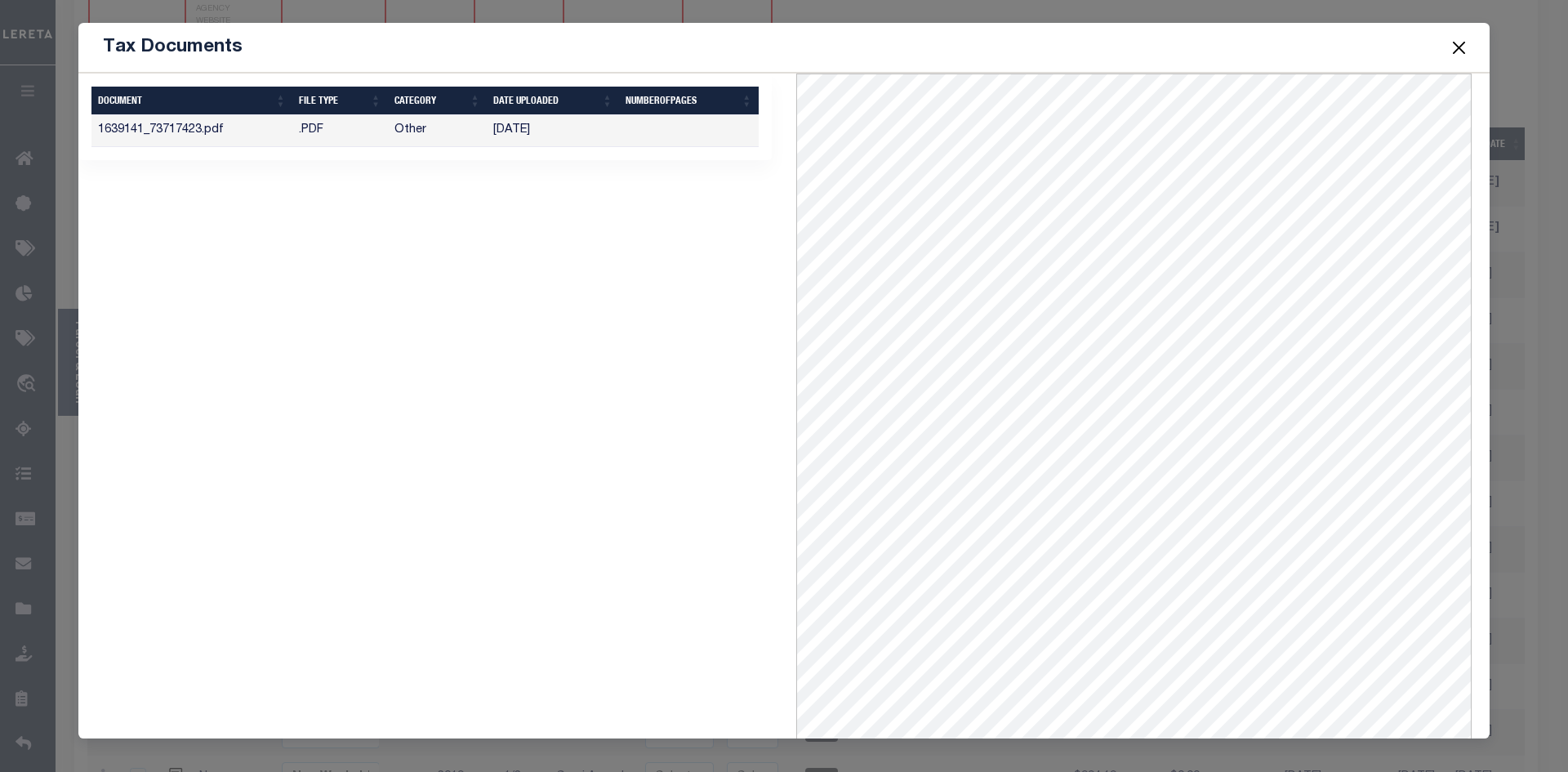
click at [1457, 49] on button "Close" at bounding box center [1459, 47] width 21 height 21
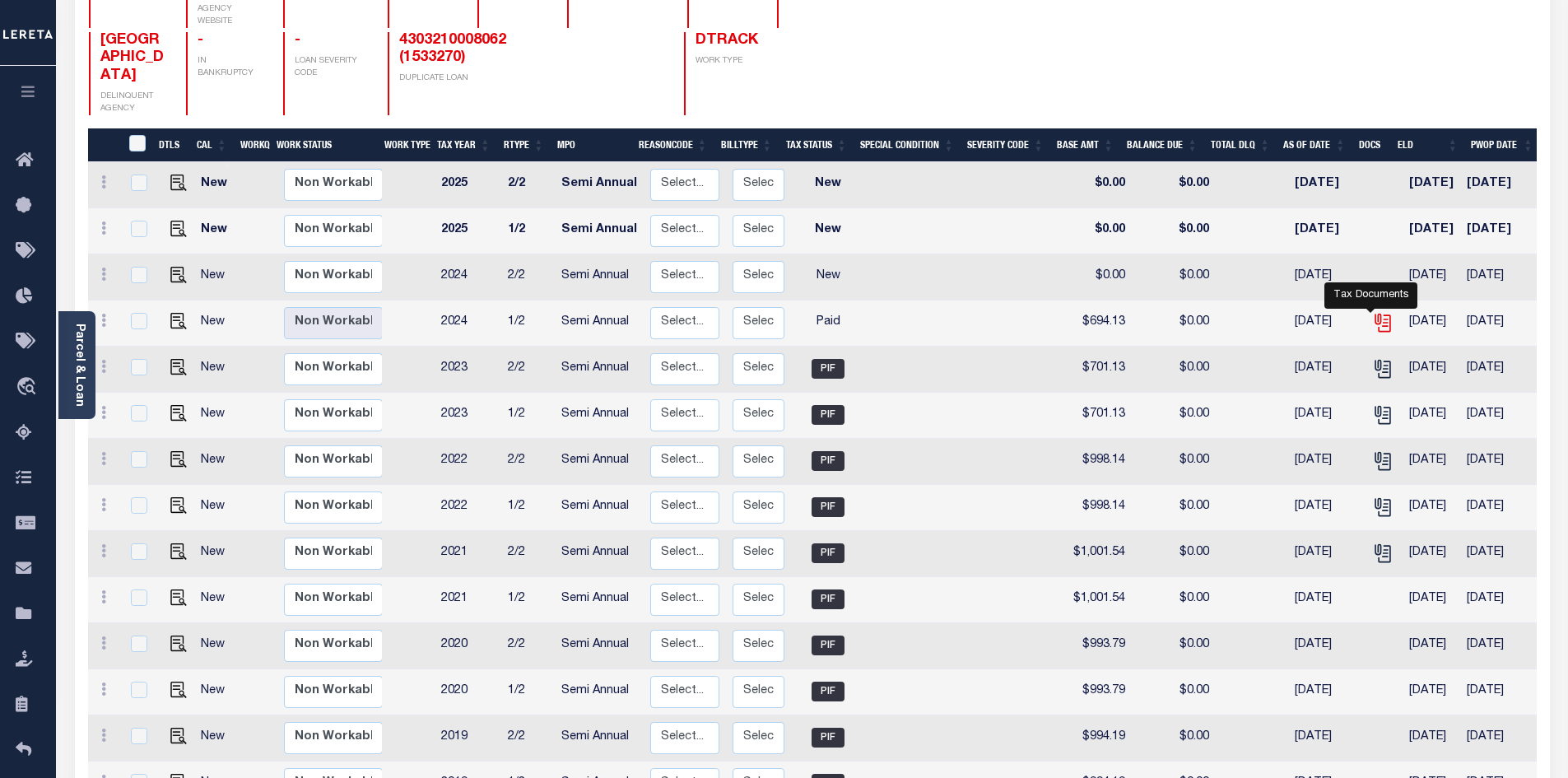
click at [1375, 314] on icon "" at bounding box center [1381, 320] width 13 height 13
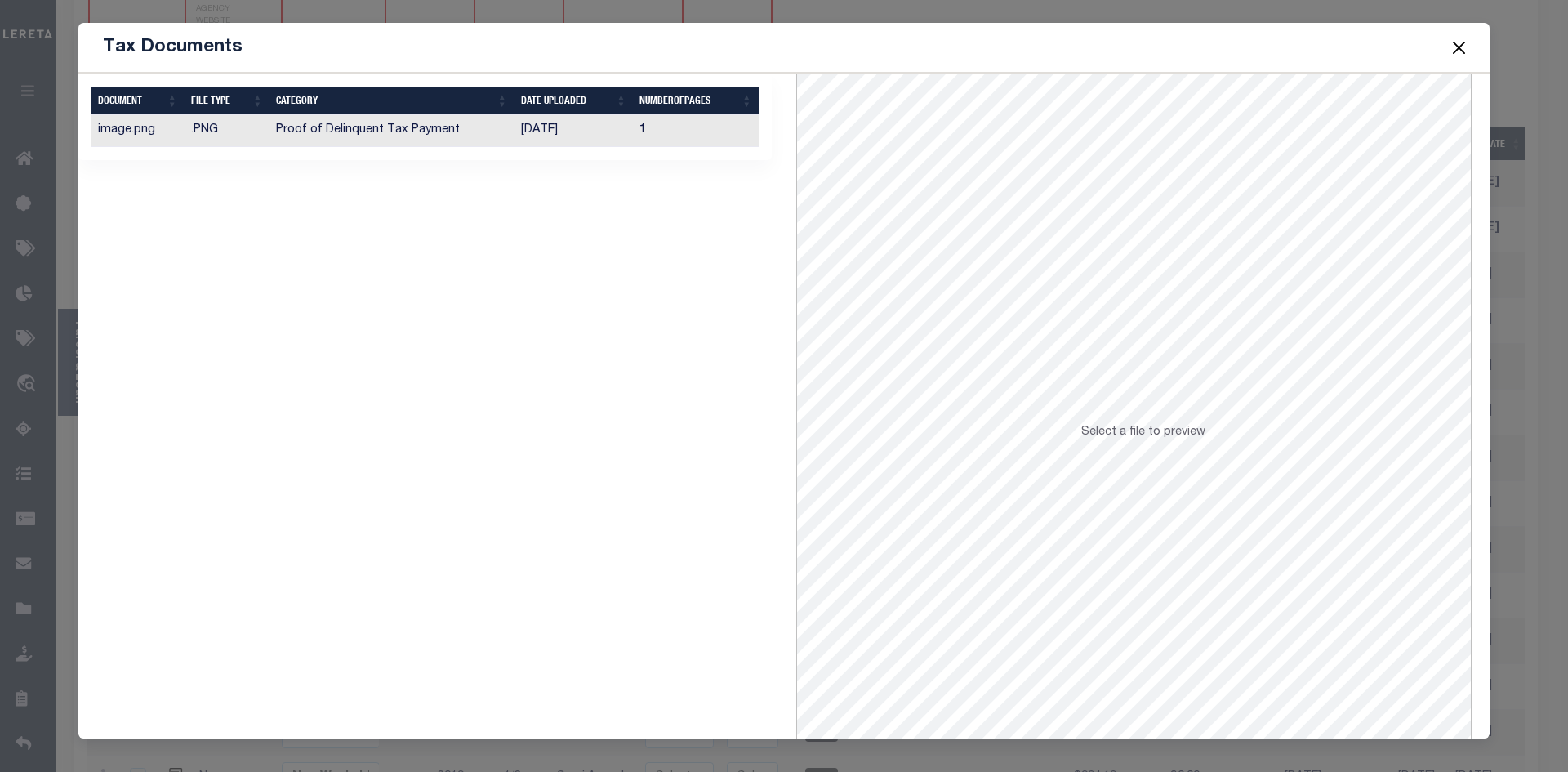
click at [491, 130] on td "Proof of Delinquent Tax Payment" at bounding box center [391, 131] width 244 height 31
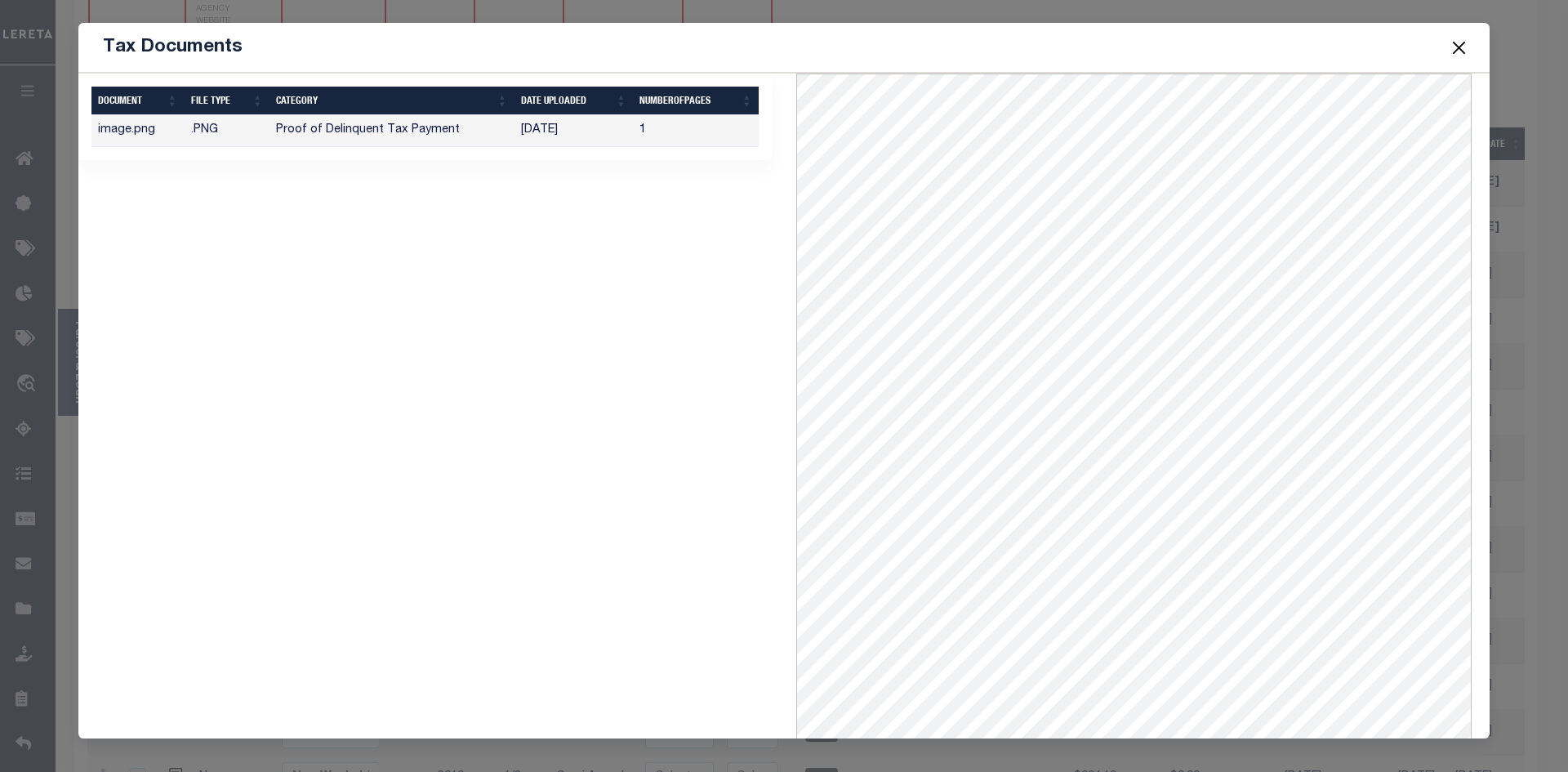
click at [1453, 43] on button "Close" at bounding box center [1459, 47] width 21 height 21
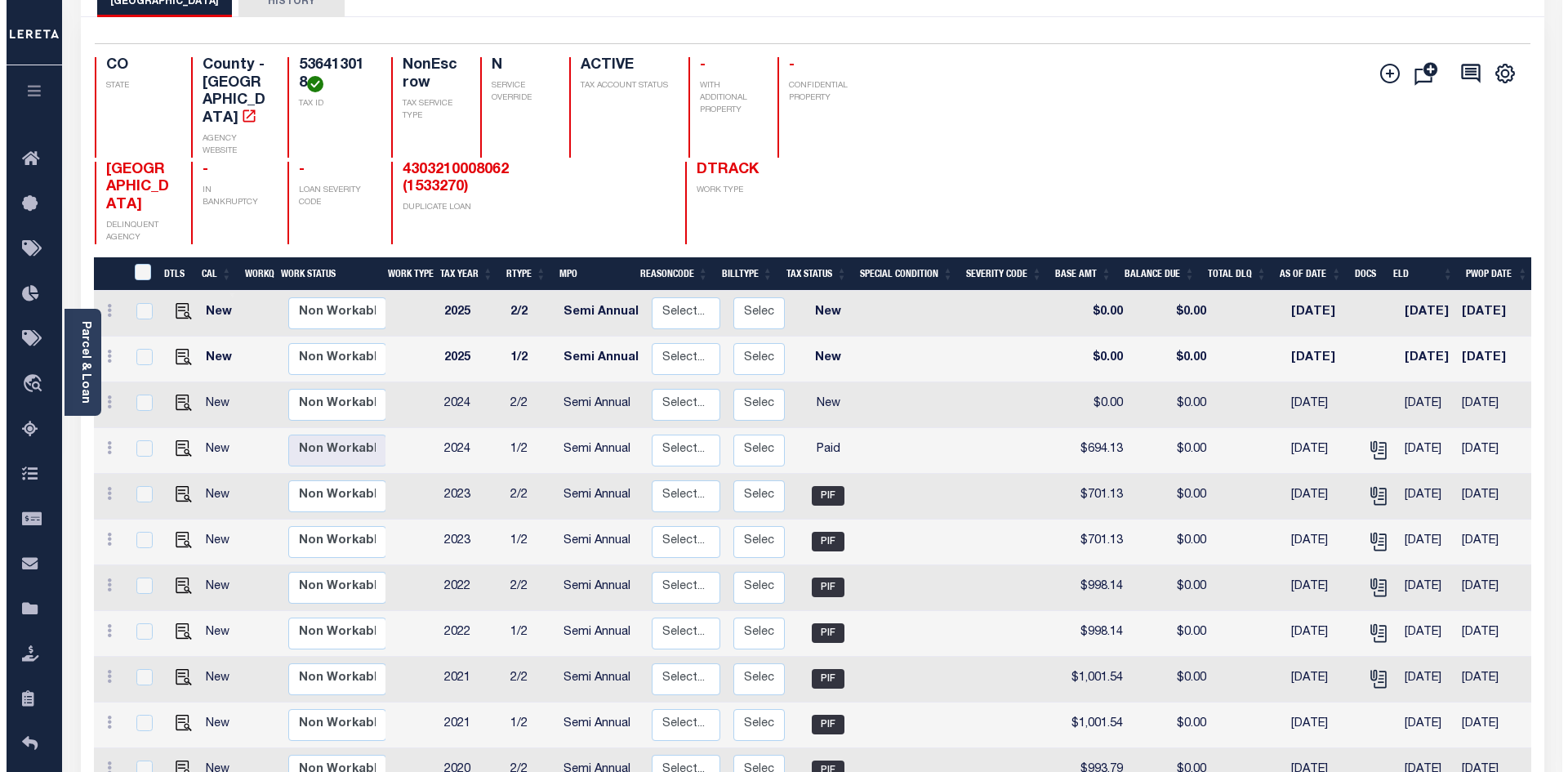
scroll to position [0, 0]
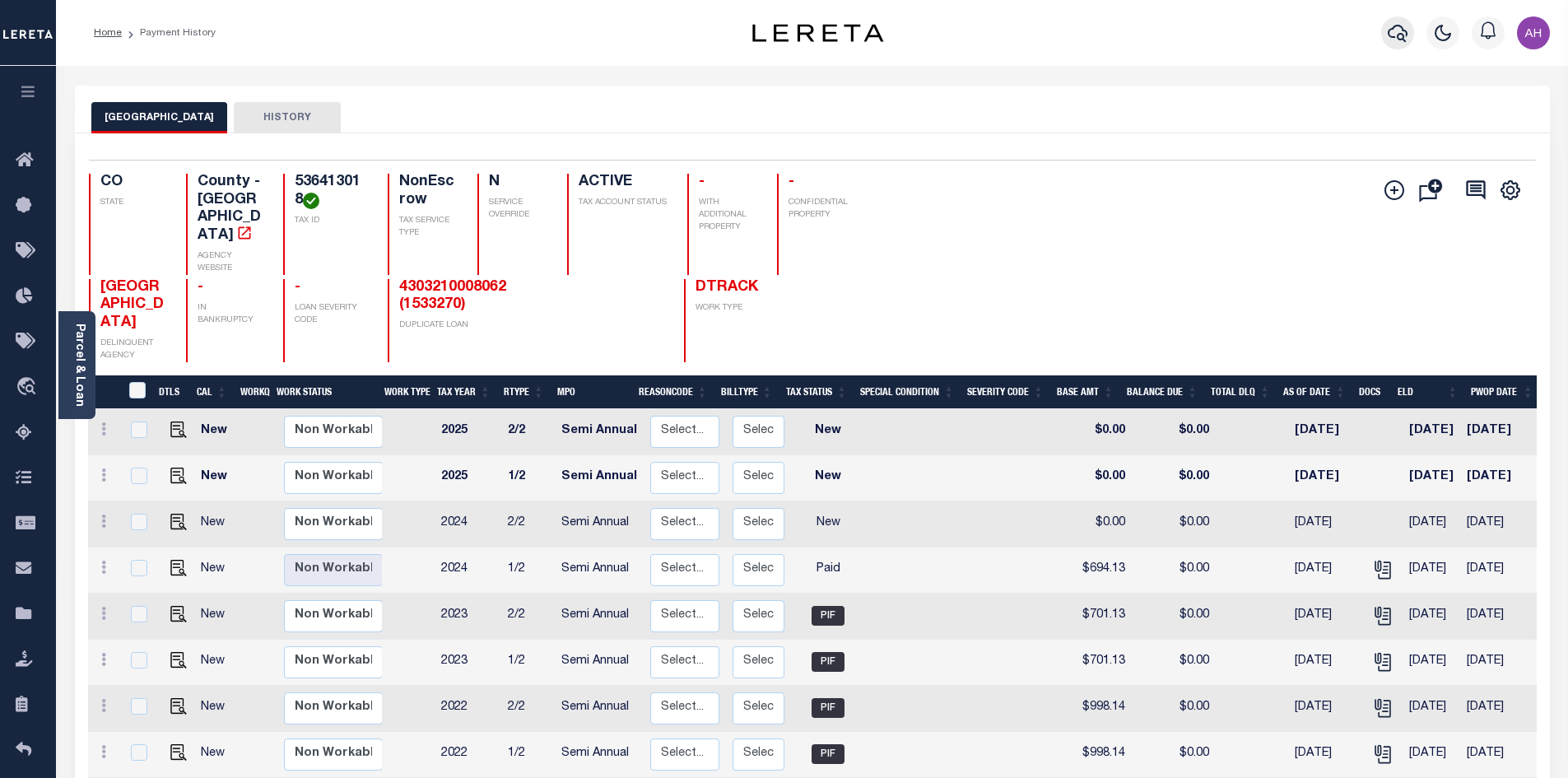
click at [1394, 32] on icon "button" at bounding box center [1397, 33] width 20 height 20
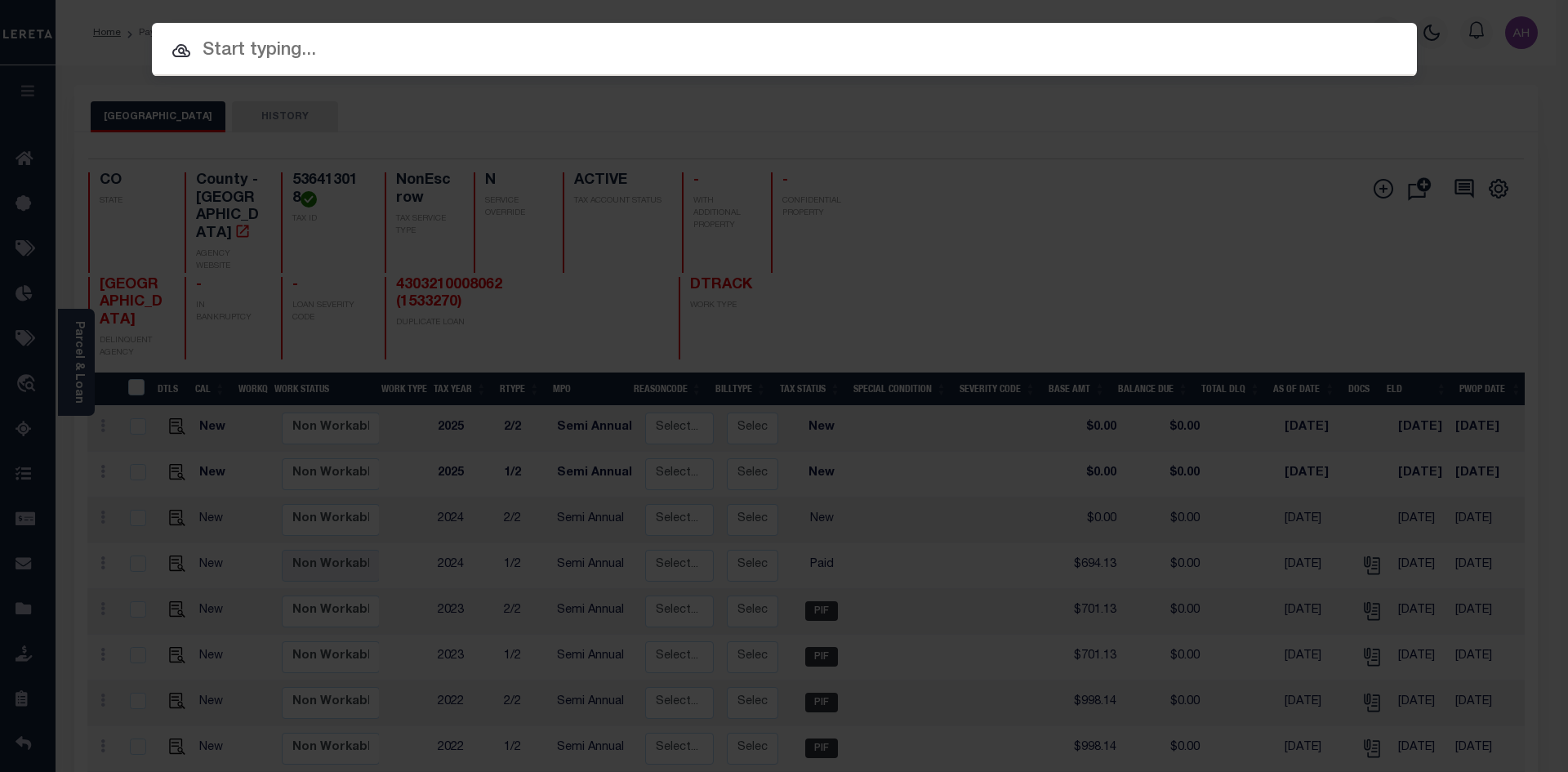
paste input "4303210008062"
type input "4303210008062"
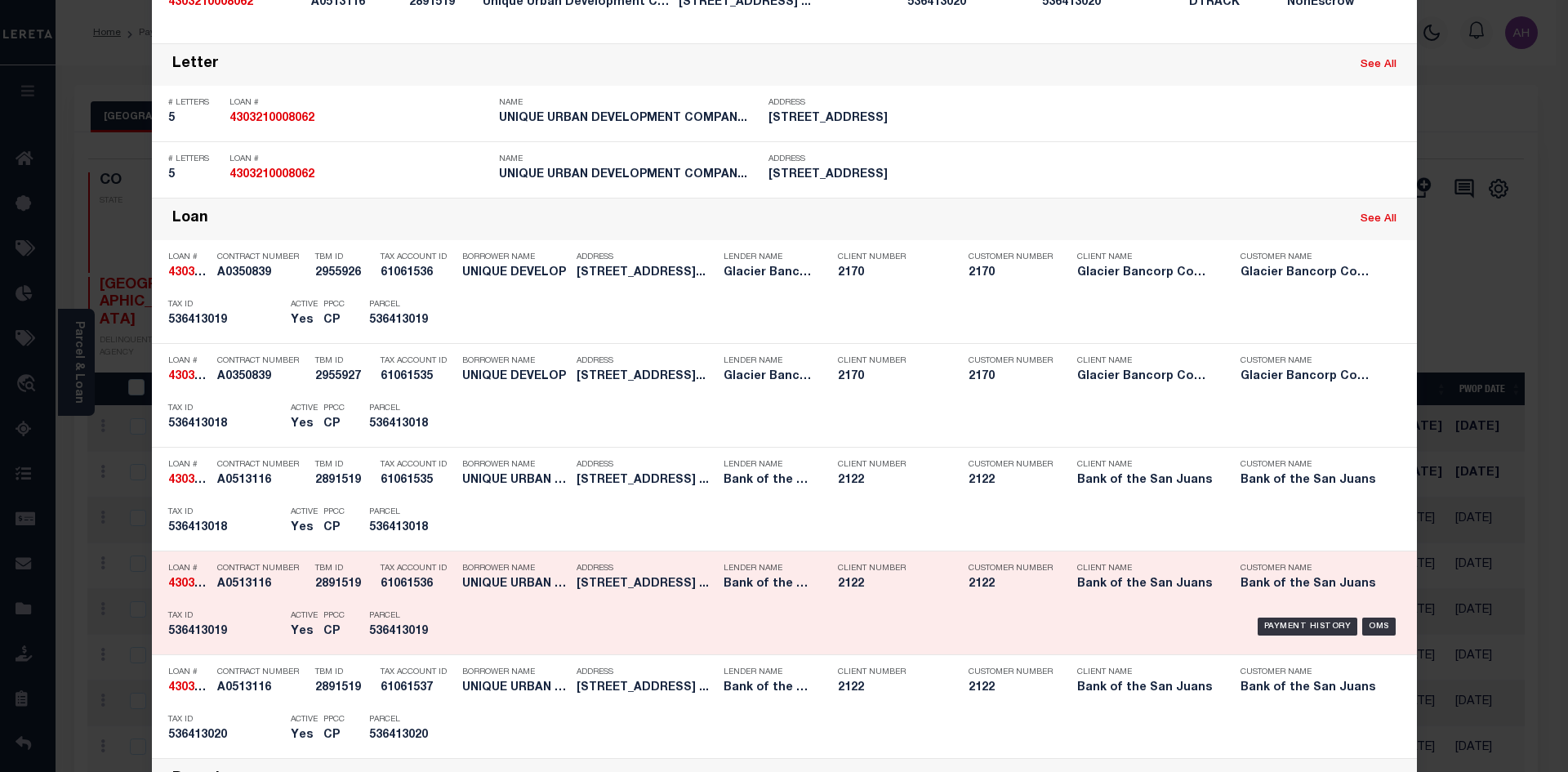
scroll to position [491, 0]
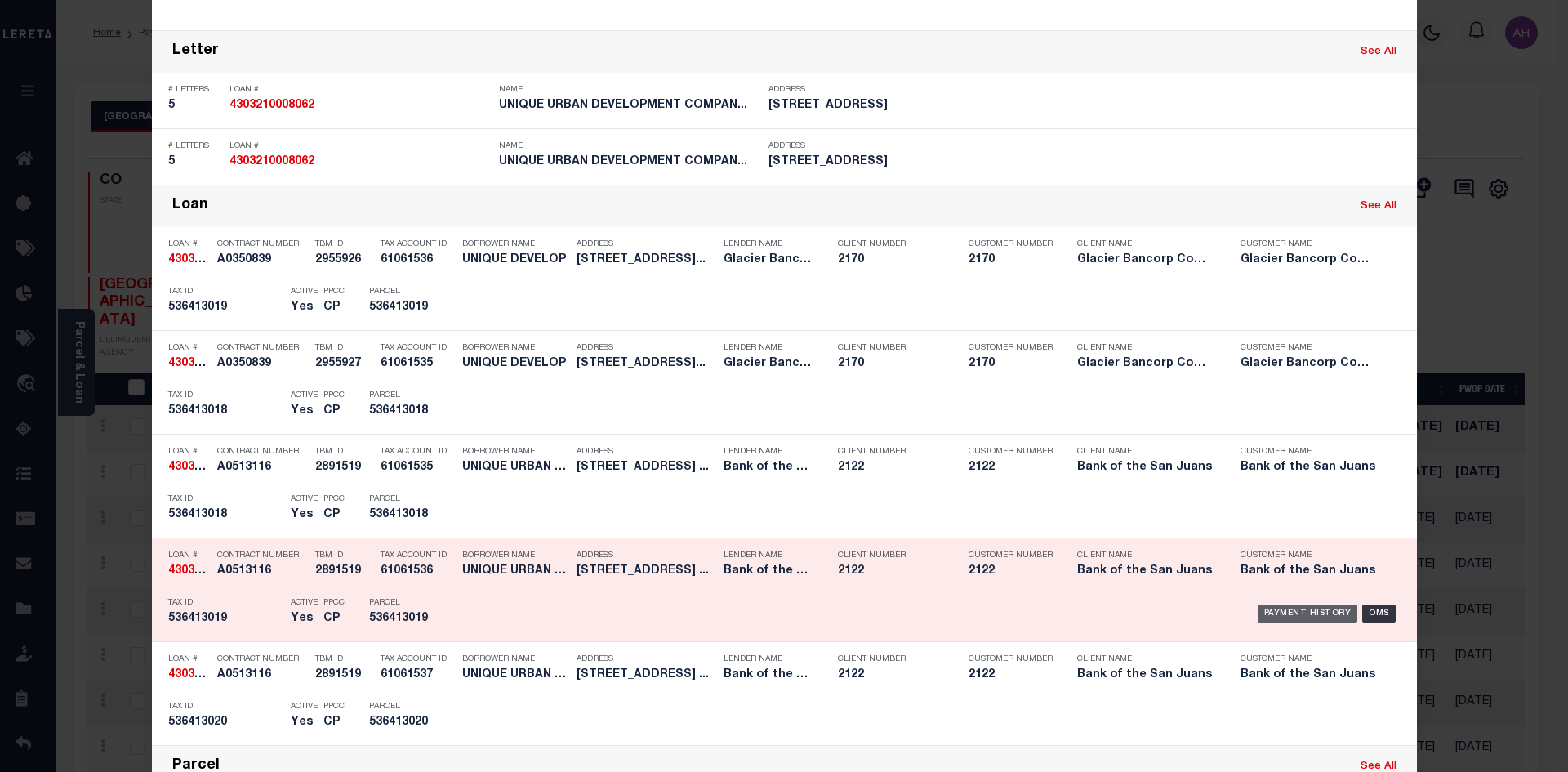
click at [1275, 609] on div "Payment History" at bounding box center [1308, 613] width 100 height 18
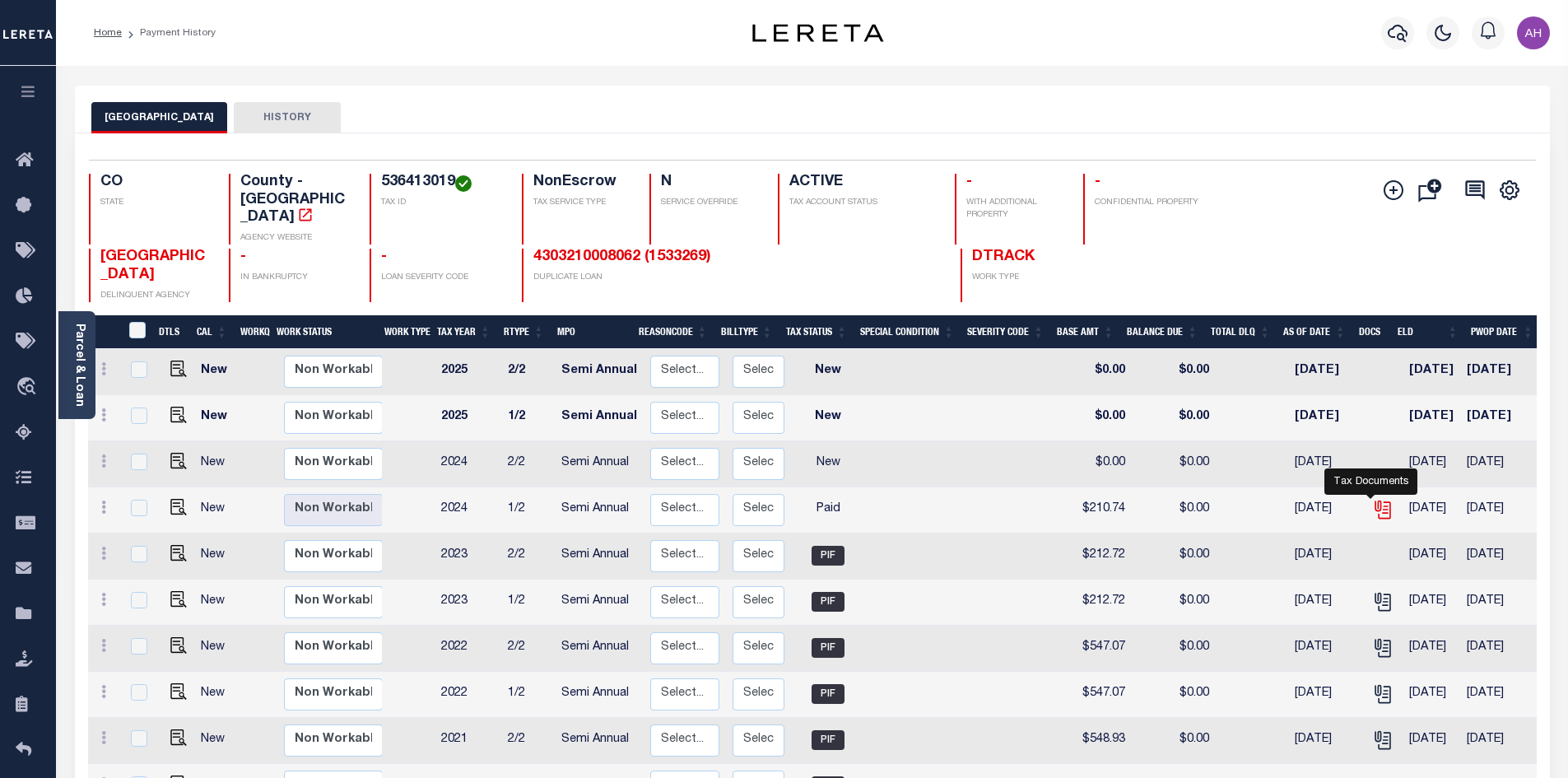
click at [1375, 500] on icon "" at bounding box center [1381, 506] width 13 height 13
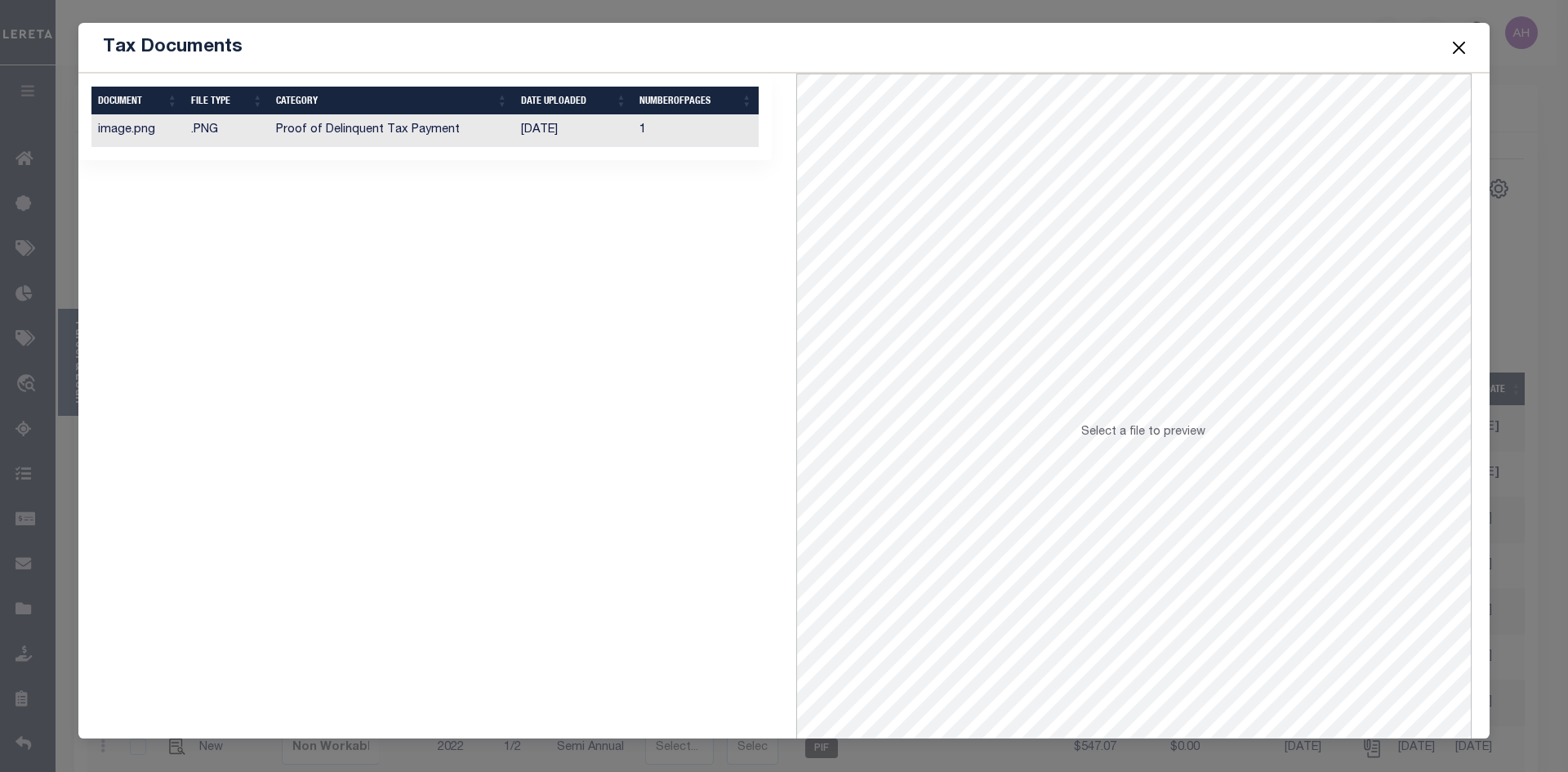
drag, startPoint x: 558, startPoint y: 80, endPoint x: 556, endPoint y: 114, distance: 34.1
click at [558, 82] on div "Selected 1 Result Items per page" at bounding box center [425, 116] width 693 height 87
click at [558, 122] on td "[DATE]" at bounding box center [574, 131] width 119 height 31
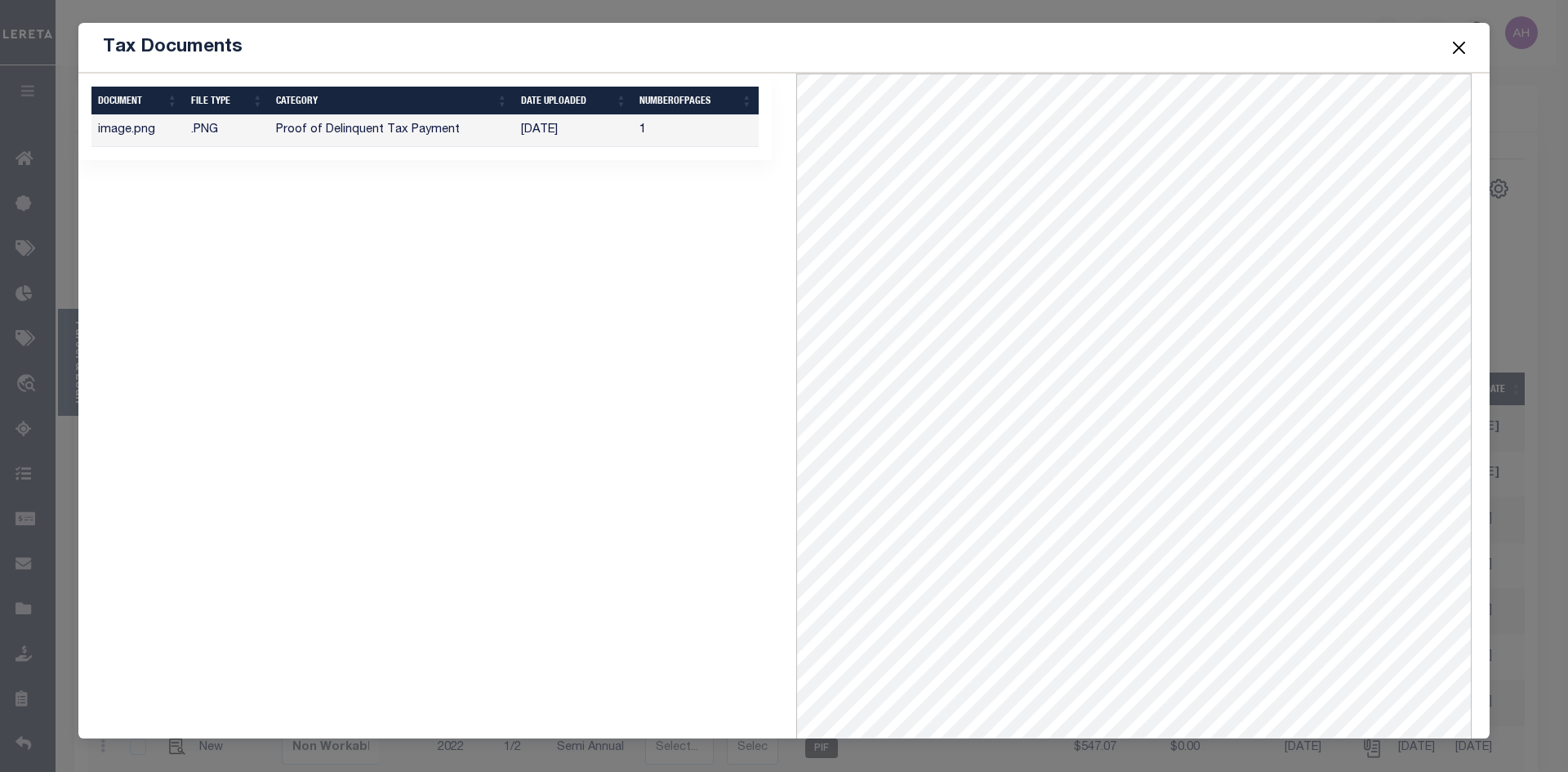
click at [1463, 46] on button "Close" at bounding box center [1459, 47] width 21 height 21
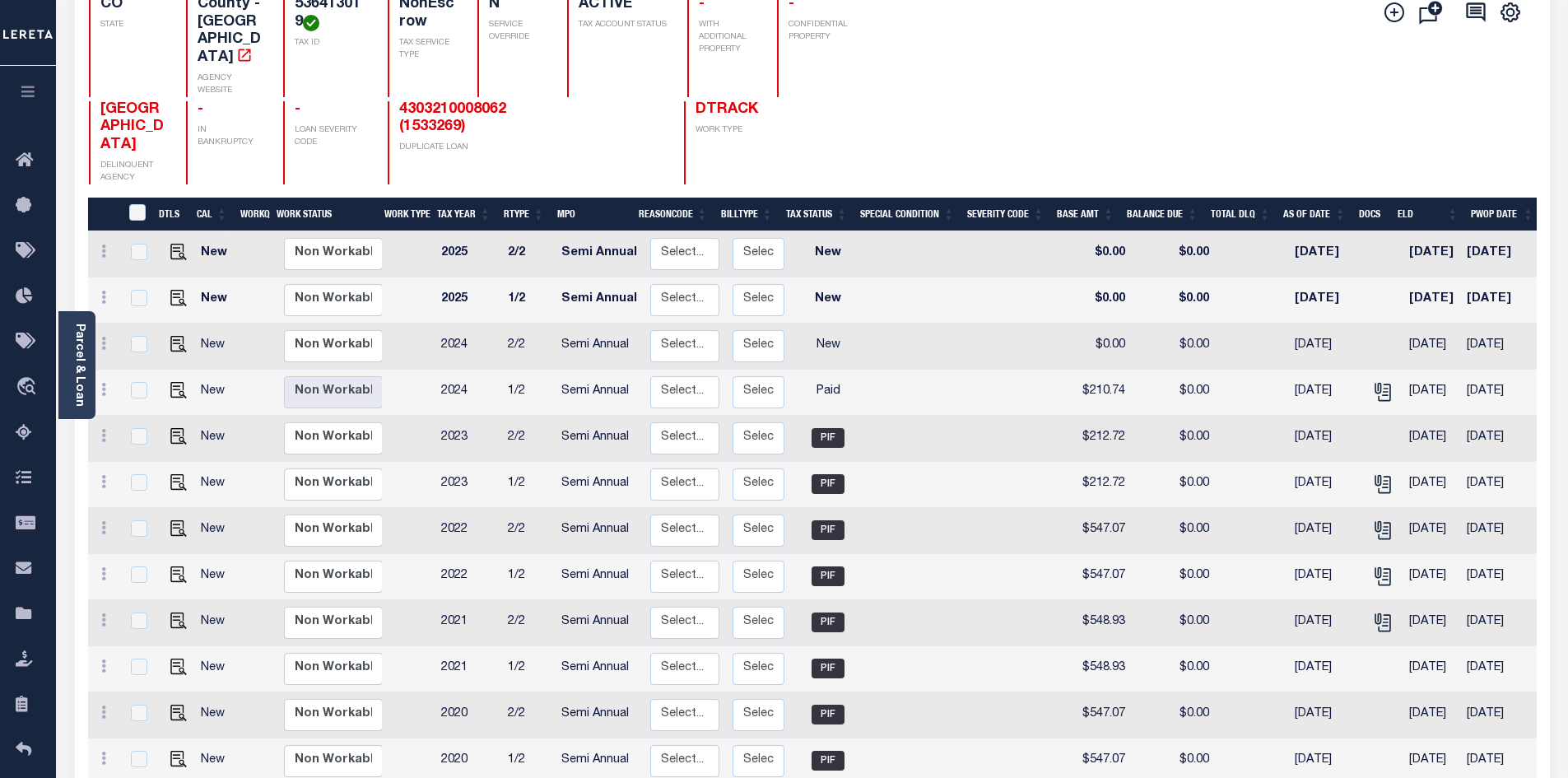
scroll to position [73, 0]
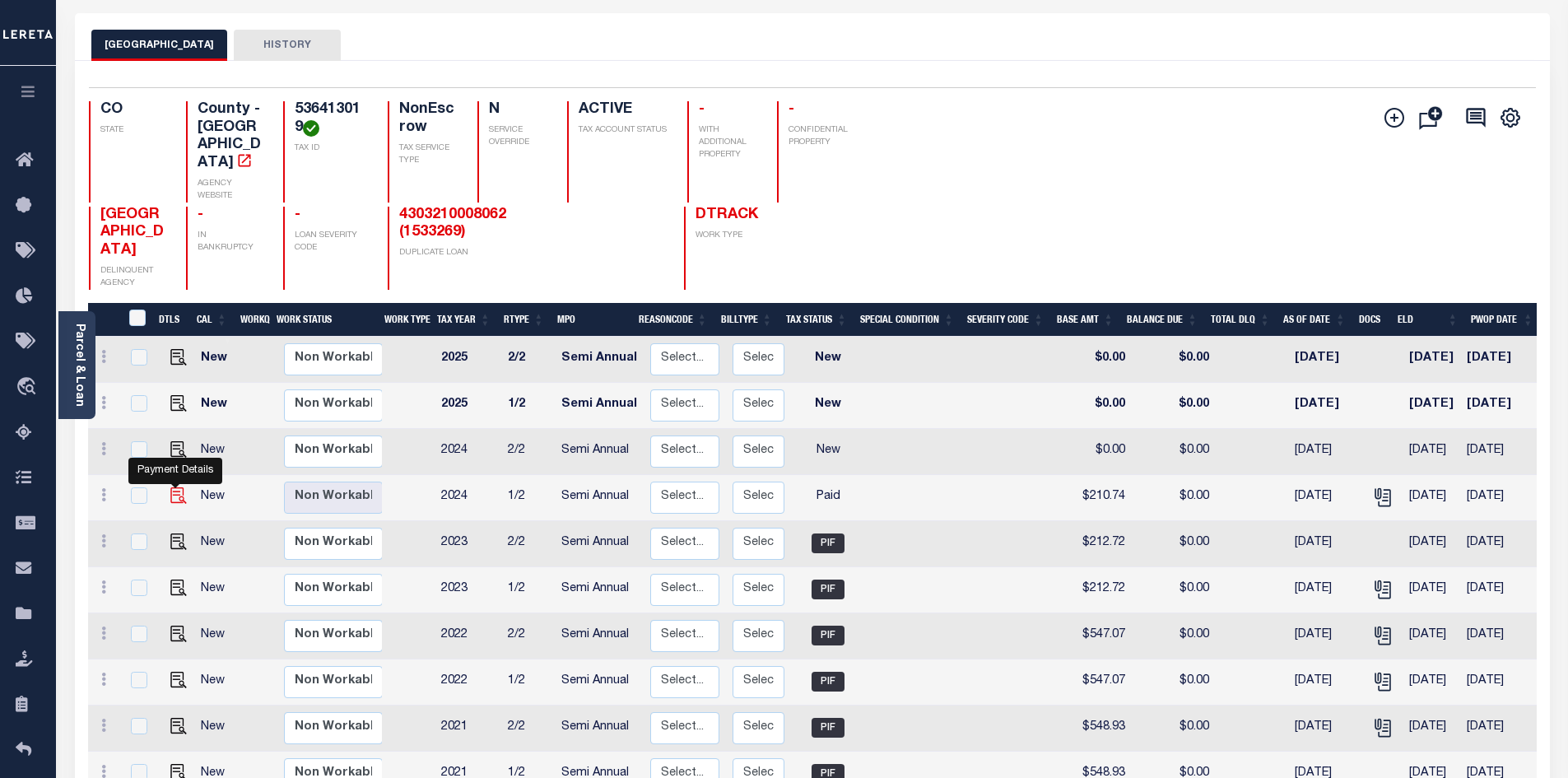
click at [170, 488] on img "" at bounding box center [178, 495] width 16 height 16
checkbox input "true"
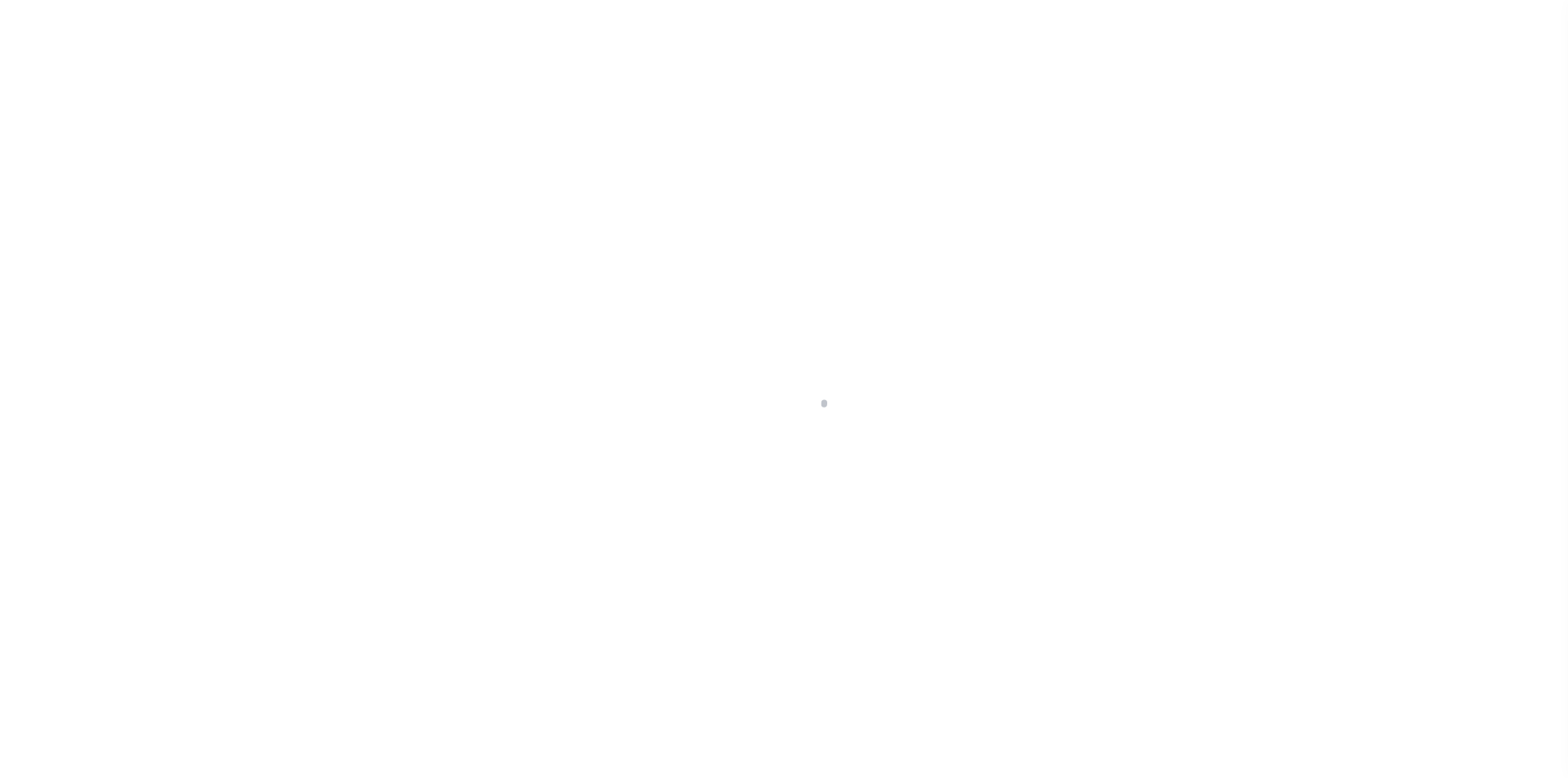
select select "PYD"
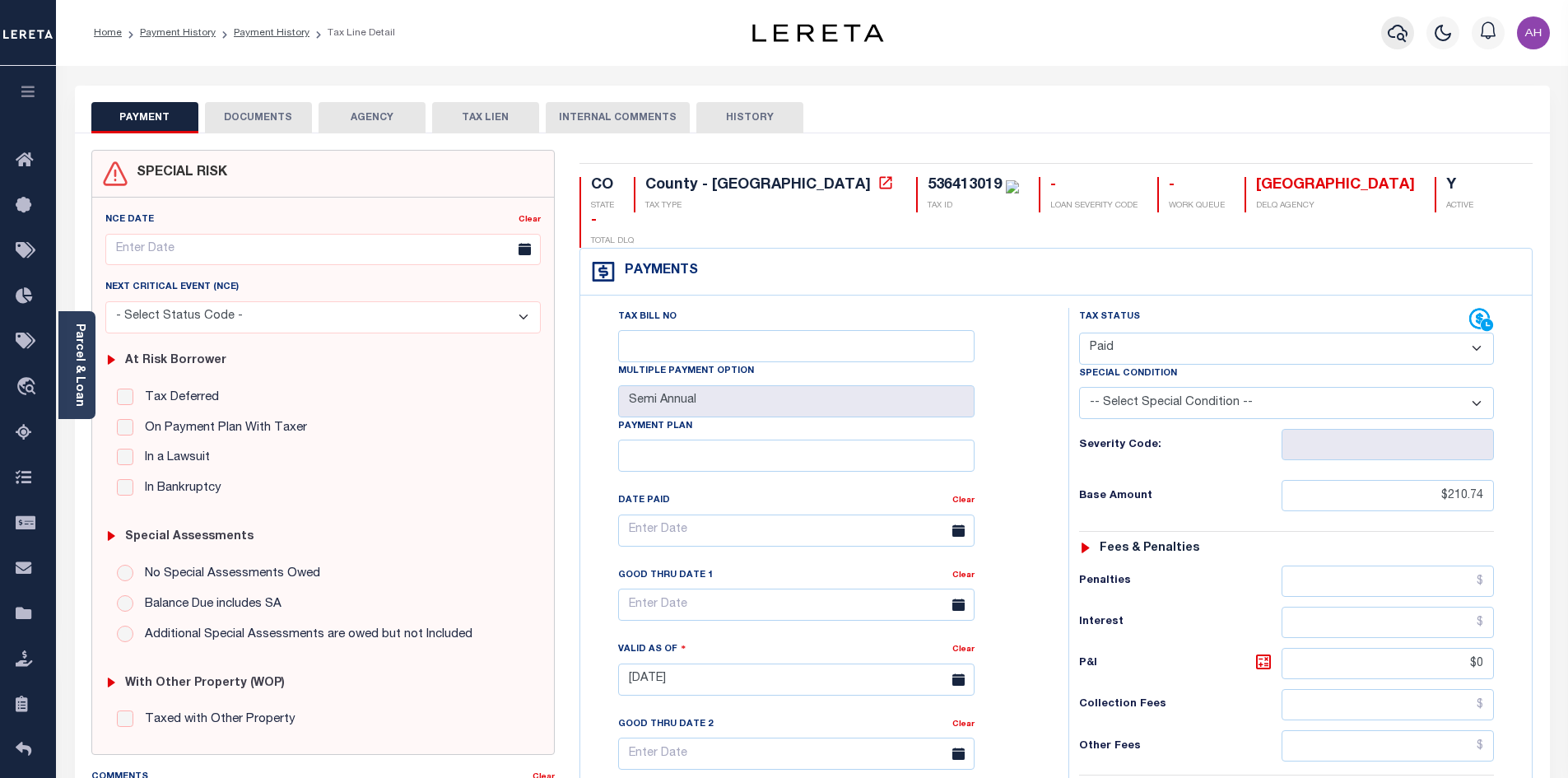
click at [1396, 25] on icon "button" at bounding box center [1397, 33] width 20 height 20
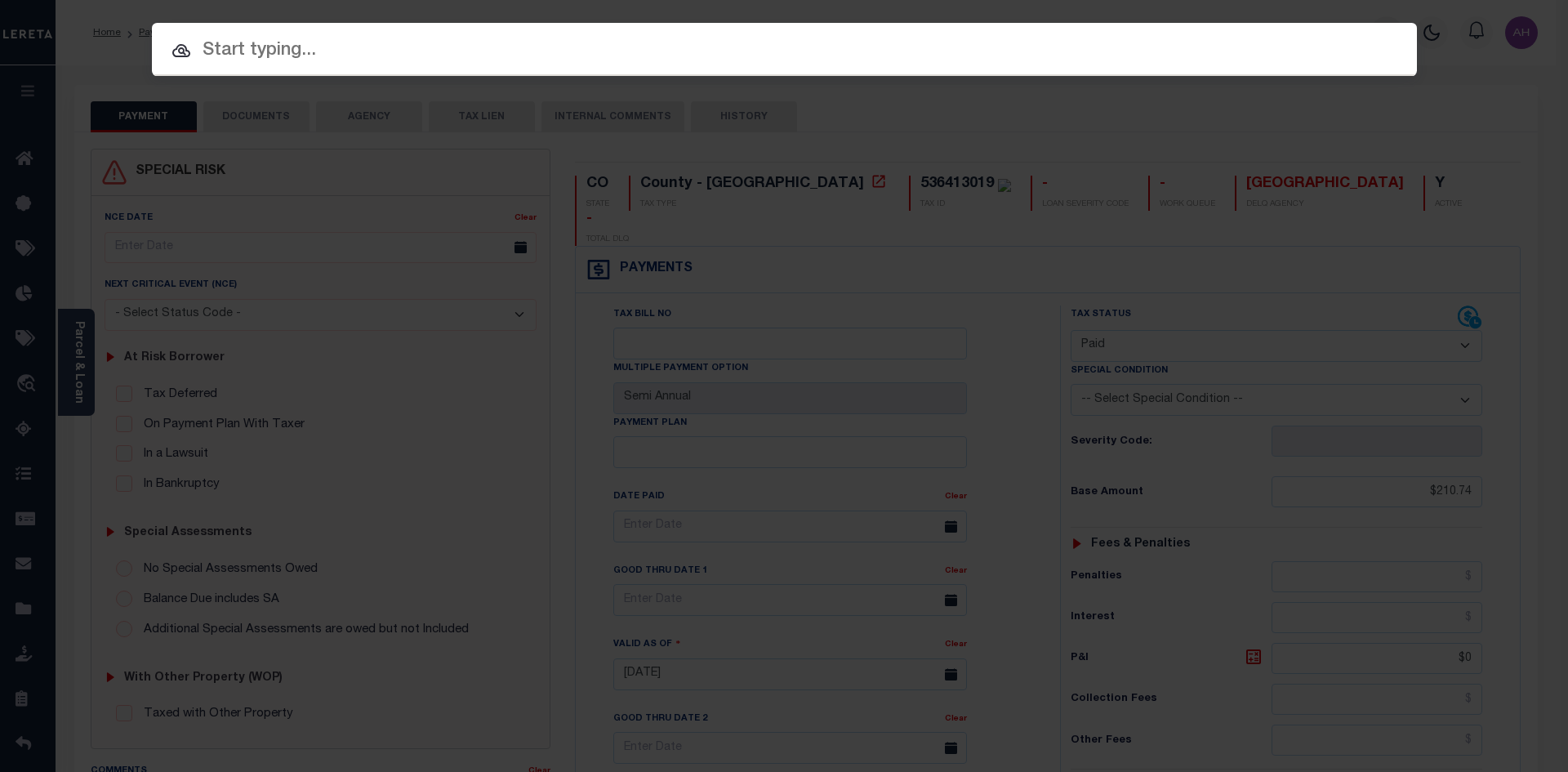
paste input "4307210008732"
type input "4307210008732"
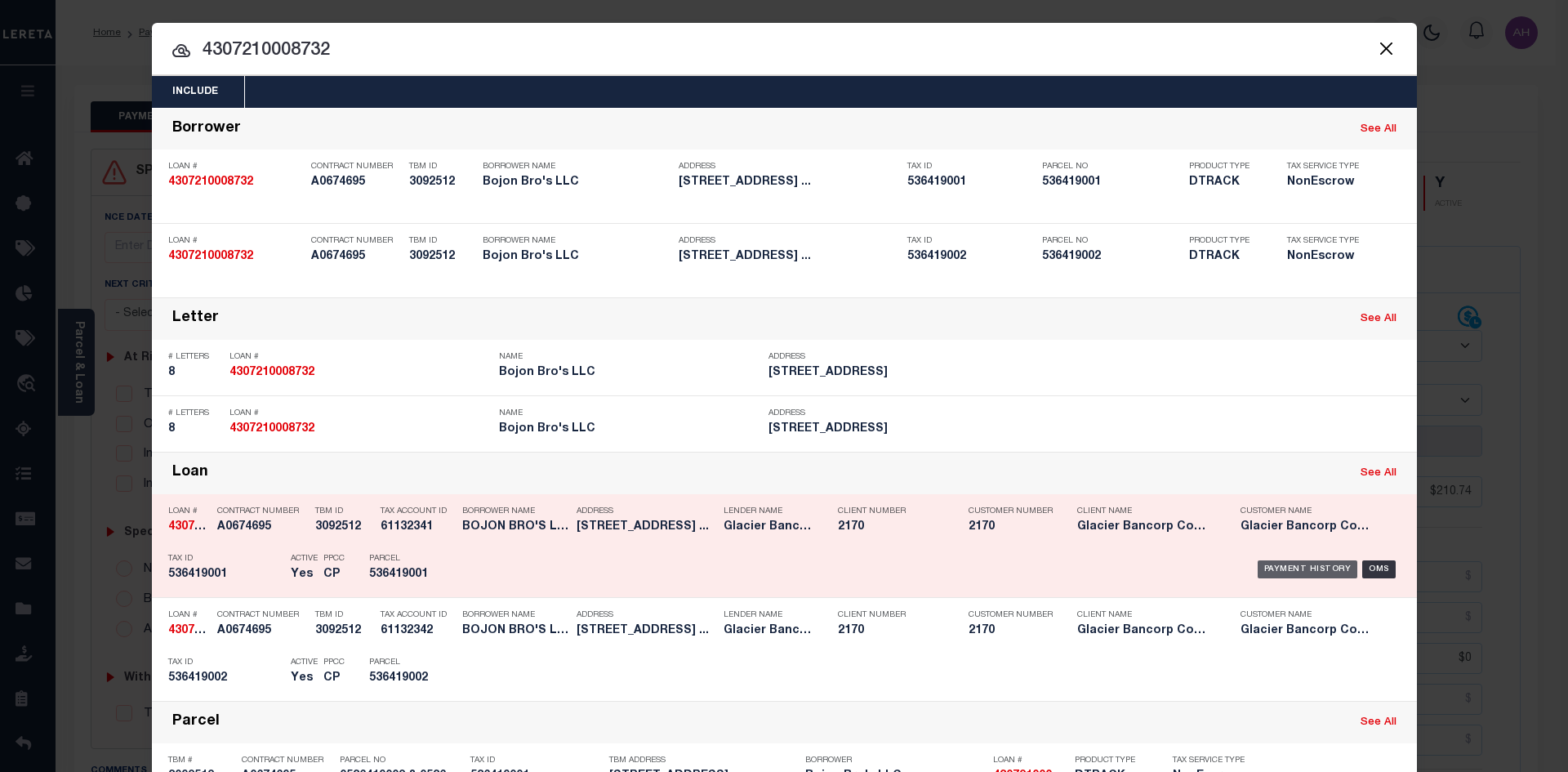
click at [1297, 576] on div "Payment History" at bounding box center [1308, 569] width 100 height 18
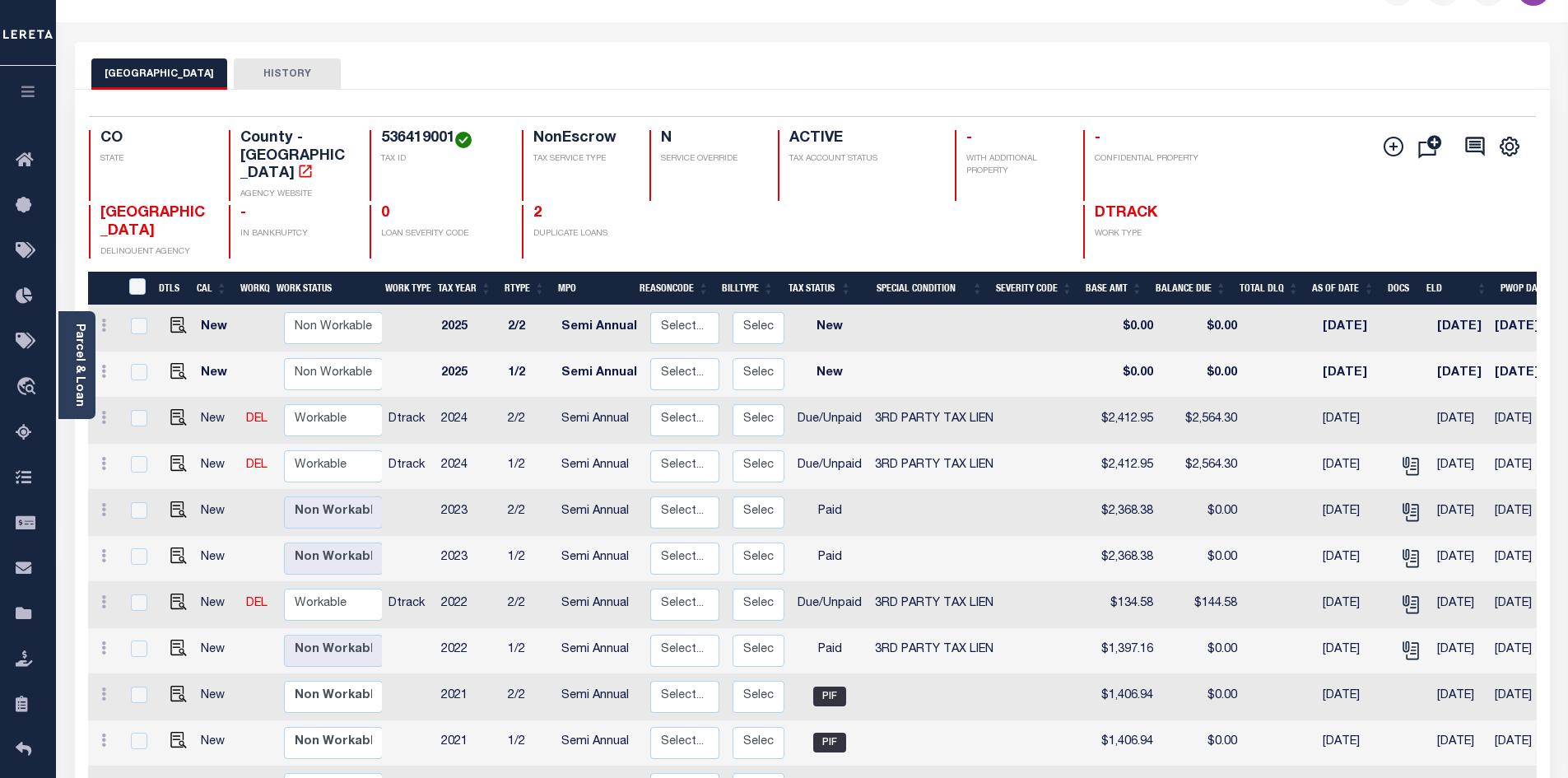
scroll to position [82, 0]
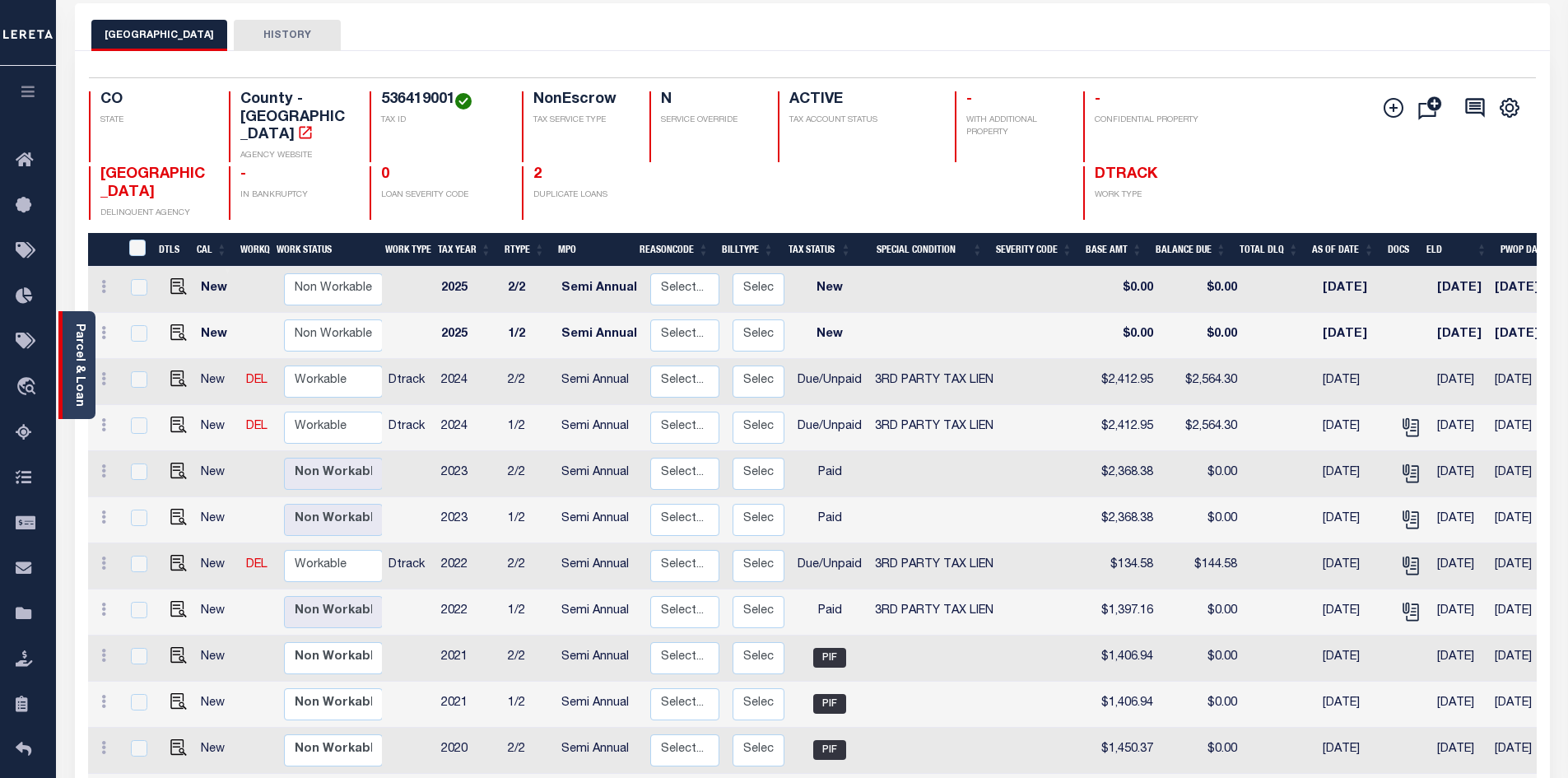
click at [85, 386] on link "Parcel & Loan" at bounding box center [79, 365] width 11 height 83
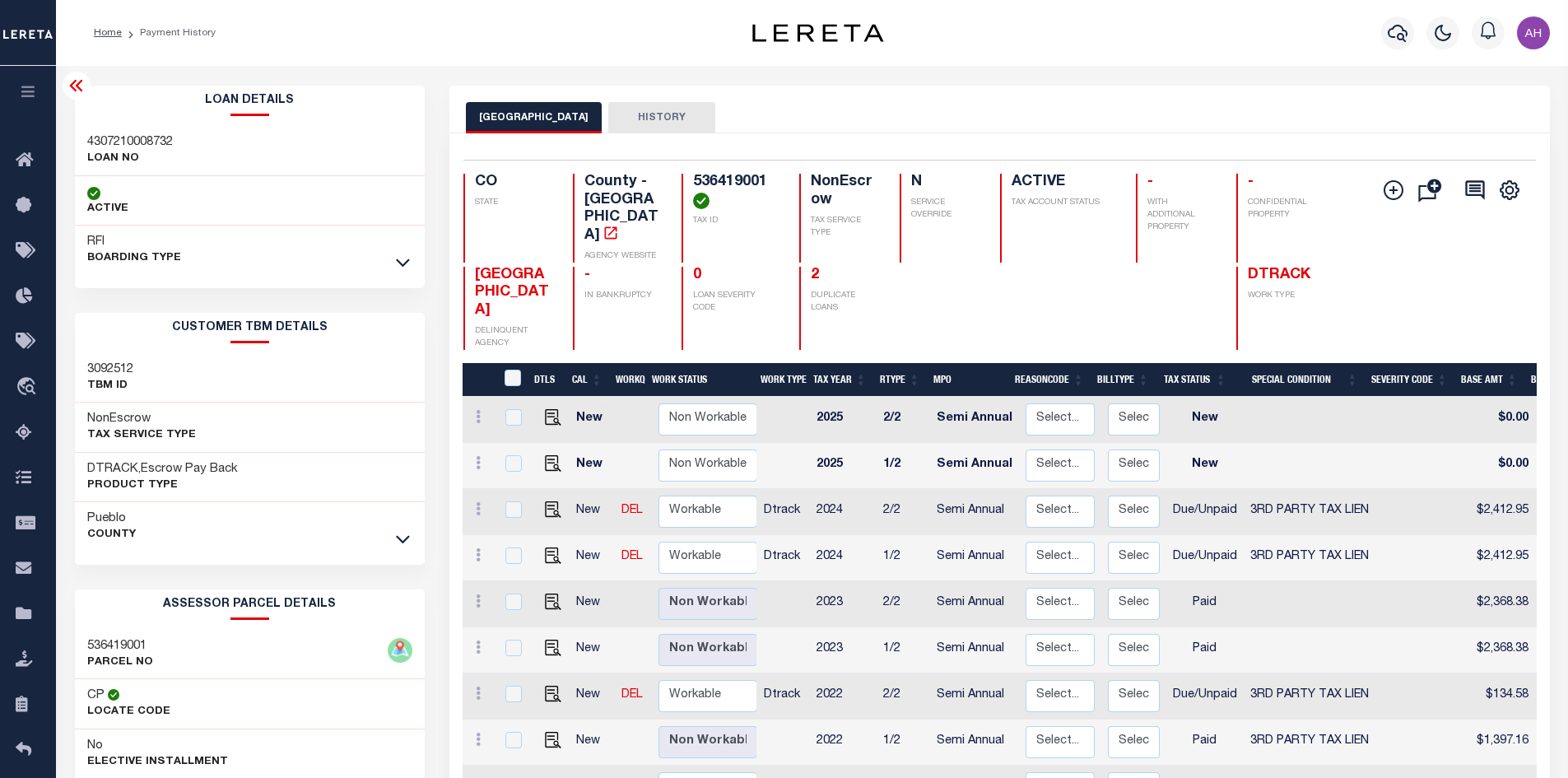
click at [173, 38] on li "Payment History" at bounding box center [169, 33] width 94 height 15
click at [1409, 33] on button "button" at bounding box center [1398, 33] width 33 height 33
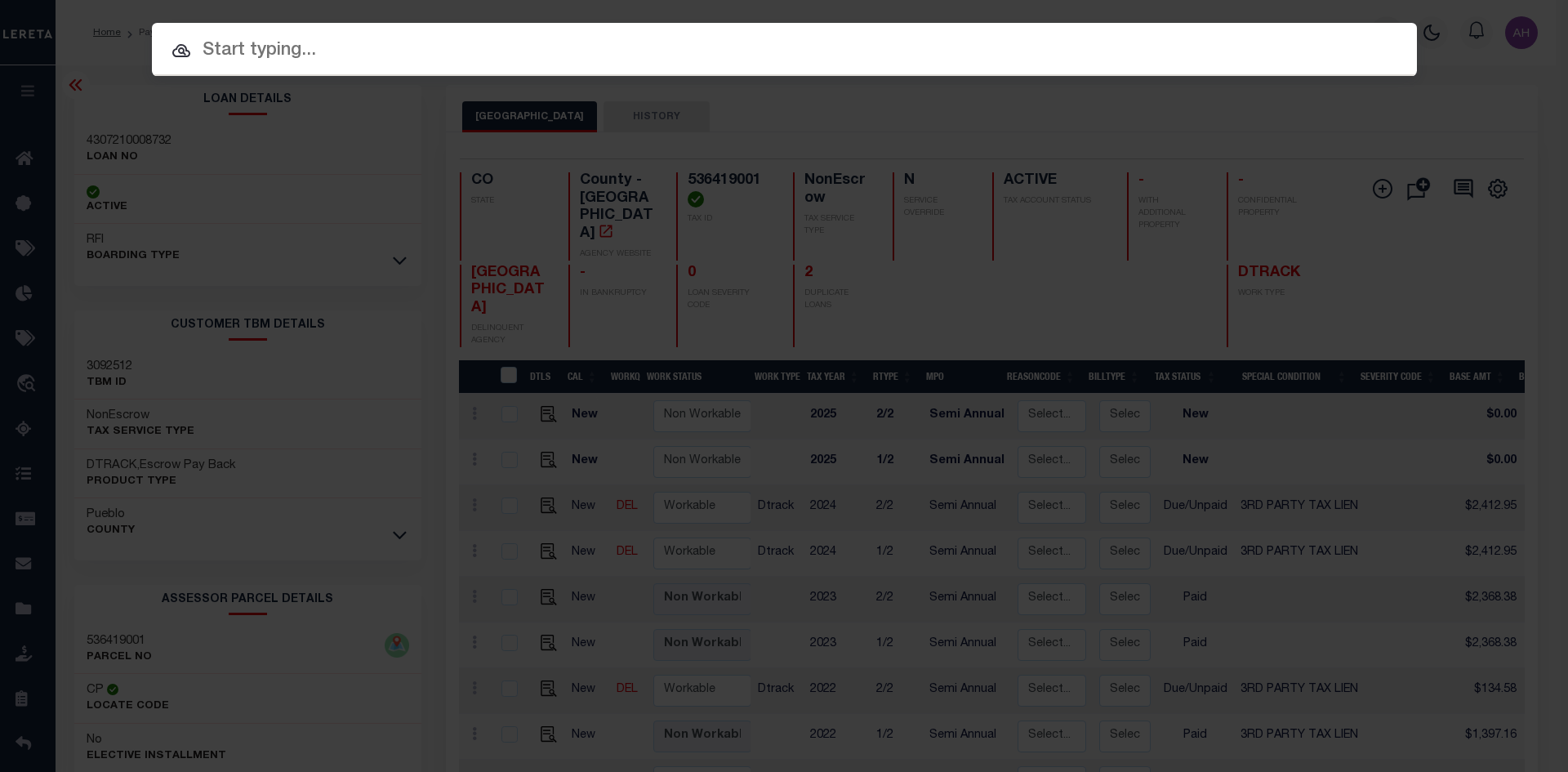
paste input "4307210008732"
type input "4307210008732"
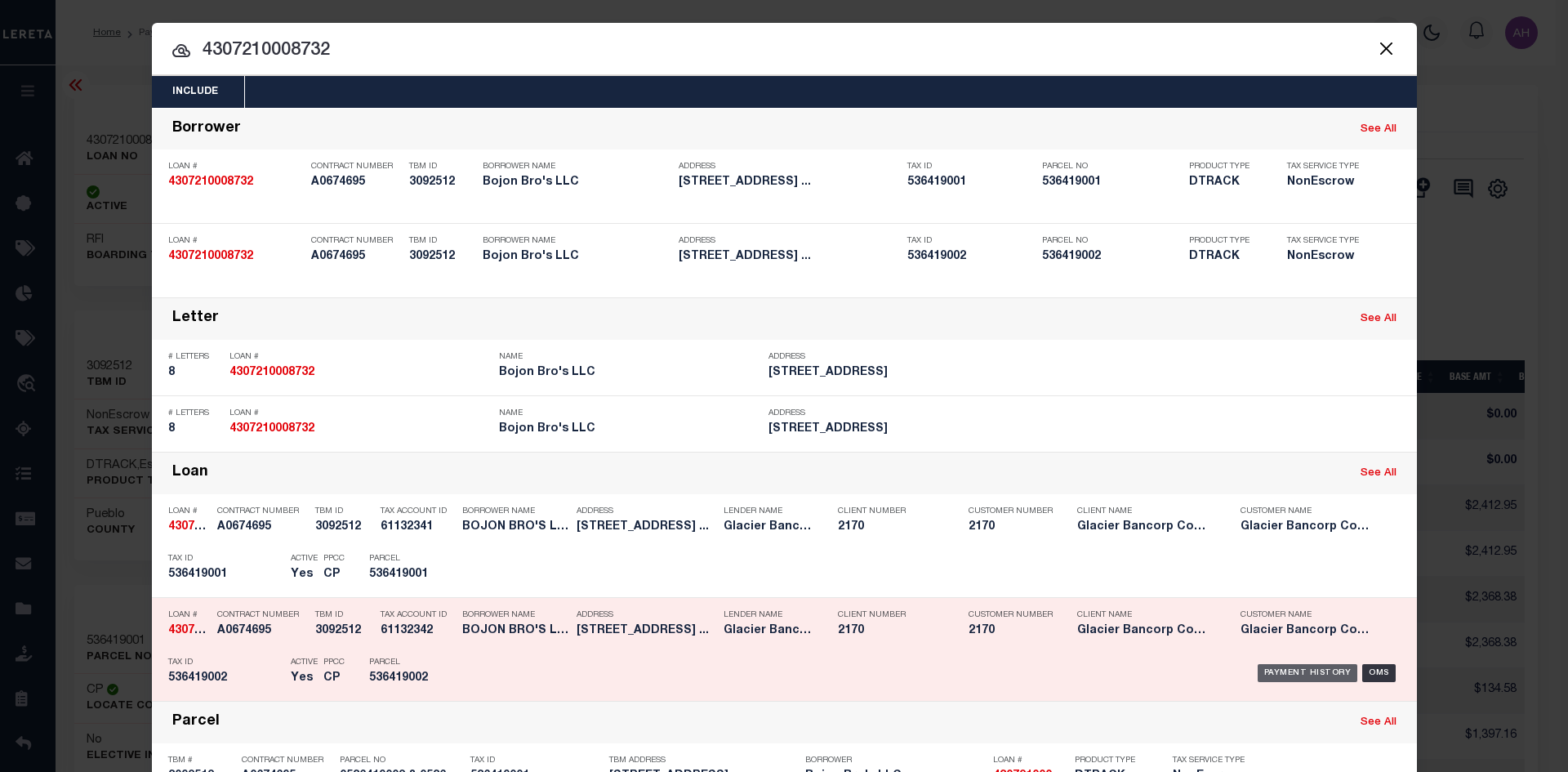
click at [1316, 680] on div "Payment History" at bounding box center [1308, 673] width 100 height 18
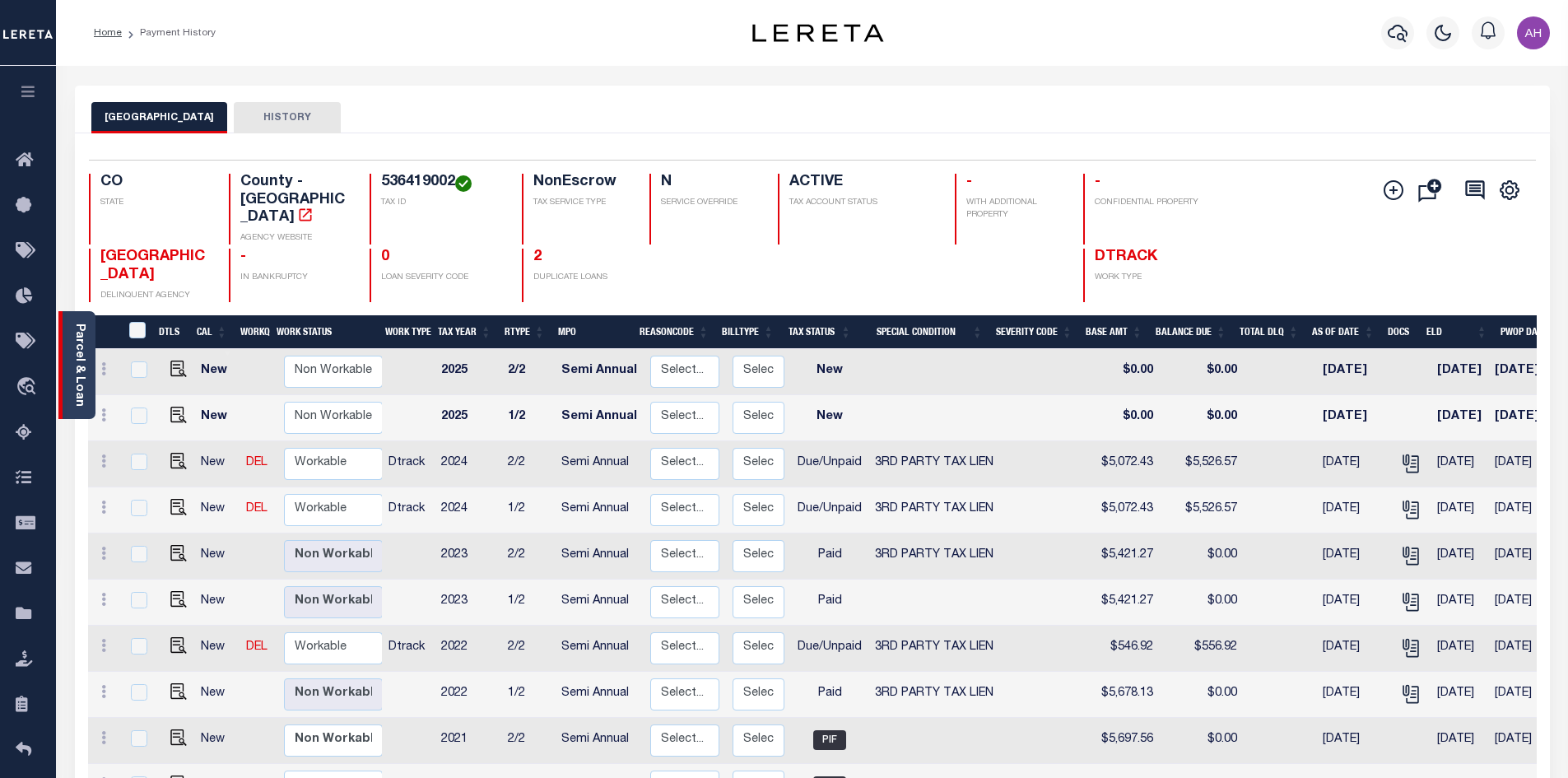
click at [80, 368] on link "Parcel & Loan" at bounding box center [79, 365] width 11 height 83
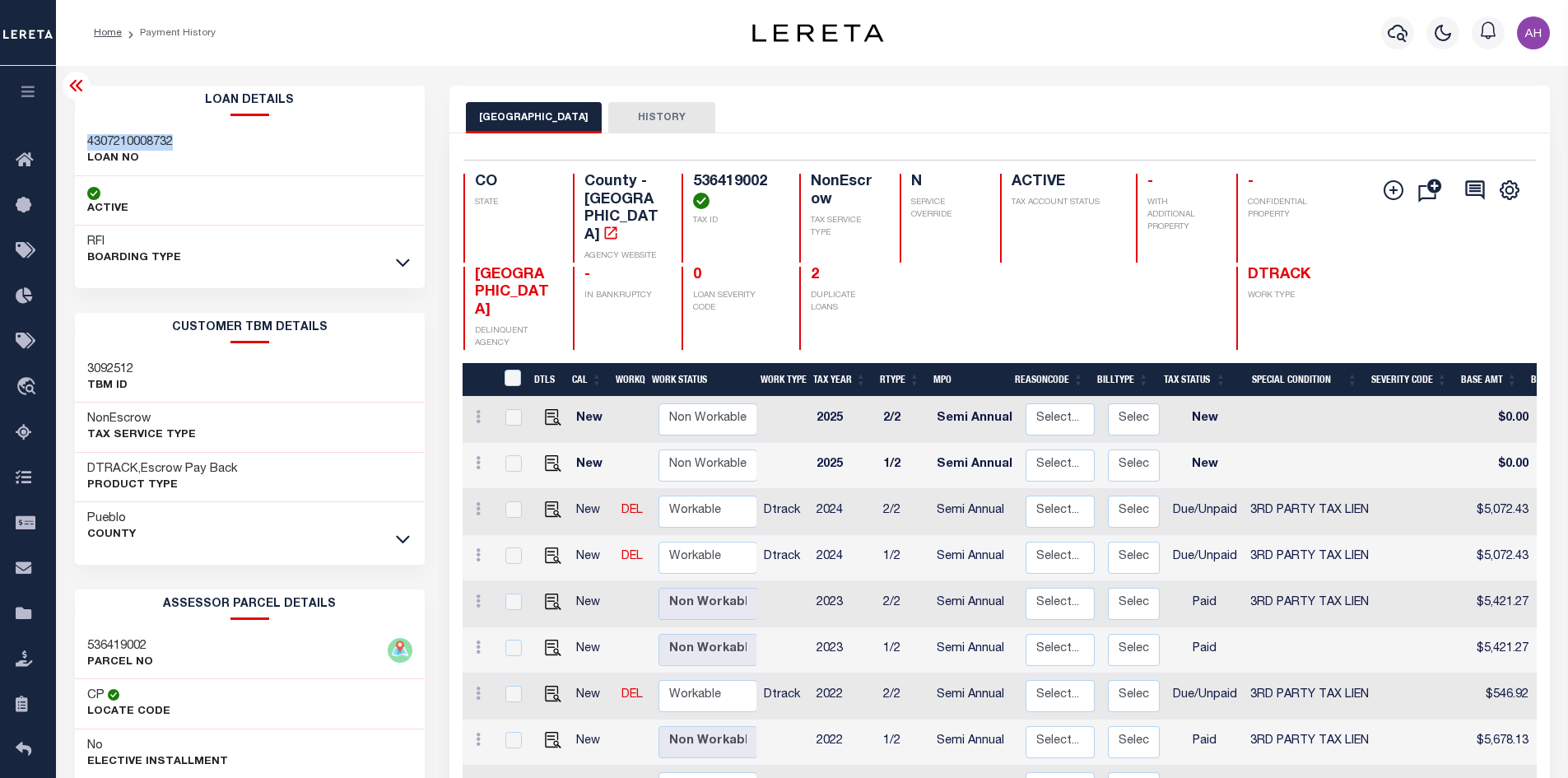
drag, startPoint x: 196, startPoint y: 141, endPoint x: 82, endPoint y: 130, distance: 114.5
click at [82, 130] on div "4307210008732 LOAN NO" at bounding box center [249, 151] width 350 height 51
copy h3 "4307210008732"
click at [548, 501] on img "" at bounding box center [552, 509] width 16 height 16
checkbox input "true"
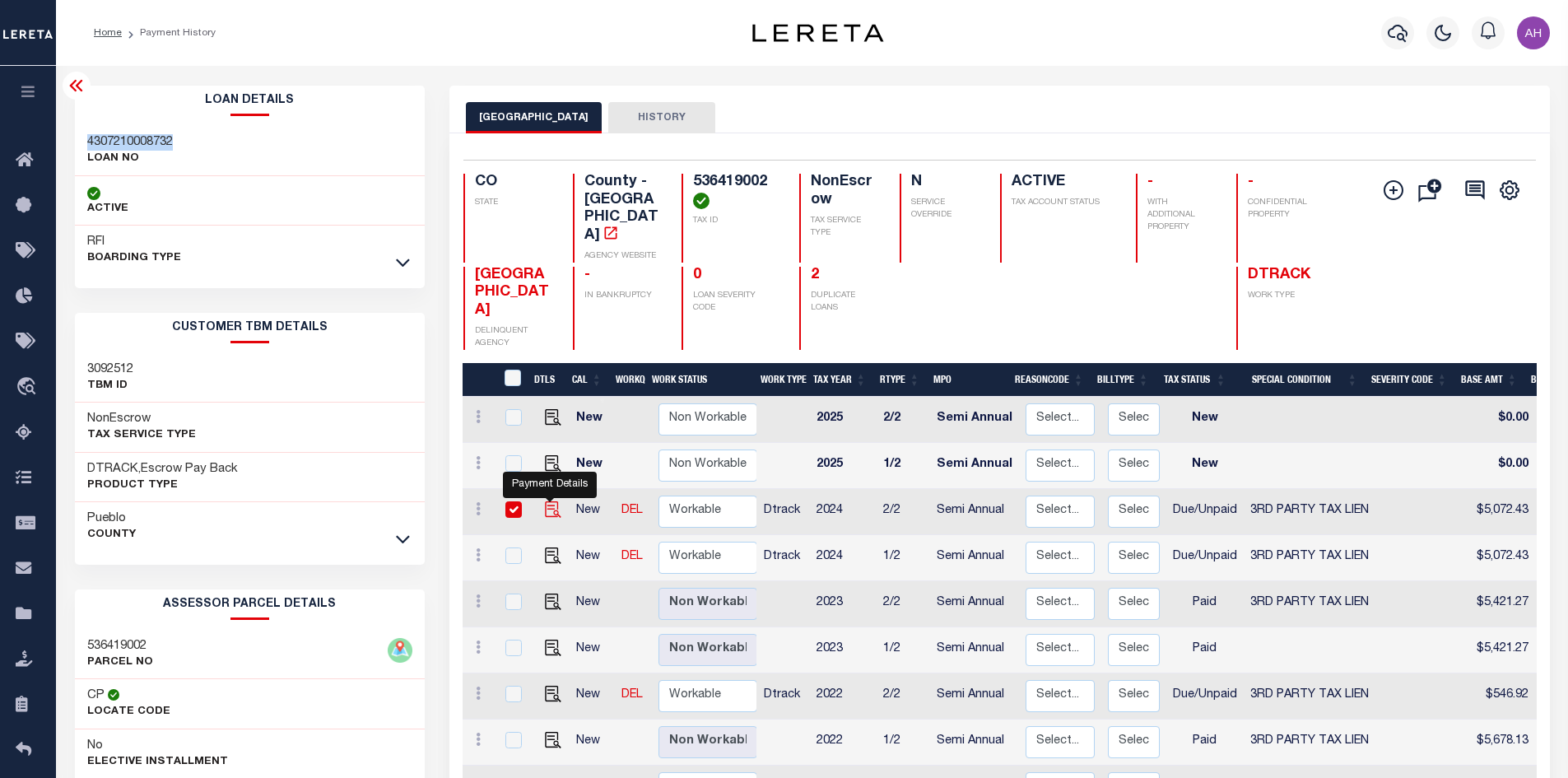
checkbox input "true"
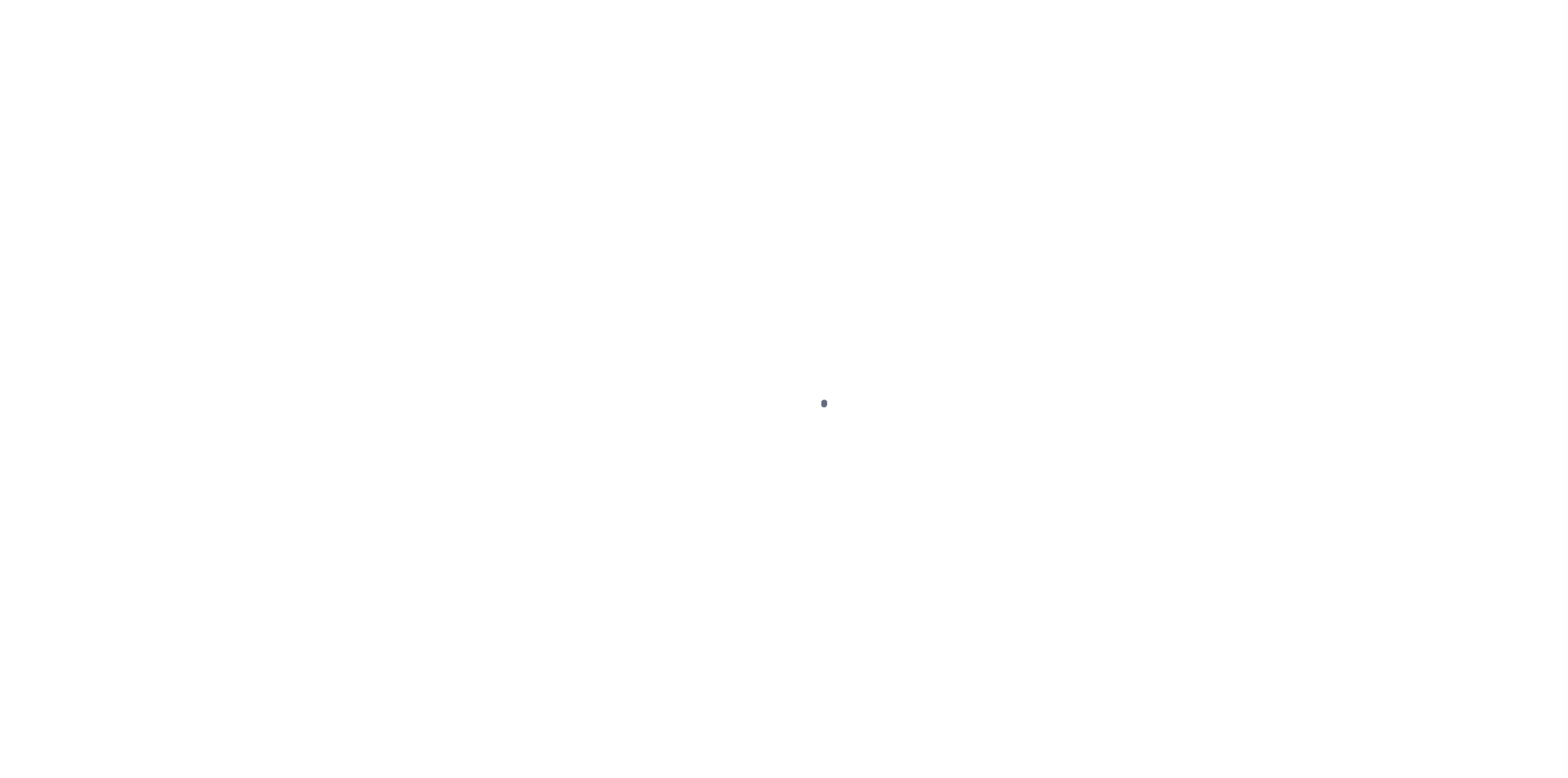
select select "DUE"
select select "20"
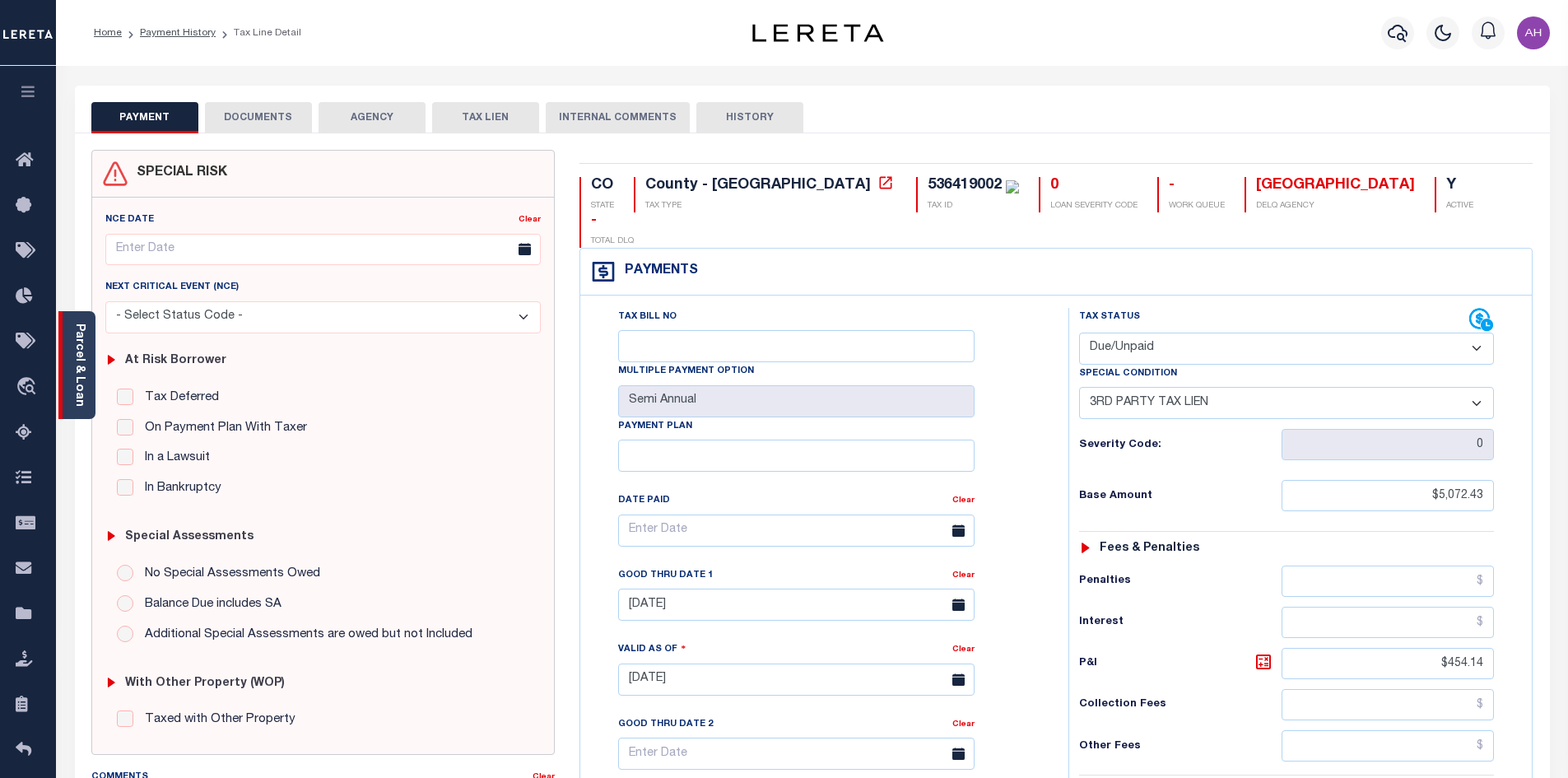
click at [86, 386] on div "Parcel & Loan" at bounding box center [76, 365] width 37 height 108
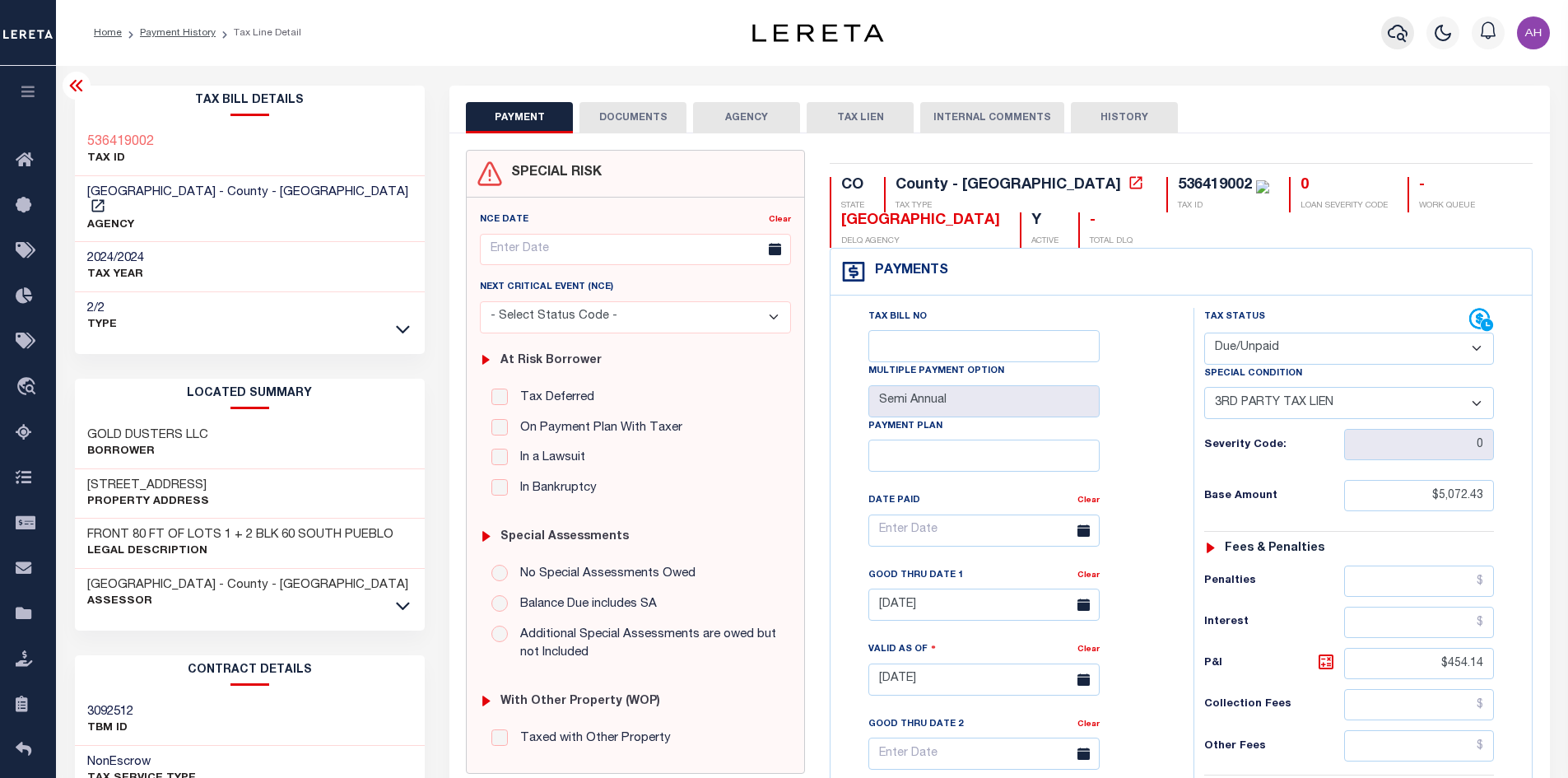
click at [1400, 33] on icon "button" at bounding box center [1397, 33] width 20 height 20
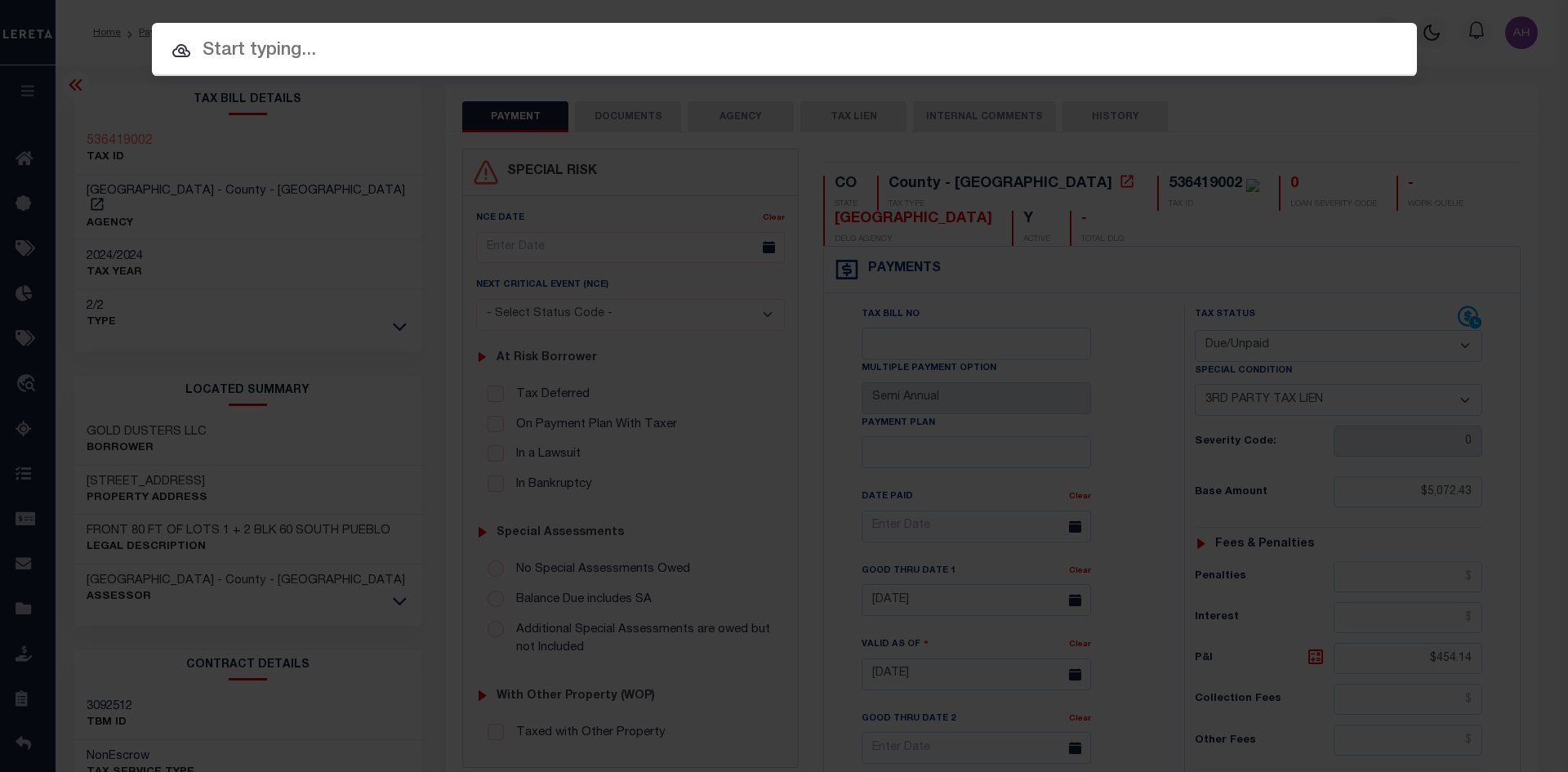
paste input "4307210008732"
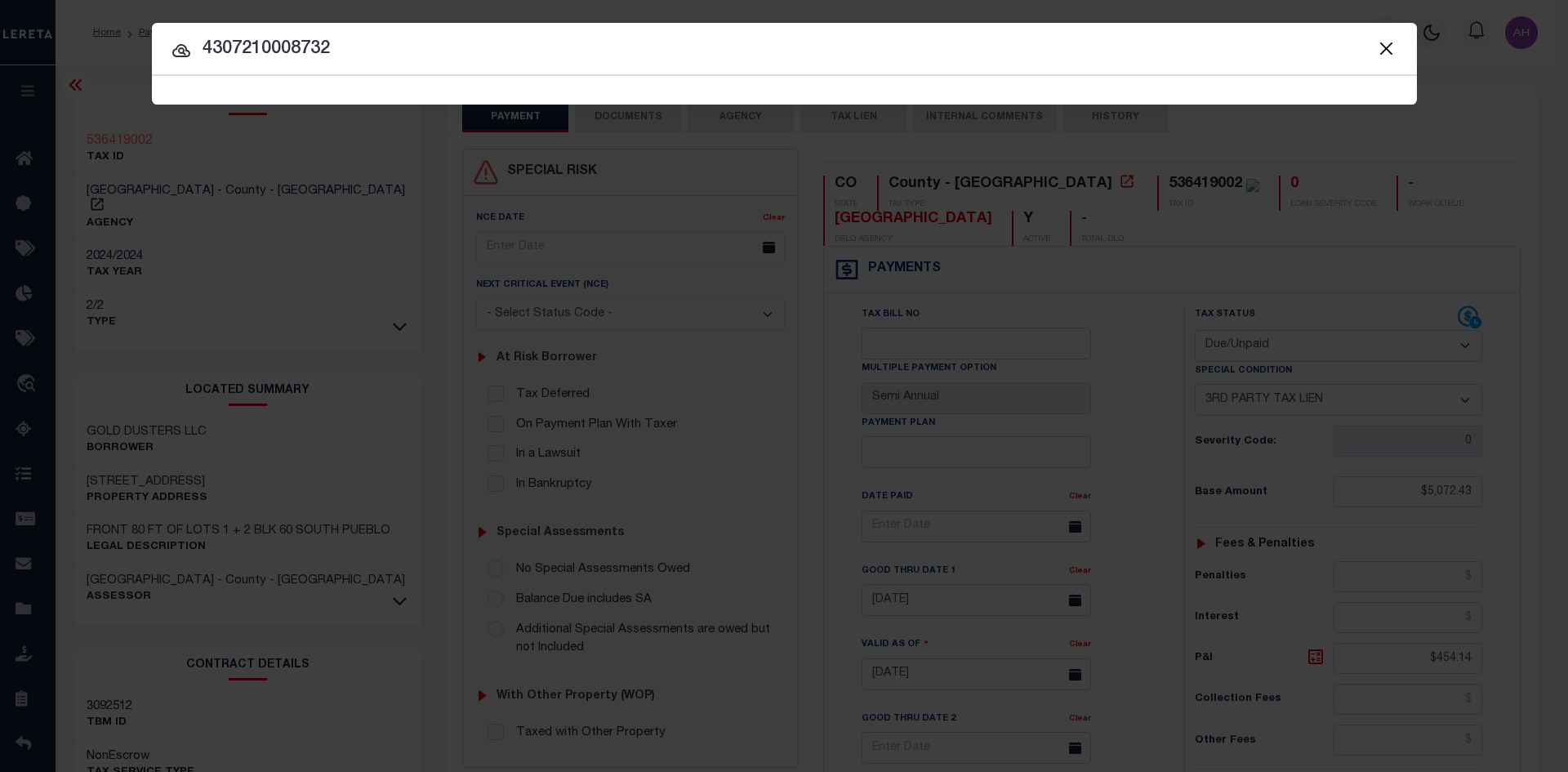
type input "4307210008732"
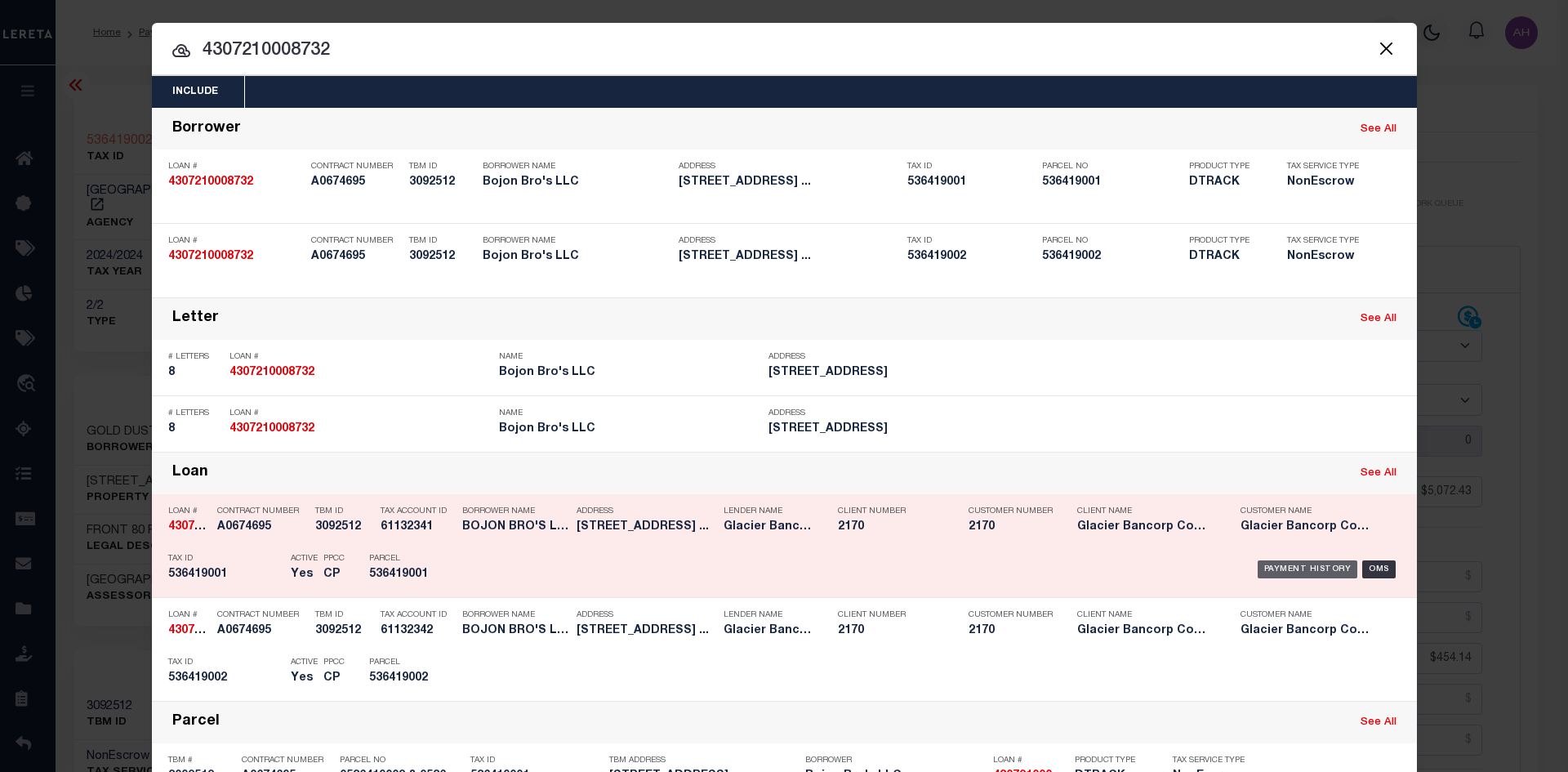
click at [1302, 563] on div "Payment History" at bounding box center [1308, 569] width 100 height 18
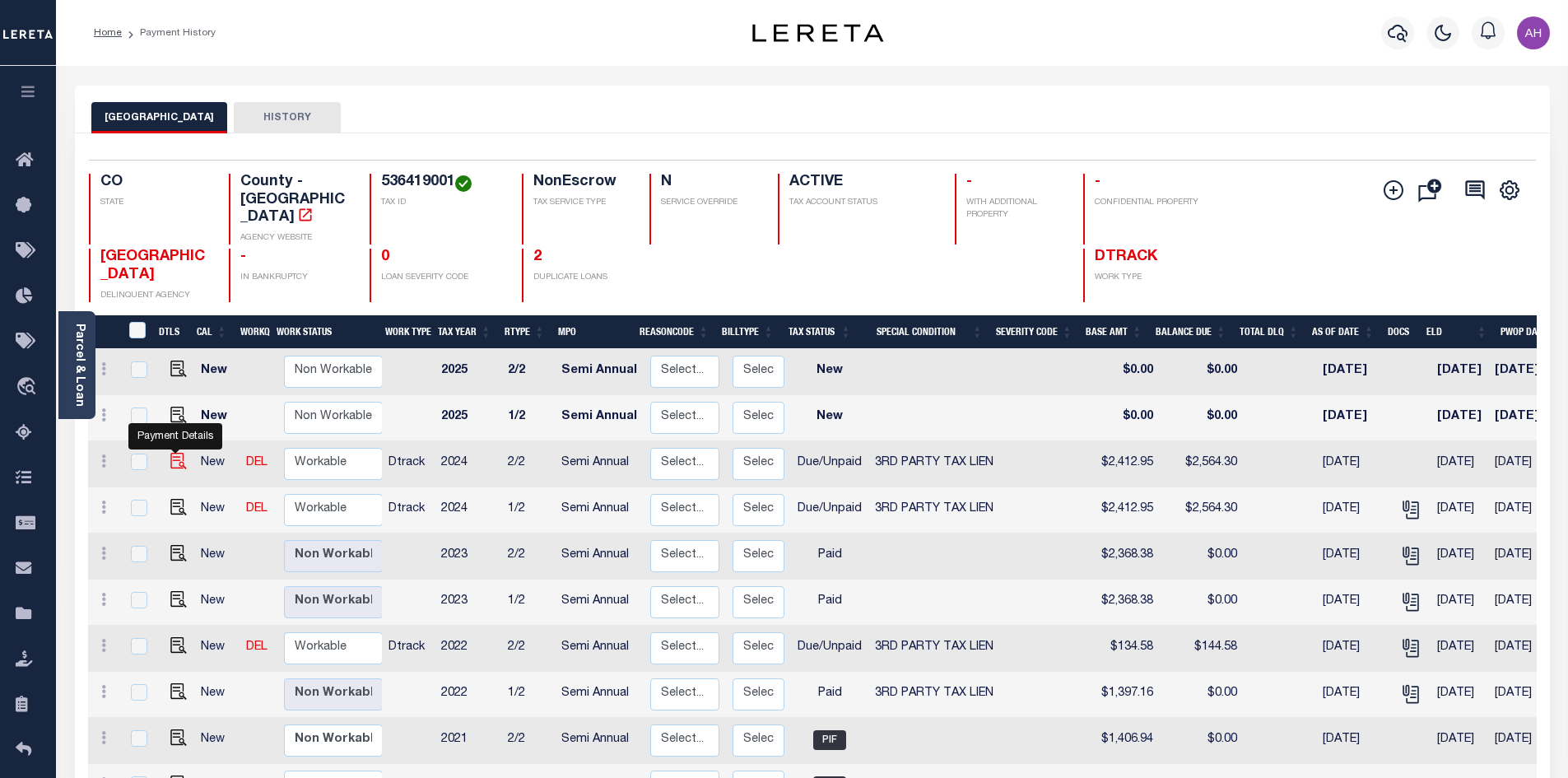
click at [181, 453] on img "" at bounding box center [178, 461] width 16 height 16
checkbox input "true"
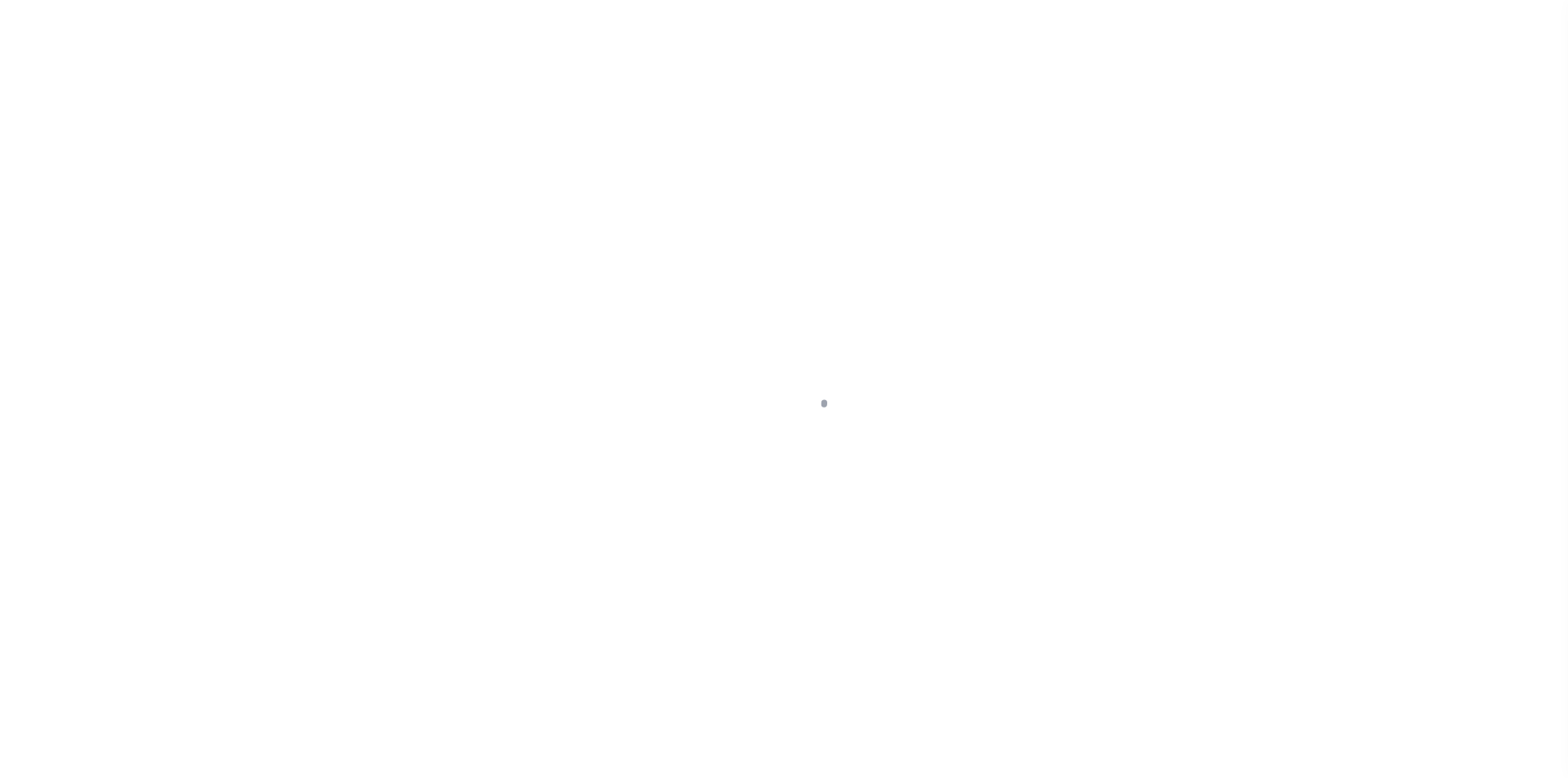
select select "DUE"
select select "20"
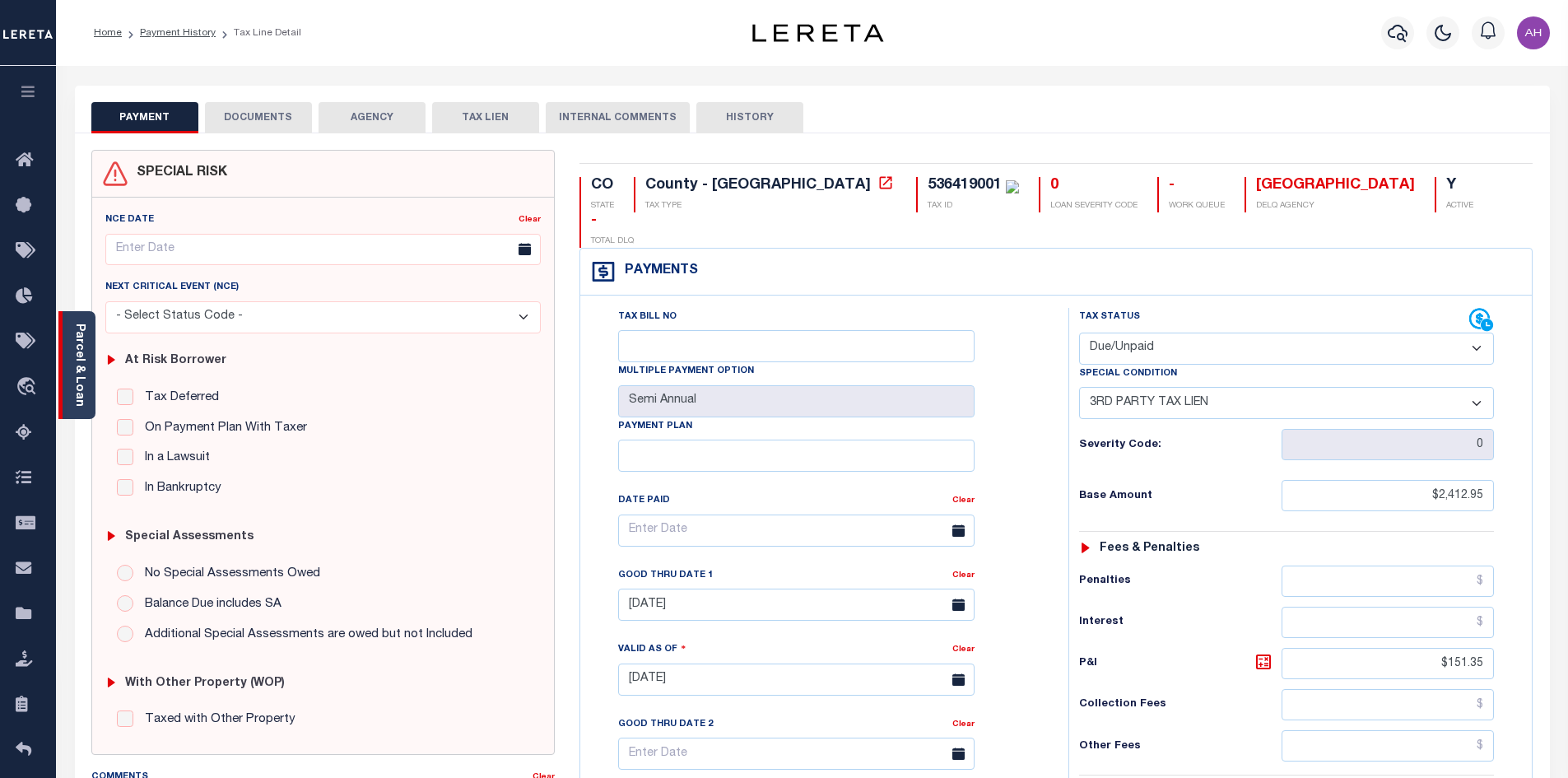
click at [84, 352] on link "Parcel & Loan" at bounding box center [79, 365] width 11 height 83
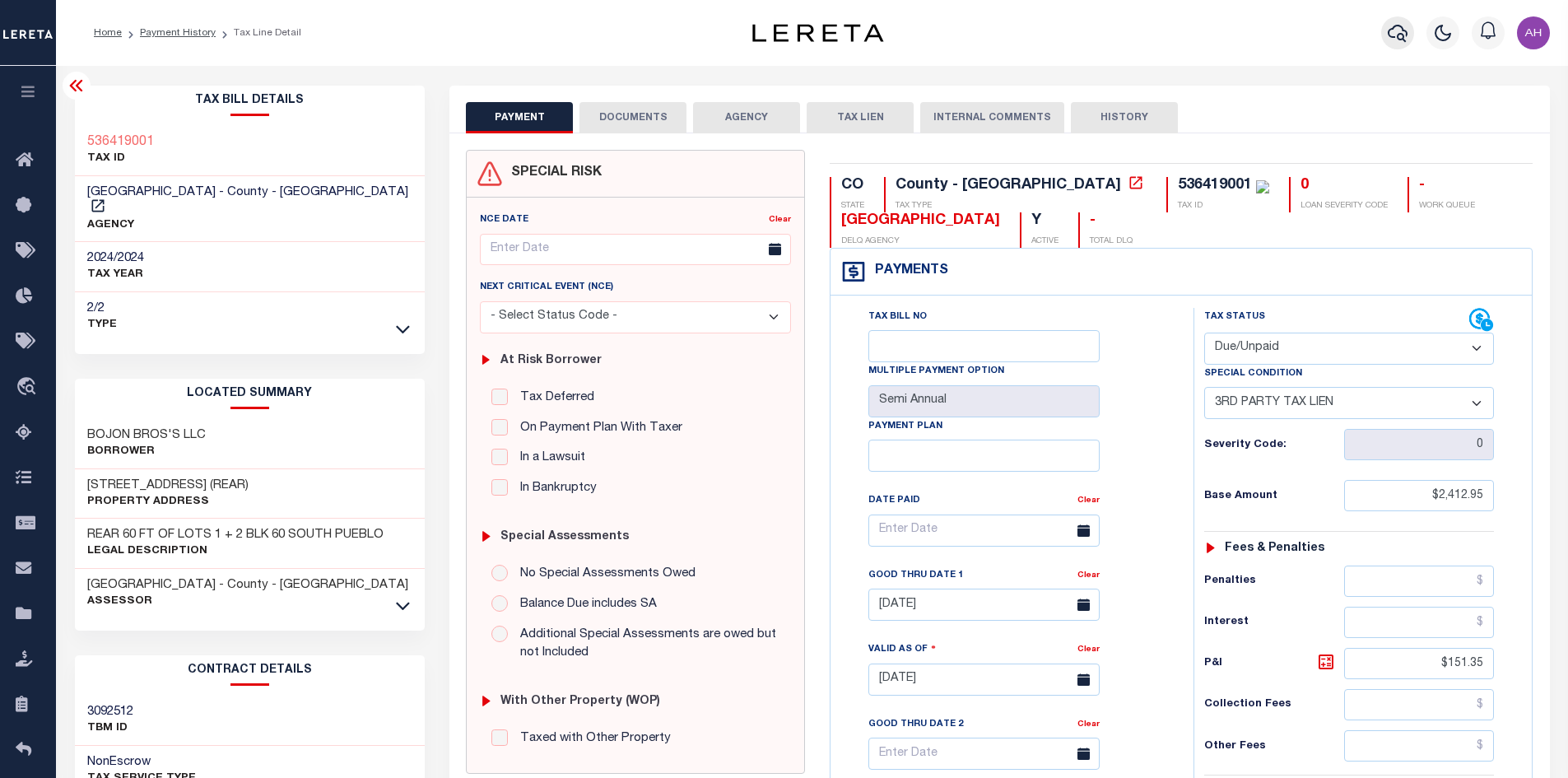
click at [1402, 32] on icon "button" at bounding box center [1397, 33] width 20 height 17
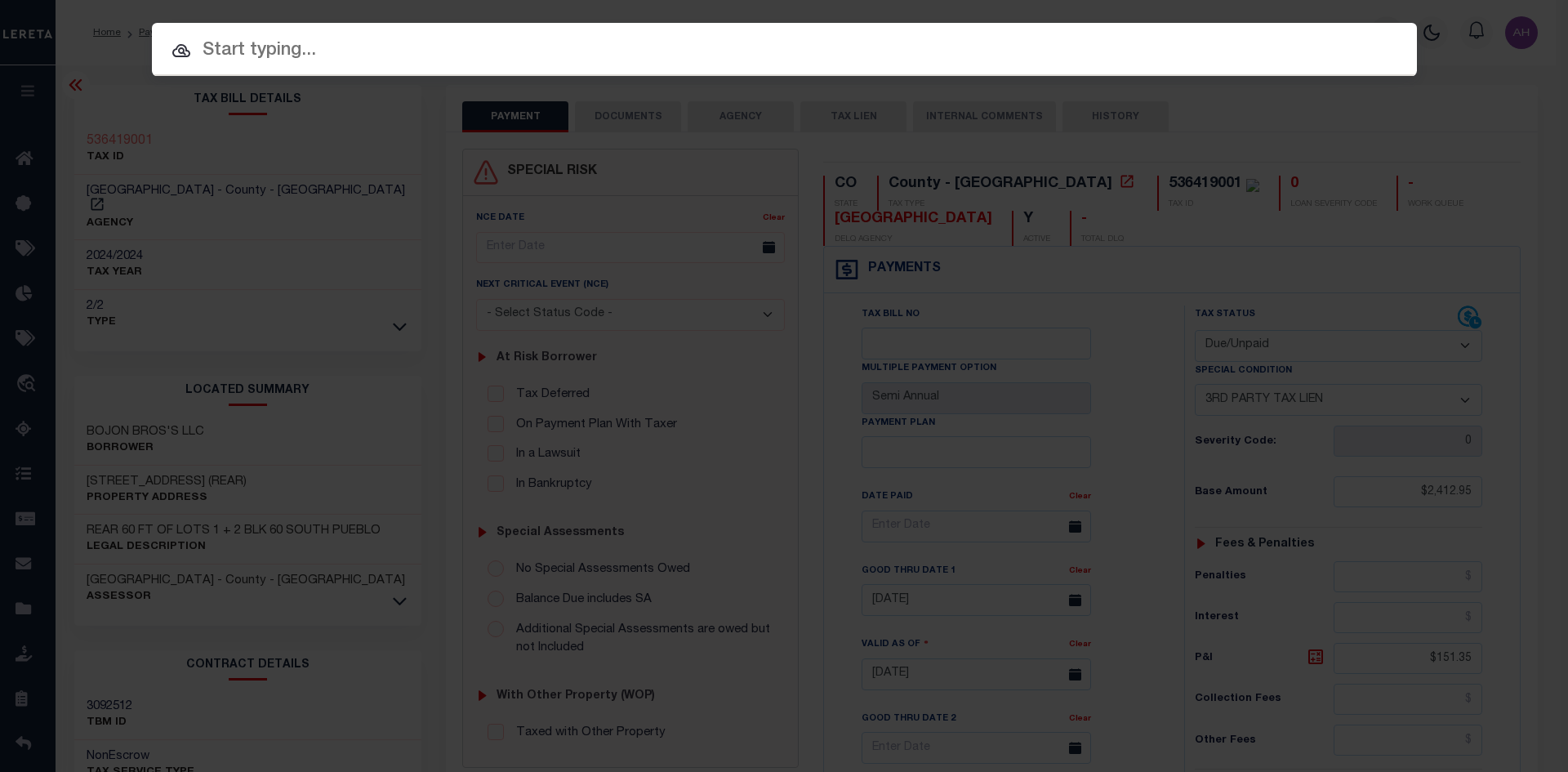
paste input "4303210008062"
type input "4303210008062"
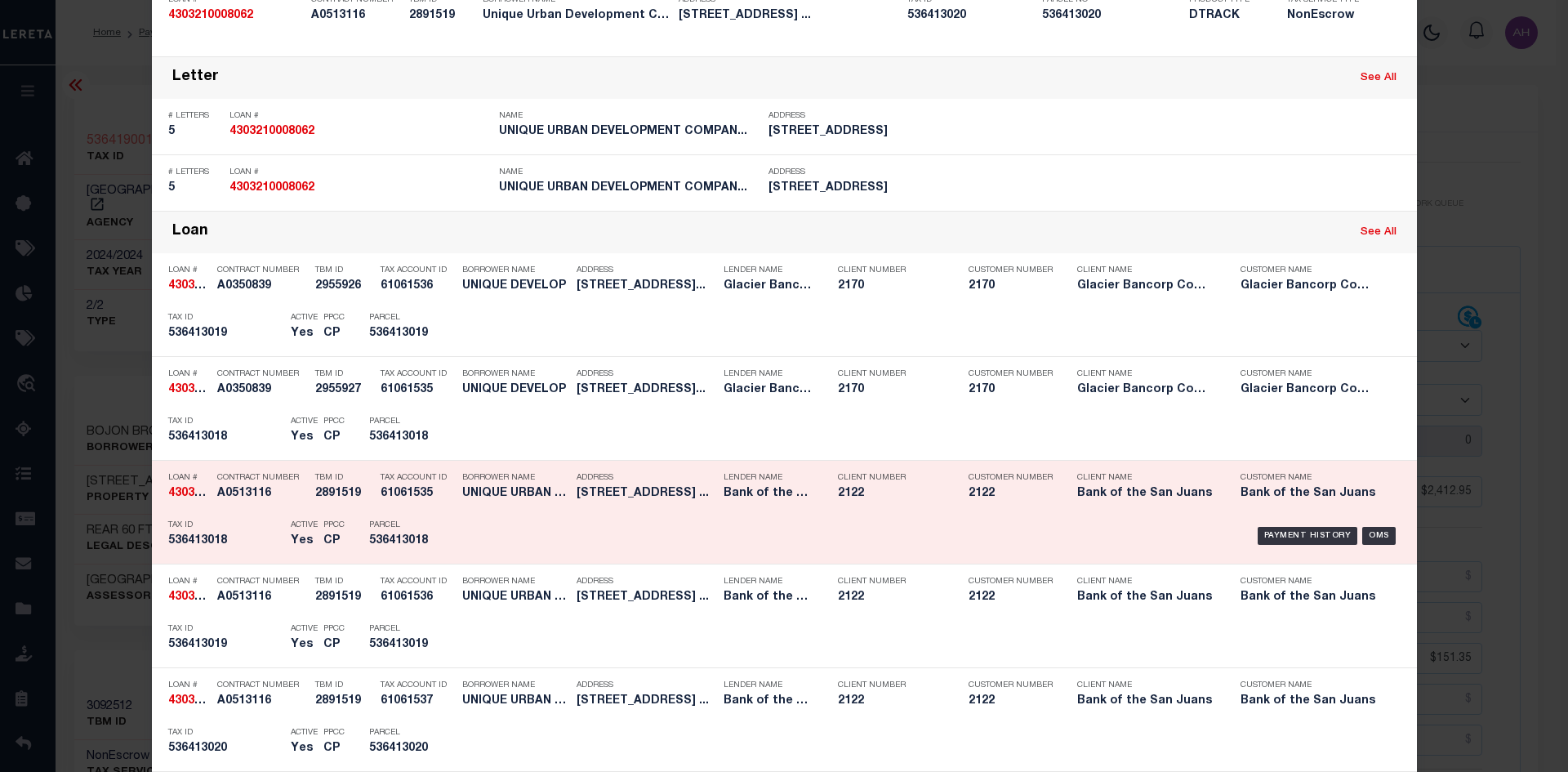
scroll to position [735, 0]
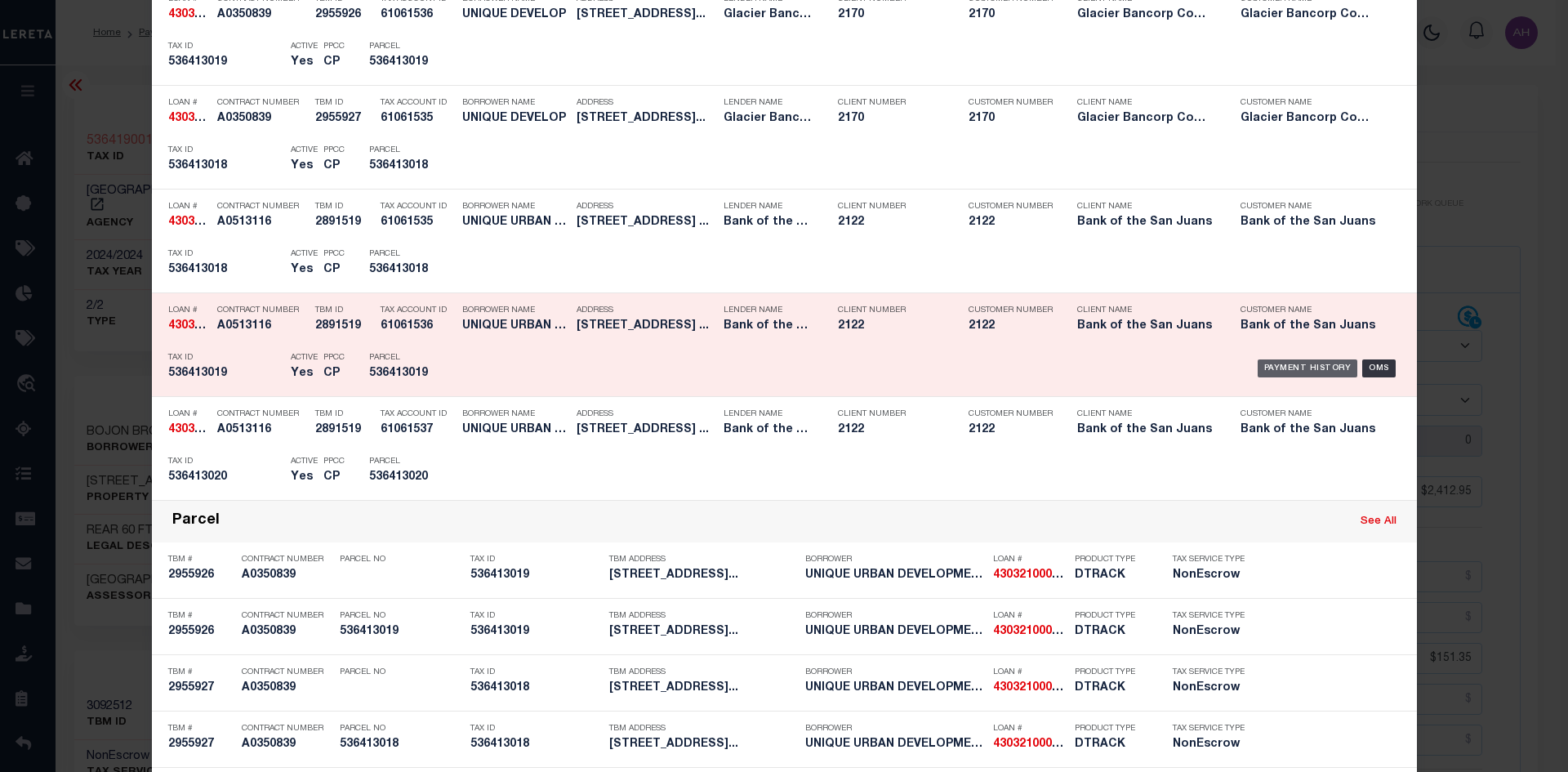
click at [1289, 375] on div "Payment History" at bounding box center [1308, 368] width 100 height 18
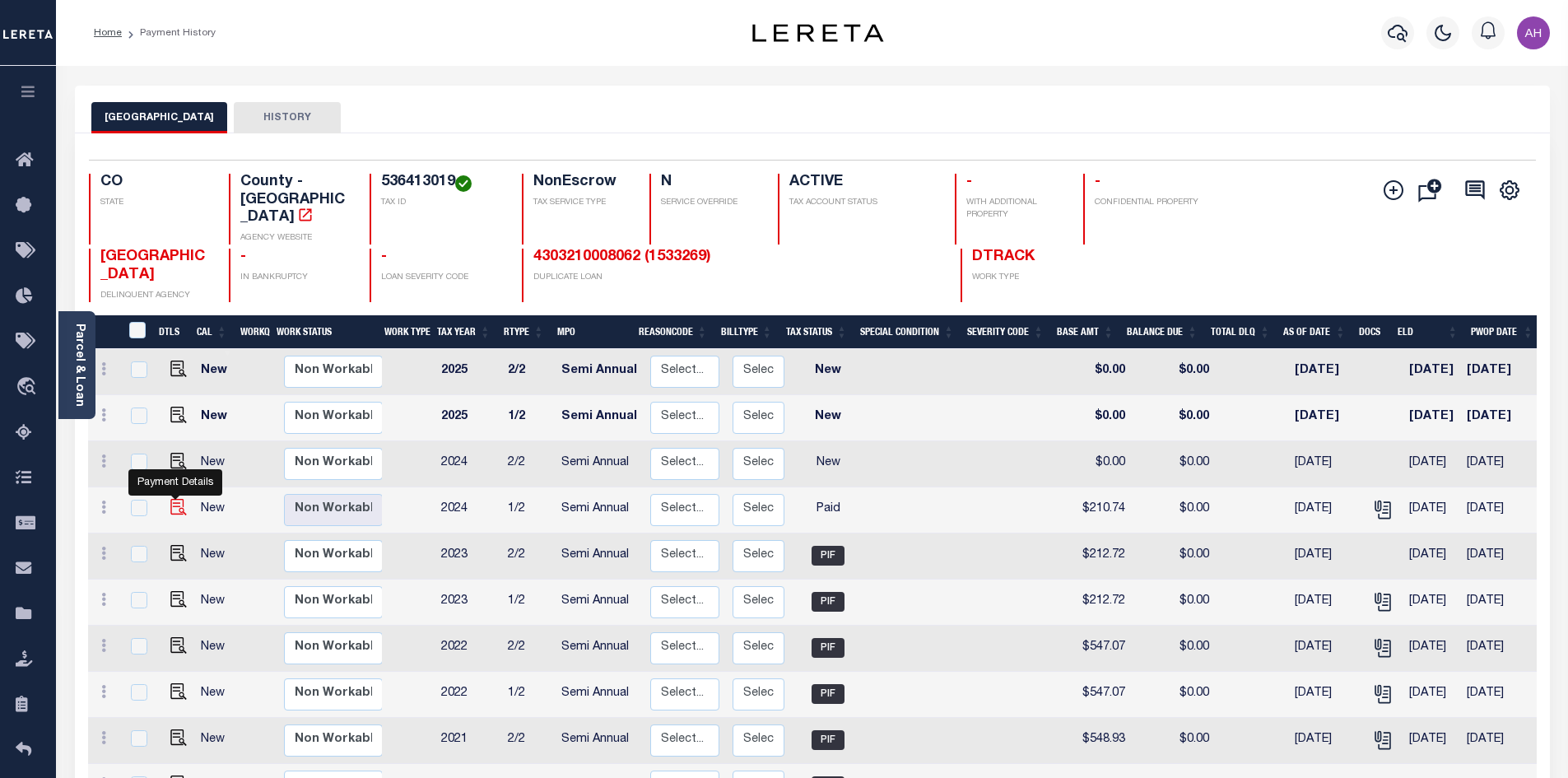
click at [180, 499] on img "" at bounding box center [178, 506] width 16 height 16
checkbox input "true"
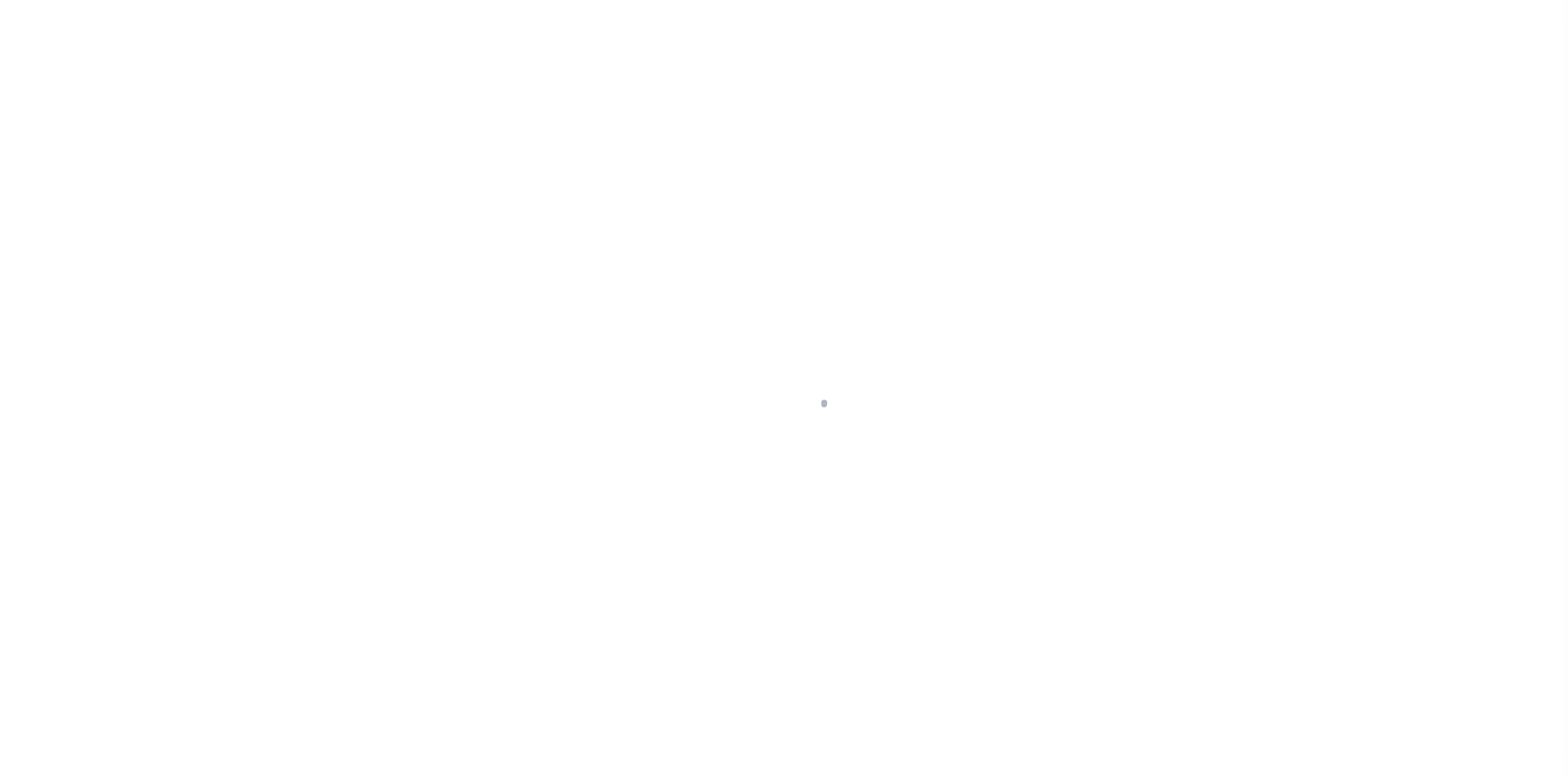
select select "PYD"
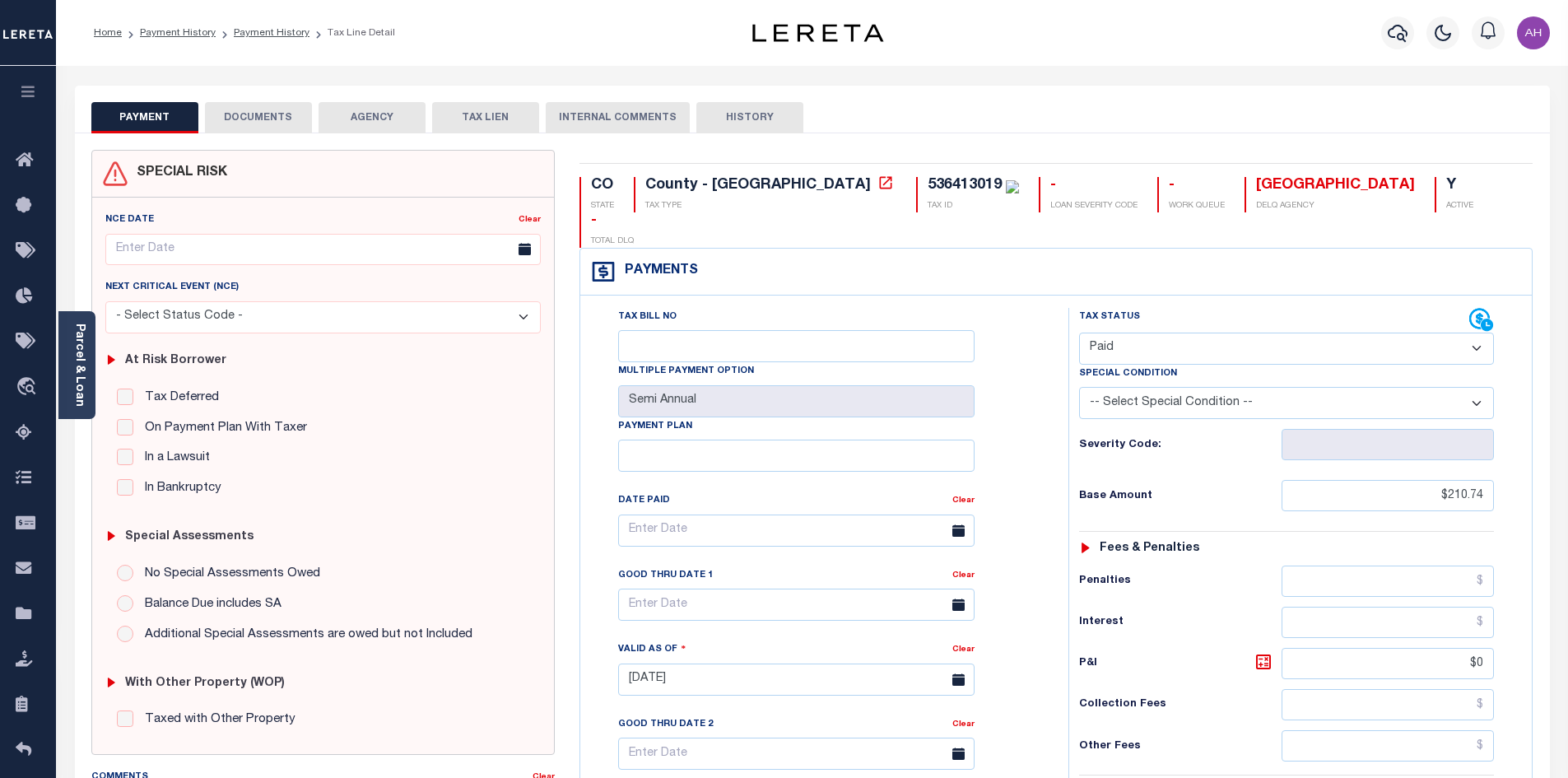
click at [74, 365] on link "Parcel & Loan" at bounding box center [79, 365] width 11 height 83
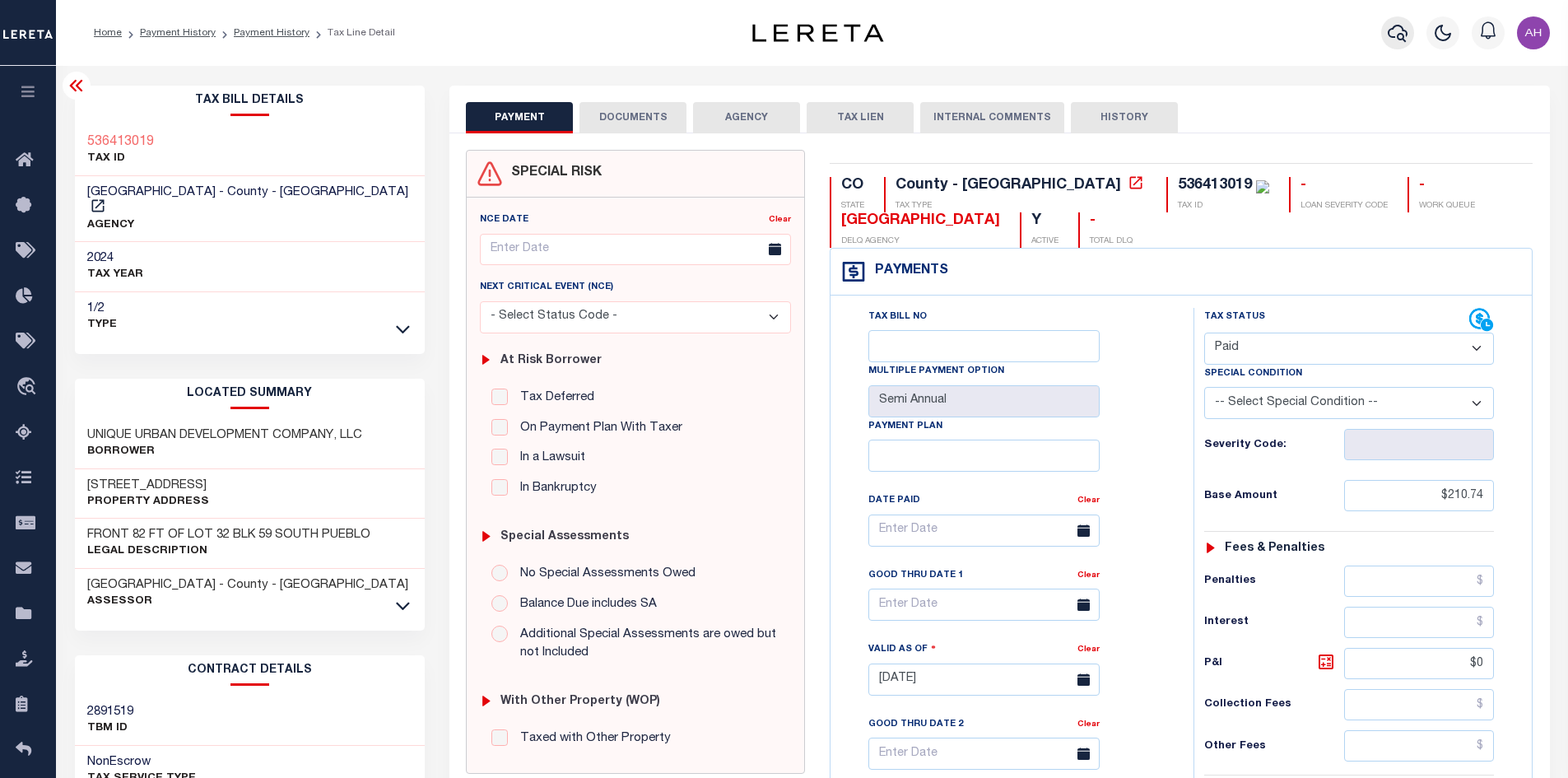
click at [1392, 31] on icon "button" at bounding box center [1397, 33] width 20 height 17
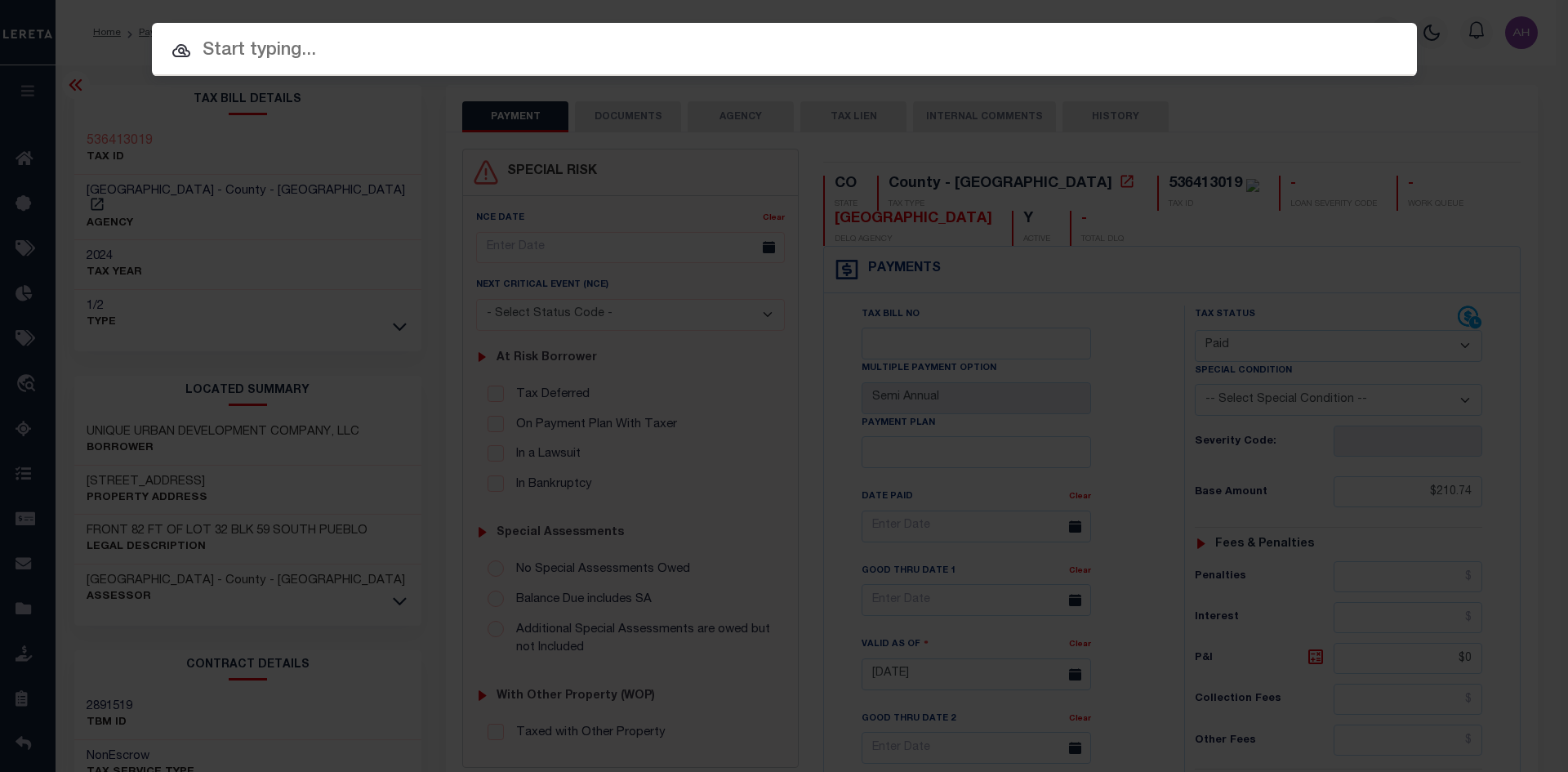
paste input "4303210008062"
type input "4303210008062"
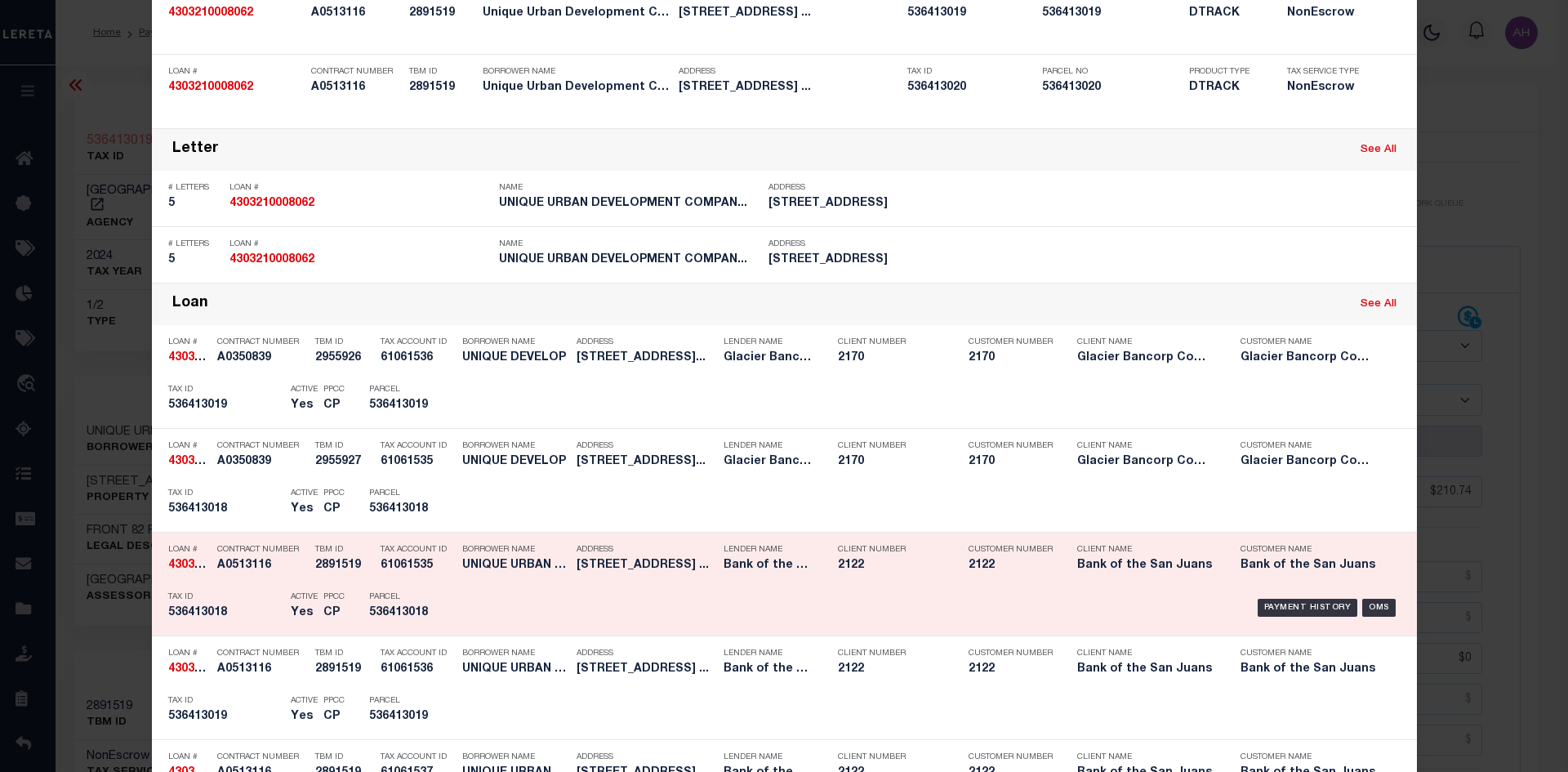
scroll to position [572, 0]
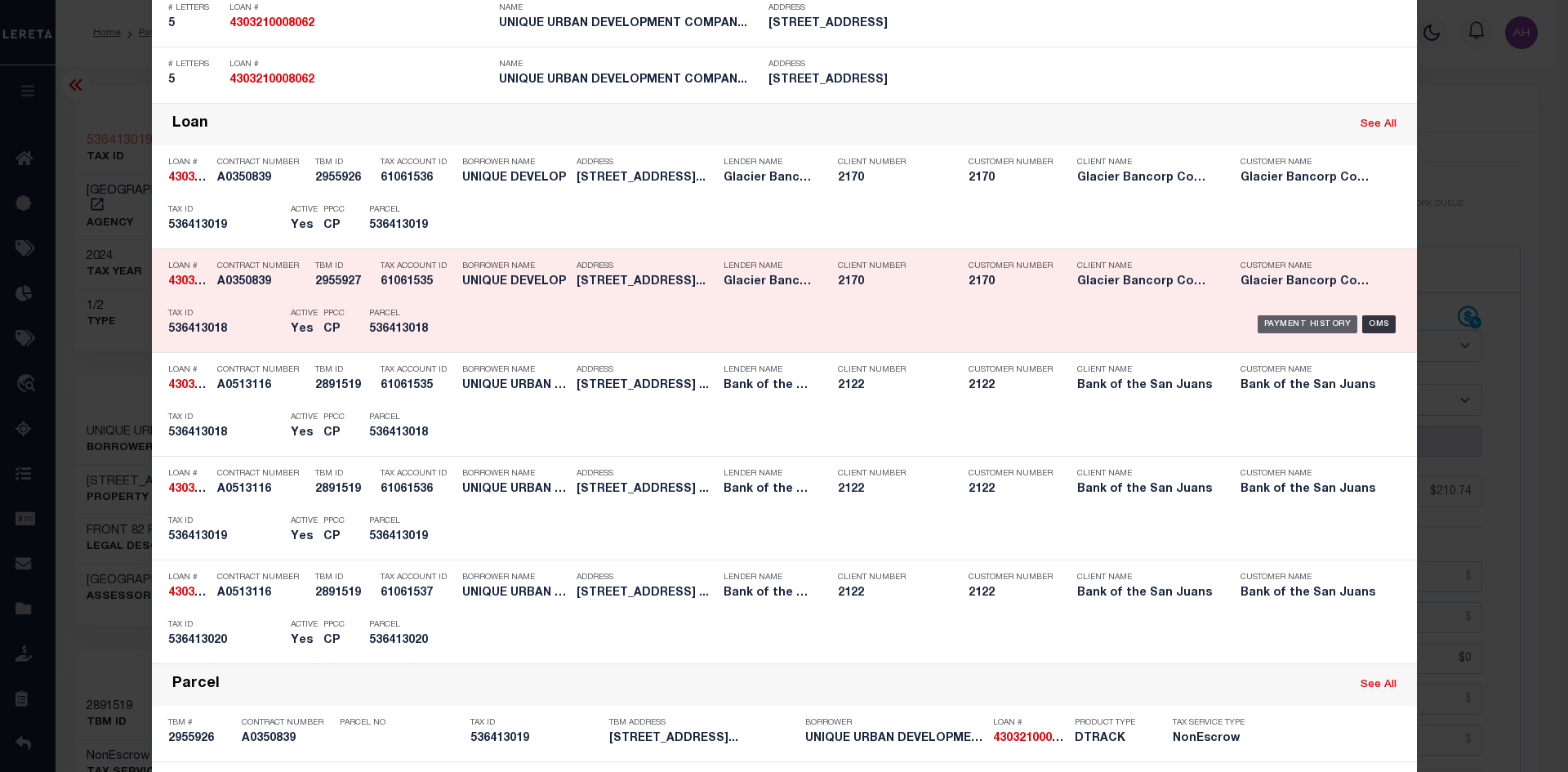
click at [1307, 326] on div "Payment History" at bounding box center [1308, 324] width 100 height 18
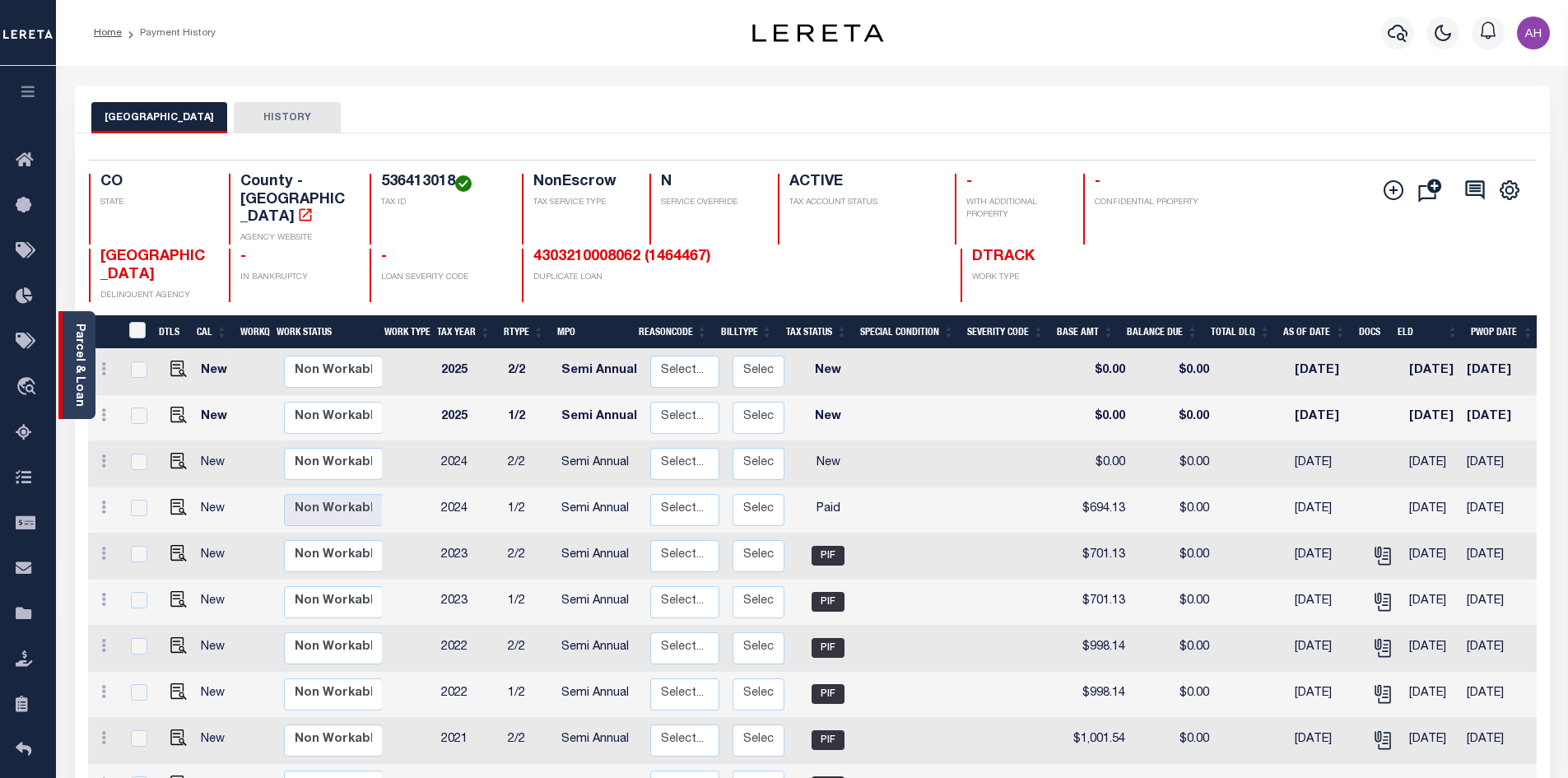
click at [89, 366] on div "Parcel & Loan" at bounding box center [76, 365] width 37 height 108
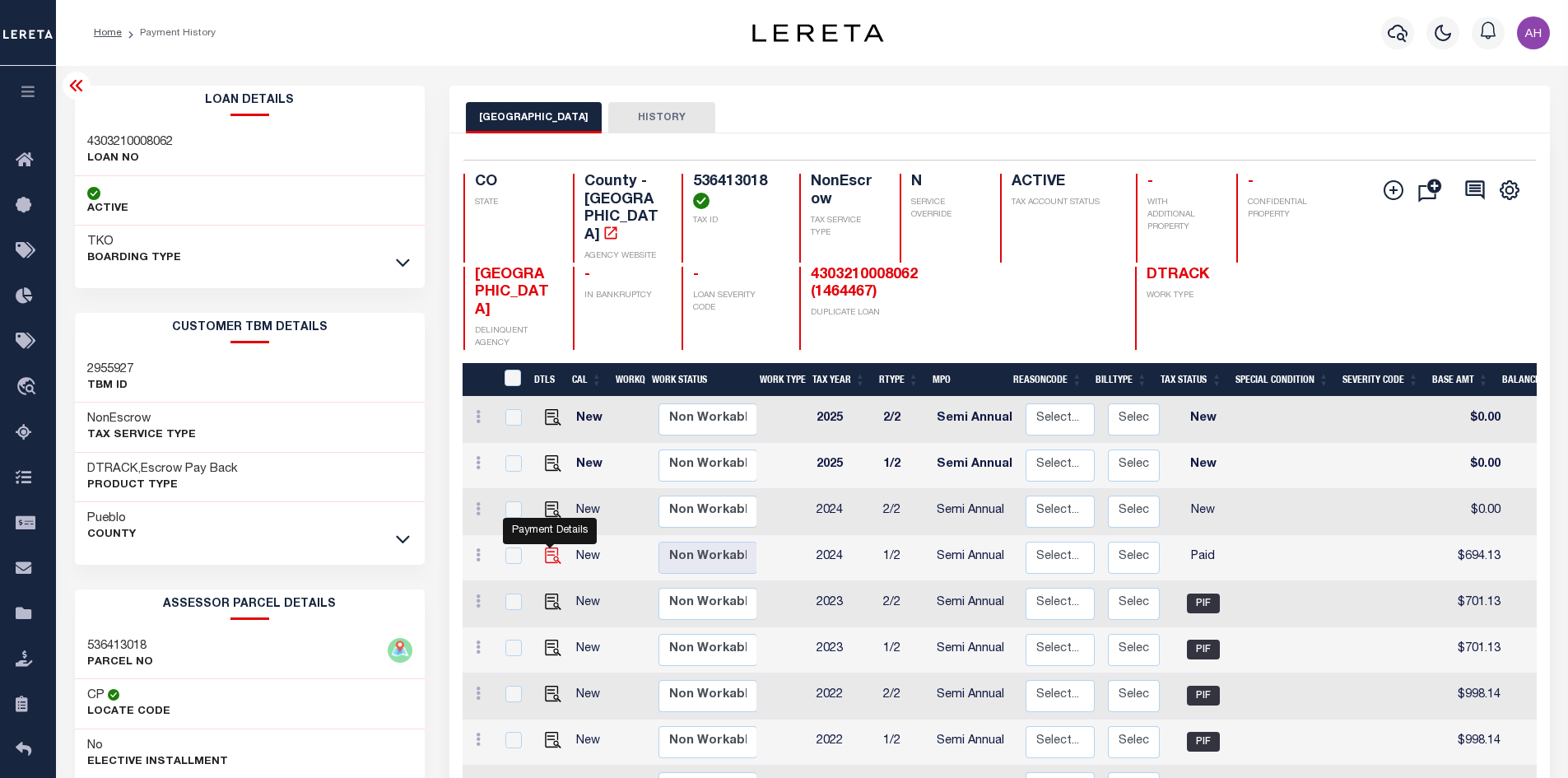
click at [553, 548] on img "" at bounding box center [552, 555] width 16 height 16
checkbox input "true"
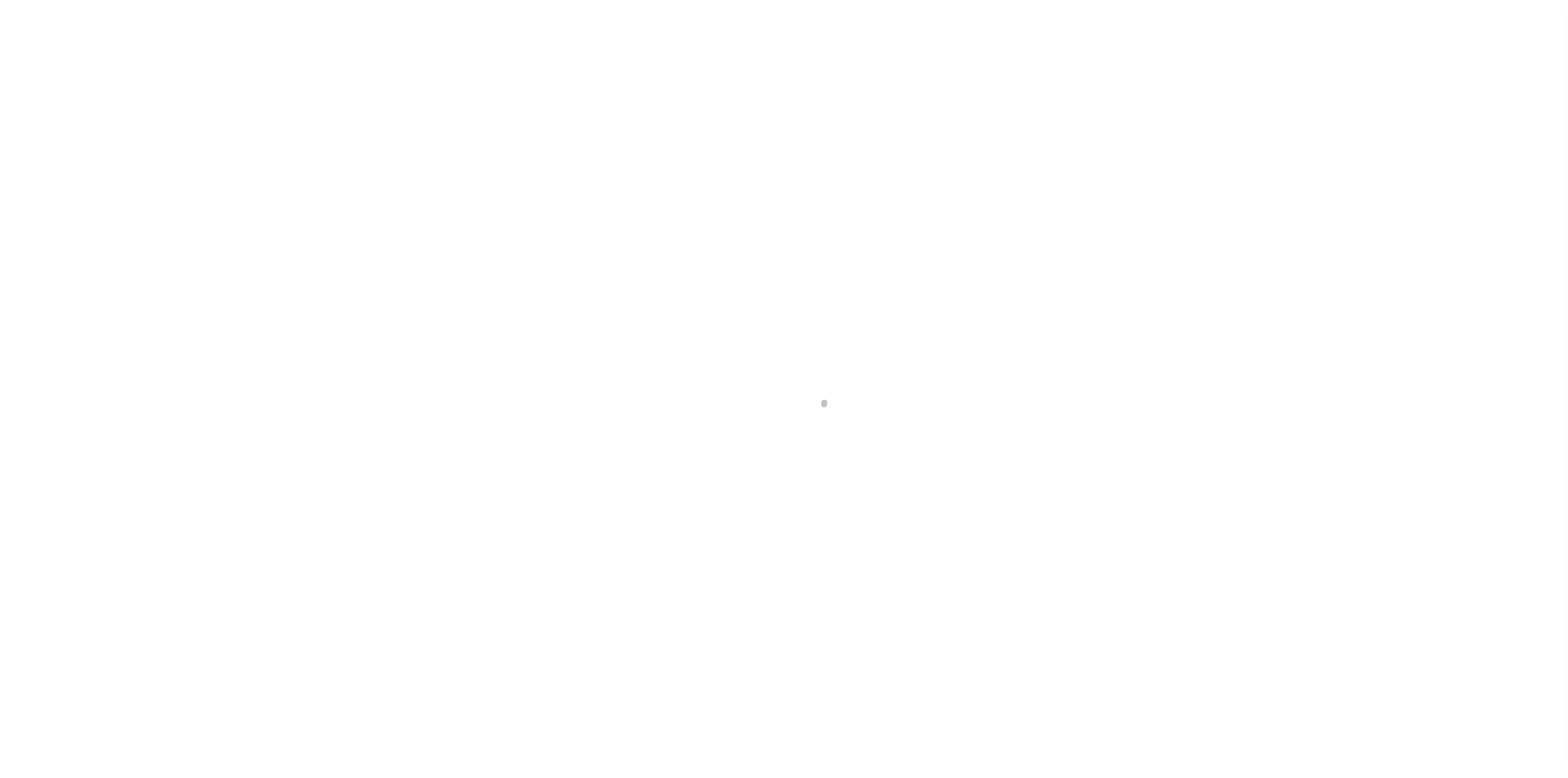
select select "PYD"
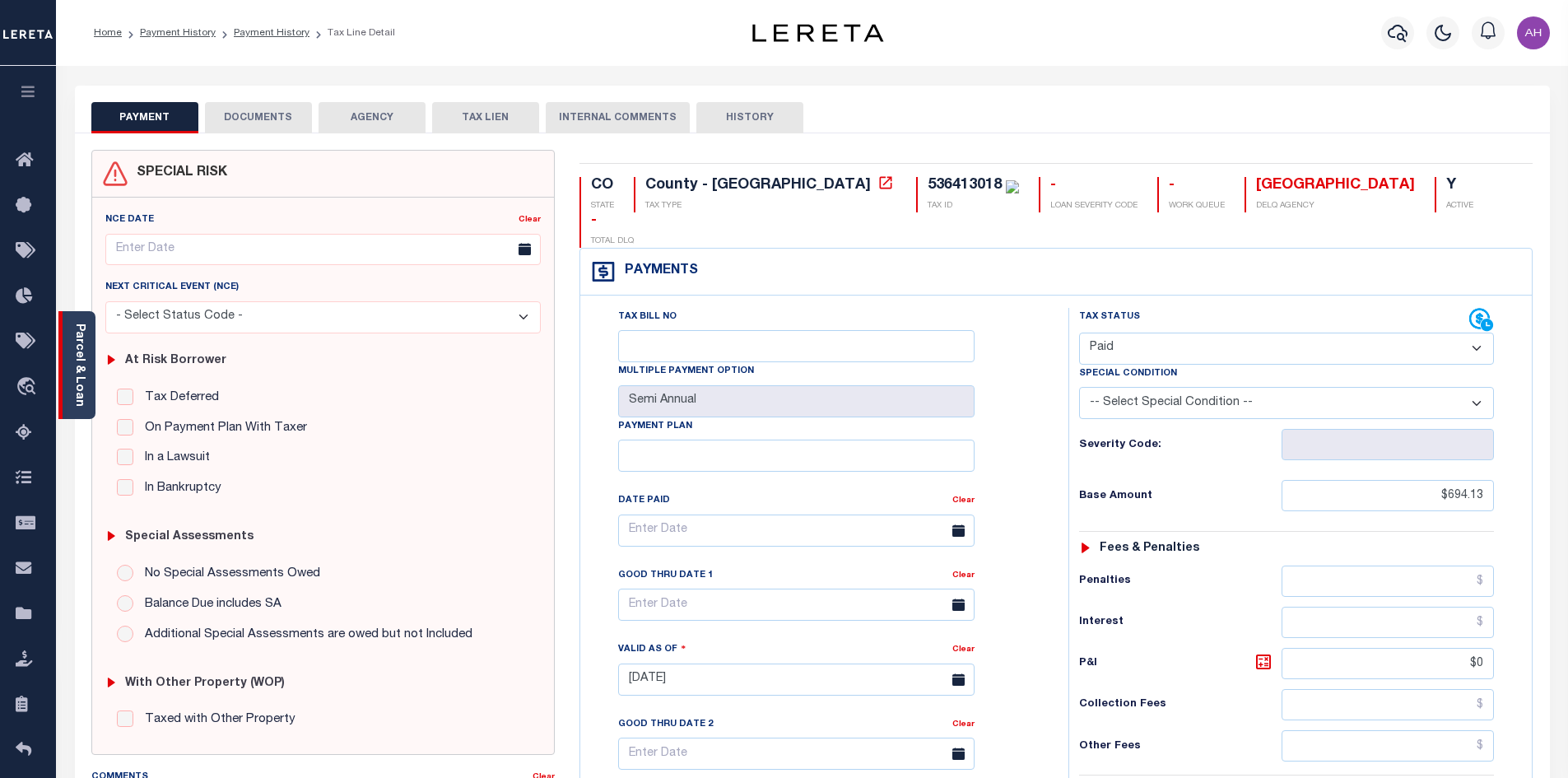
click at [74, 355] on link "Parcel & Loan" at bounding box center [79, 365] width 11 height 83
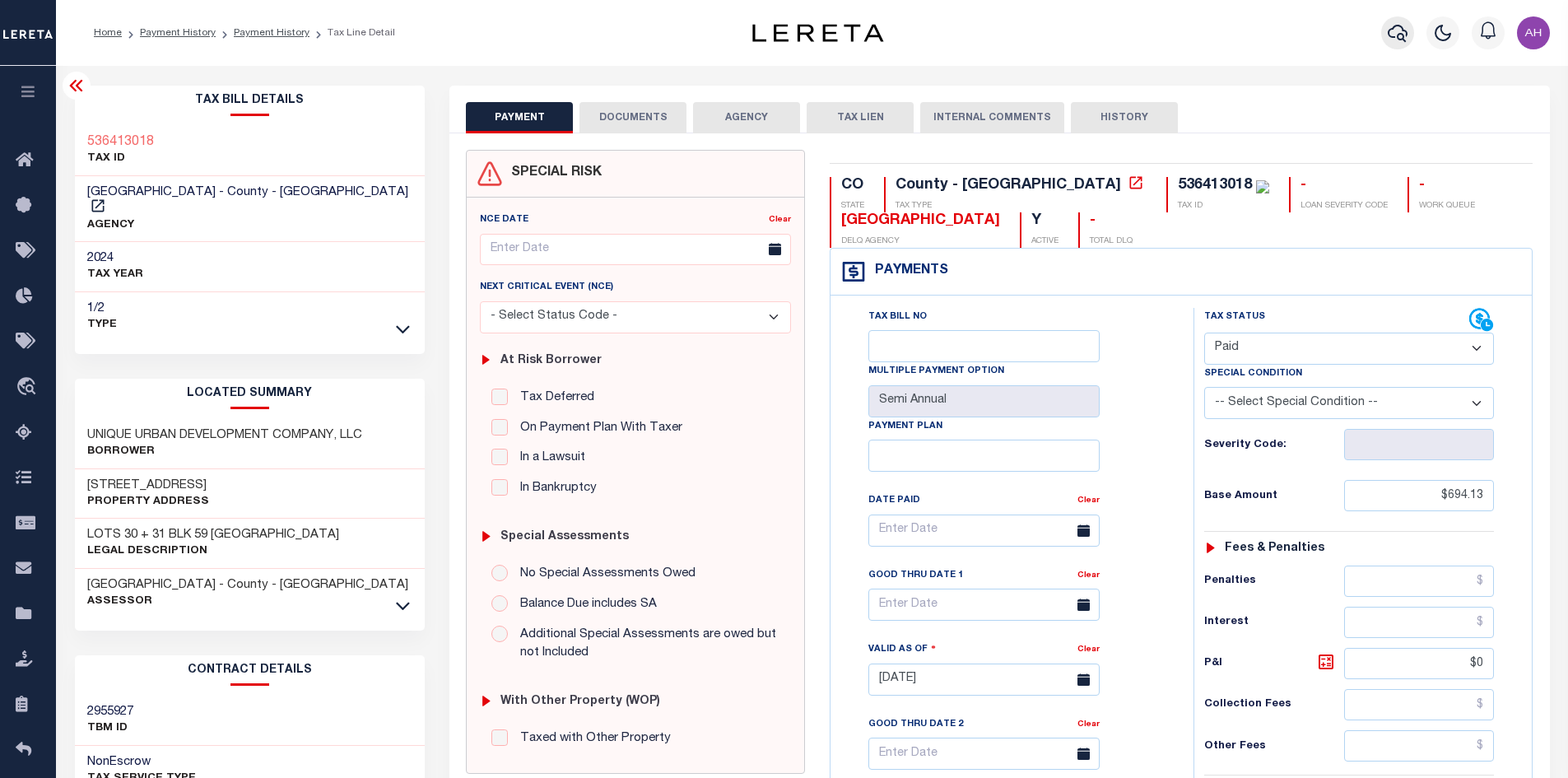
click at [1392, 42] on icon "button" at bounding box center [1397, 33] width 20 height 20
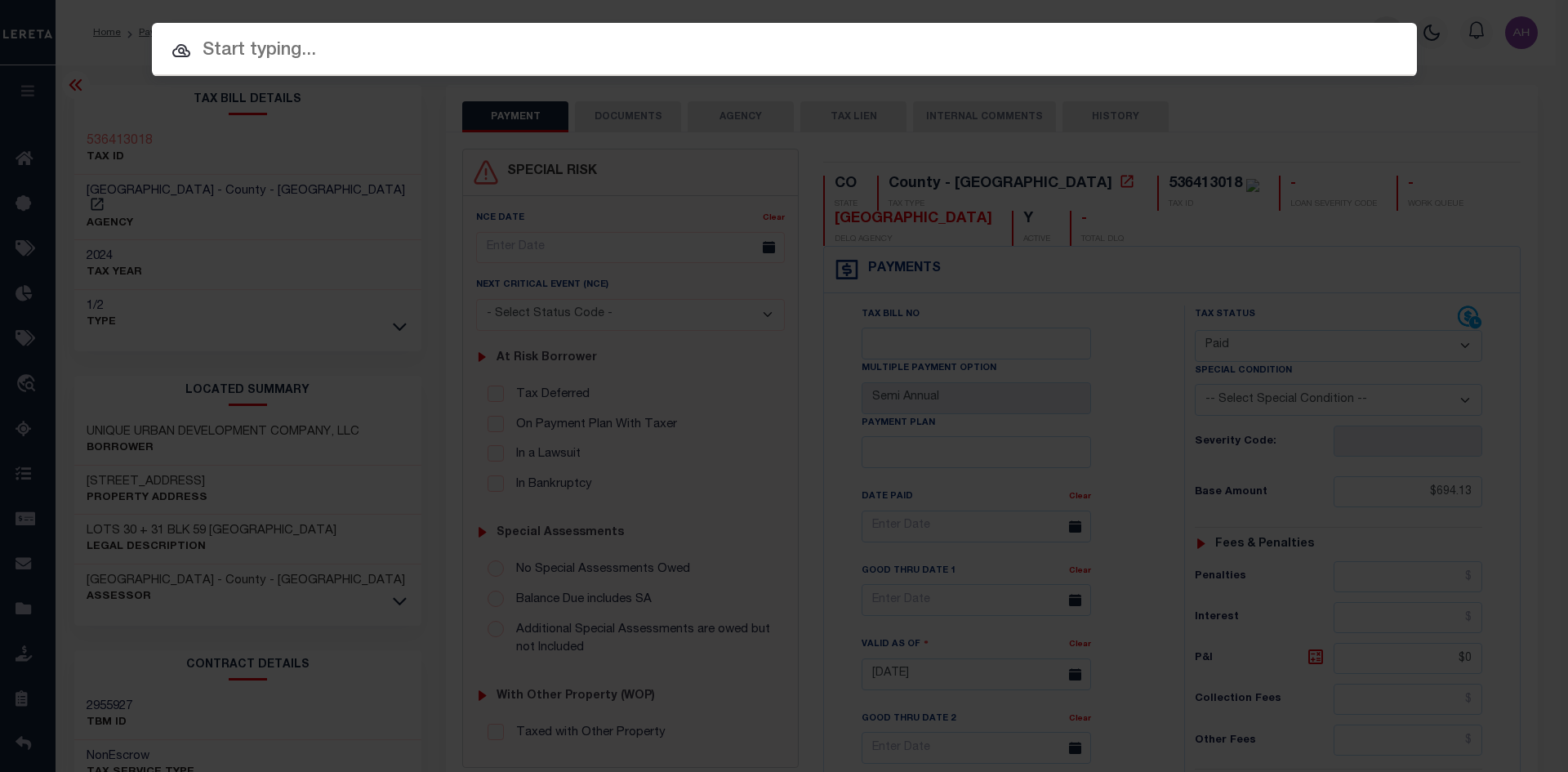
paste input "4311170002268"
type input "4311170002268"
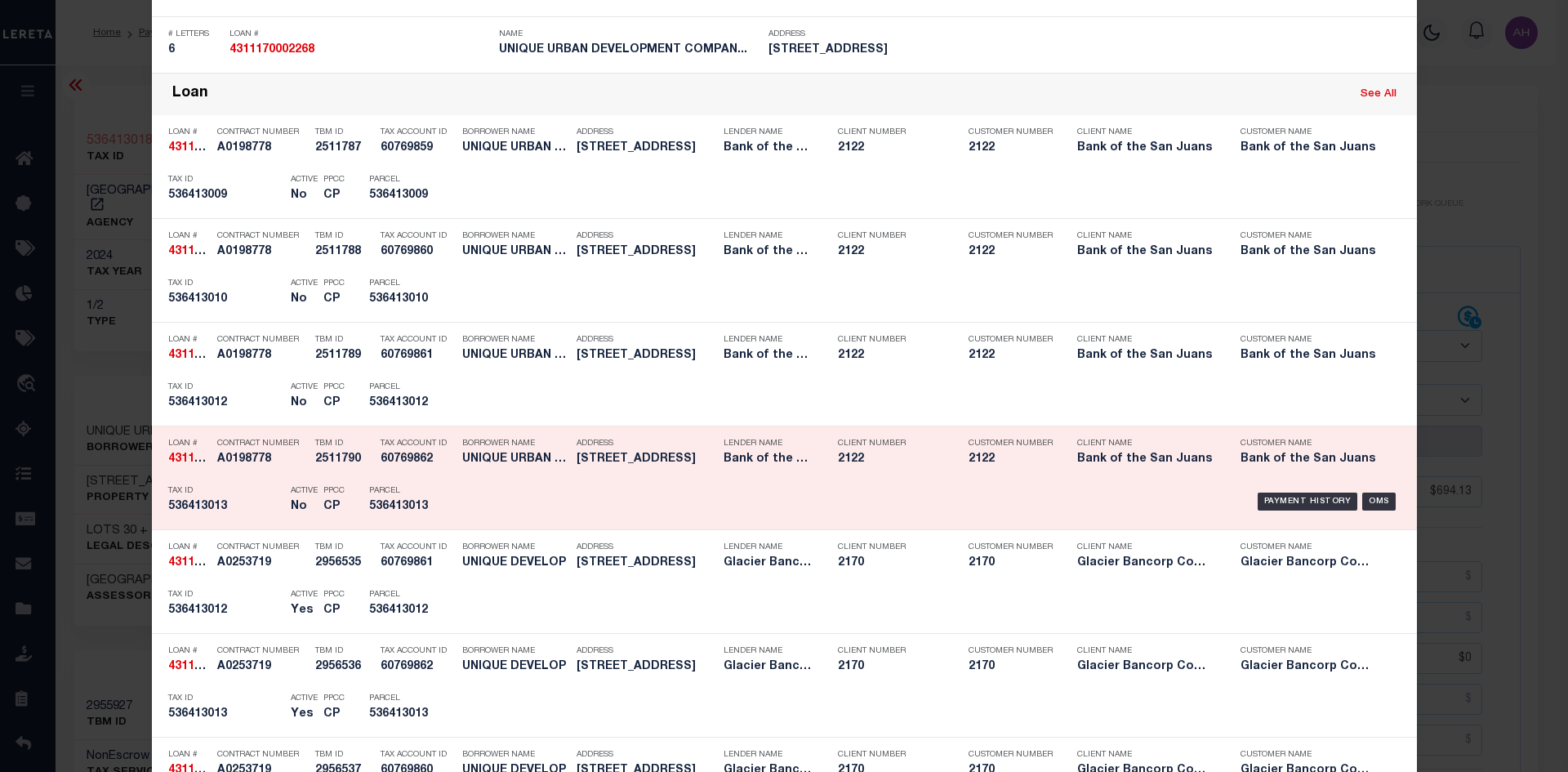
scroll to position [980, 0]
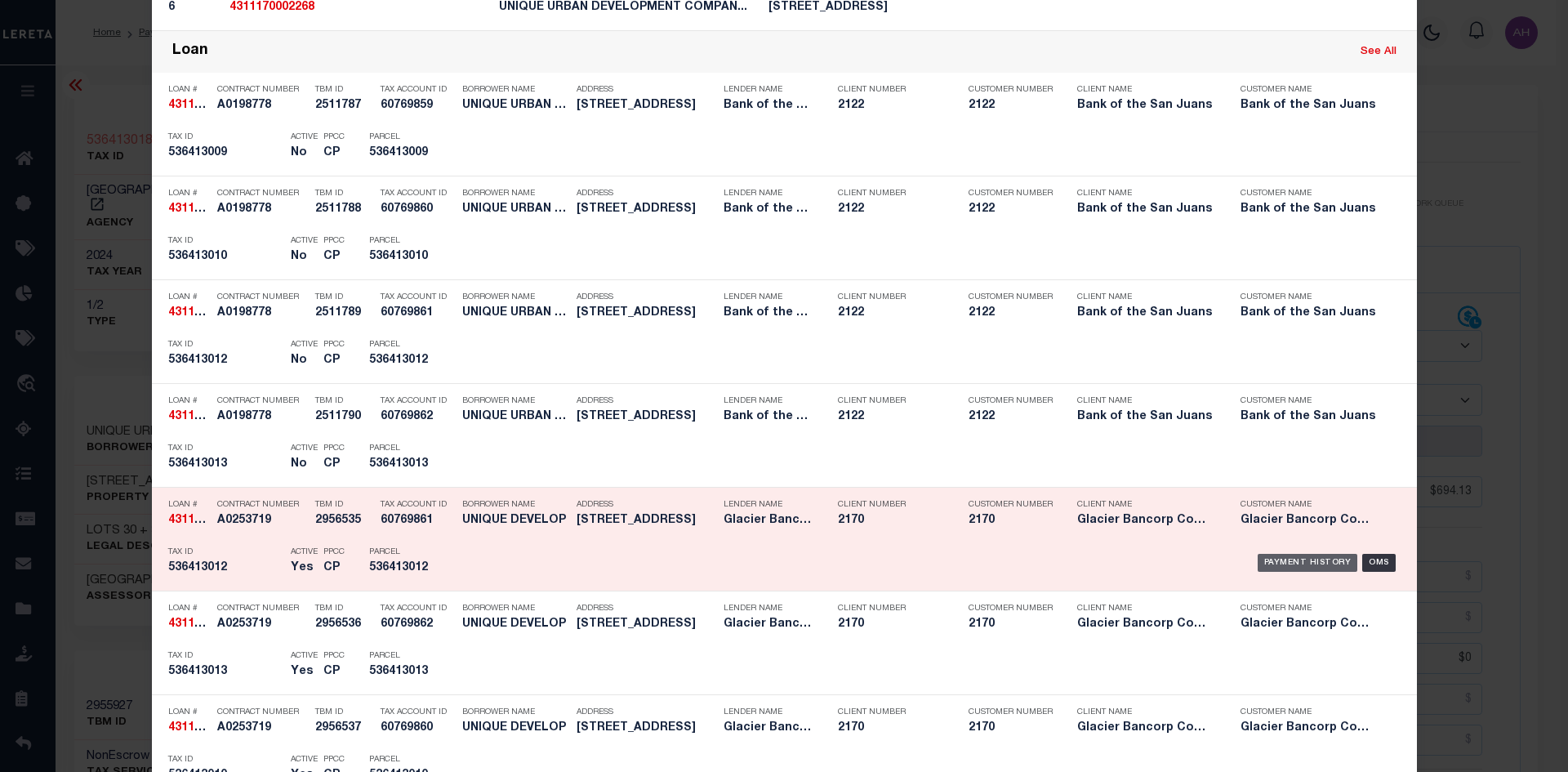
click at [1301, 566] on div "Payment History" at bounding box center [1308, 563] width 100 height 18
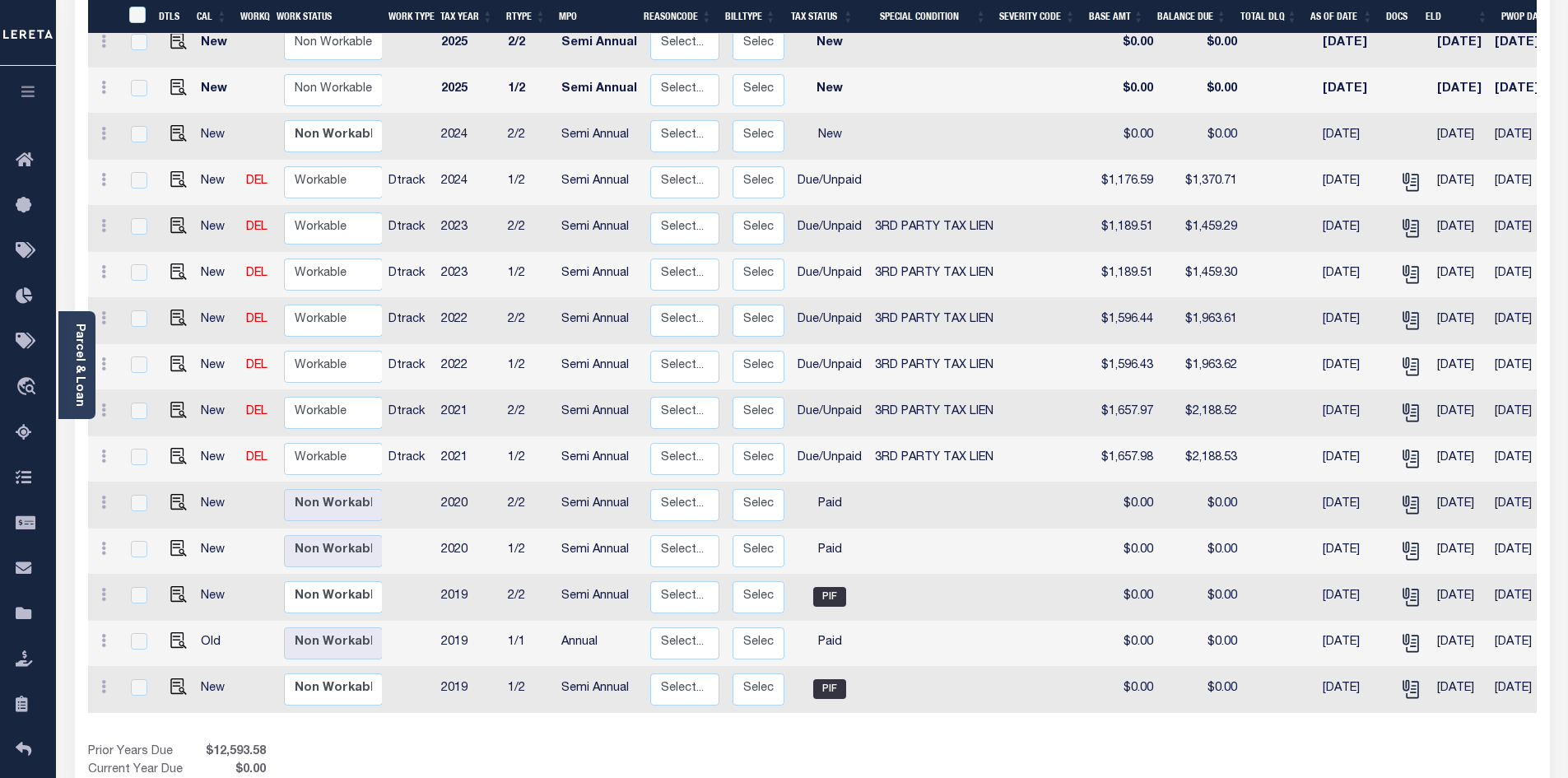
scroll to position [329, 0]
click at [180, 170] on img "" at bounding box center [178, 177] width 16 height 16
checkbox input "true"
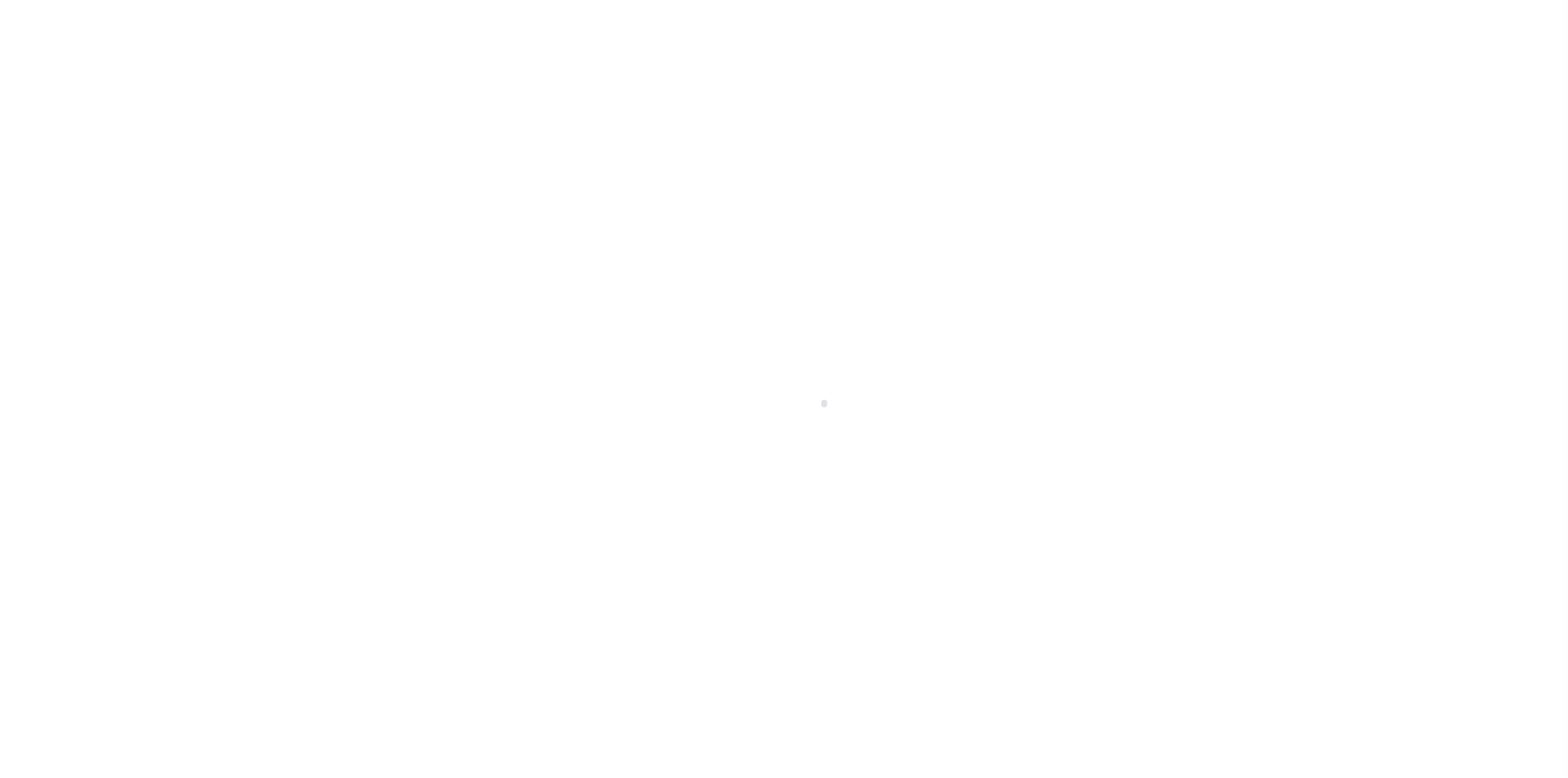
select select "DUE"
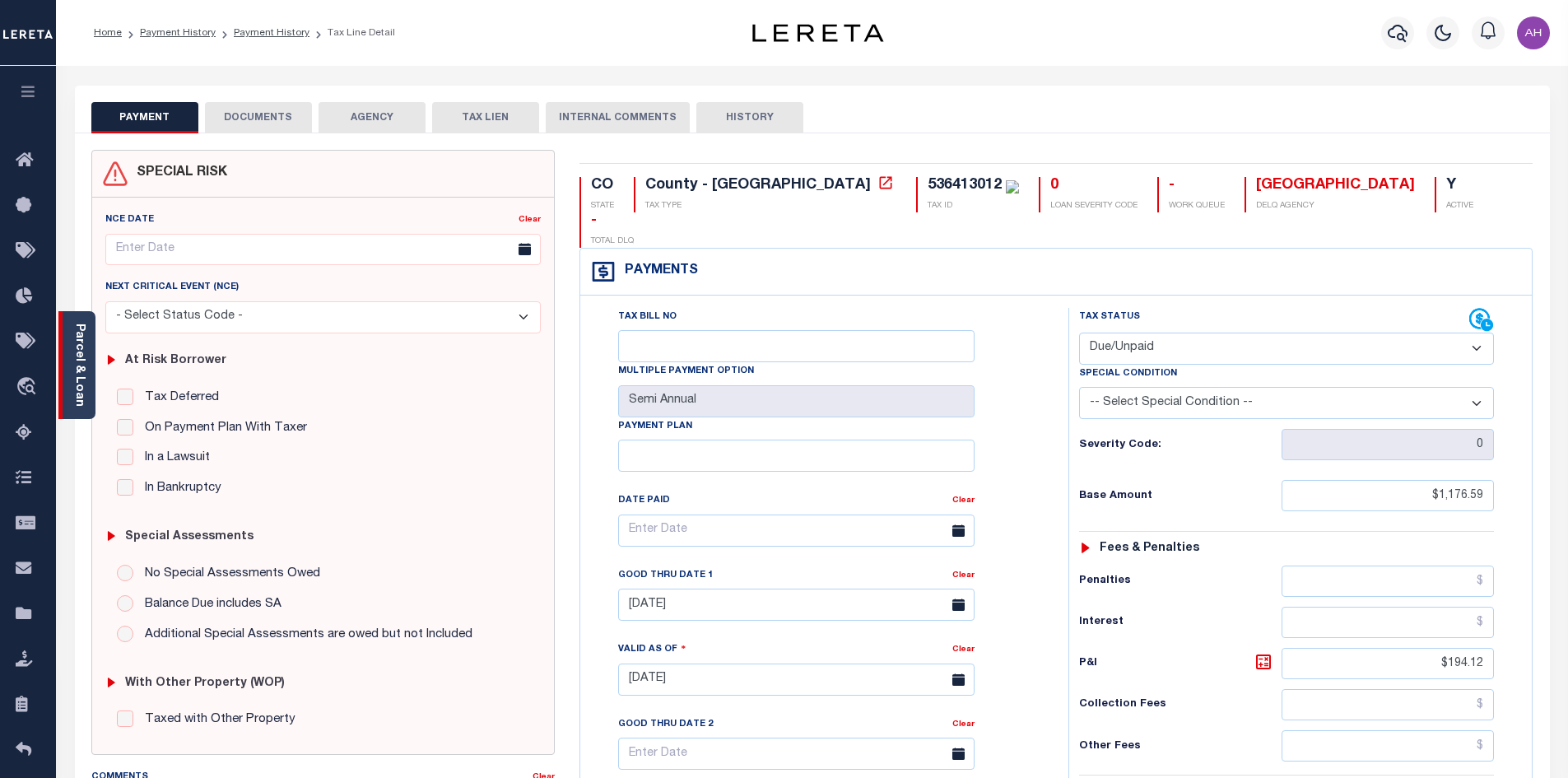
click at [89, 374] on div "Parcel & Loan" at bounding box center [76, 365] width 37 height 108
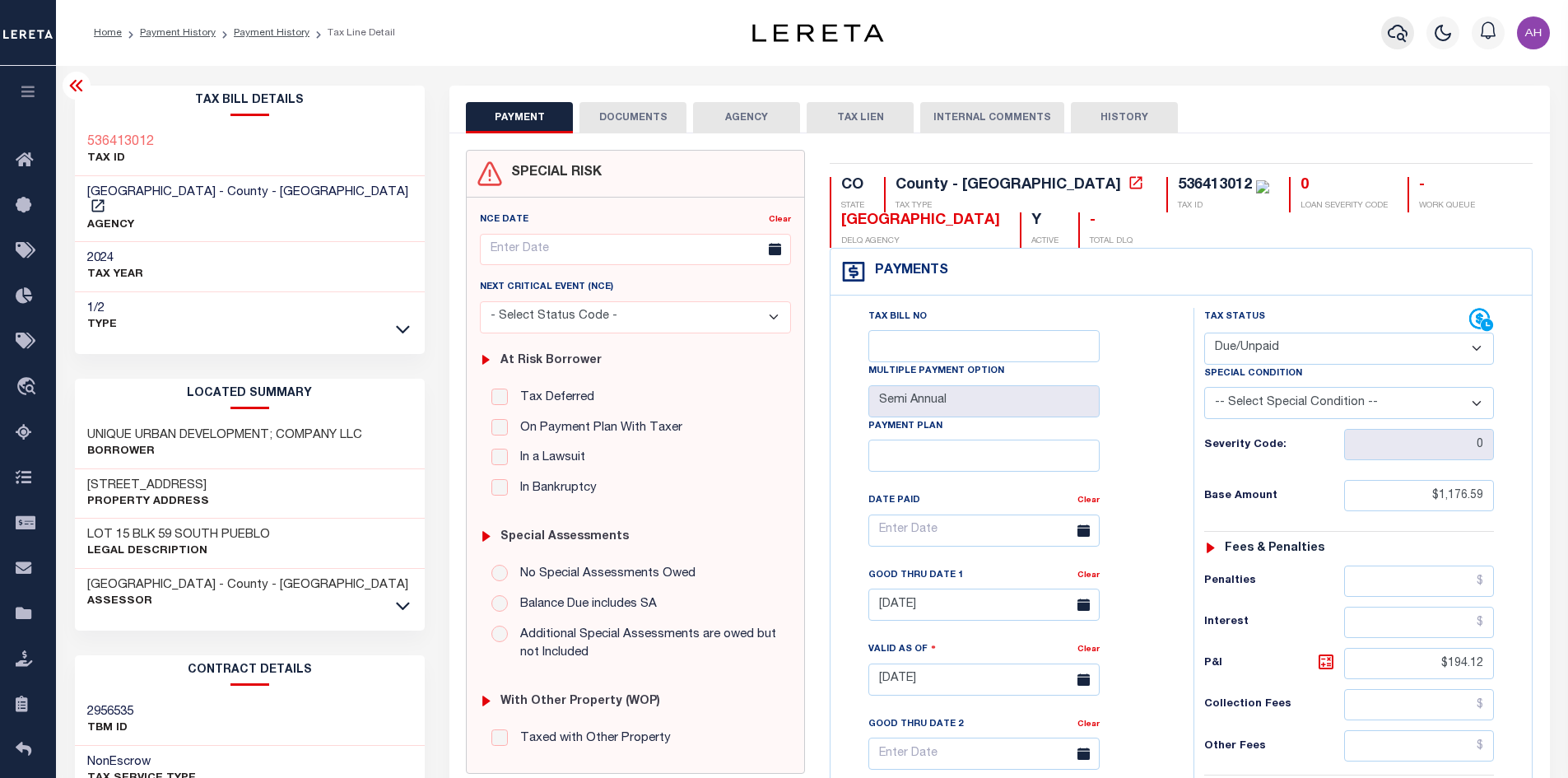
click at [1393, 35] on icon "button" at bounding box center [1397, 33] width 20 height 20
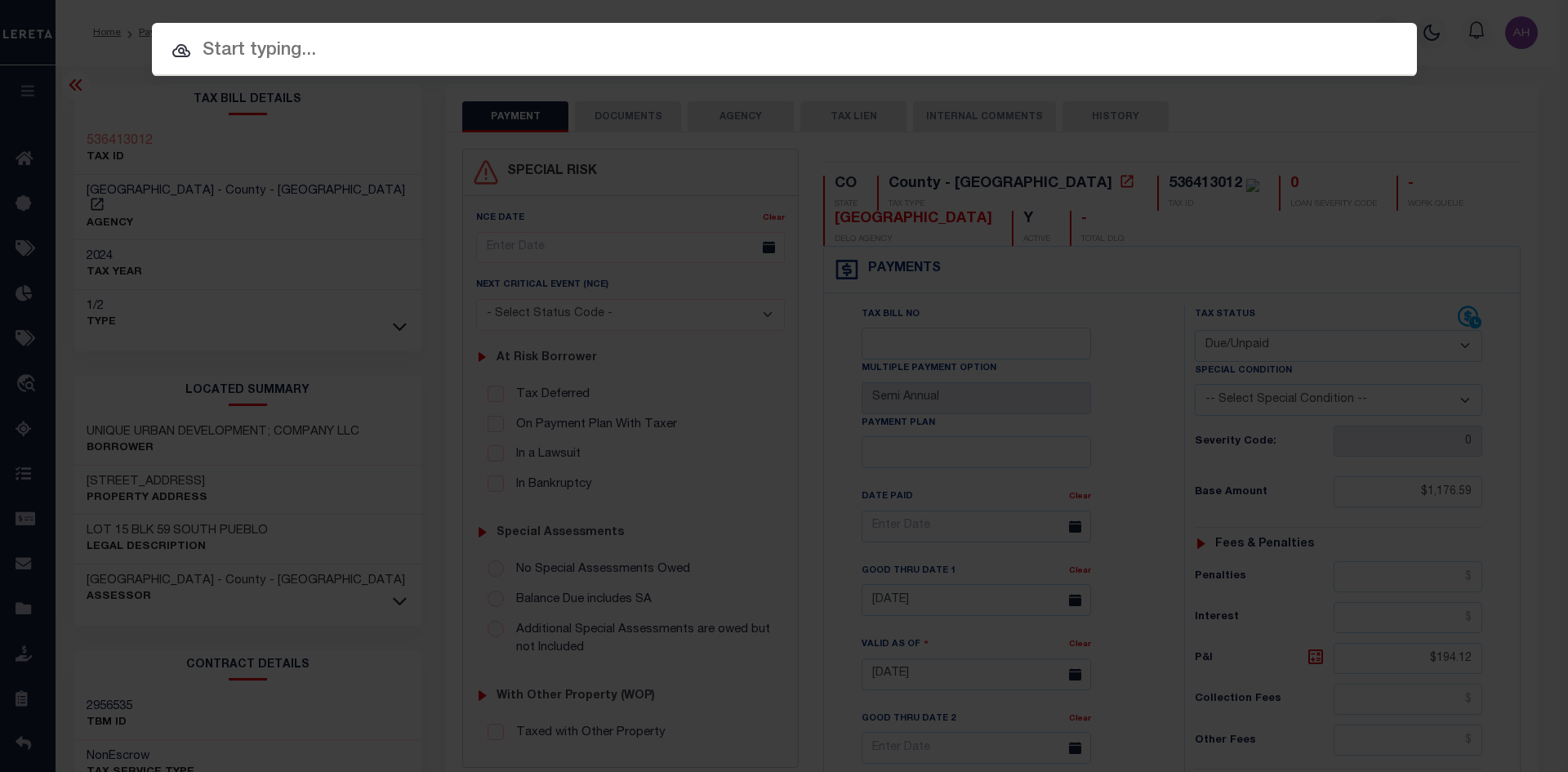
paste input "4311170002268"
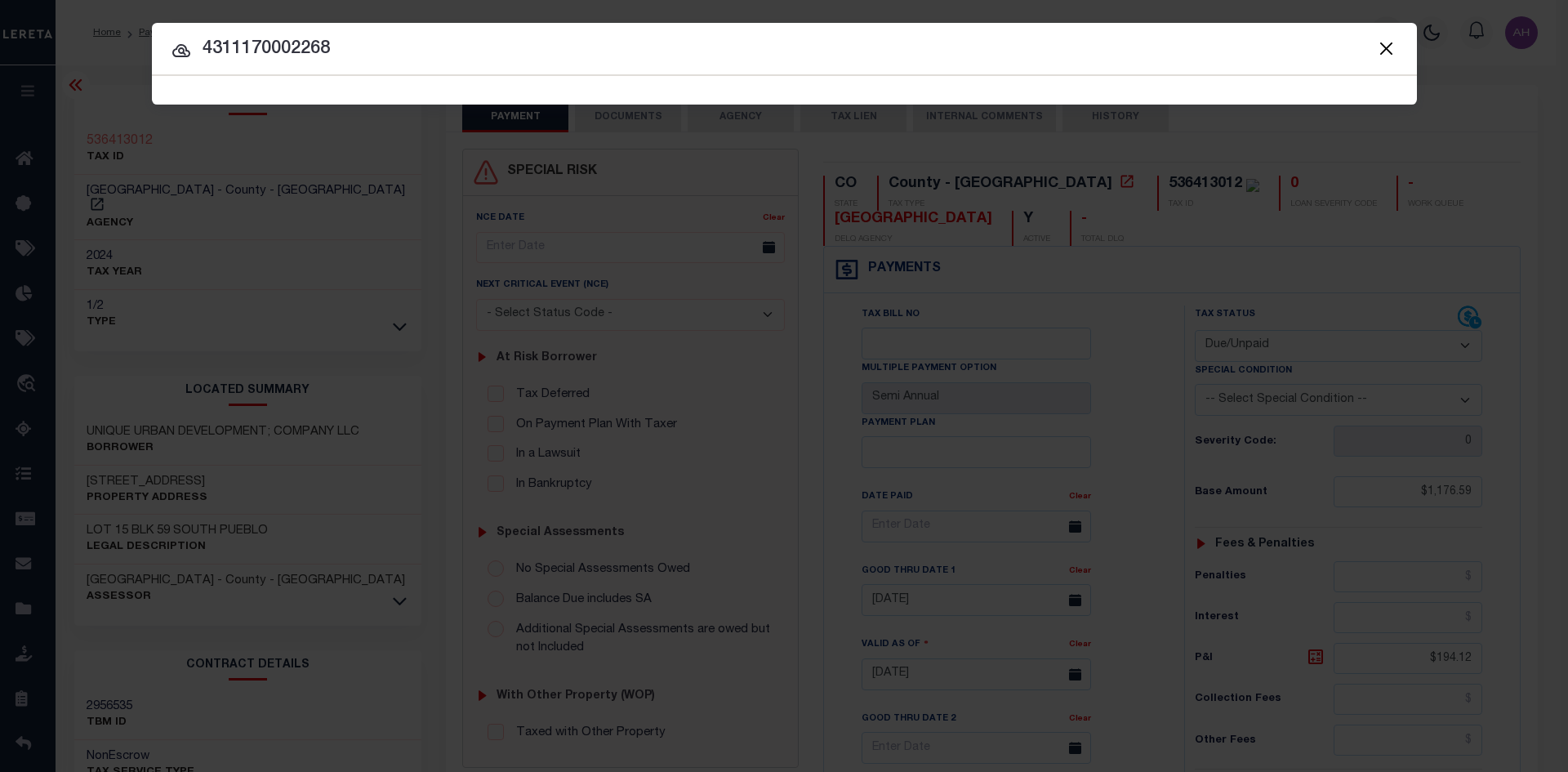
type input "4311170002268"
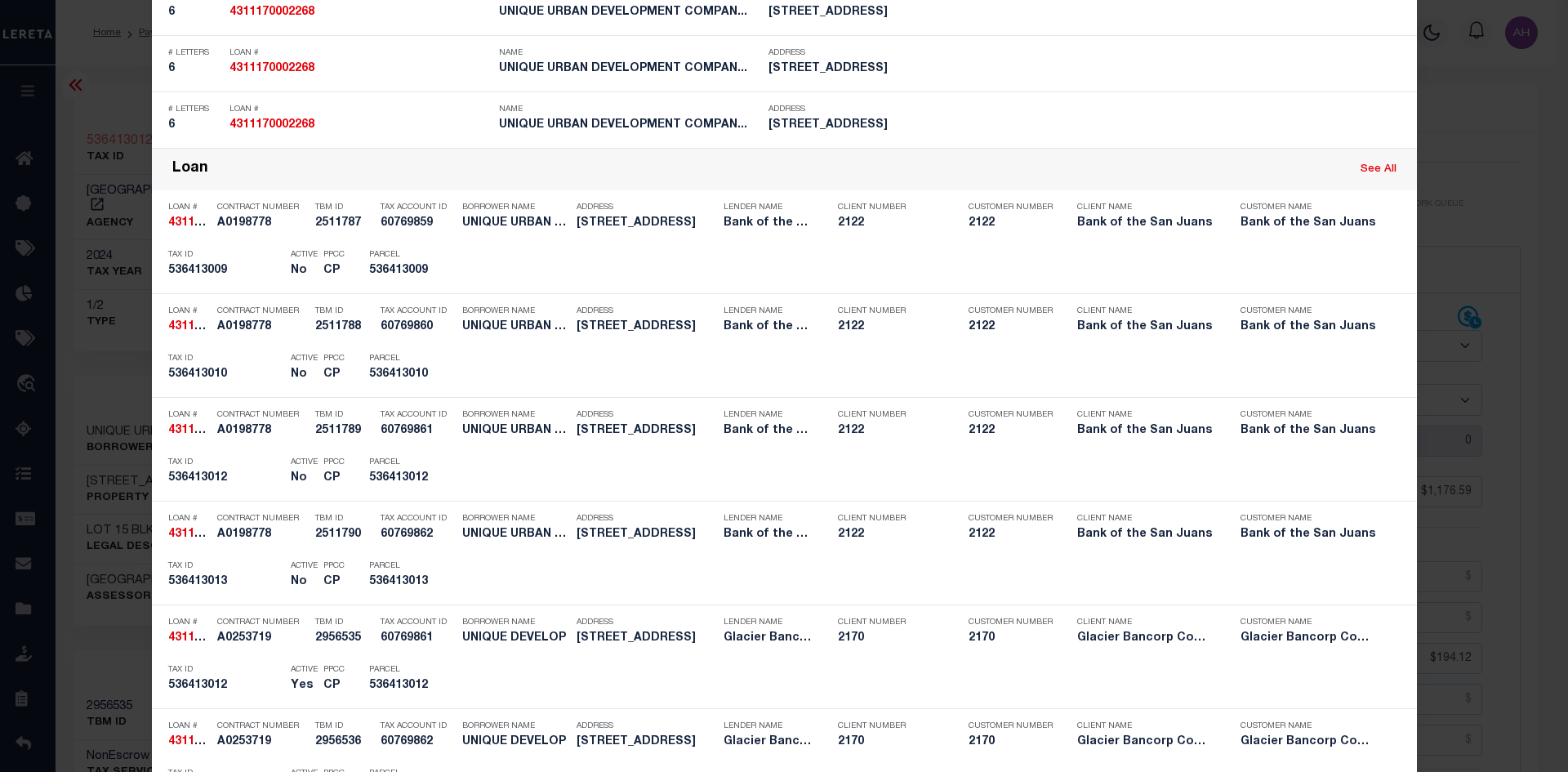
scroll to position [899, 0]
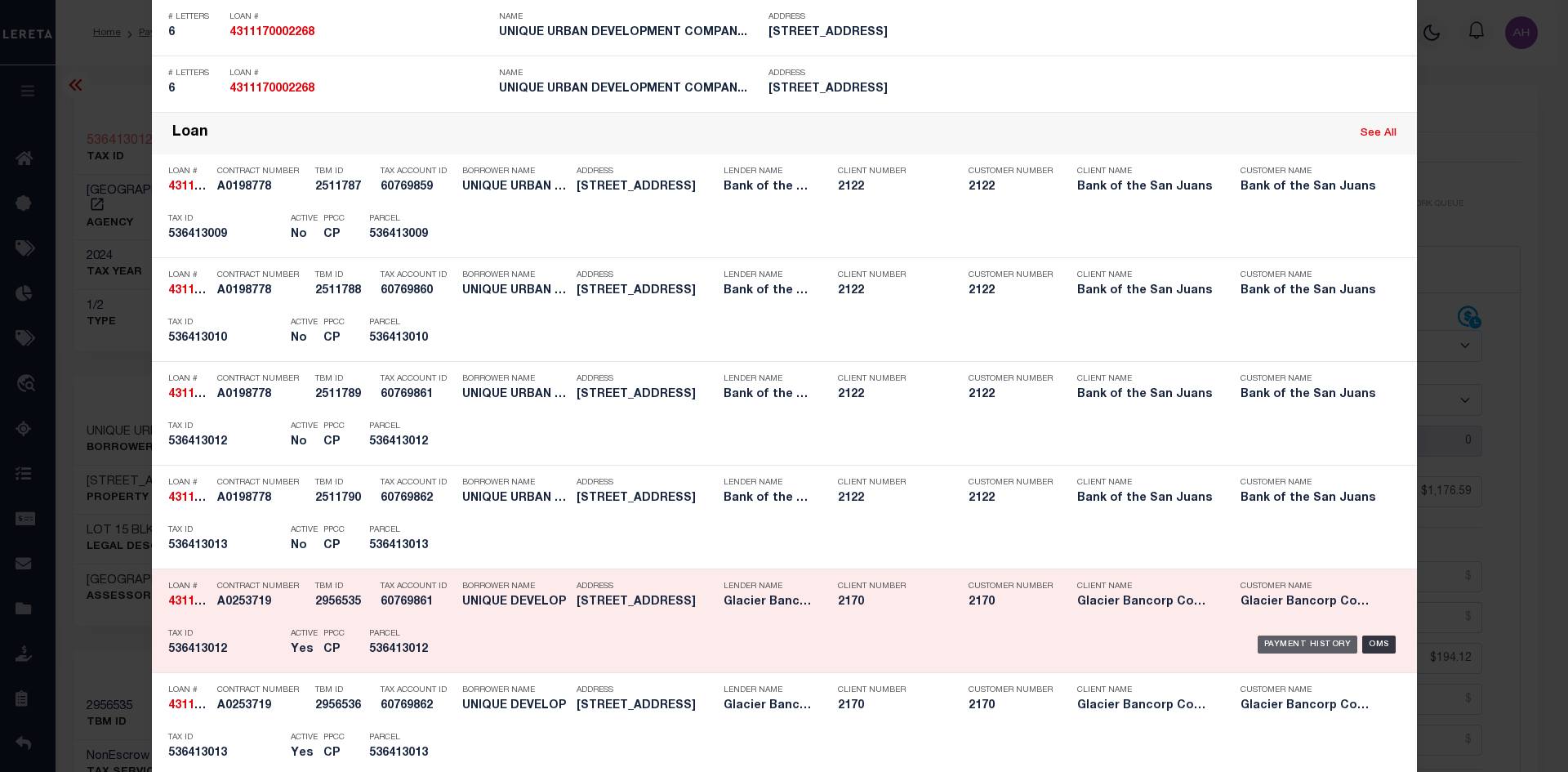
click at [1282, 644] on div "Payment History" at bounding box center [1308, 644] width 100 height 18
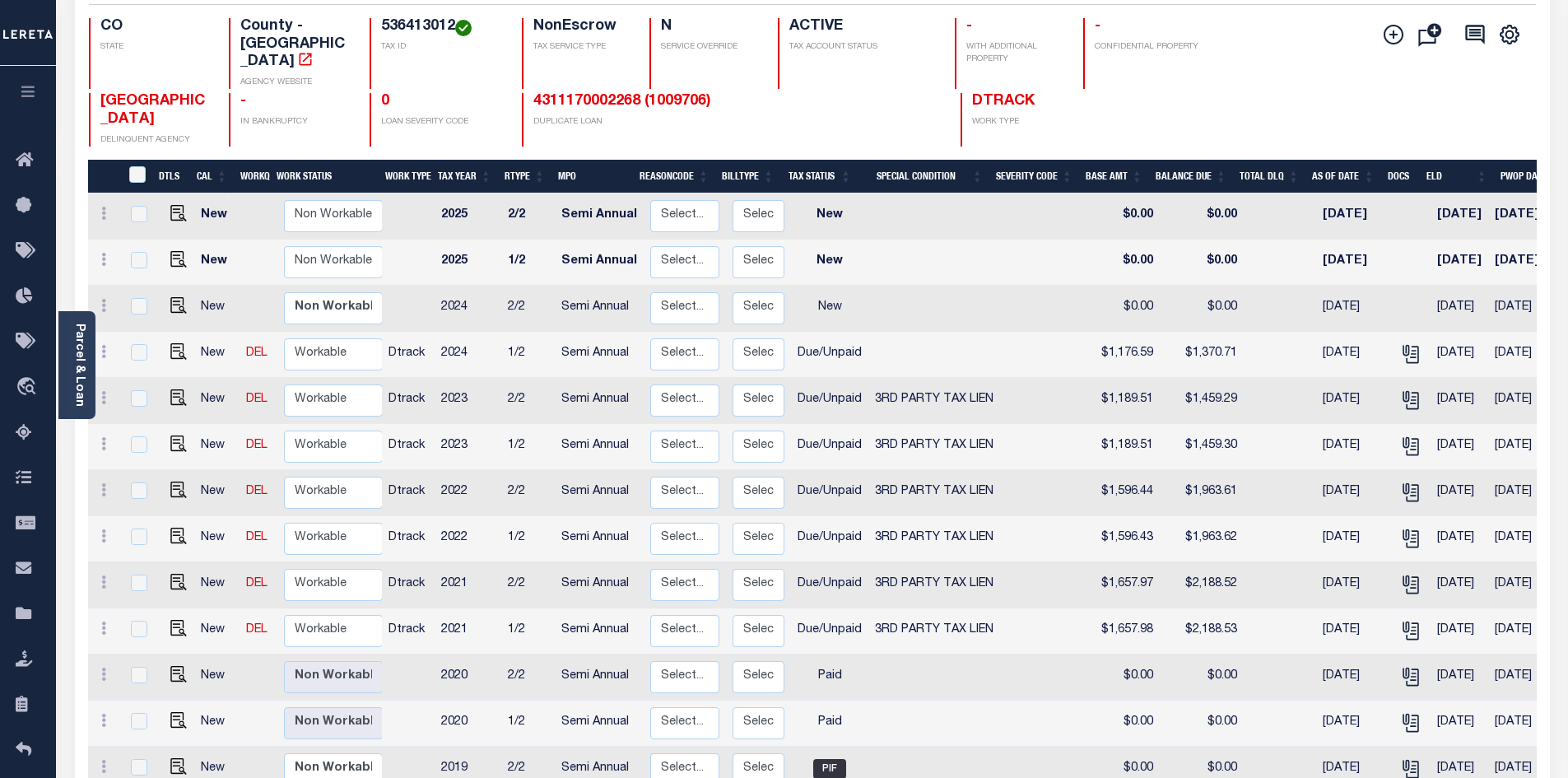
scroll to position [247, 0]
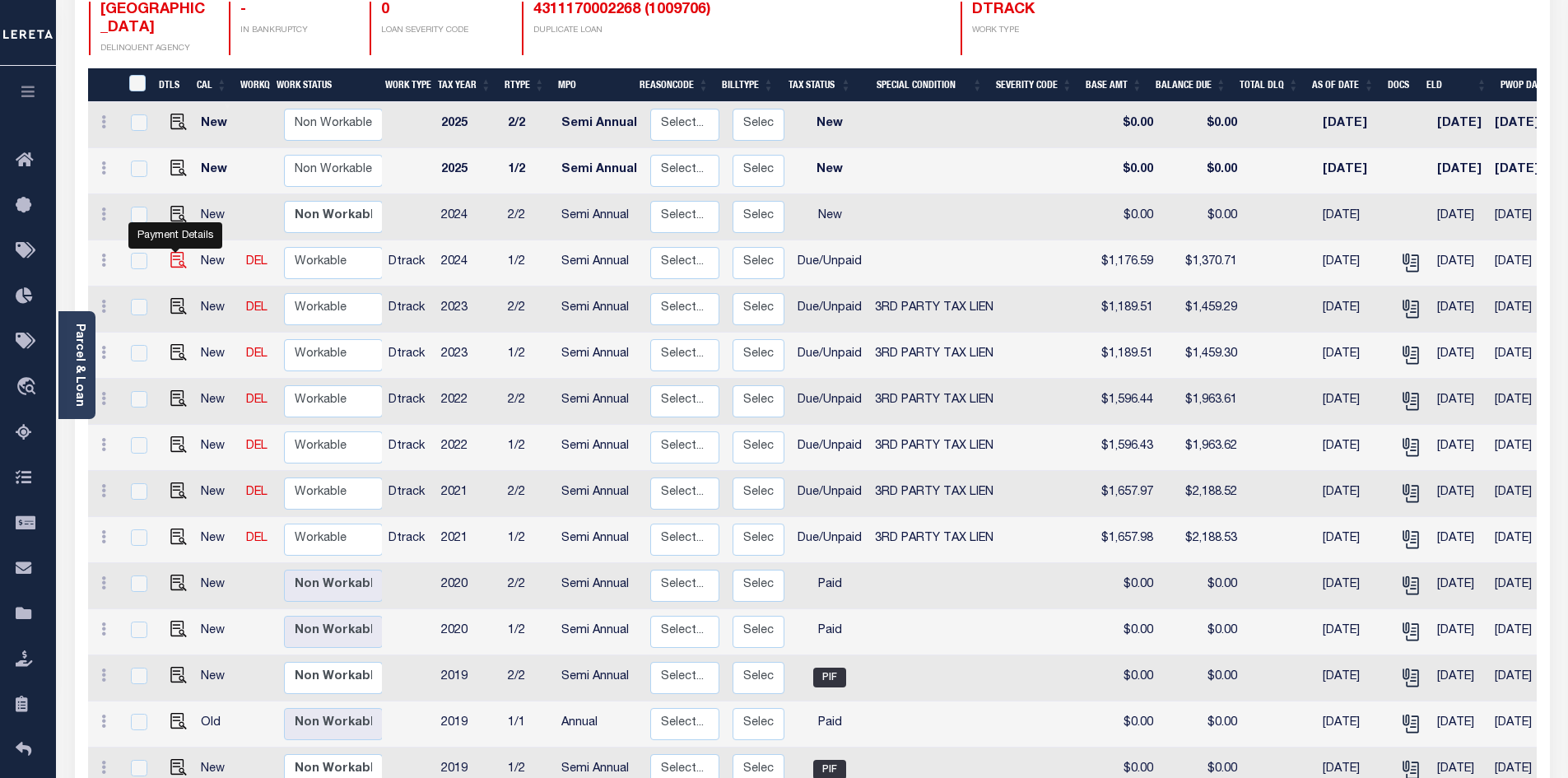
click at [179, 252] on img "" at bounding box center [178, 260] width 16 height 16
checkbox input "true"
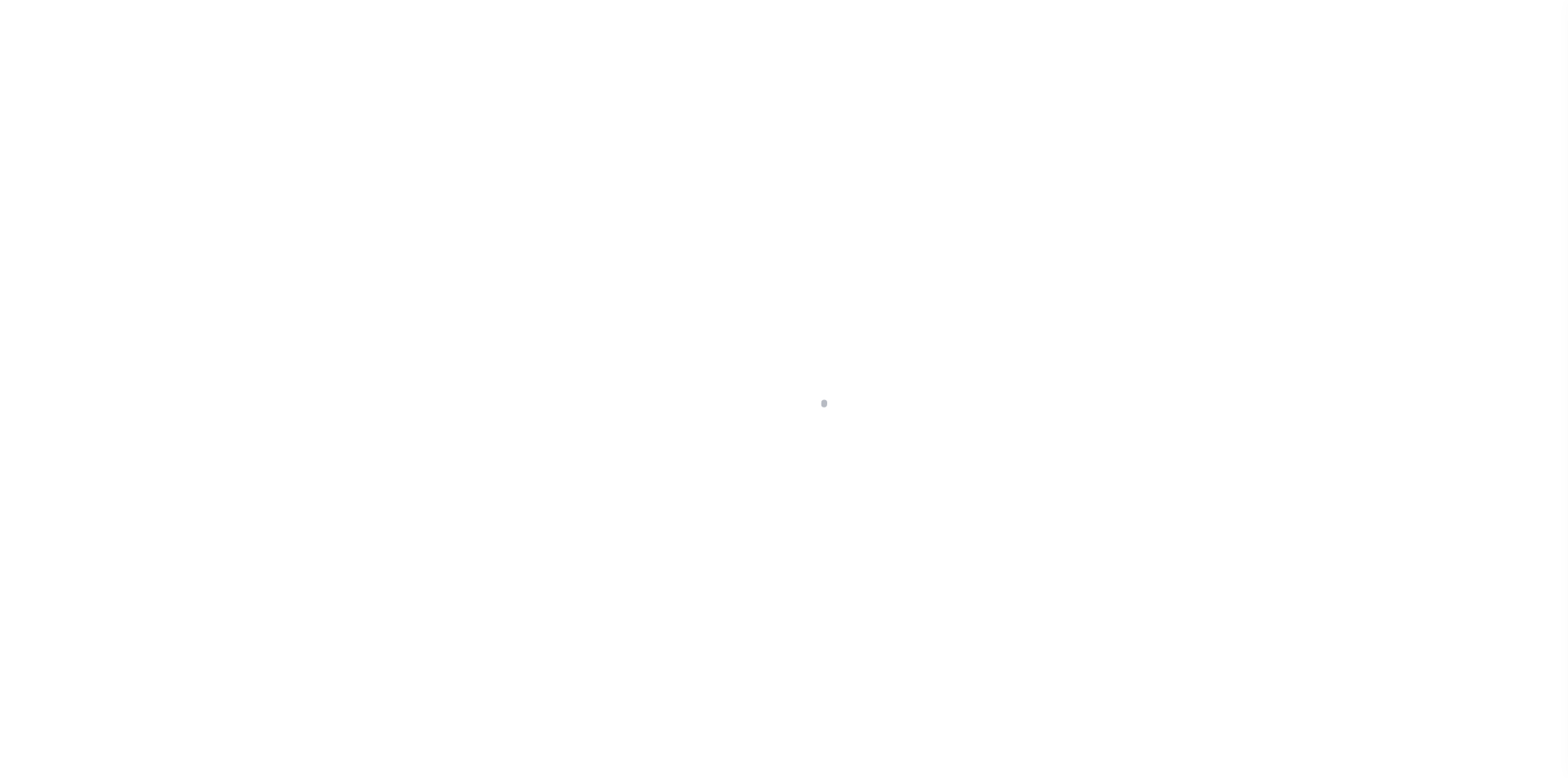
select select "DUE"
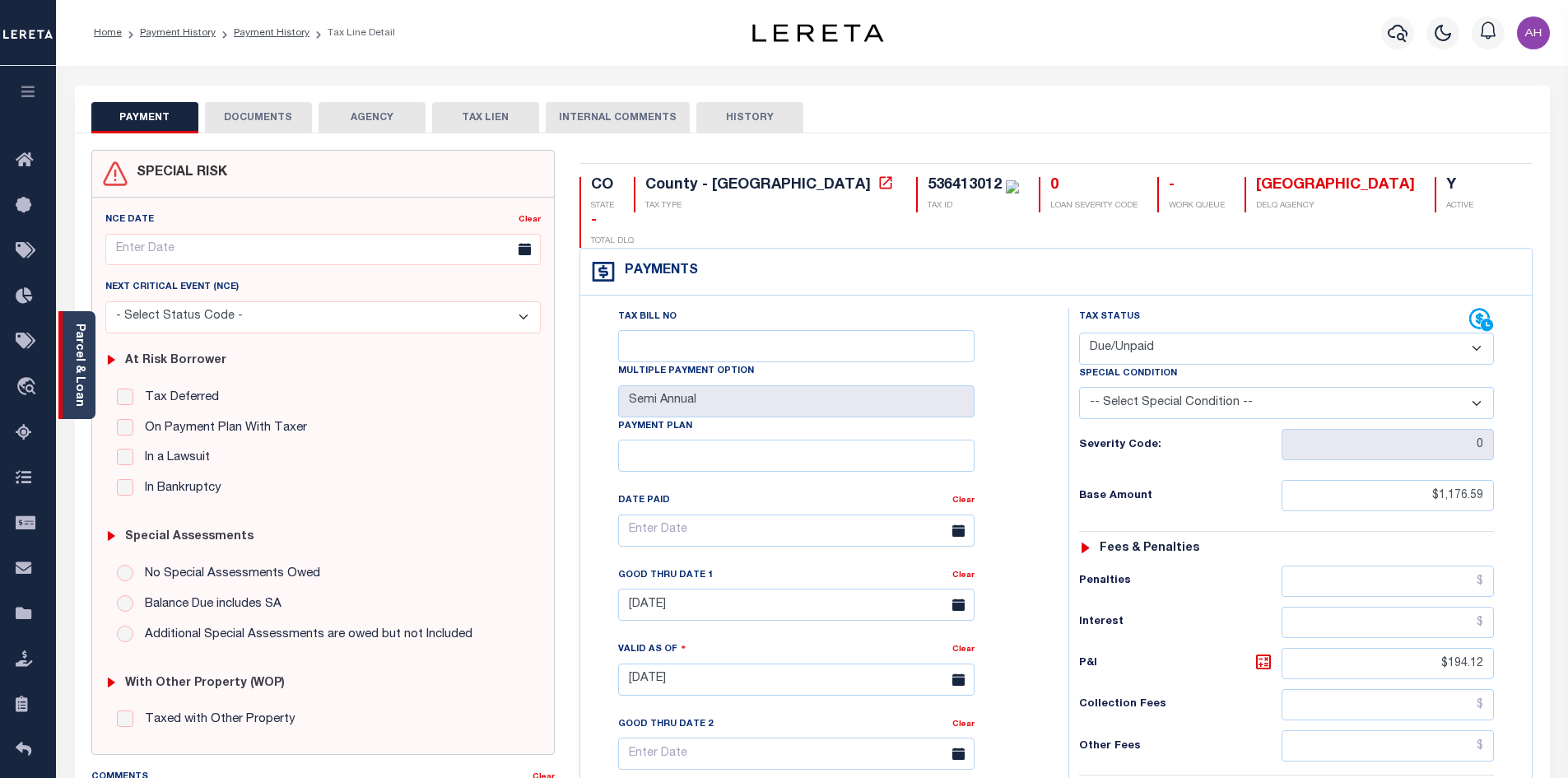
click at [91, 365] on div "Parcel & Loan" at bounding box center [76, 365] width 37 height 108
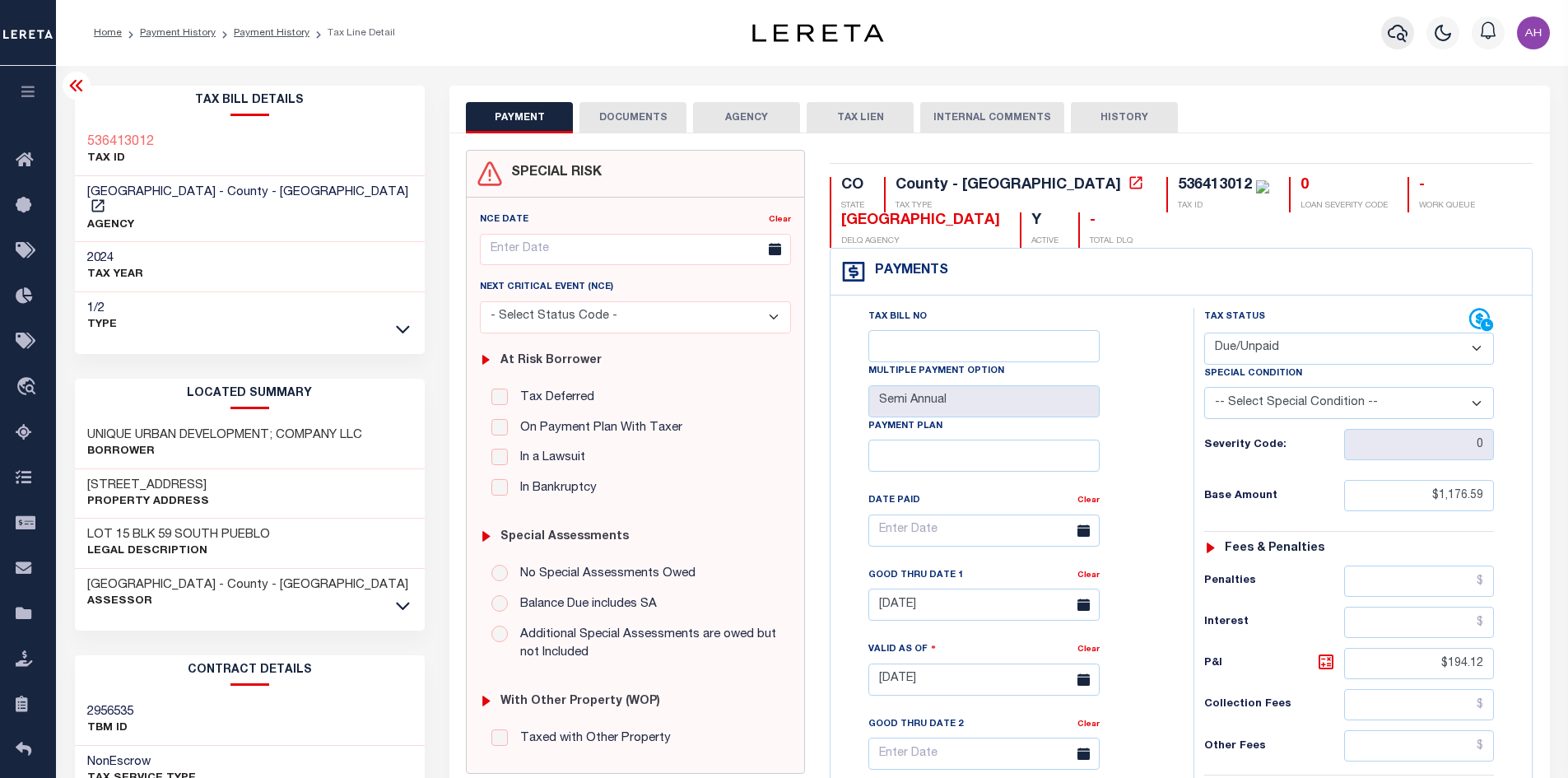
click at [1398, 37] on icon "button" at bounding box center [1397, 33] width 20 height 17
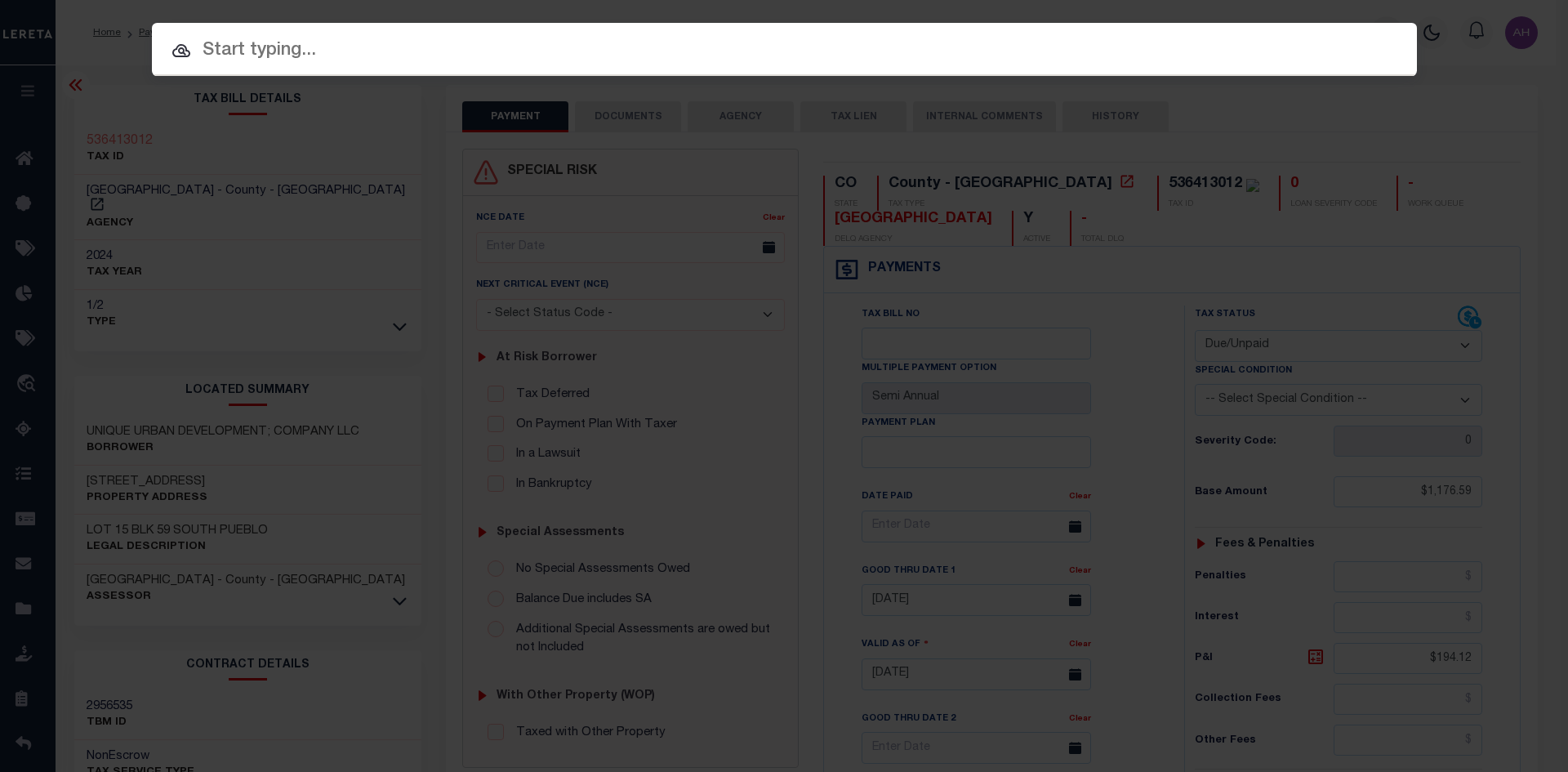
paste input "4312170002364"
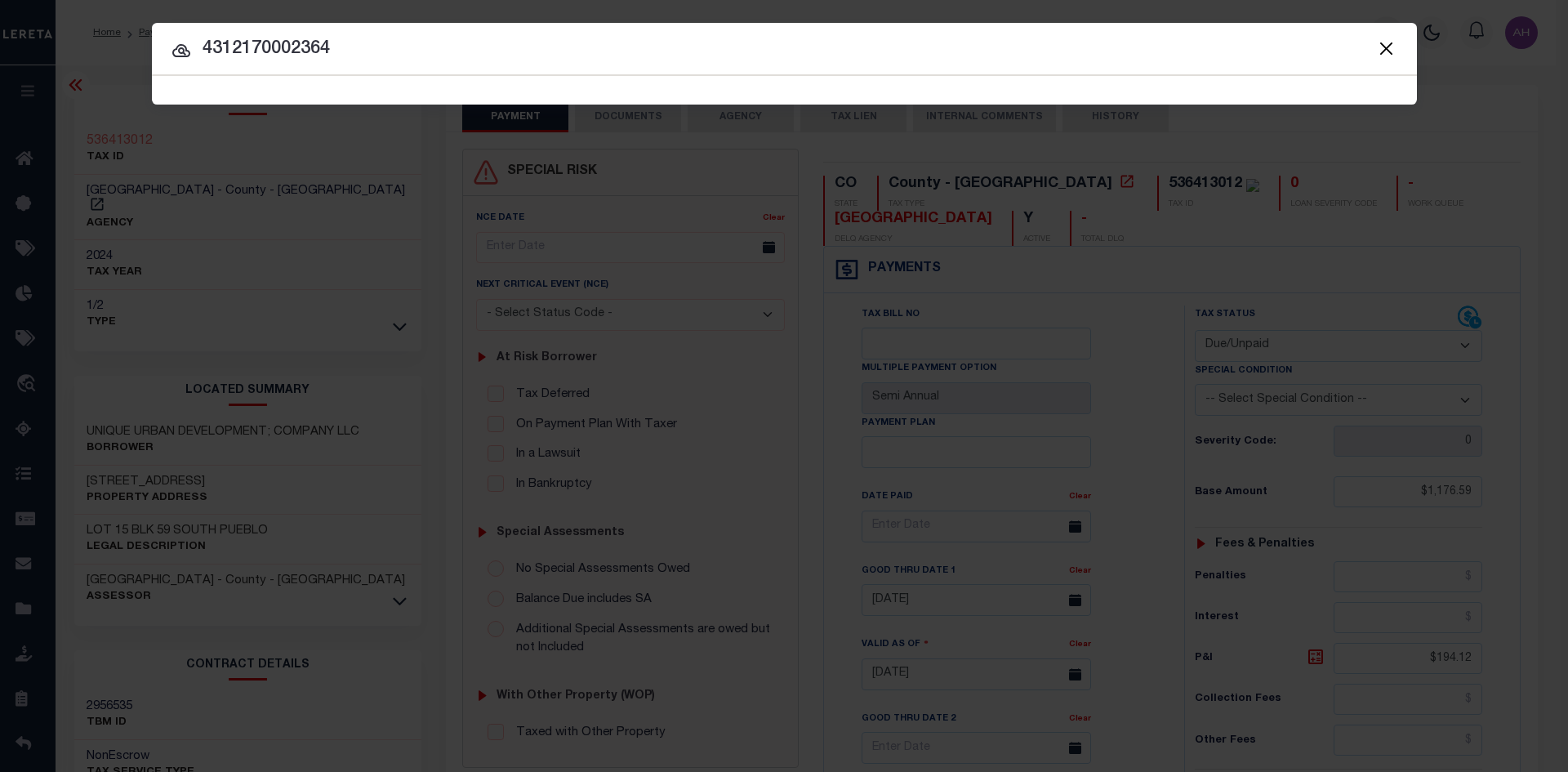
type input "4312170002364"
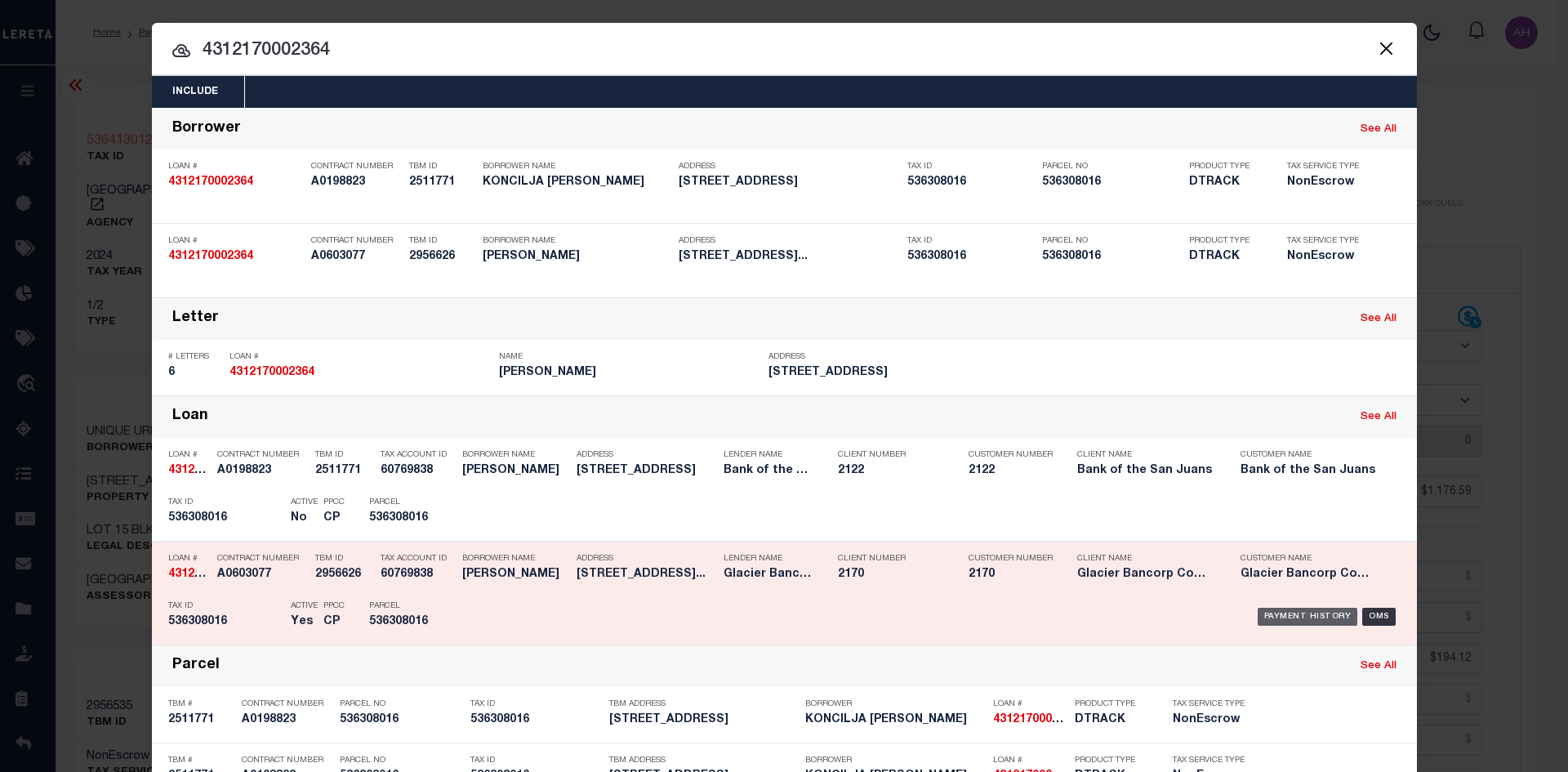
click at [1301, 617] on div "Payment History" at bounding box center [1308, 616] width 100 height 18
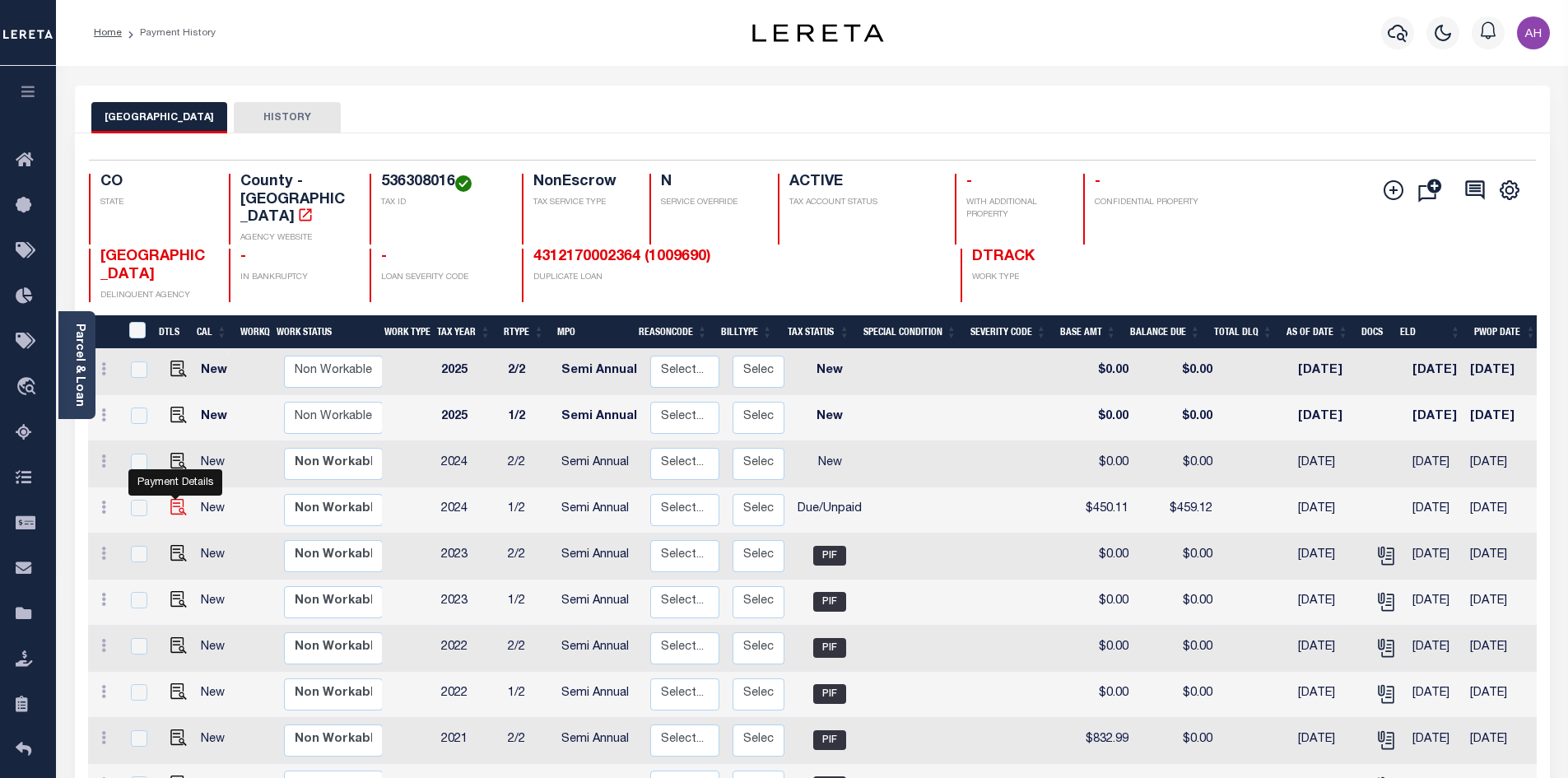
click at [173, 499] on img "" at bounding box center [178, 506] width 16 height 16
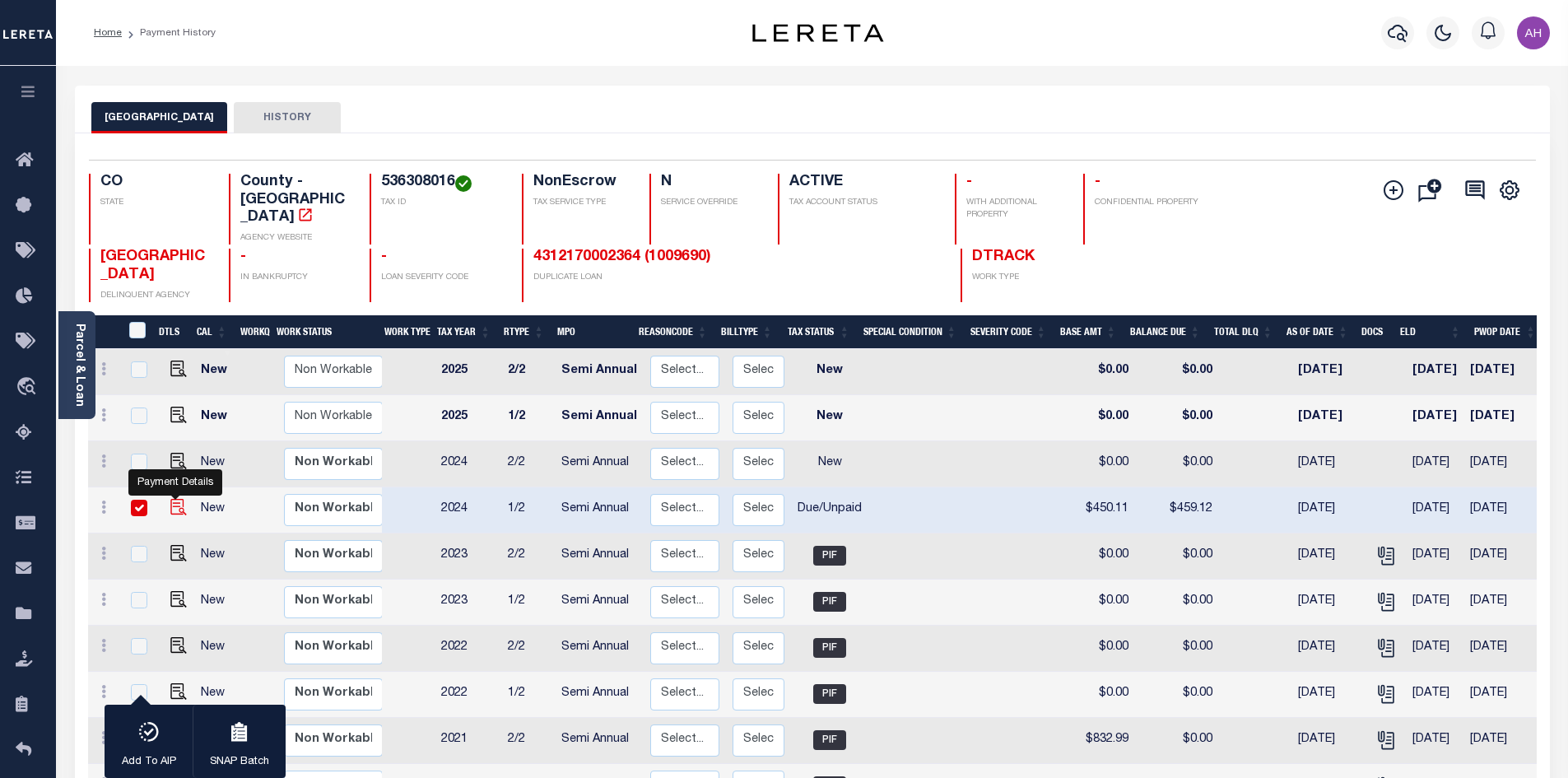
checkbox input "true"
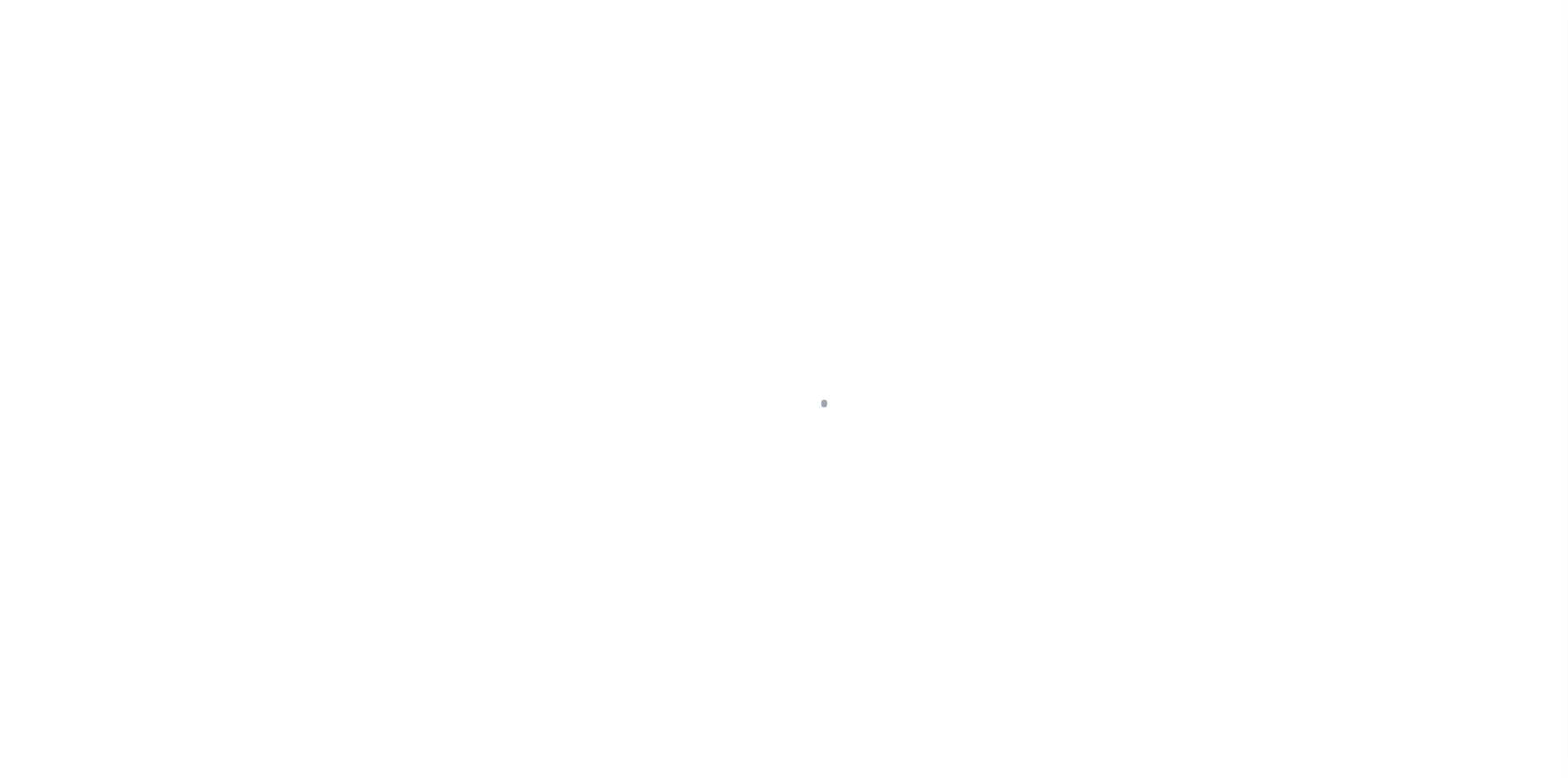
select select "DUE"
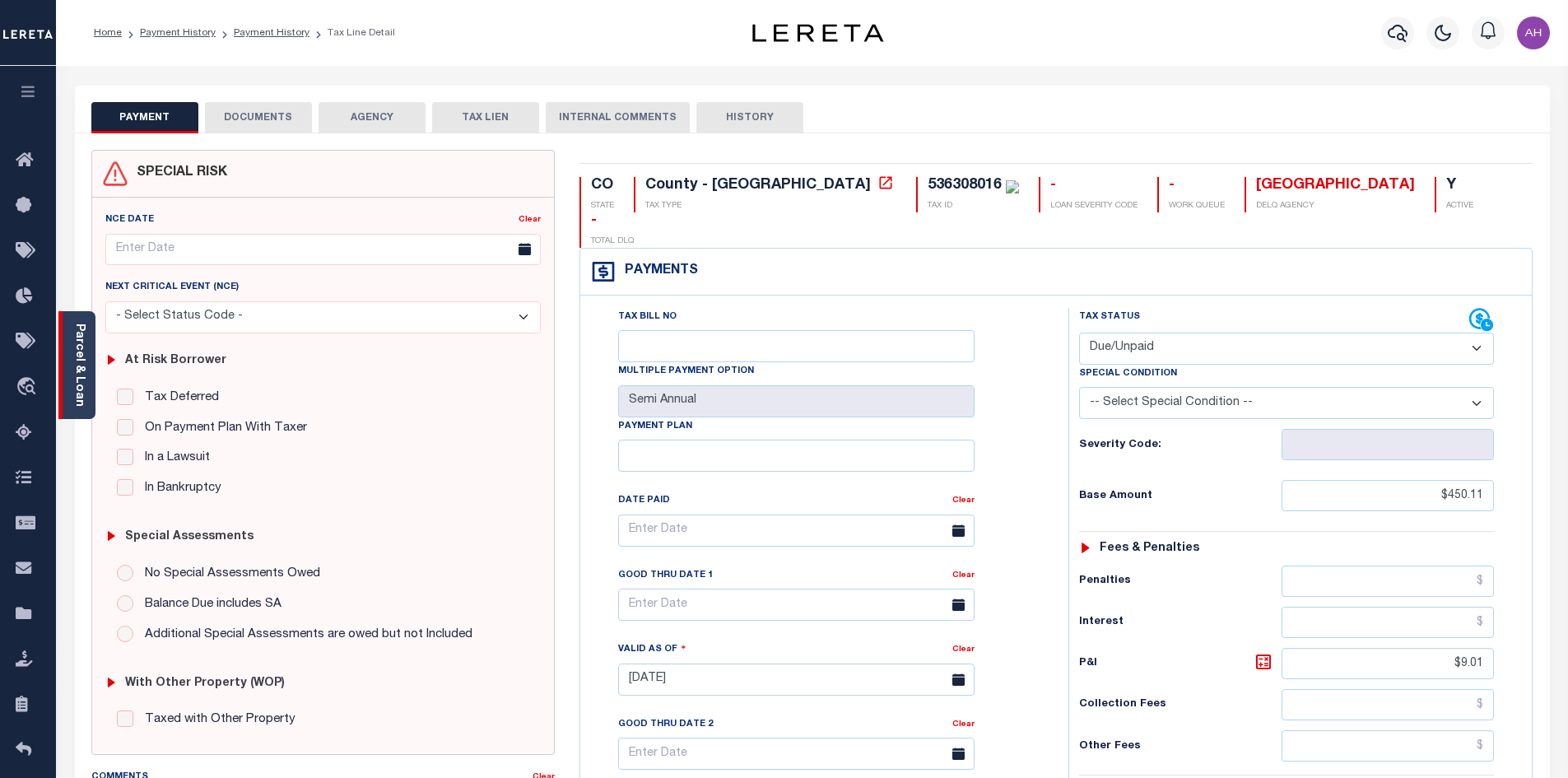
click at [76, 380] on link "Parcel & Loan" at bounding box center [79, 365] width 11 height 83
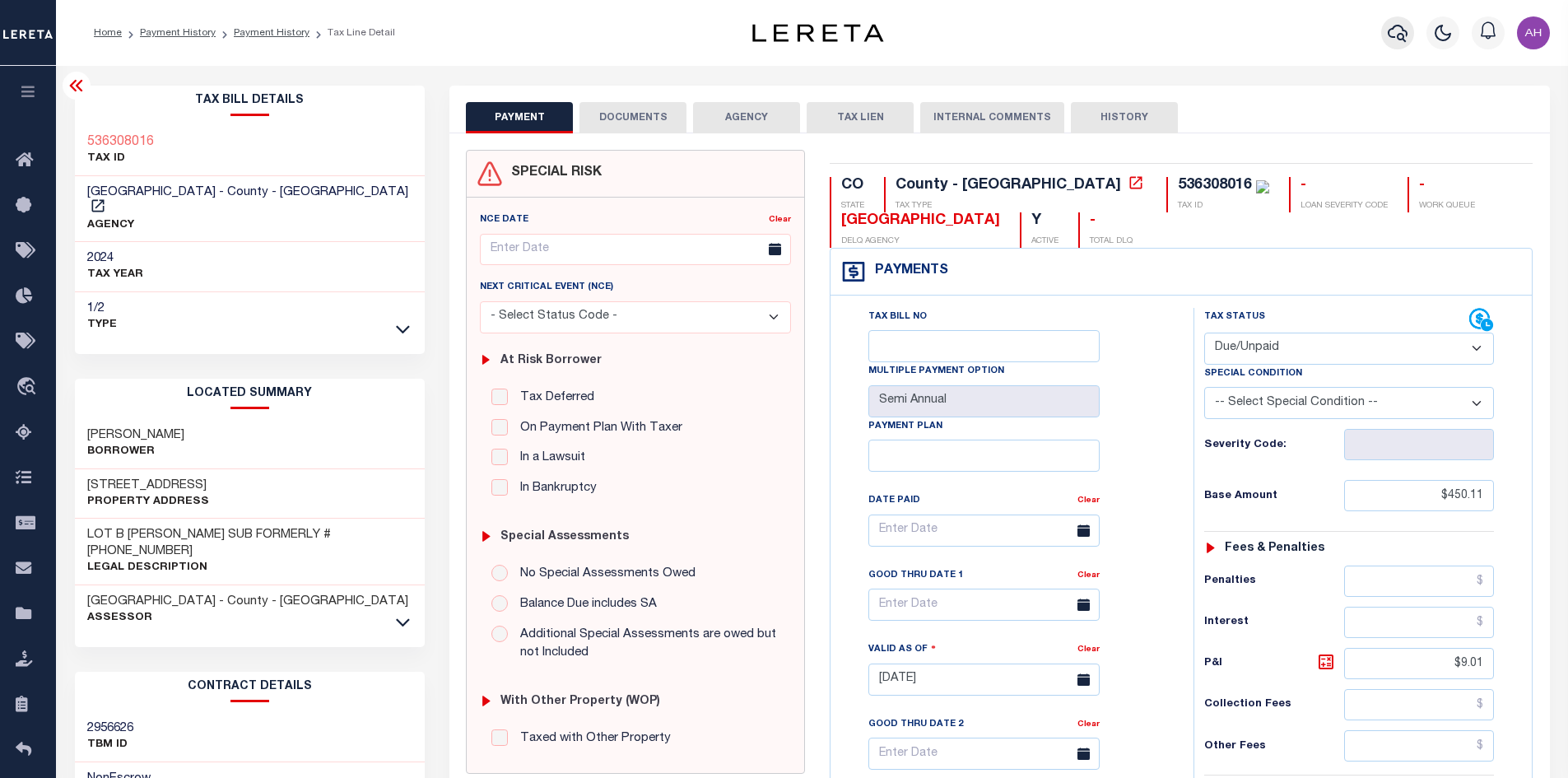
click at [1399, 36] on icon "button" at bounding box center [1397, 33] width 20 height 20
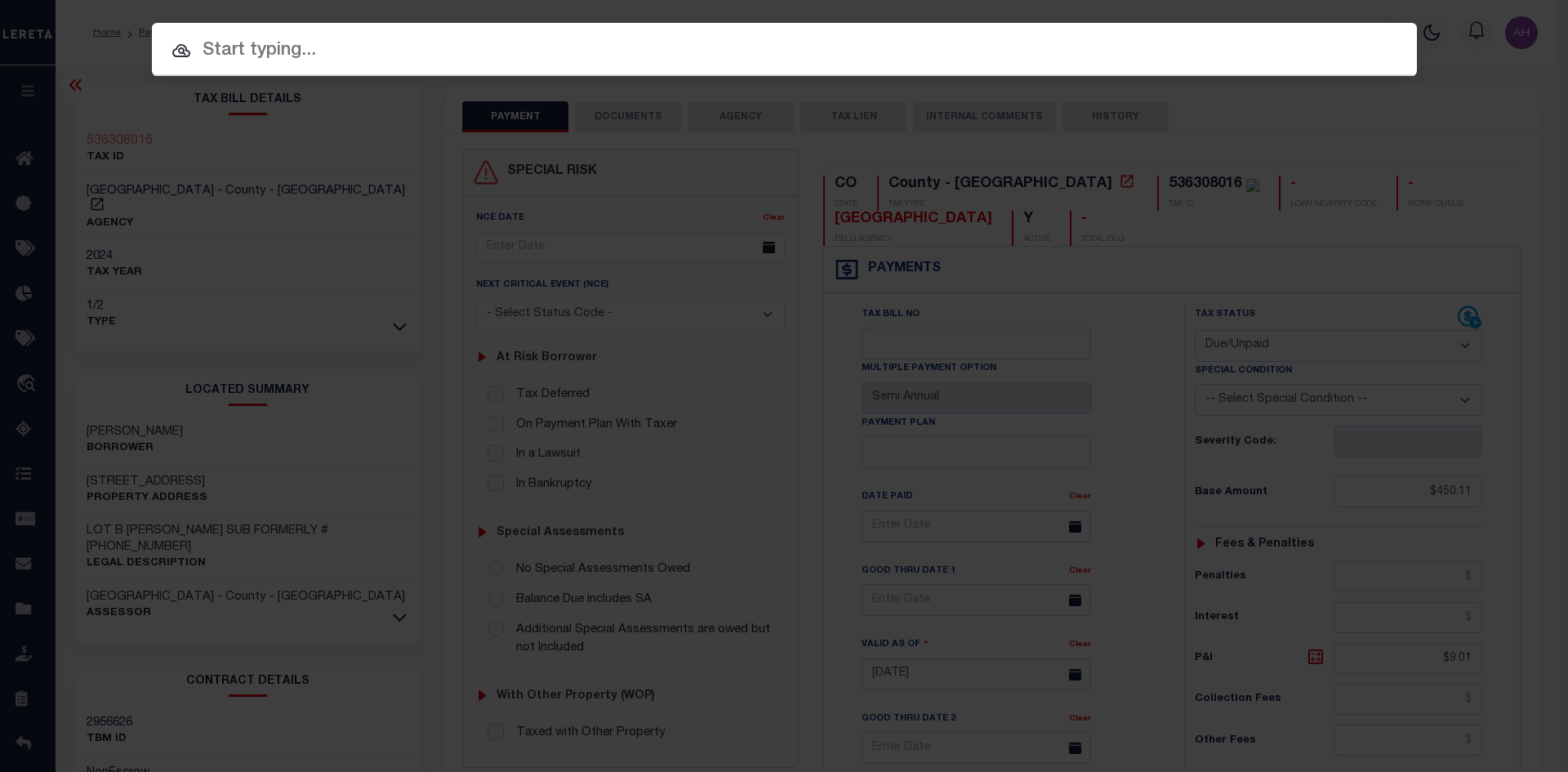
paste input "4302220009324"
type input "4302220009324"
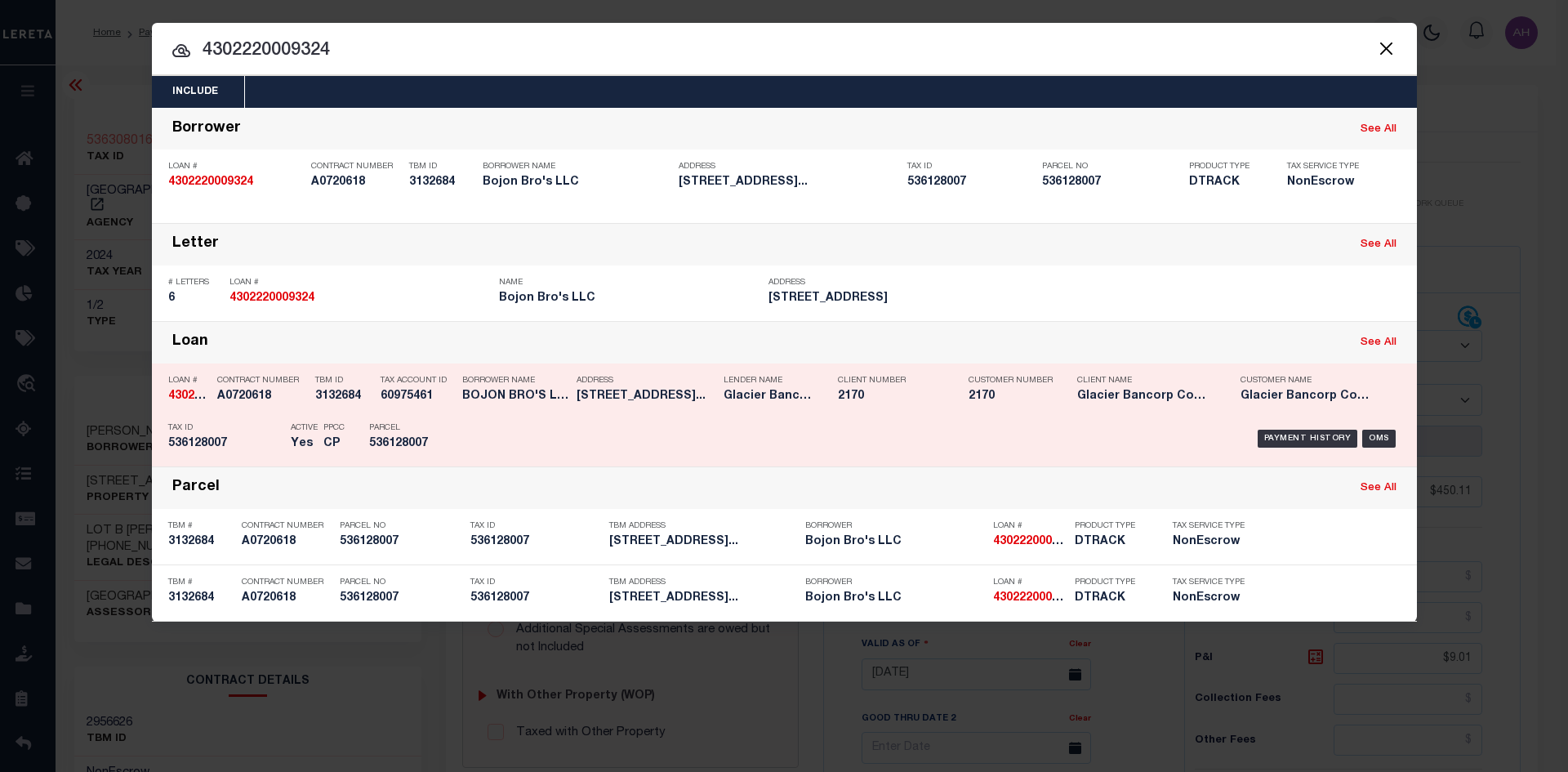
click at [1297, 430] on div "Payment History OMS" at bounding box center [934, 439] width 934 height 48
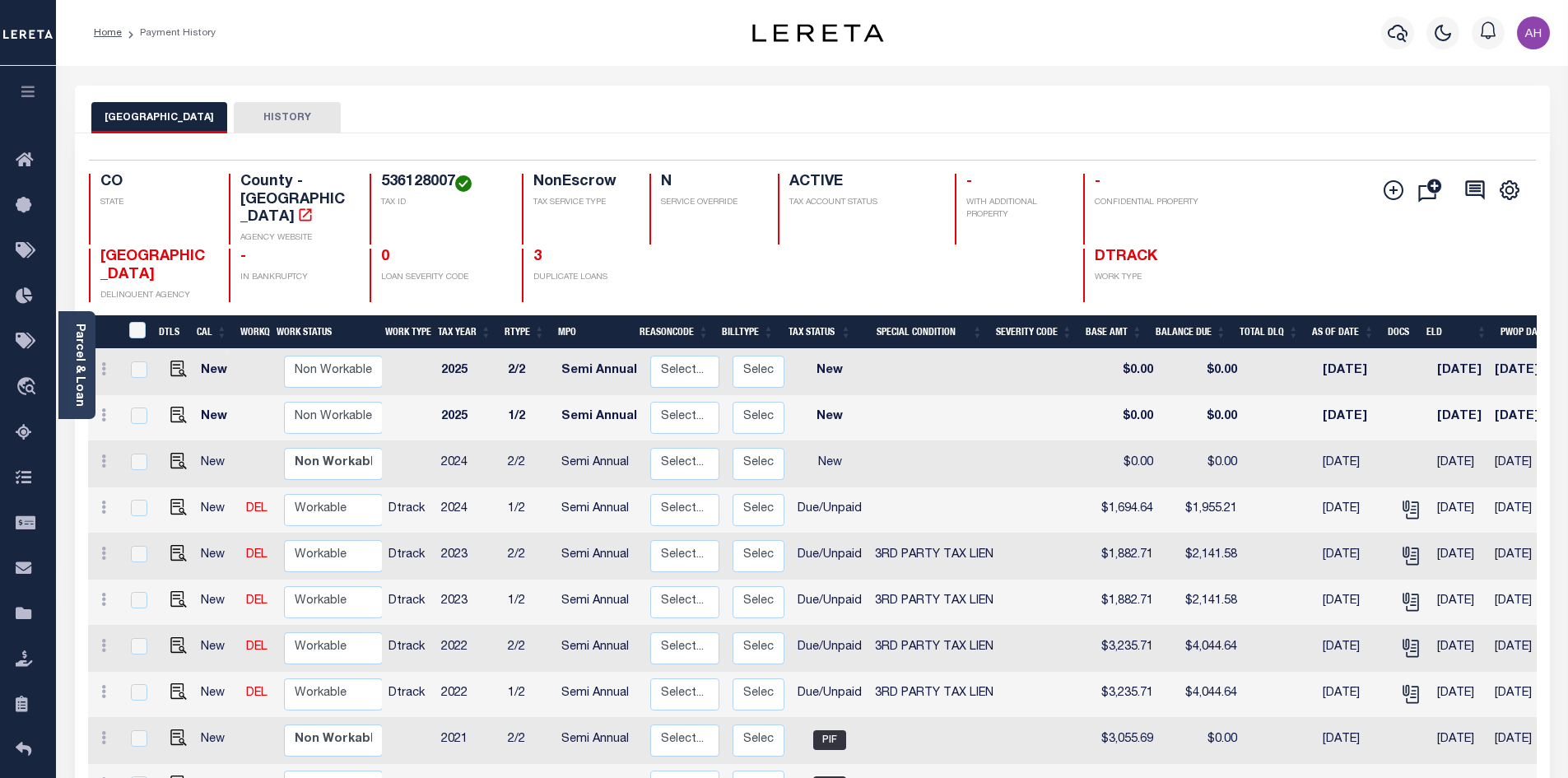
click at [187, 488] on td at bounding box center [176, 511] width 39 height 46
checkbox input "true"
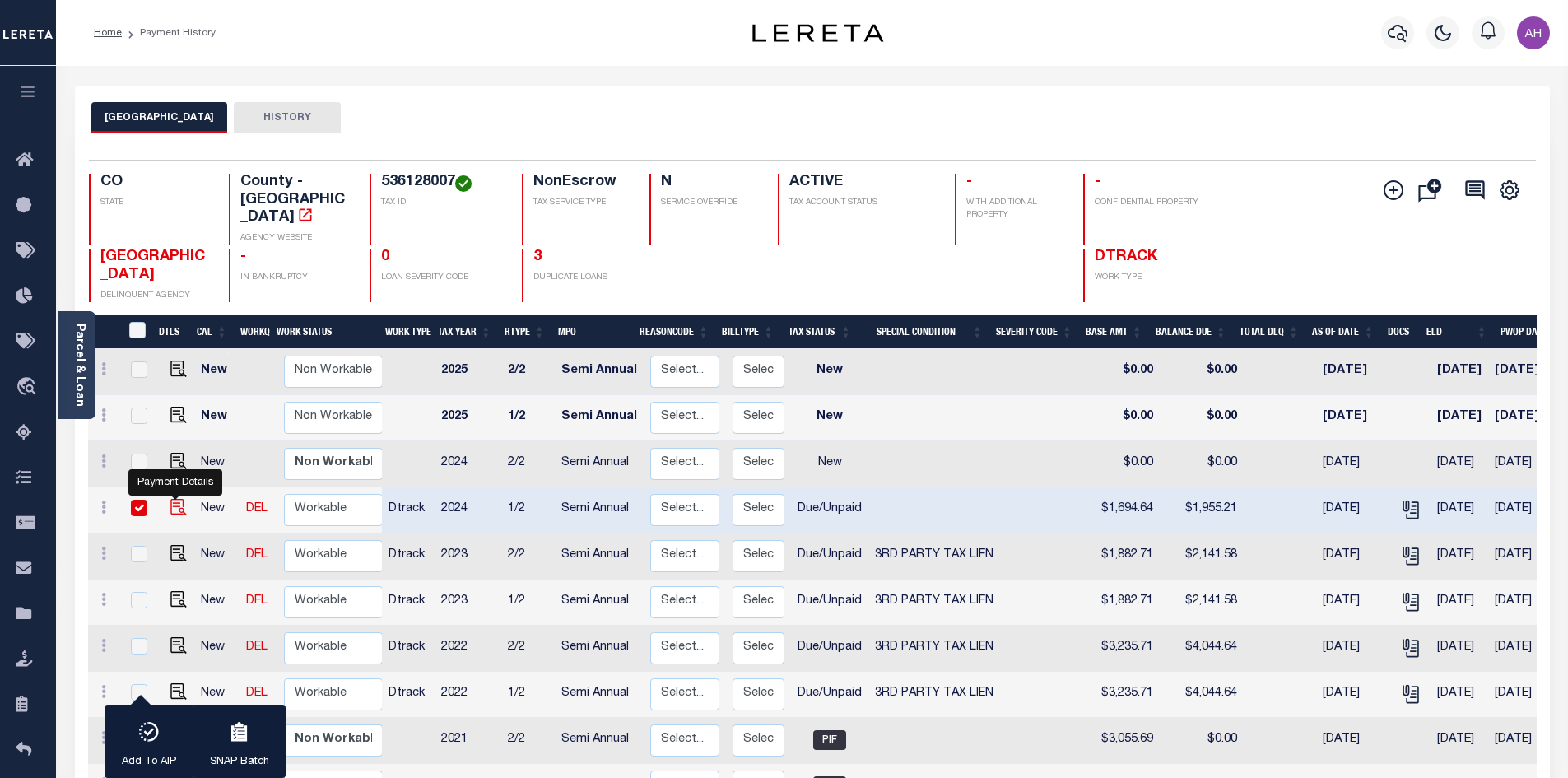
click at [177, 499] on img "" at bounding box center [178, 506] width 16 height 16
checkbox input "false"
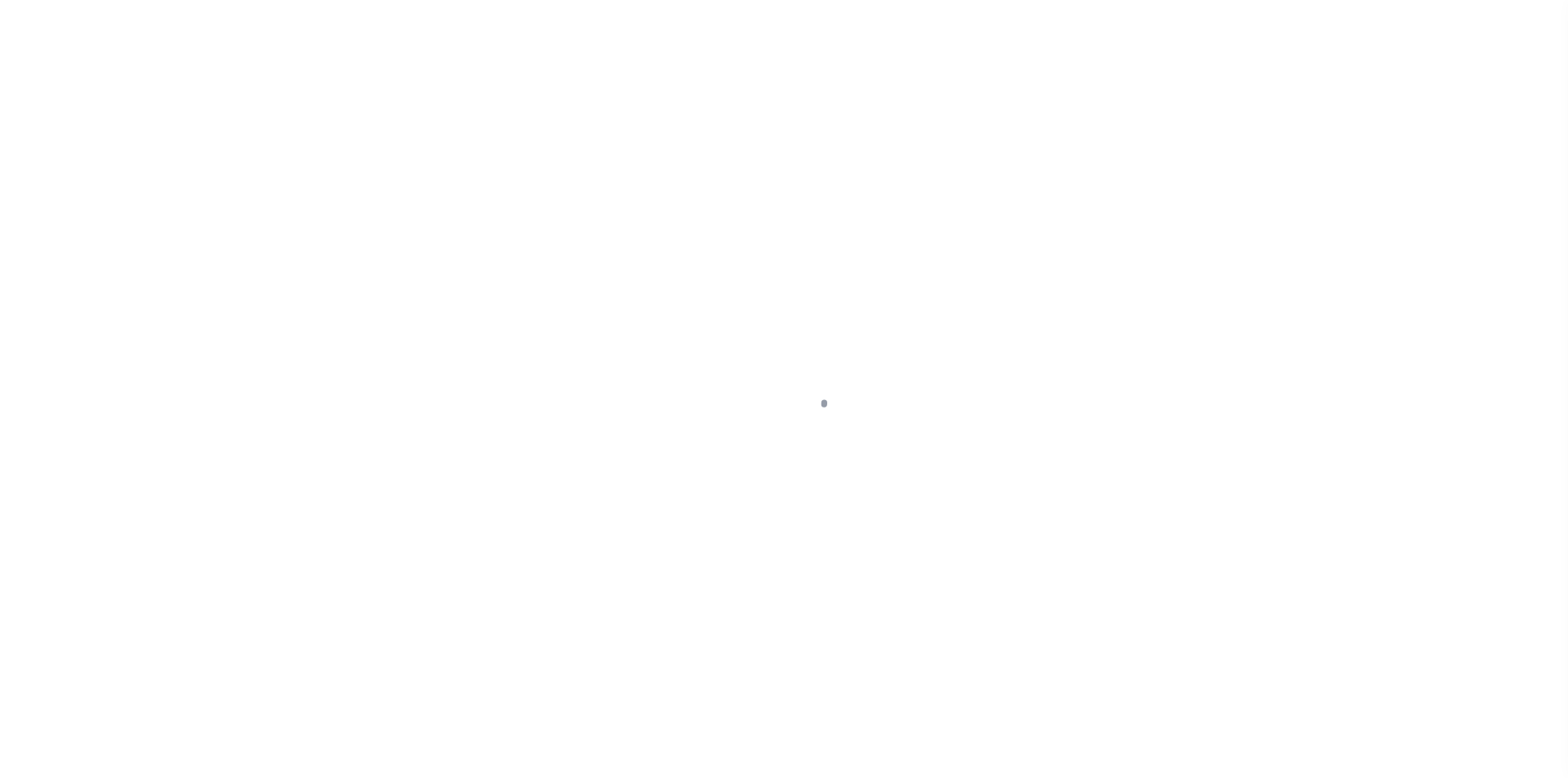
select select "DUE"
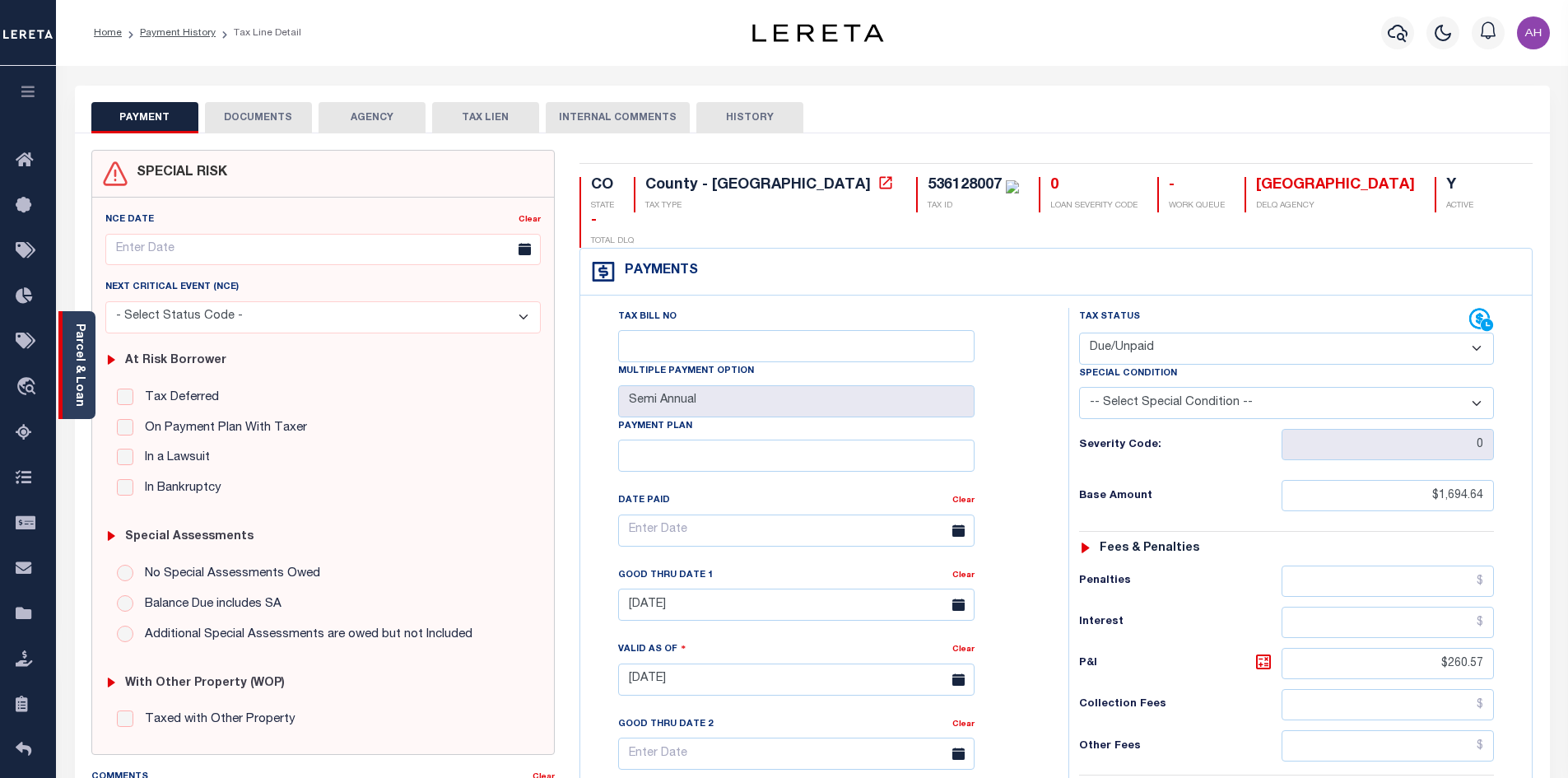
click at [86, 363] on div "Parcel & Loan" at bounding box center [76, 365] width 37 height 108
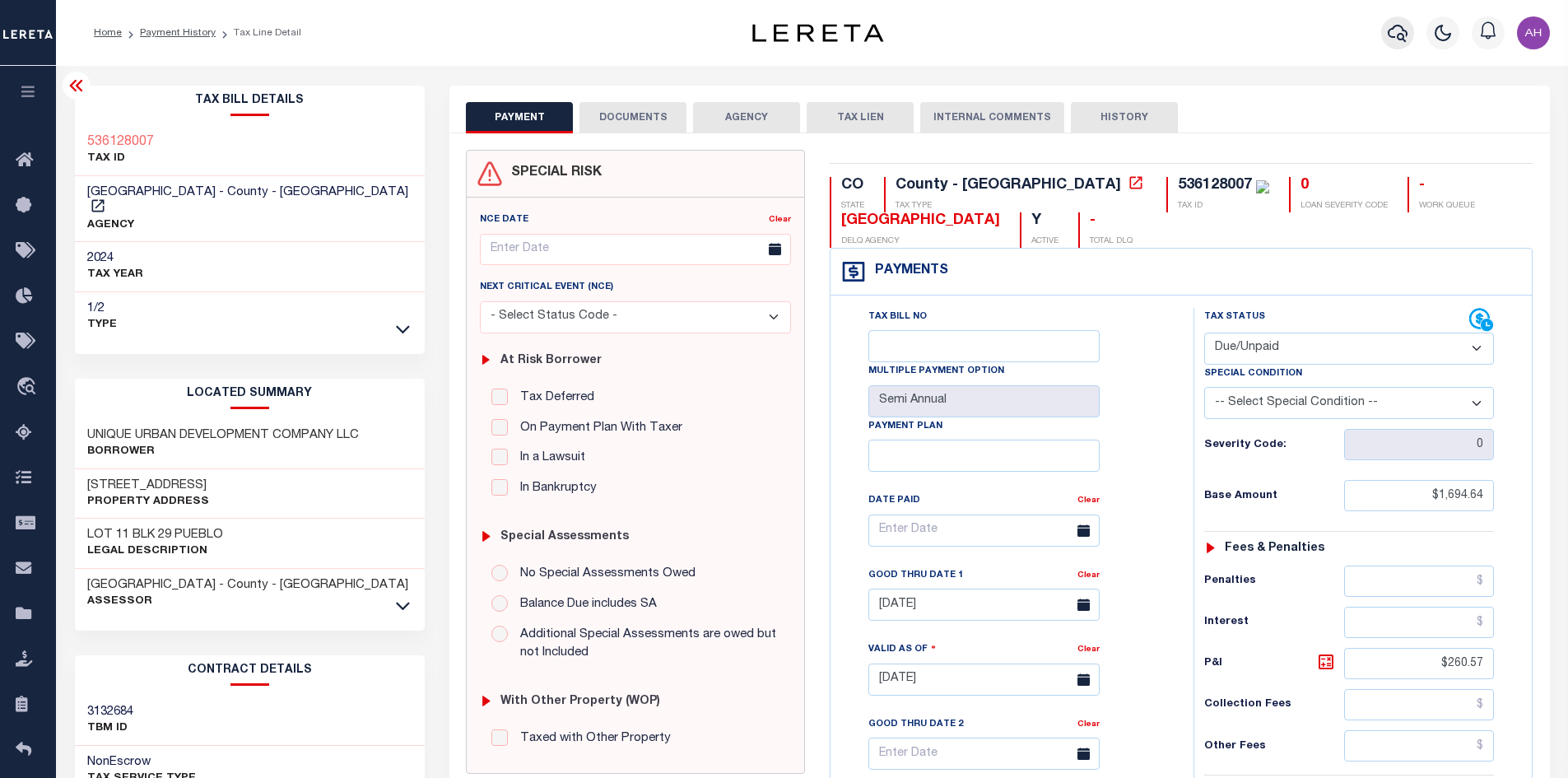
click at [1401, 36] on icon "button" at bounding box center [1397, 33] width 20 height 20
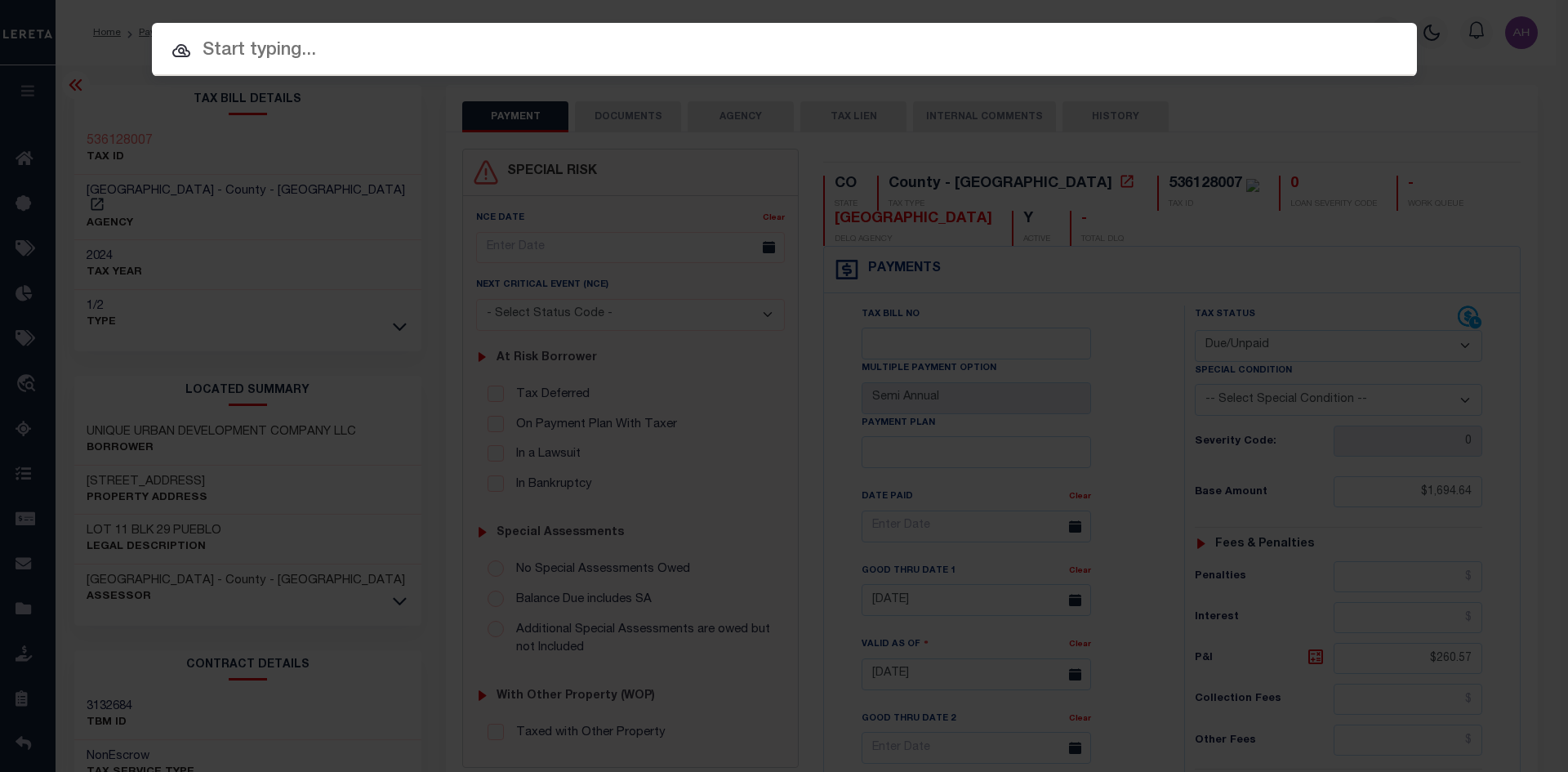
paste input "4307210008730"
type input "4307210008730"
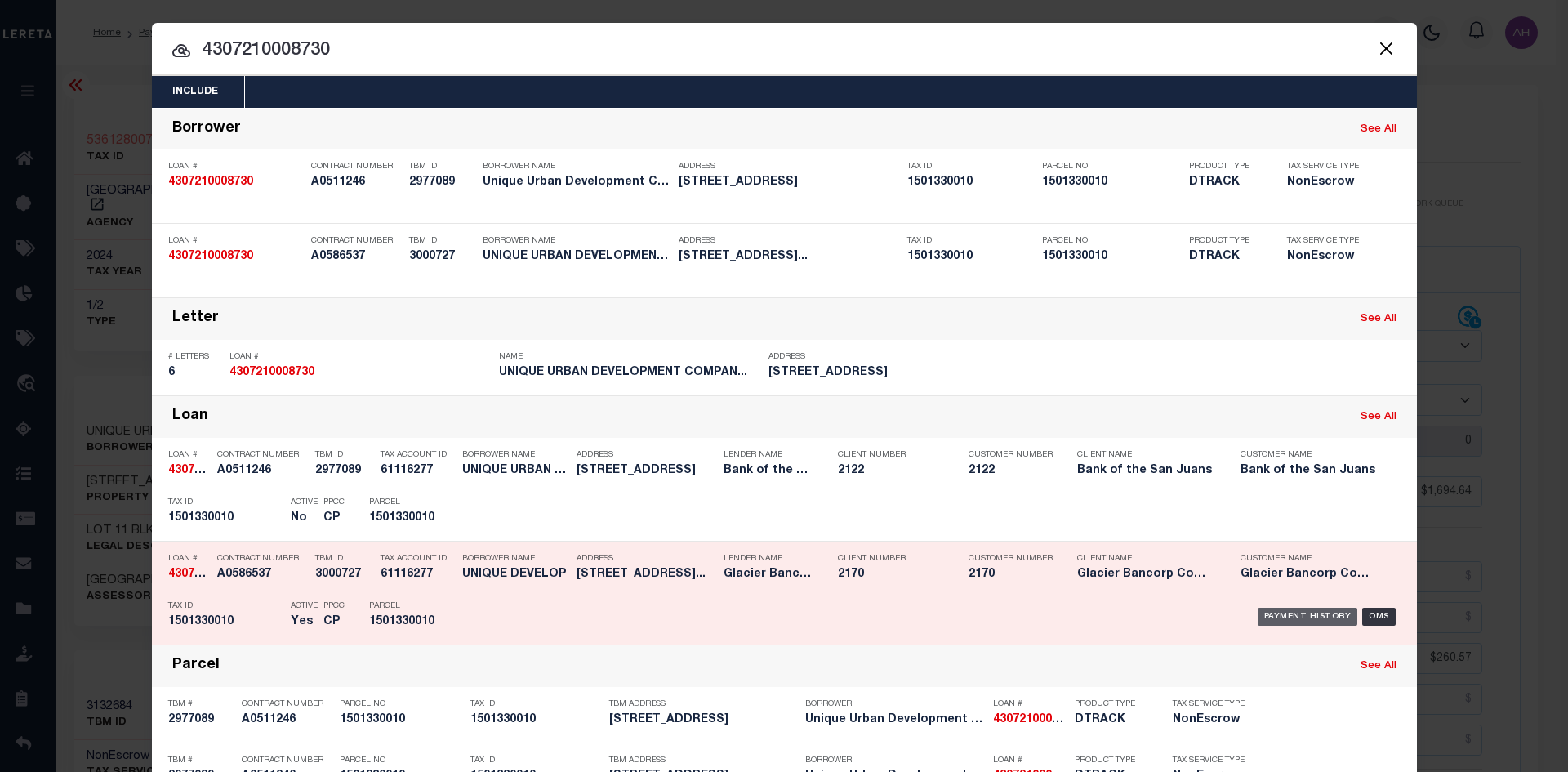
click at [1275, 621] on div "Payment History" at bounding box center [1308, 616] width 100 height 18
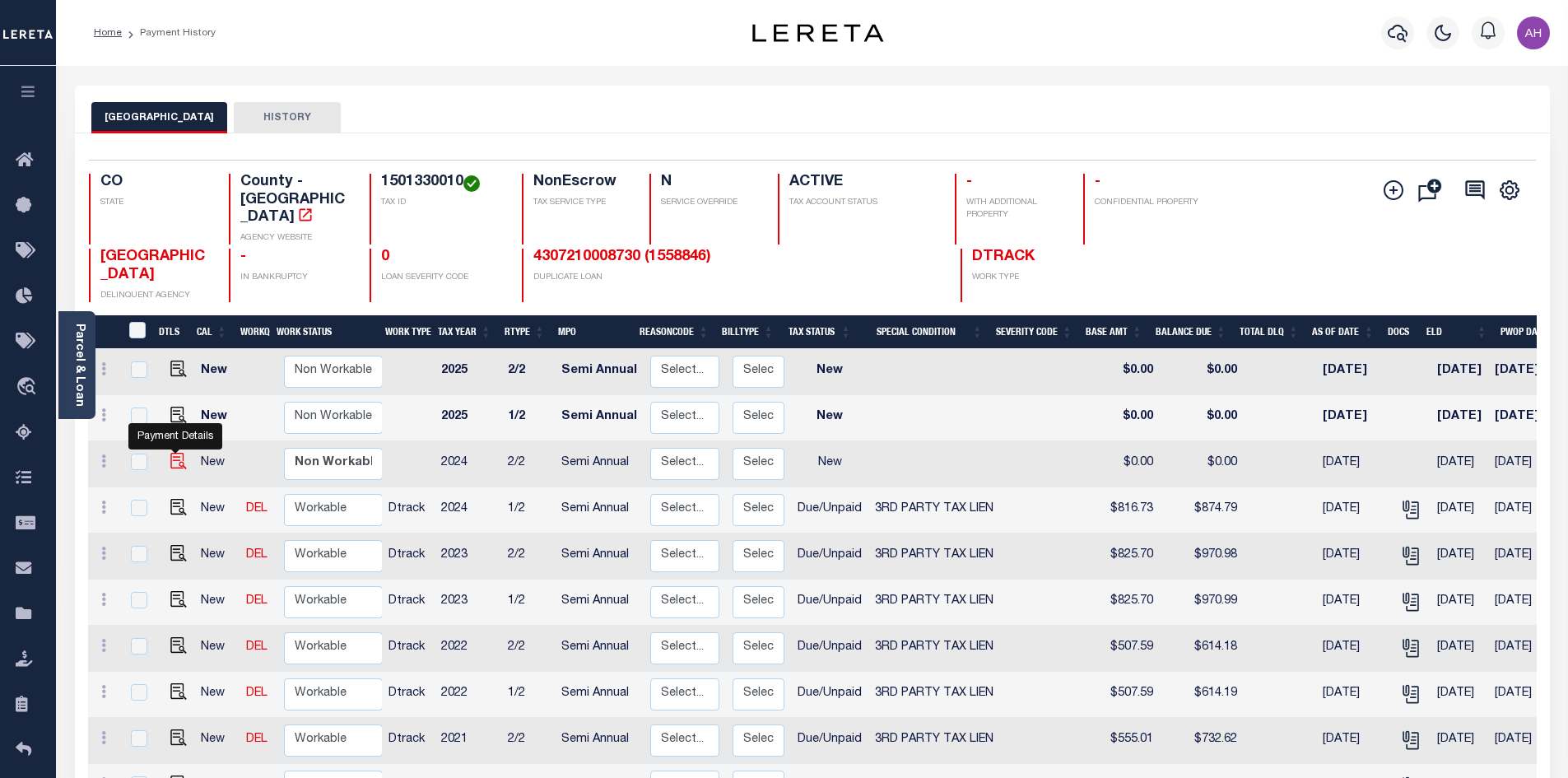
click at [170, 453] on img "" at bounding box center [178, 461] width 16 height 16
checkbox input "true"
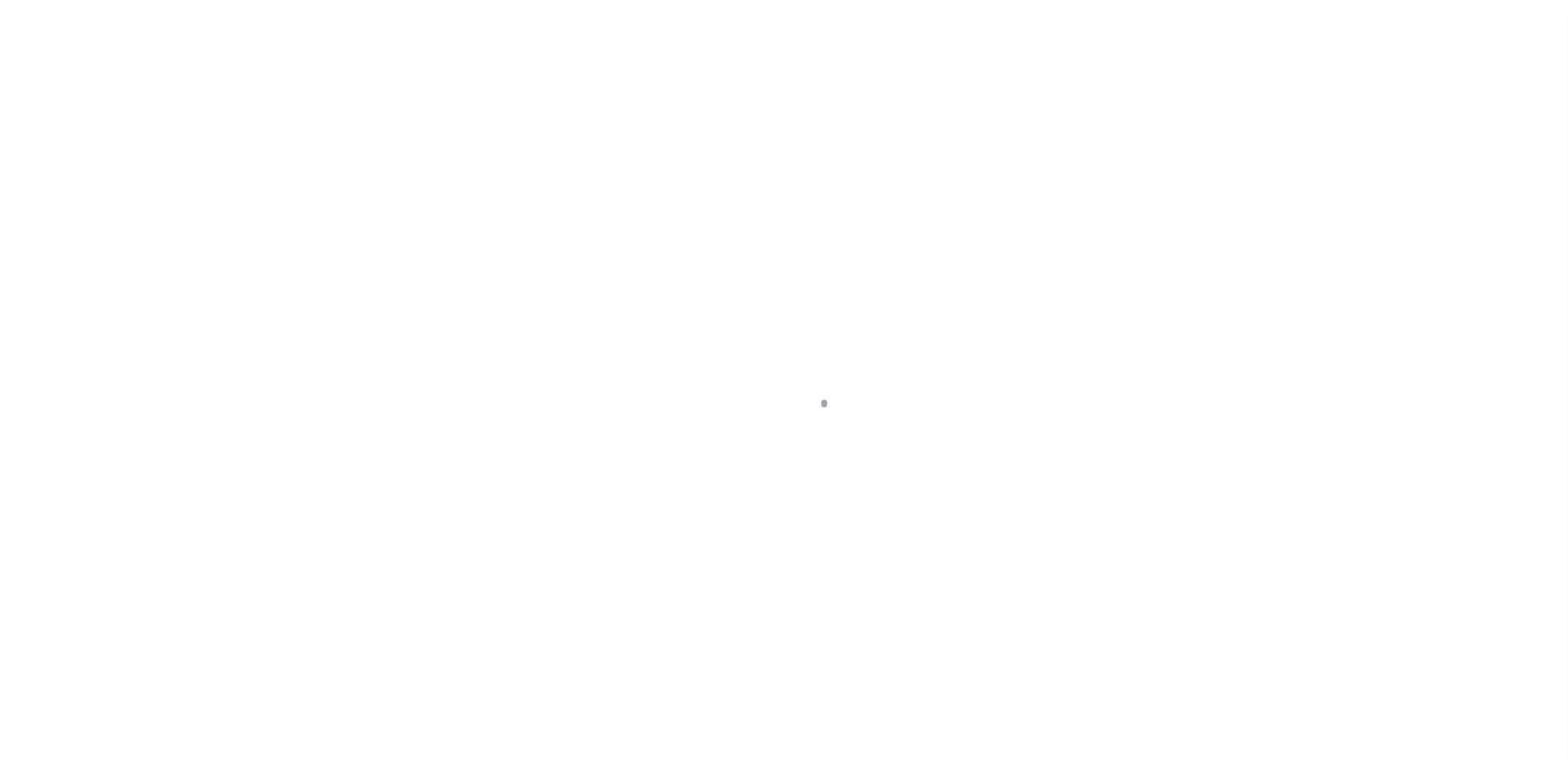
select select "NW2"
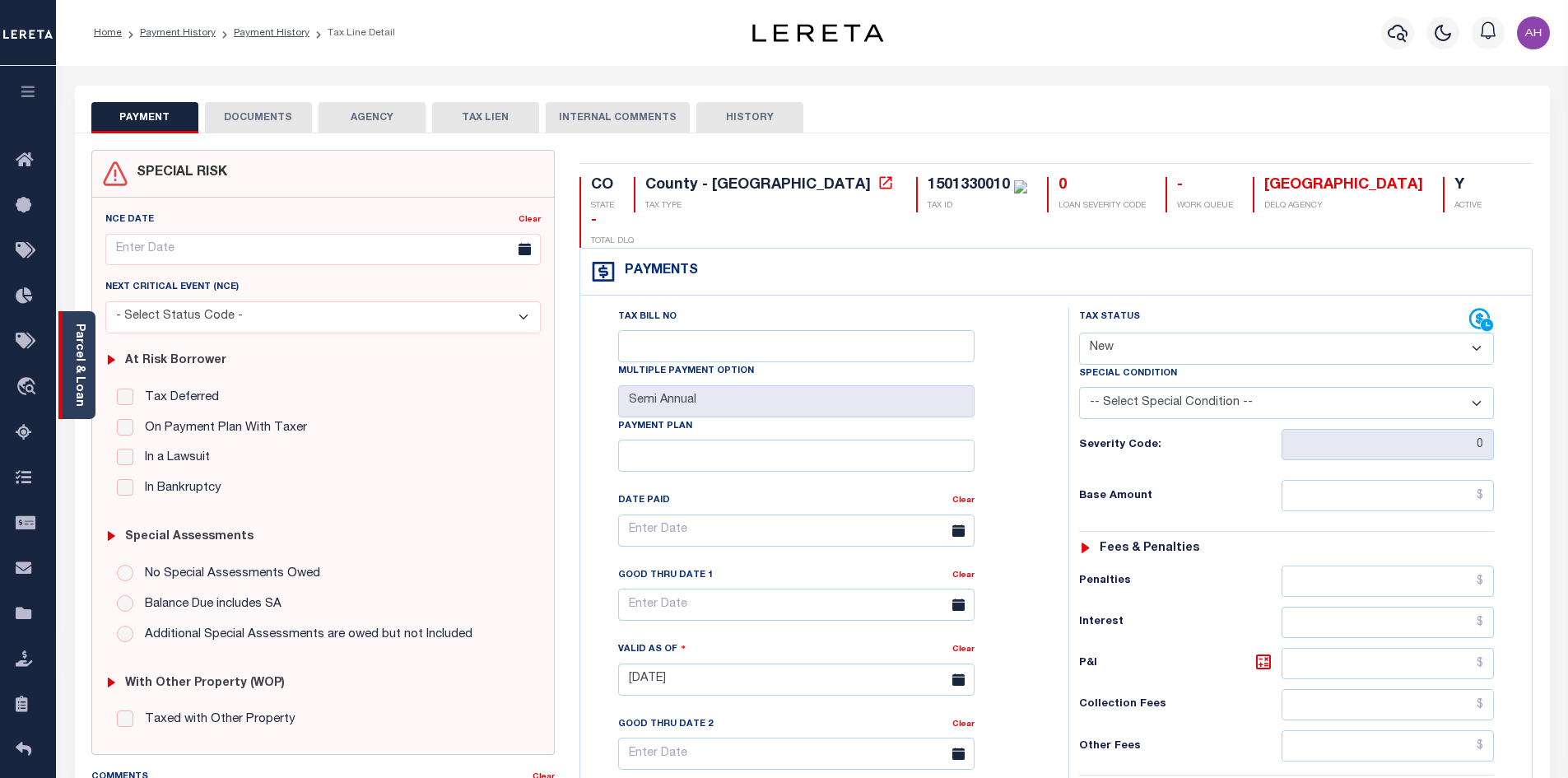
click at [92, 372] on div "Parcel & Loan" at bounding box center [76, 365] width 37 height 108
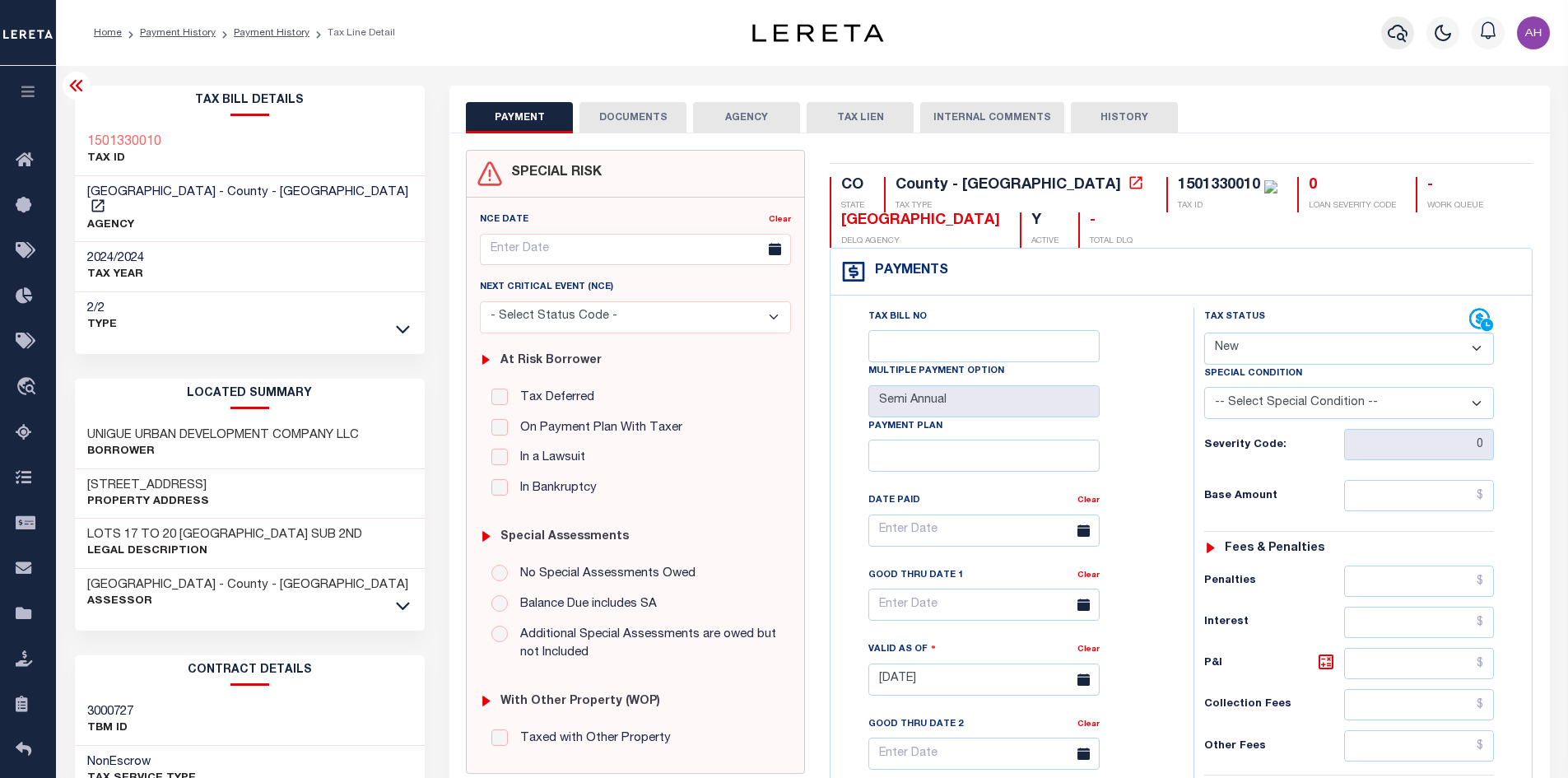
click at [1402, 34] on icon "button" at bounding box center [1397, 33] width 20 height 17
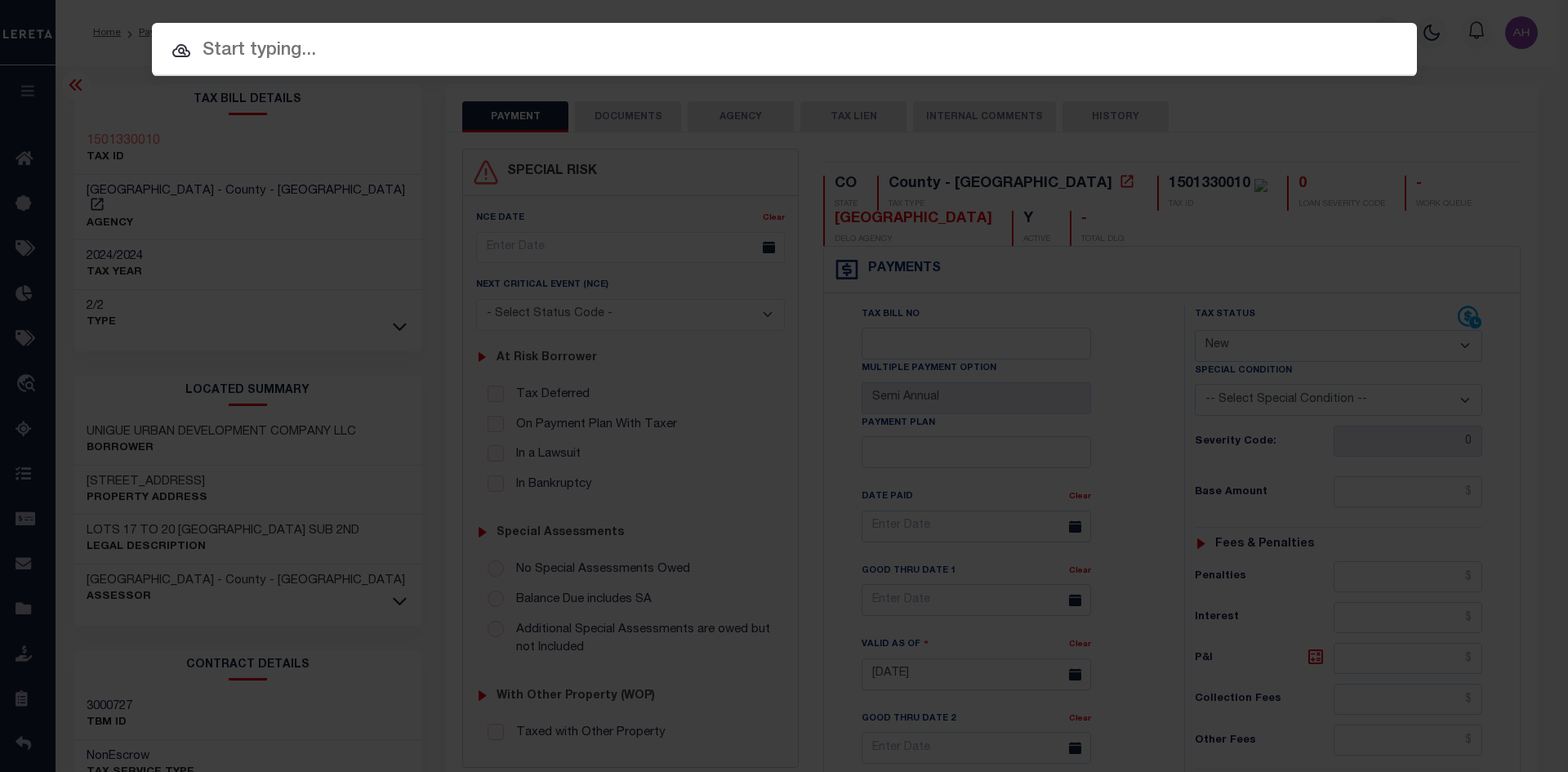
paste input "4309220010042"
type input "4309220010042"
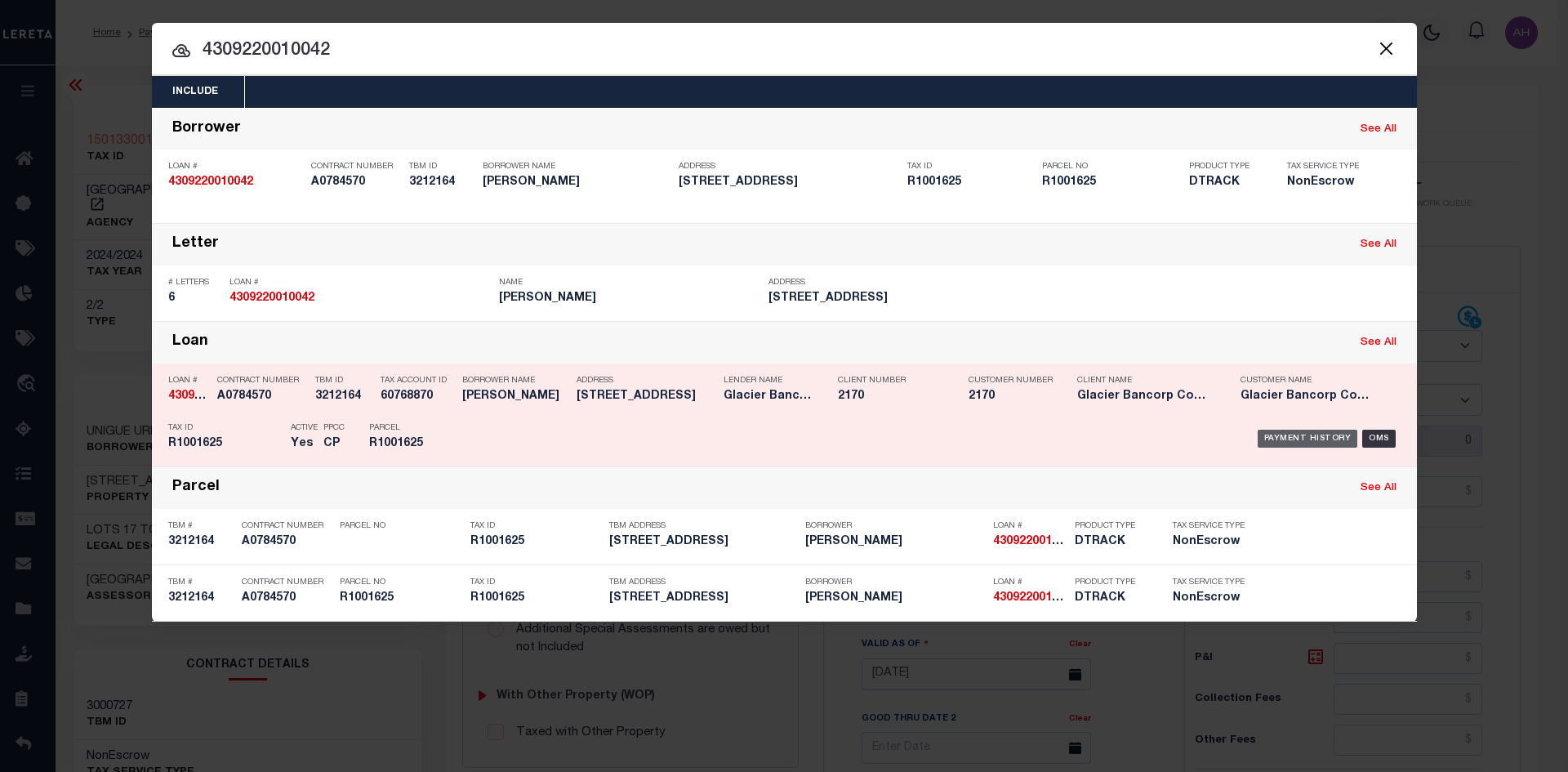
click at [1313, 435] on div "Payment History" at bounding box center [1308, 439] width 100 height 18
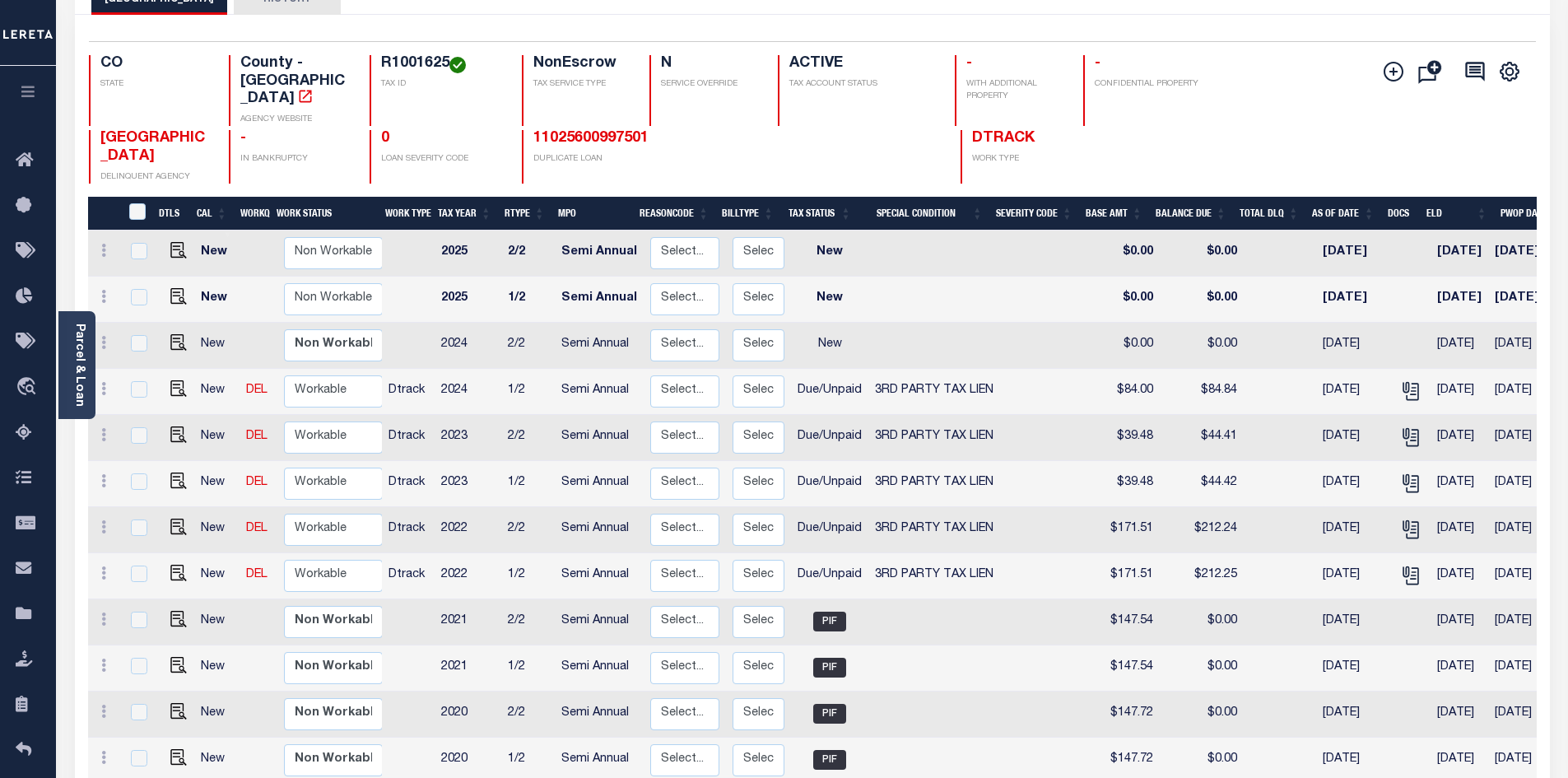
scroll to position [79, 0]
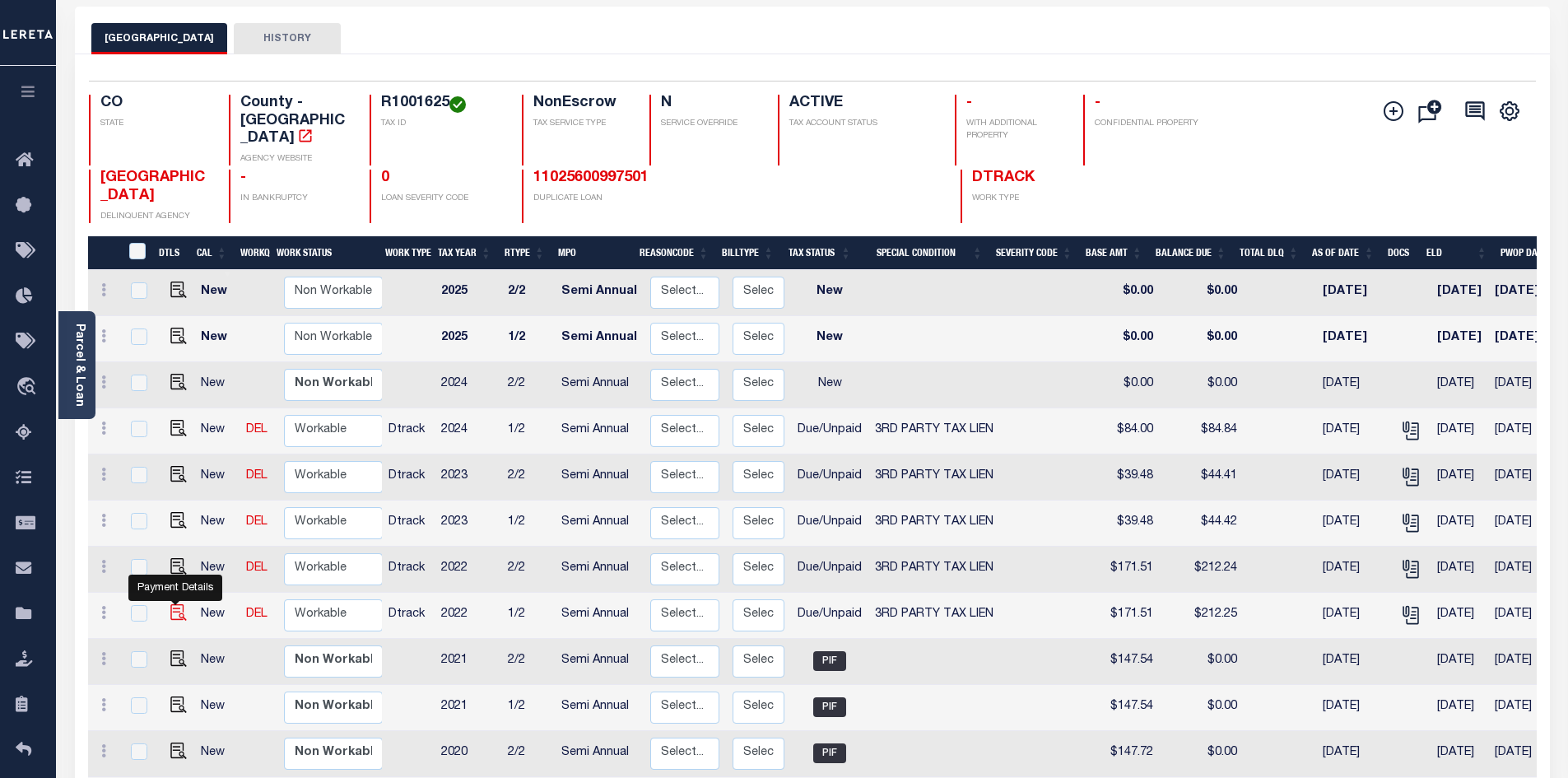
click at [178, 604] on img "" at bounding box center [178, 612] width 16 height 16
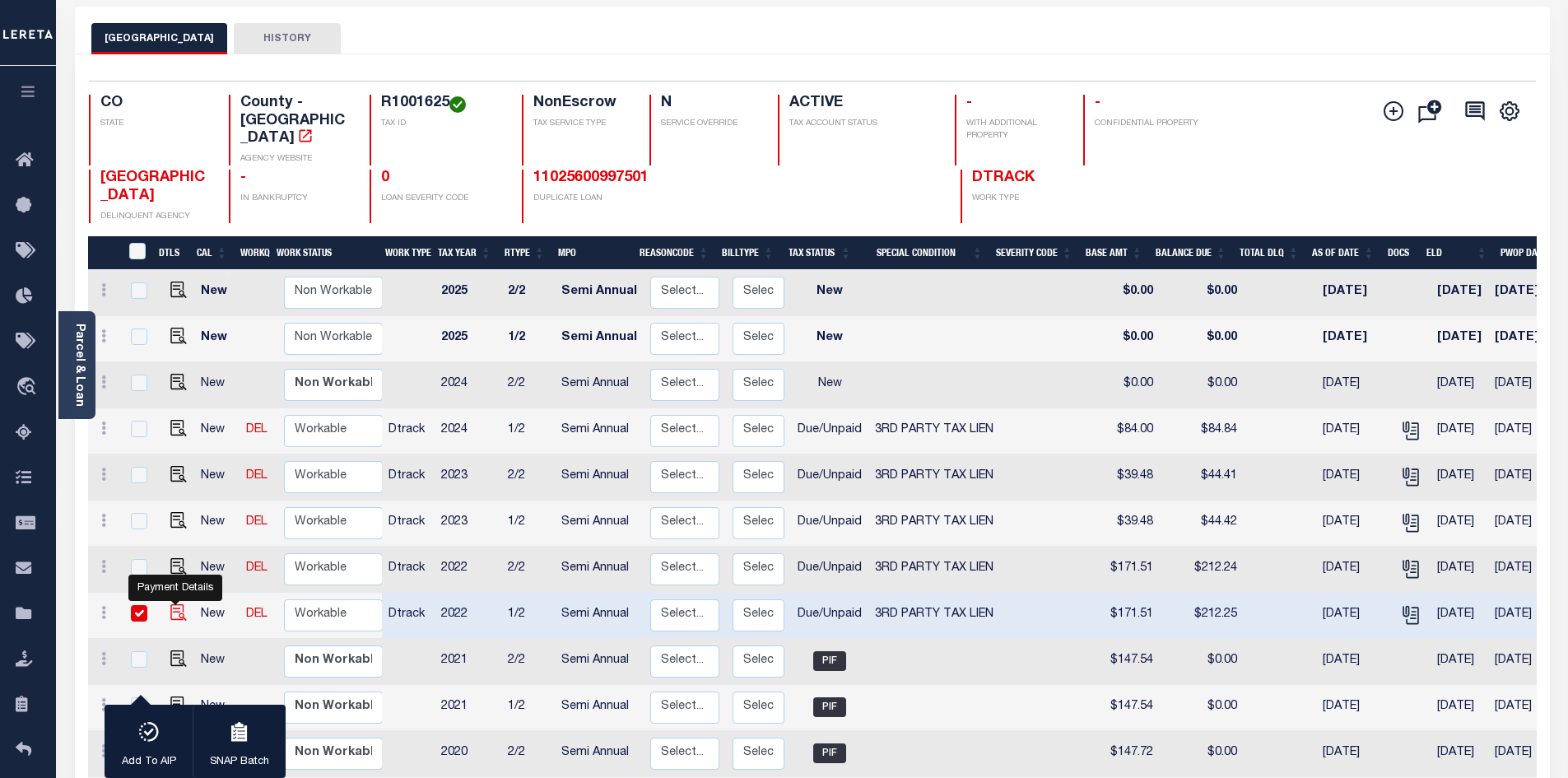
checkbox input "true"
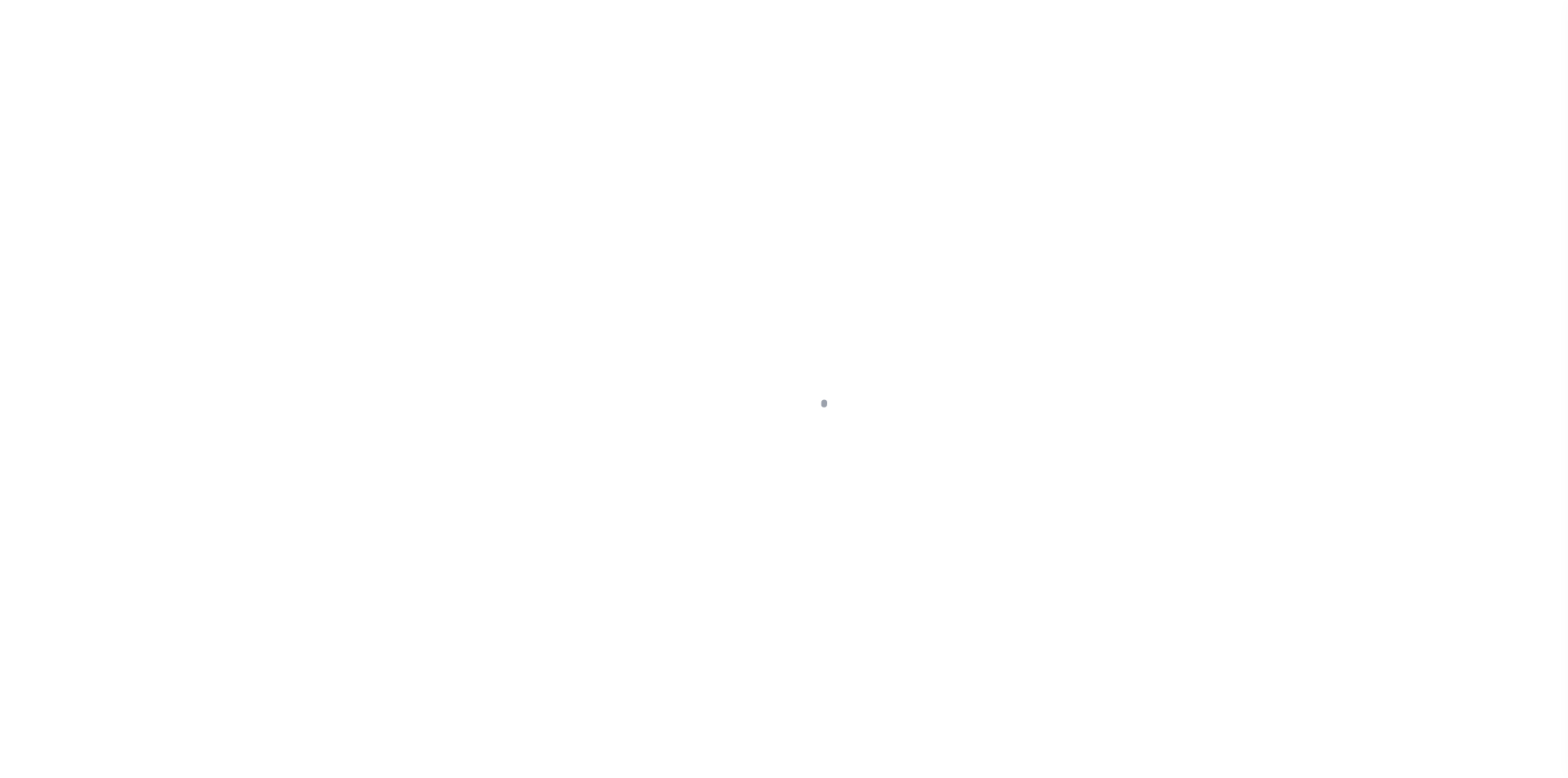
select select "DUE"
select select "20"
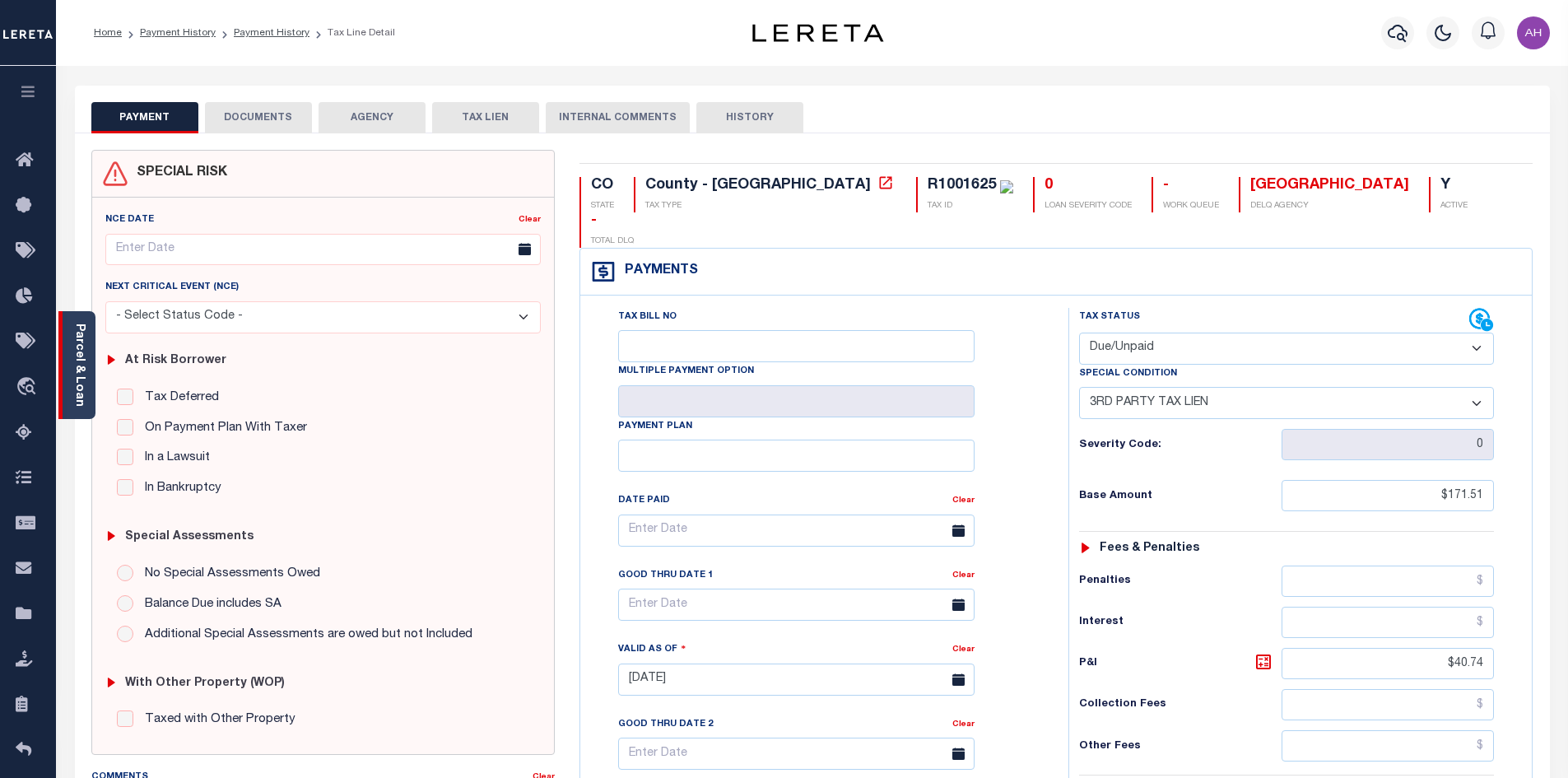
click at [82, 353] on link "Parcel & Loan" at bounding box center [79, 365] width 11 height 83
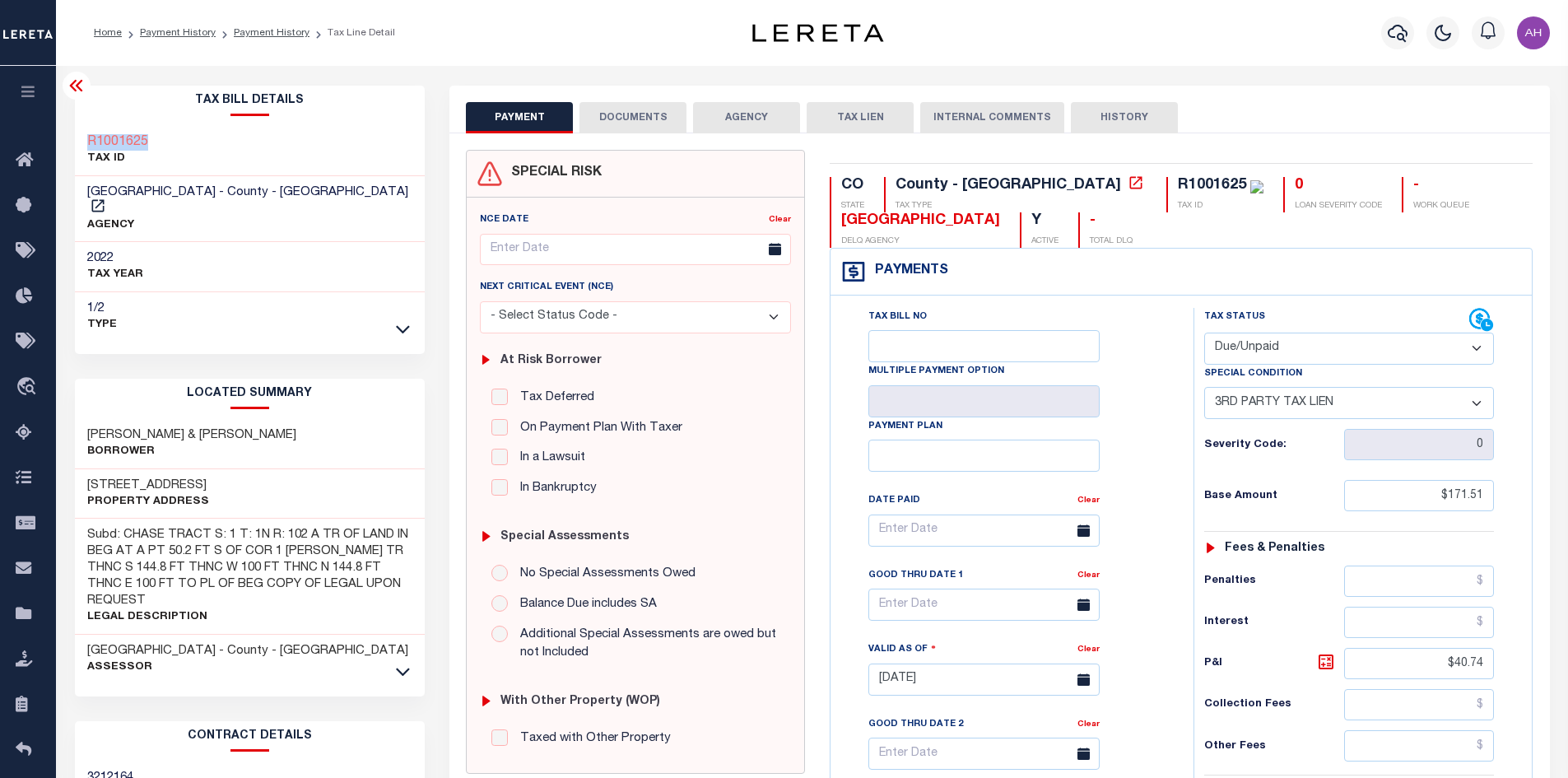
drag, startPoint x: 164, startPoint y: 147, endPoint x: 65, endPoint y: 147, distance: 99.0
click at [65, 147] on div "Tax Bill Details R1001625 TAX ID AGENCY" at bounding box center [250, 667] width 375 height 1163
drag, startPoint x: 8, startPoint y: 709, endPoint x: 313, endPoint y: 189, distance: 602.8
click at [277, 39] on li "Payment History" at bounding box center [263, 33] width 94 height 15
click at [269, 26] on li "Payment History" at bounding box center [263, 33] width 94 height 15
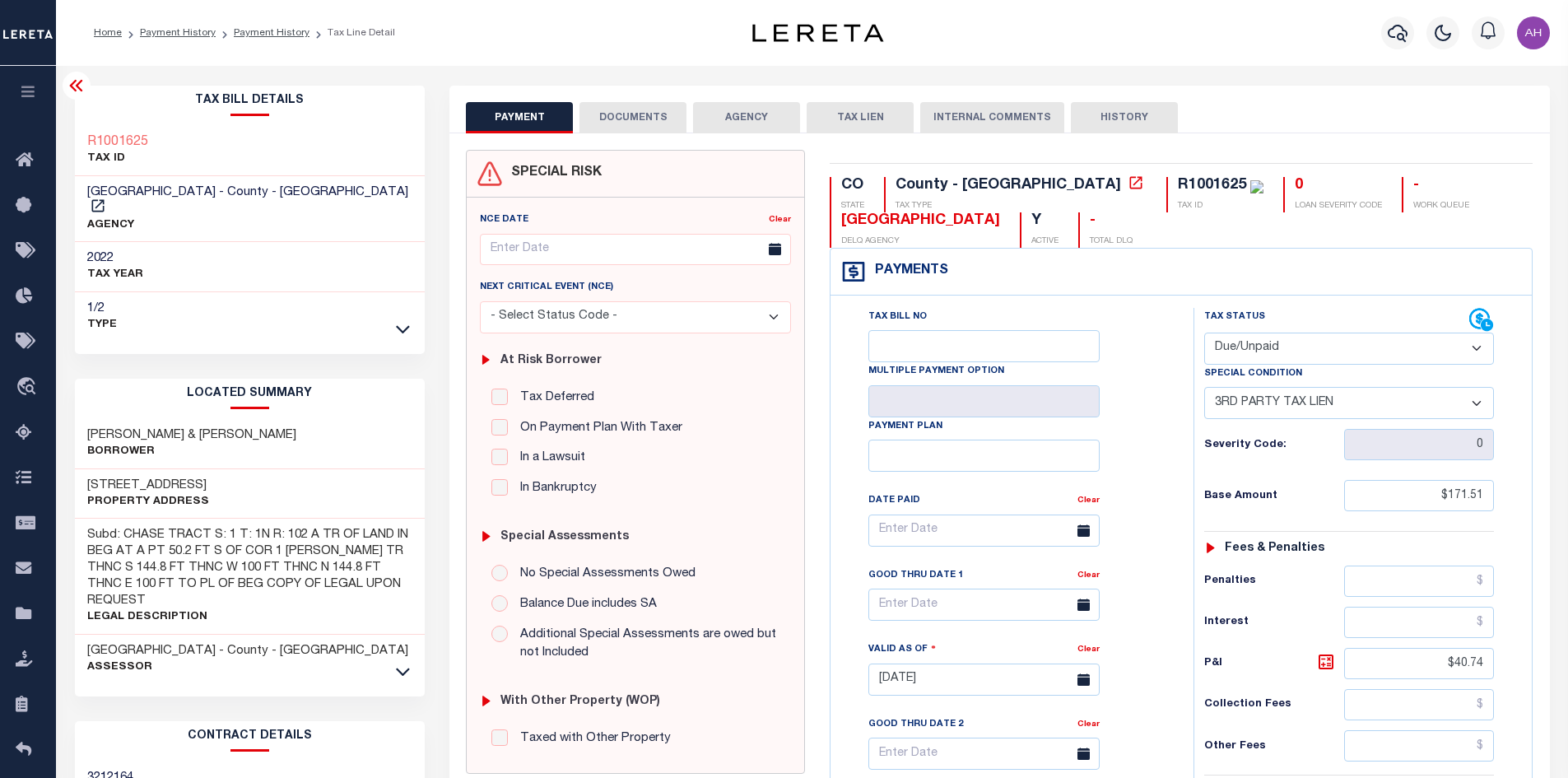
click at [292, 27] on li "Payment History" at bounding box center [263, 33] width 94 height 15
click at [277, 32] on link "Payment History" at bounding box center [271, 33] width 75 height 10
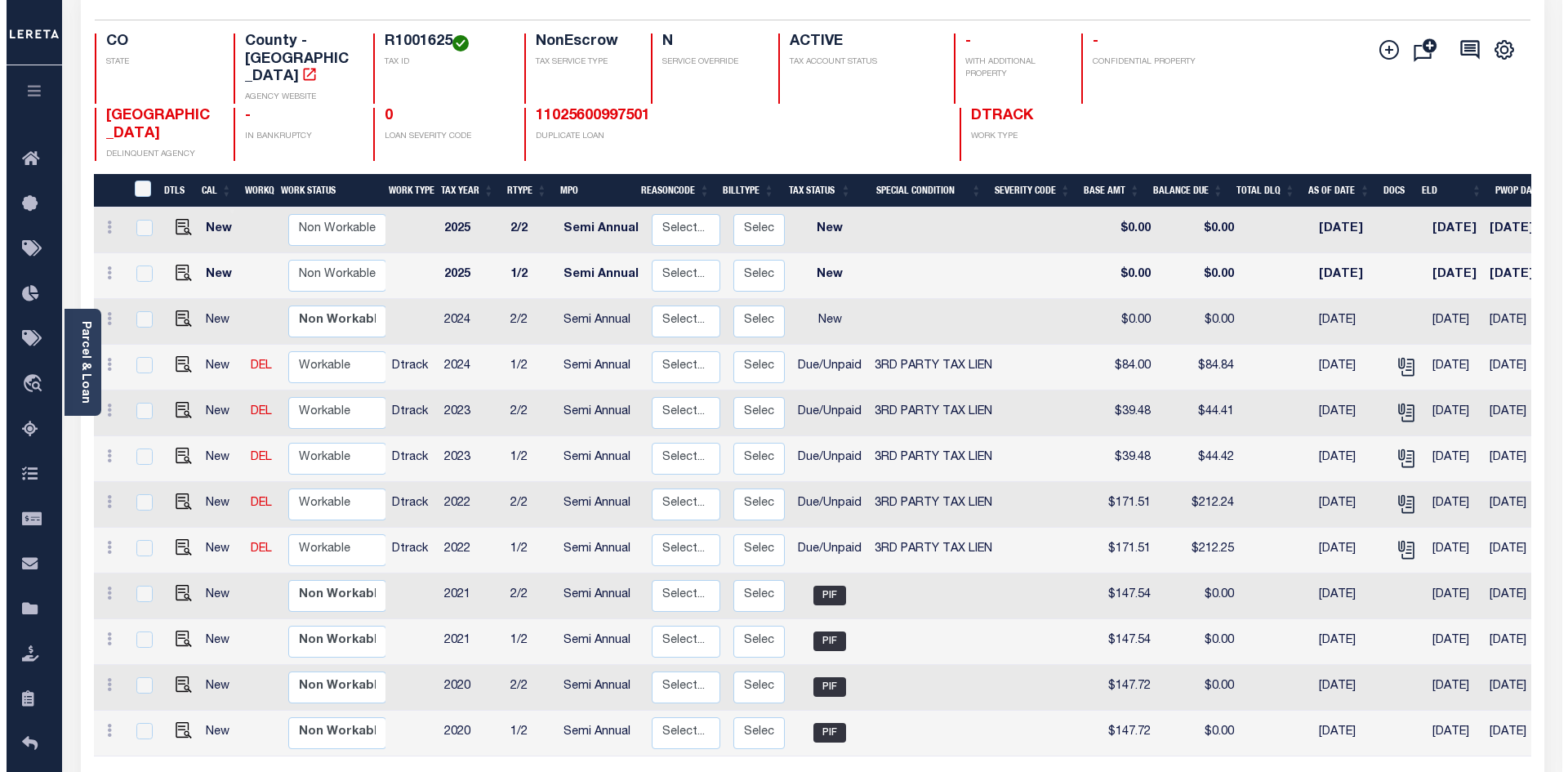
scroll to position [241, 0]
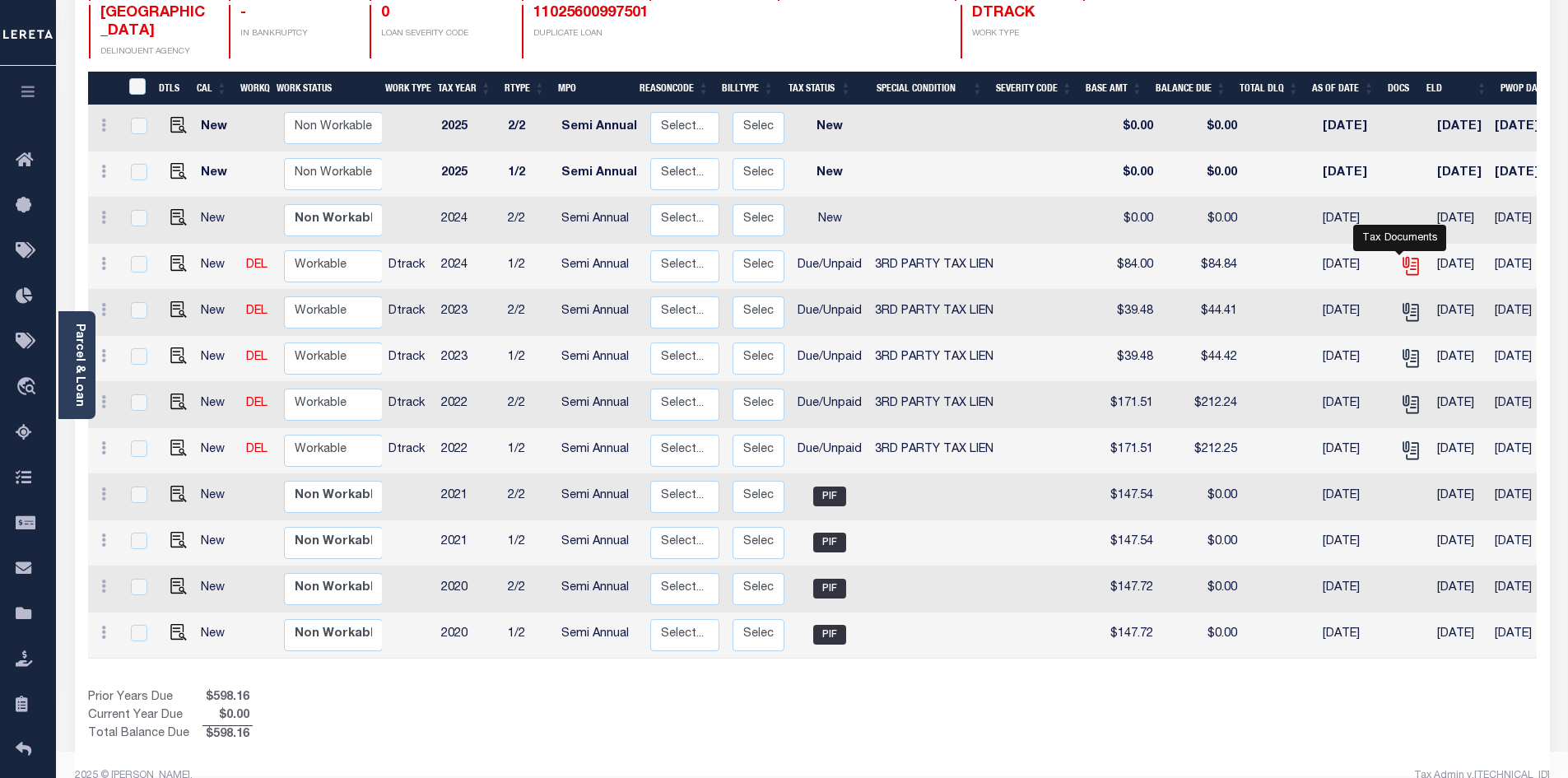
click at [1400, 255] on icon "" at bounding box center [1410, 266] width 21 height 21
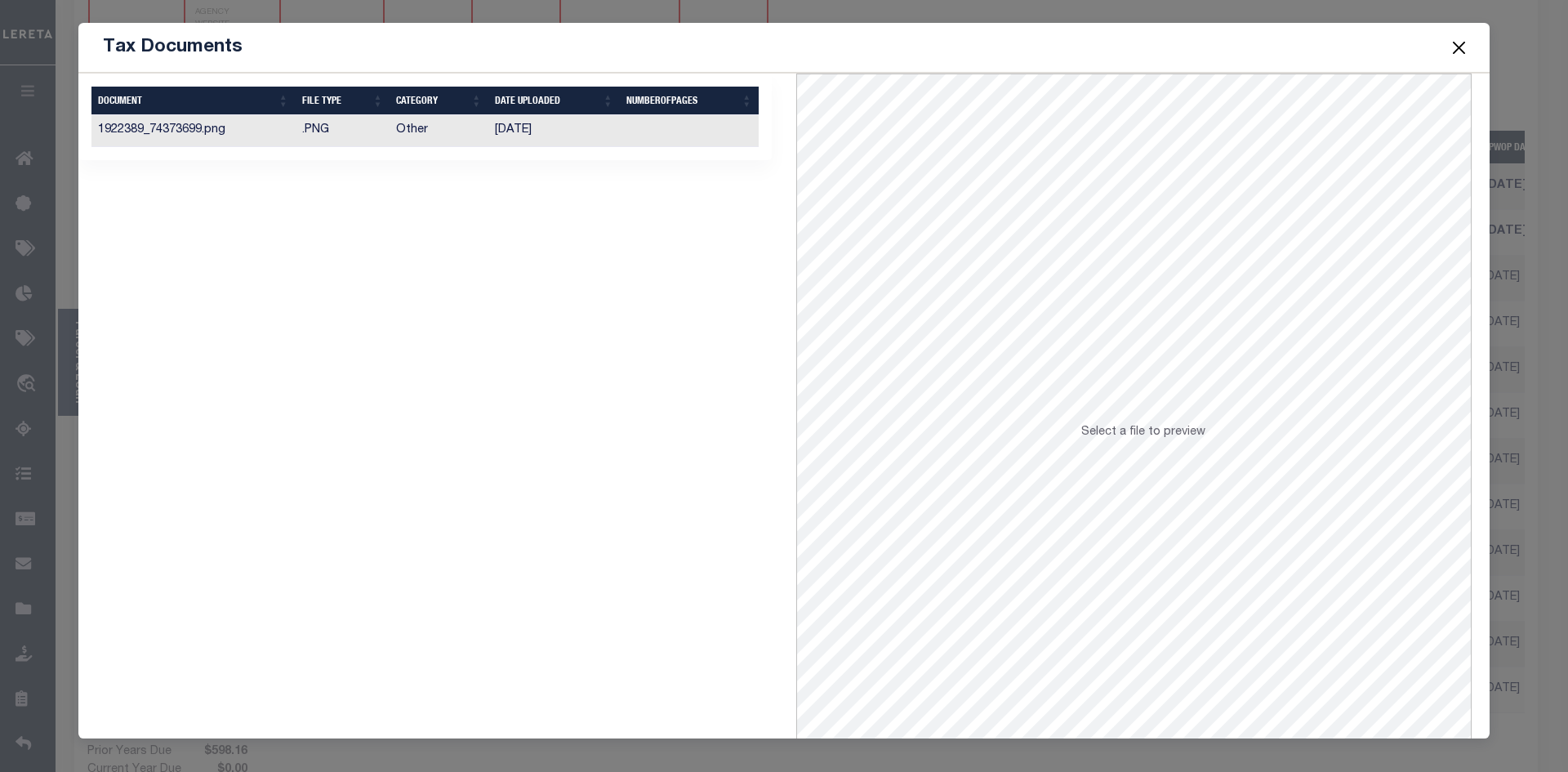
click at [419, 131] on td "Other" at bounding box center [439, 131] width 99 height 31
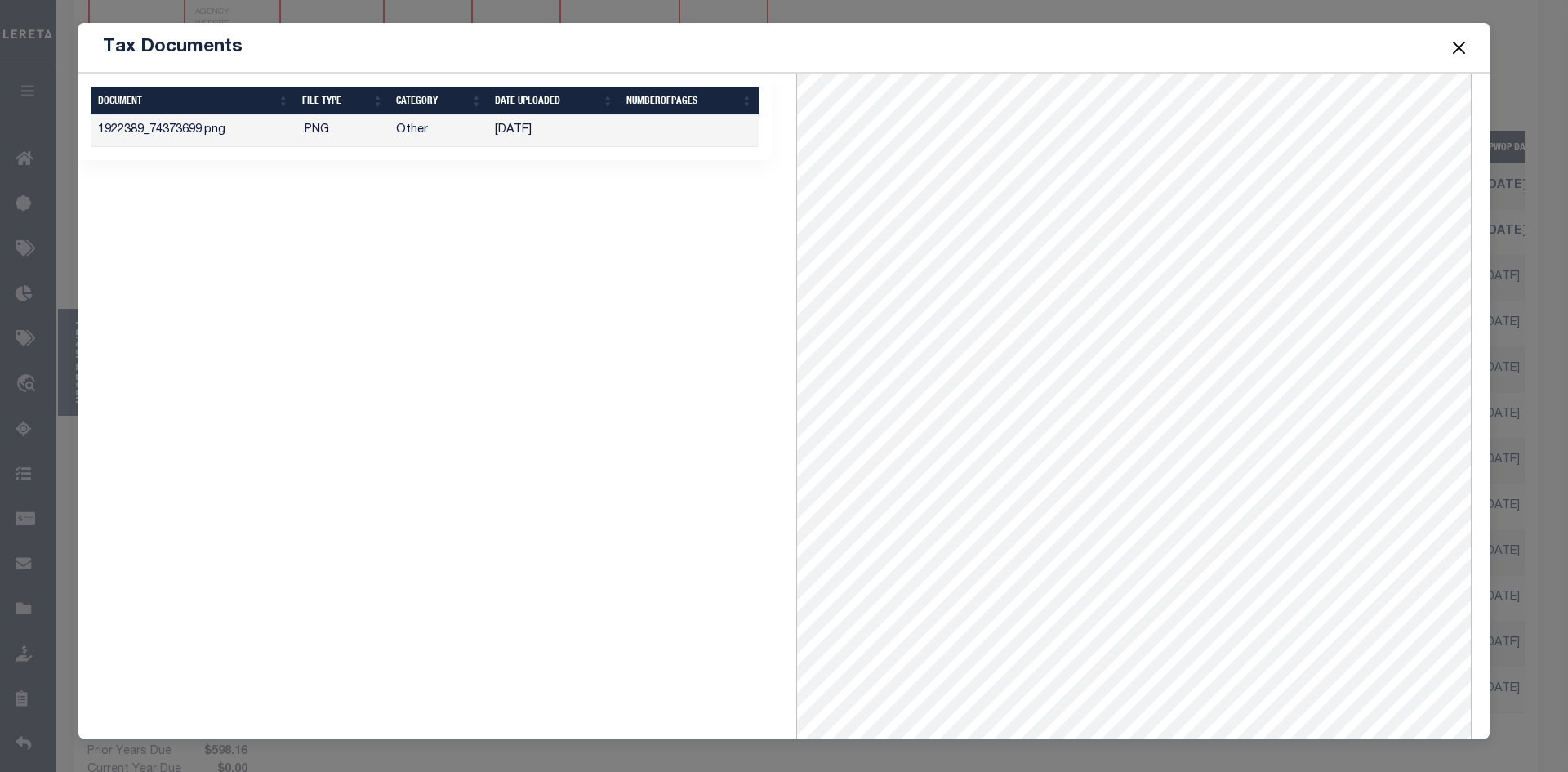
scroll to position [0, 0]
click at [1459, 45] on button "Close" at bounding box center [1459, 47] width 21 height 21
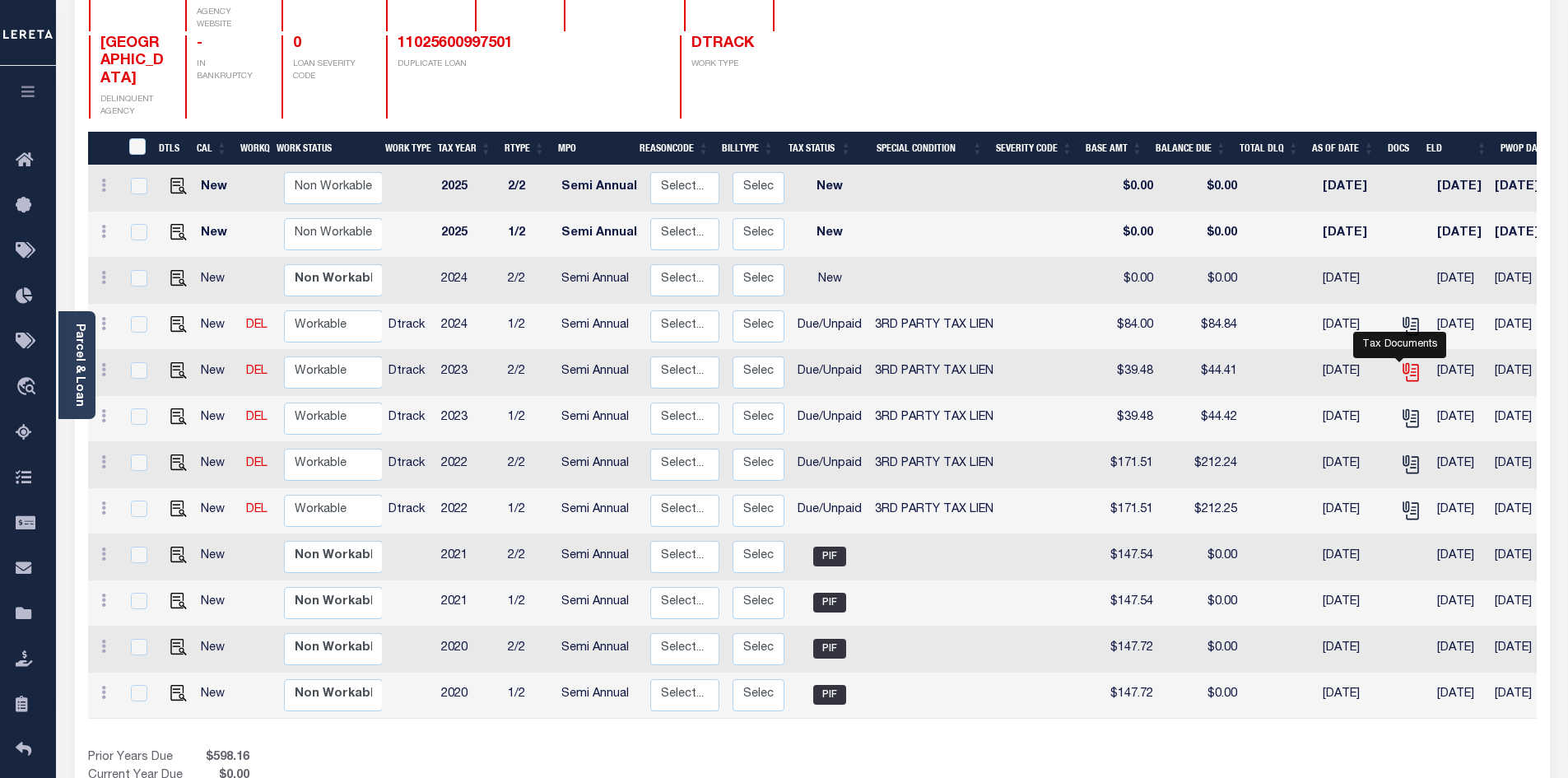
click at [1404, 366] on icon "" at bounding box center [1410, 369] width 13 height 13
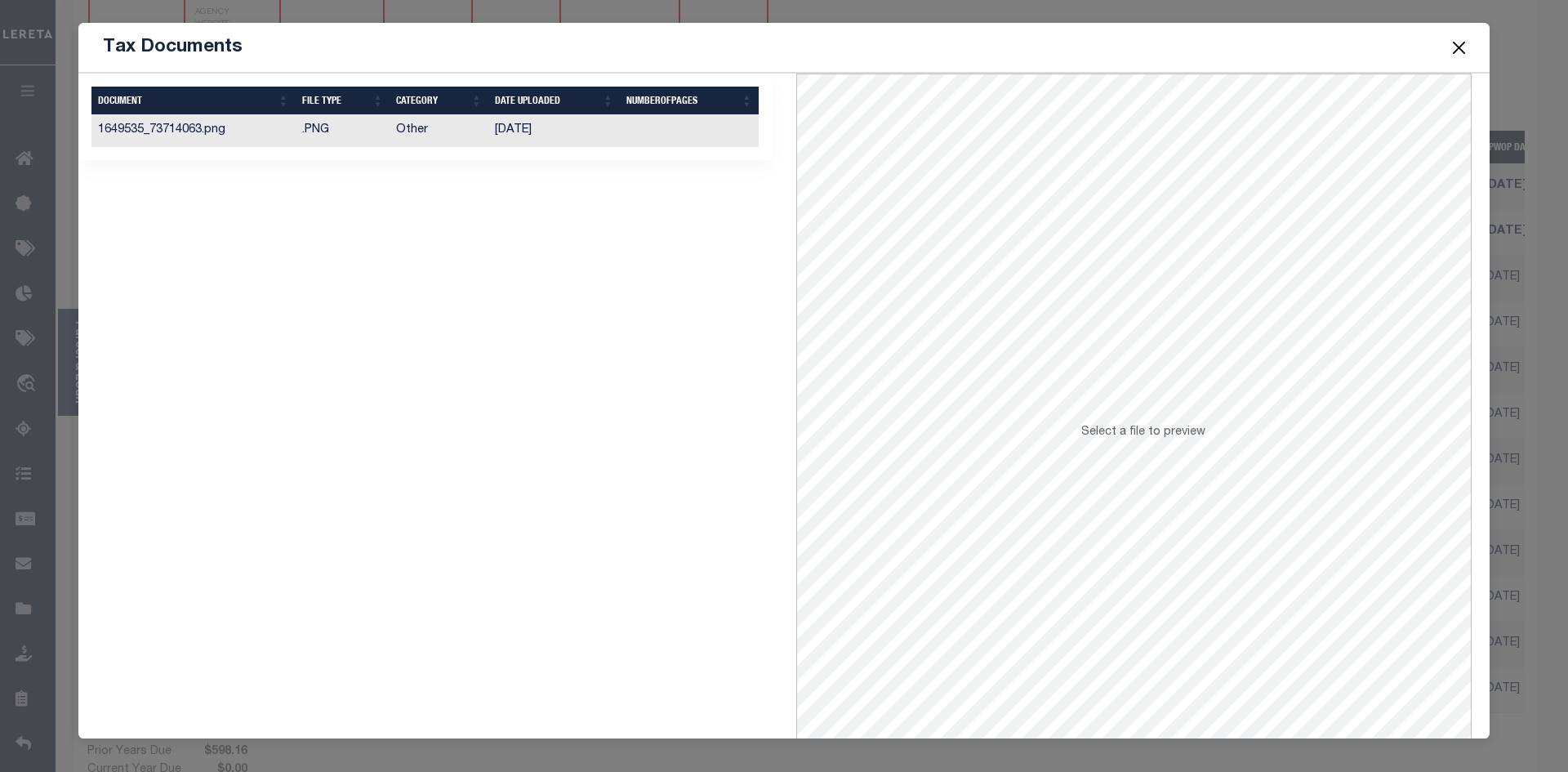
click at [460, 133] on td "Other" at bounding box center [439, 131] width 99 height 31
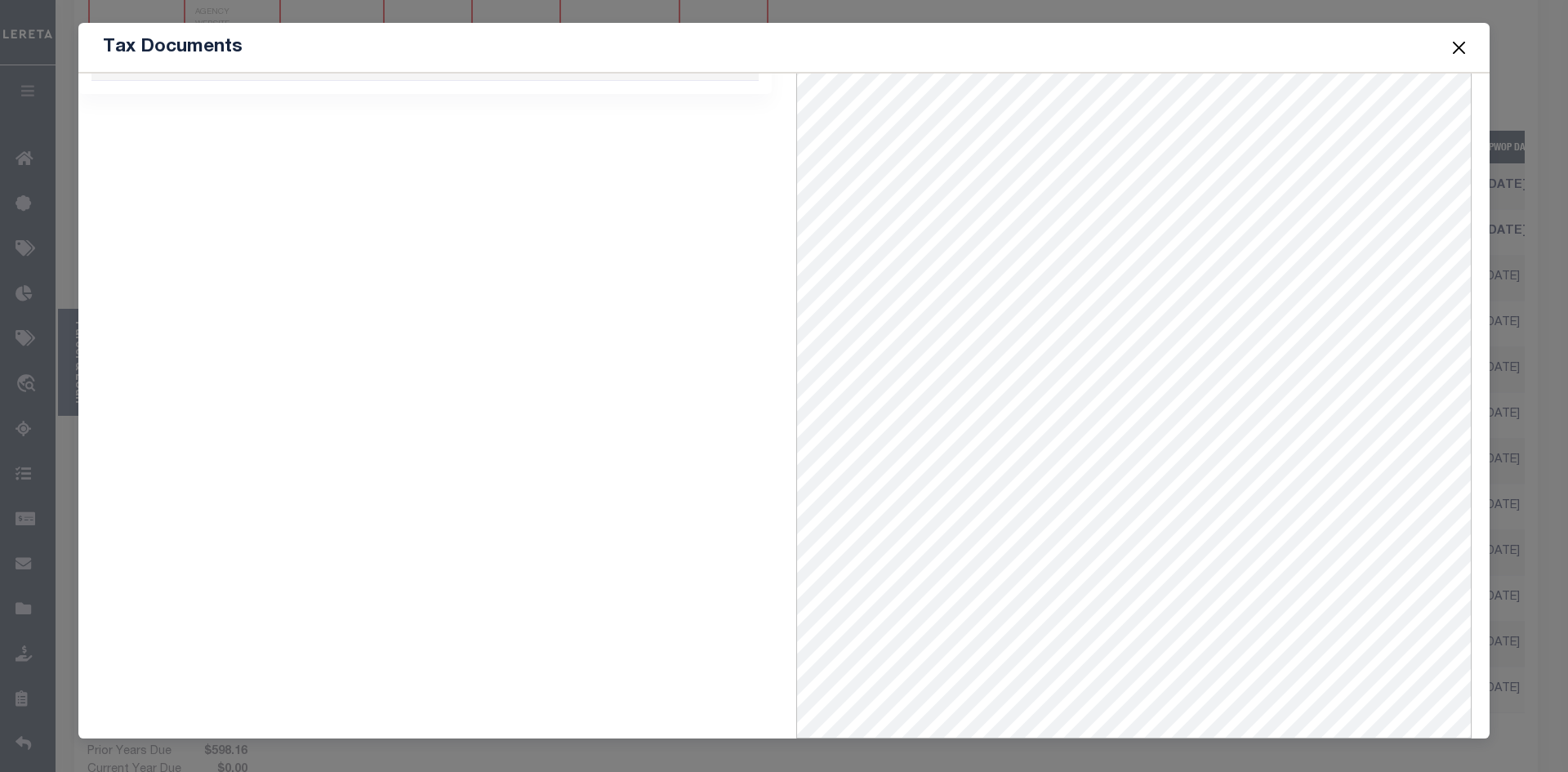
click at [1455, 44] on button "Close" at bounding box center [1459, 47] width 21 height 21
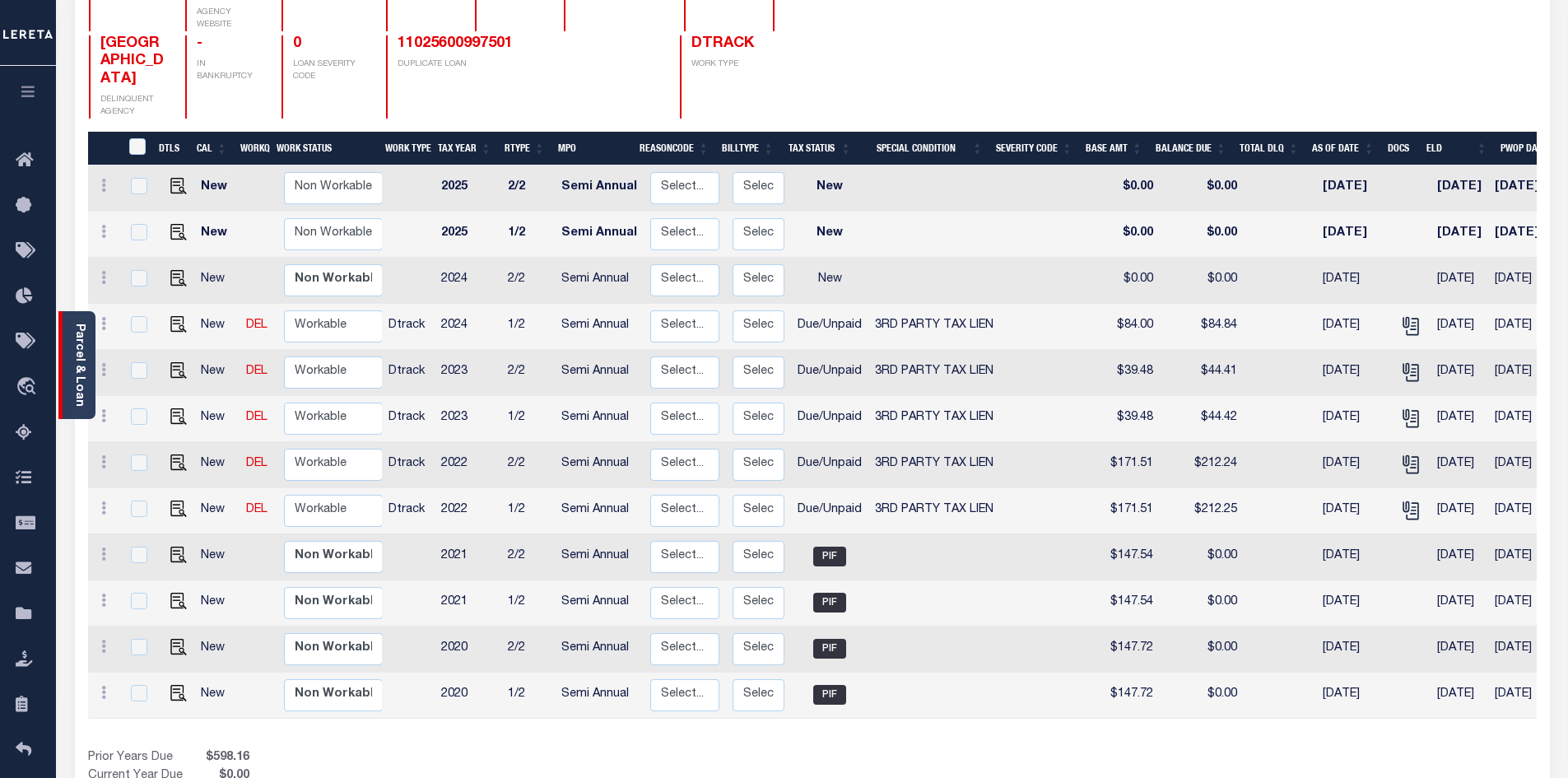
click at [85, 353] on link "Parcel & Loan" at bounding box center [79, 365] width 11 height 83
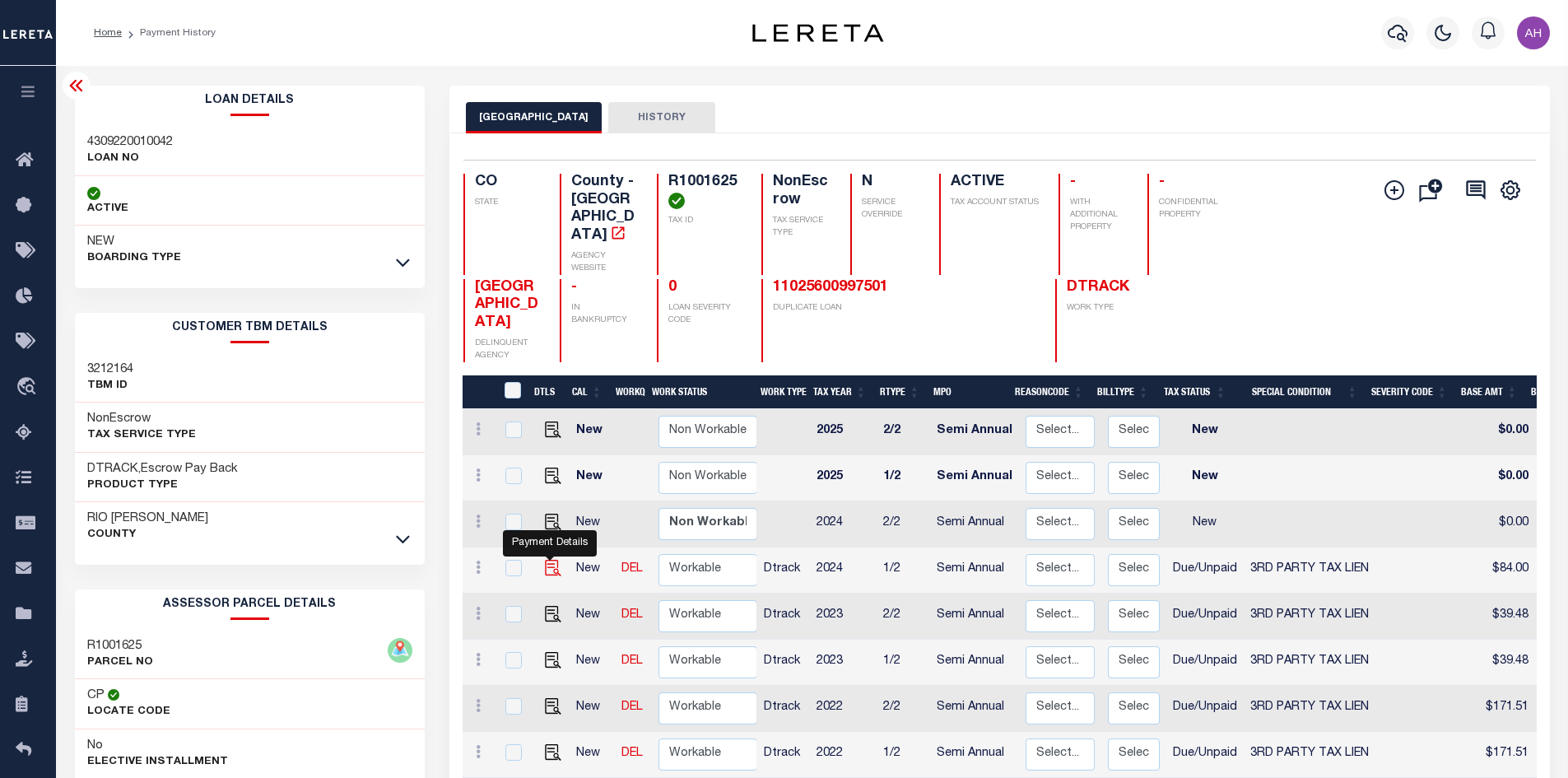
click at [551, 577] on img "" at bounding box center [552, 568] width 16 height 16
checkbox input "true"
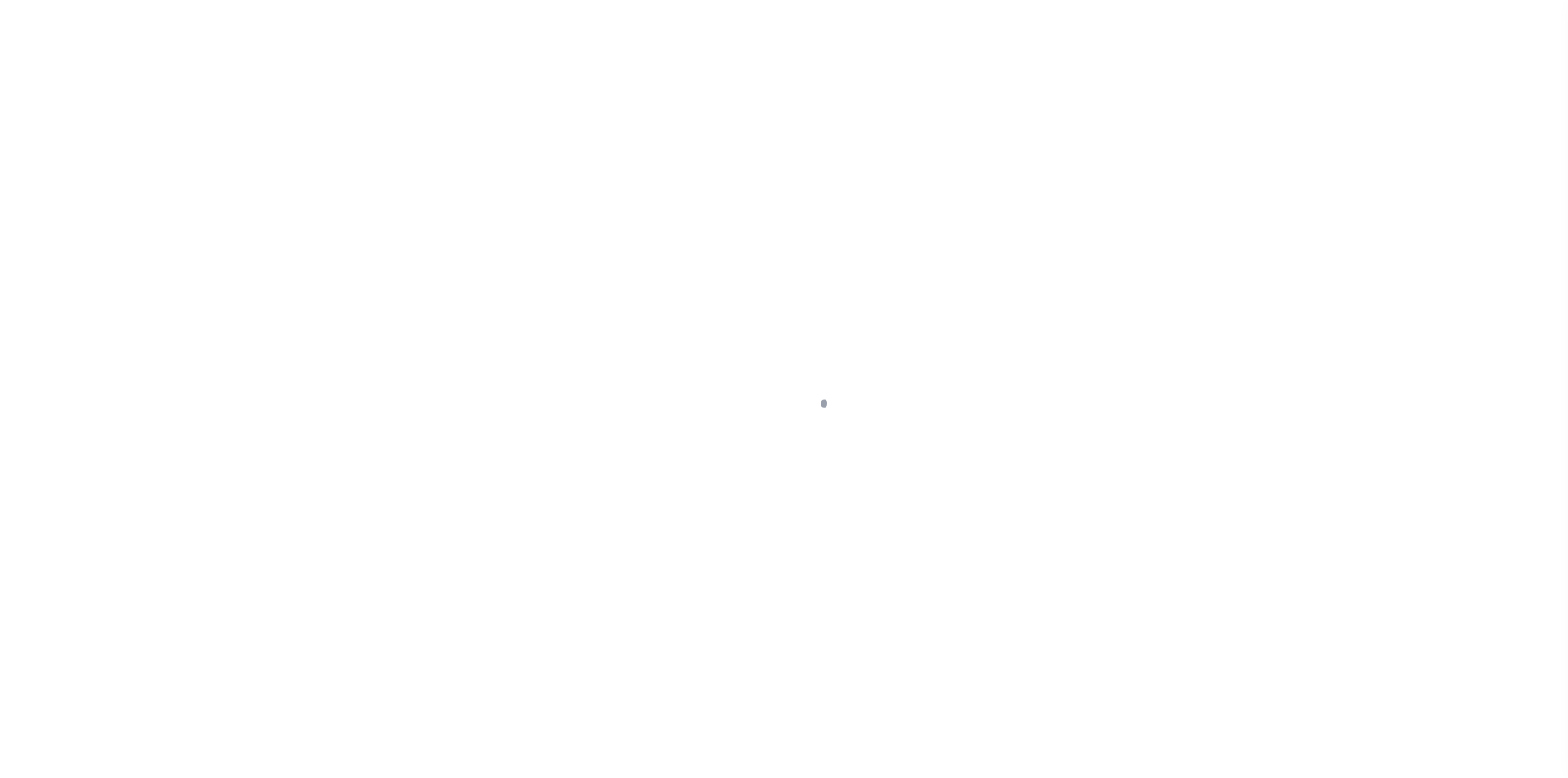
select select "DUE"
select select "20"
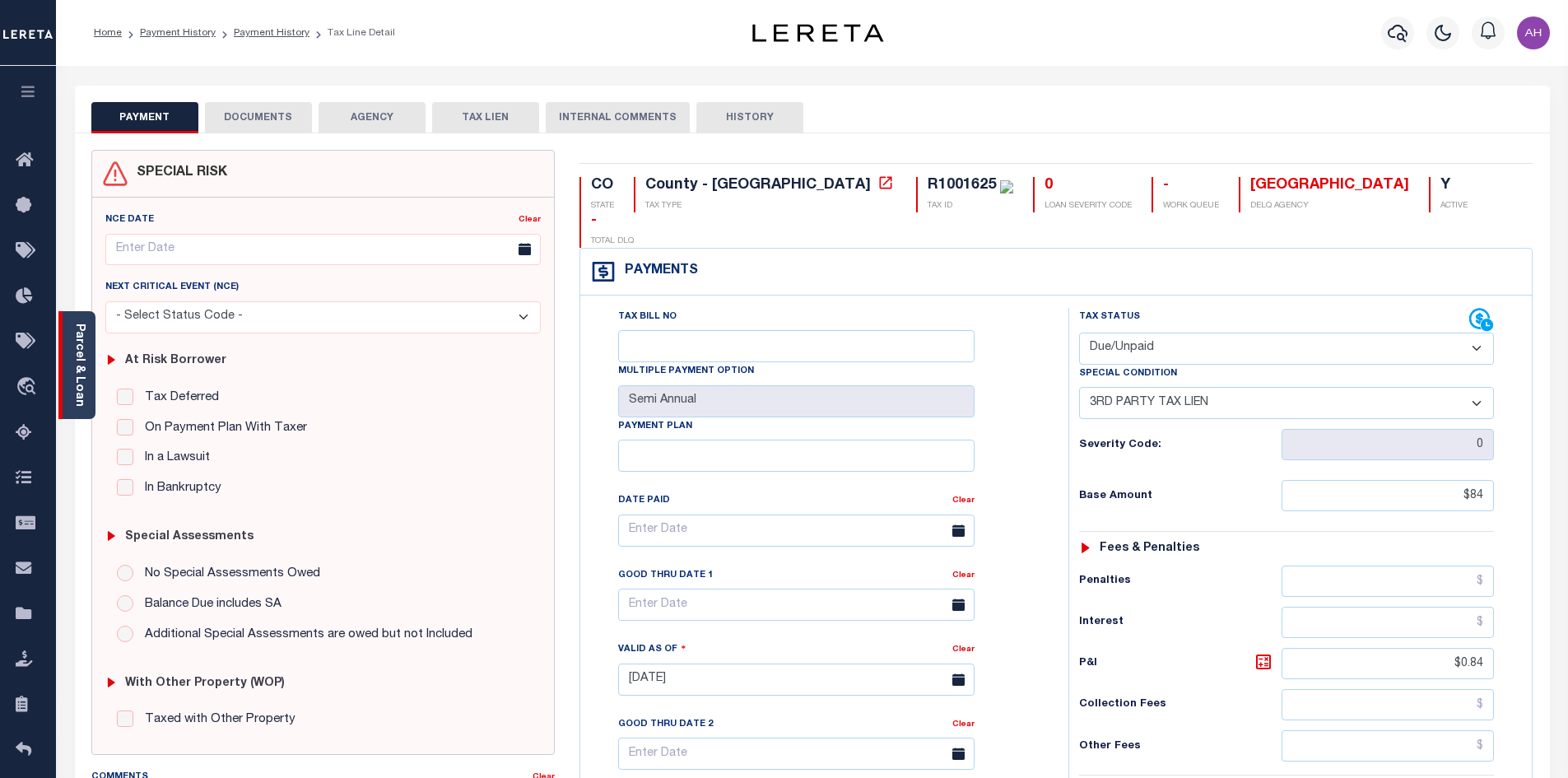
click at [90, 372] on div "Parcel & Loan" at bounding box center [76, 365] width 37 height 108
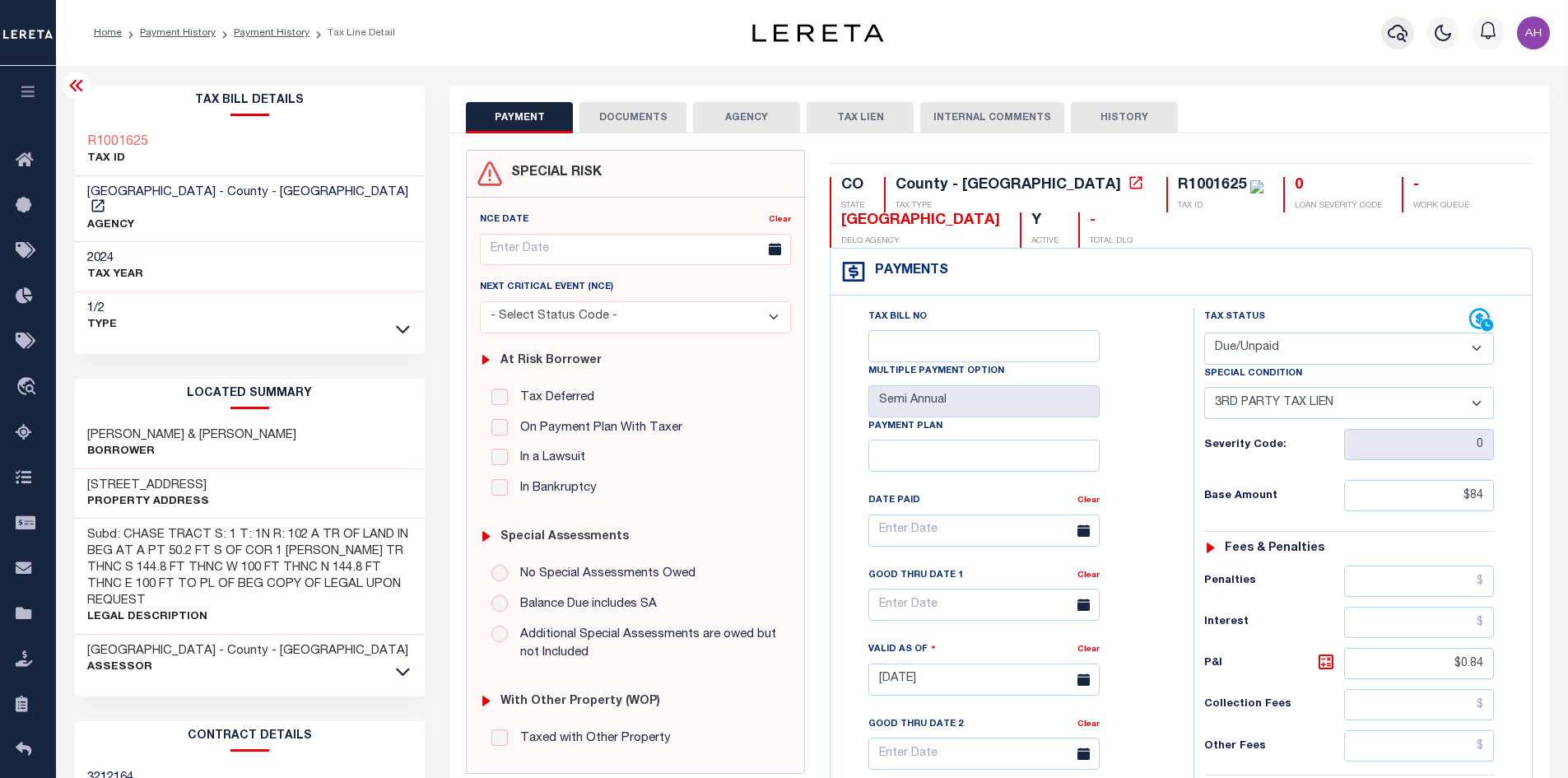
click at [1399, 39] on icon "button" at bounding box center [1397, 33] width 20 height 17
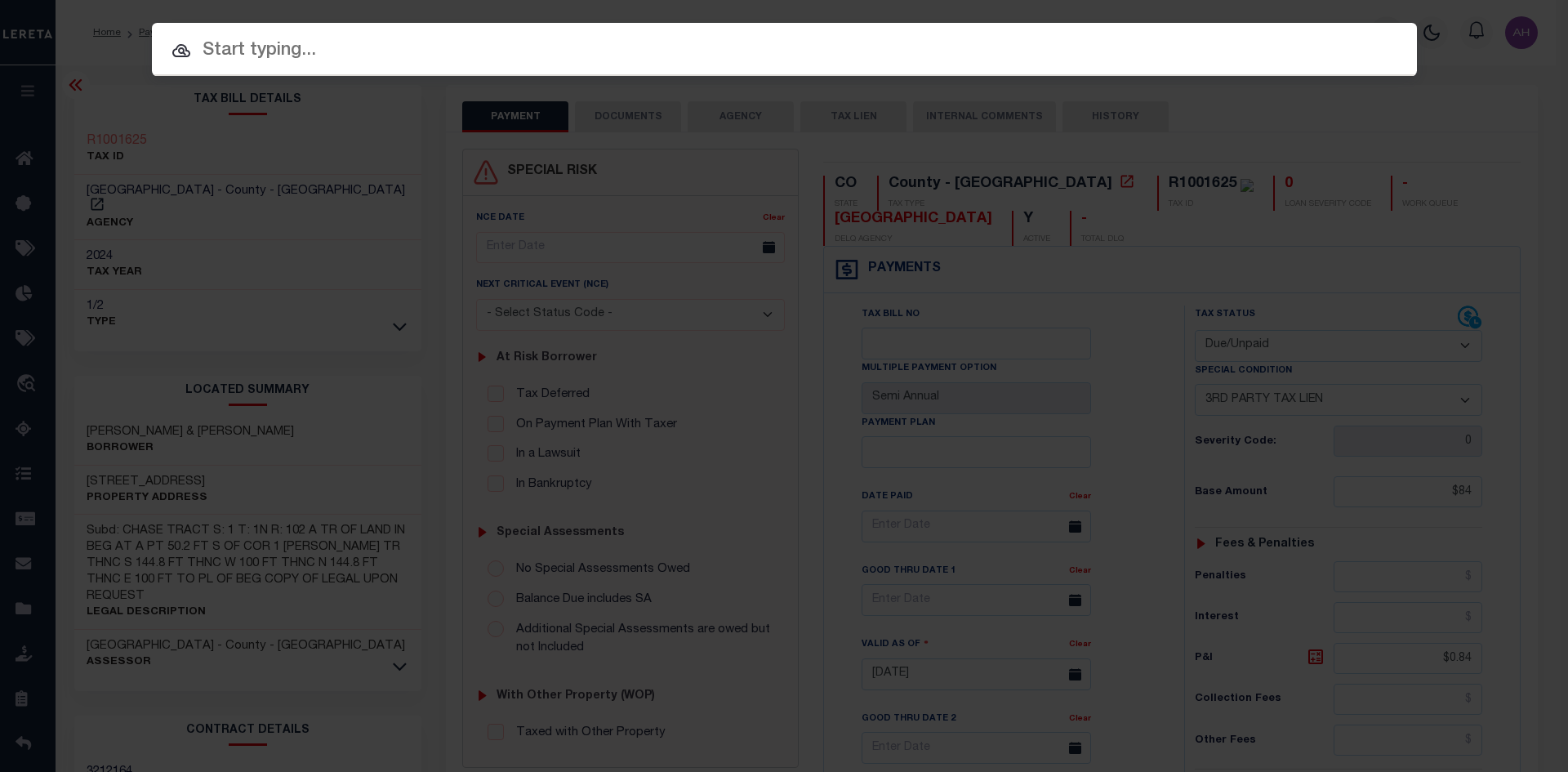
paste input "4306252015512"
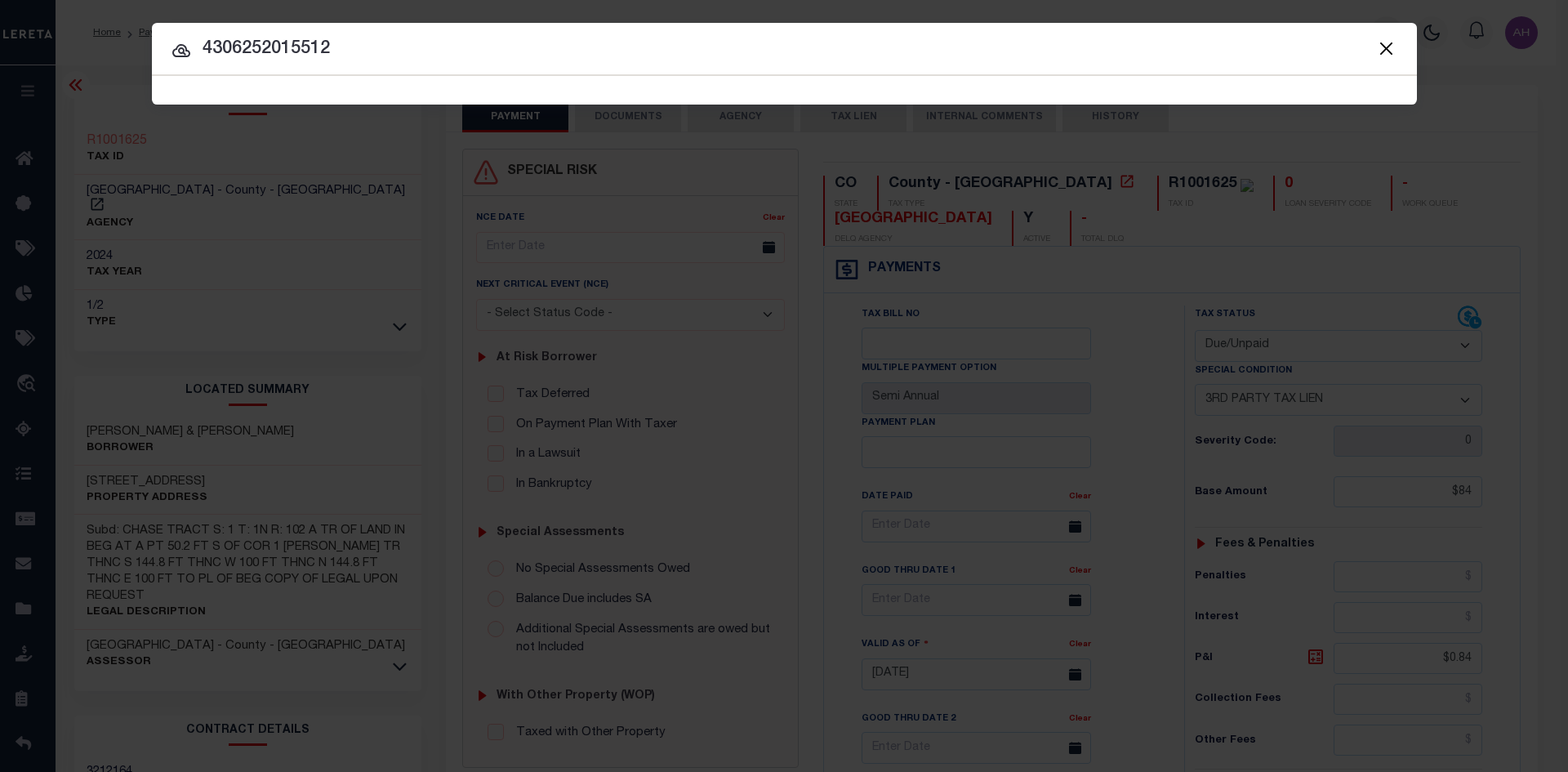
type input "4306252015512"
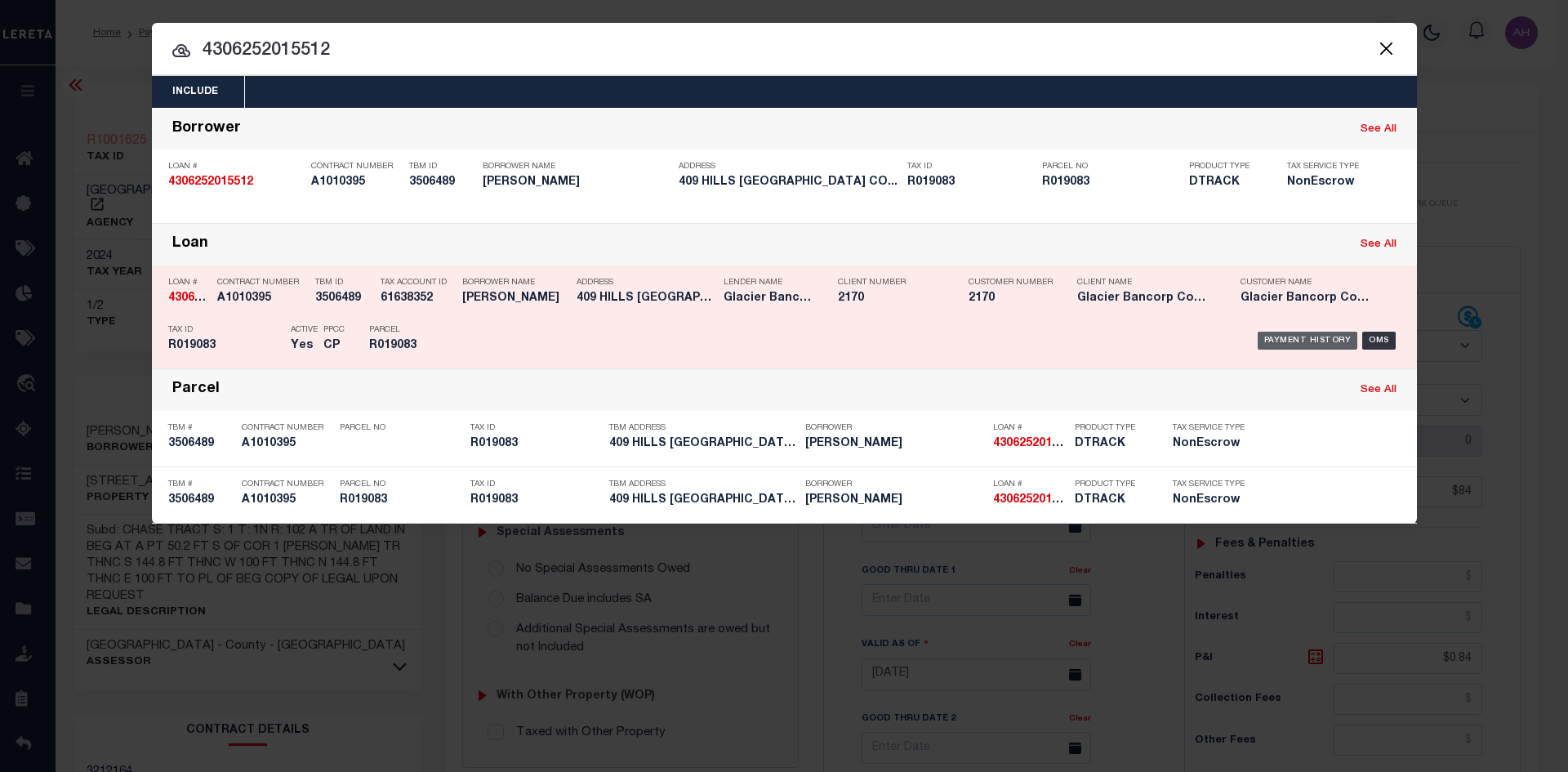
click at [1312, 343] on div "Payment History" at bounding box center [1308, 340] width 100 height 18
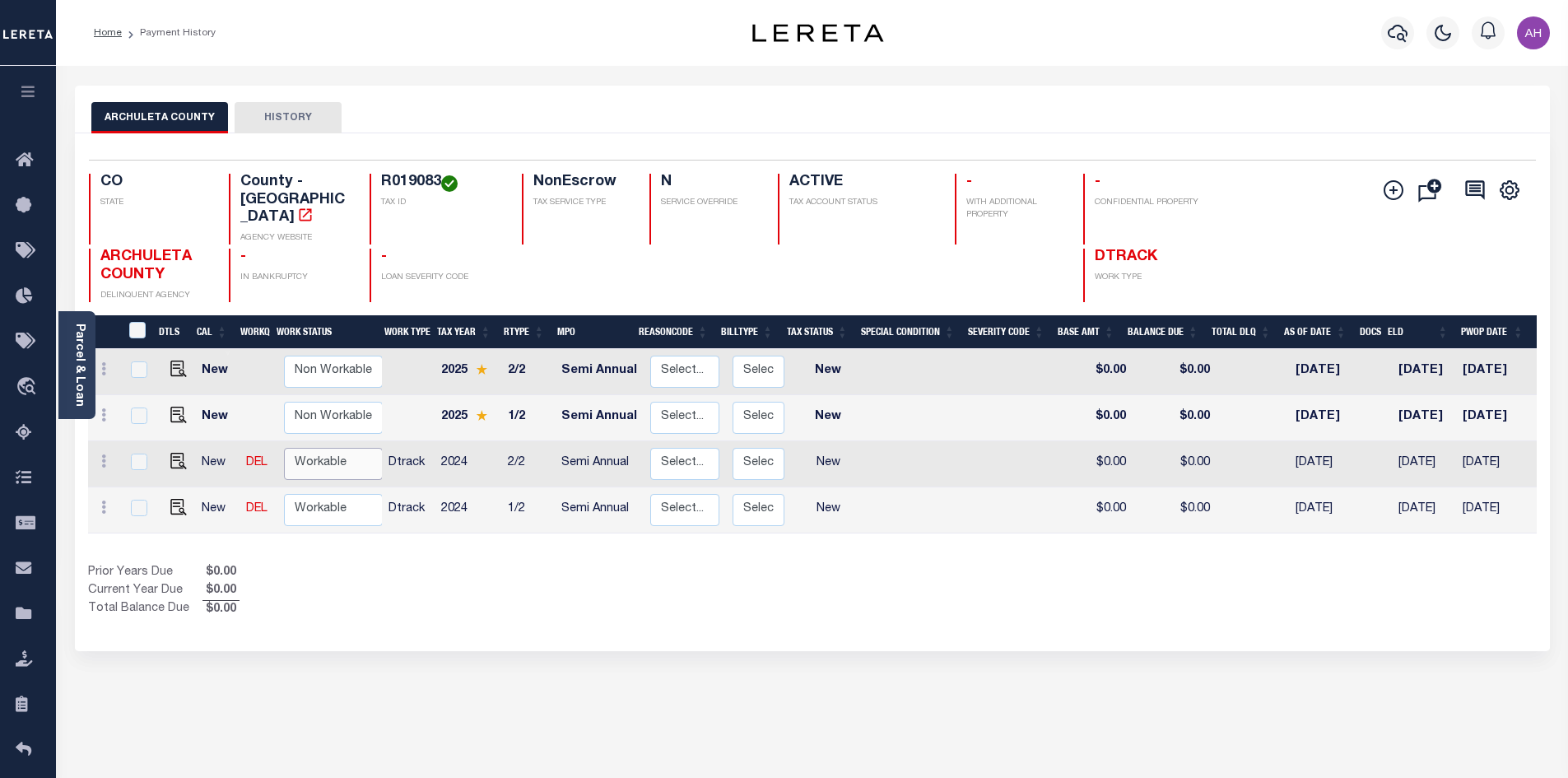
click at [286, 448] on select "Non Workable Workable" at bounding box center [333, 464] width 98 height 32
checkbox input "true"
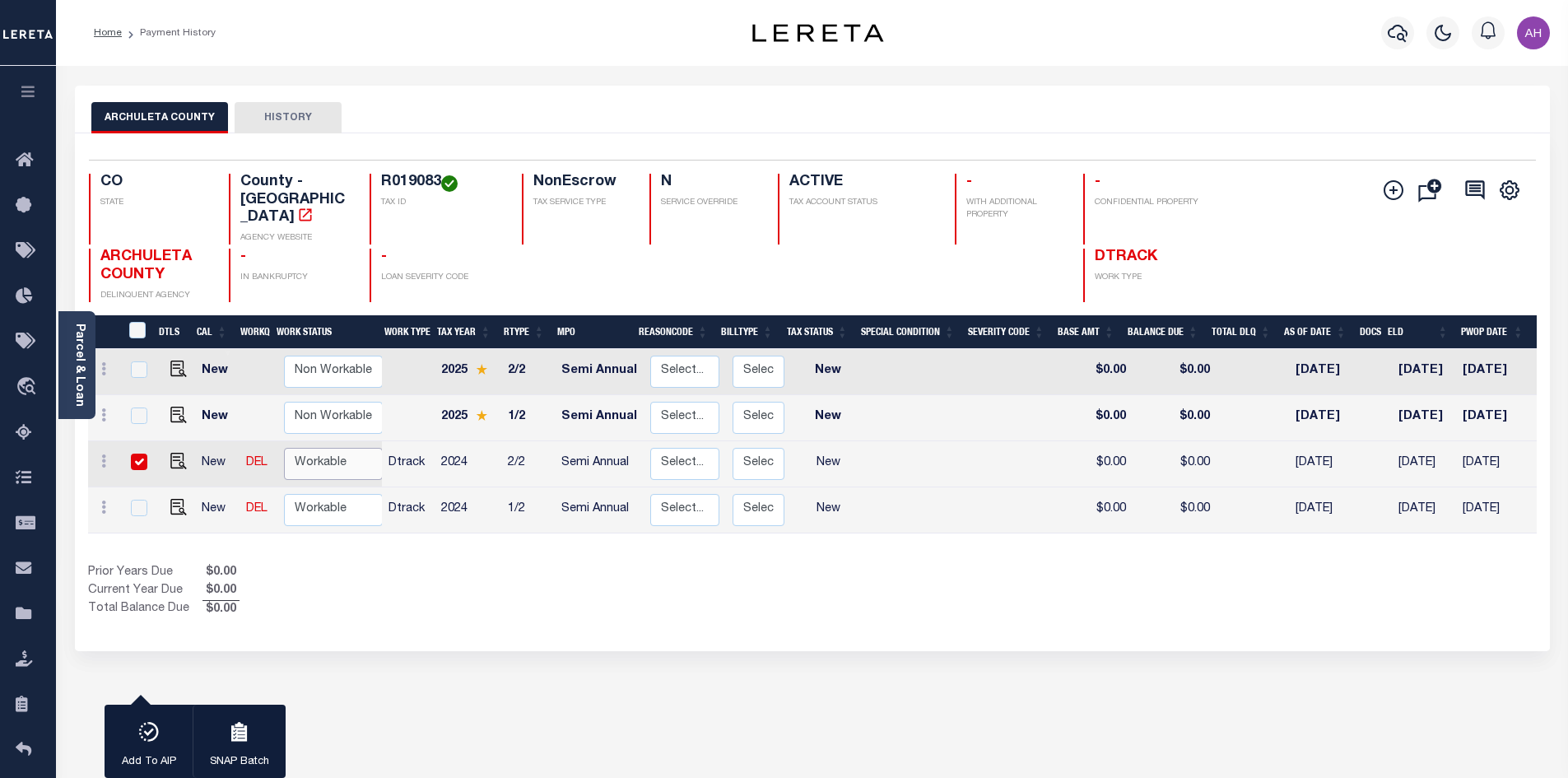
select select "true"
click at [284, 448] on select "Non Workable Workable" at bounding box center [333, 464] width 98 height 32
checkbox input "false"
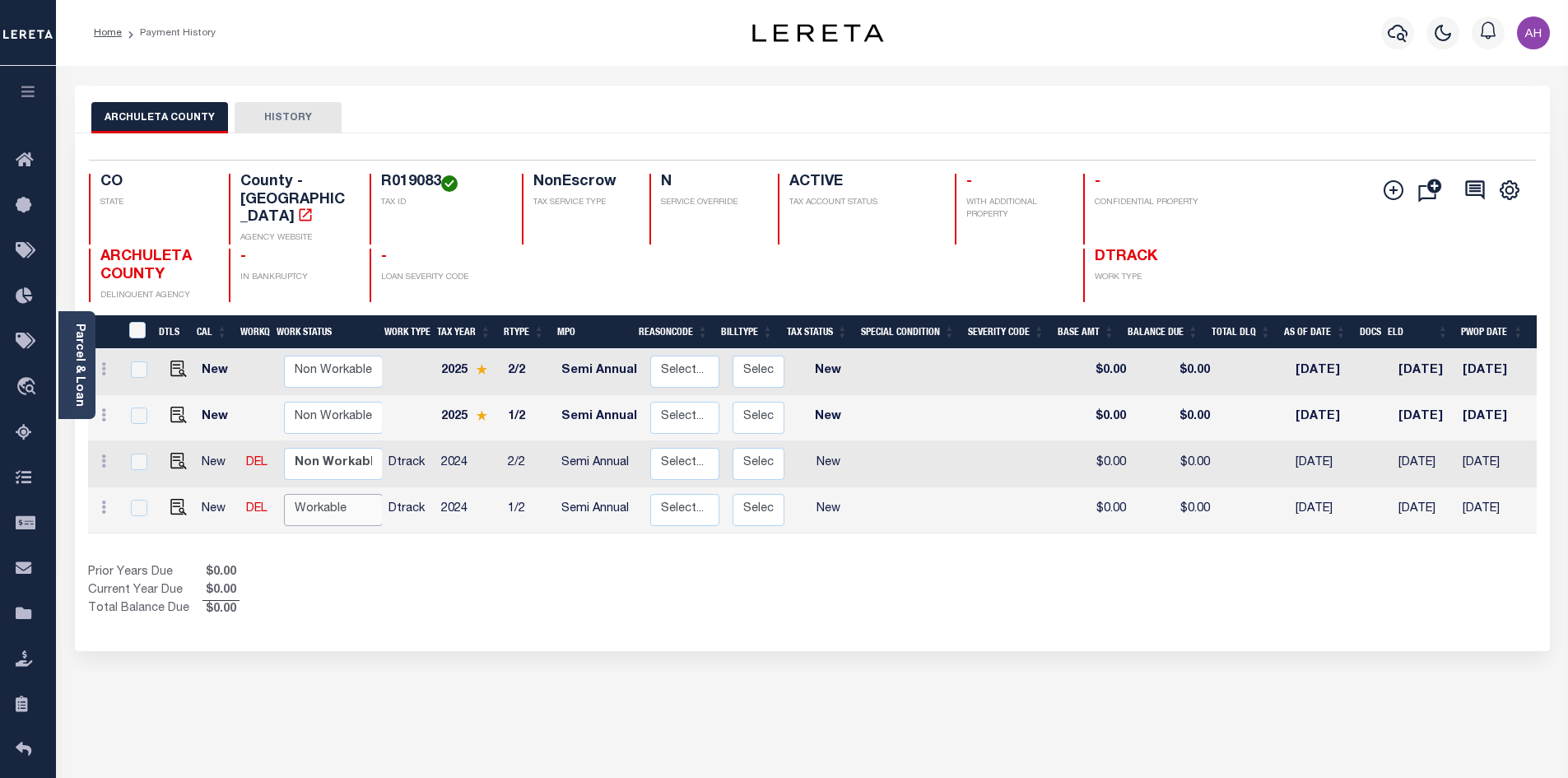
click at [327, 494] on select "Non Workable Workable" at bounding box center [333, 510] width 98 height 32
checkbox input "true"
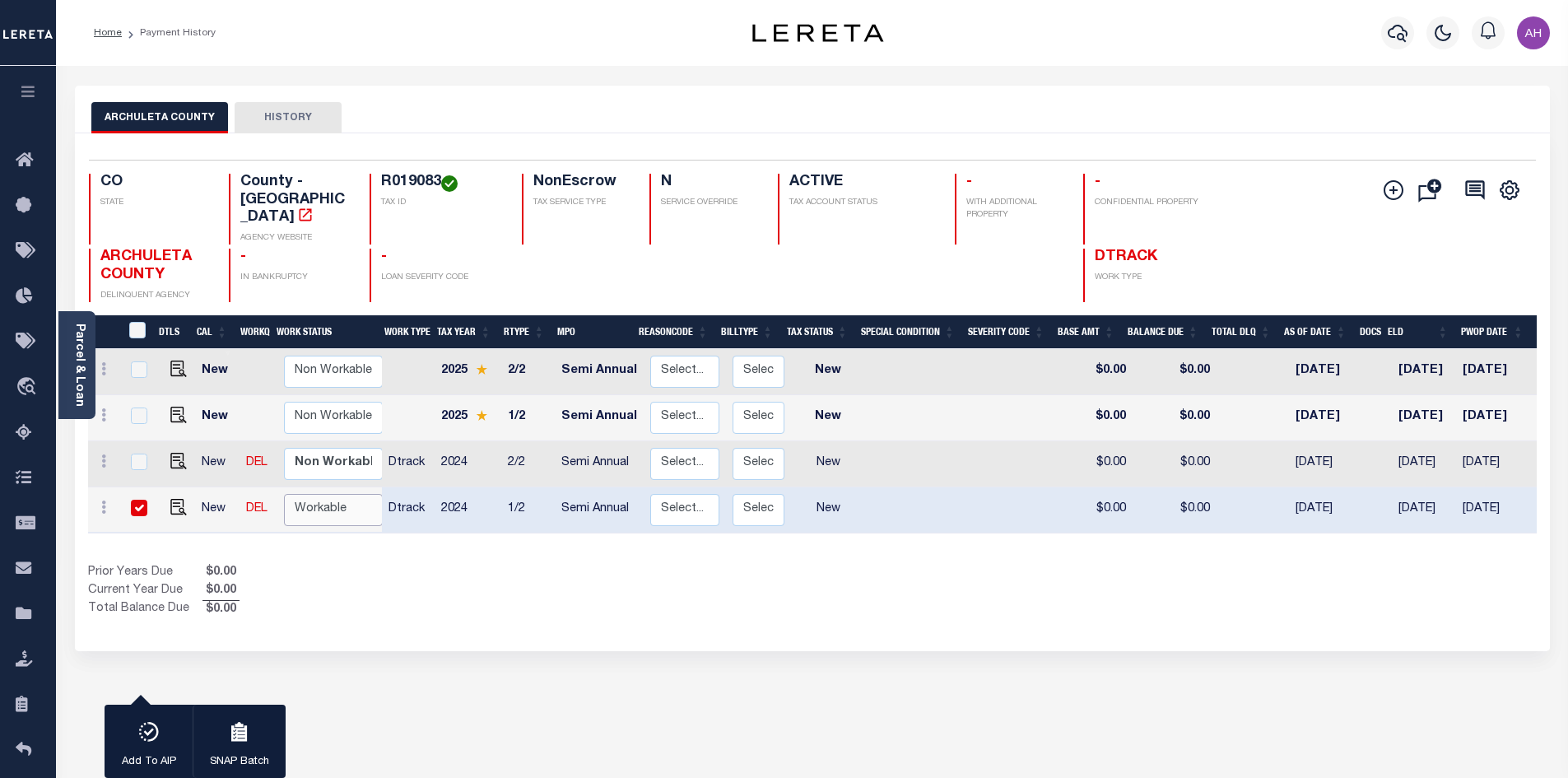
select select "true"
click at [284, 494] on select "Non Workable Workable" at bounding box center [333, 510] width 98 height 32
checkbox input "false"
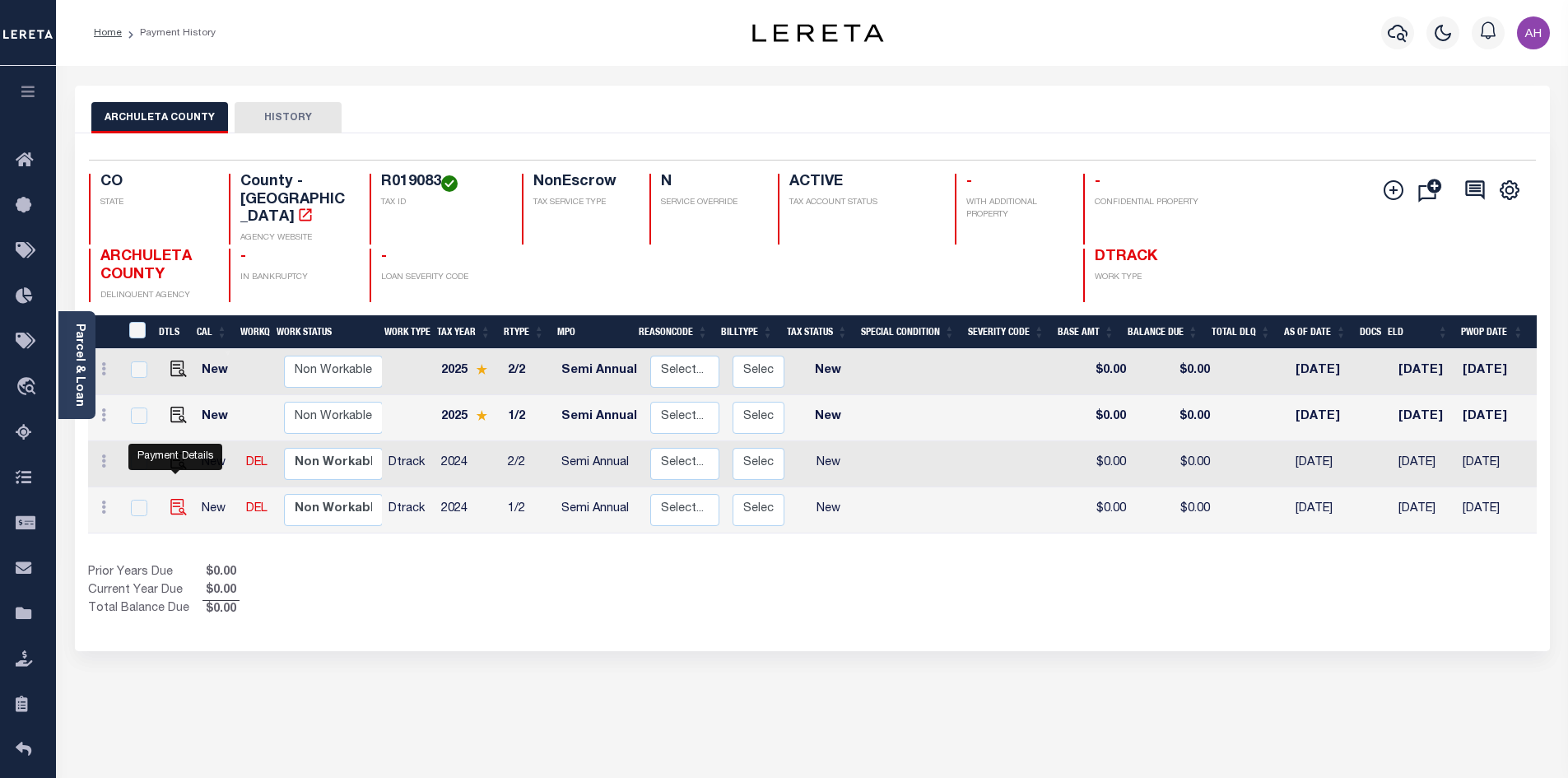
click at [177, 499] on img "" at bounding box center [178, 506] width 16 height 16
checkbox input "true"
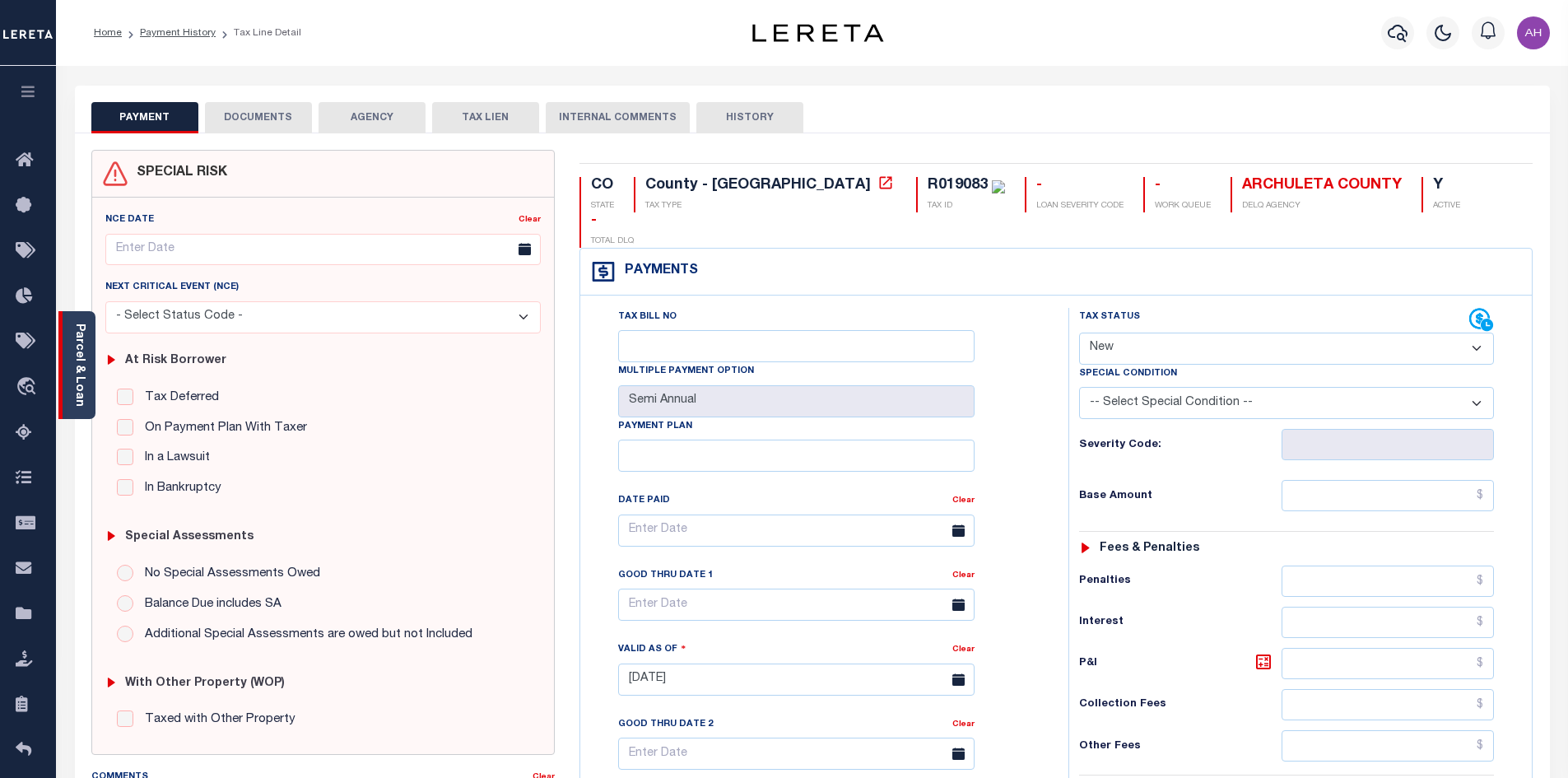
click at [84, 349] on link "Parcel & Loan" at bounding box center [79, 365] width 11 height 83
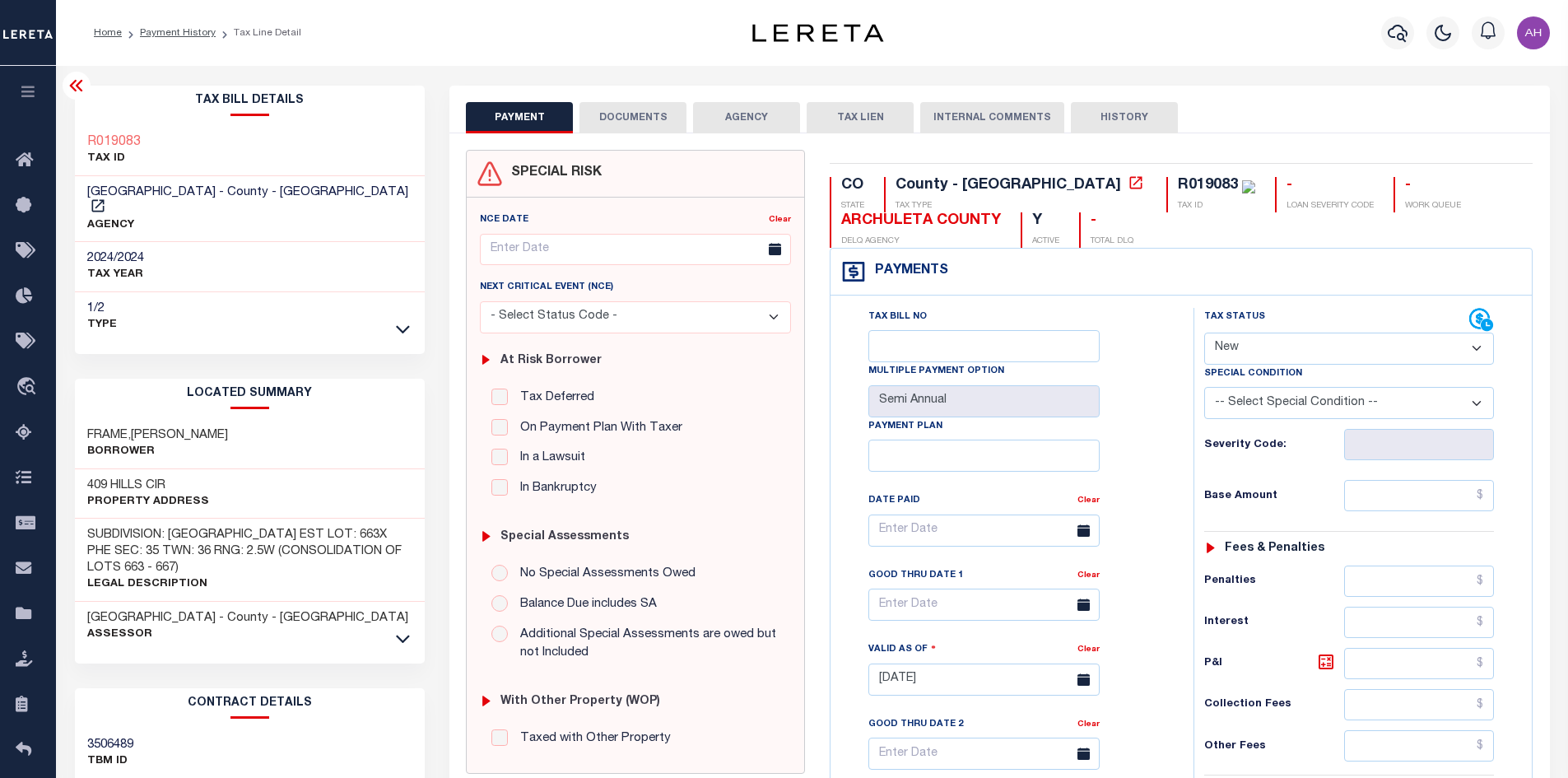
click at [1319, 341] on select "- Select Status Code - Open Due/Unpaid Paid Incomplete No Tax Due Internal Refu…" at bounding box center [1349, 348] width 289 height 32
select select "PYD"
click at [1204, 333] on select "- Select Status Code - Open Due/Unpaid Paid Incomplete No Tax Due Internal Refu…" at bounding box center [1349, 348] width 289 height 32
type input "[DATE]"
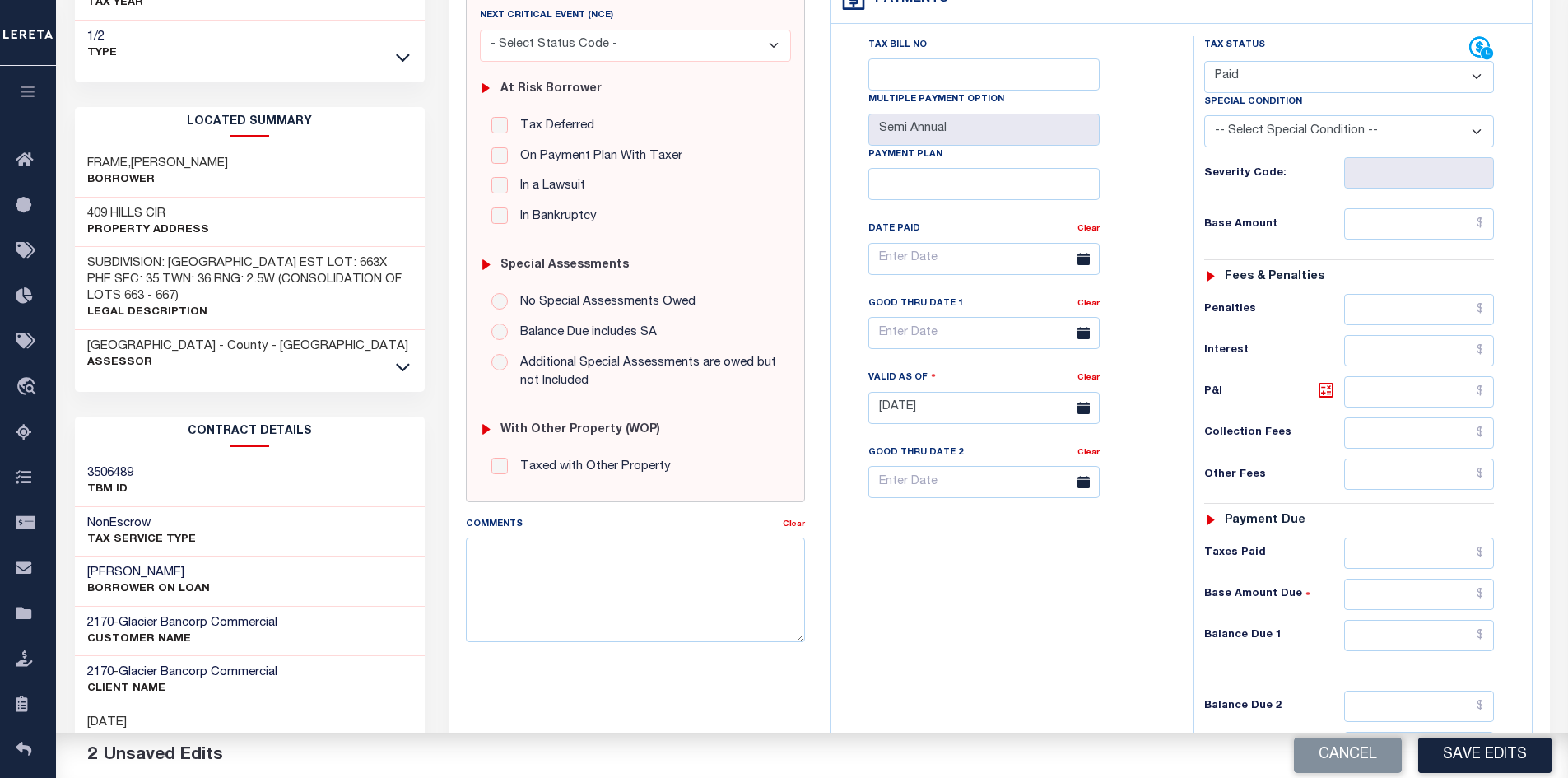
scroll to position [412, 0]
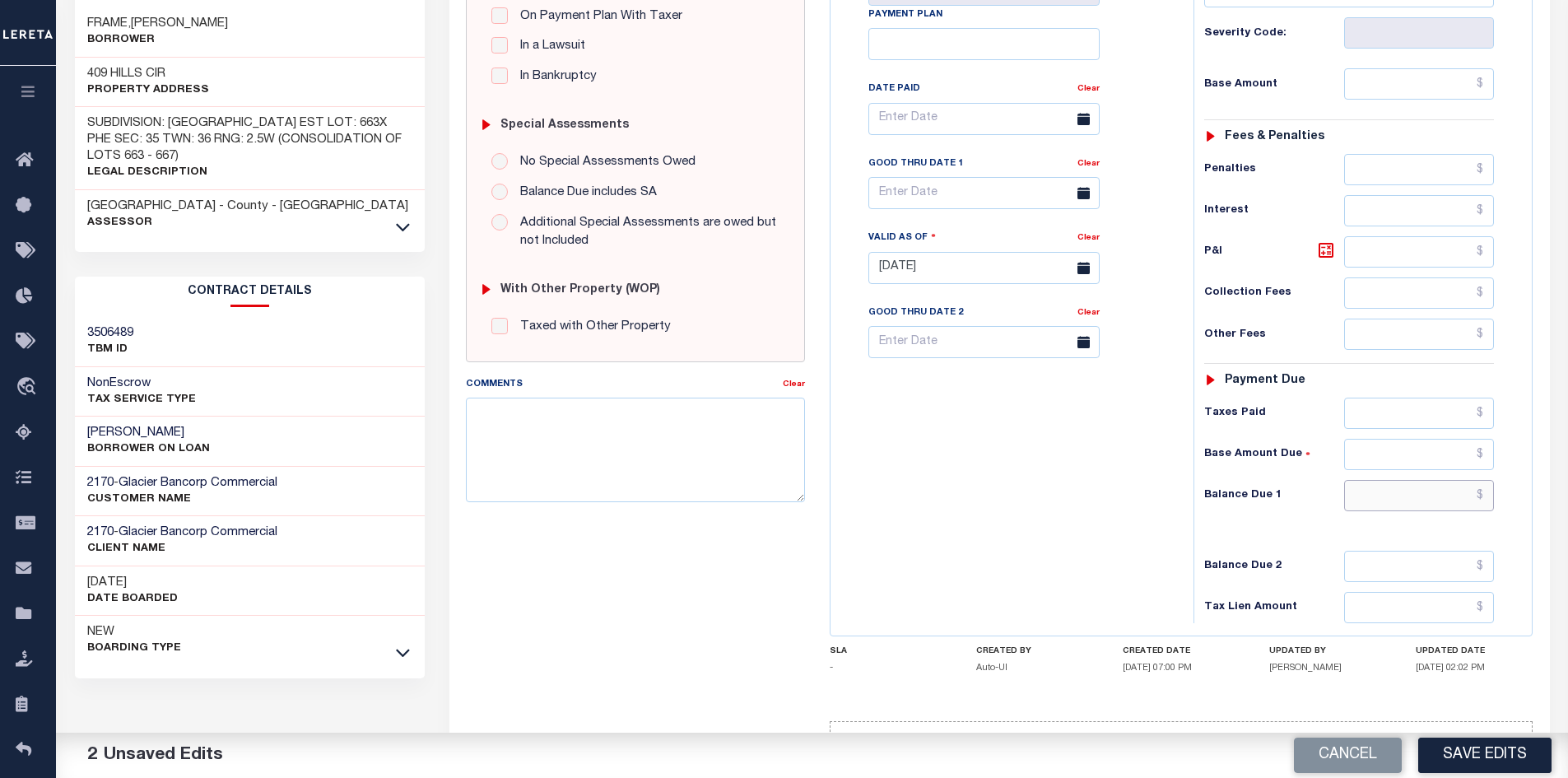
click at [1373, 494] on input "text" at bounding box center [1419, 495] width 151 height 32
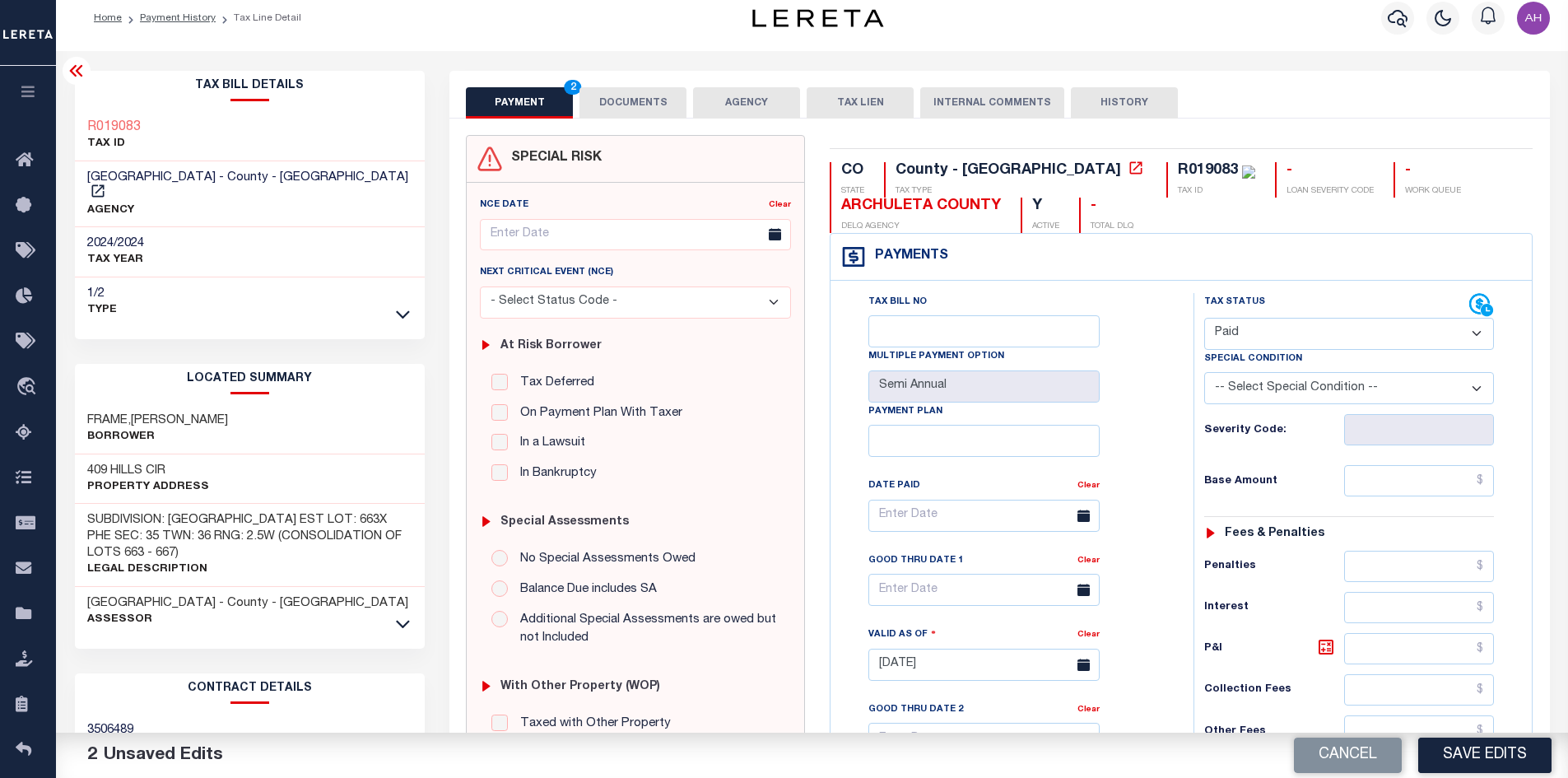
scroll to position [0, 0]
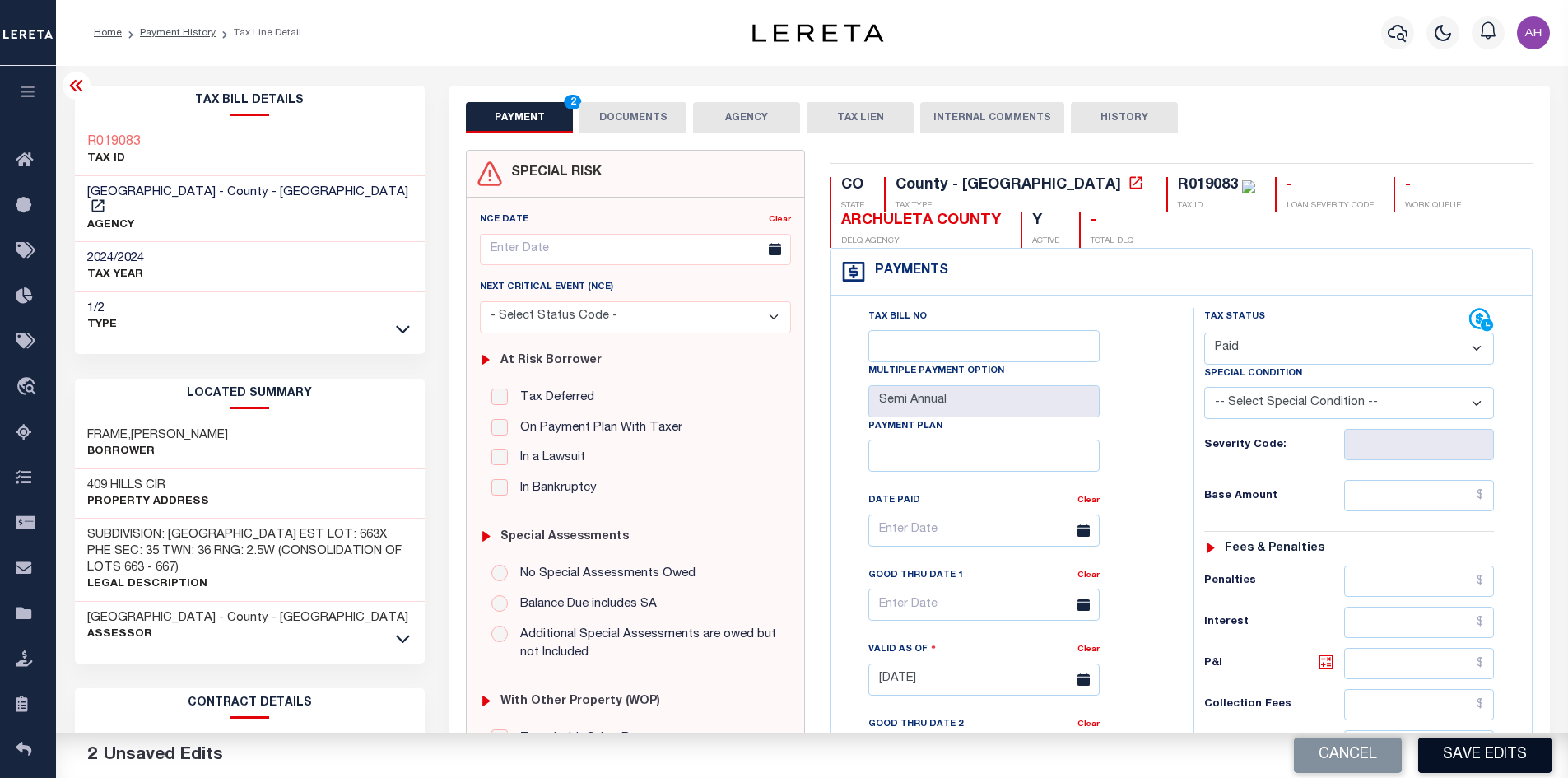
type input "$0.00"
click at [1461, 750] on button "Save Edits" at bounding box center [1485, 755] width 134 height 35
checkbox input "false"
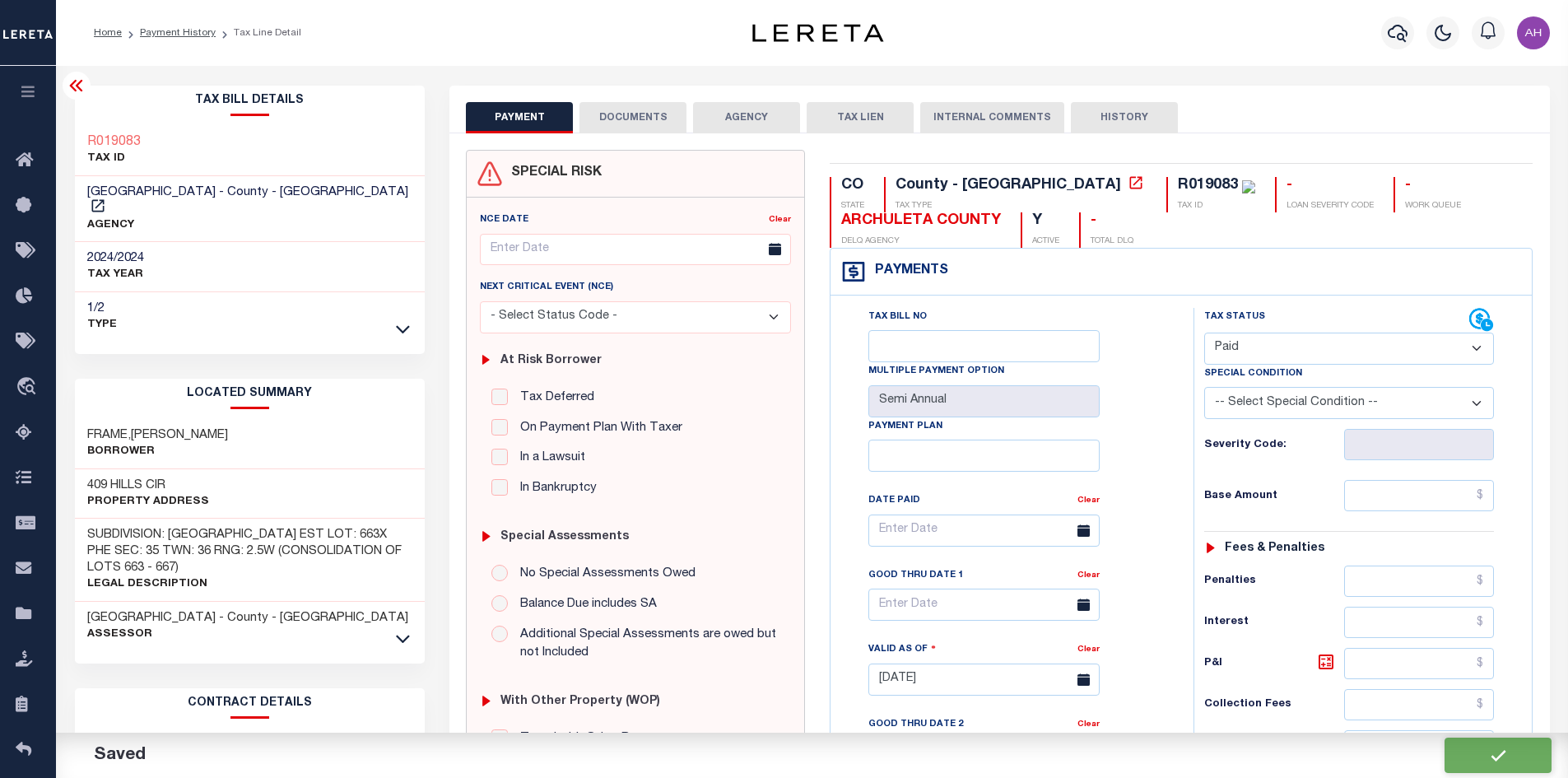
checkbox input "false"
type input "$0"
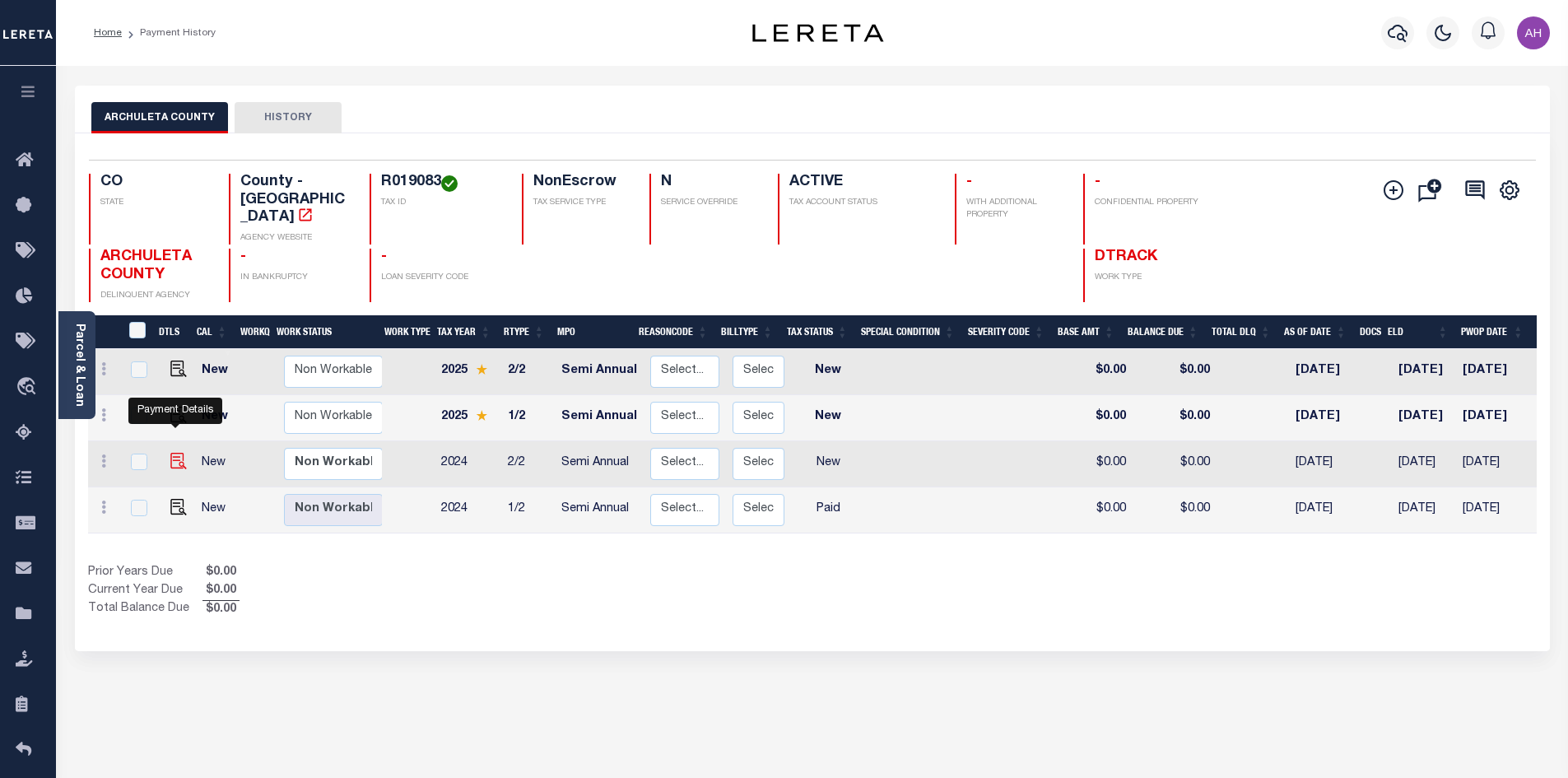
click at [176, 453] on img "" at bounding box center [178, 461] width 16 height 16
checkbox input "true"
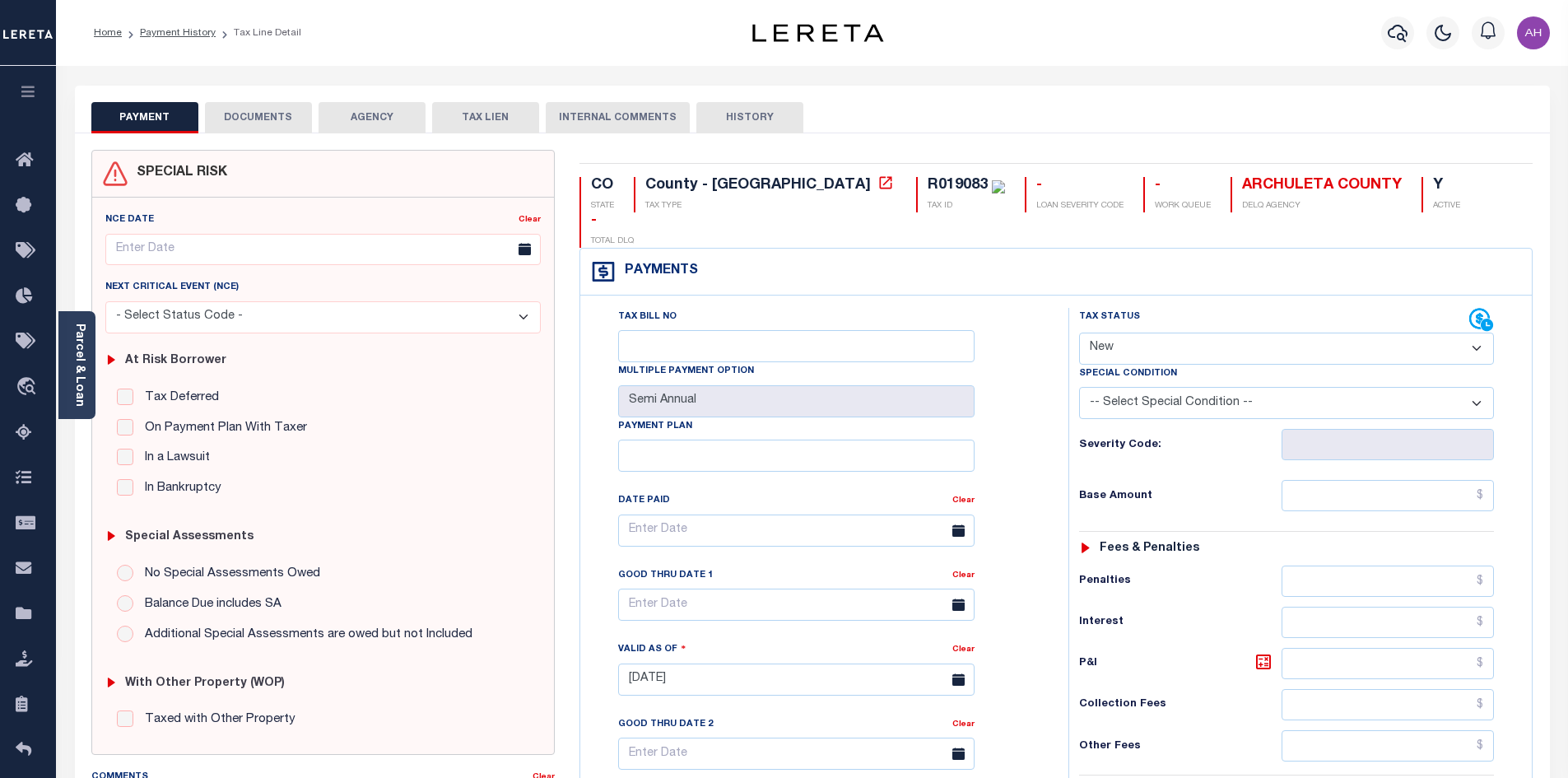
click at [1139, 332] on select "- Select Status Code - Open Due/Unpaid Paid Incomplete No Tax Due Internal Refu…" at bounding box center [1286, 348] width 414 height 32
select select "PYD"
click at [1079, 332] on select "- Select Status Code - Open Due/Unpaid Paid Incomplete No Tax Due Internal Refu…" at bounding box center [1286, 348] width 414 height 32
type input "08/27/2025"
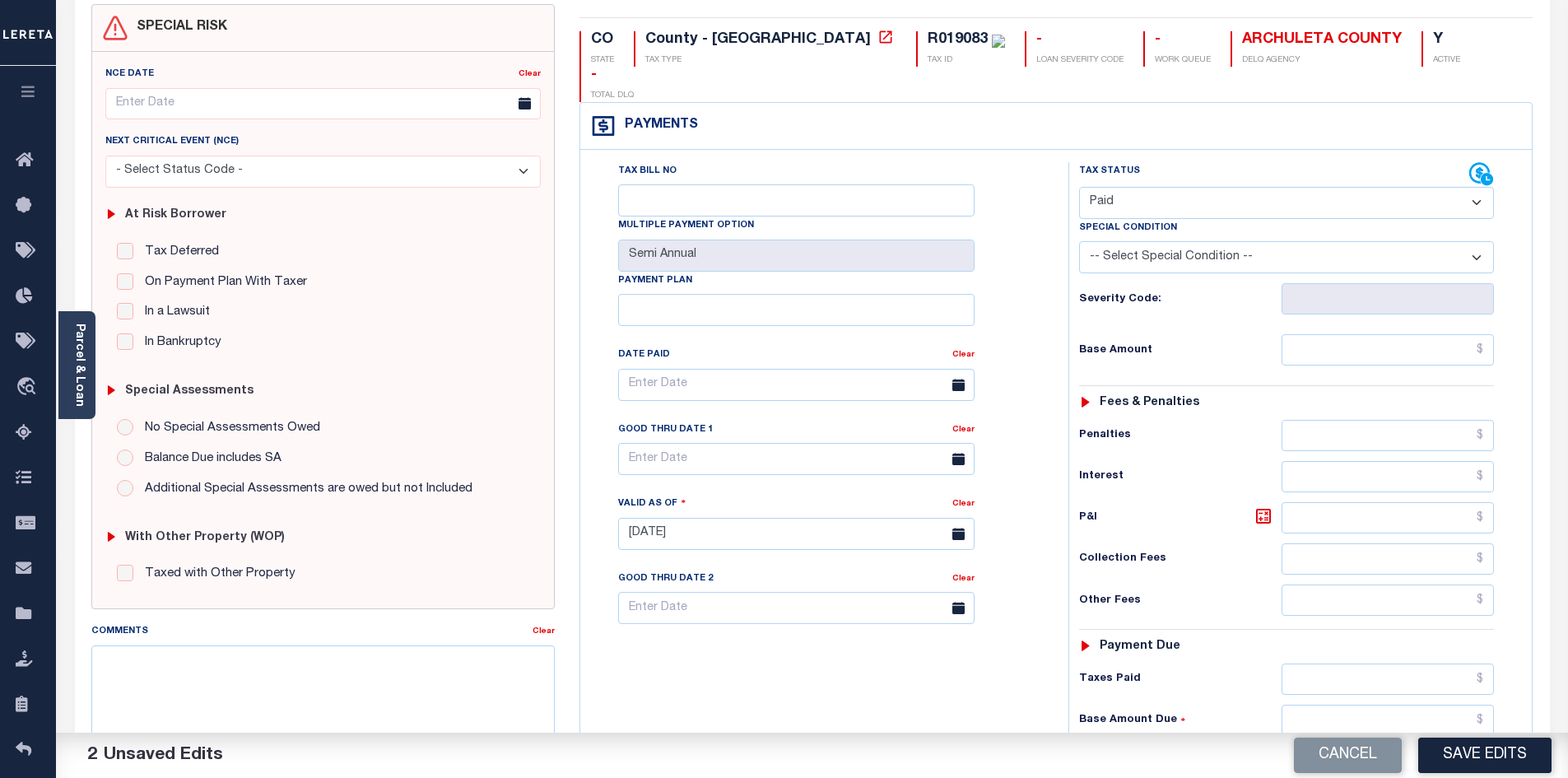
scroll to position [329, 0]
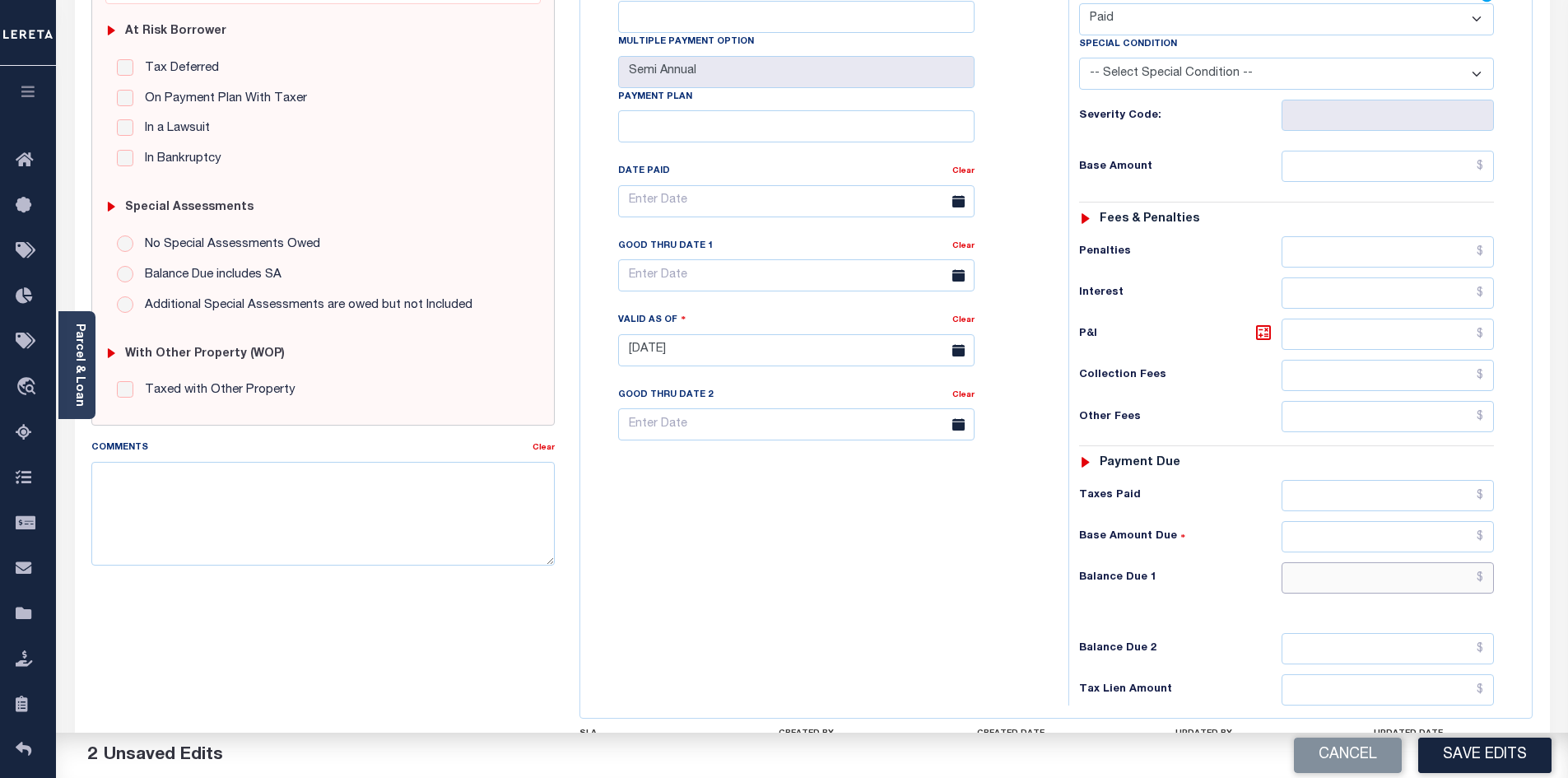
click at [1400, 562] on input "text" at bounding box center [1387, 578] width 213 height 32
type input "$0"
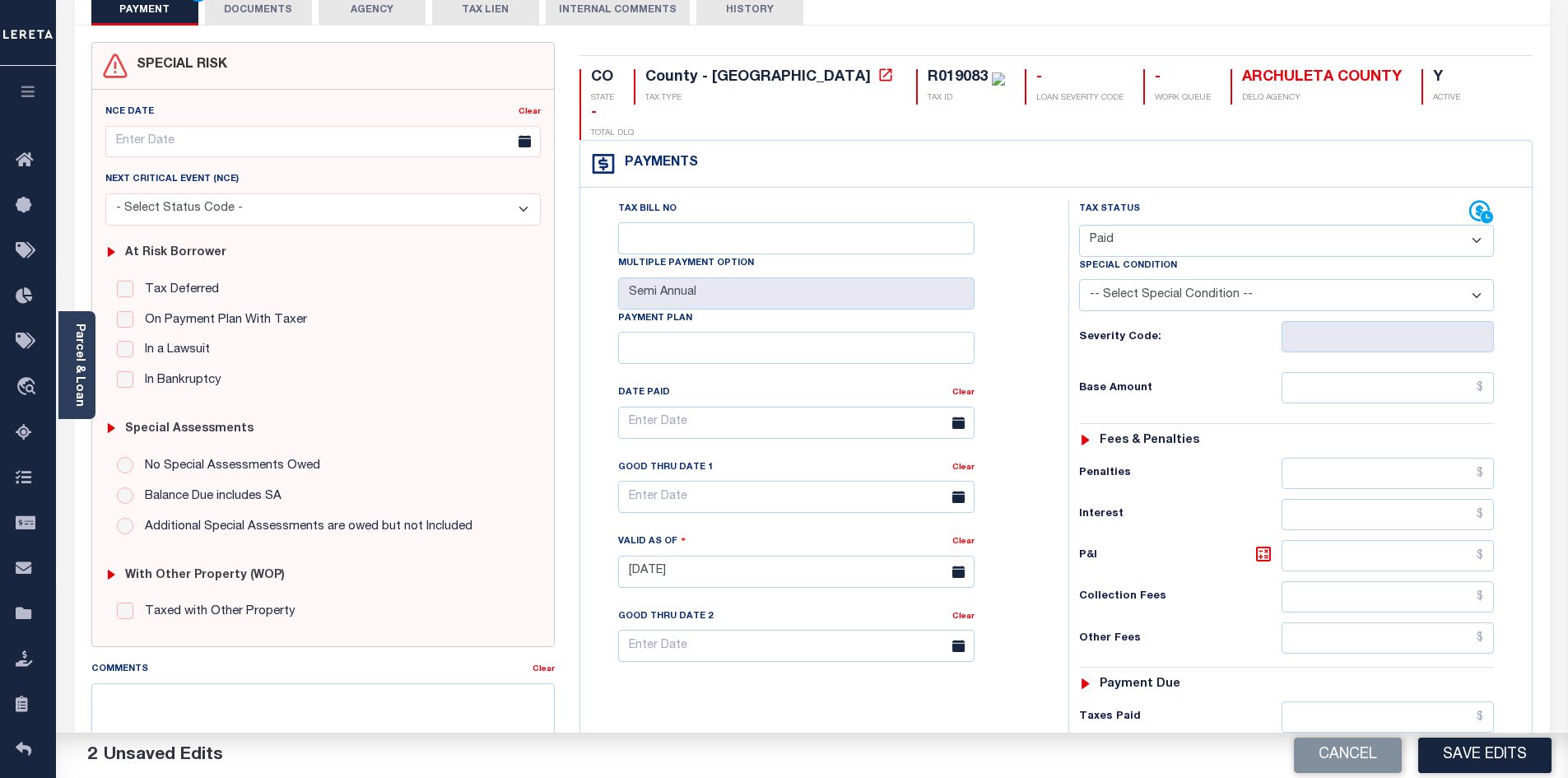
scroll to position [0, 0]
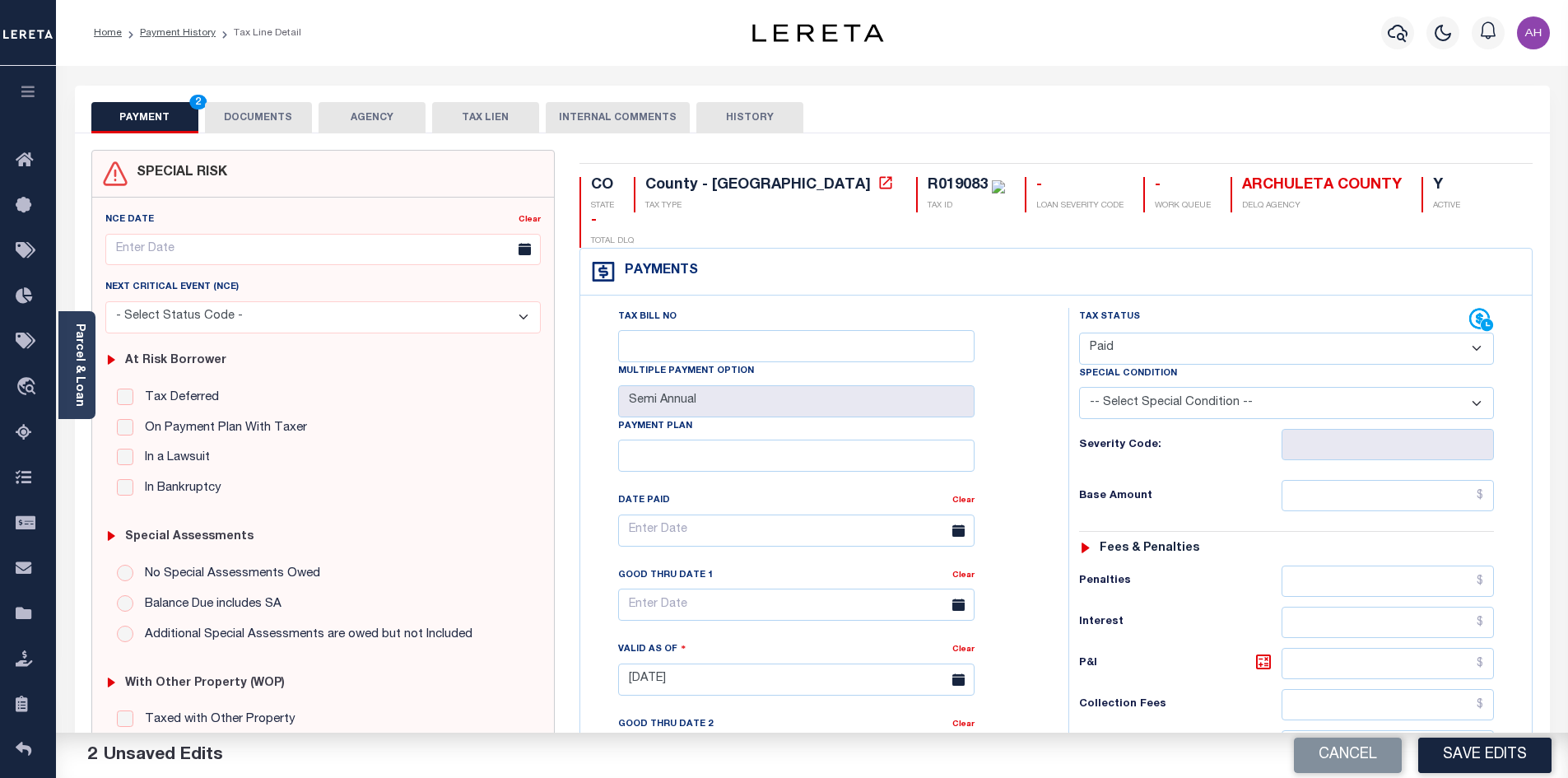
click at [260, 120] on button "DOCUMENTS" at bounding box center [258, 117] width 107 height 32
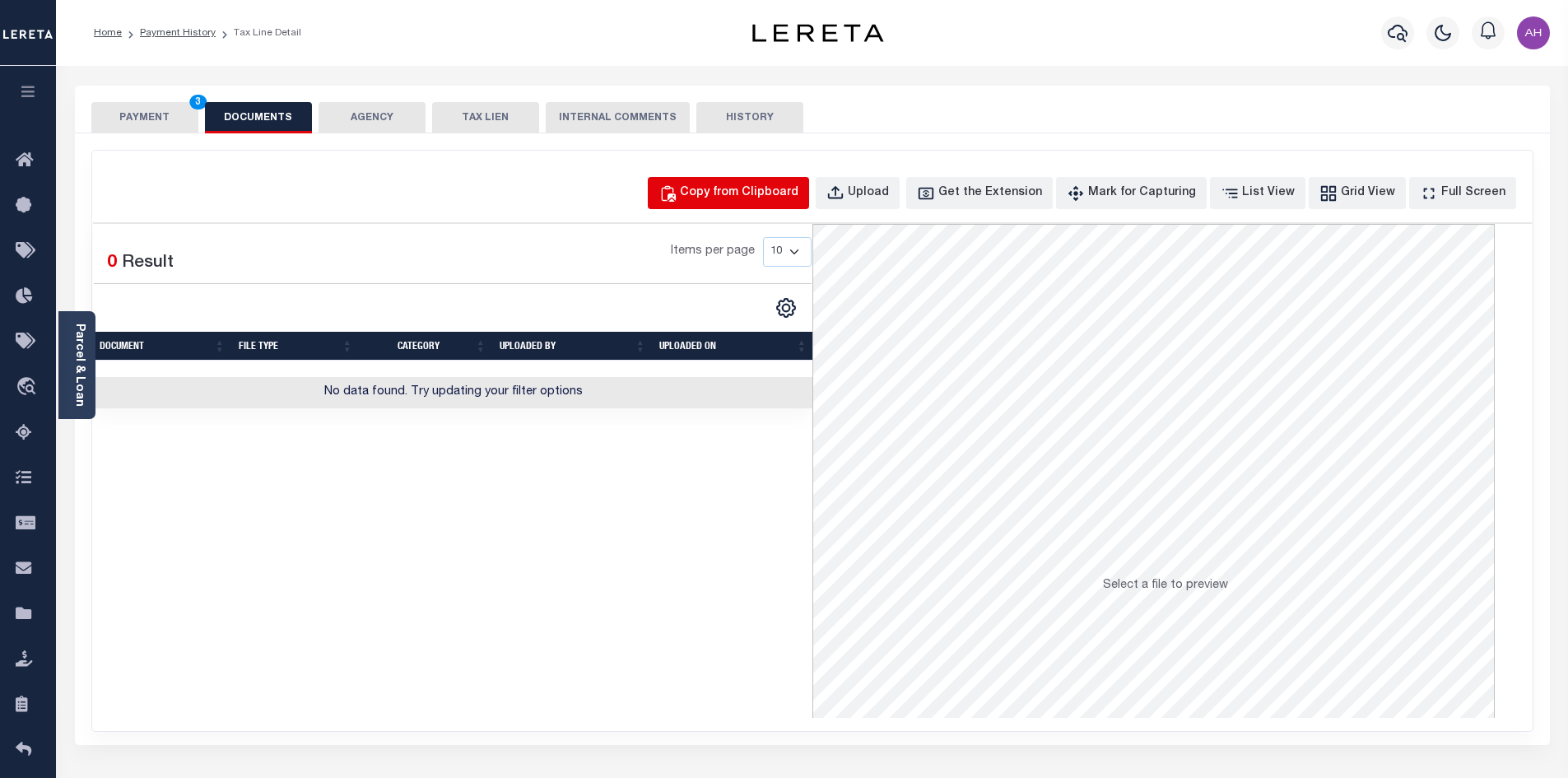
click at [717, 193] on button "Copy from Clipboard" at bounding box center [728, 193] width 161 height 32
select select "POP"
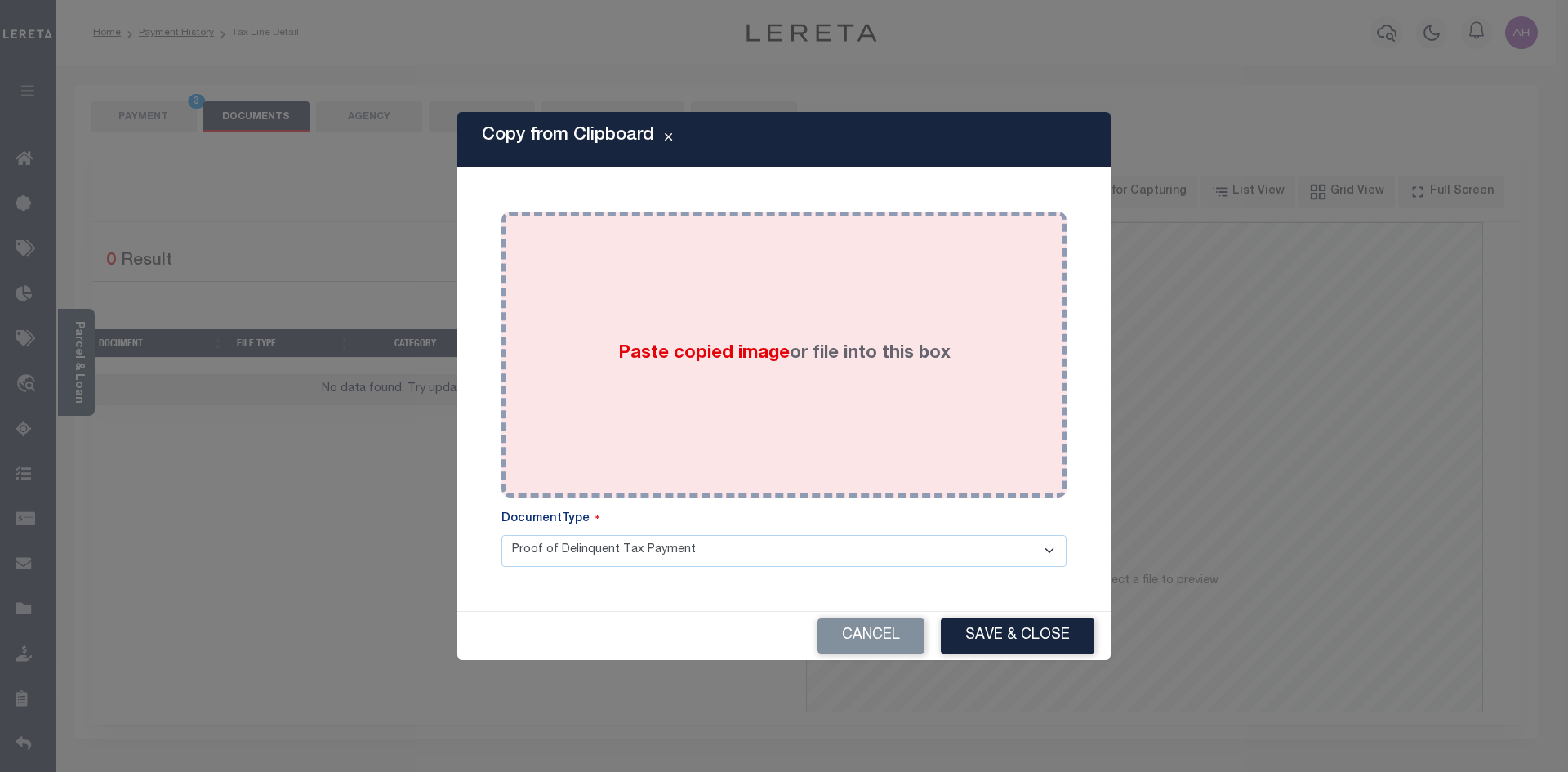
click at [763, 366] on label "Paste copied image or file into this box" at bounding box center [784, 355] width 332 height 27
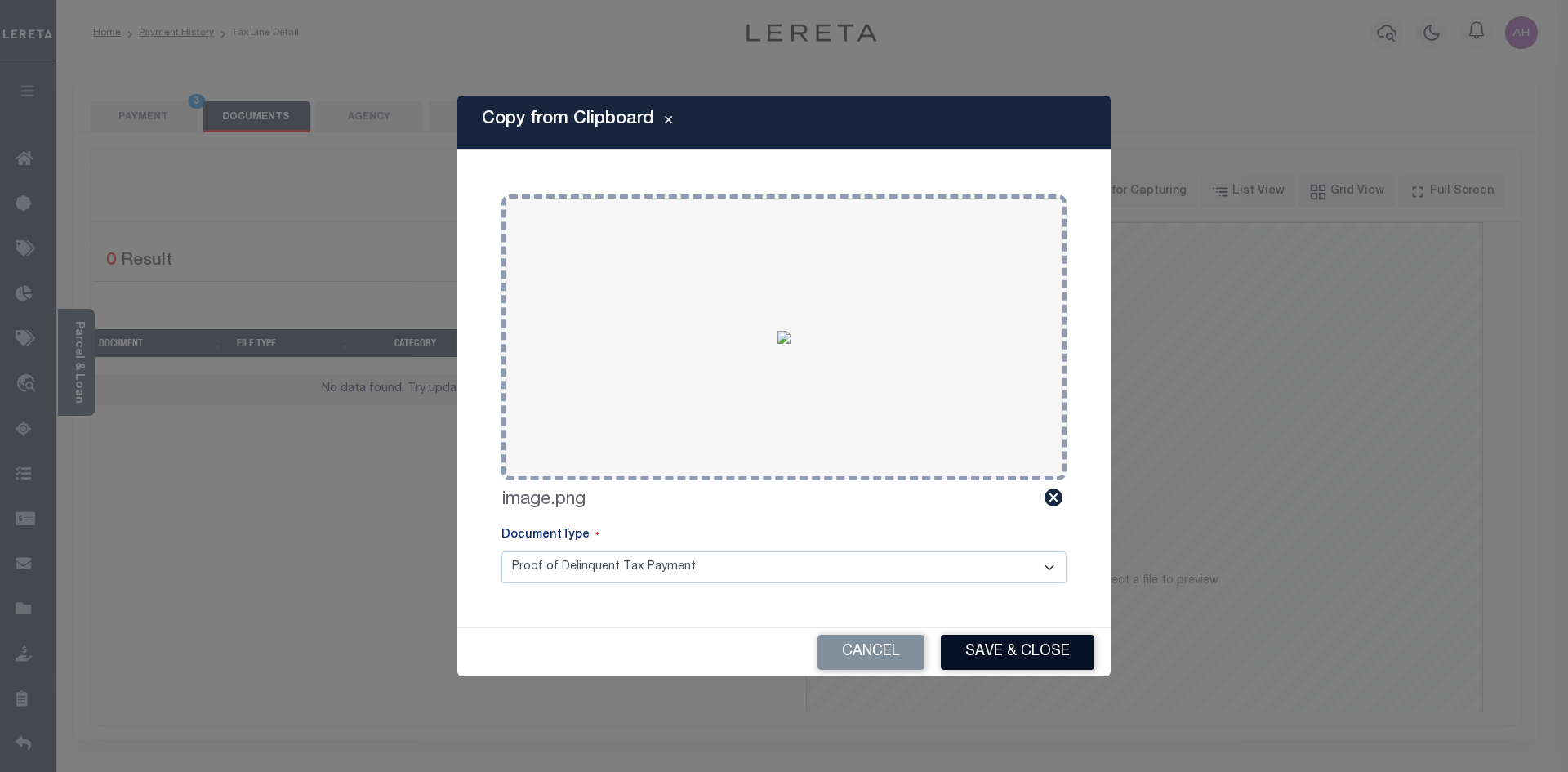
click at [1022, 655] on button "Save & Close" at bounding box center [1017, 652] width 154 height 35
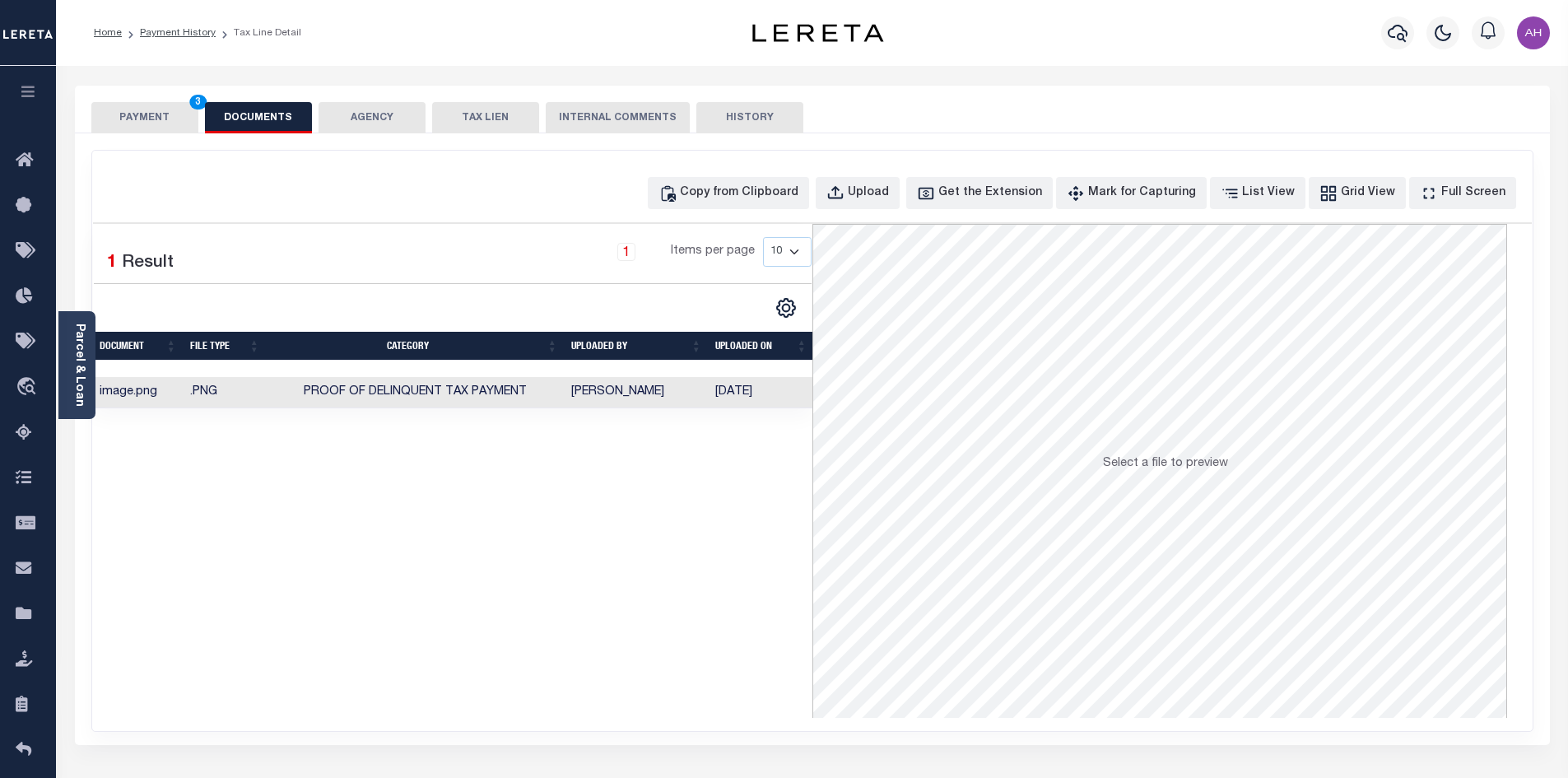
click at [158, 116] on button "PAYMENT 3" at bounding box center [145, 117] width 107 height 32
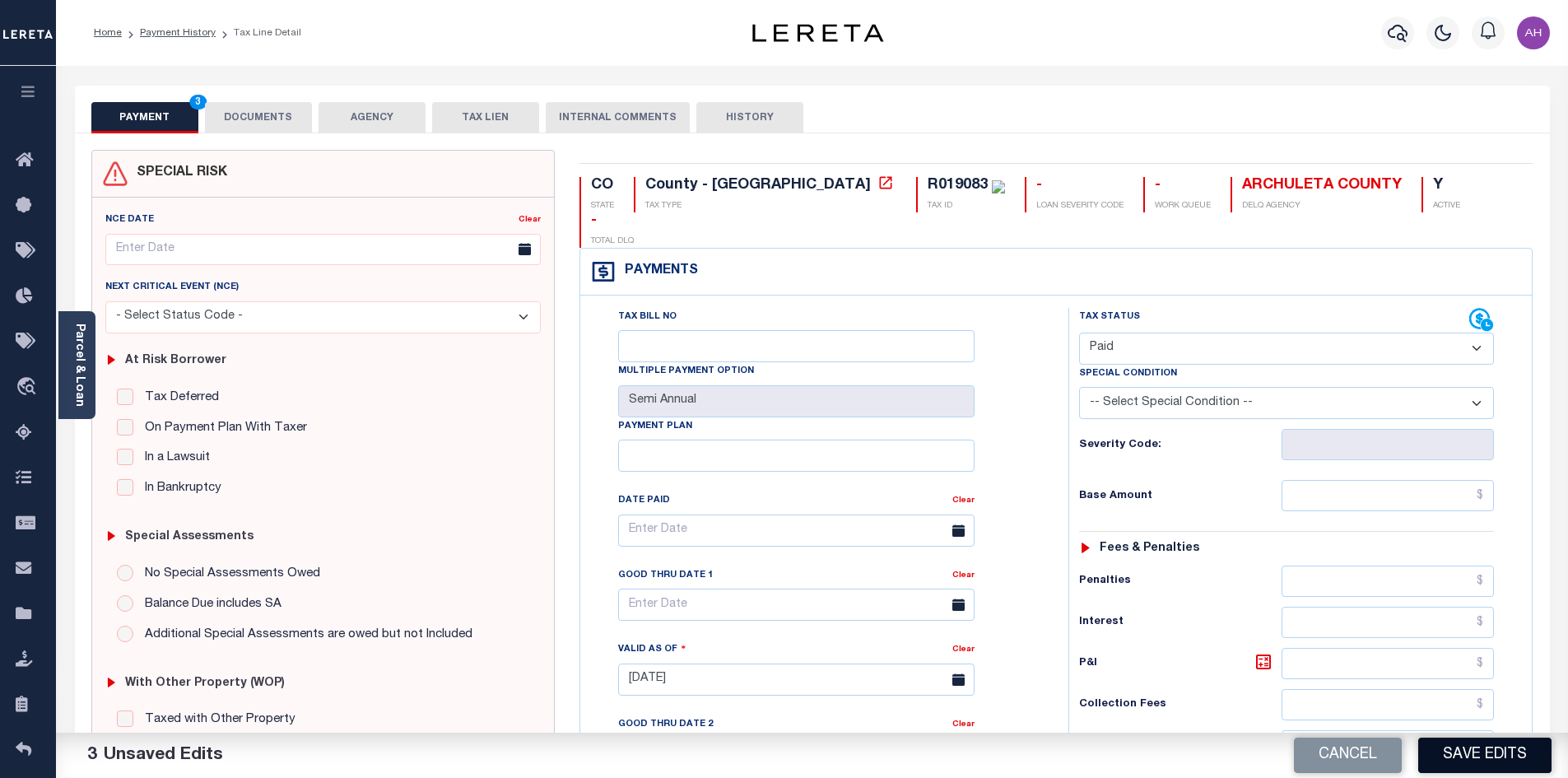
click at [1458, 753] on button "Save Edits" at bounding box center [1485, 755] width 134 height 35
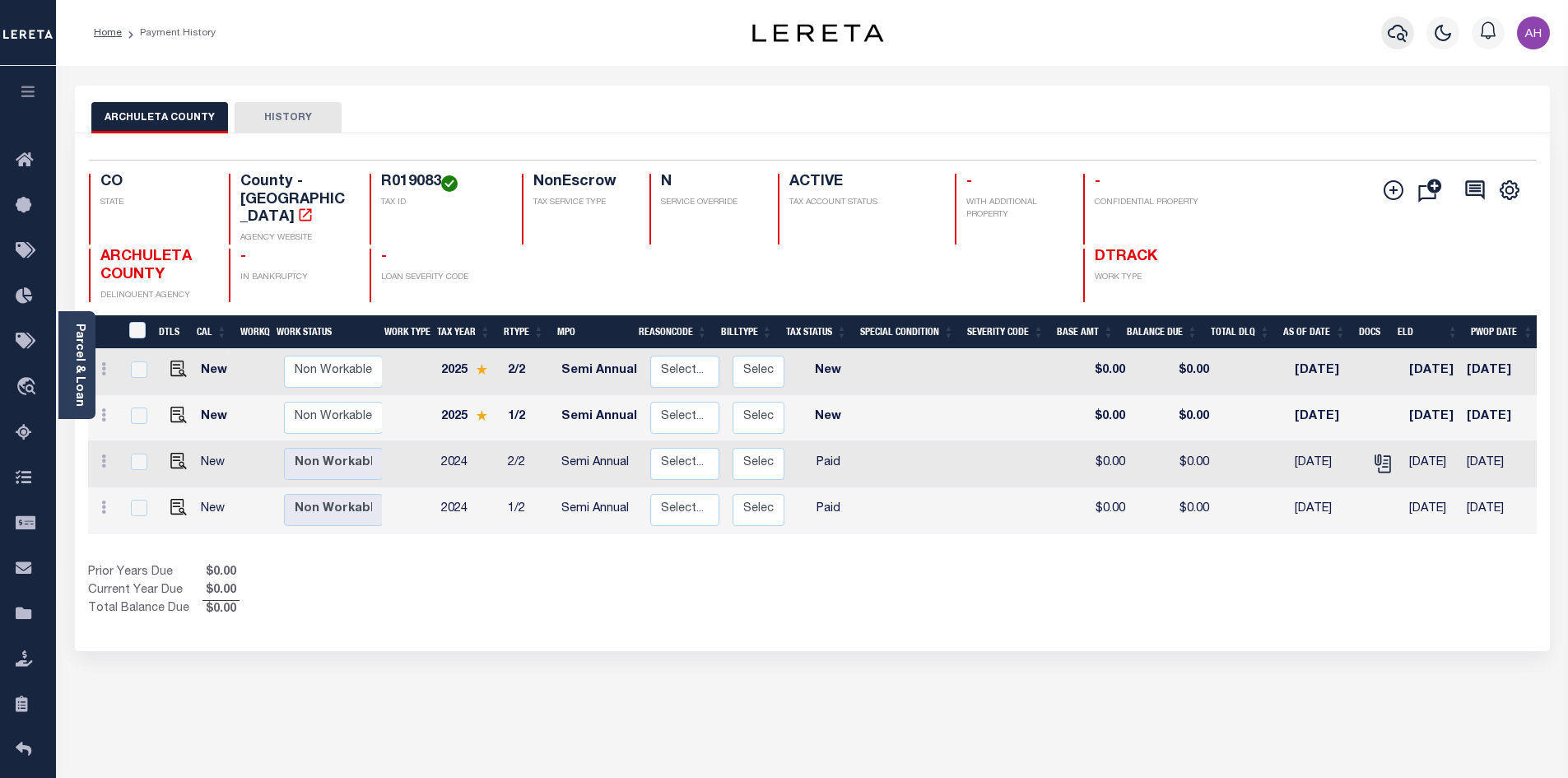
click at [1392, 33] on icon "button" at bounding box center [1397, 33] width 20 height 20
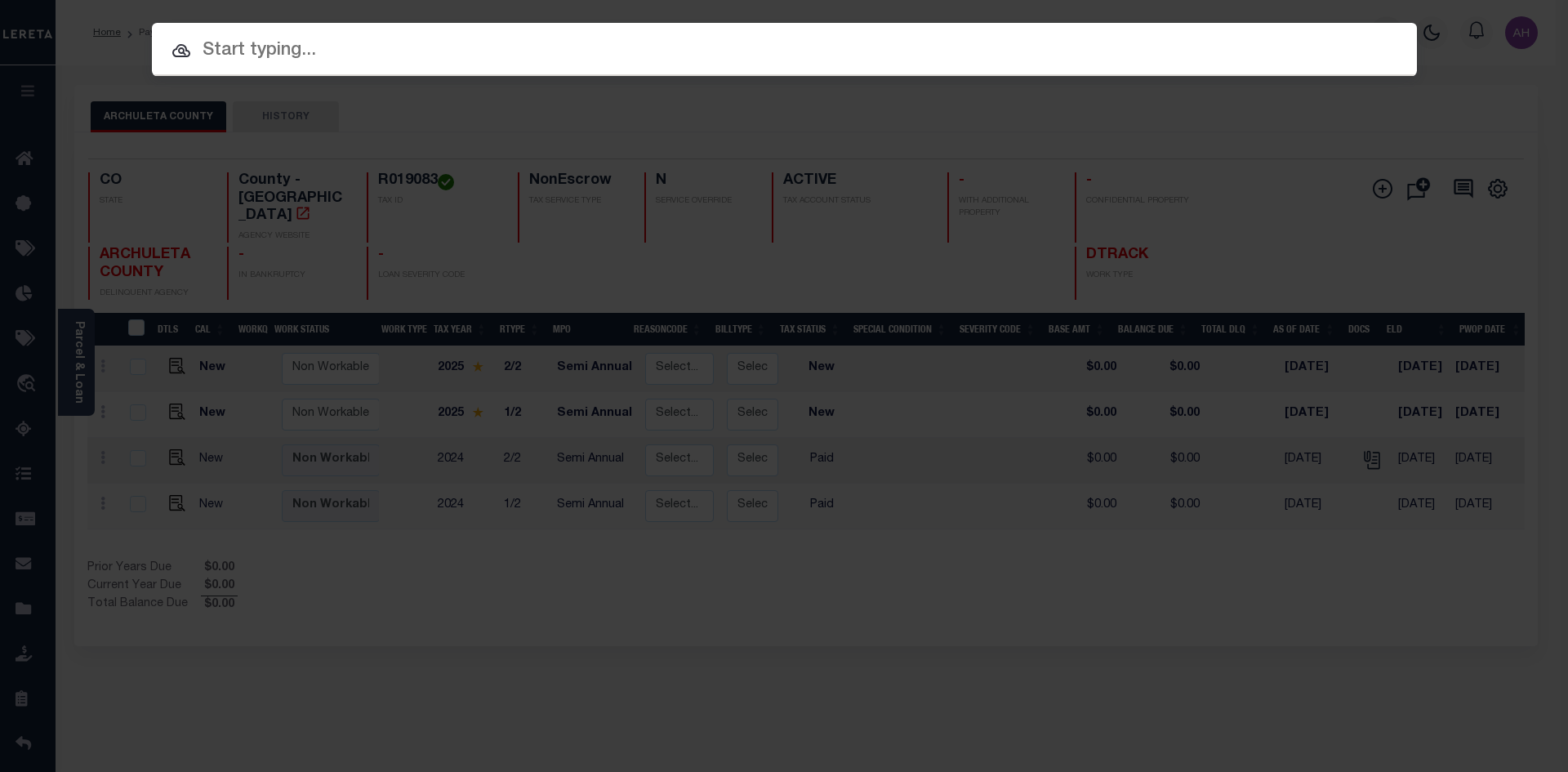
paste input "4802246410283"
type input "4802246410283"
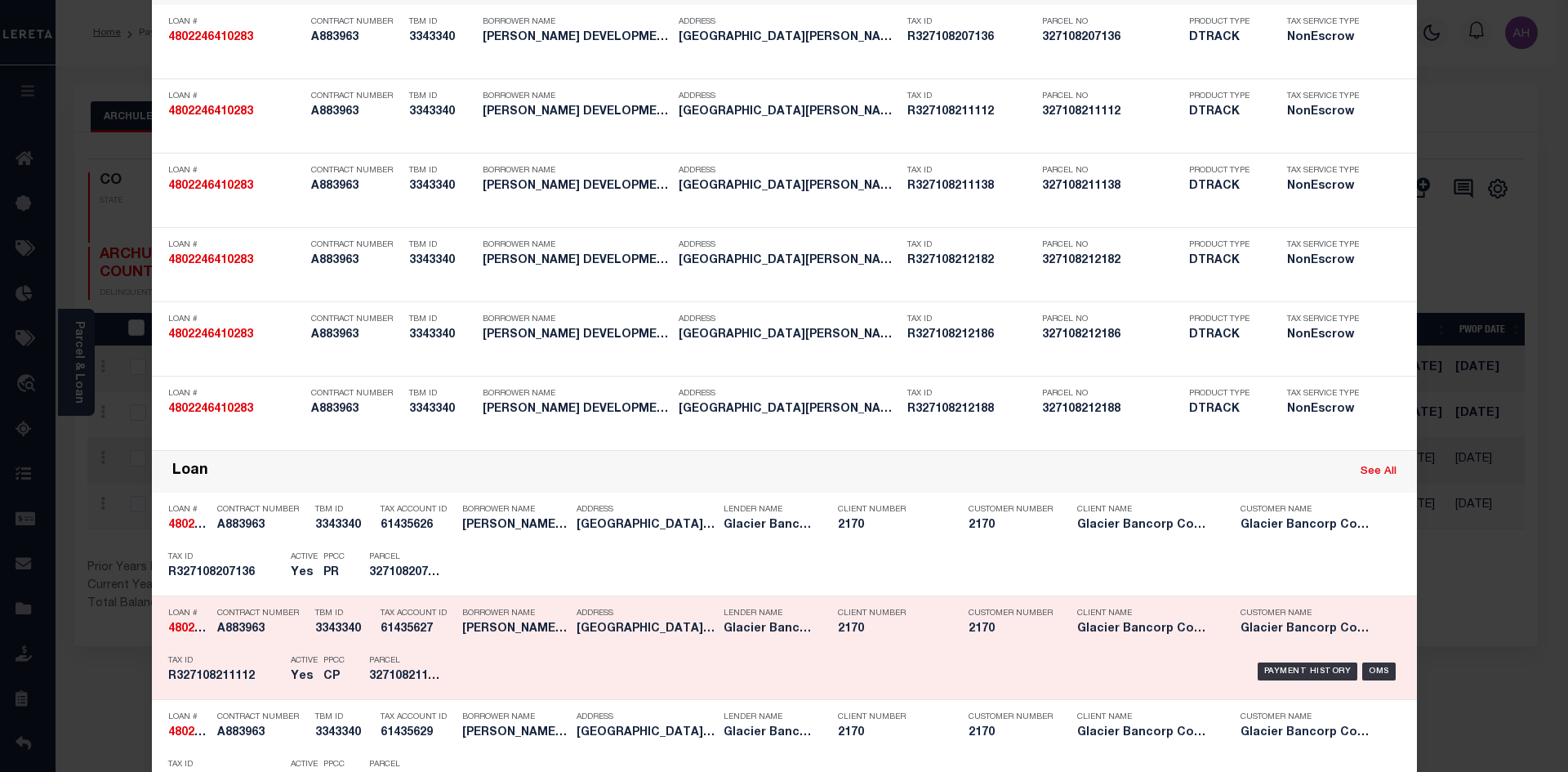
scroll to position [163, 0]
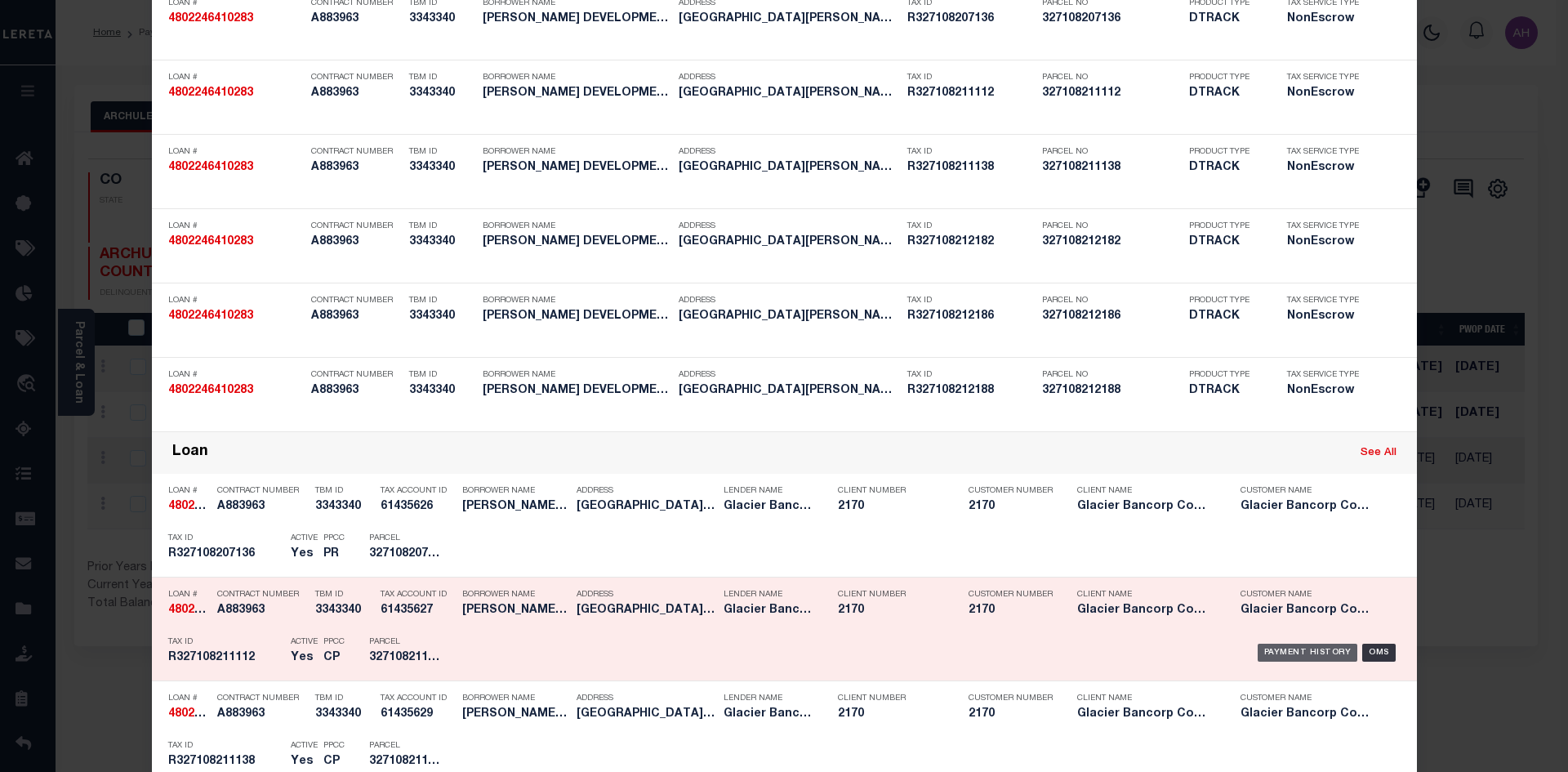
click at [1271, 650] on div "Payment History" at bounding box center [1308, 652] width 100 height 18
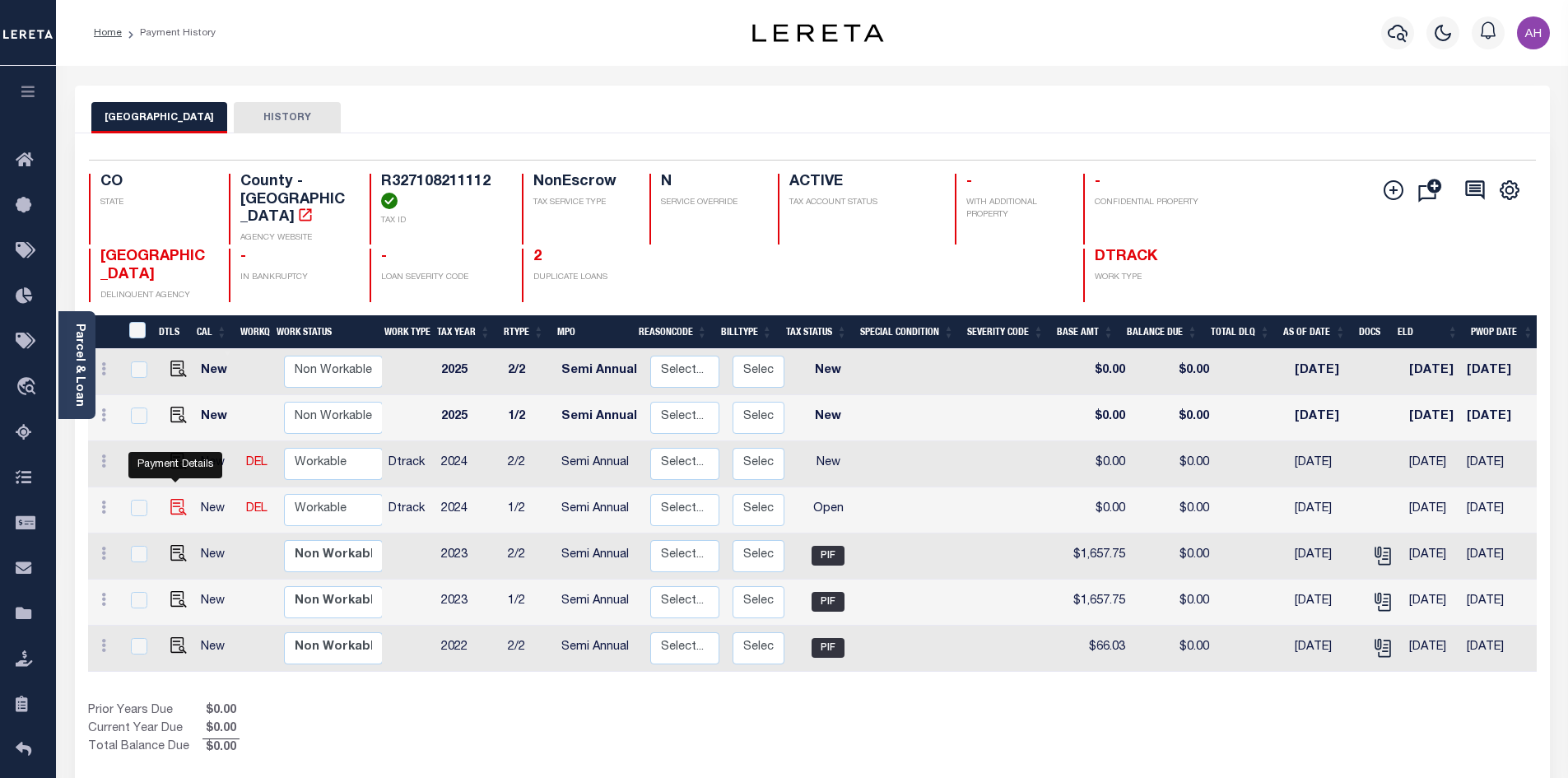
click at [182, 499] on img "" at bounding box center [178, 506] width 16 height 16
checkbox input "true"
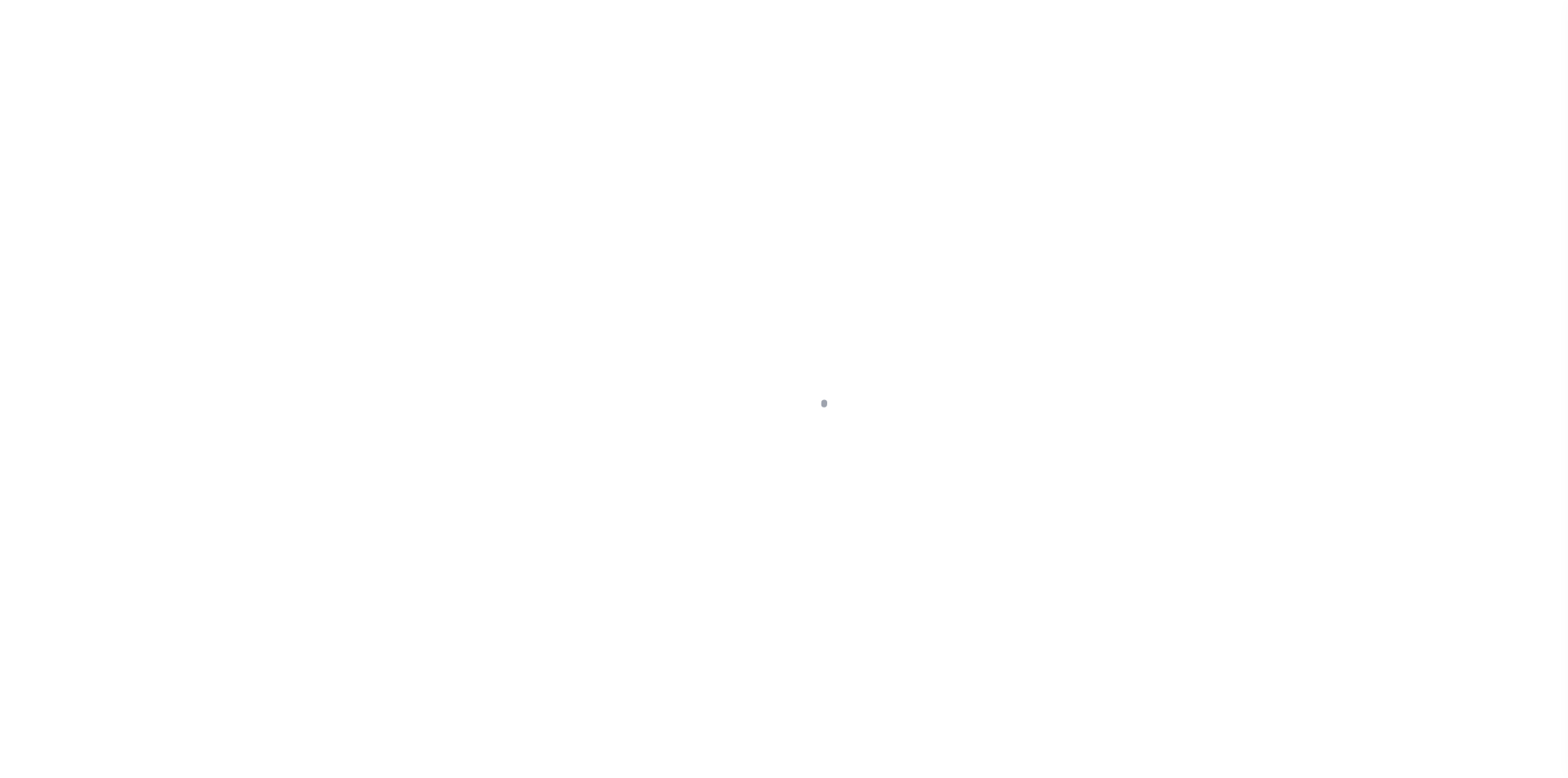
select select "OP2"
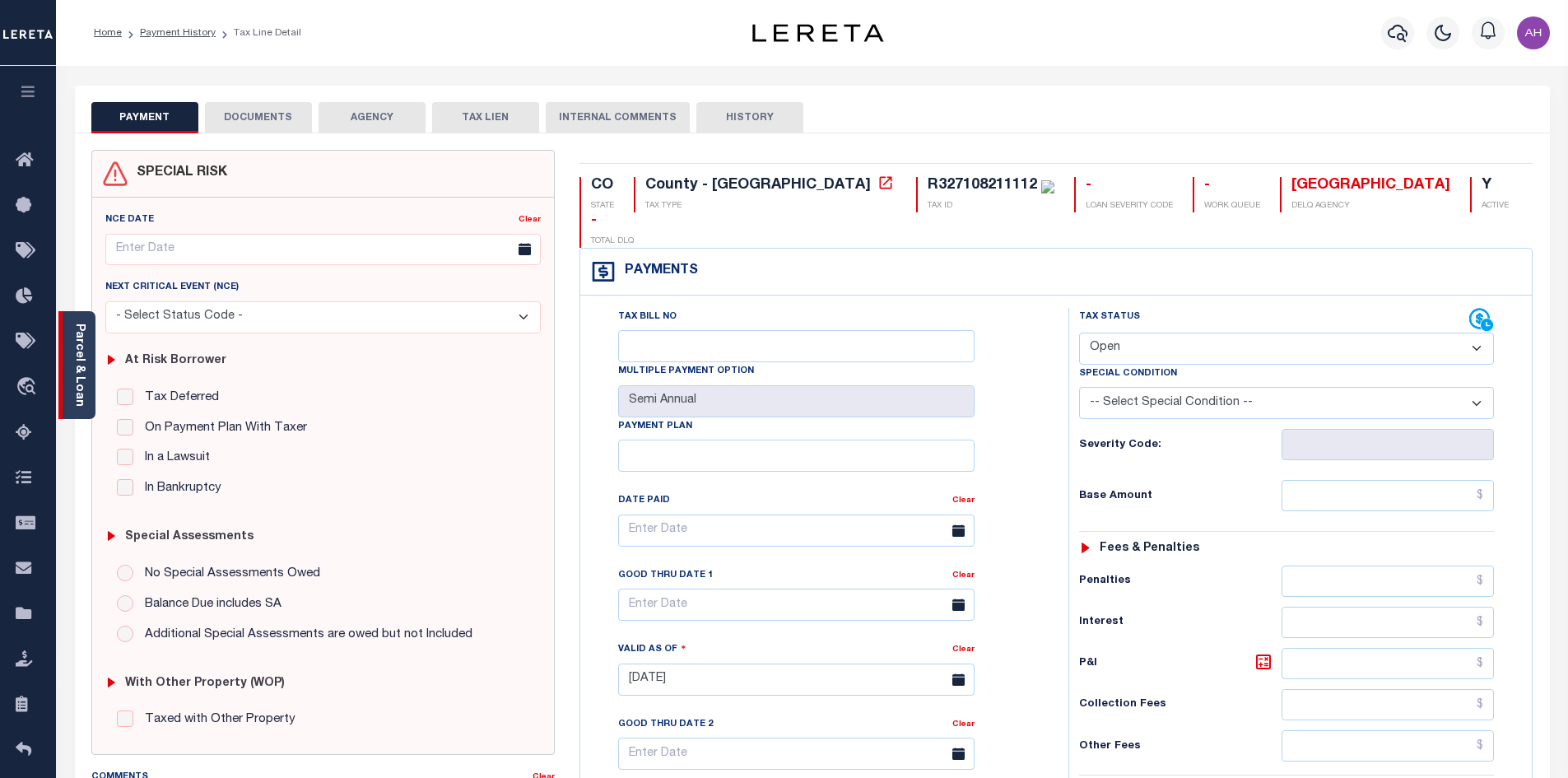
click at [79, 358] on link "Parcel & Loan" at bounding box center [79, 365] width 11 height 83
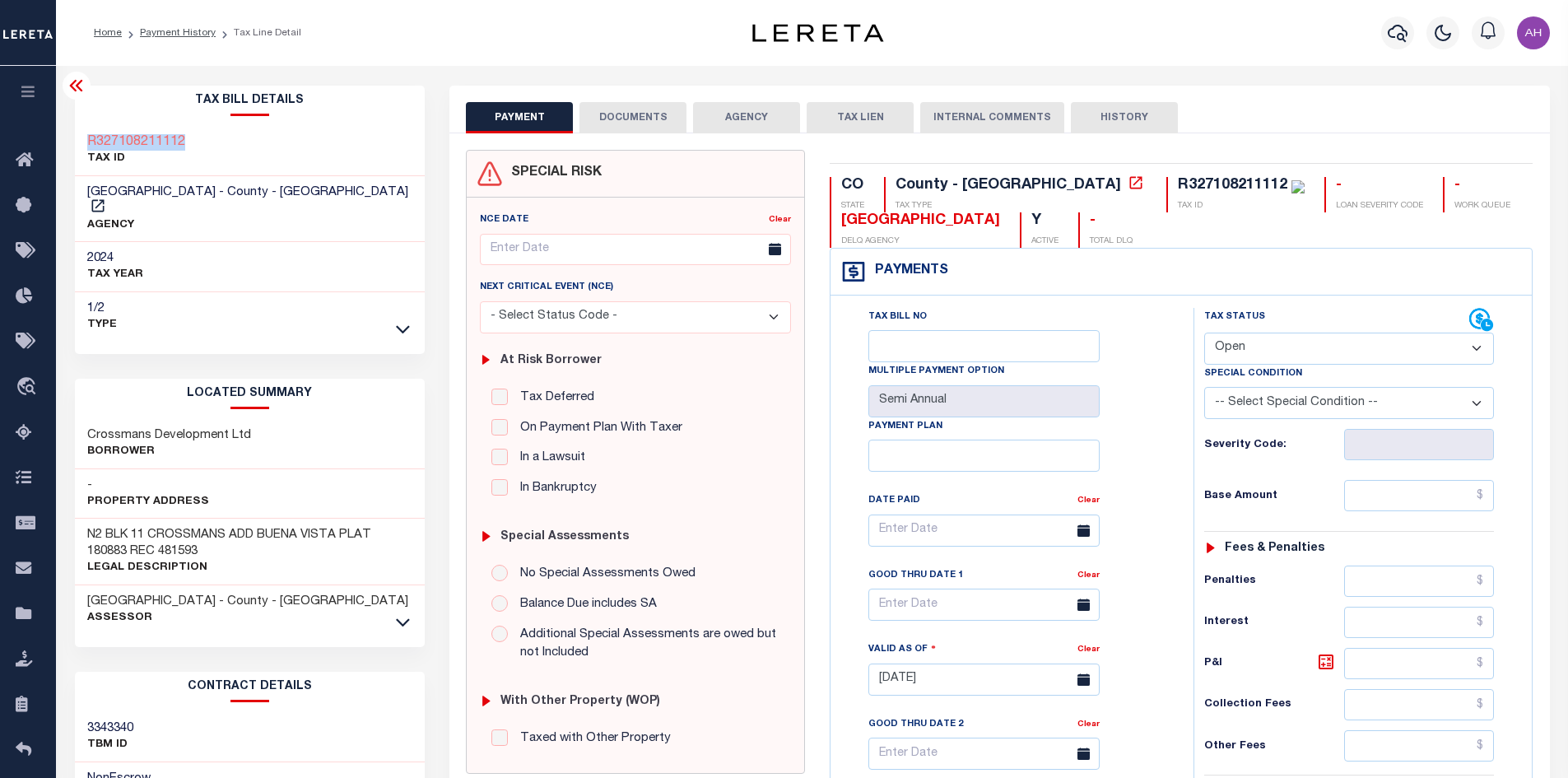
drag, startPoint x: 212, startPoint y: 138, endPoint x: 160, endPoint y: 159, distance: 56.1
click at [82, 139] on div "R327108211112 TAX ID" at bounding box center [249, 151] width 350 height 51
copy h3 "R327108211112"
drag, startPoint x: 236, startPoint y: 416, endPoint x: 77, endPoint y: 414, distance: 159.0
click at [77, 419] on div "Crossmans Development Ltd Borrower" at bounding box center [249, 444] width 350 height 51
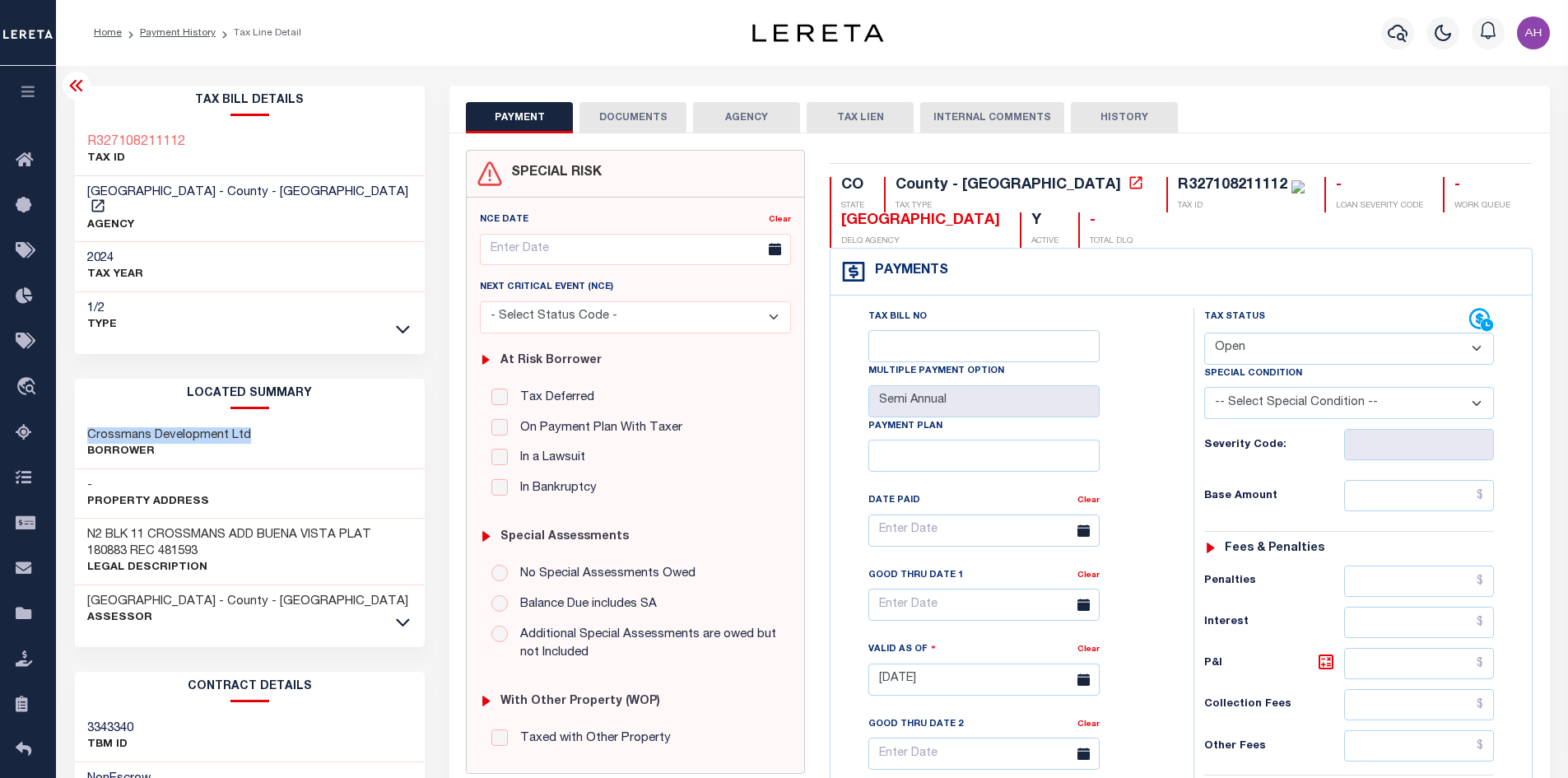
copy h3 "Crossmans Development Ltd"
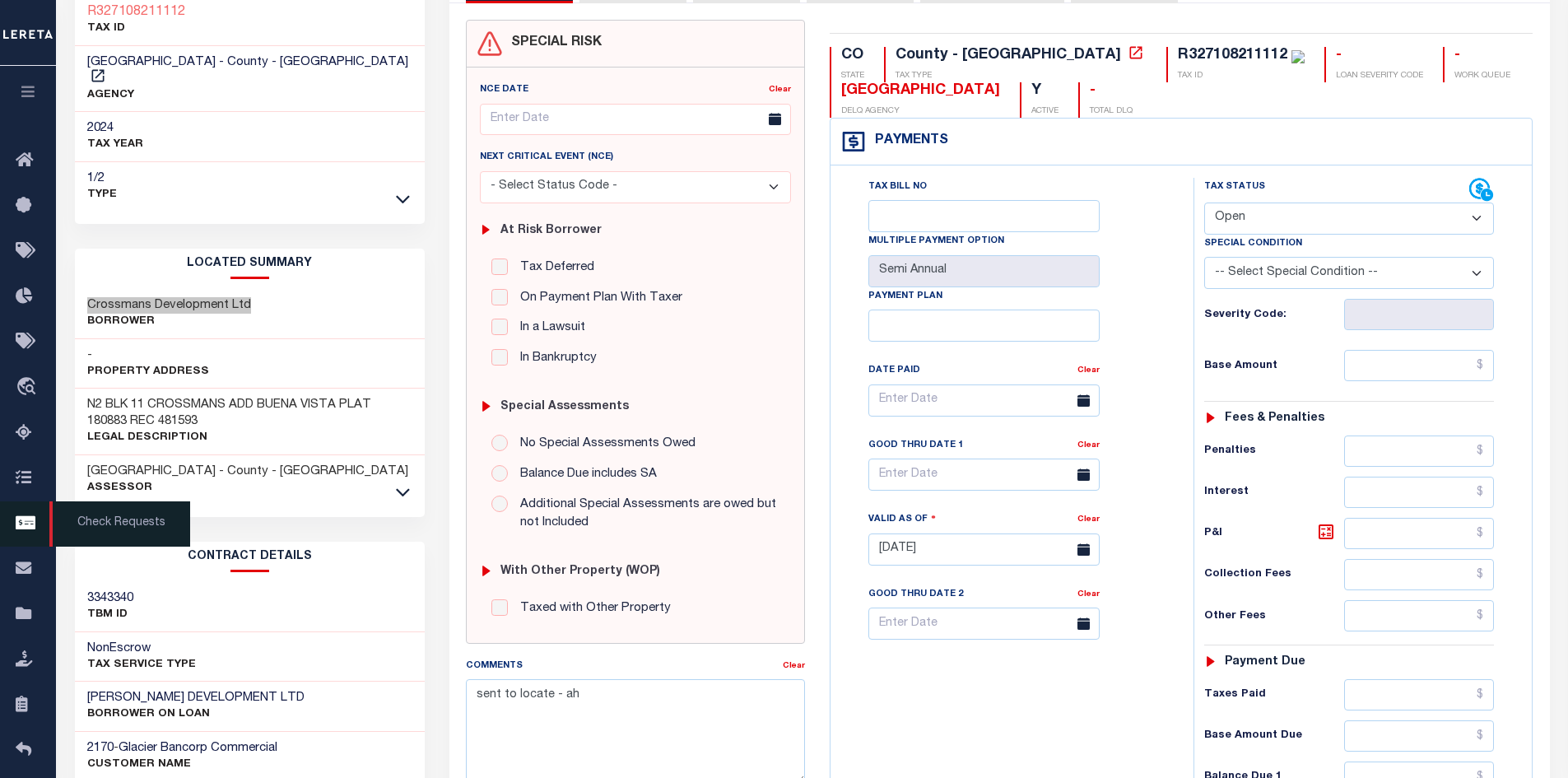
scroll to position [329, 0]
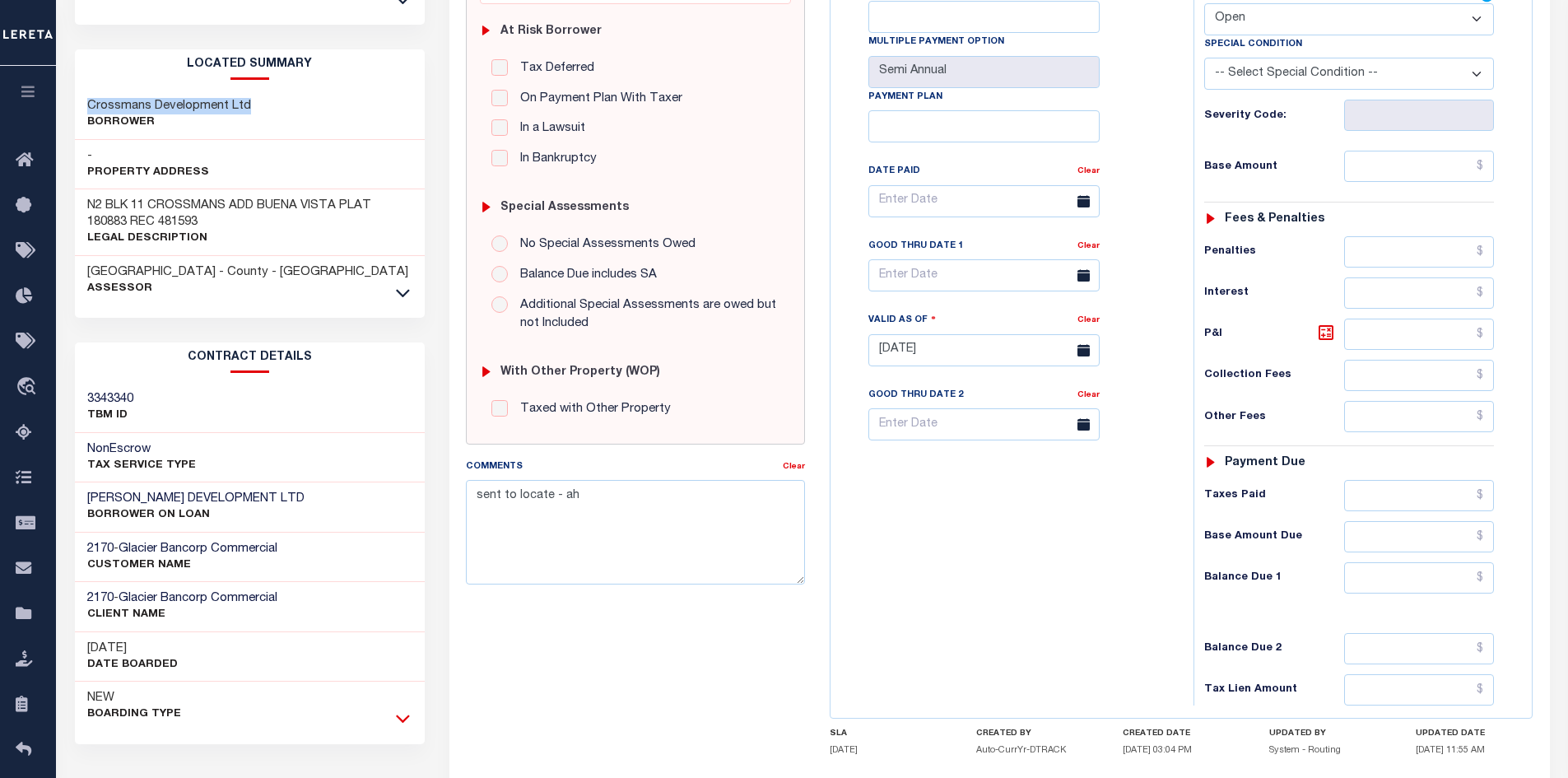
click at [403, 709] on icon at bounding box center [402, 718] width 14 height 17
click at [401, 284] on icon at bounding box center [402, 293] width 14 height 17
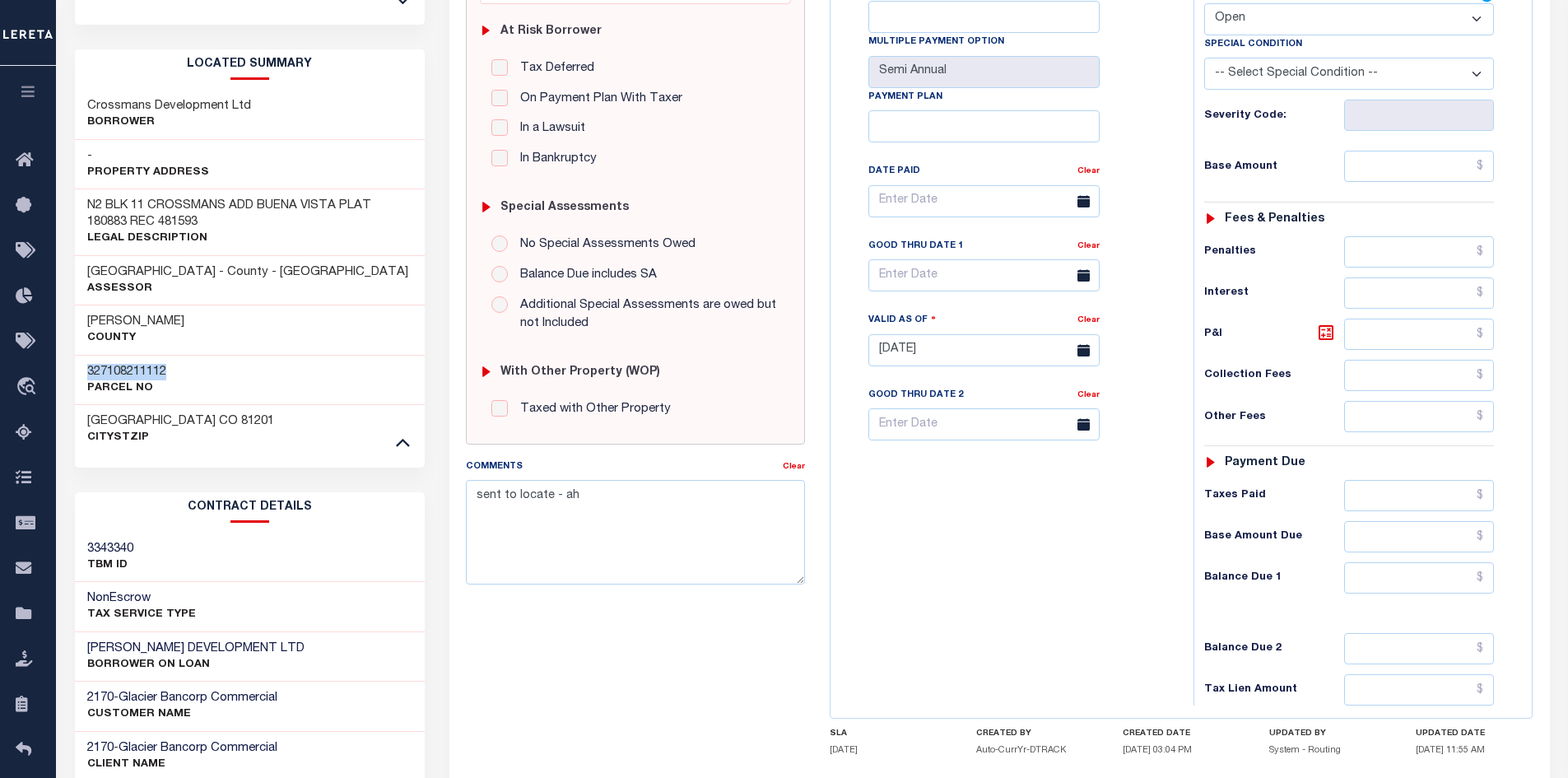
drag, startPoint x: 181, startPoint y: 354, endPoint x: 74, endPoint y: 351, distance: 107.0
click at [74, 351] on div "Tax Bill Details R327108211112 TAX ID -" at bounding box center [250, 462] width 375 height 1410
copy h3 "327108211112"
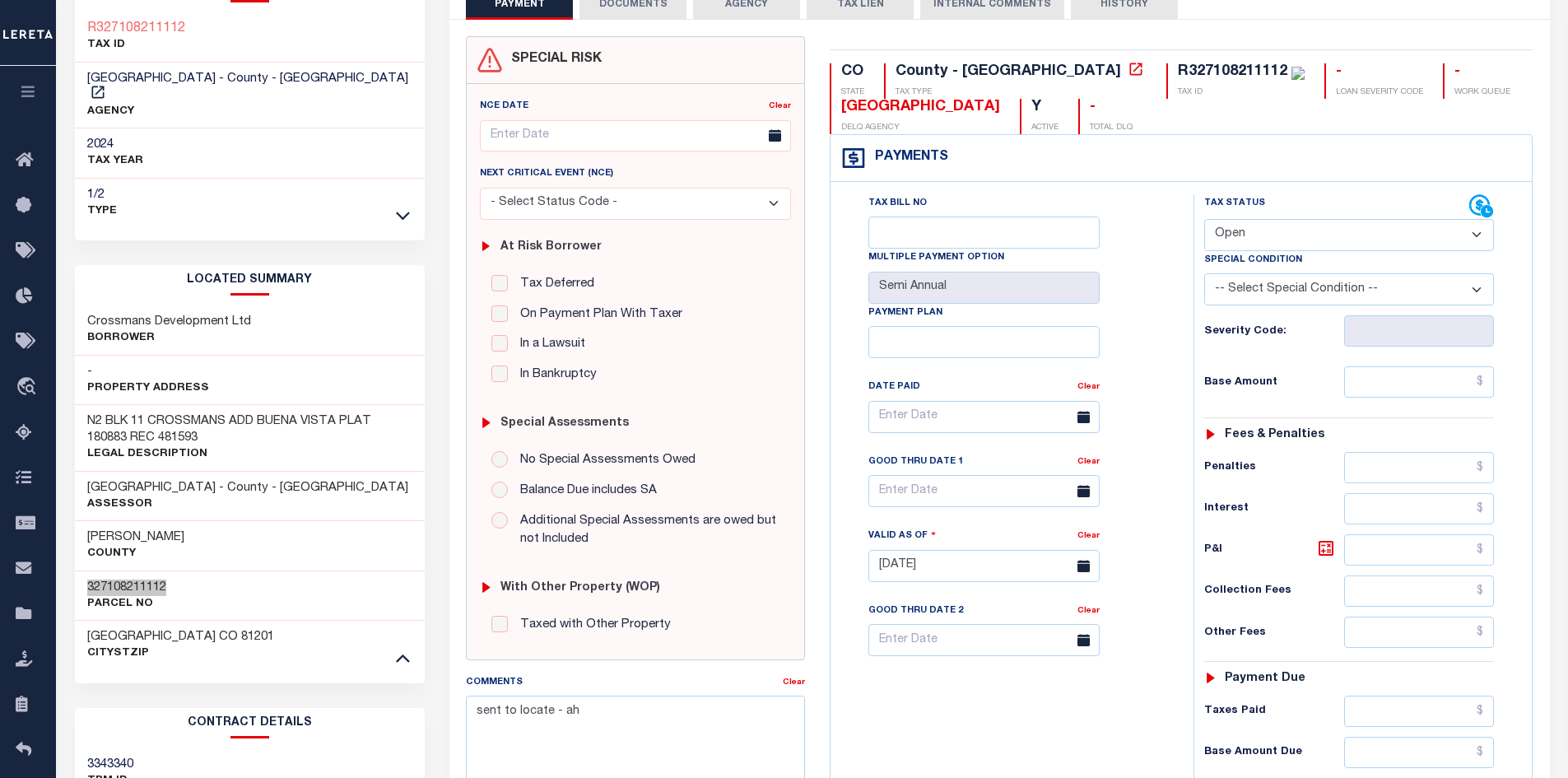
scroll to position [0, 0]
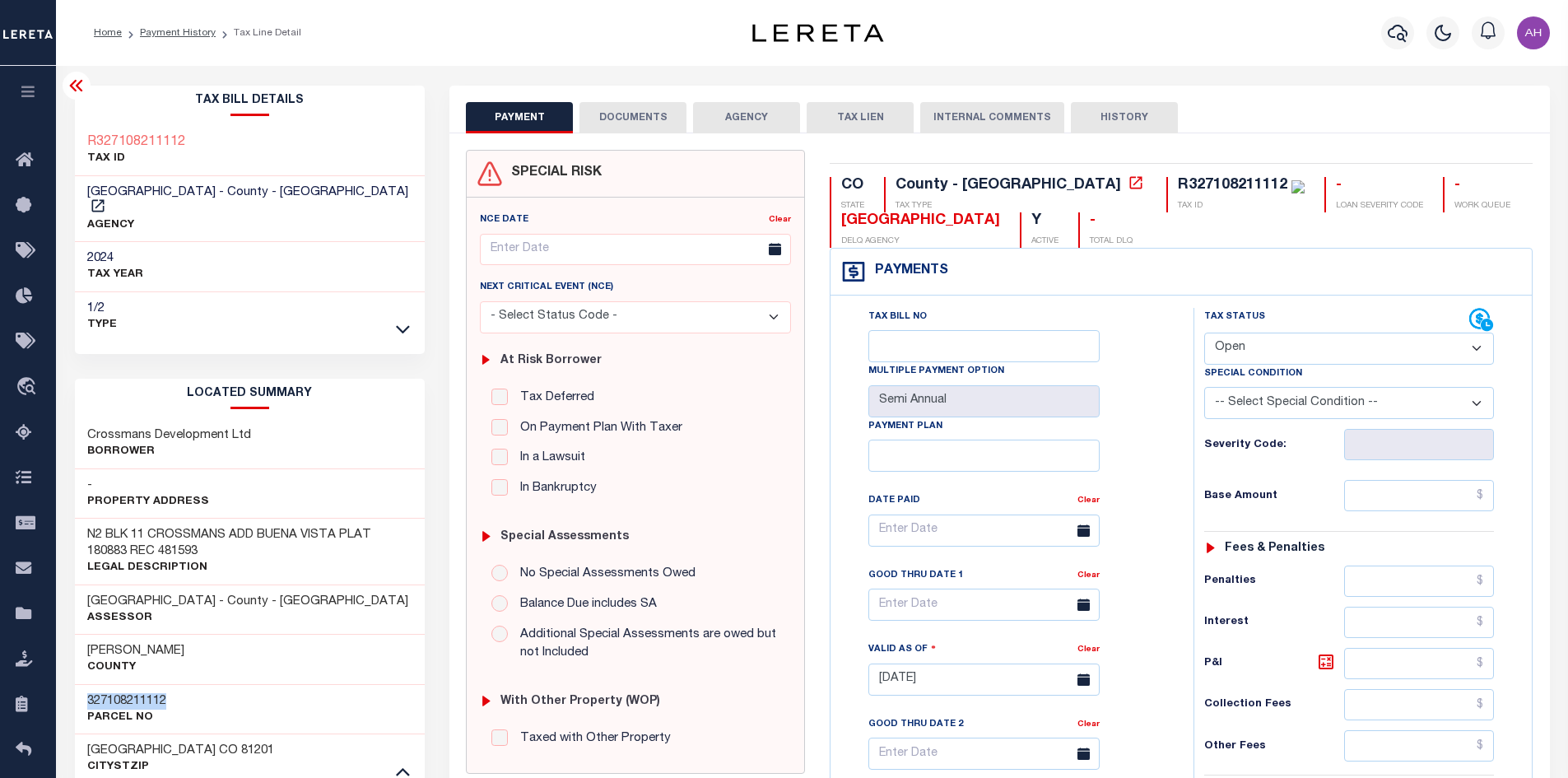
click at [164, 17] on ol "Home Payment History Tax Line Detail" at bounding box center [197, 33] width 234 height 34
click at [176, 32] on link "Payment History" at bounding box center [177, 33] width 75 height 10
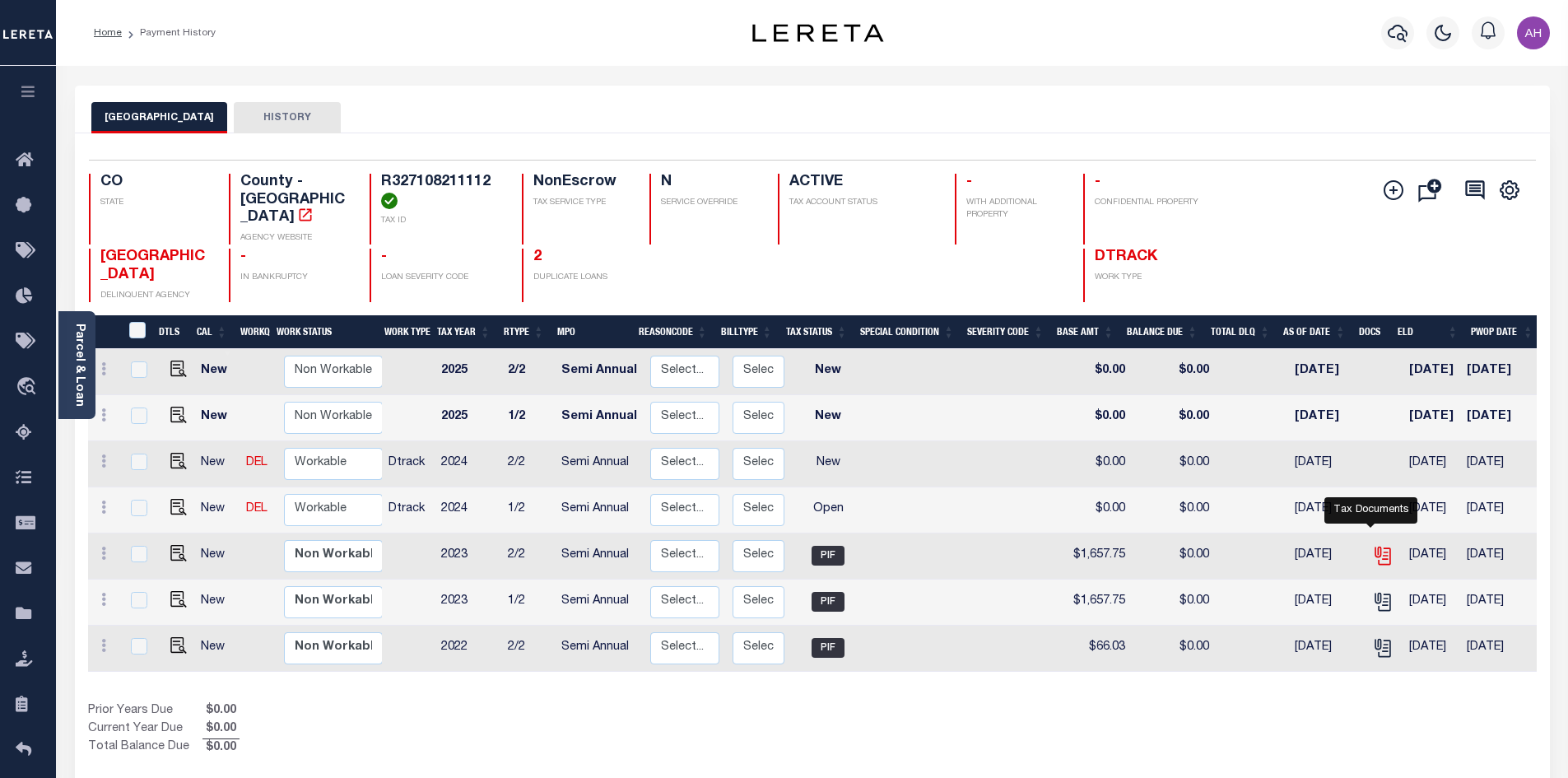
click at [1372, 545] on icon "" at bounding box center [1382, 555] width 21 height 21
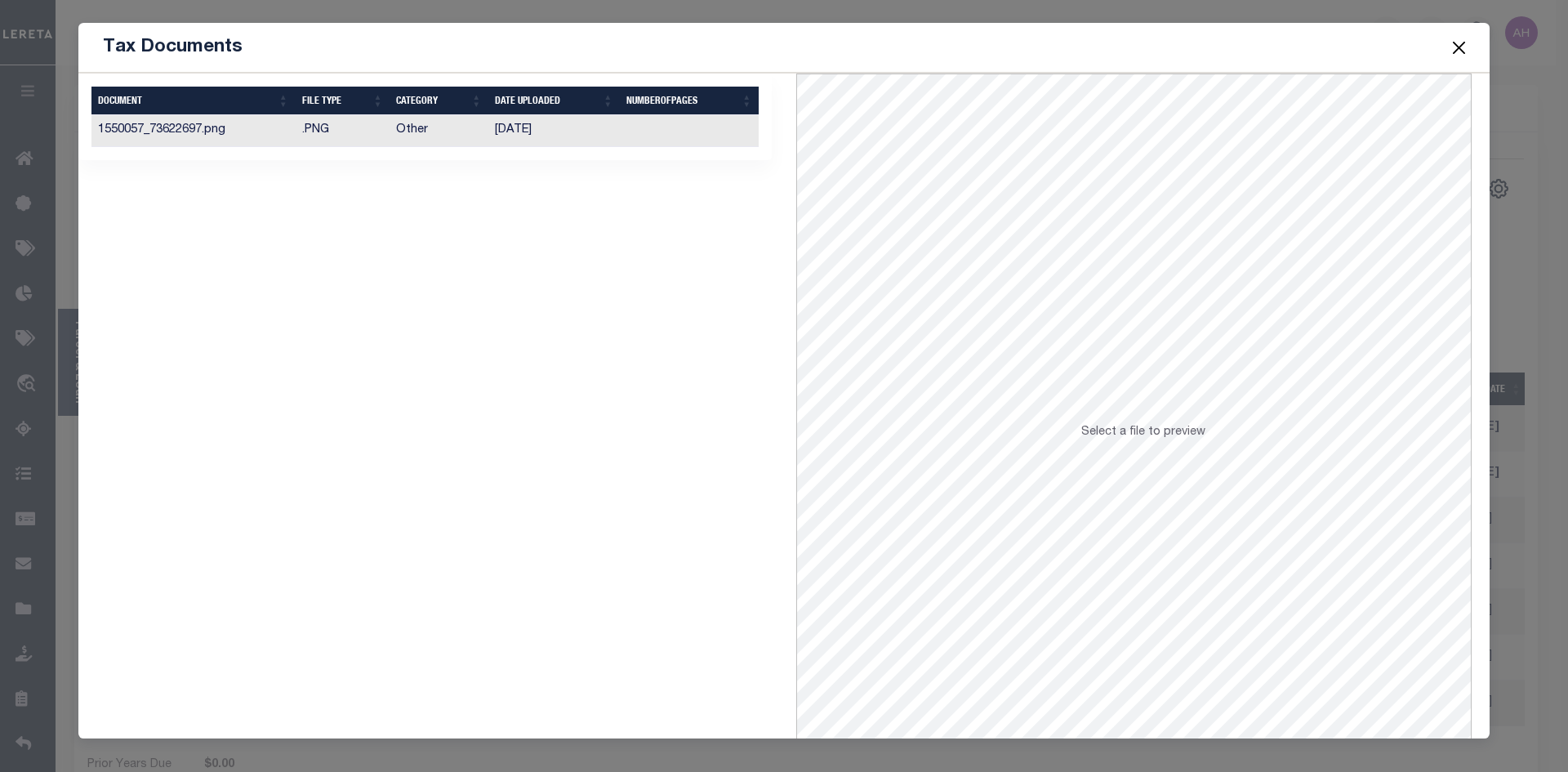
click at [382, 132] on td ".PNG" at bounding box center [342, 131] width 94 height 31
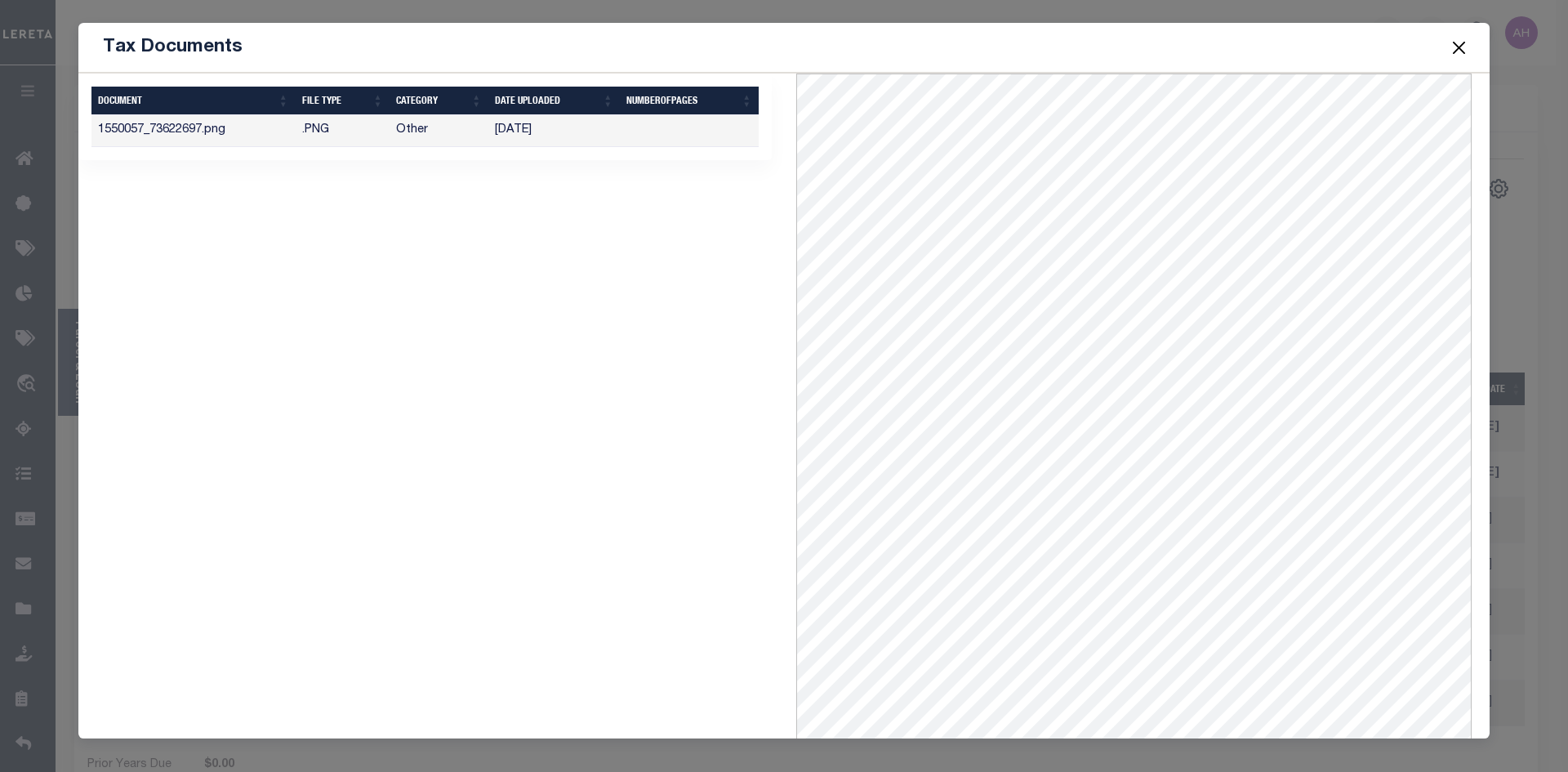
click at [1459, 51] on button "Close" at bounding box center [1459, 47] width 21 height 21
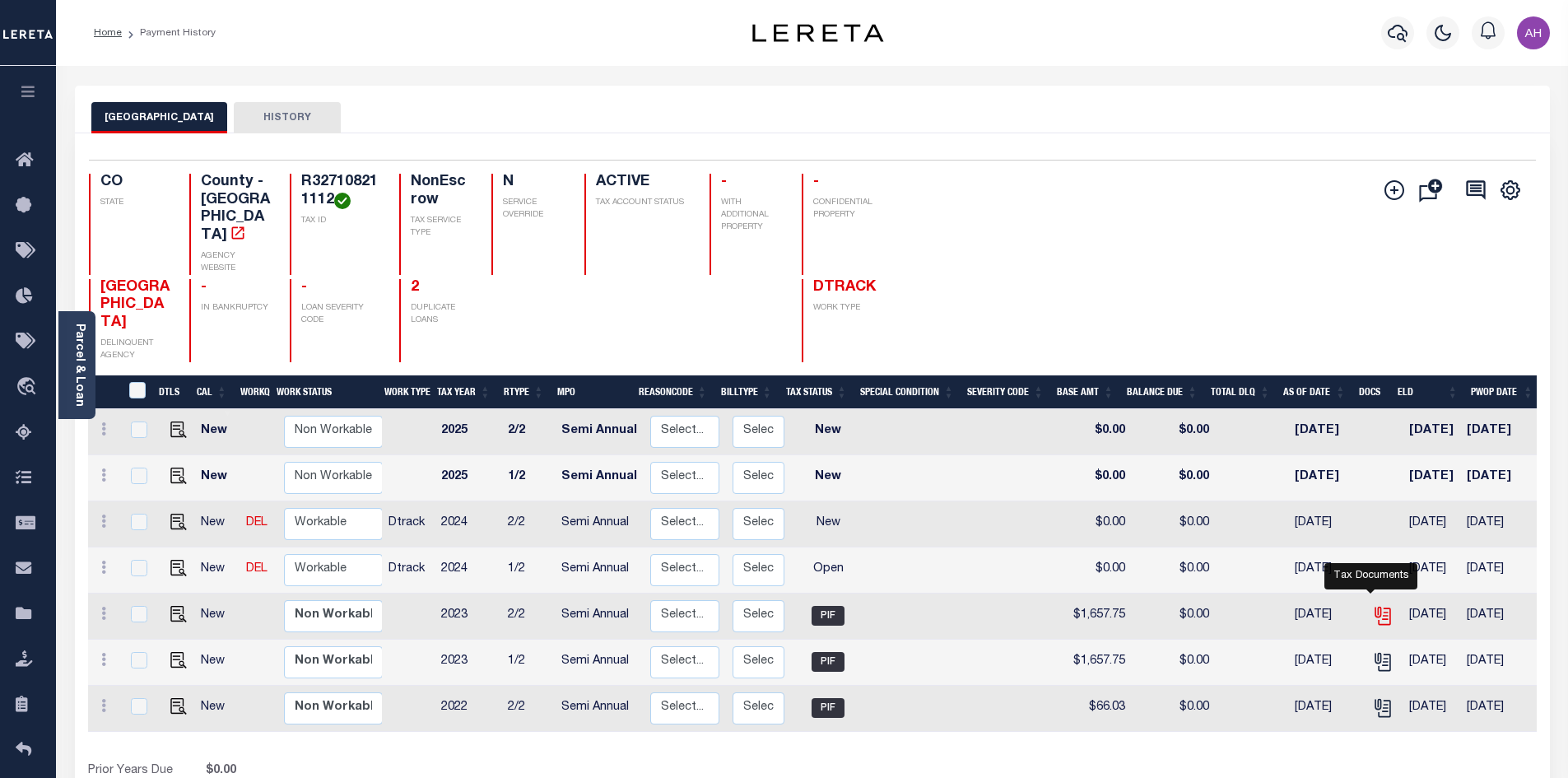
click at [1379, 606] on icon "" at bounding box center [1382, 615] width 21 height 21
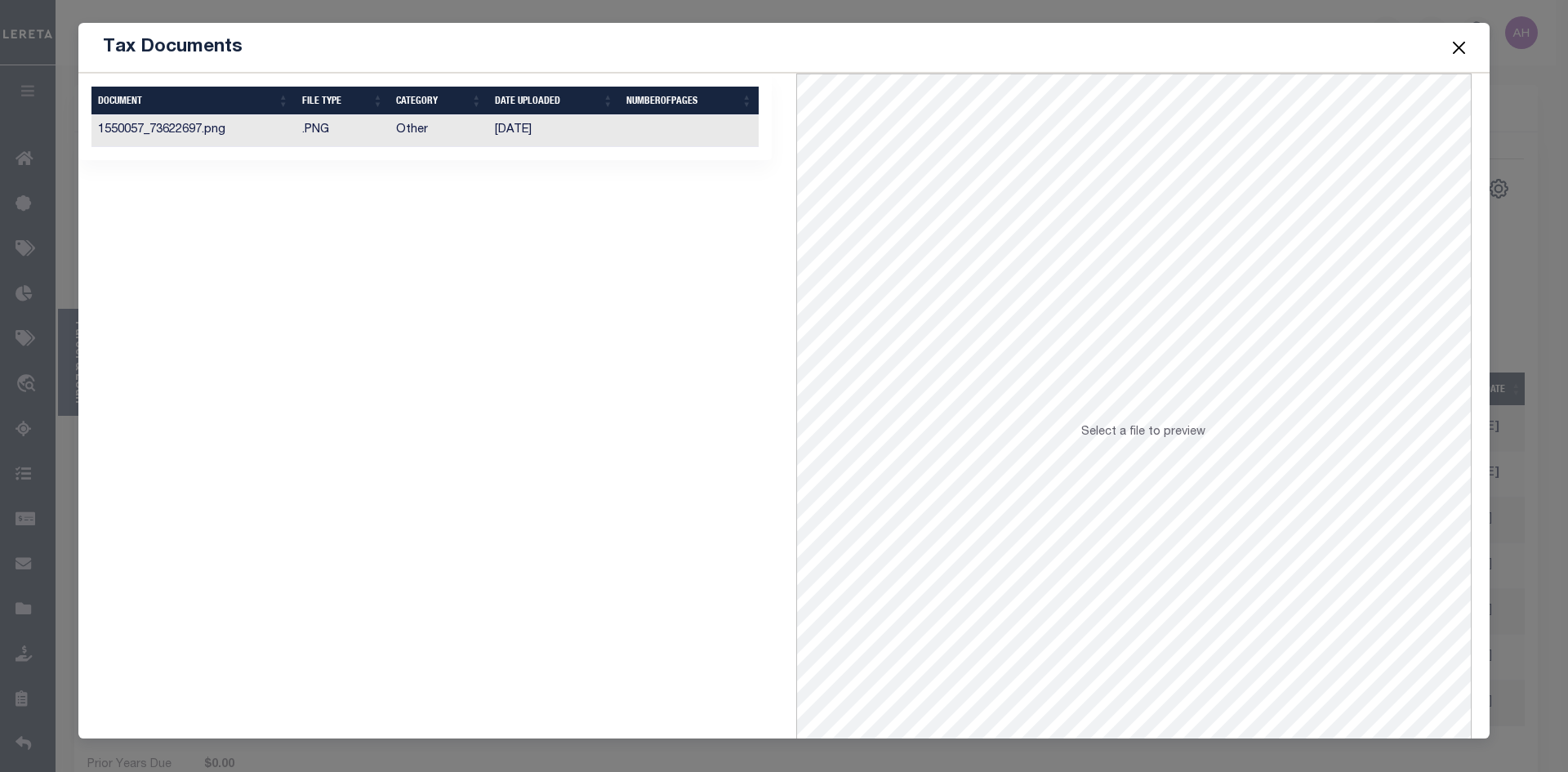
click at [529, 120] on td "05/06/2024" at bounding box center [554, 131] width 132 height 31
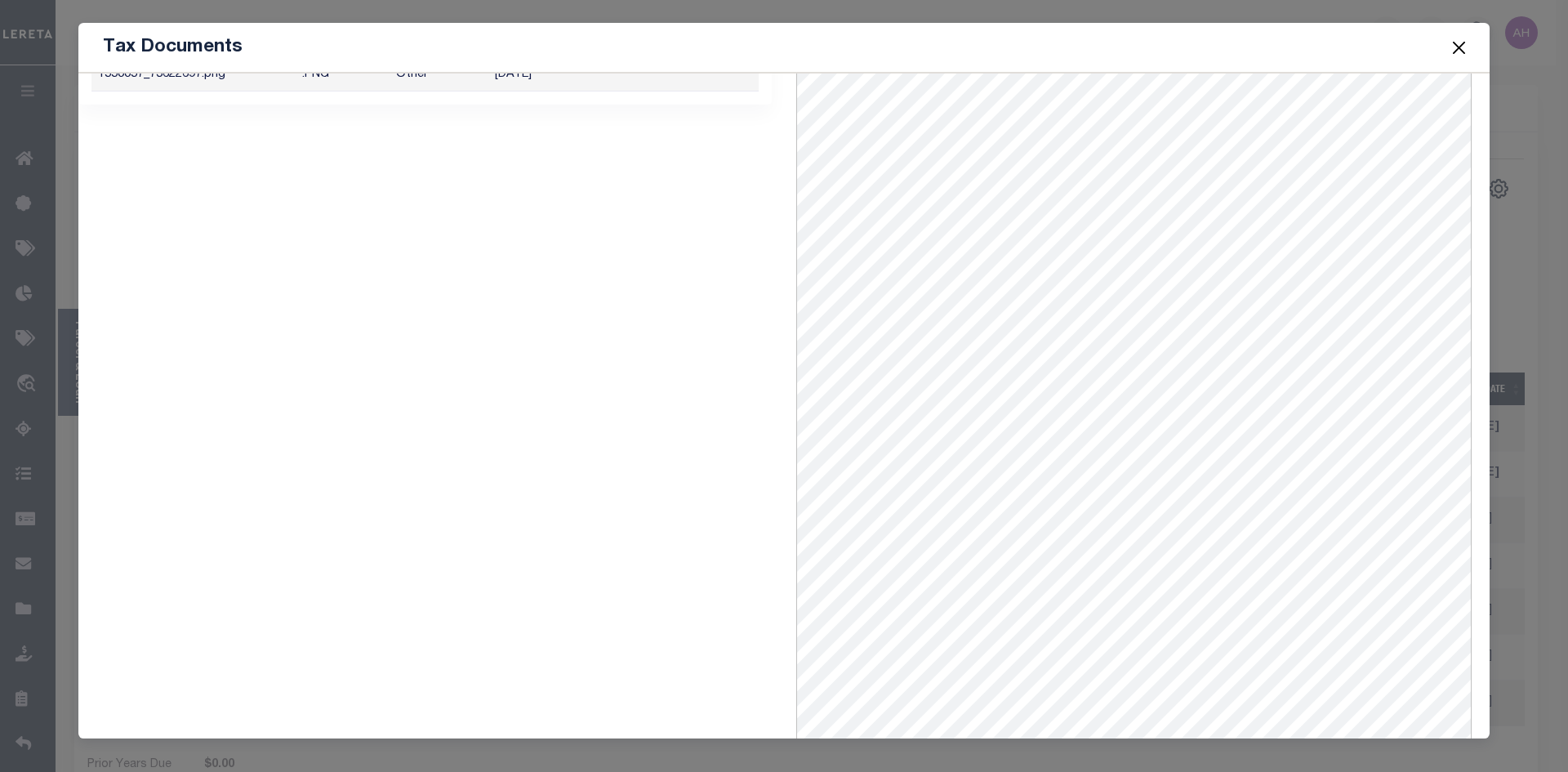
scroll to position [71, 0]
click at [1467, 45] on button "Close" at bounding box center [1459, 47] width 21 height 21
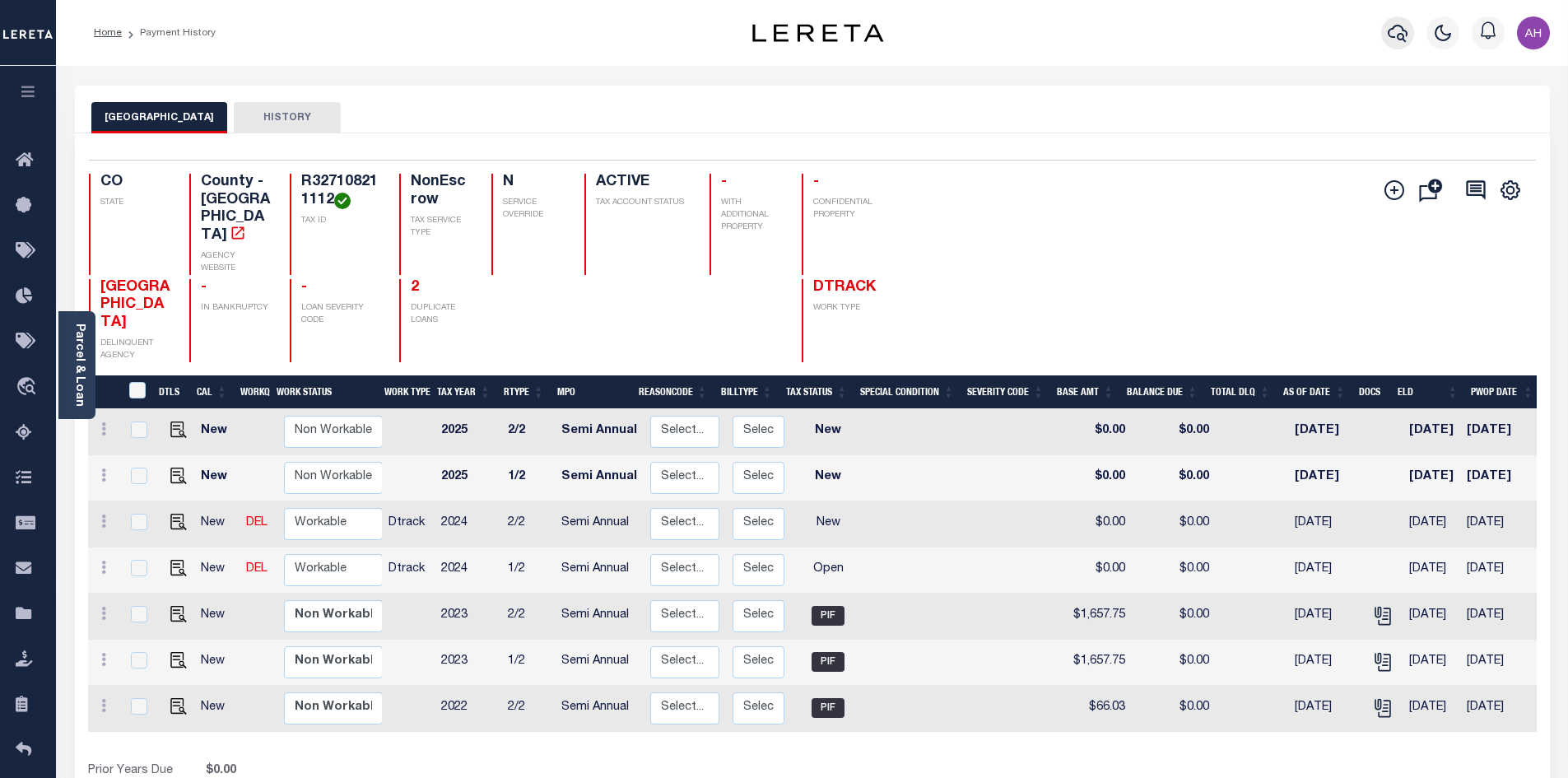
click at [1400, 36] on icon "button" at bounding box center [1397, 33] width 20 height 20
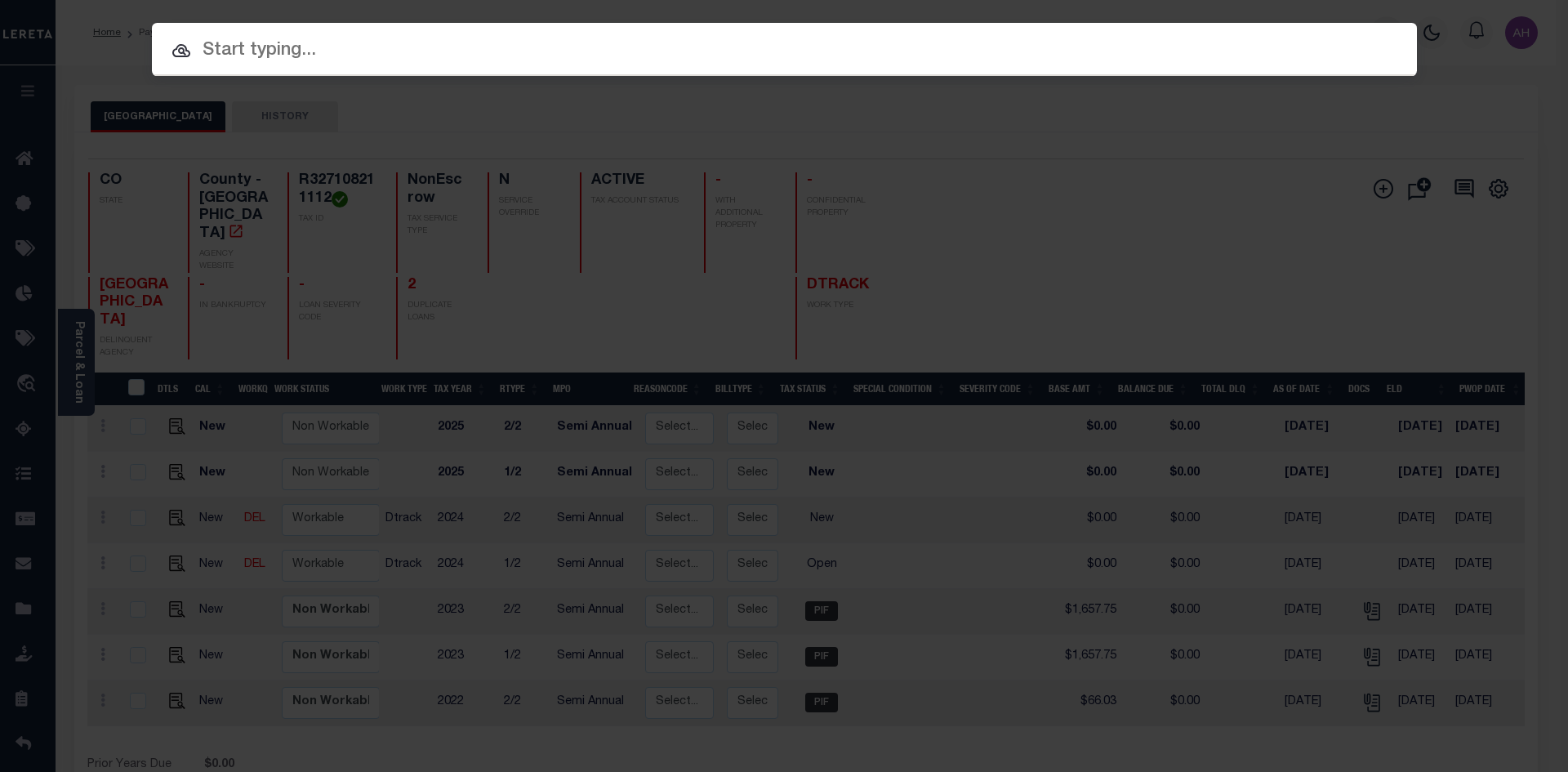
paste input "R327108211138"
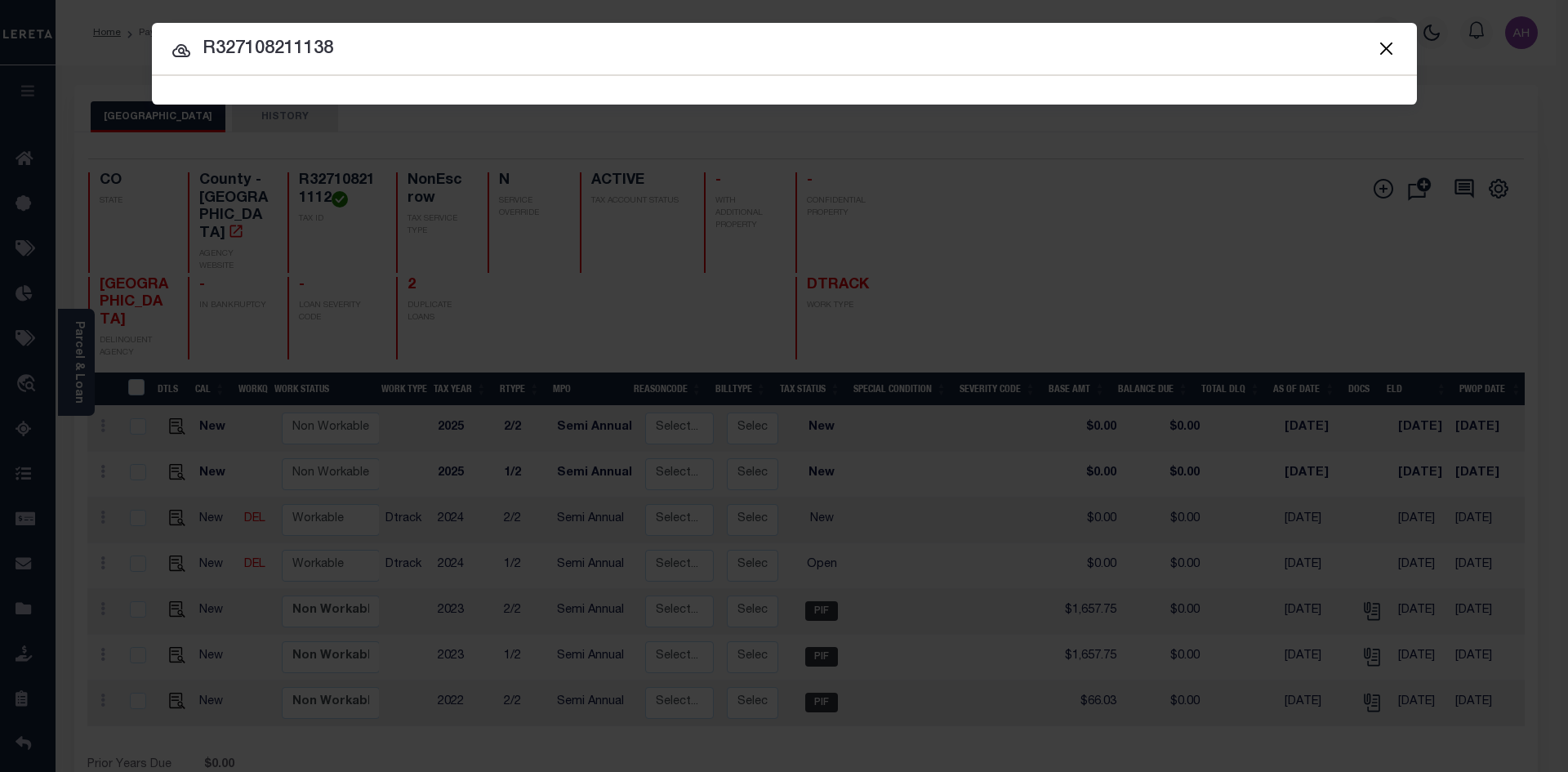
type input "R327108211138"
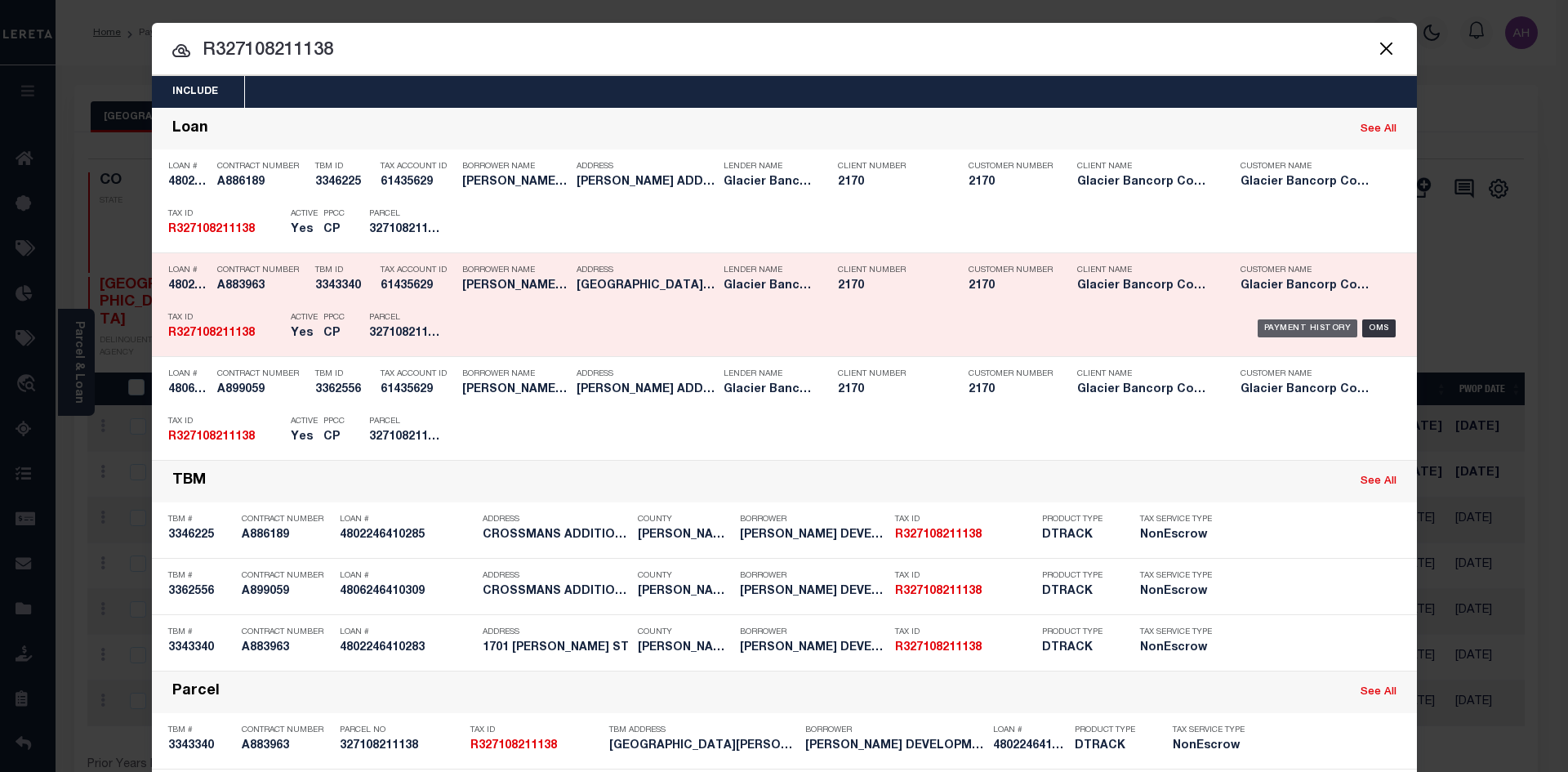
click at [1286, 332] on div "Payment History" at bounding box center [1308, 328] width 100 height 18
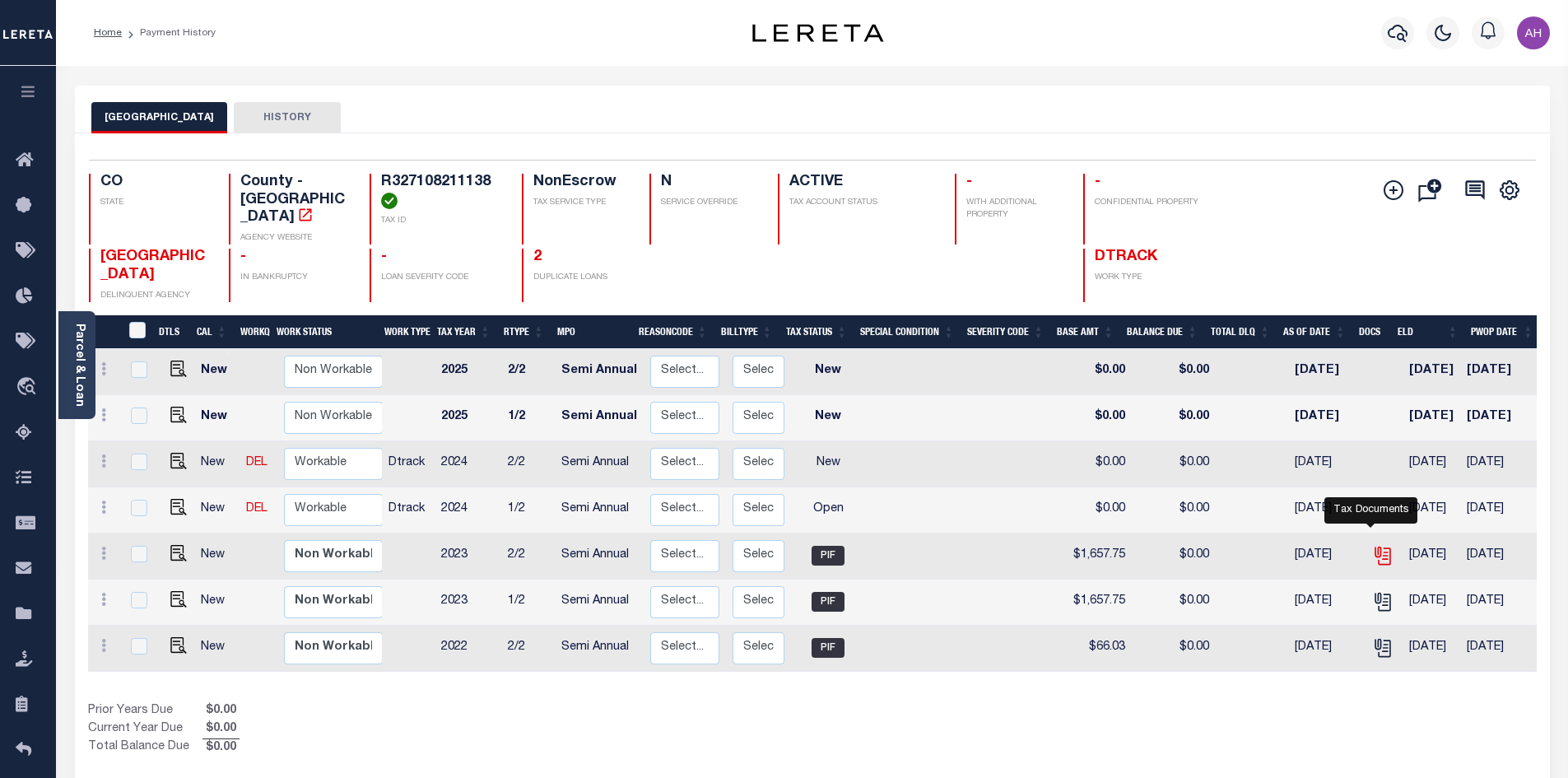
click at [1373, 545] on icon "" at bounding box center [1382, 555] width 21 height 21
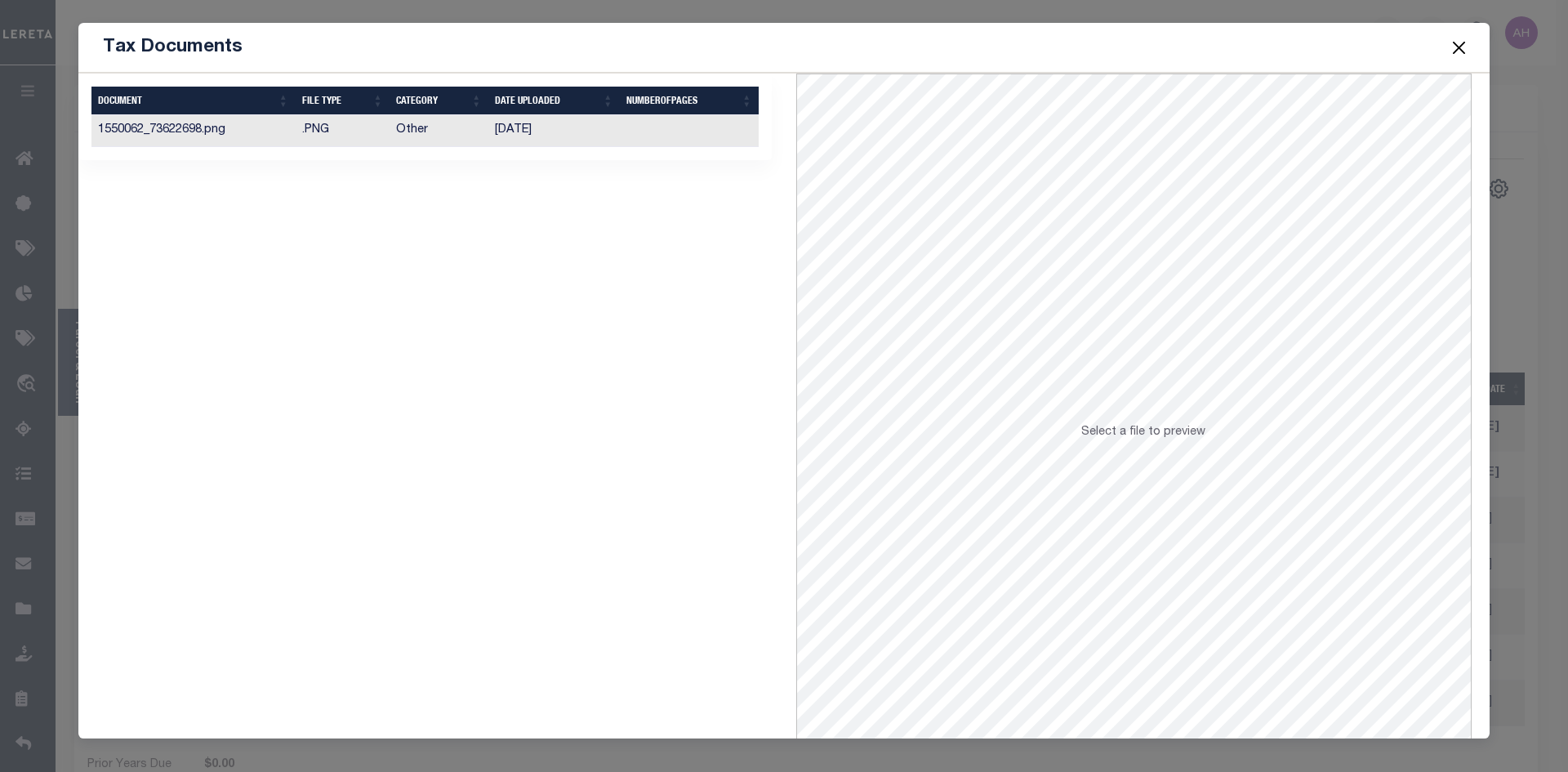
click at [498, 124] on td "[DATE]" at bounding box center [554, 131] width 132 height 31
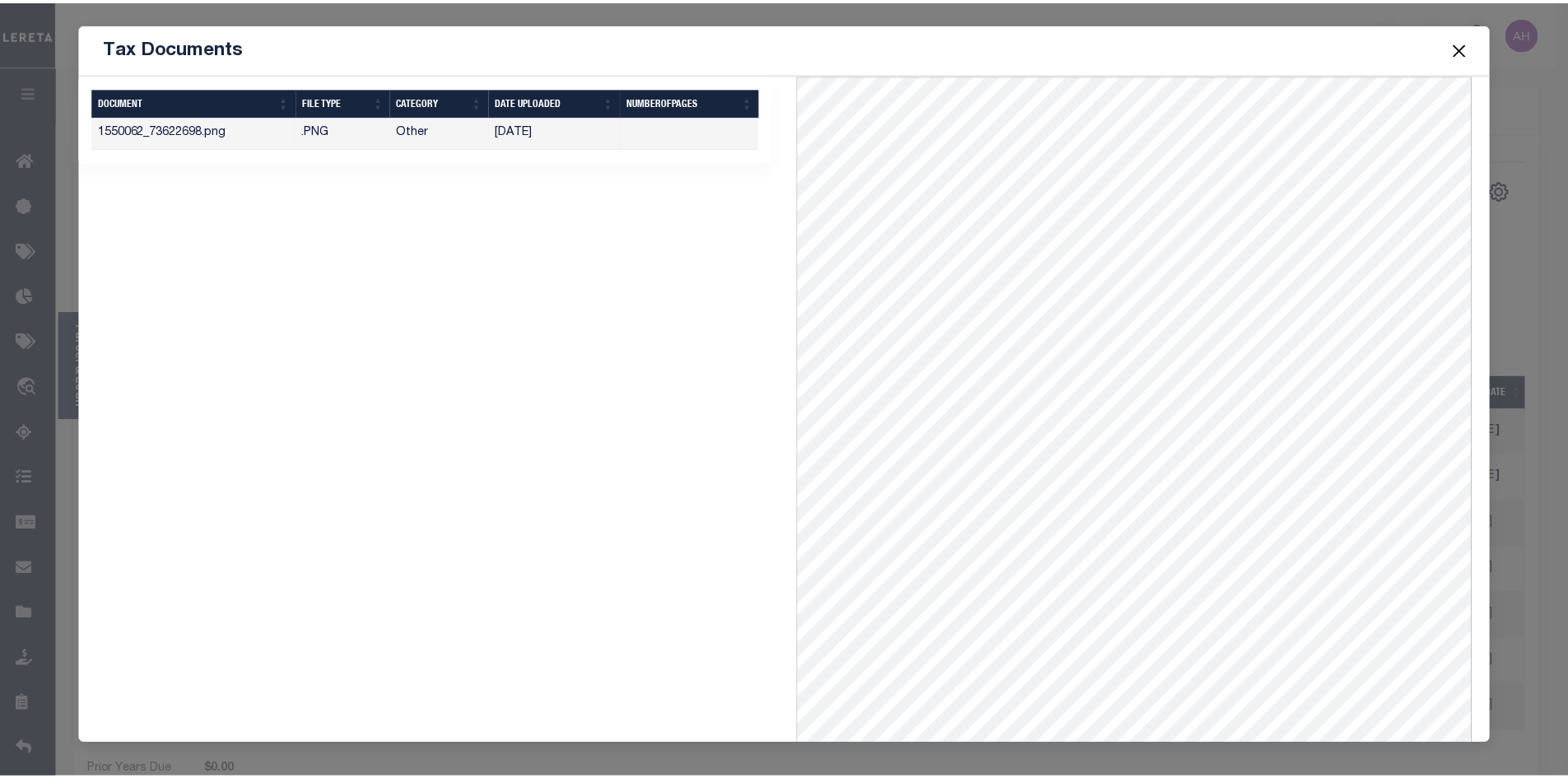
scroll to position [71, 0]
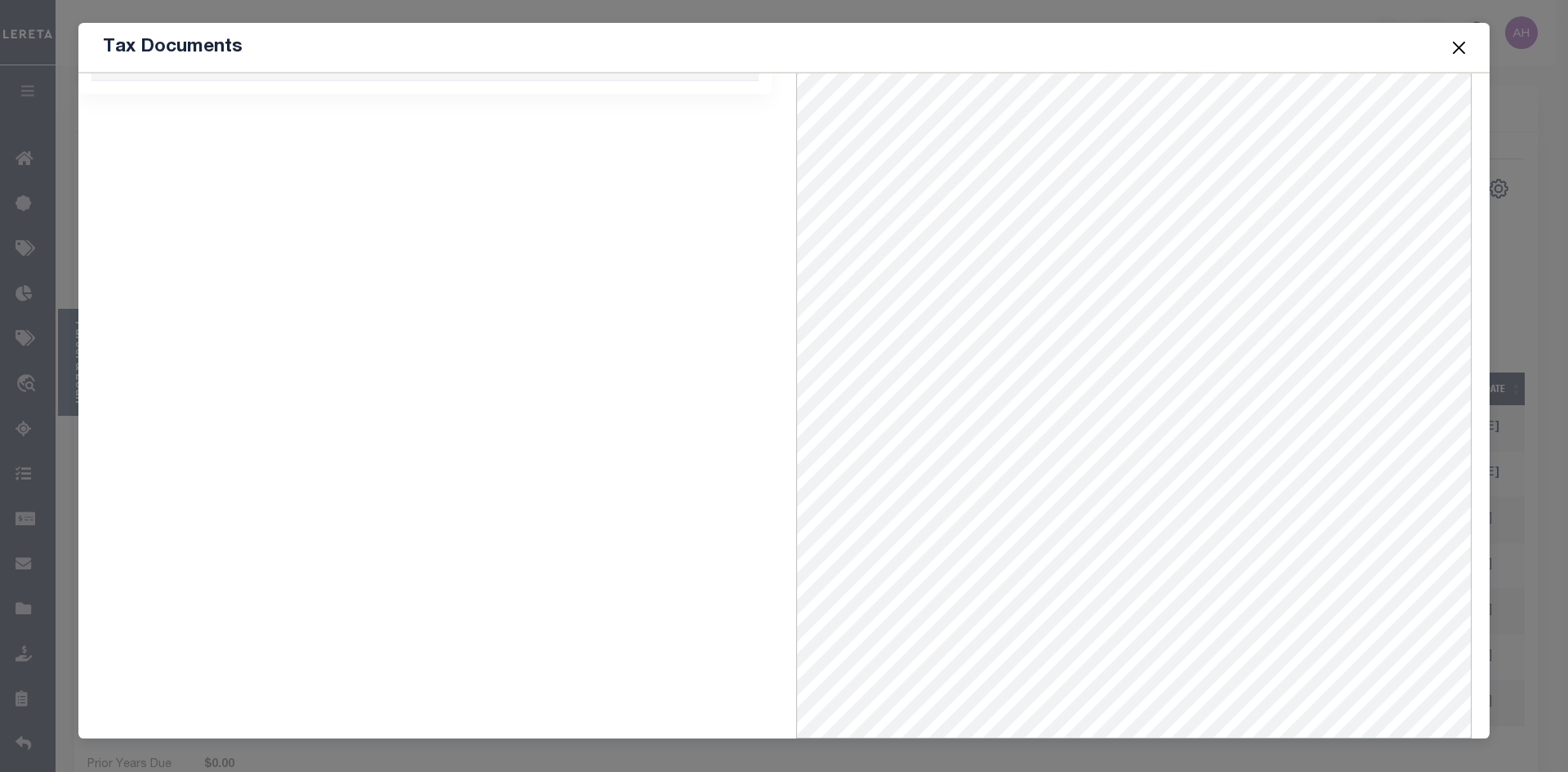
click at [1460, 47] on button "Close" at bounding box center [1459, 47] width 21 height 21
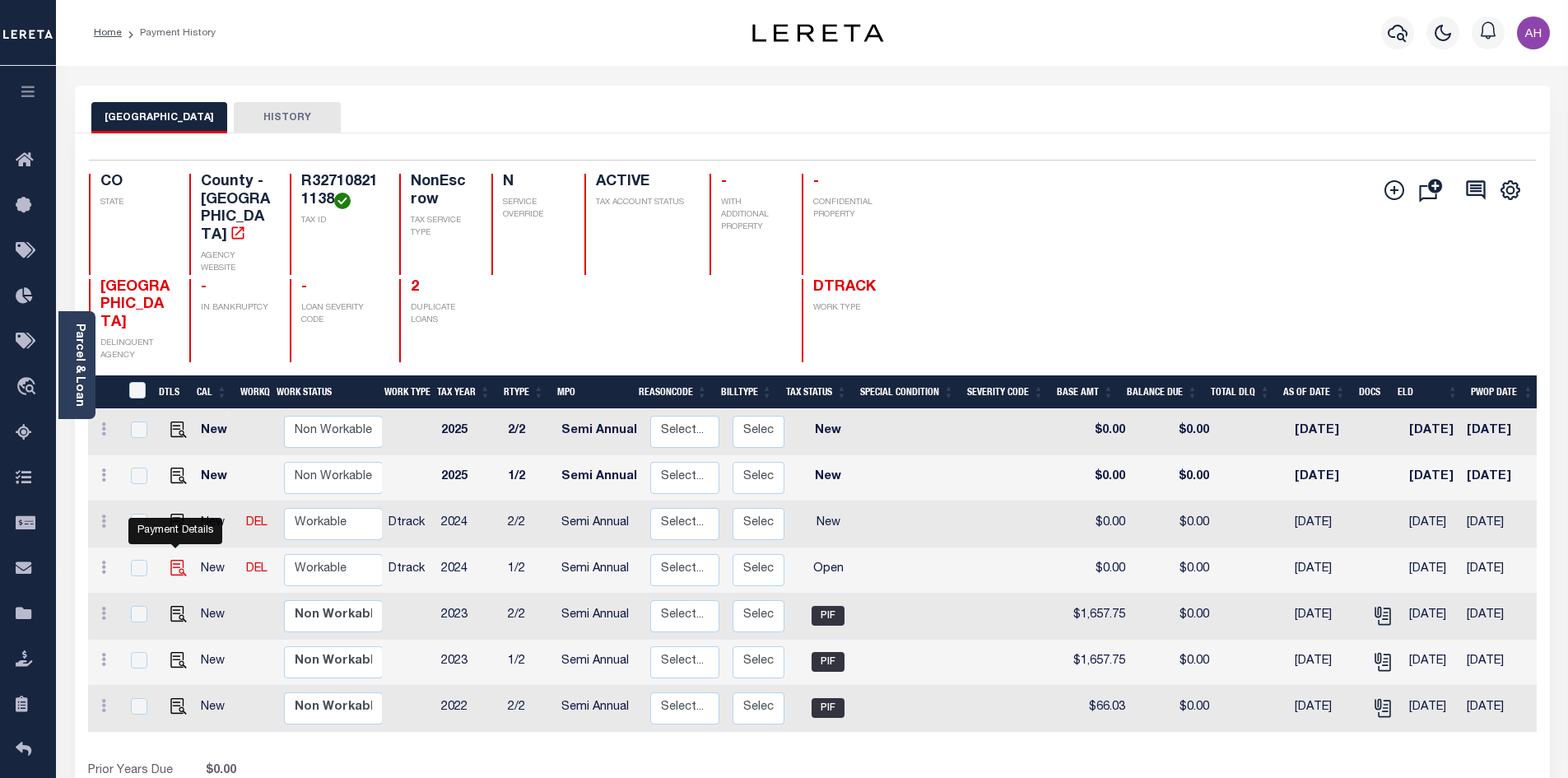
click at [171, 560] on img "" at bounding box center [178, 568] width 16 height 16
checkbox input "true"
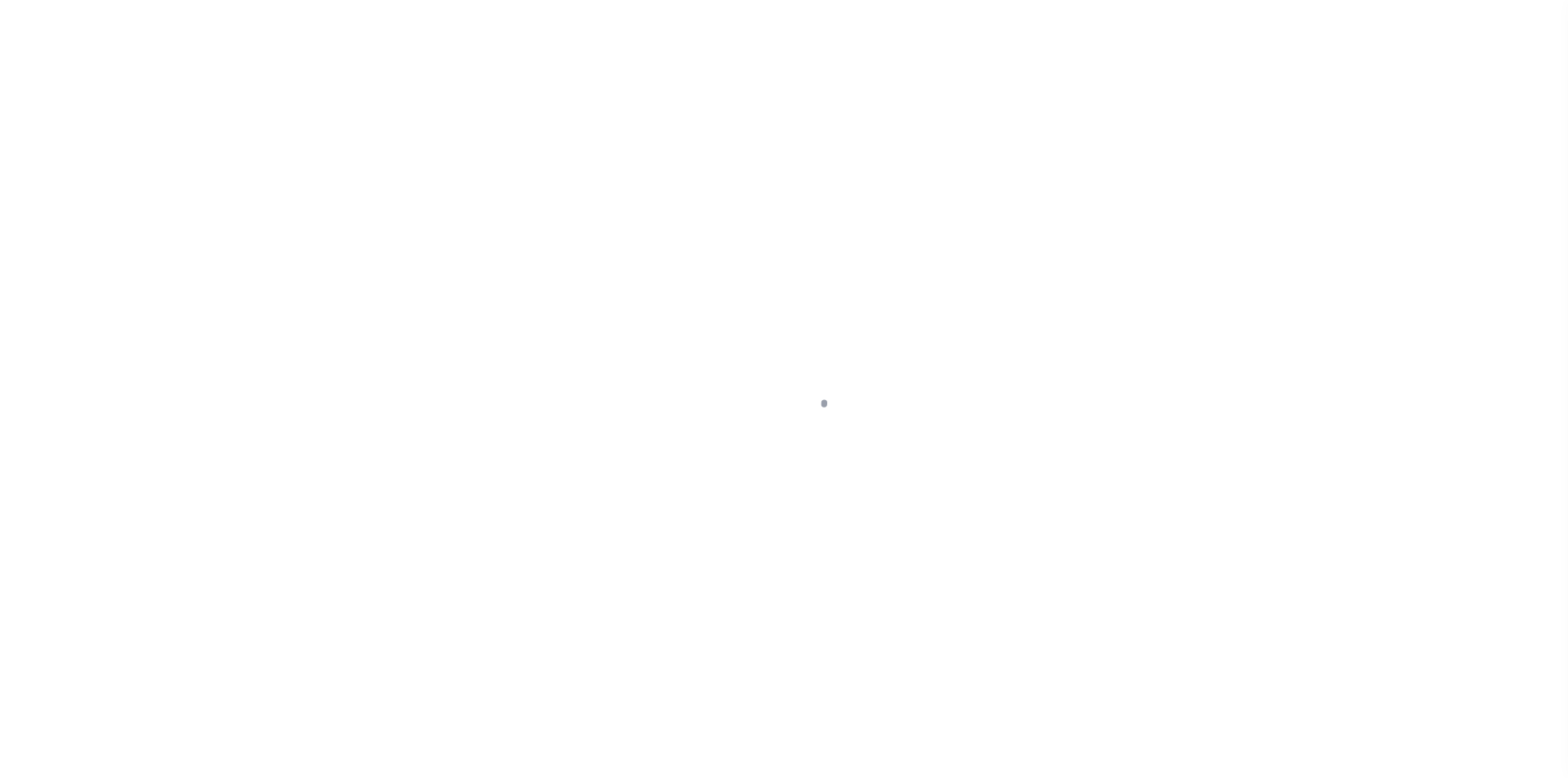
select select "OP2"
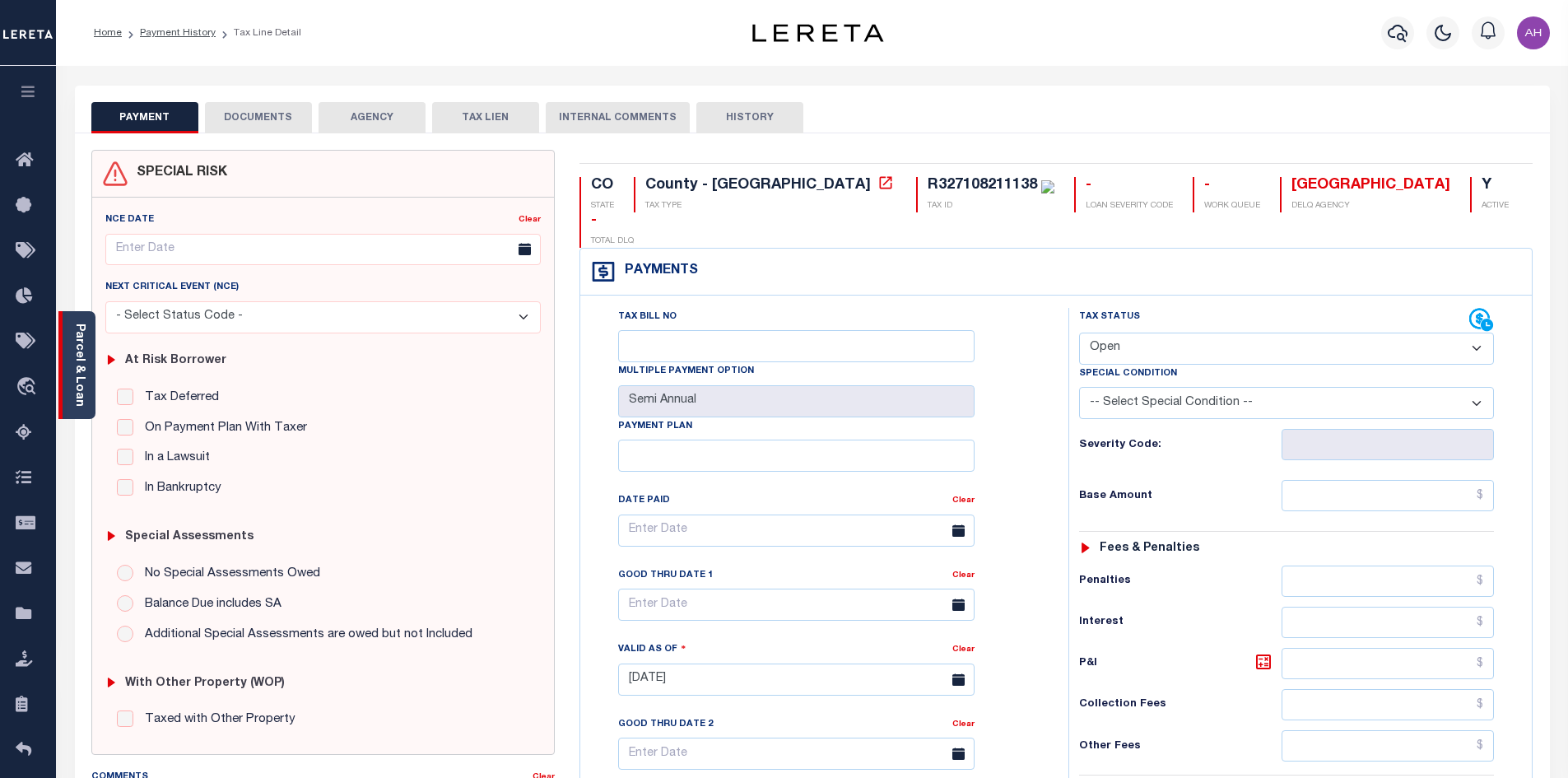
click at [80, 377] on link "Parcel & Loan" at bounding box center [79, 365] width 11 height 83
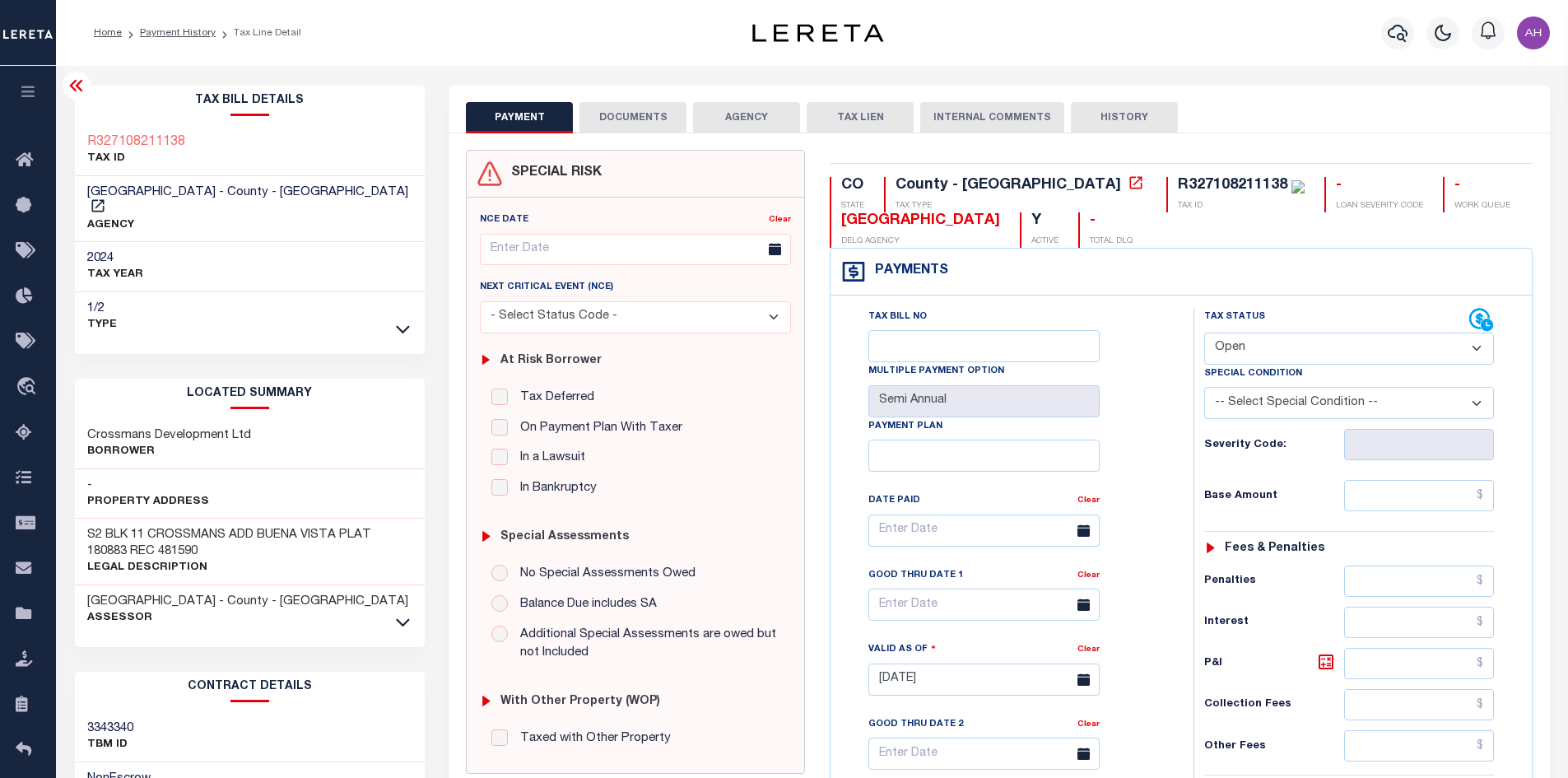
click at [740, 113] on button "AGENCY" at bounding box center [746, 117] width 107 height 32
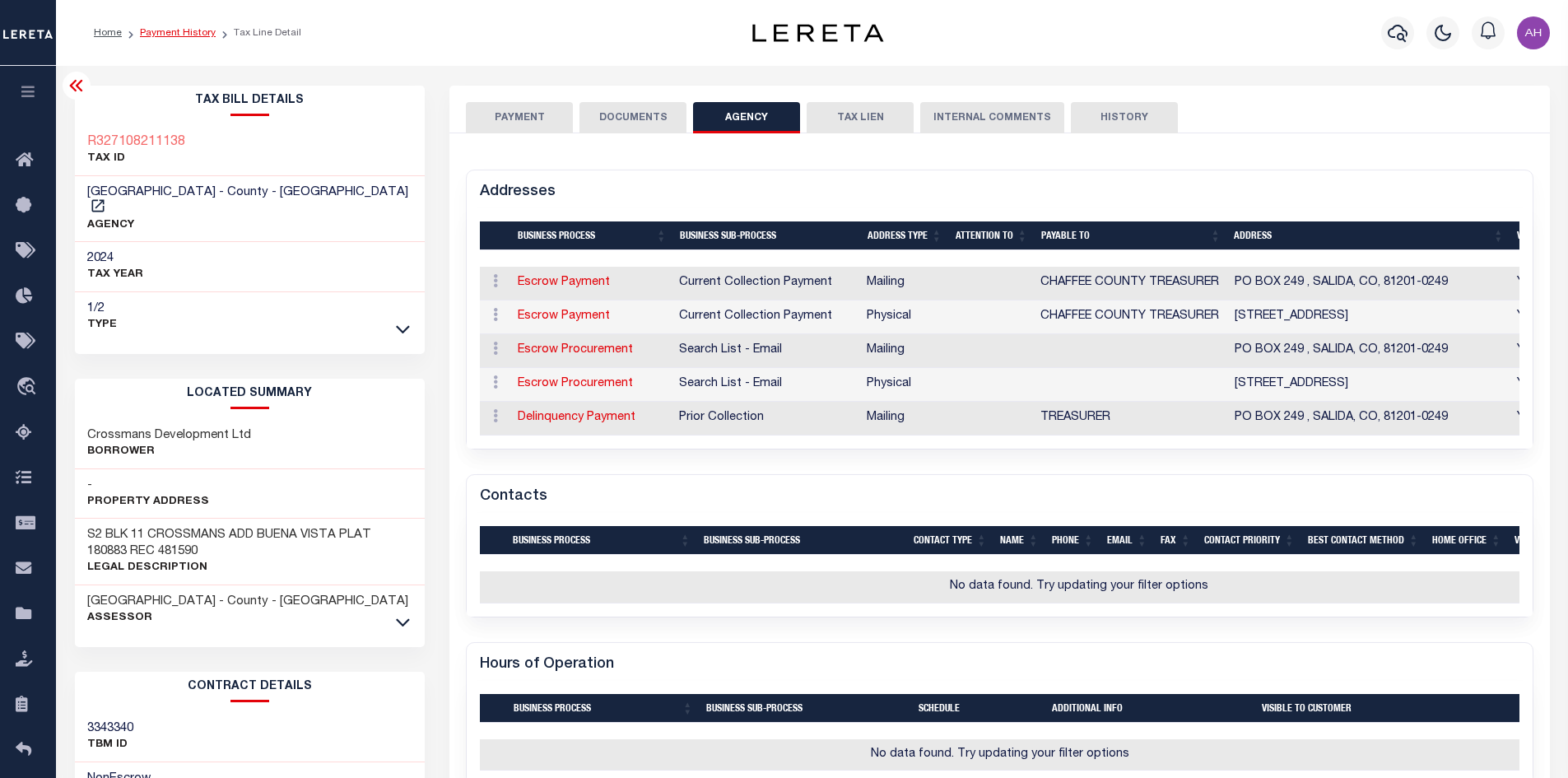
click at [186, 35] on link "Payment History" at bounding box center [177, 33] width 75 height 10
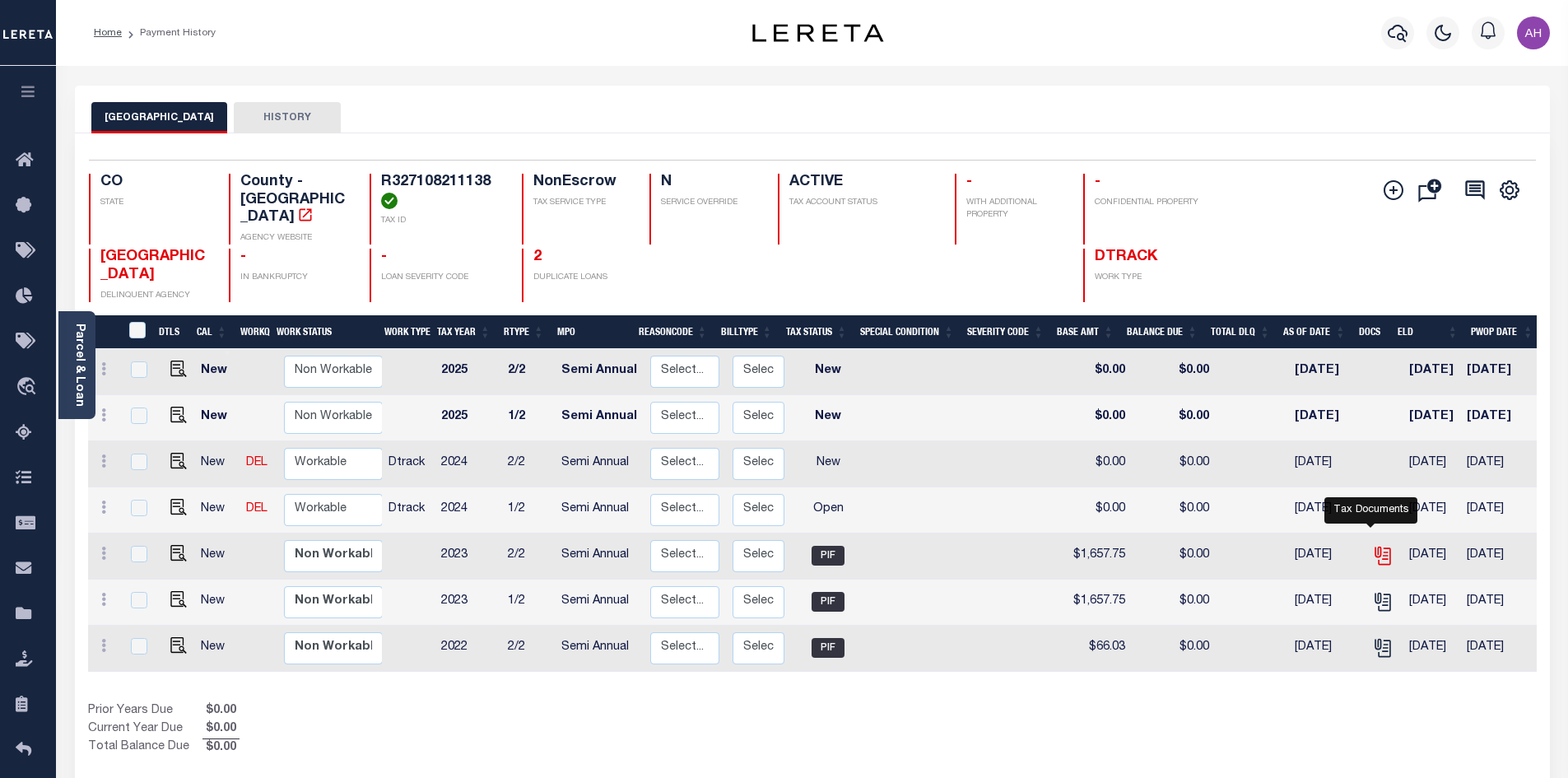
click at [1374, 545] on icon "" at bounding box center [1382, 555] width 21 height 21
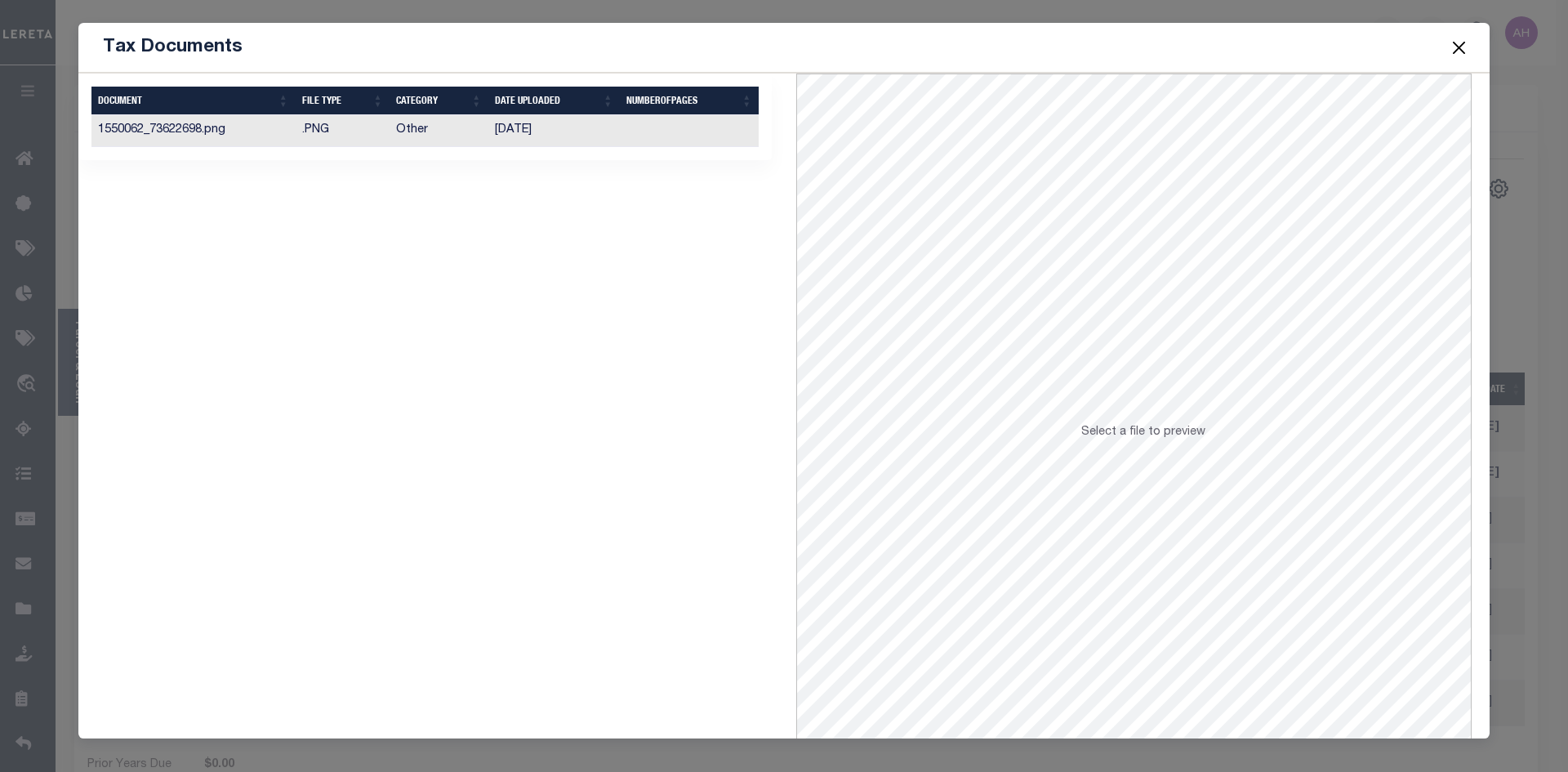
click at [234, 139] on td "1550062_73622698.png" at bounding box center [194, 131] width 204 height 31
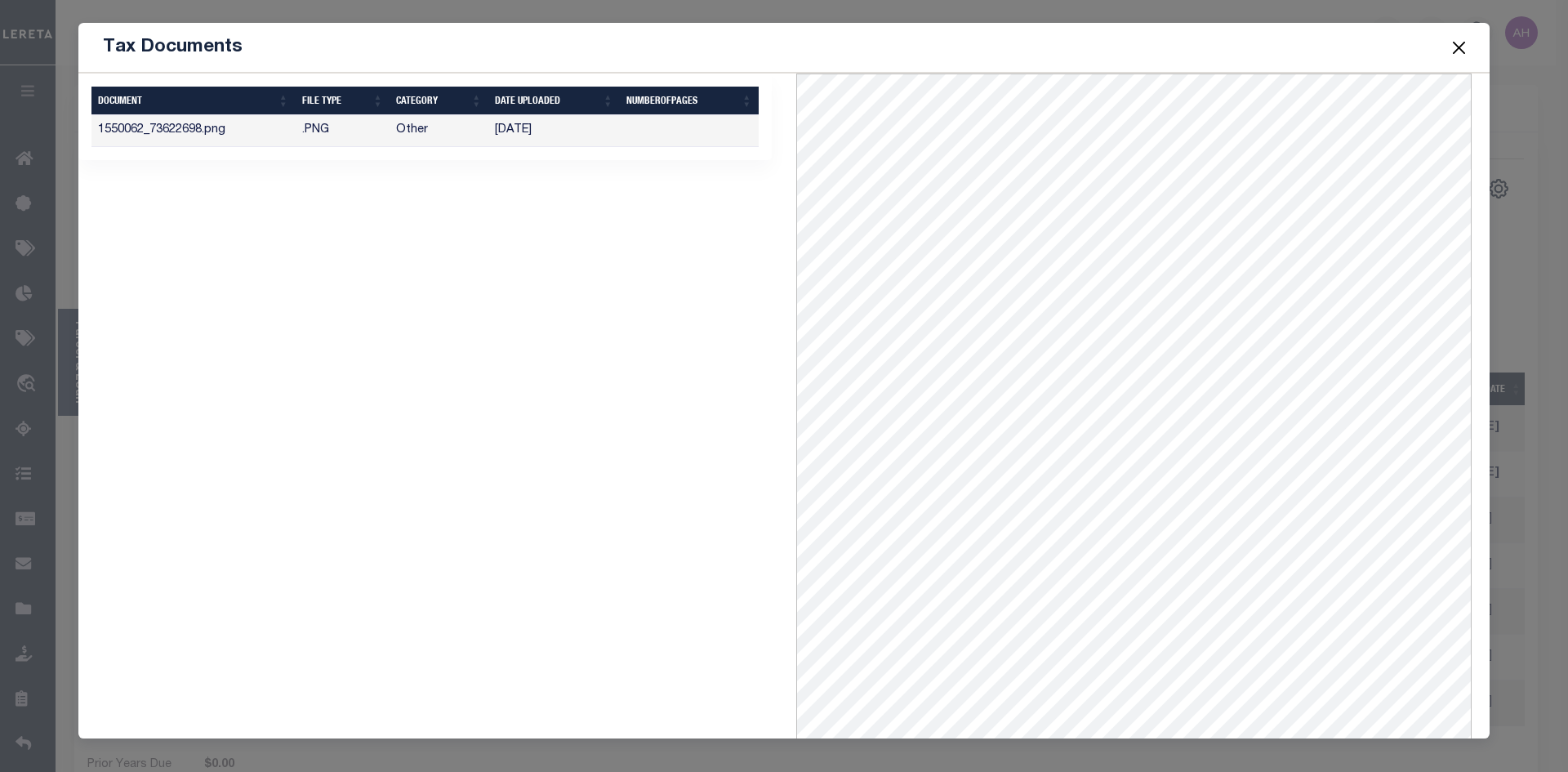
click at [1463, 45] on button "Close" at bounding box center [1459, 47] width 21 height 21
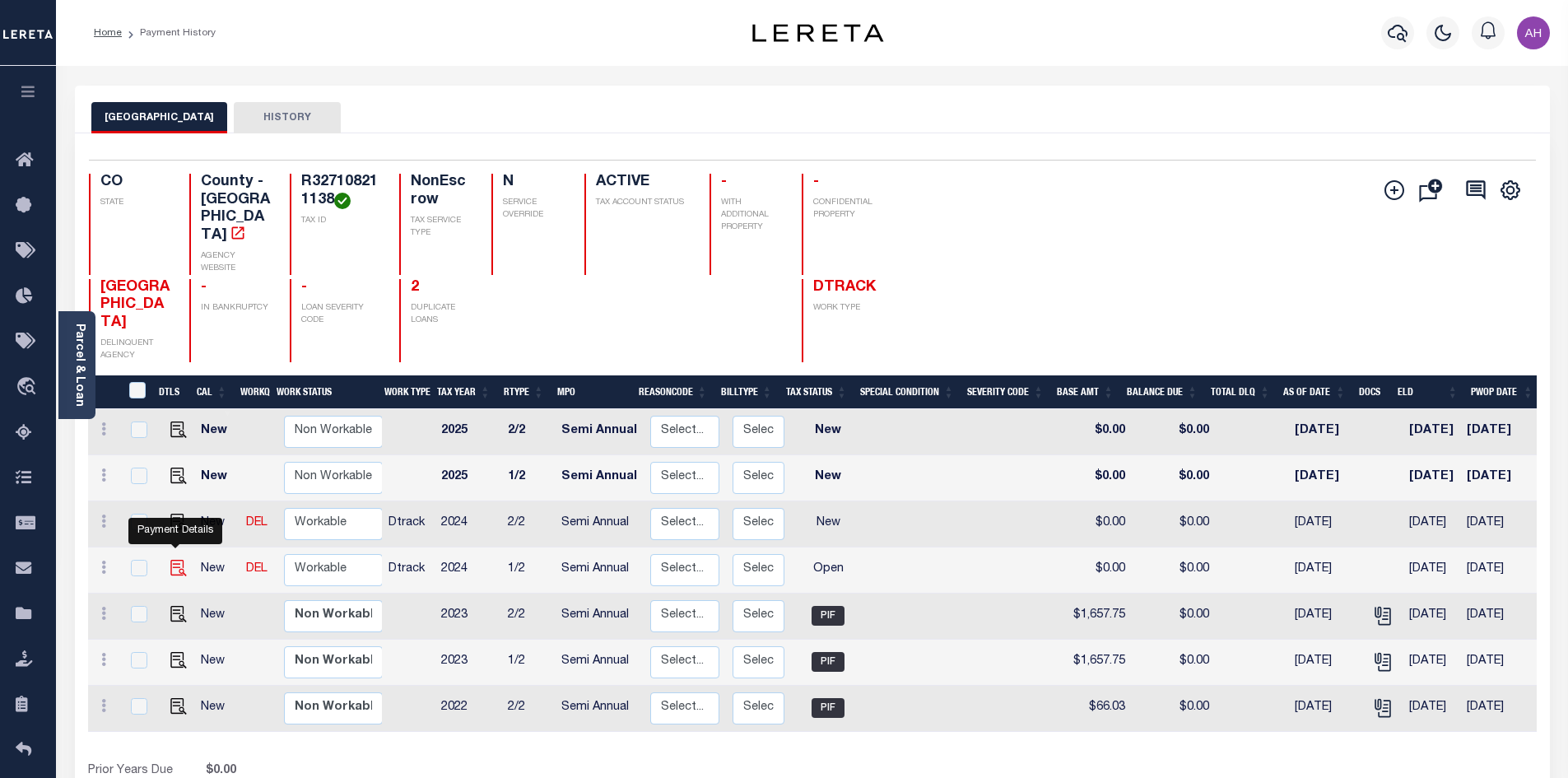
click at [179, 560] on img "" at bounding box center [178, 568] width 16 height 16
checkbox input "true"
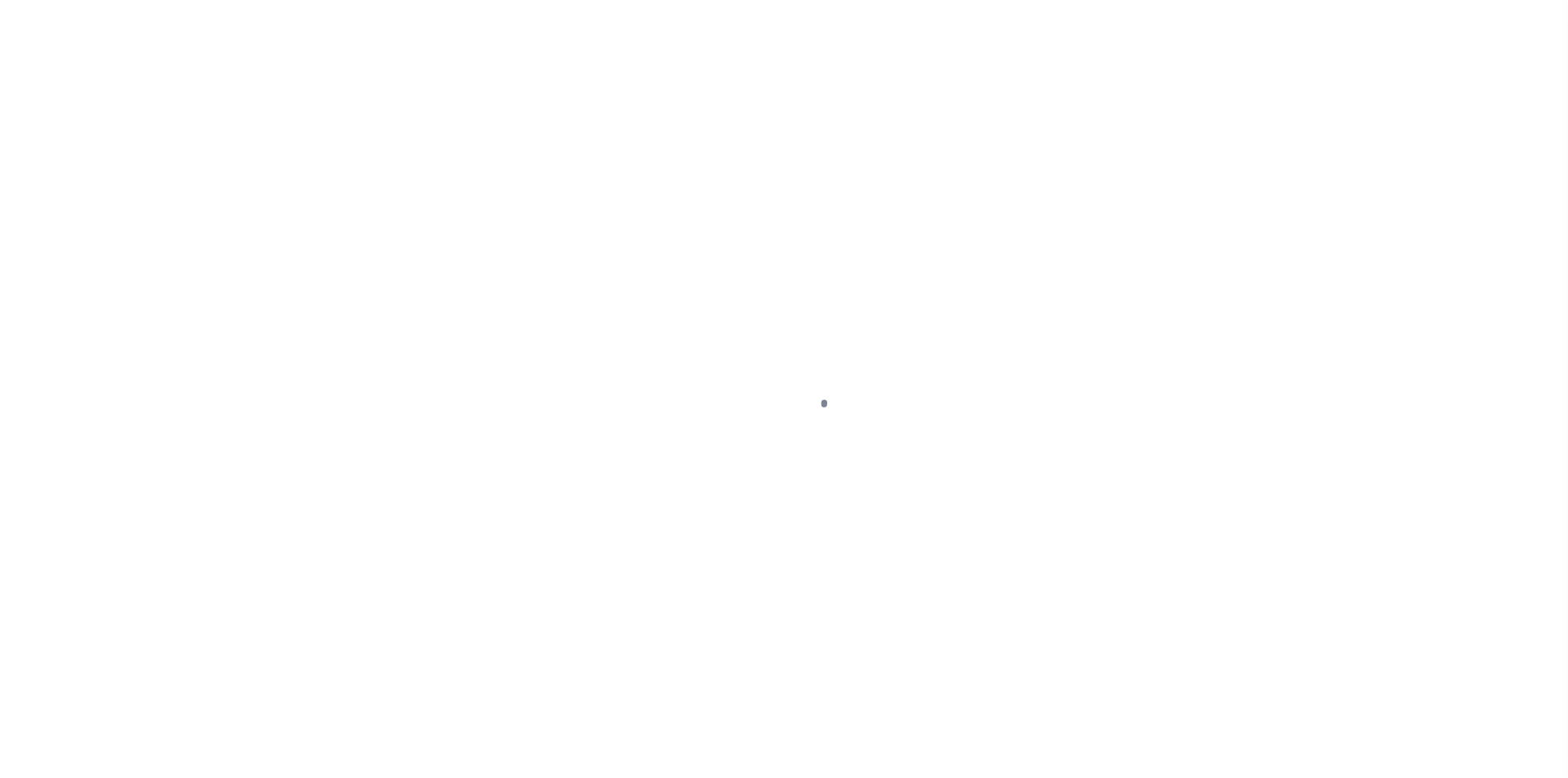
select select "OP2"
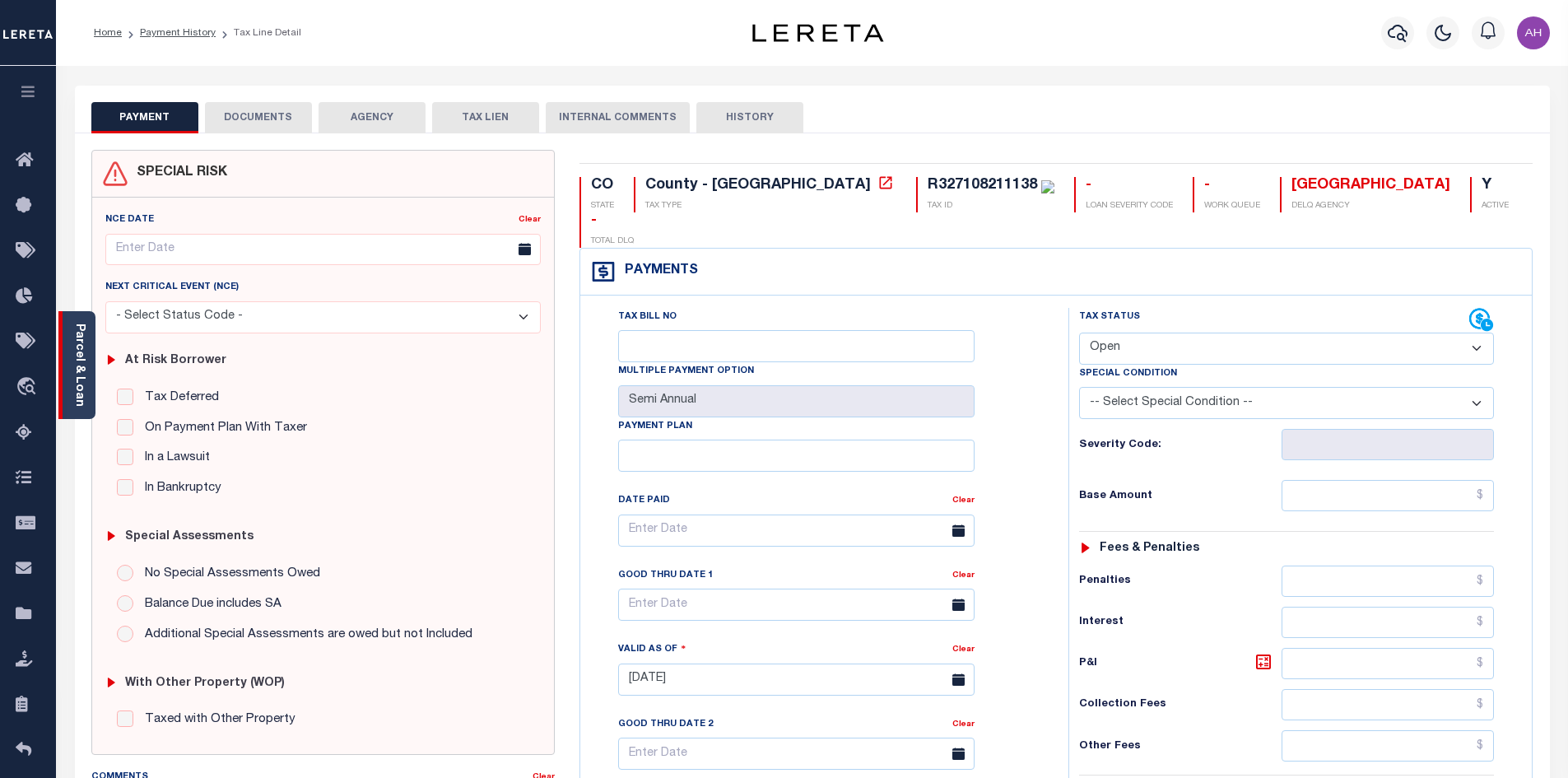
click at [76, 375] on link "Parcel & Loan" at bounding box center [79, 365] width 11 height 83
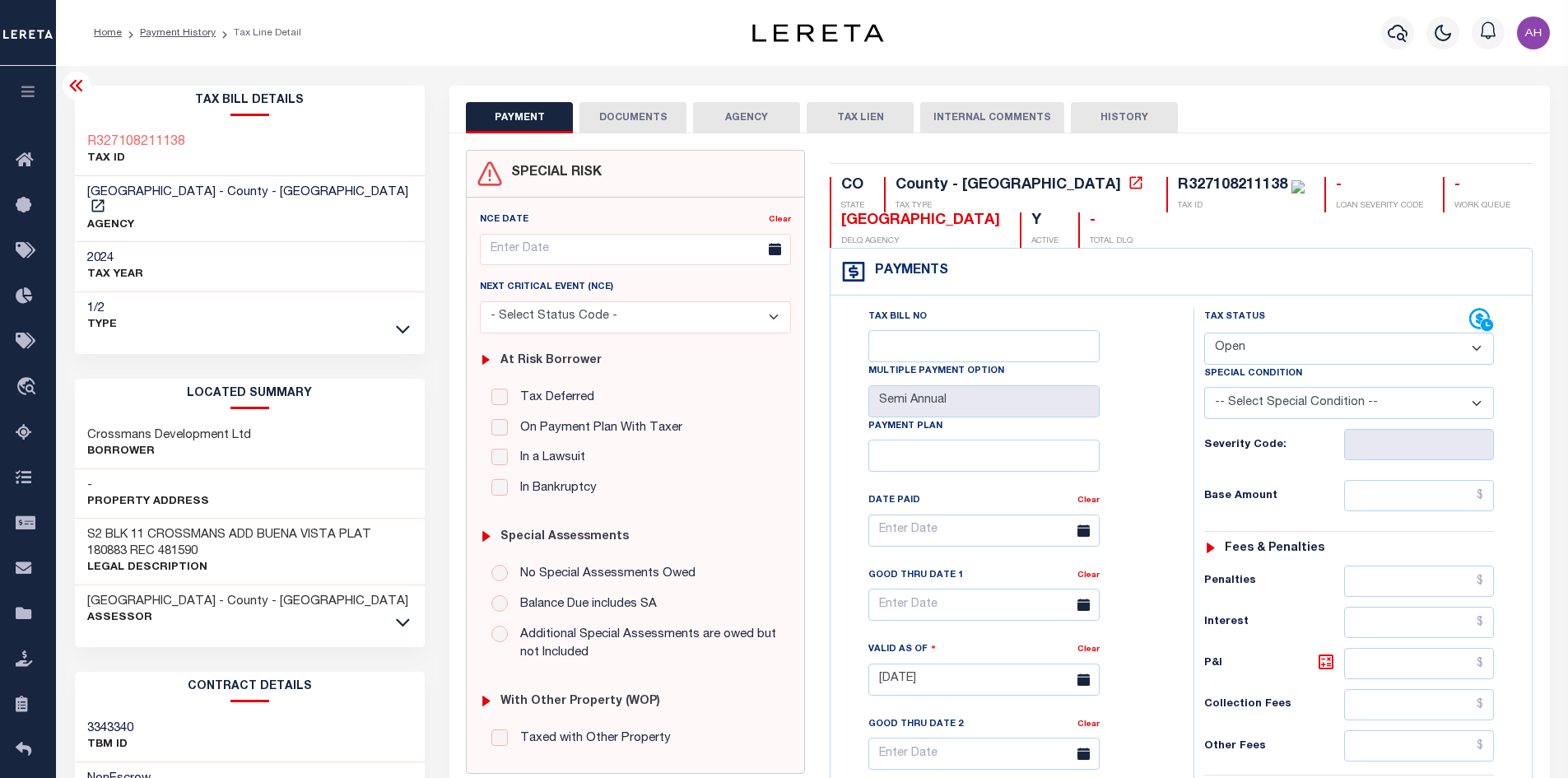
click at [189, 27] on li "Payment History" at bounding box center [169, 33] width 94 height 15
